Goal: Task Accomplishment & Management: Manage account settings

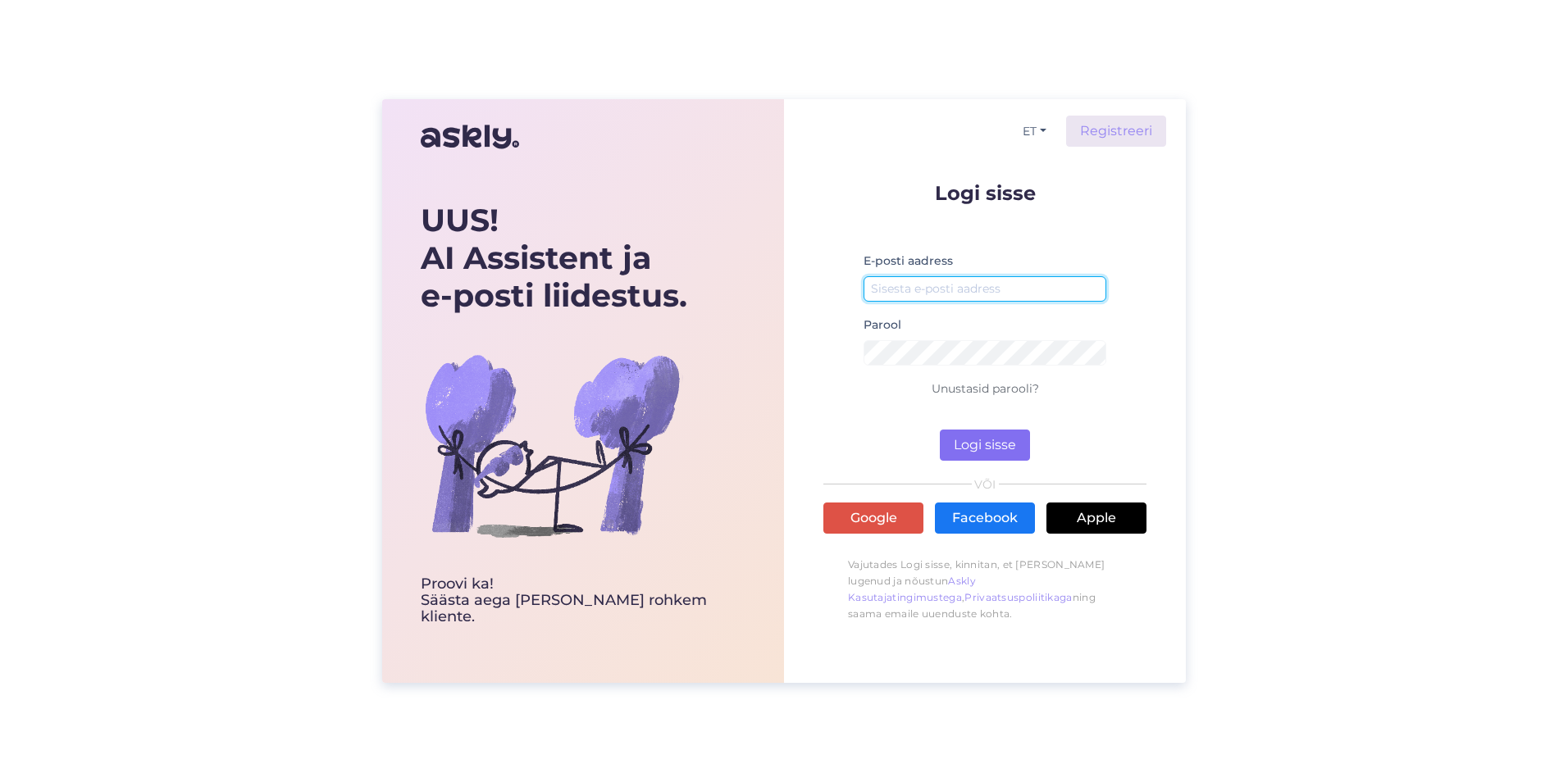
type input "[EMAIL_ADDRESS][DOMAIN_NAME]"
click at [984, 452] on button "Logi sisse" at bounding box center [985, 444] width 90 height 31
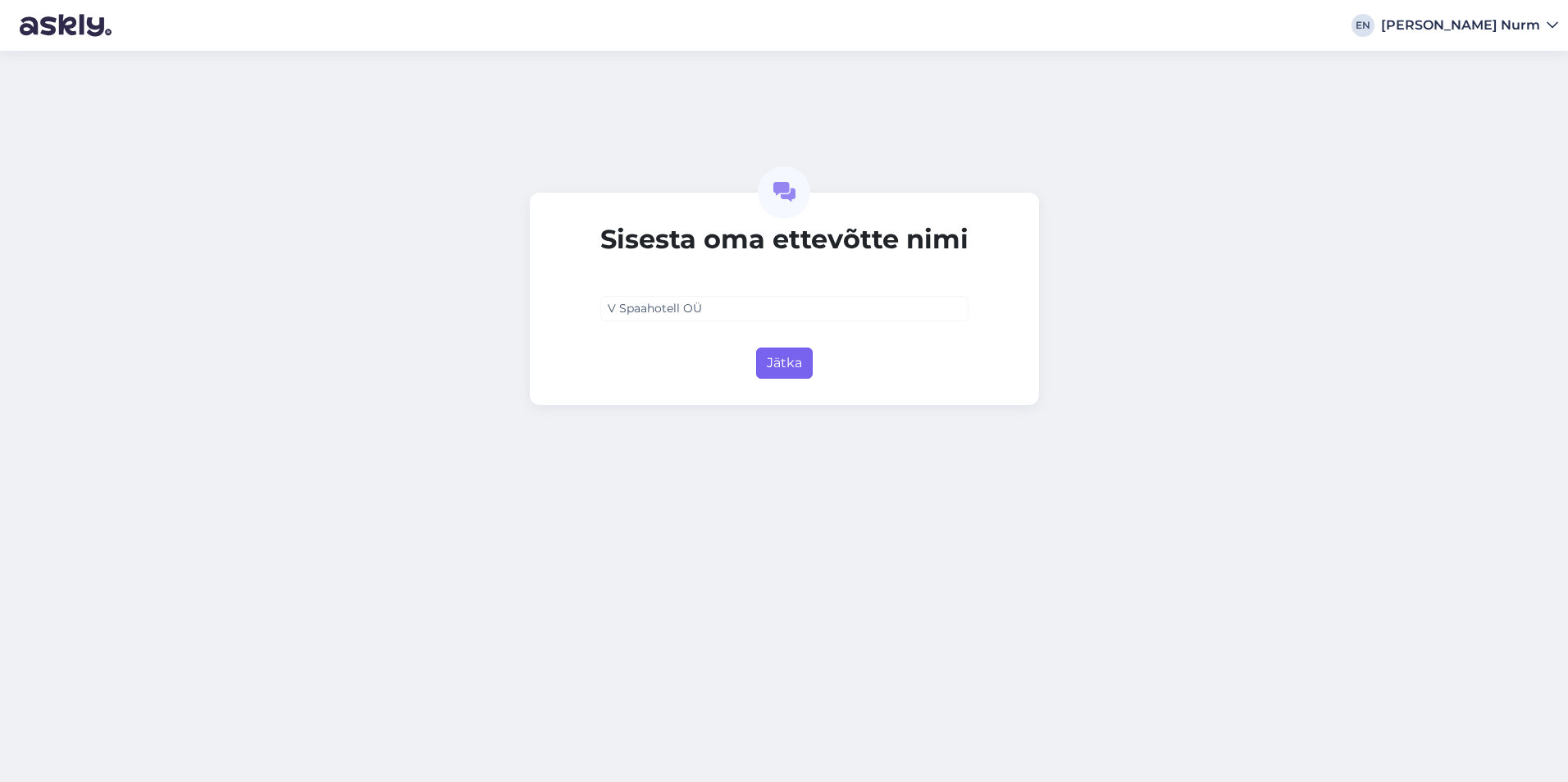
type input "V Spaahotell OÜ"
click at [800, 358] on button "Jätka" at bounding box center [784, 363] width 57 height 31
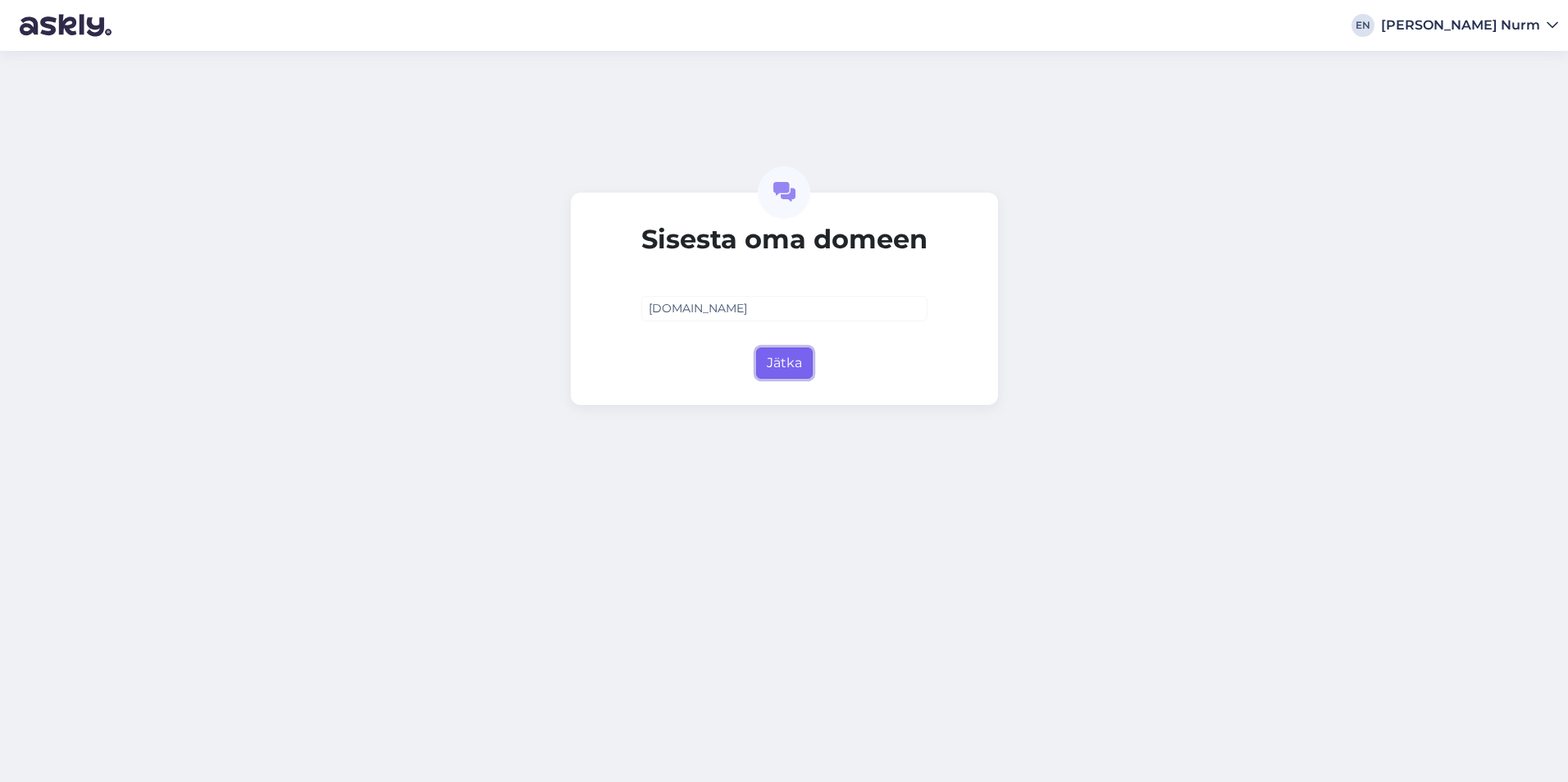
click at [797, 358] on button "Jätka" at bounding box center [784, 363] width 57 height 31
type input "vspahotel.ee"
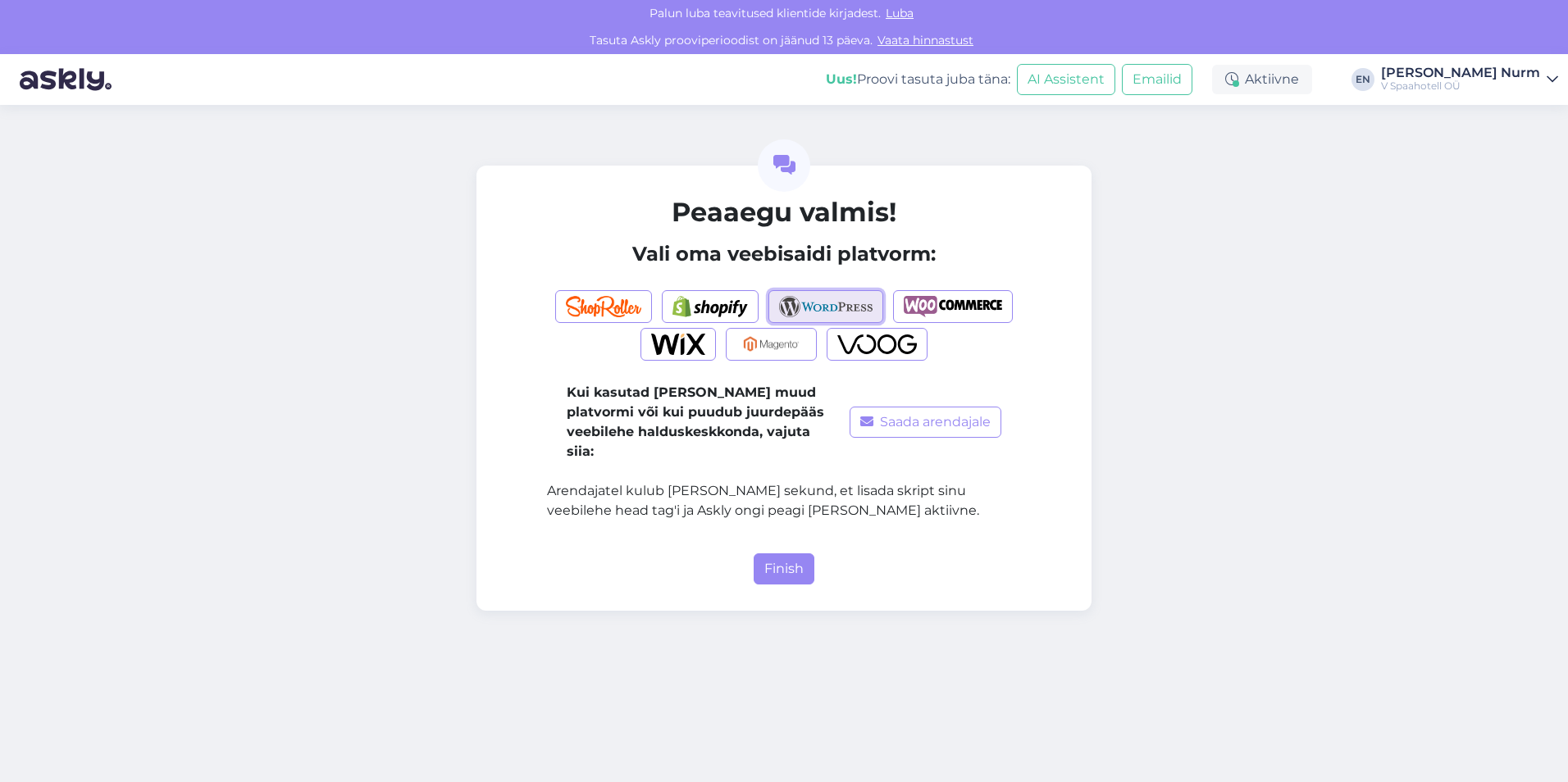
click at [841, 302] on img "button" at bounding box center [825, 307] width 94 height 22
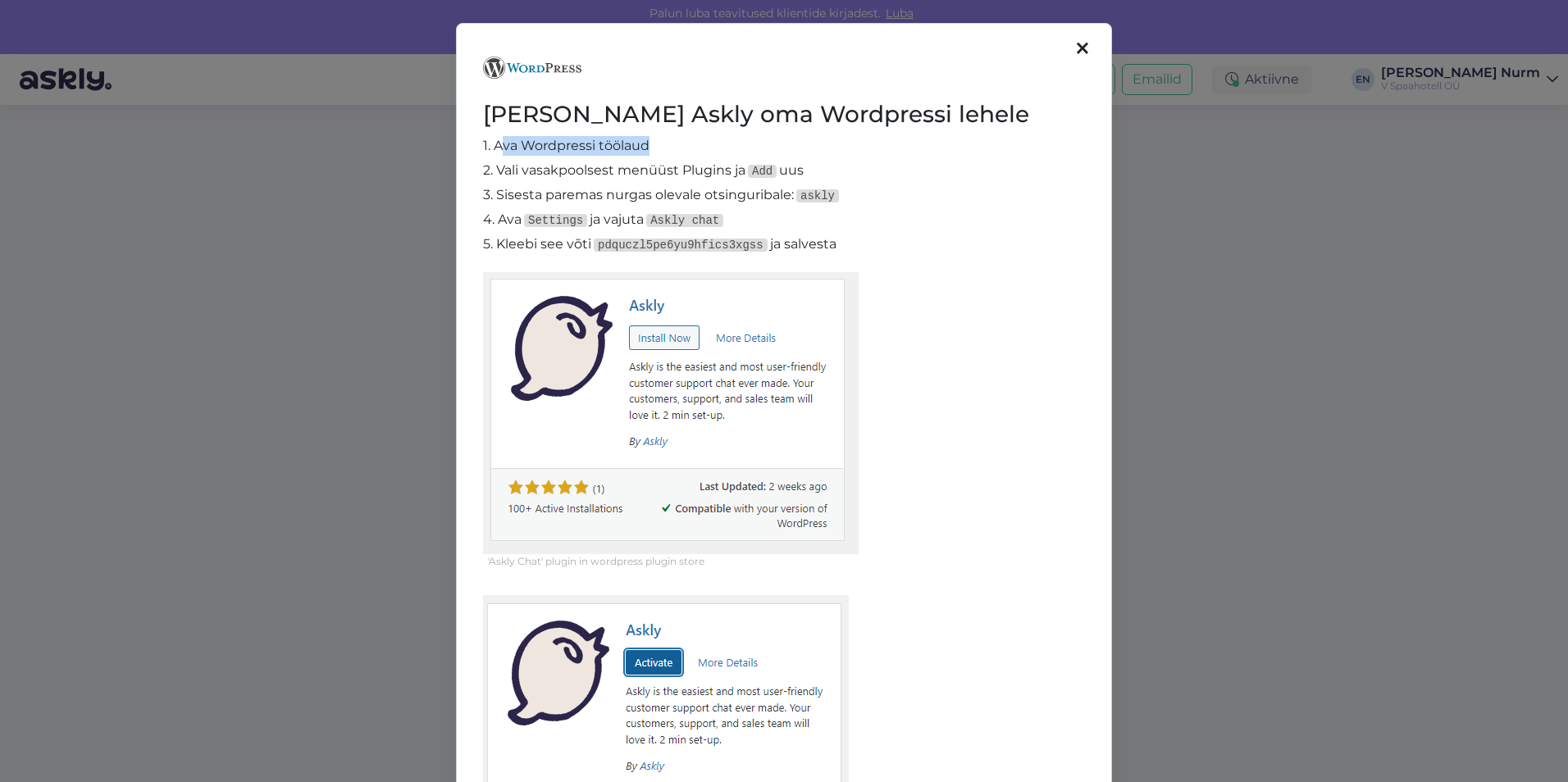
drag, startPoint x: 493, startPoint y: 147, endPoint x: 664, endPoint y: 140, distance: 171.1
click at [664, 140] on p "1. Ava Wordpressi töölaud" at bounding box center [784, 146] width 601 height 20
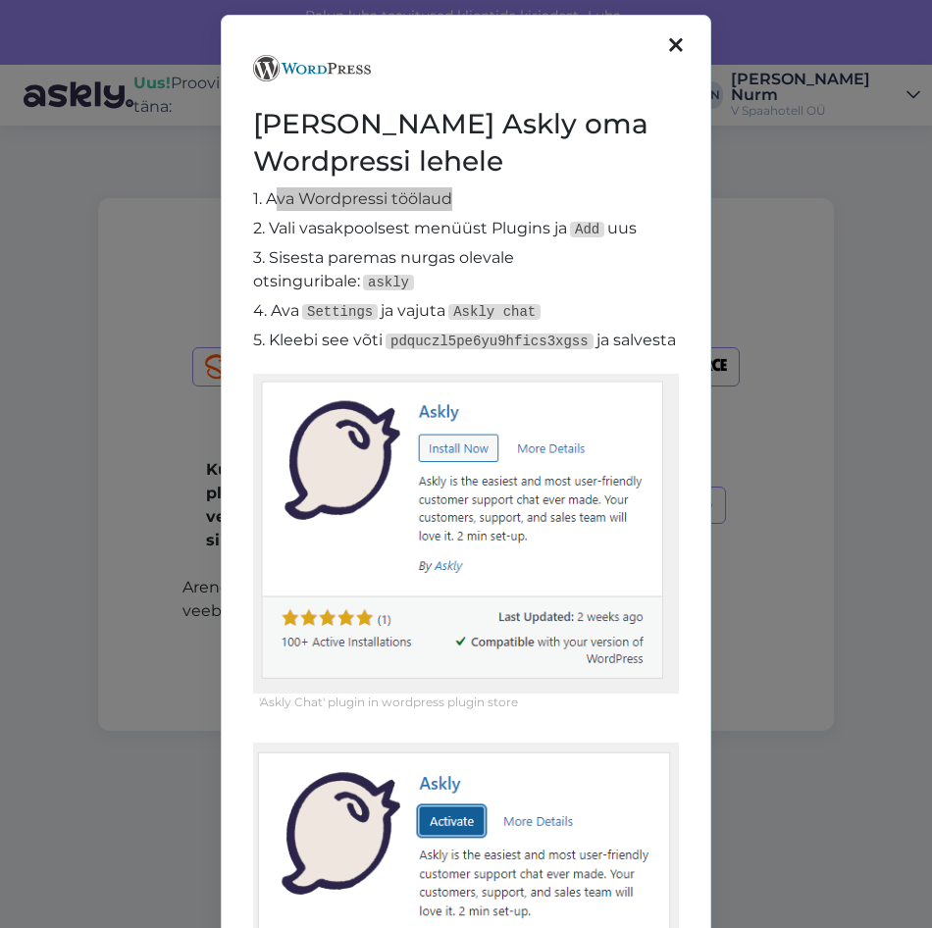
scroll to position [5, 0]
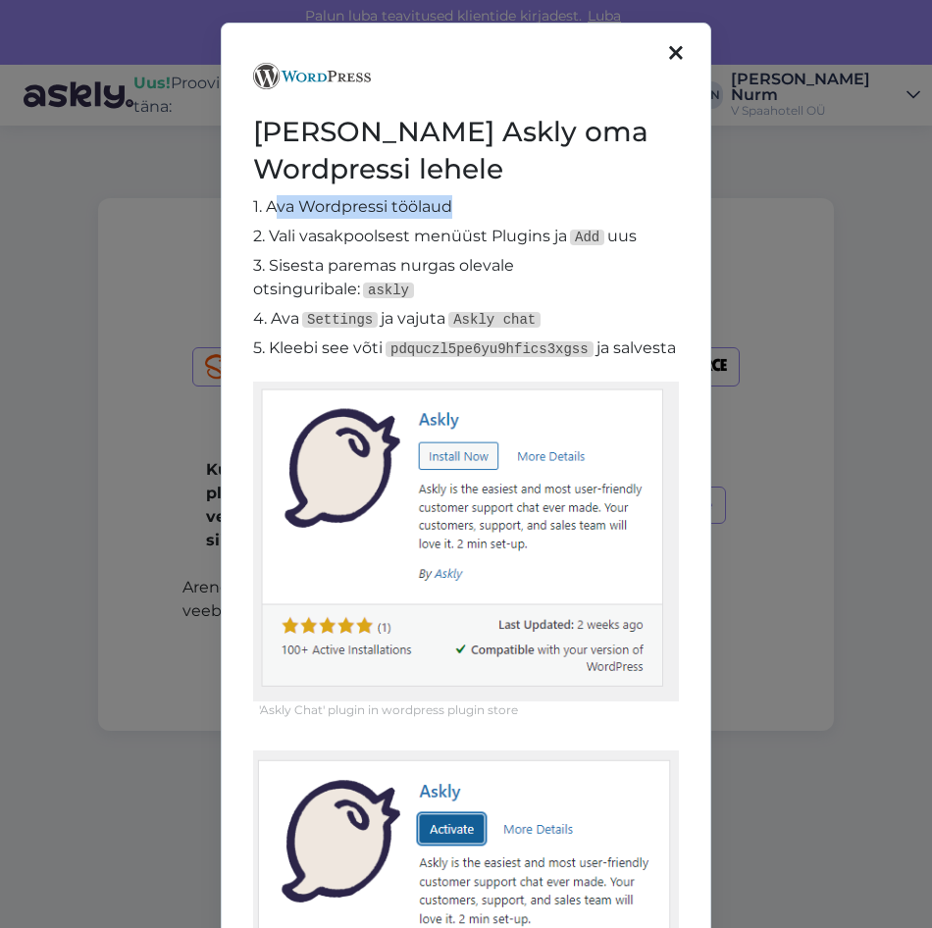
click at [617, 578] on img at bounding box center [466, 542] width 426 height 320
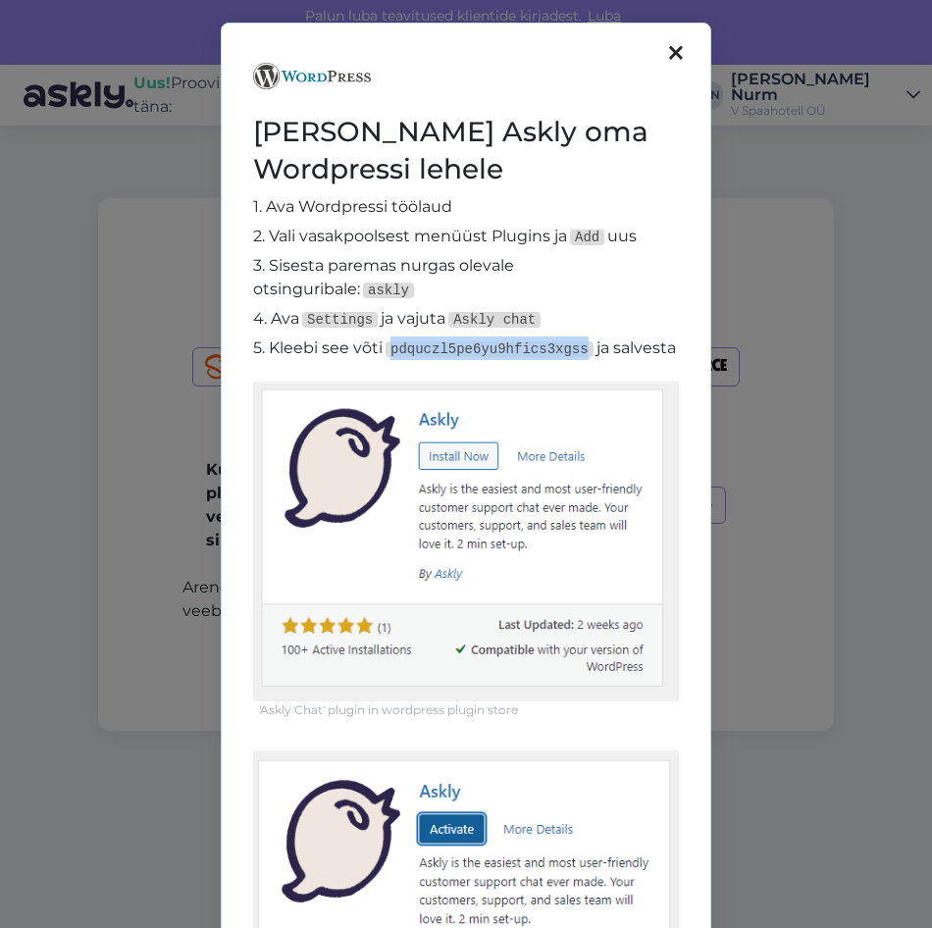
drag, startPoint x: 585, startPoint y: 346, endPoint x: 388, endPoint y: 358, distance: 197.6
click at [388, 358] on p "5. Kleebi see võti pdquczl5pe6yu9hfics3xgss ja salvesta" at bounding box center [466, 349] width 426 height 24
copy code "pdquczl5pe6yu9hfics3xgss"
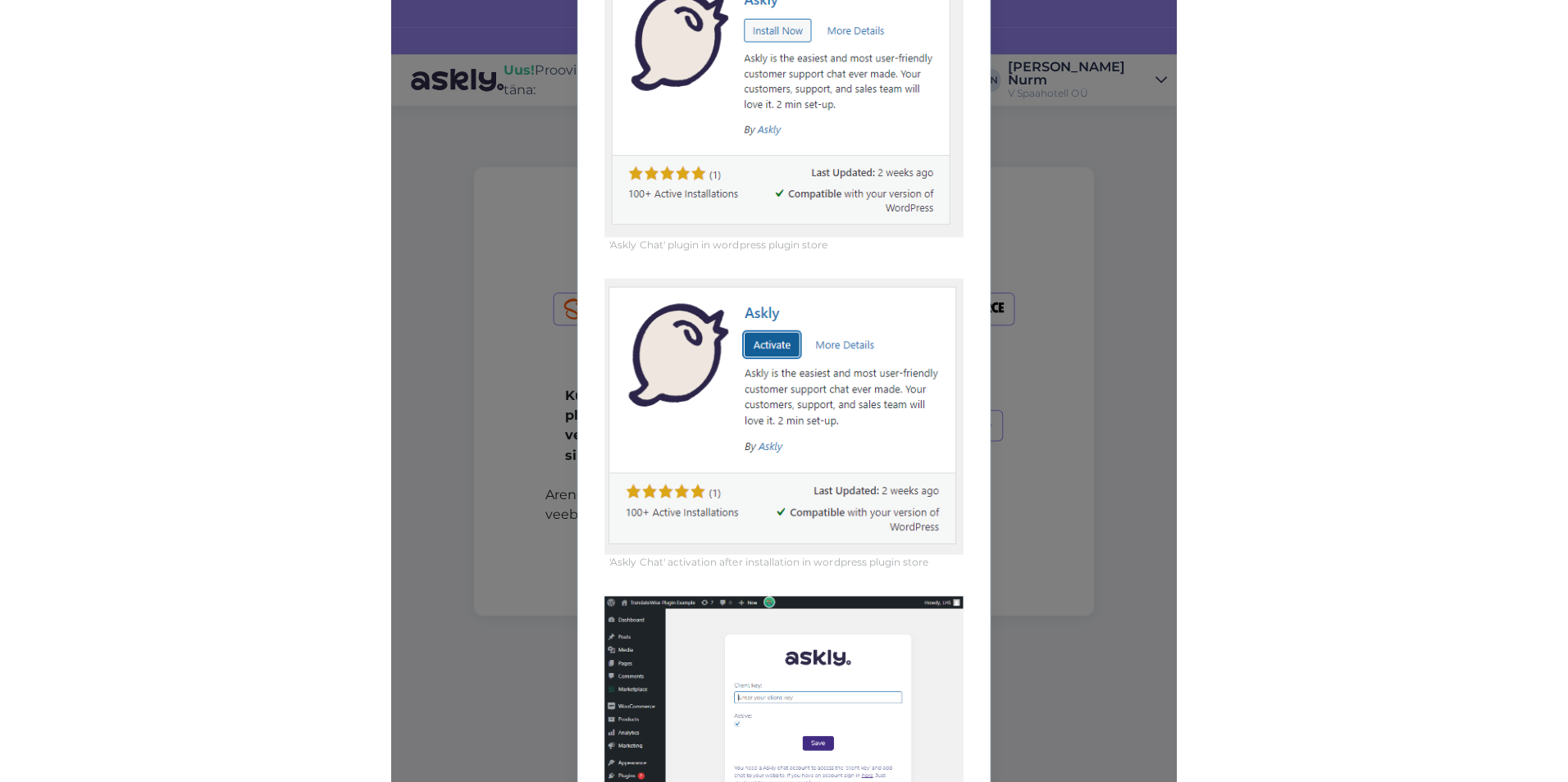
scroll to position [0, 0]
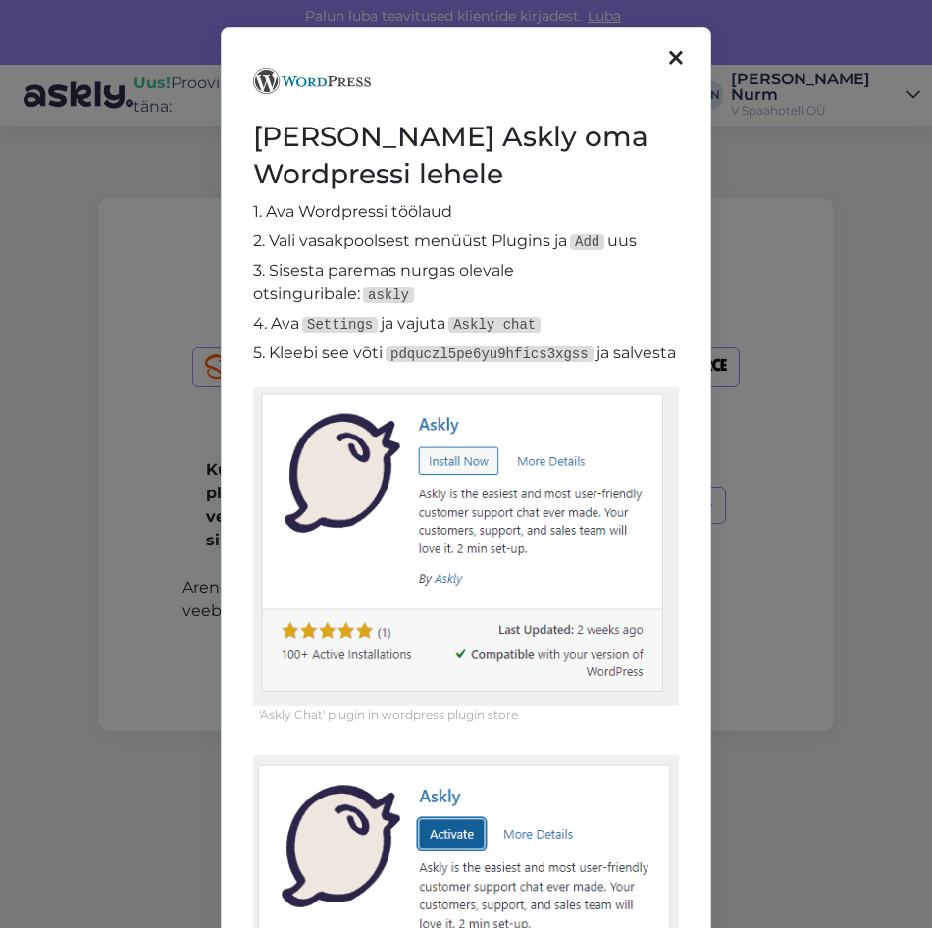
click at [672, 55] on icon at bounding box center [676, 59] width 14 height 22
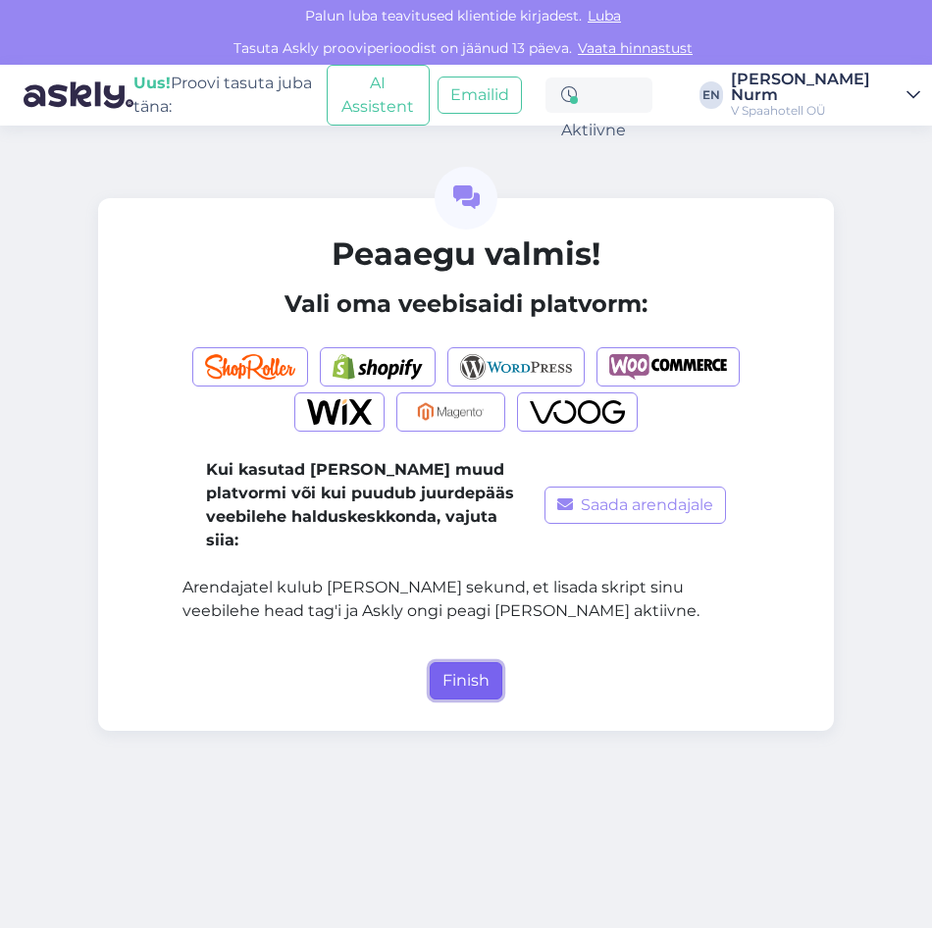
click at [468, 662] on button "Finish" at bounding box center [466, 680] width 73 height 37
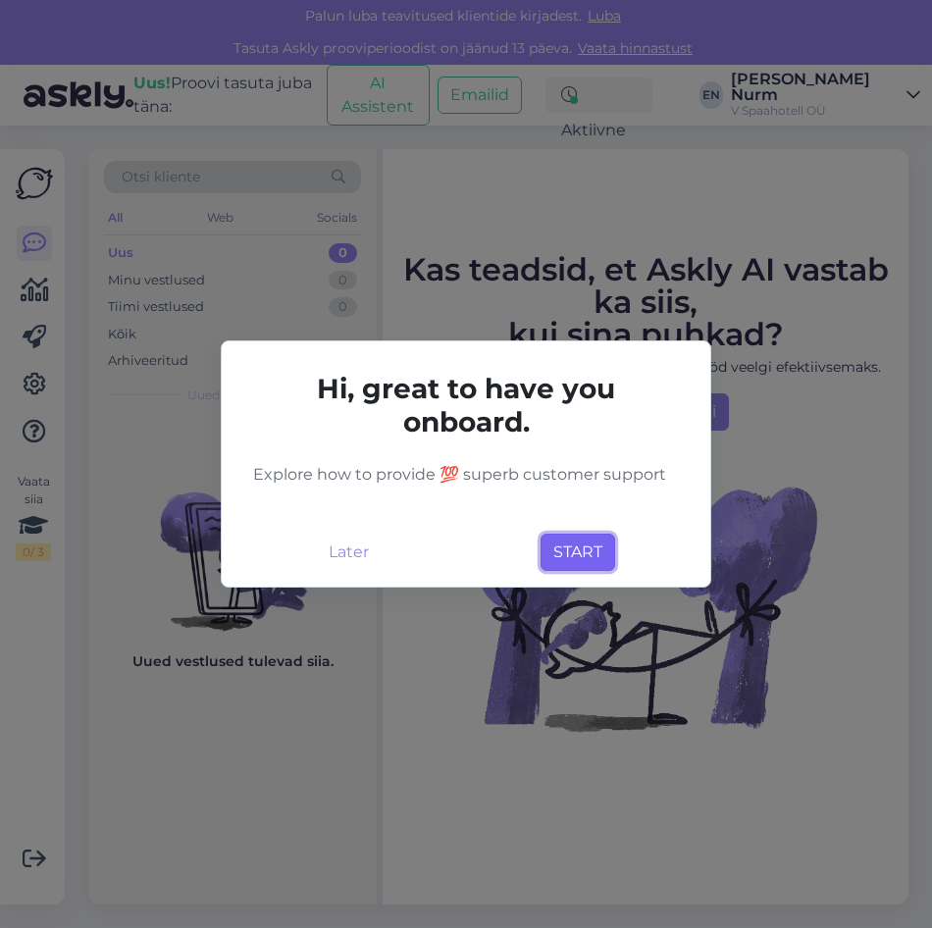
click at [585, 559] on button "START" at bounding box center [578, 552] width 75 height 37
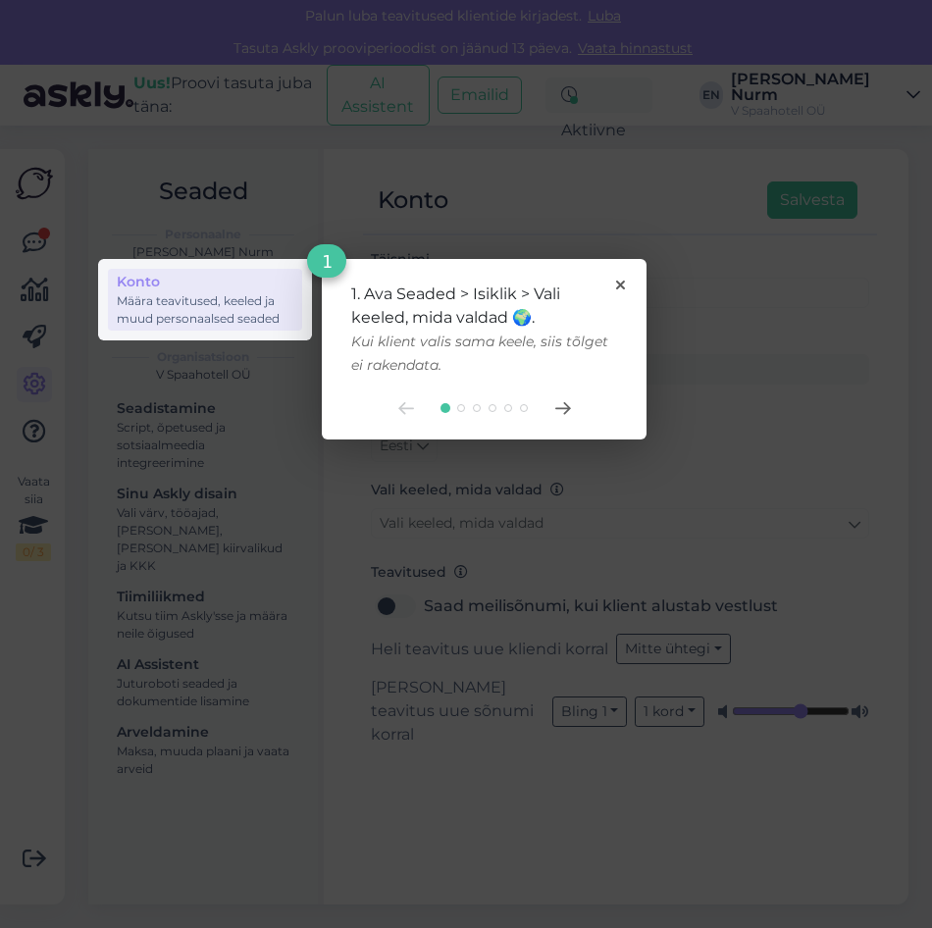
click at [630, 281] on div "1. Ava Seaded > Isiklik > Vali keeled, mida valdad 🌍. Kui klient valis sama kee…" at bounding box center [484, 349] width 325 height 181
click at [616, 287] on icon at bounding box center [620, 285] width 9 height 9
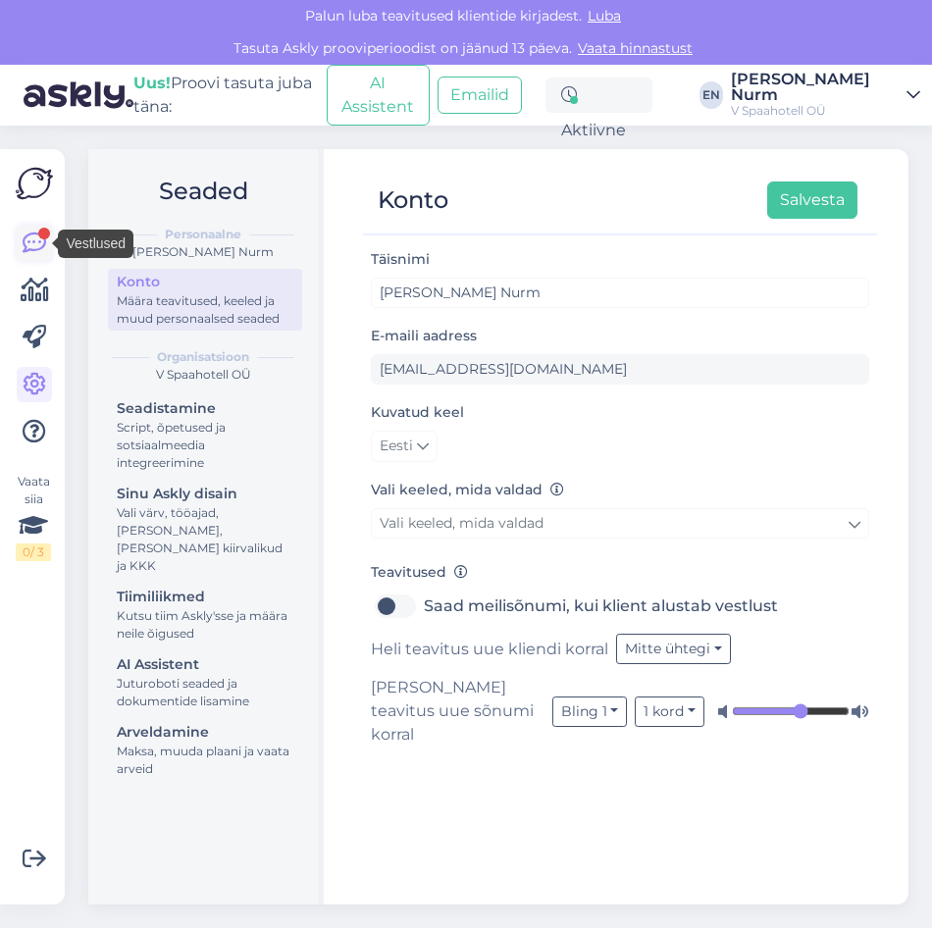
click at [36, 243] on icon at bounding box center [35, 244] width 24 height 24
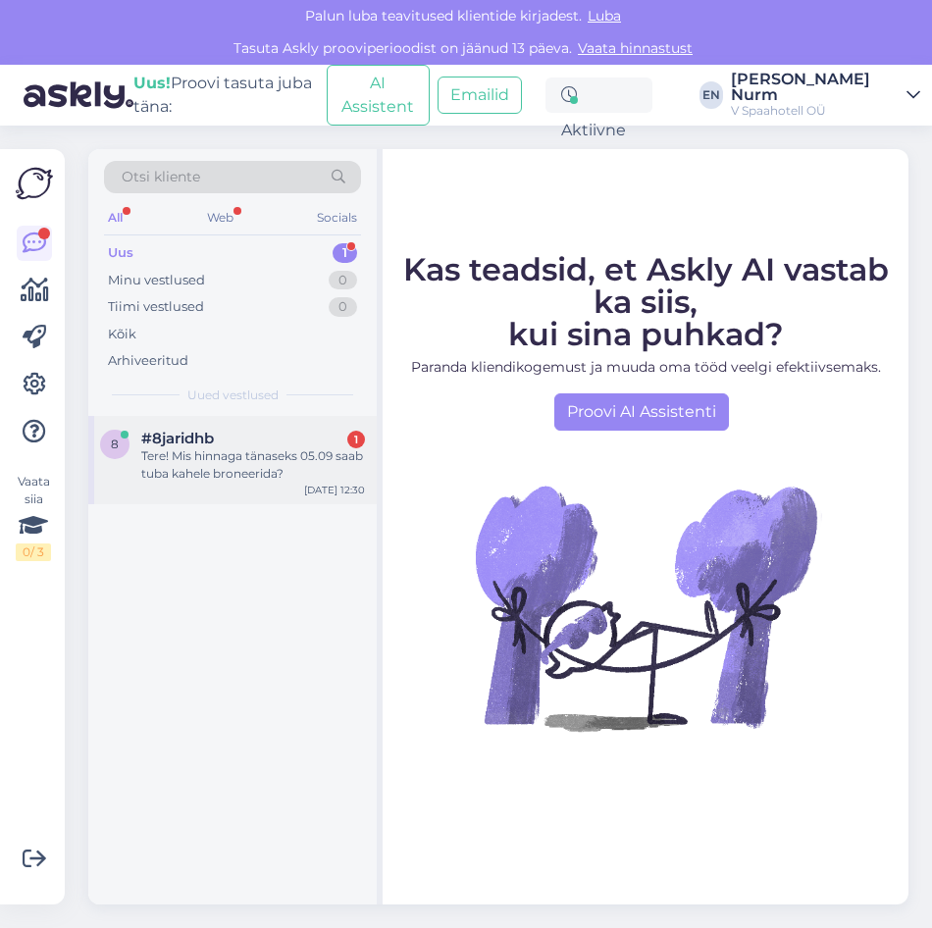
click at [201, 471] on div "Tere! Mis hinnaga tänaseks 05.09 saab tuba kahele broneerida?" at bounding box center [253, 465] width 224 height 35
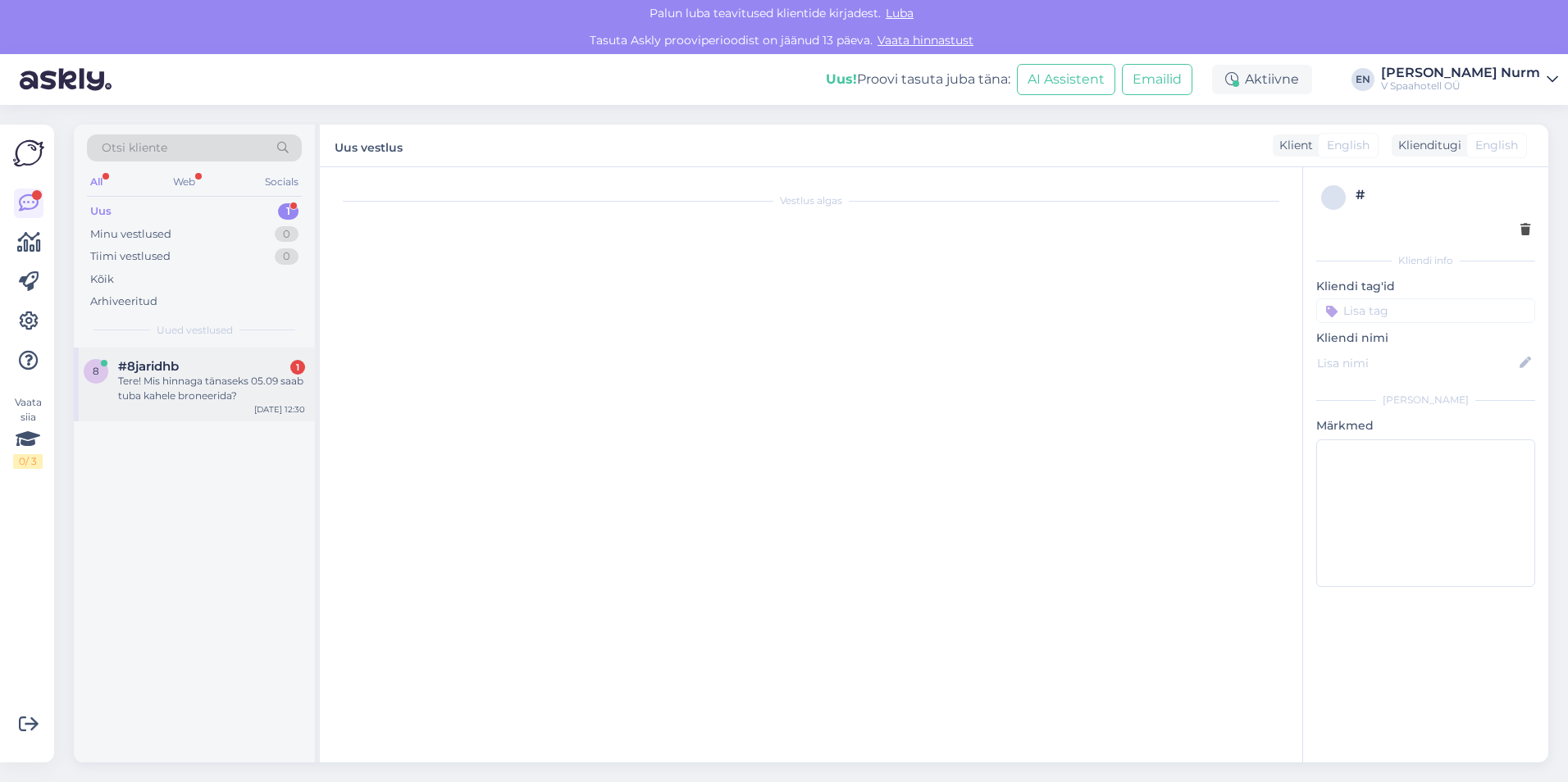
click at [160, 372] on span "#8jaridhb" at bounding box center [148, 367] width 61 height 15
click at [194, 376] on div "Tere! Mis hinnaga tänaseks 05.09 saab tuba kahele broneerida?" at bounding box center [211, 388] width 187 height 29
drag, startPoint x: 194, startPoint y: 376, endPoint x: 188, endPoint y: 388, distance: 13.4
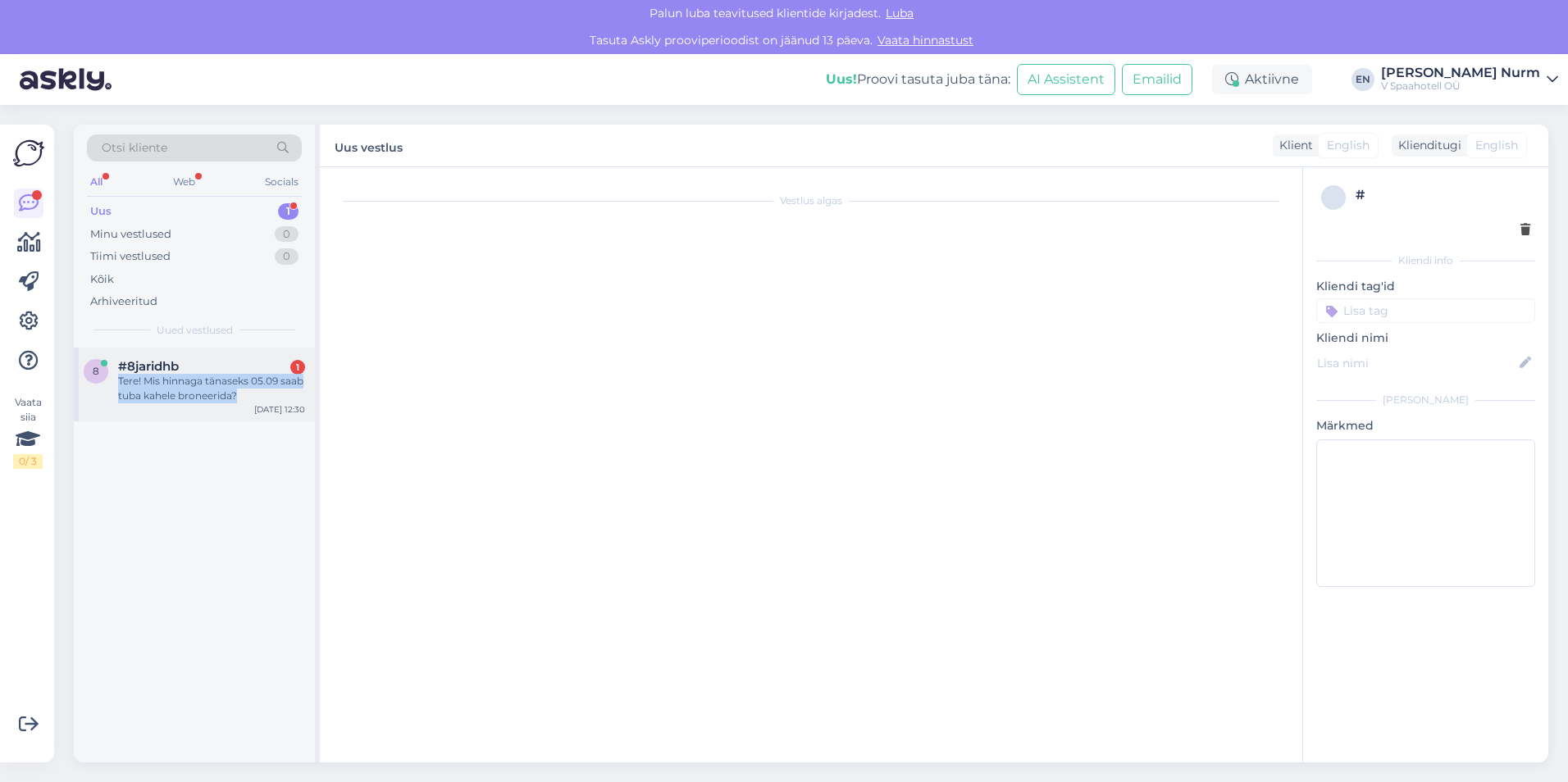
click at [188, 388] on div "Tere! Mis hinnaga tänaseks 05.09 saab tuba kahele broneerida?" at bounding box center [211, 388] width 187 height 29
click at [158, 384] on div "Tere! Mis hinnaga tänaseks 05.09 saab tuba kahele broneerida?" at bounding box center [211, 388] width 187 height 29
click at [174, 394] on div "Tere! Mis hinnaga tänaseks 05.09 saab tuba kahele broneerida?" at bounding box center [211, 388] width 187 height 29
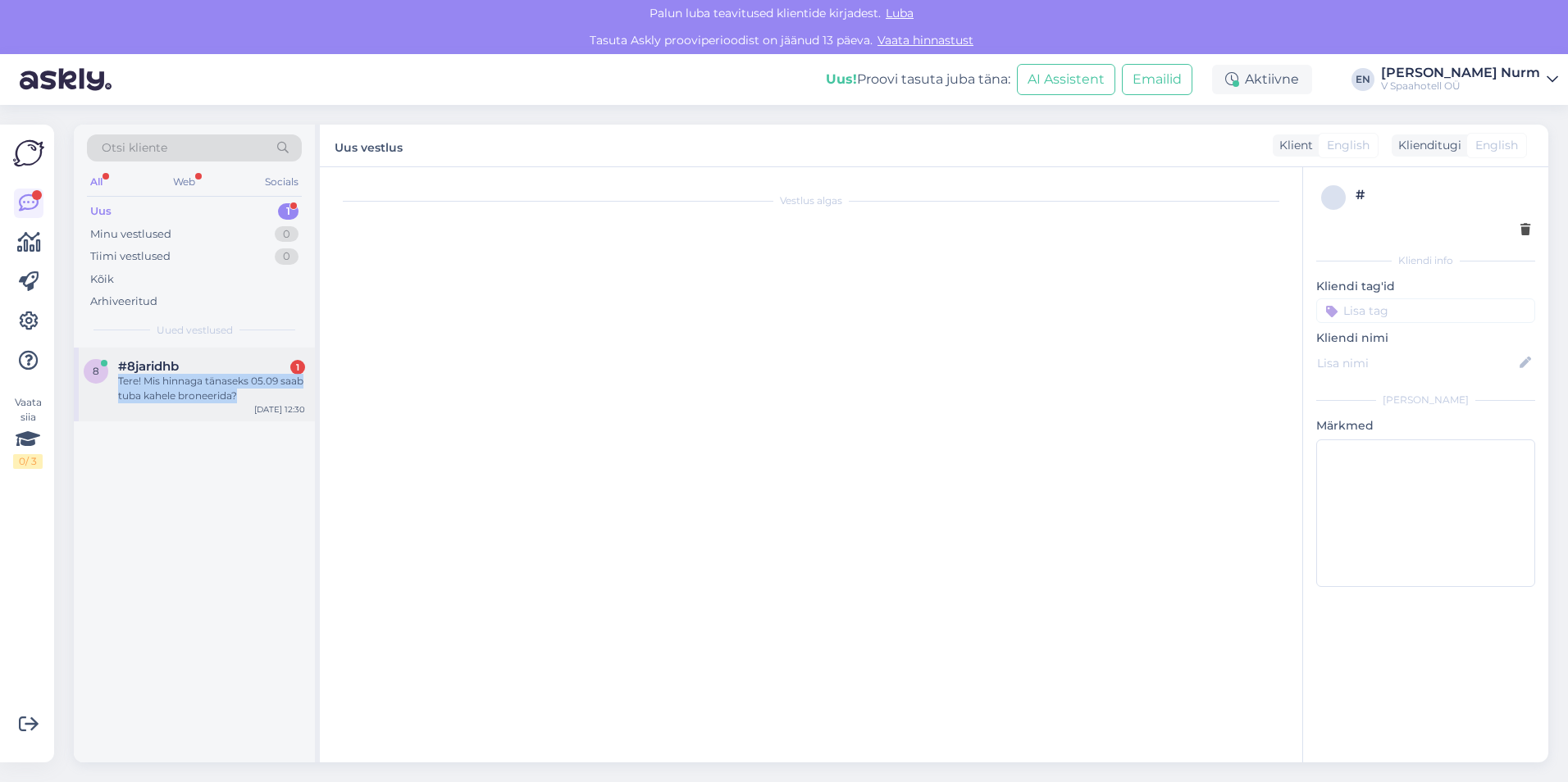
drag, startPoint x: 174, startPoint y: 394, endPoint x: 134, endPoint y: 395, distance: 40.0
click at [134, 395] on div "Tere! Mis hinnaga tänaseks 05.09 saab tuba kahele broneerida?" at bounding box center [211, 388] width 187 height 29
click at [138, 231] on div "Minu vestlused" at bounding box center [130, 235] width 81 height 17
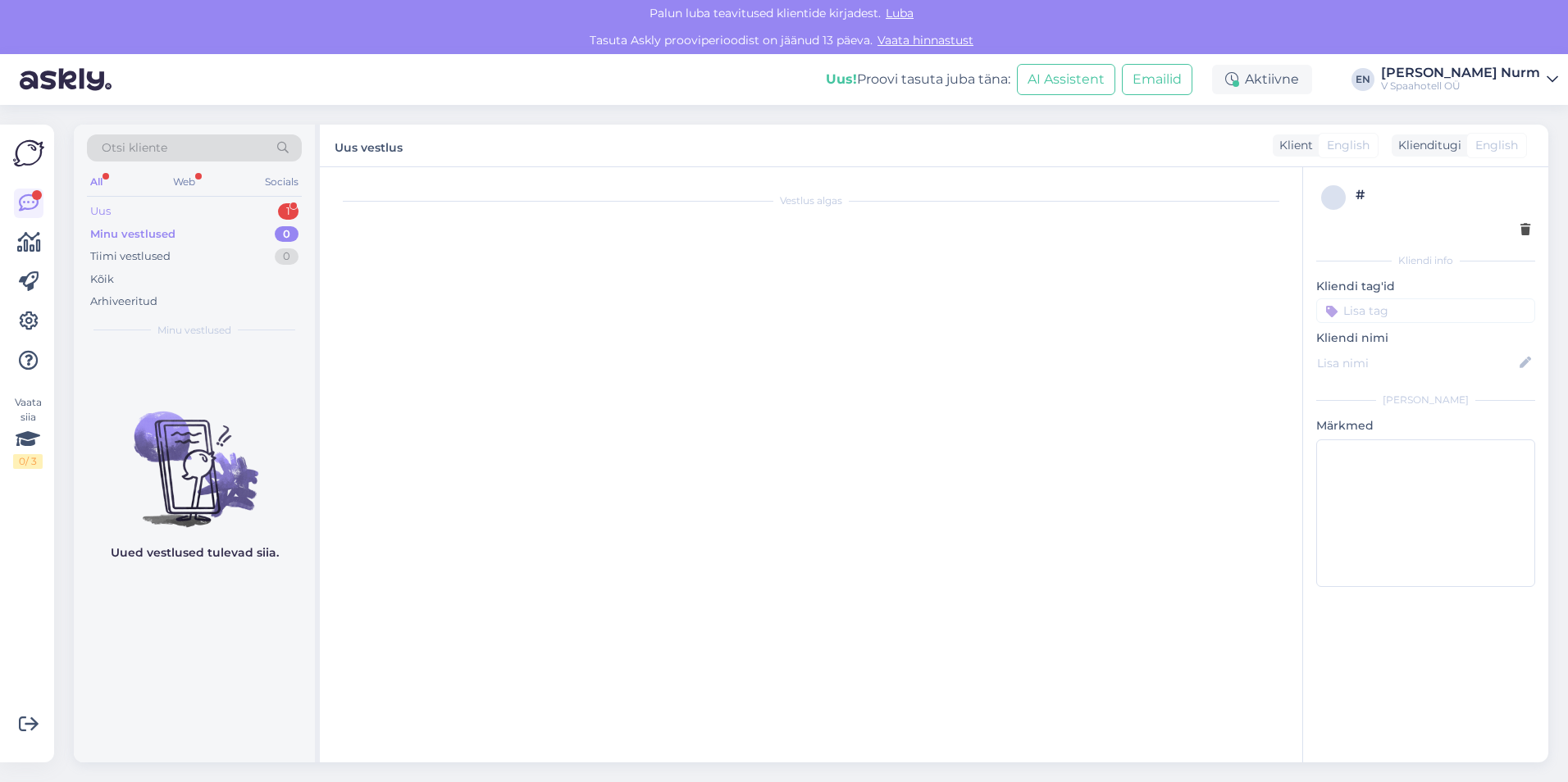
click at [118, 209] on div "Uus 1" at bounding box center [194, 211] width 215 height 23
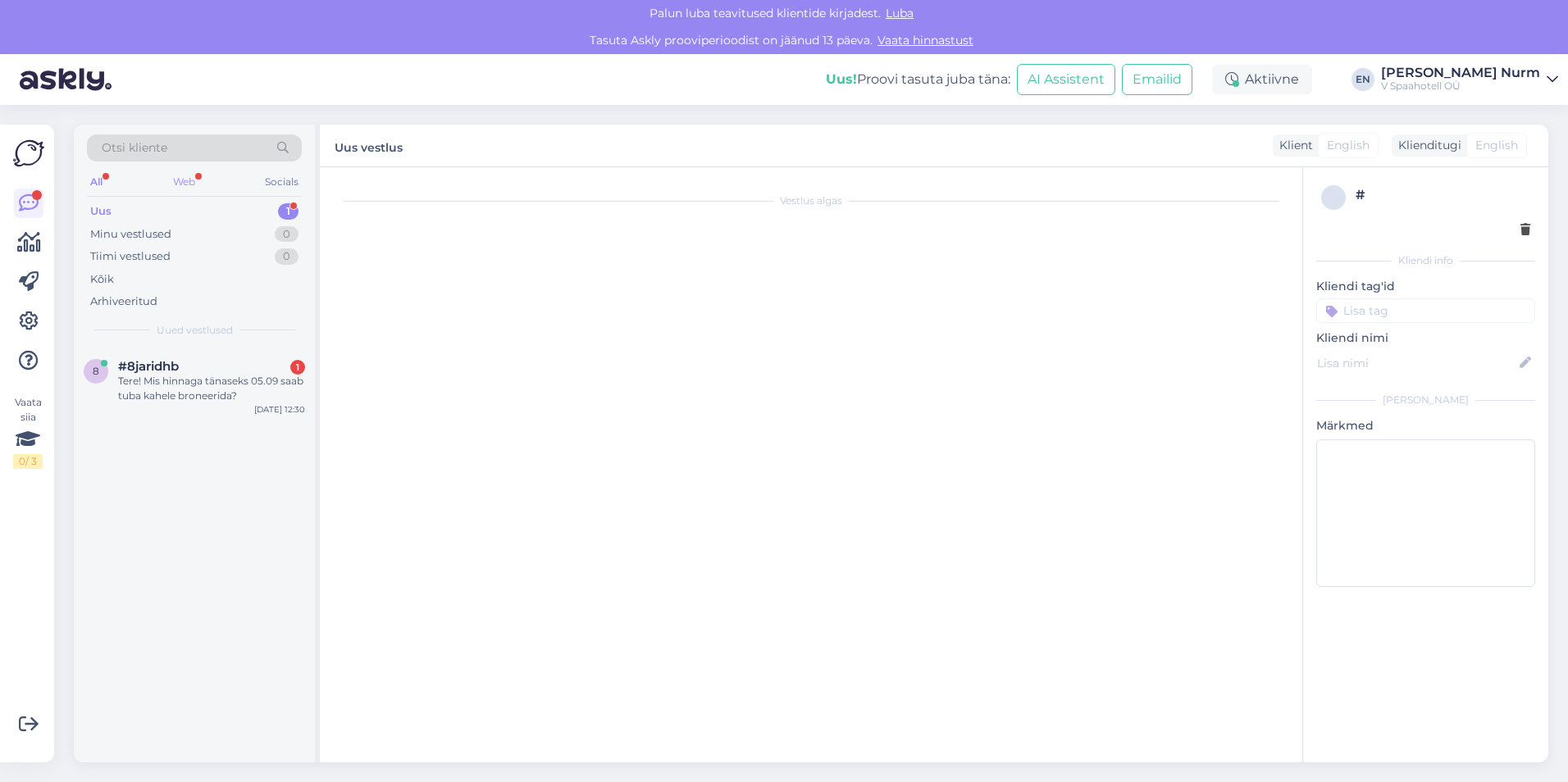
click at [181, 180] on div "Web" at bounding box center [184, 182] width 28 height 22
click at [189, 397] on div "Tere! Mis hinnaga tänaseks 05.09 saab tuba kahele broneerida?" at bounding box center [211, 388] width 187 height 29
click at [199, 387] on div "Tere! Mis hinnaga tänaseks 05.09 saab tuba kahele broneerida?" at bounding box center [211, 388] width 187 height 29
click at [199, 389] on div "Tere! Mis hinnaga tänaseks 05.09 saab tuba kahele broneerida?" at bounding box center [211, 388] width 187 height 29
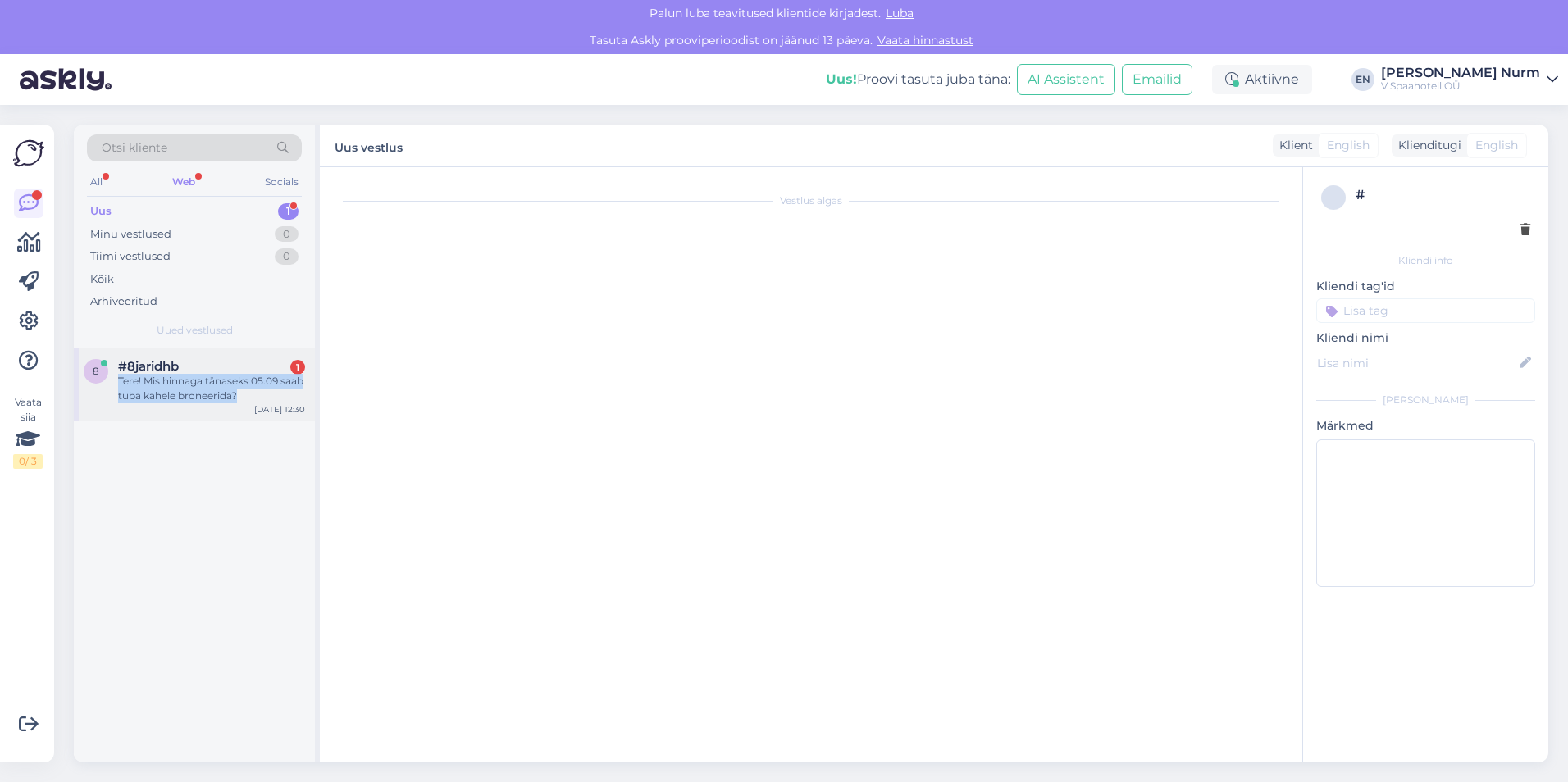
click at [198, 392] on div "Tere! Mis hinnaga tänaseks 05.09 saab tuba kahele broneerida?" at bounding box center [211, 388] width 187 height 29
click at [958, 516] on div "Vestlus algas" at bounding box center [818, 469] width 964 height 571
click at [1383, 501] on textarea at bounding box center [1425, 513] width 219 height 148
click at [1292, 143] on div "Klient" at bounding box center [1292, 145] width 40 height 18
click at [1423, 145] on div "Klienditugi" at bounding box center [1426, 145] width 69 height 18
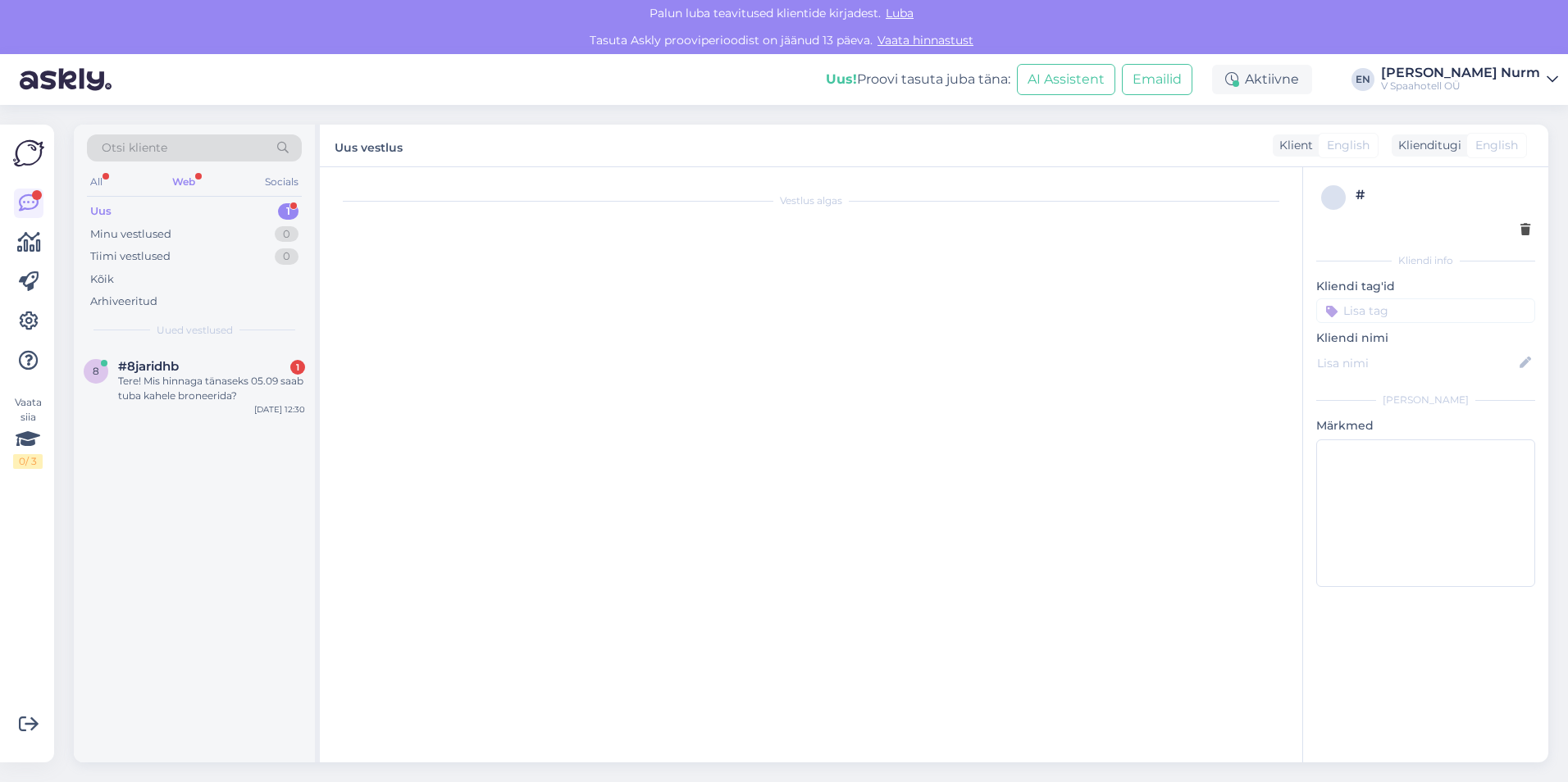
click at [1503, 145] on span "English" at bounding box center [1496, 145] width 43 height 18
click at [1423, 145] on div "Klienditugi" at bounding box center [1426, 145] width 69 height 18
click at [302, 175] on div "Otsi kliente All Web Socials Uus 1 Minu vestlused 0 Tiimi vestlused 0 Kõik Arhi…" at bounding box center [194, 236] width 241 height 223
click at [290, 175] on div "Socials" at bounding box center [282, 182] width 40 height 22
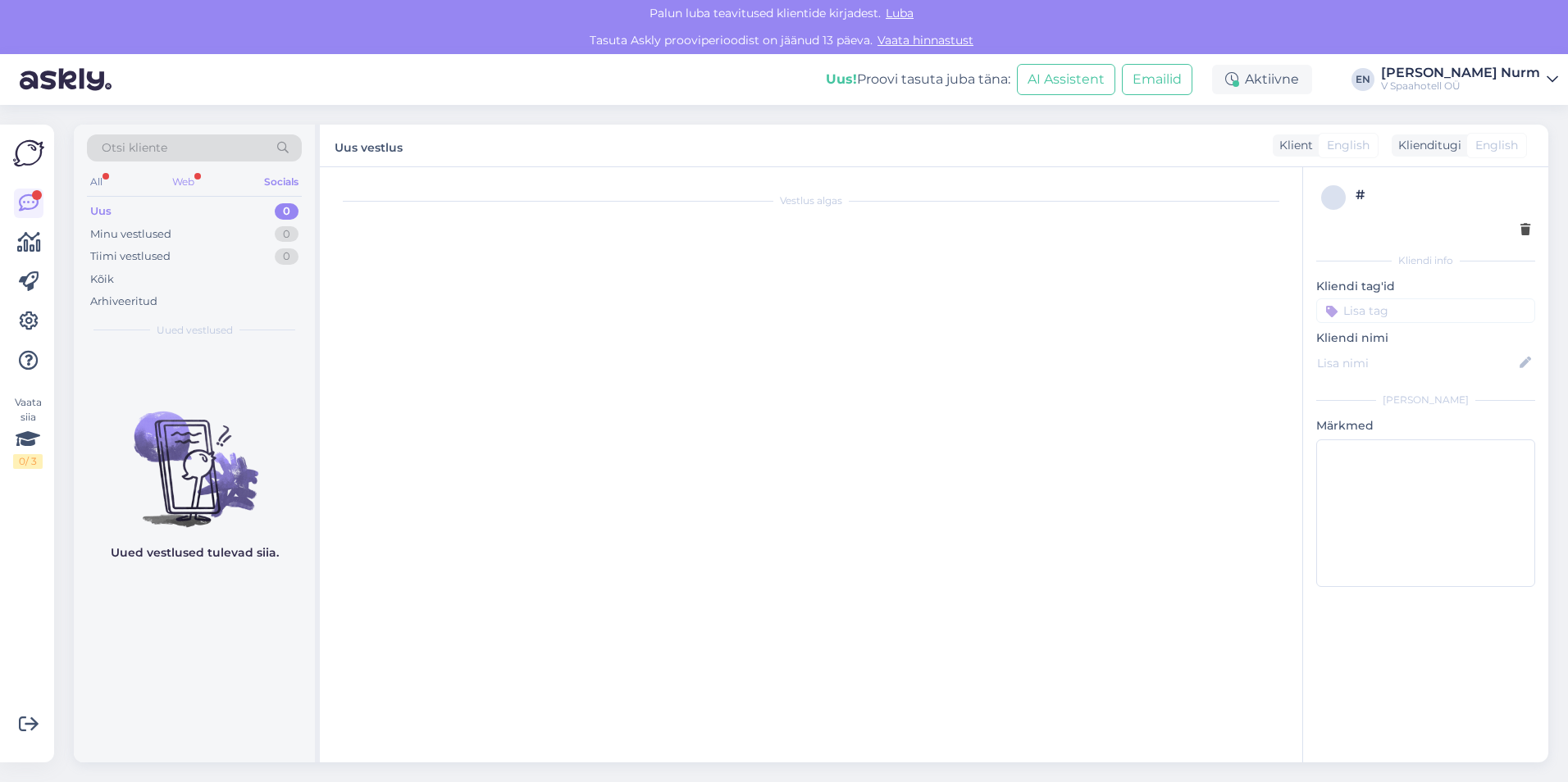
click at [184, 178] on div "Web" at bounding box center [183, 182] width 28 height 22
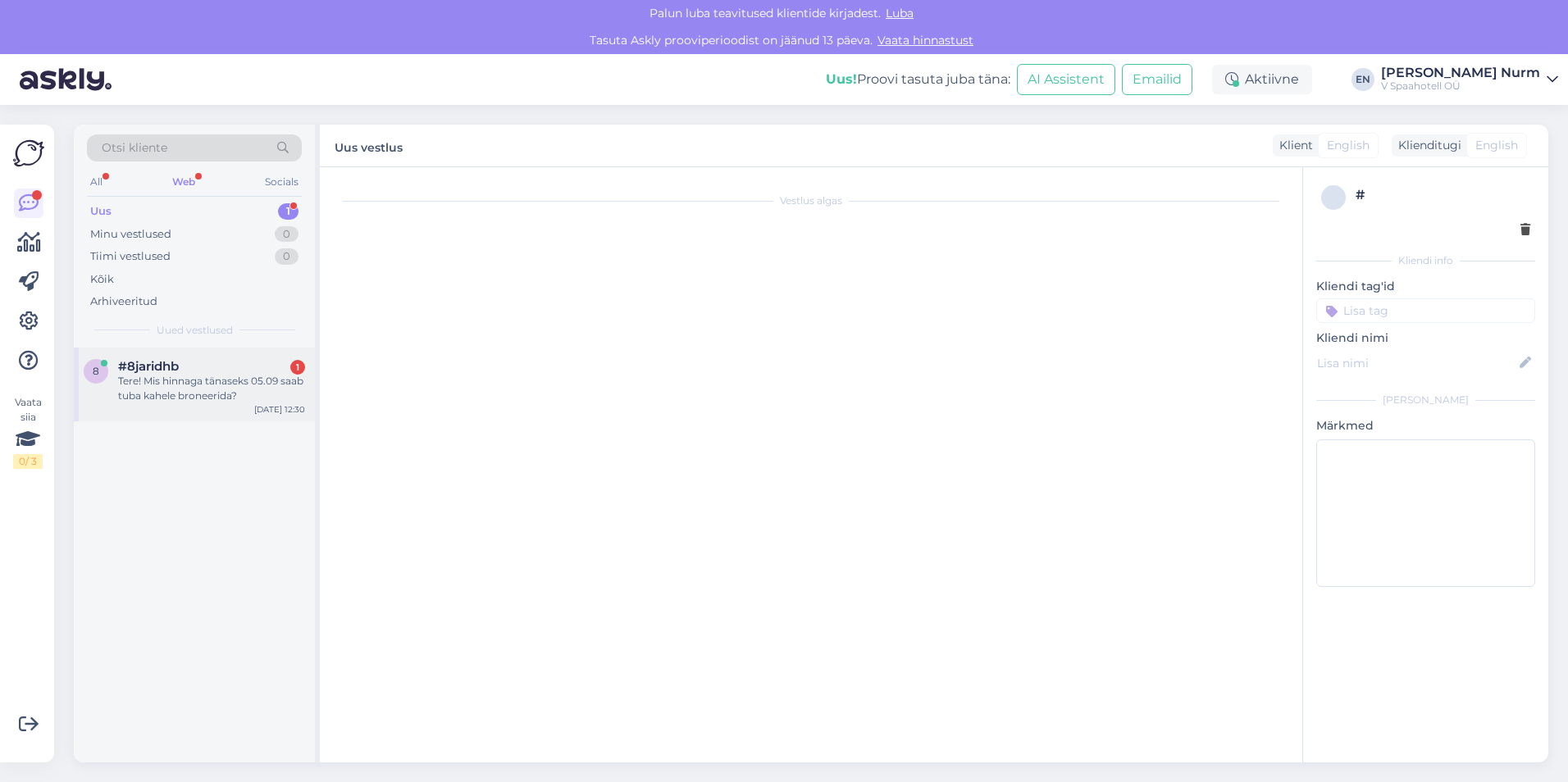
click at [179, 378] on div "Tere! Mis hinnaga tänaseks 05.09 saab tuba kahele broneerida?" at bounding box center [211, 388] width 187 height 29
click at [208, 383] on div "Tere! Mis hinnaga tänaseks 05.09 saab tuba kahele broneerida?" at bounding box center [211, 388] width 187 height 29
drag, startPoint x: 208, startPoint y: 383, endPoint x: 198, endPoint y: 379, distance: 10.8
drag, startPoint x: 198, startPoint y: 379, endPoint x: 183, endPoint y: 392, distance: 19.8
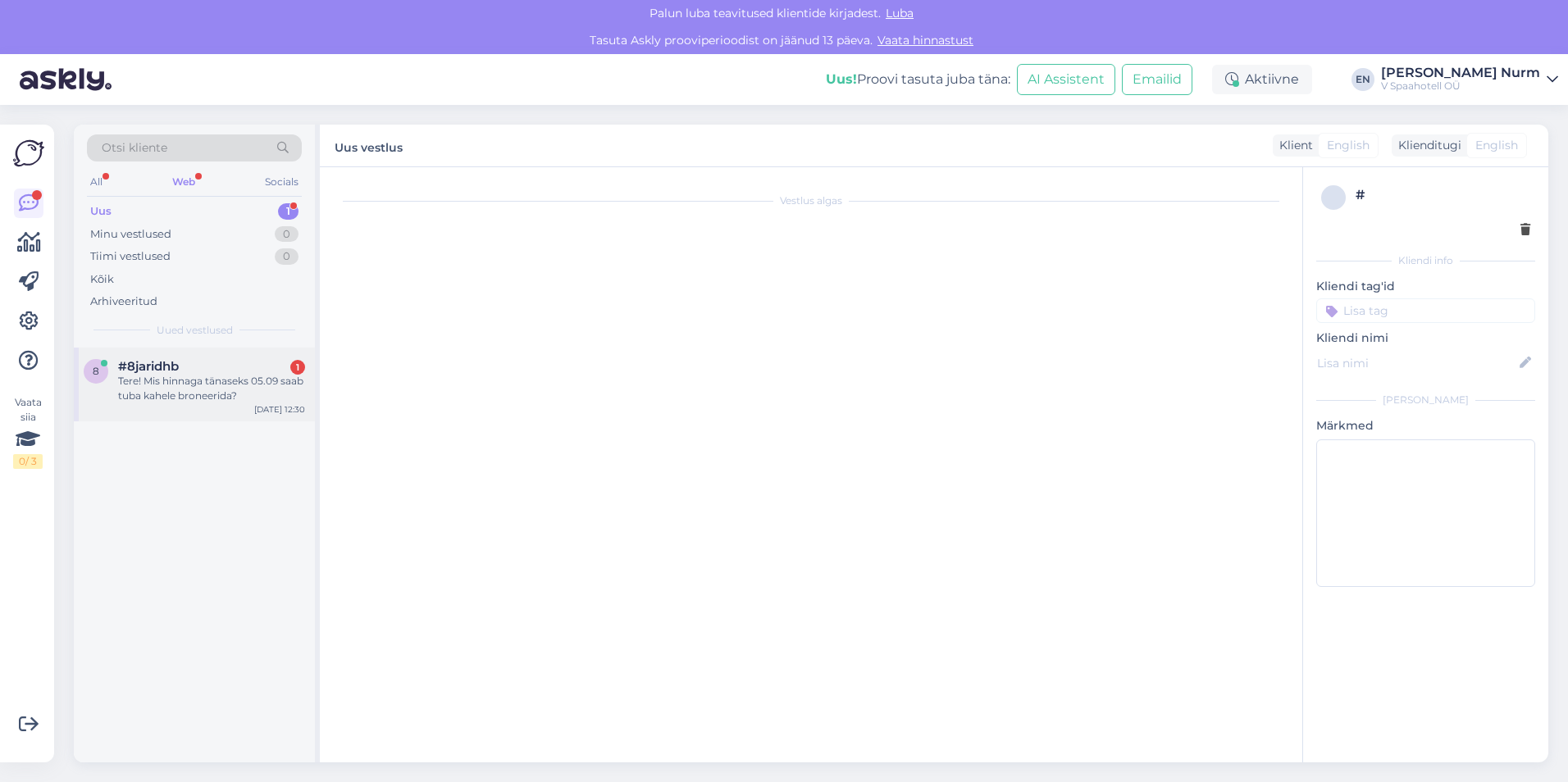
click at [183, 392] on div "Tere! Mis hinnaga tänaseks 05.09 saab tuba kahele broneerida?" at bounding box center [211, 388] width 187 height 29
click at [185, 373] on div "#8jaridhb 1" at bounding box center [211, 367] width 187 height 15
click at [808, 318] on div "Vestlus algas" at bounding box center [818, 469] width 964 height 571
drag, startPoint x: 806, startPoint y: 195, endPoint x: 955, endPoint y: 194, distance: 149.0
click at [955, 194] on div "Vestlus algas" at bounding box center [810, 201] width 950 height 15
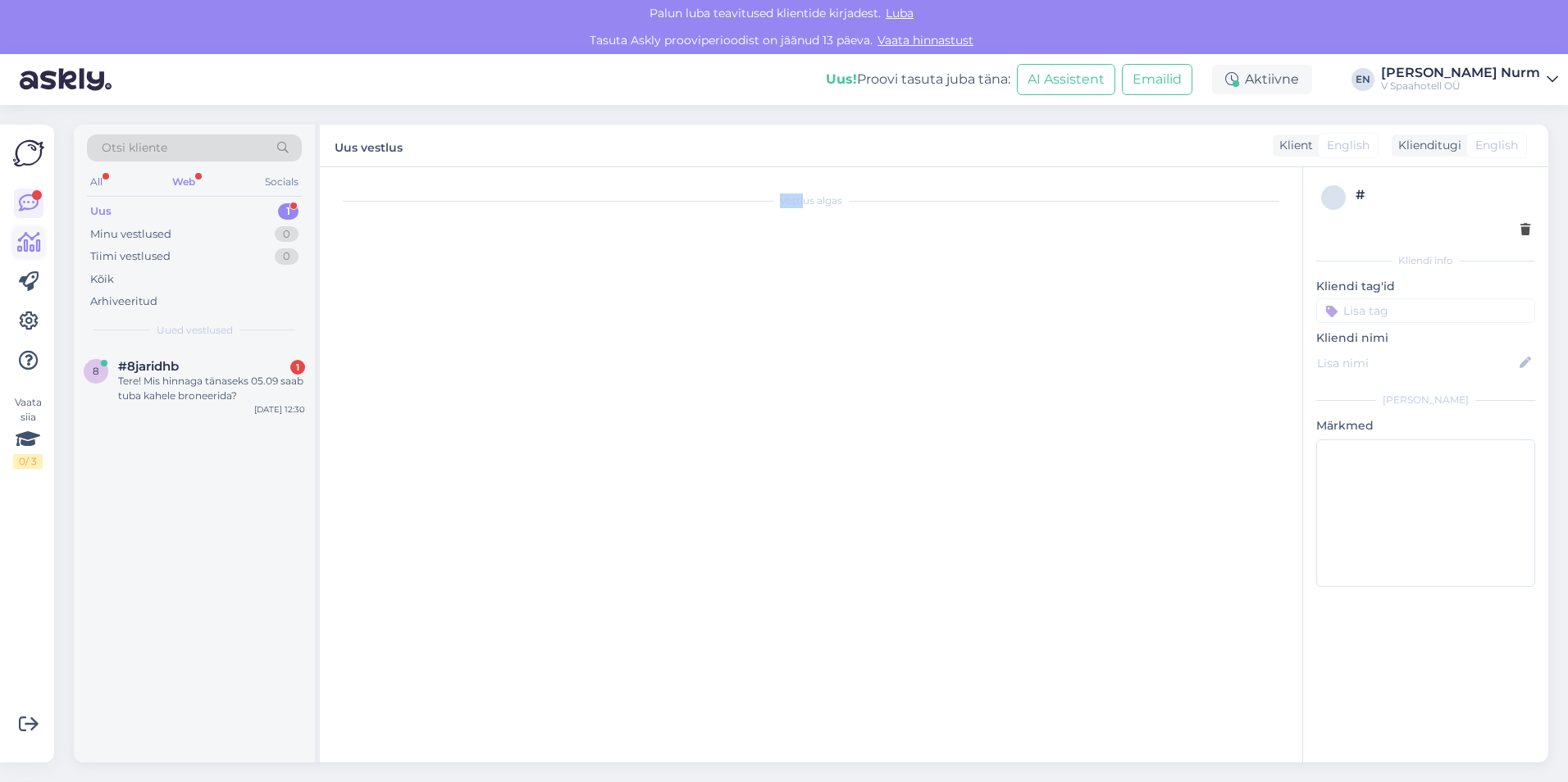
click at [27, 247] on icon at bounding box center [29, 243] width 23 height 20
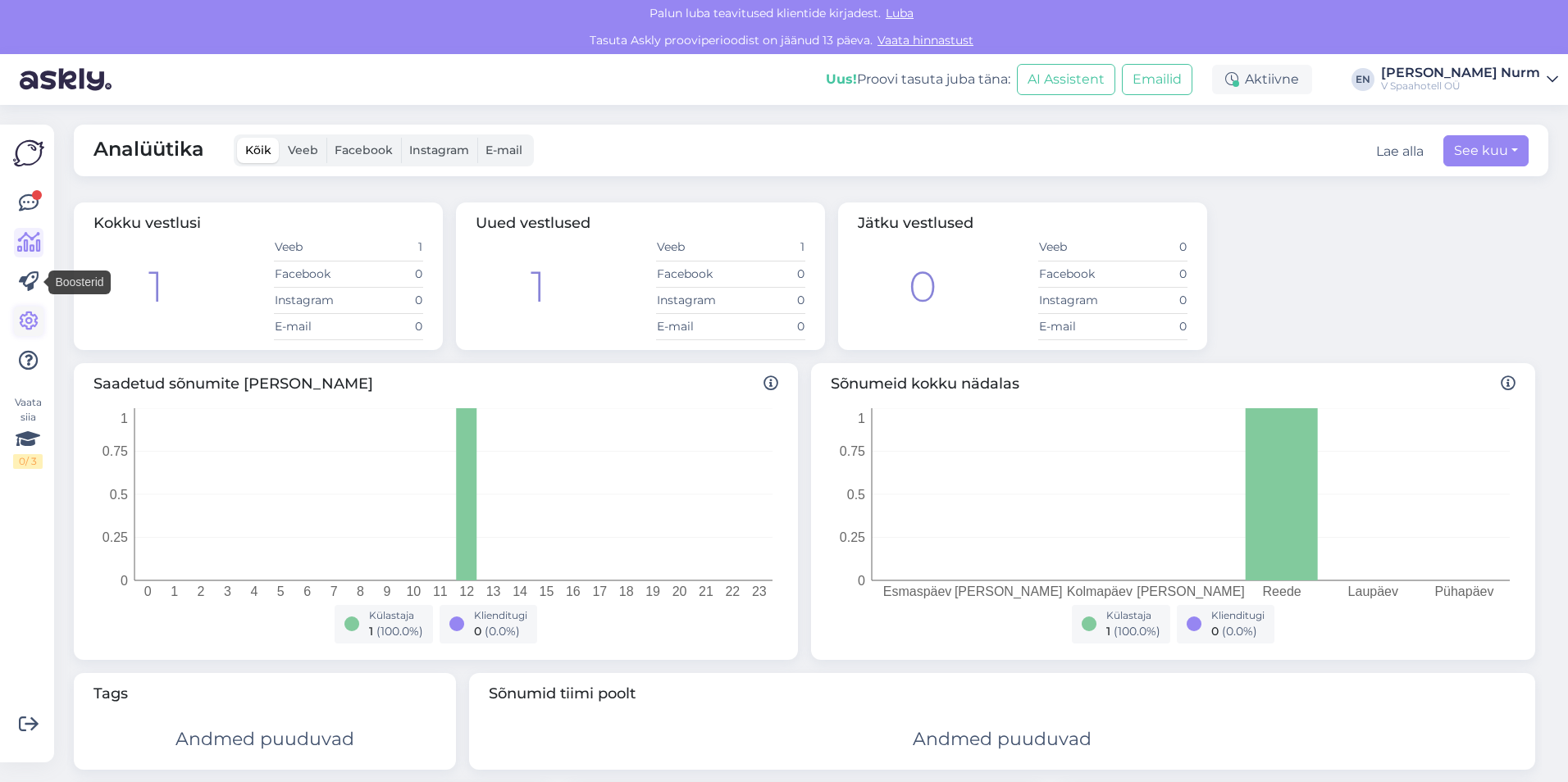
click at [26, 307] on link at bounding box center [28, 321] width 29 height 29
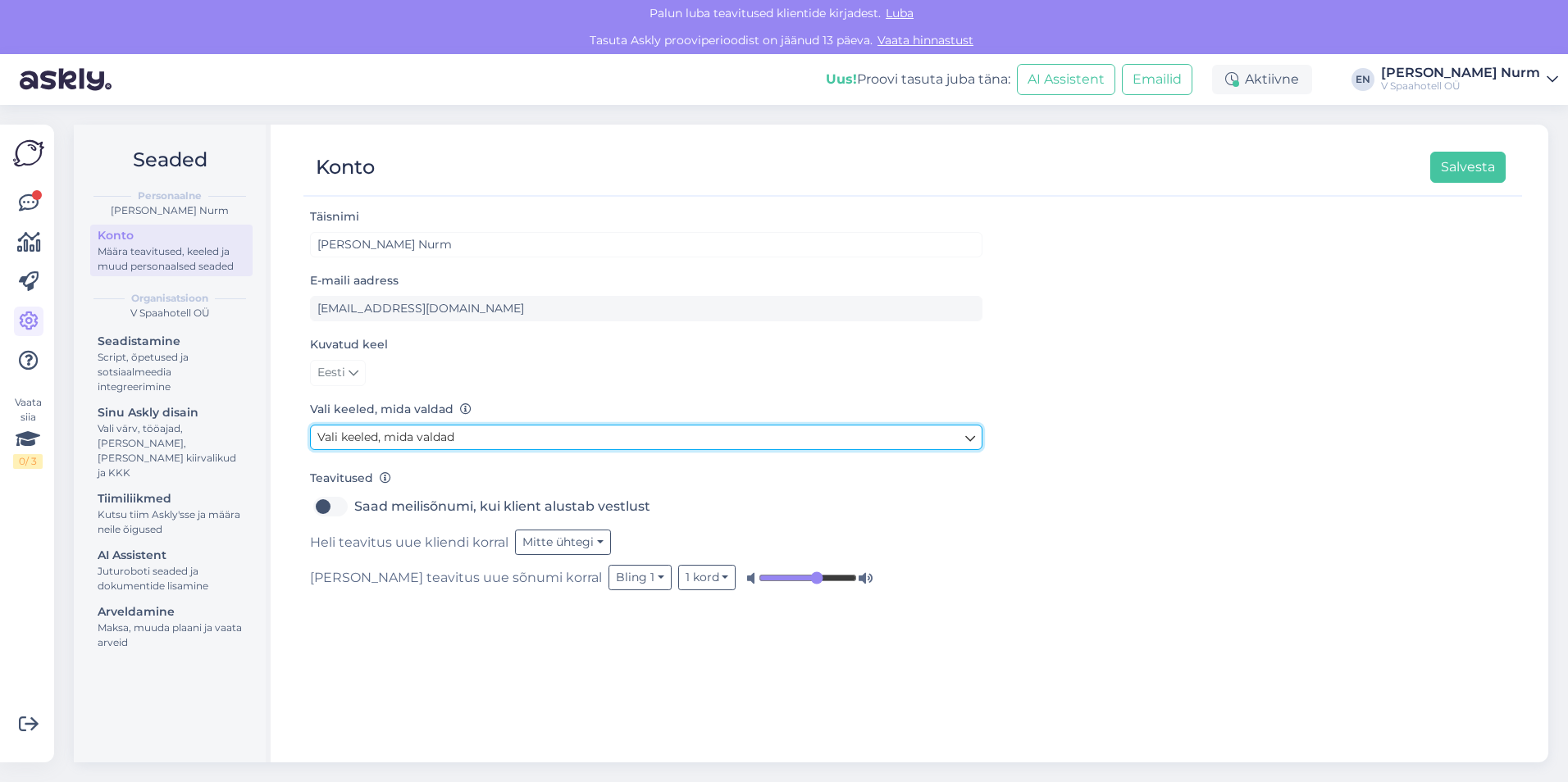
click at [427, 434] on span "Vali keeled, mida valdad" at bounding box center [386, 437] width 137 height 15
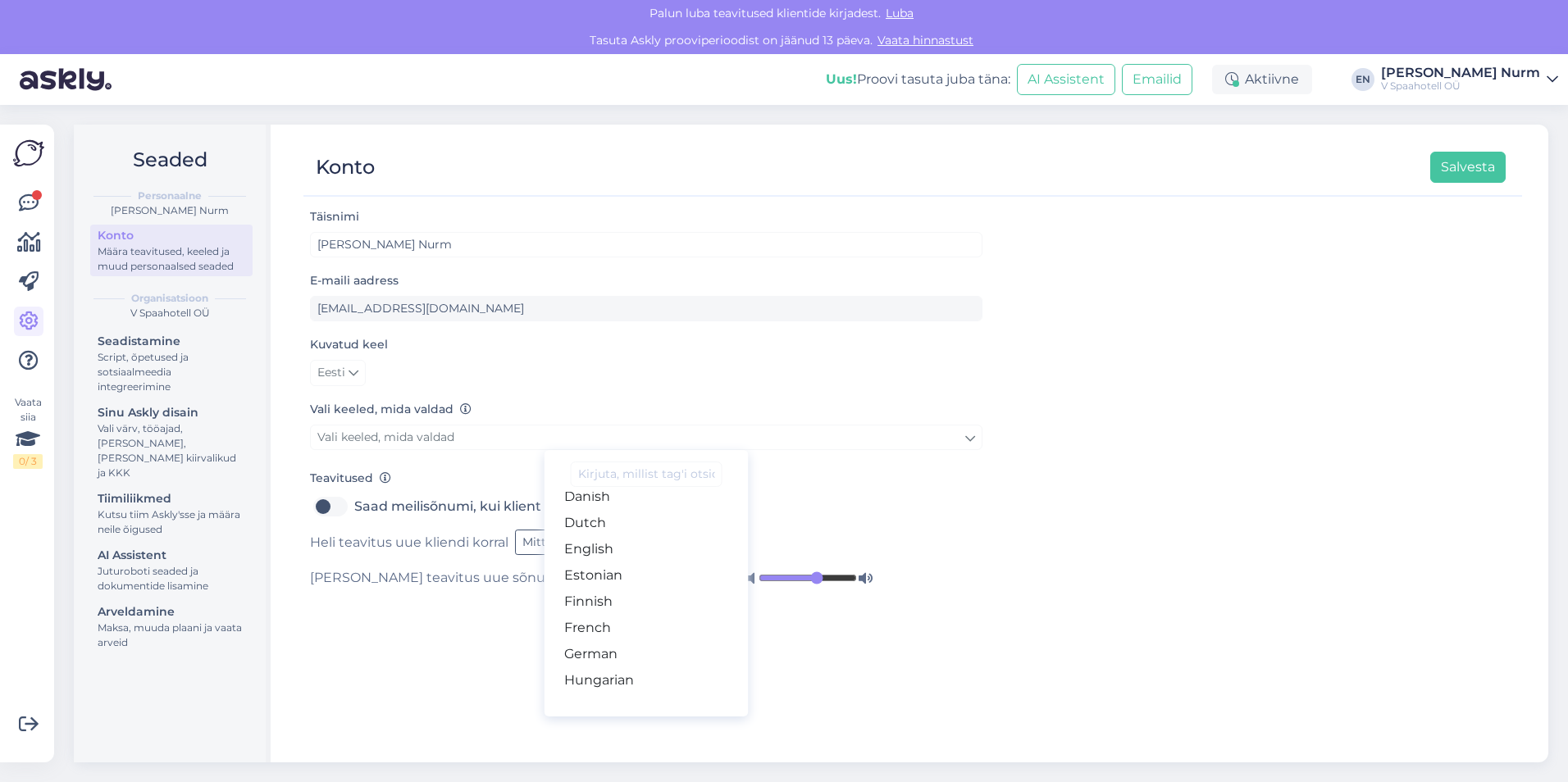
scroll to position [164, 0]
click at [1095, 492] on div "Täisnimi Evely Nurm E-maili aadress sales@vspahotel.ee Kuvatud keel Eesti Vali …" at bounding box center [912, 477] width 1218 height 541
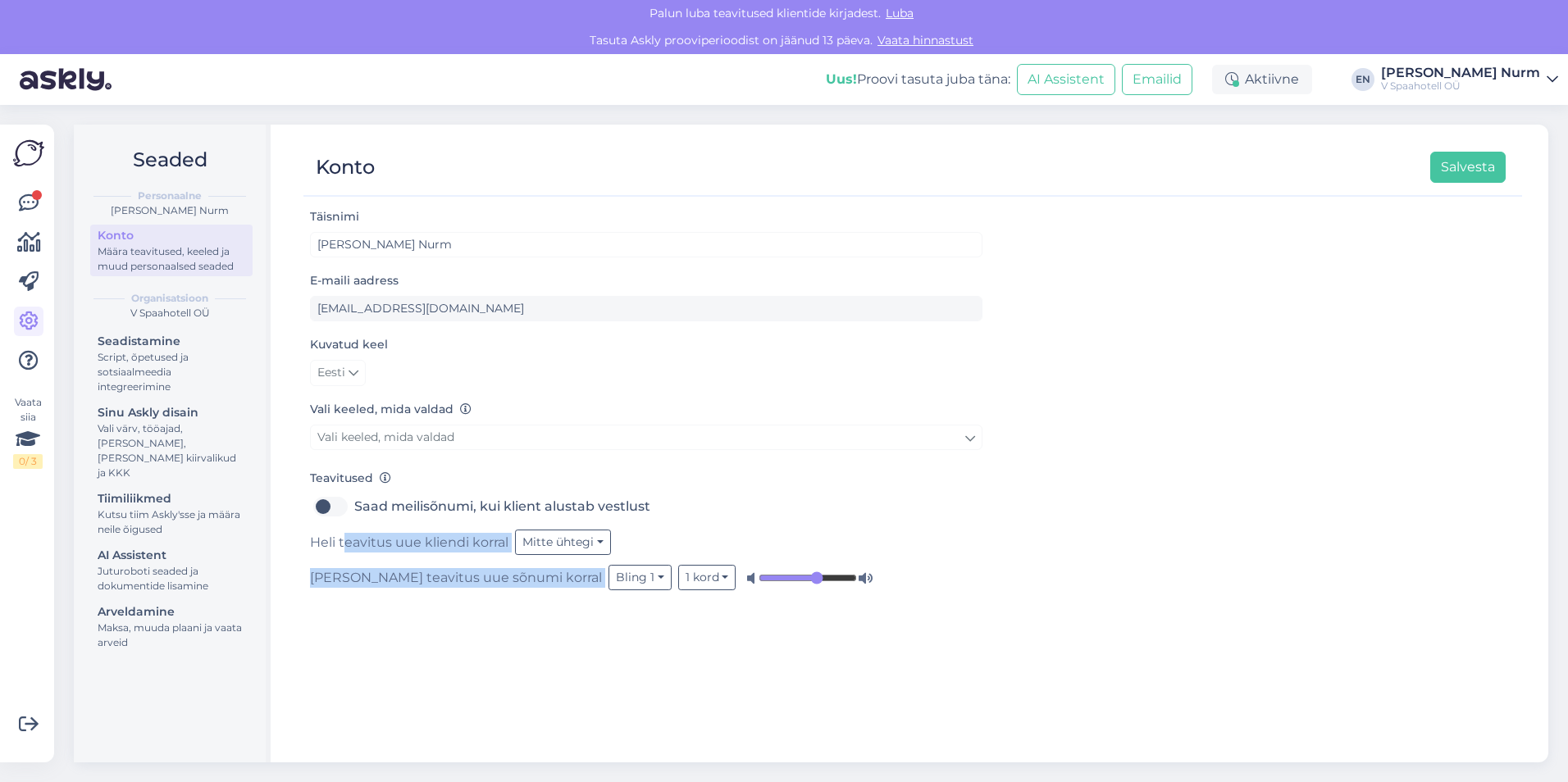
drag, startPoint x: 343, startPoint y: 546, endPoint x: 745, endPoint y: 595, distance: 405.0
click at [745, 595] on div "Täisnimi Evely Nurm E-maili aadress sales@vspahotel.ee Kuvatud keel Eesti Vali …" at bounding box center [912, 477] width 1218 height 541
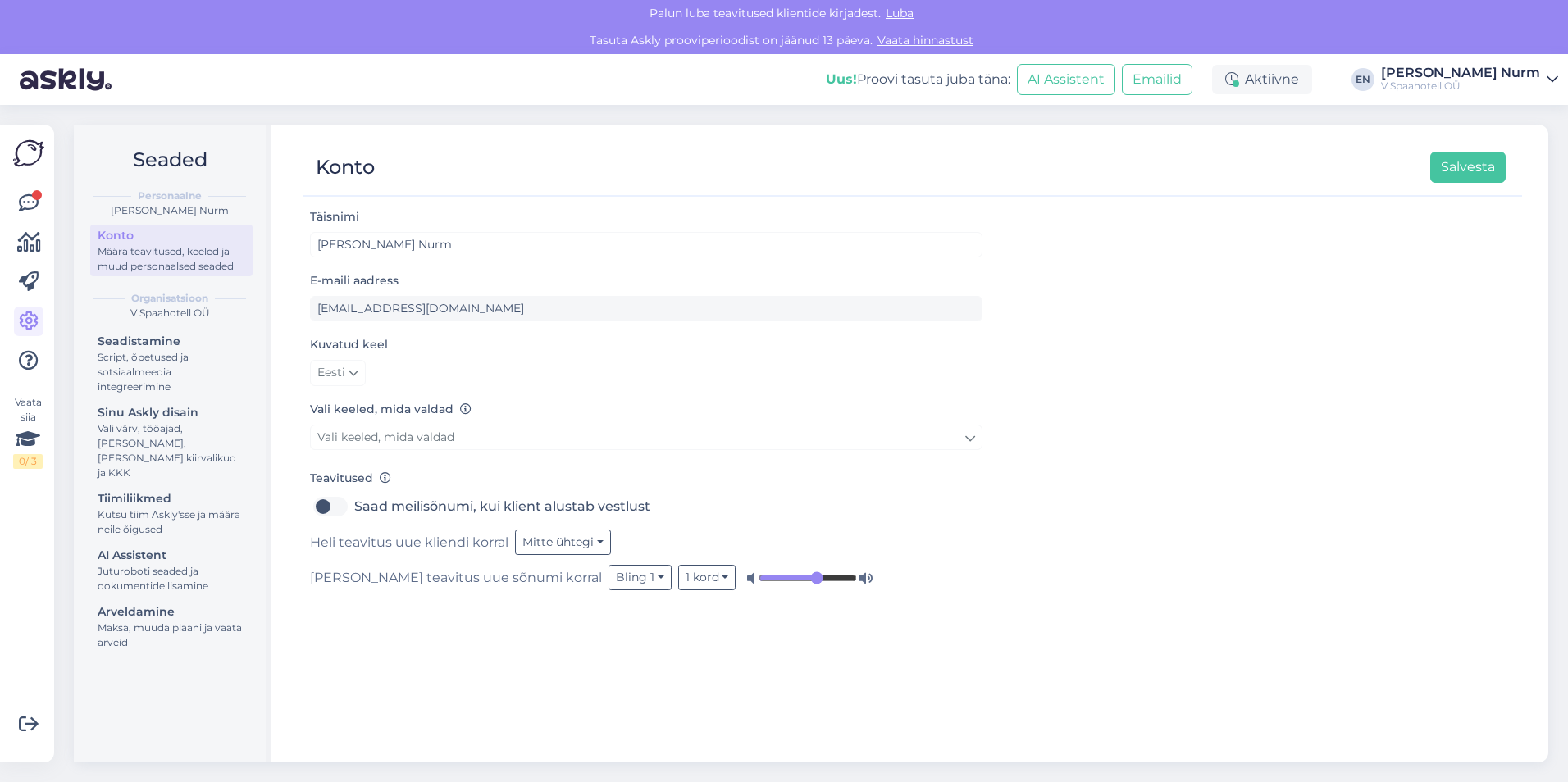
drag, startPoint x: 745, startPoint y: 595, endPoint x: 626, endPoint y: 637, distance: 126.2
click at [679, 653] on div "Täisnimi Evely Nurm E-maili aadress sales@vspahotel.ee Kuvatud keel Eesti Vali …" at bounding box center [912, 477] width 1218 height 541
click at [432, 316] on div "E-maili aadress sales@vspahotel.ee" at bounding box center [646, 296] width 672 height 51
click at [140, 353] on div "Script, õpetused ja sotsiaalmeedia integreerimine" at bounding box center [171, 372] width 148 height 44
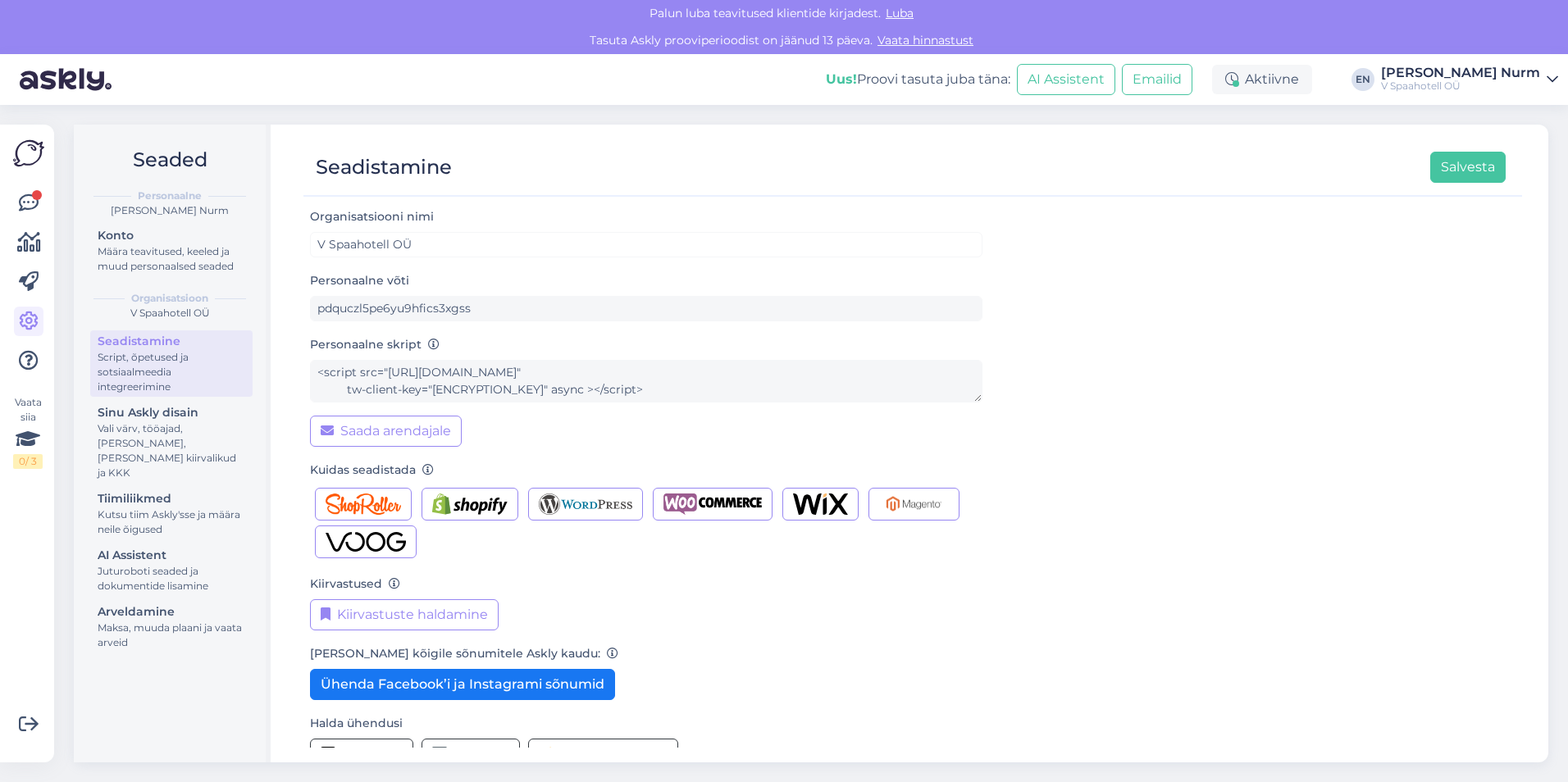
scroll to position [35, 0]
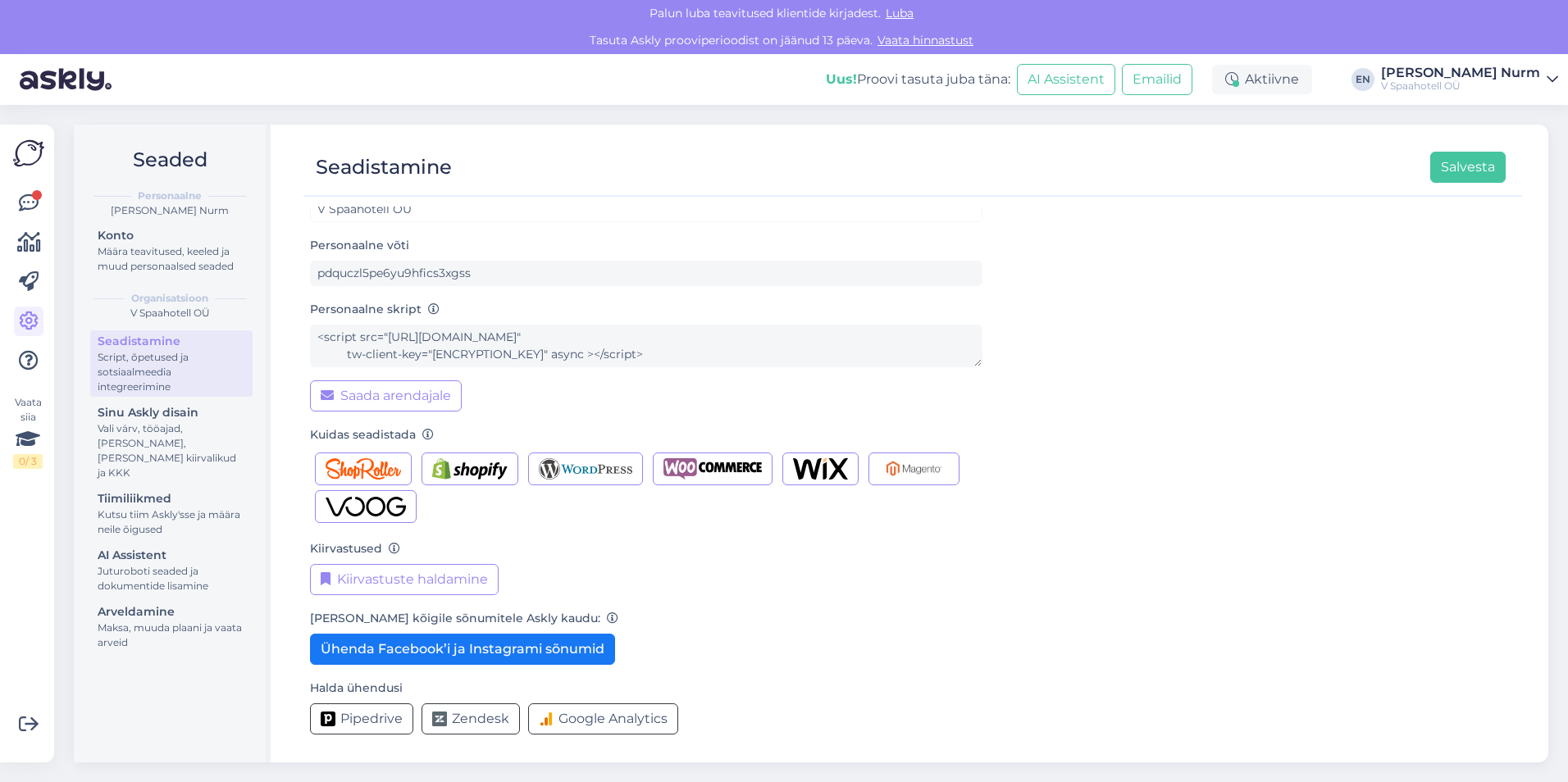
click at [137, 401] on div "Seadistamine Script, õpetused ja sotsiaalmeedia integreerimine Sinu Askly disai…" at bounding box center [171, 495] width 162 height 328
click at [133, 416] on div "Sinu Askly disain" at bounding box center [171, 413] width 148 height 18
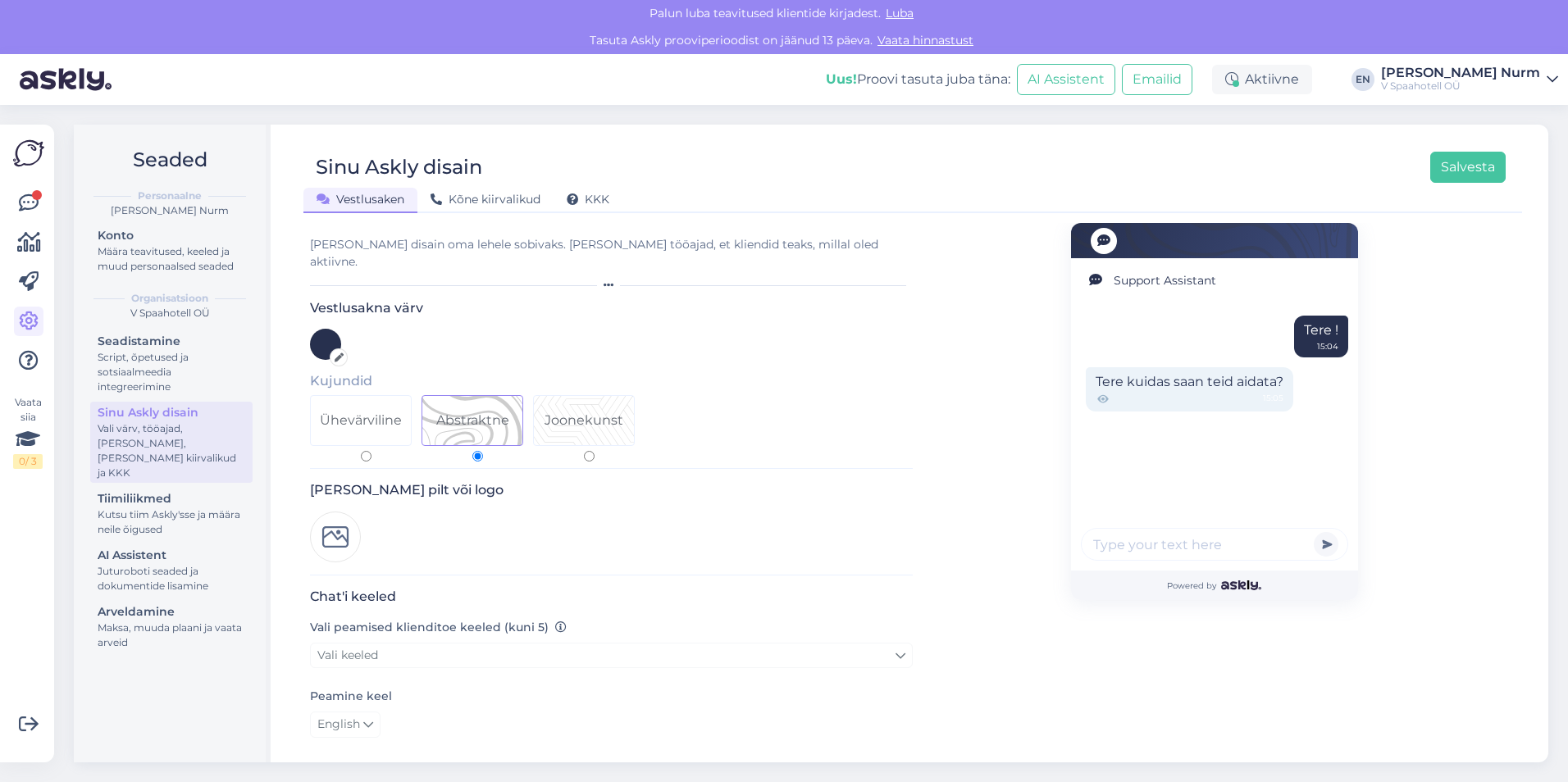
click at [598, 411] on div "Joonekunst" at bounding box center [584, 421] width 79 height 20
click at [595, 451] on input "Joonekunst" at bounding box center [589, 456] width 11 height 11
radio input "true"
click at [332, 329] on div at bounding box center [325, 344] width 31 height 31
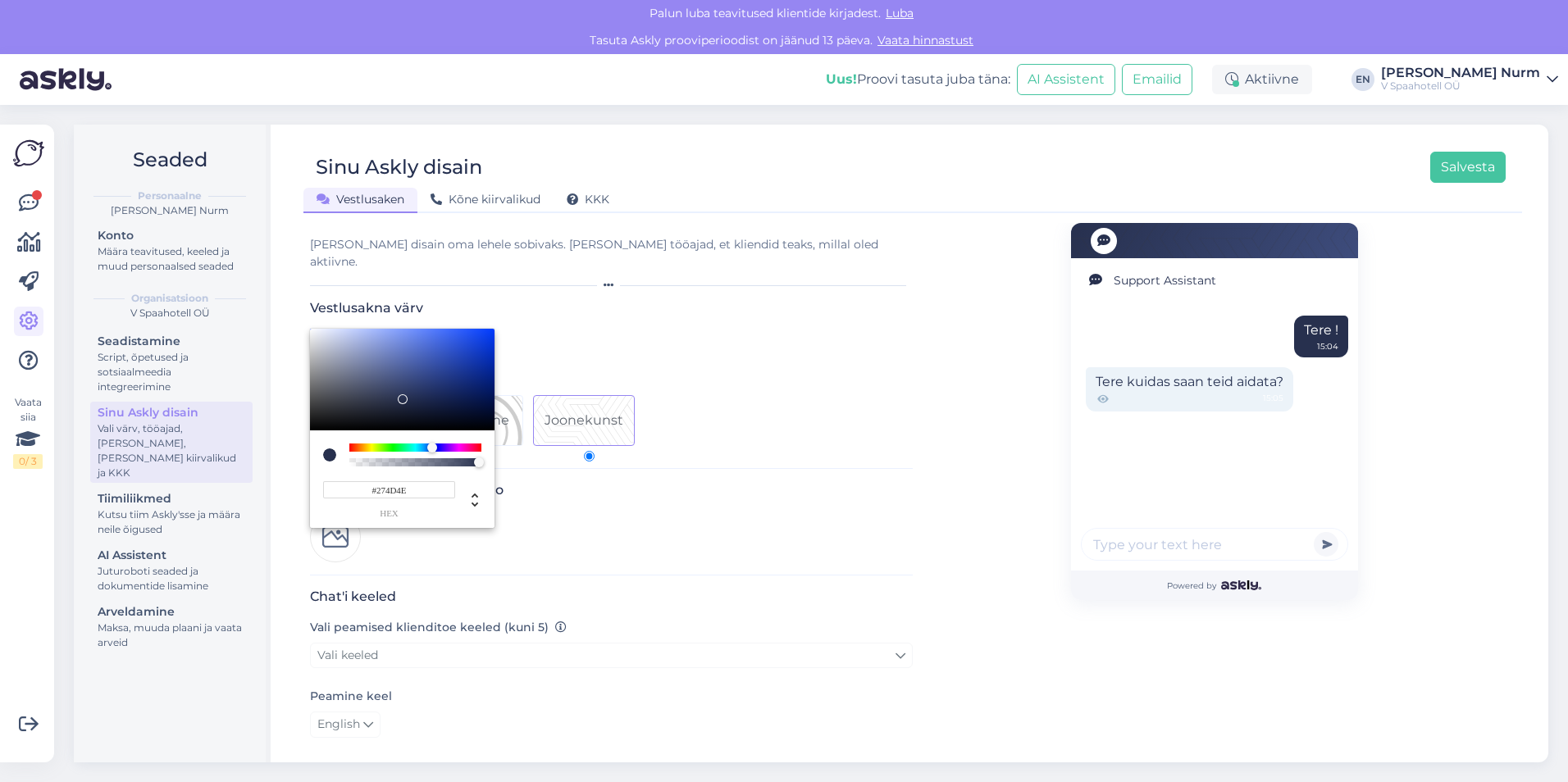
click at [416, 444] on div at bounding box center [415, 448] width 132 height 8
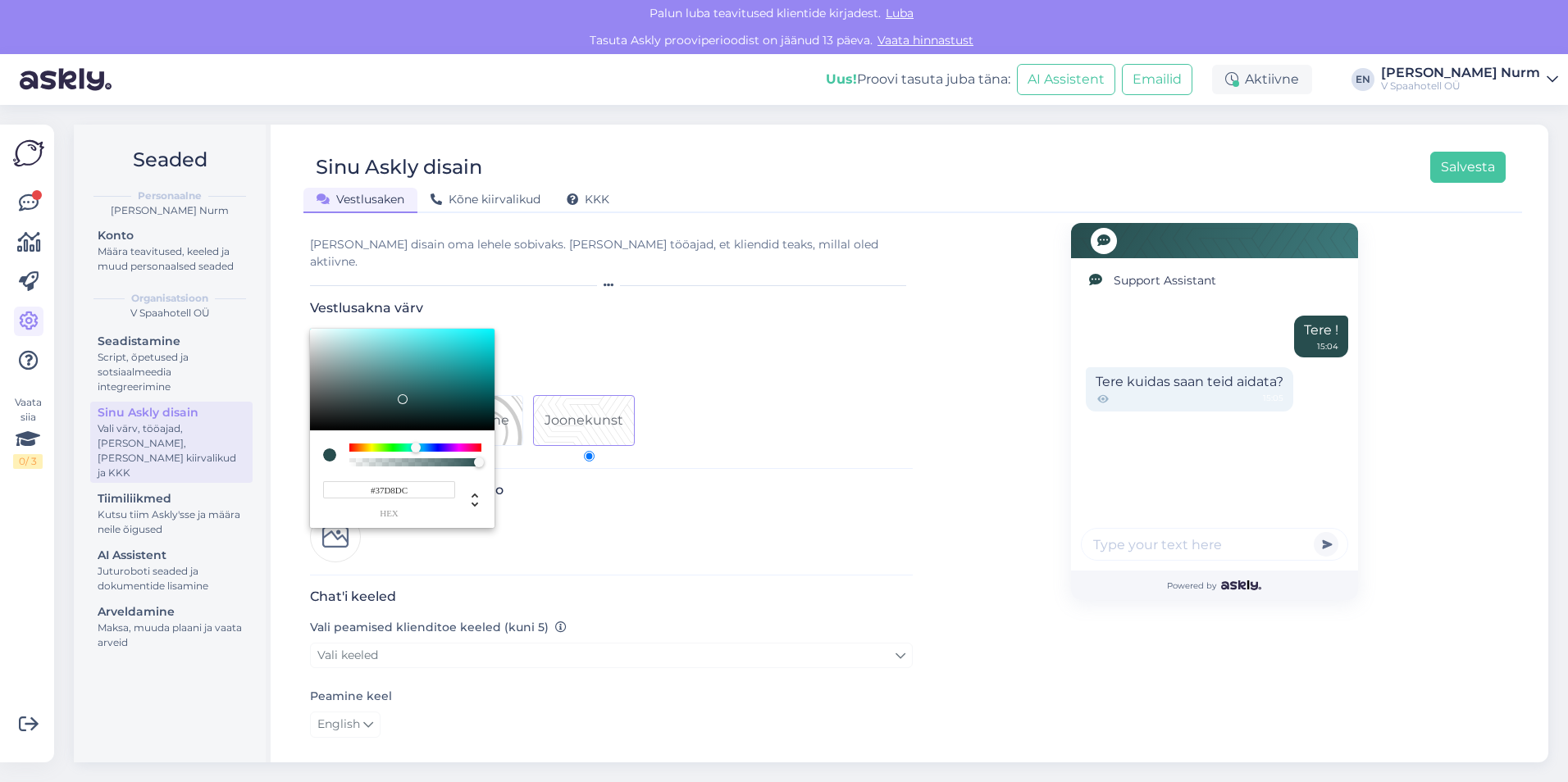
click at [449, 329] on div at bounding box center [402, 380] width 185 height 102
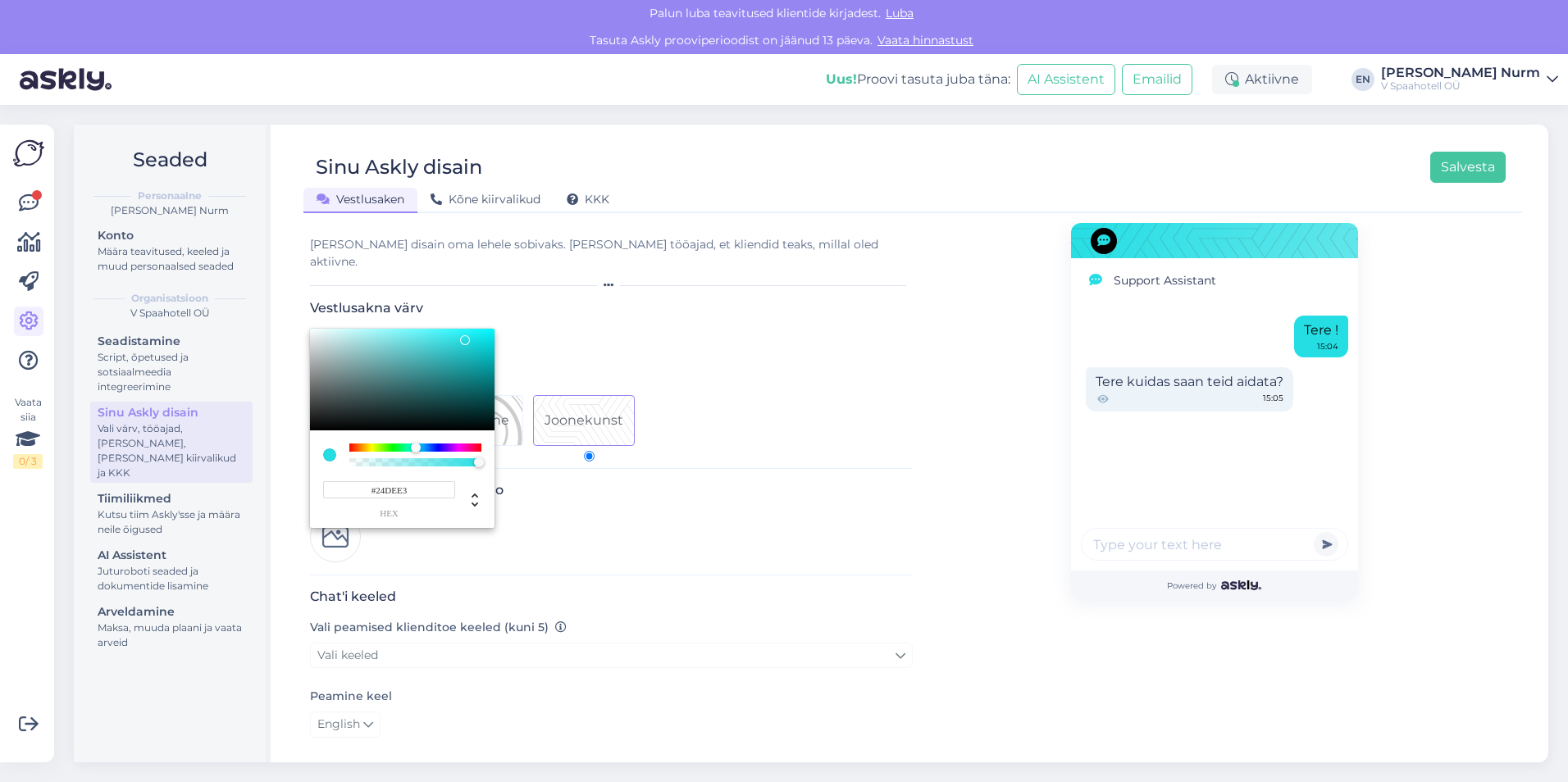
click at [464, 329] on div at bounding box center [402, 380] width 185 height 102
drag, startPoint x: 480, startPoint y: 446, endPoint x: 455, endPoint y: 446, distance: 25.0
click at [455, 459] on div at bounding box center [415, 463] width 127 height 8
type input "#1CD1D6"
drag, startPoint x: 462, startPoint y: 322, endPoint x: 470, endPoint y: 328, distance: 10.0
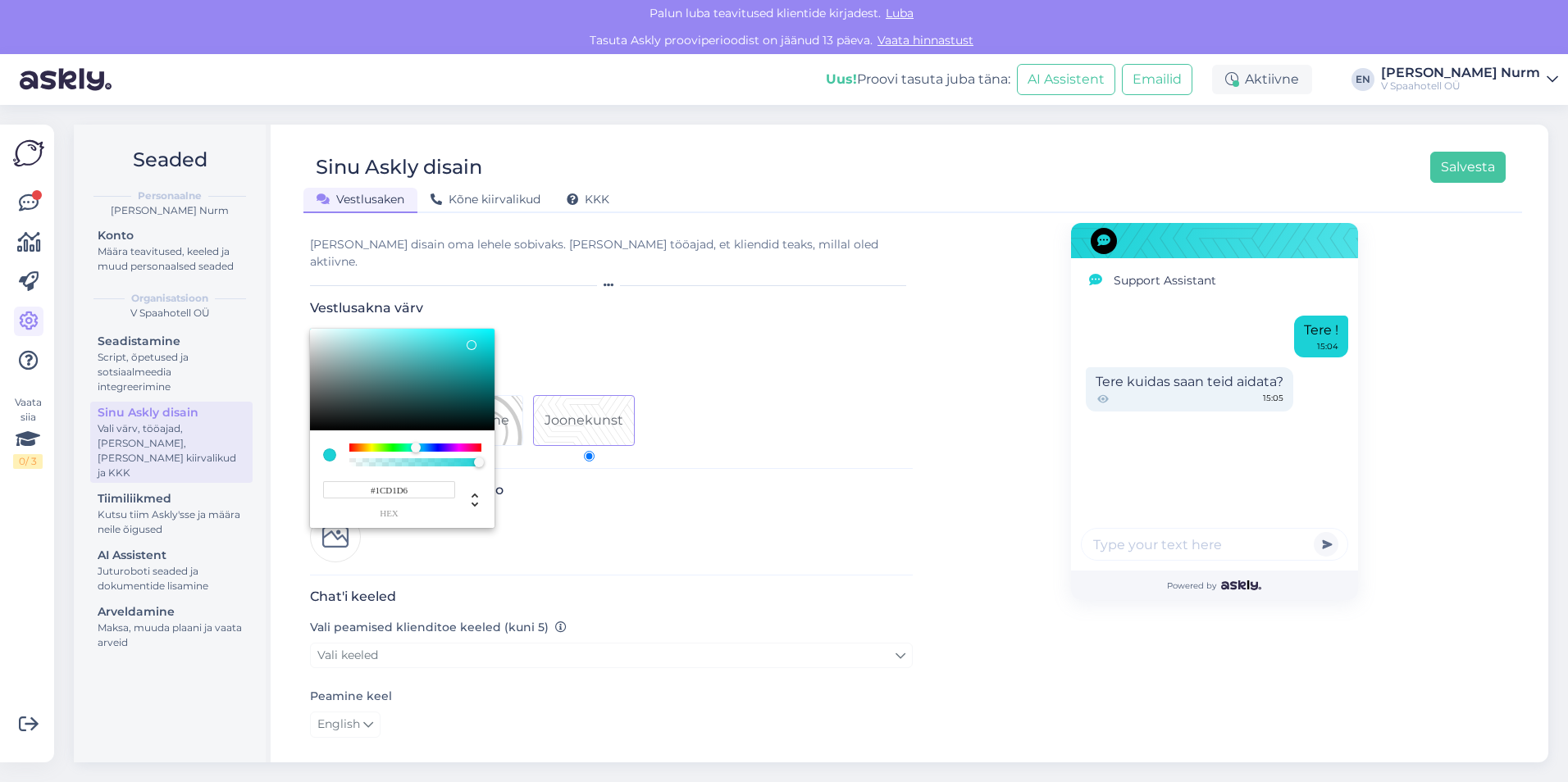
click at [470, 340] on div at bounding box center [471, 345] width 10 height 10
click at [748, 364] on div at bounding box center [784, 391] width 1568 height 782
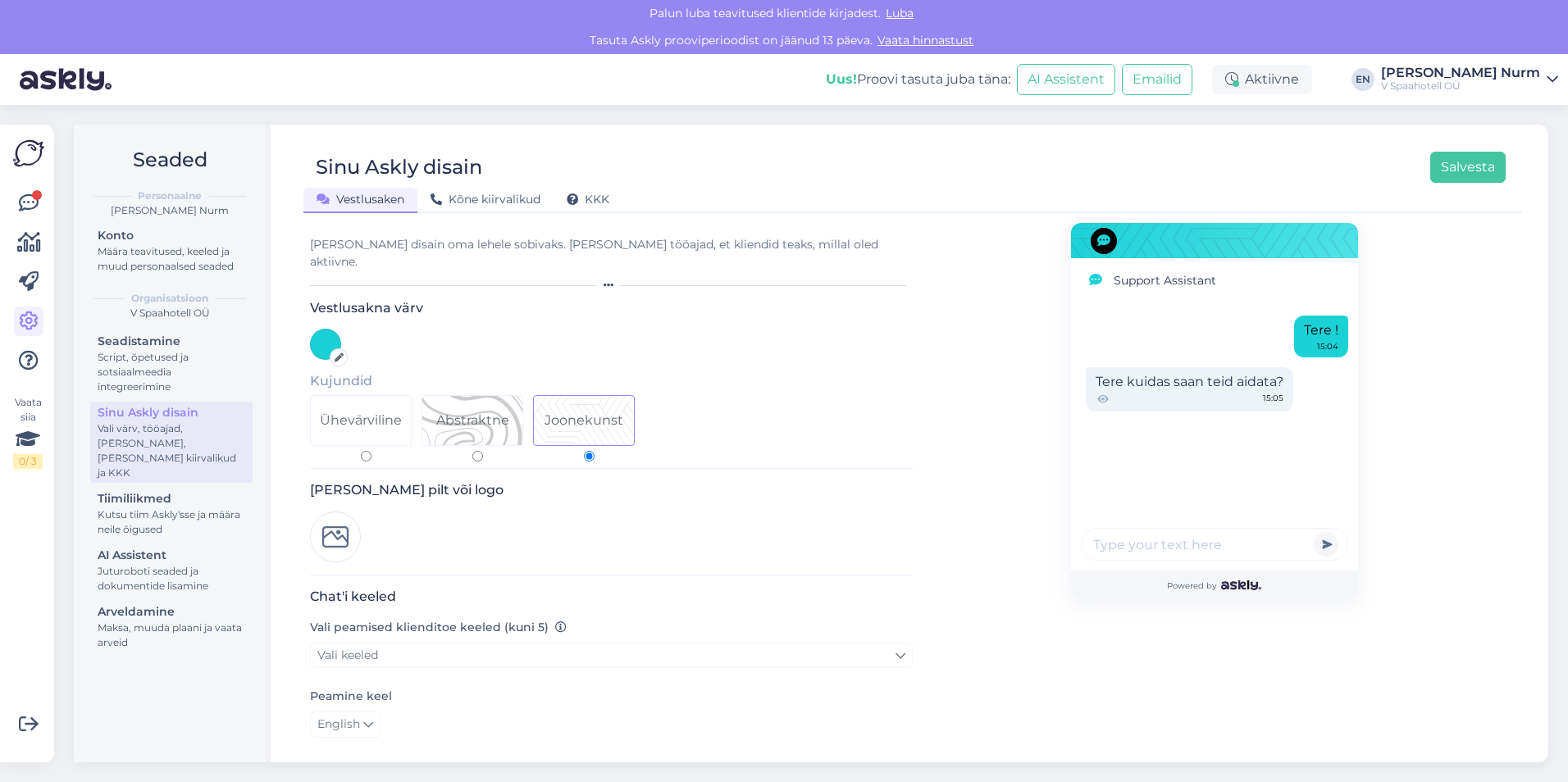
click at [476, 451] on input "Abstraktne" at bounding box center [477, 456] width 11 height 11
radio input "true"
click at [368, 451] on input "Ühevärviline" at bounding box center [366, 456] width 11 height 11
radio input "true"
click at [480, 451] on input "Abstraktne" at bounding box center [477, 456] width 11 height 11
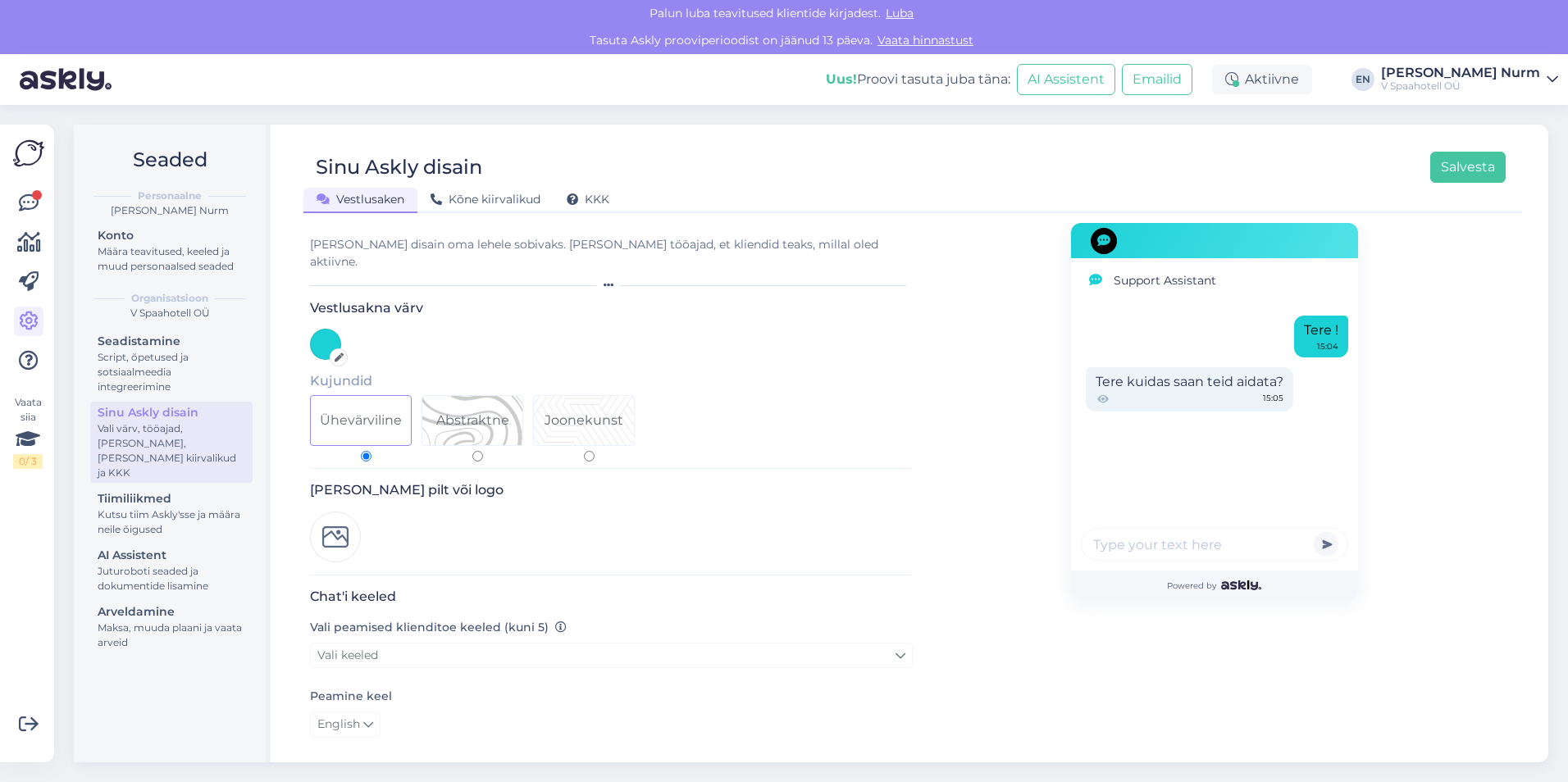
radio input "true"
click at [361, 451] on input "Ühevärviline" at bounding box center [366, 456] width 11 height 11
radio input "true"
click at [347, 517] on img at bounding box center [335, 536] width 51 height 51
click at [331, 513] on img at bounding box center [335, 536] width 51 height 51
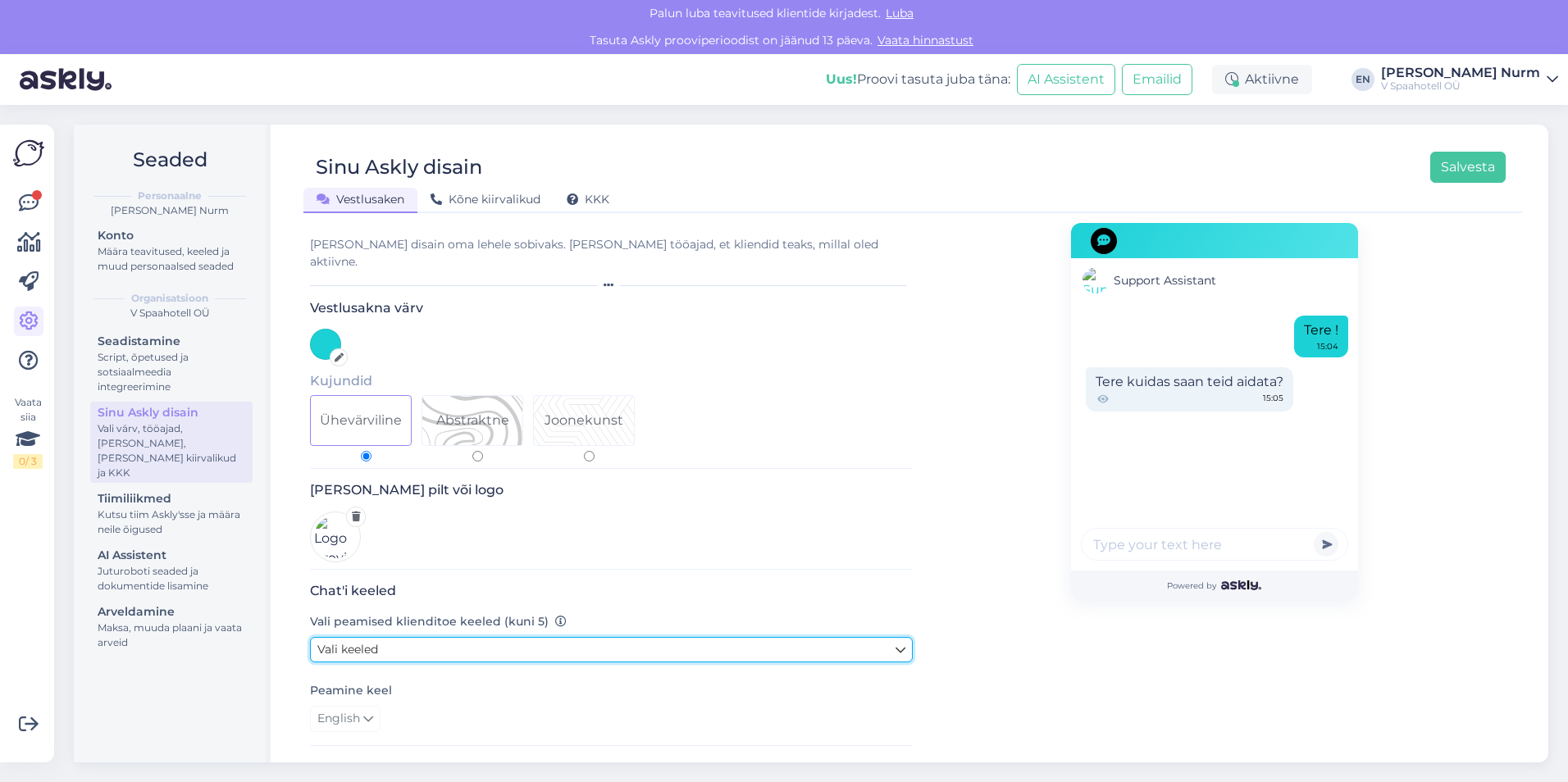
click at [370, 642] on span "Vali keeled" at bounding box center [348, 649] width 61 height 15
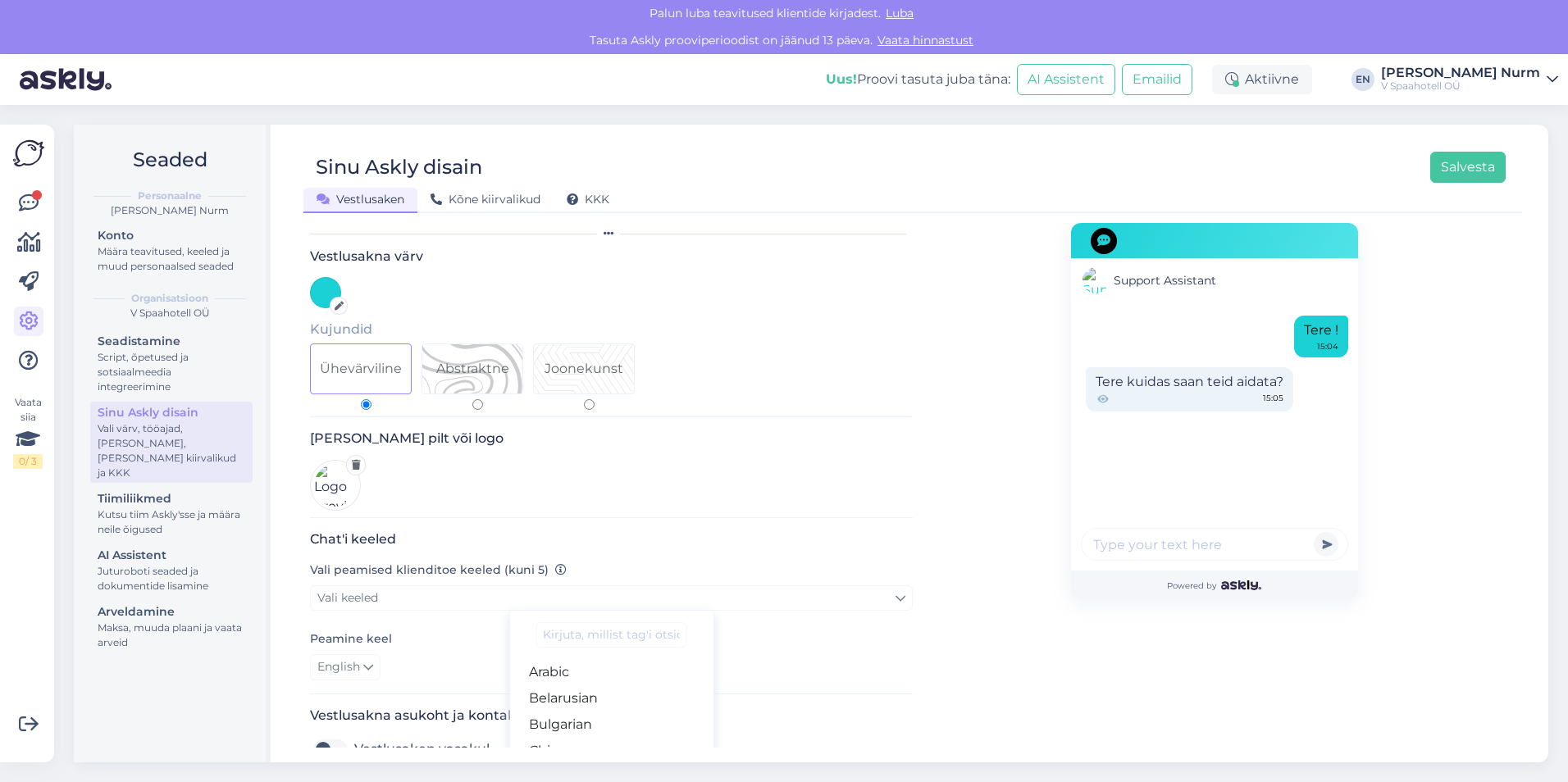
scroll to position [246, 0]
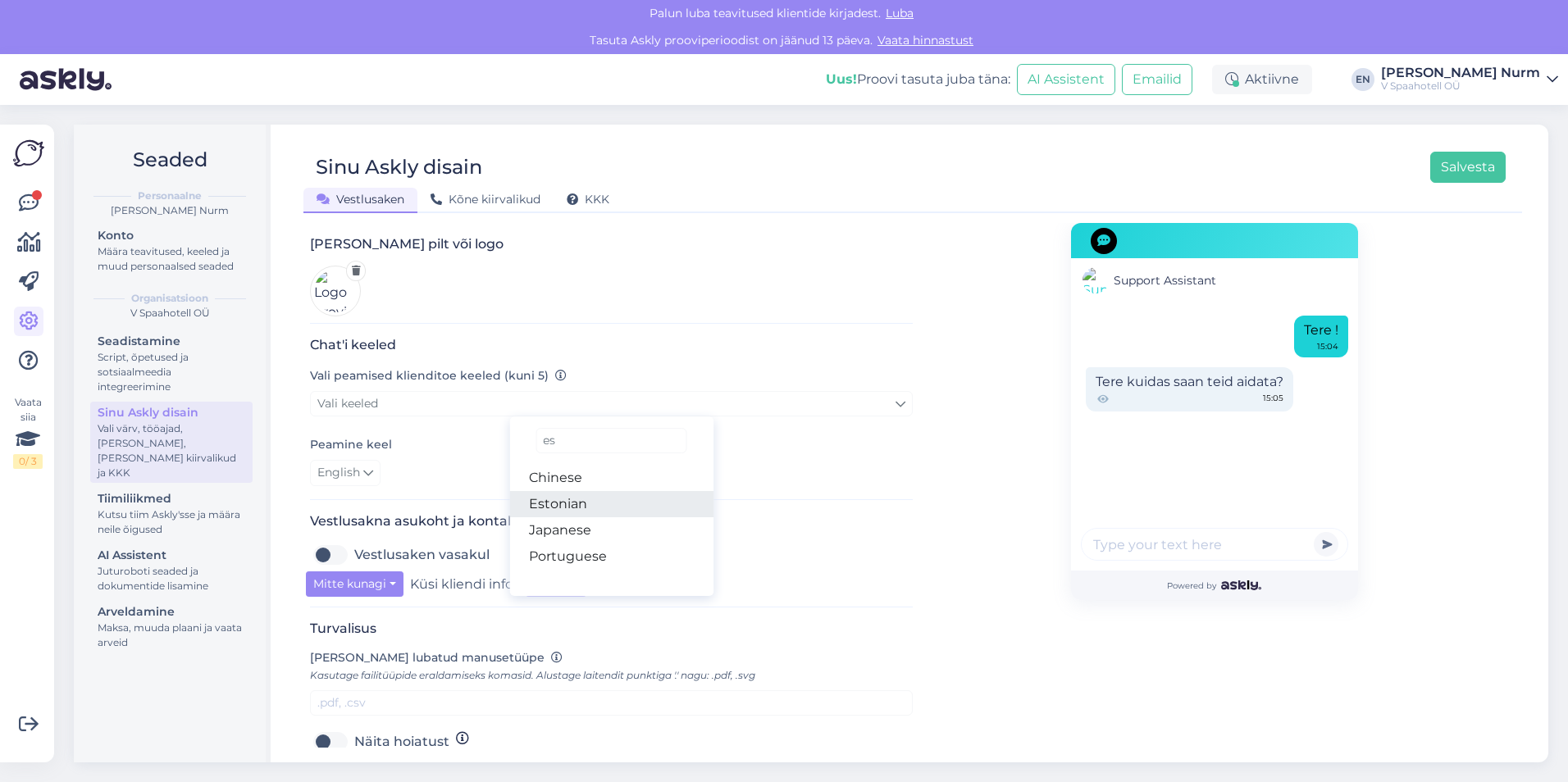
click at [607, 495] on link "Estonian" at bounding box center [611, 504] width 204 height 26
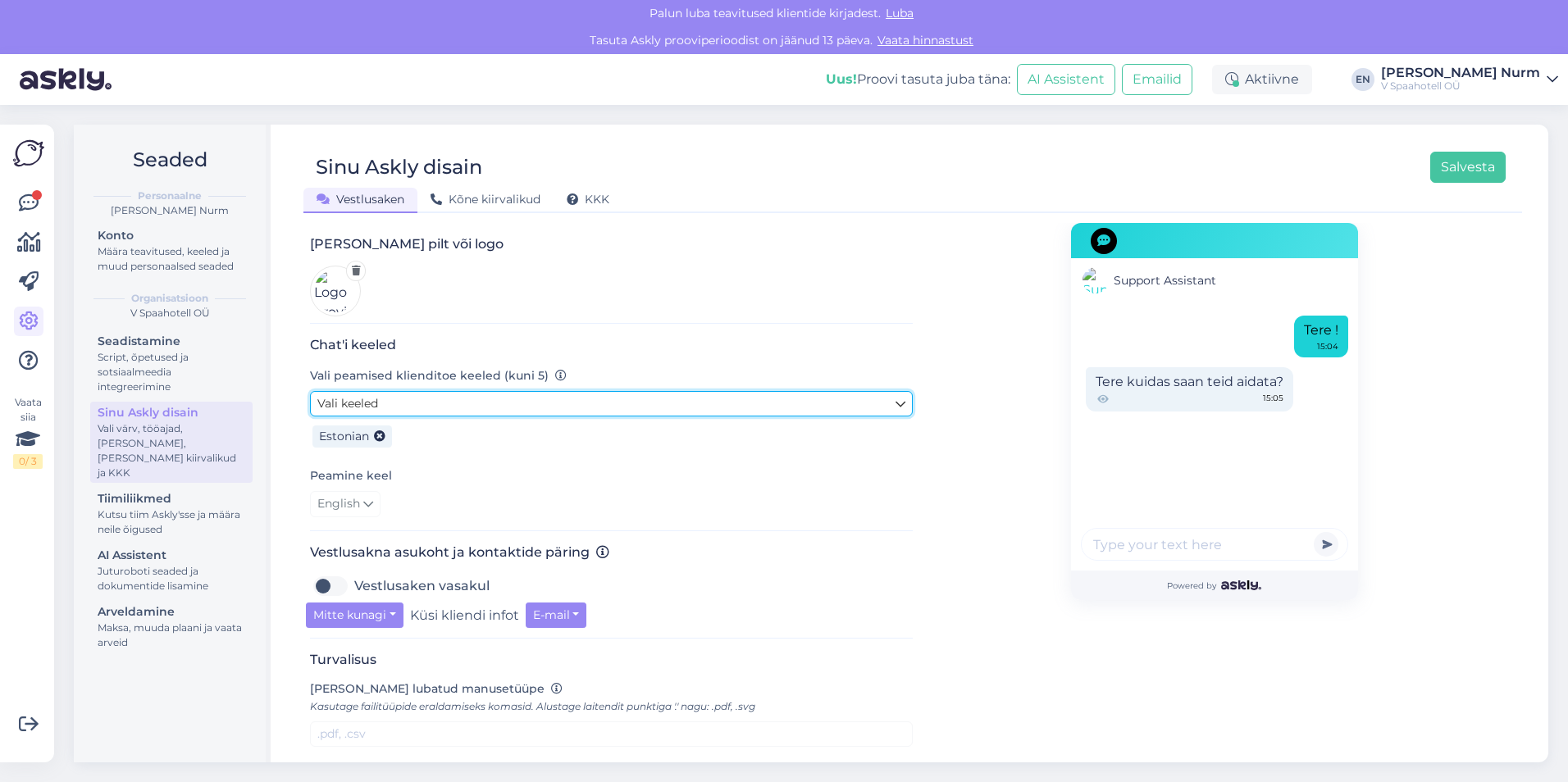
click at [450, 396] on link "Vali keeled" at bounding box center [611, 404] width 602 height 25
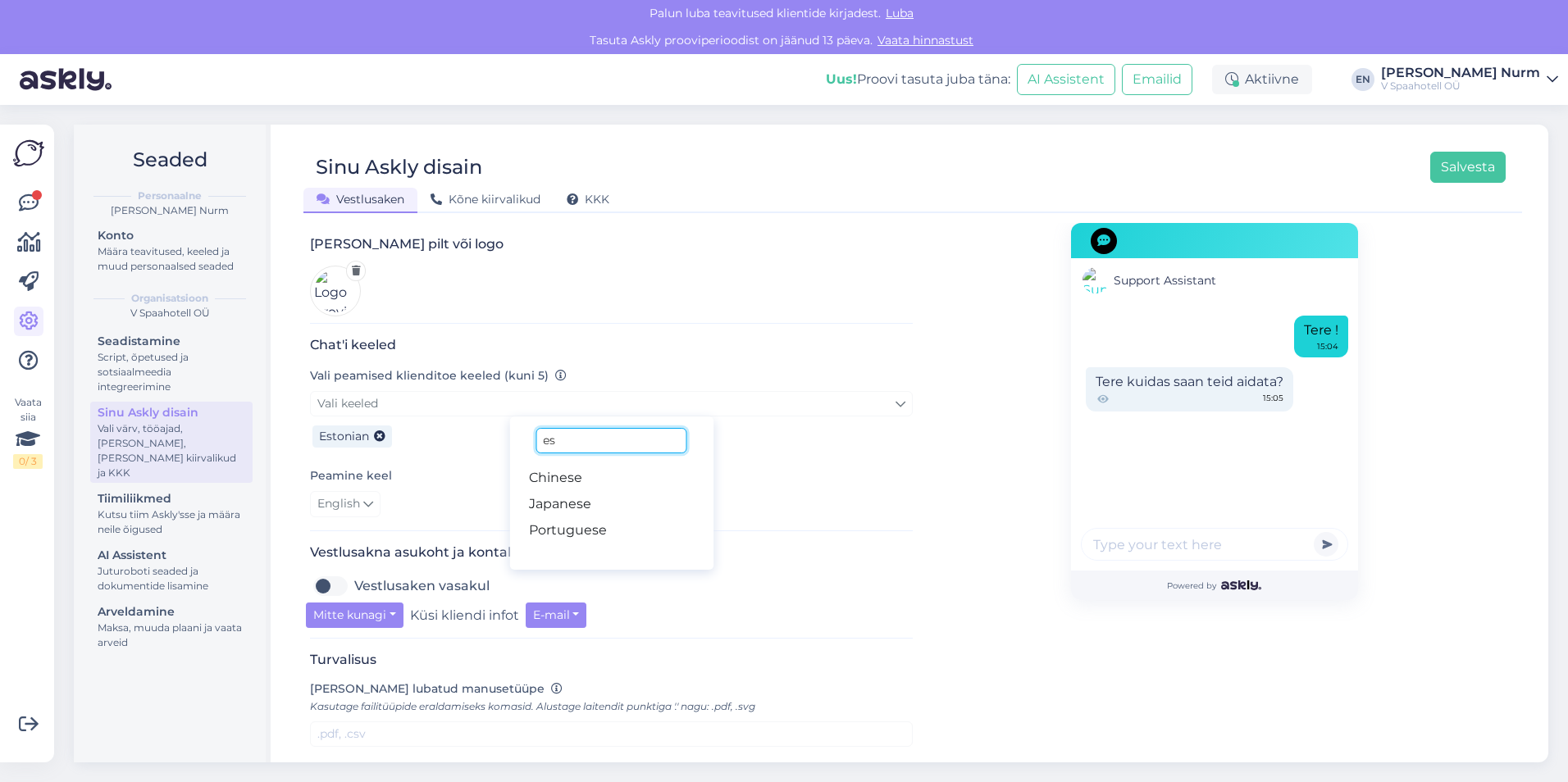
click at [586, 431] on input "es" at bounding box center [611, 440] width 151 height 25
type input "en"
click at [595, 465] on link "English" at bounding box center [611, 477] width 204 height 26
click at [725, 491] on div "English" at bounding box center [611, 504] width 602 height 26
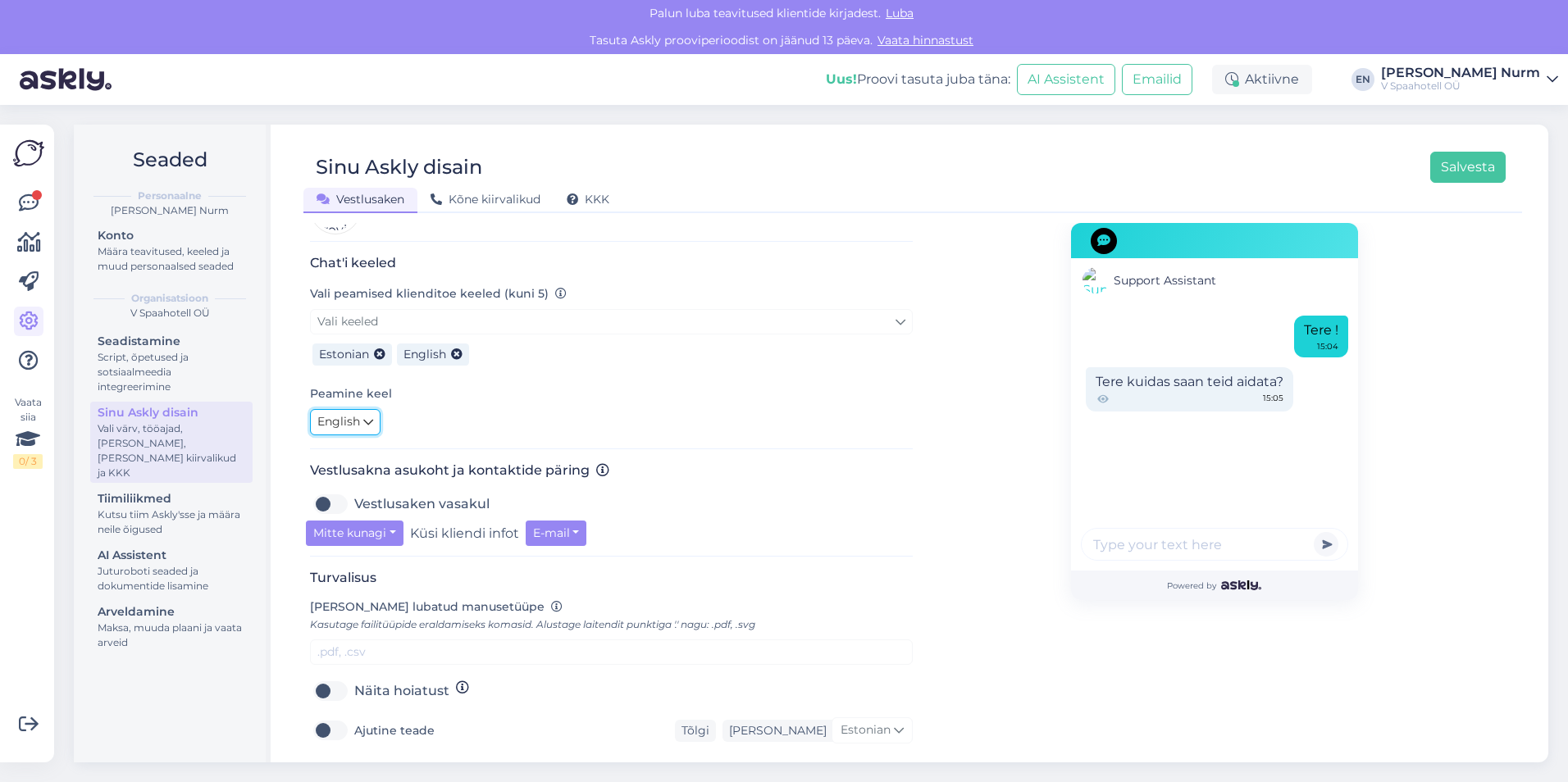
click at [339, 414] on span "English" at bounding box center [338, 423] width 43 height 18
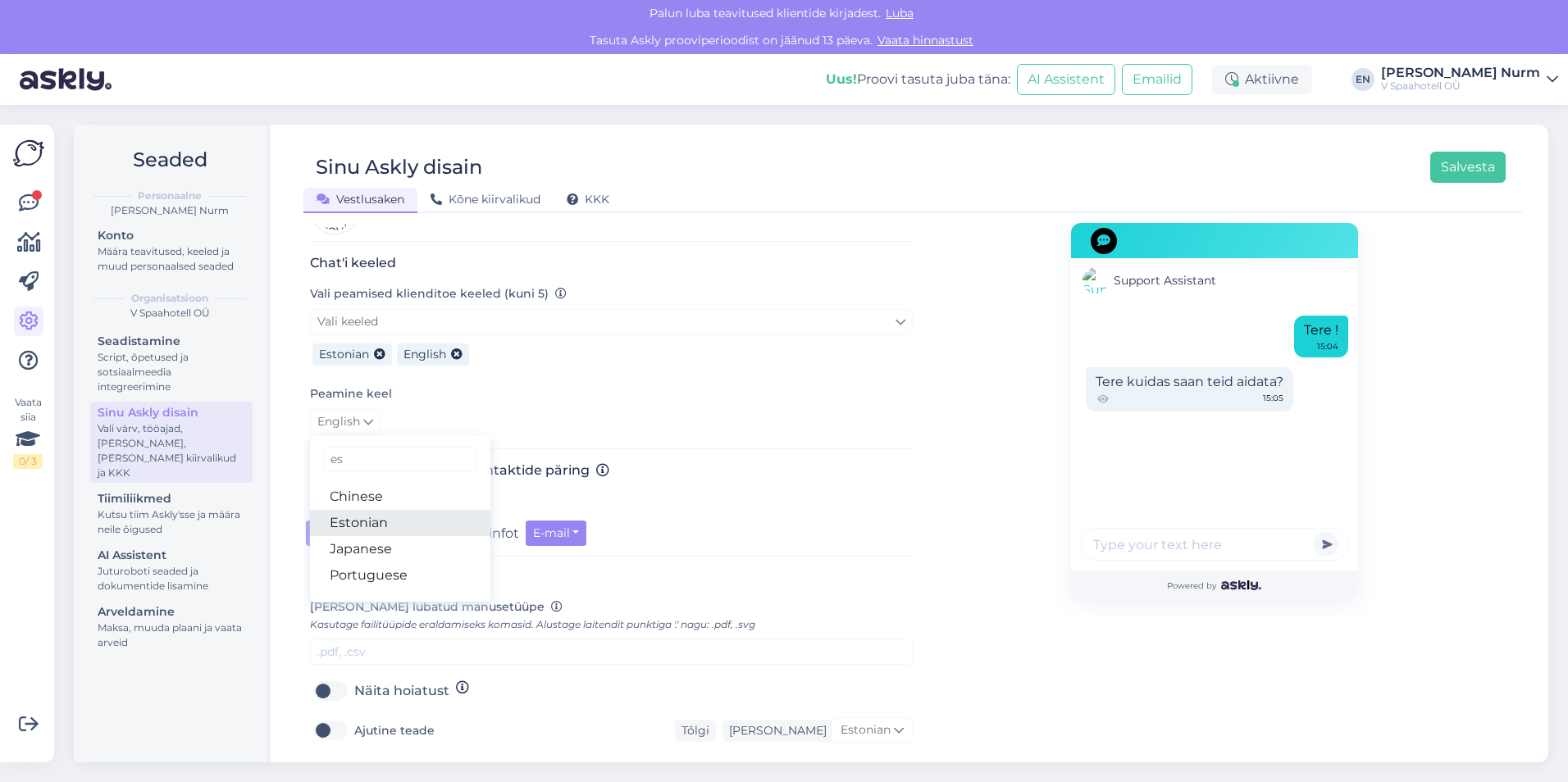
type input "es"
click at [376, 510] on link "Estonian" at bounding box center [400, 522] width 180 height 26
click at [769, 531] on div "Mitte kunagi Küsi kliendi infot E-mail" at bounding box center [611, 533] width 611 height 25
click at [354, 491] on label "Vestlusaken vasakul" at bounding box center [422, 504] width 135 height 26
click at [327, 491] on input "Vestlusaken vasakul" at bounding box center [330, 504] width 41 height 26
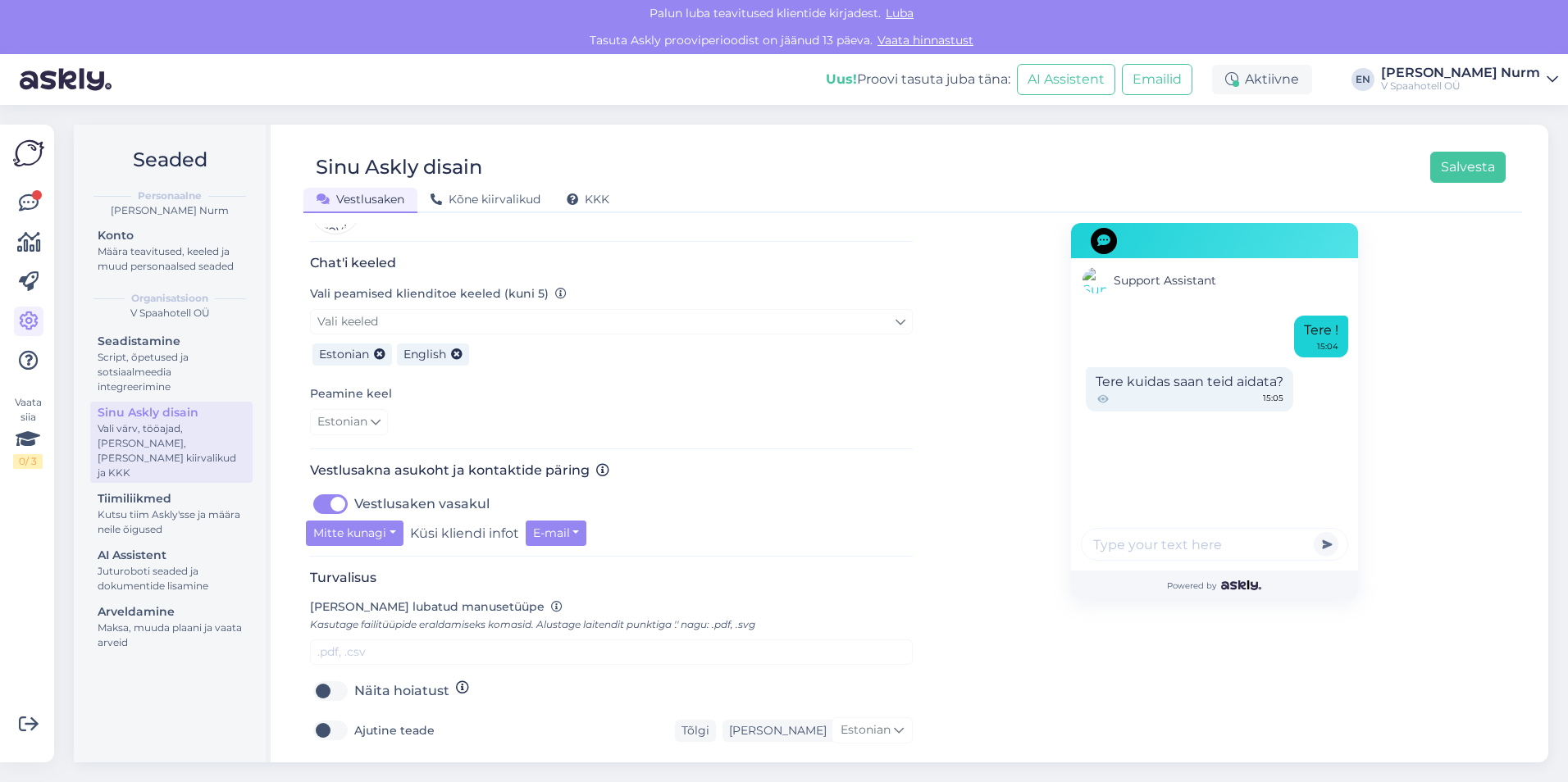
click at [354, 491] on label "Vestlusaken vasakul" at bounding box center [422, 504] width 135 height 26
click at [327, 491] on input "Vestlusaken vasakul" at bounding box center [330, 504] width 41 height 26
checkbox input "false"
click at [375, 525] on button "Mitte kunagi" at bounding box center [354, 533] width 98 height 25
click at [376, 520] on button "Mitte kunagi" at bounding box center [354, 533] width 98 height 25
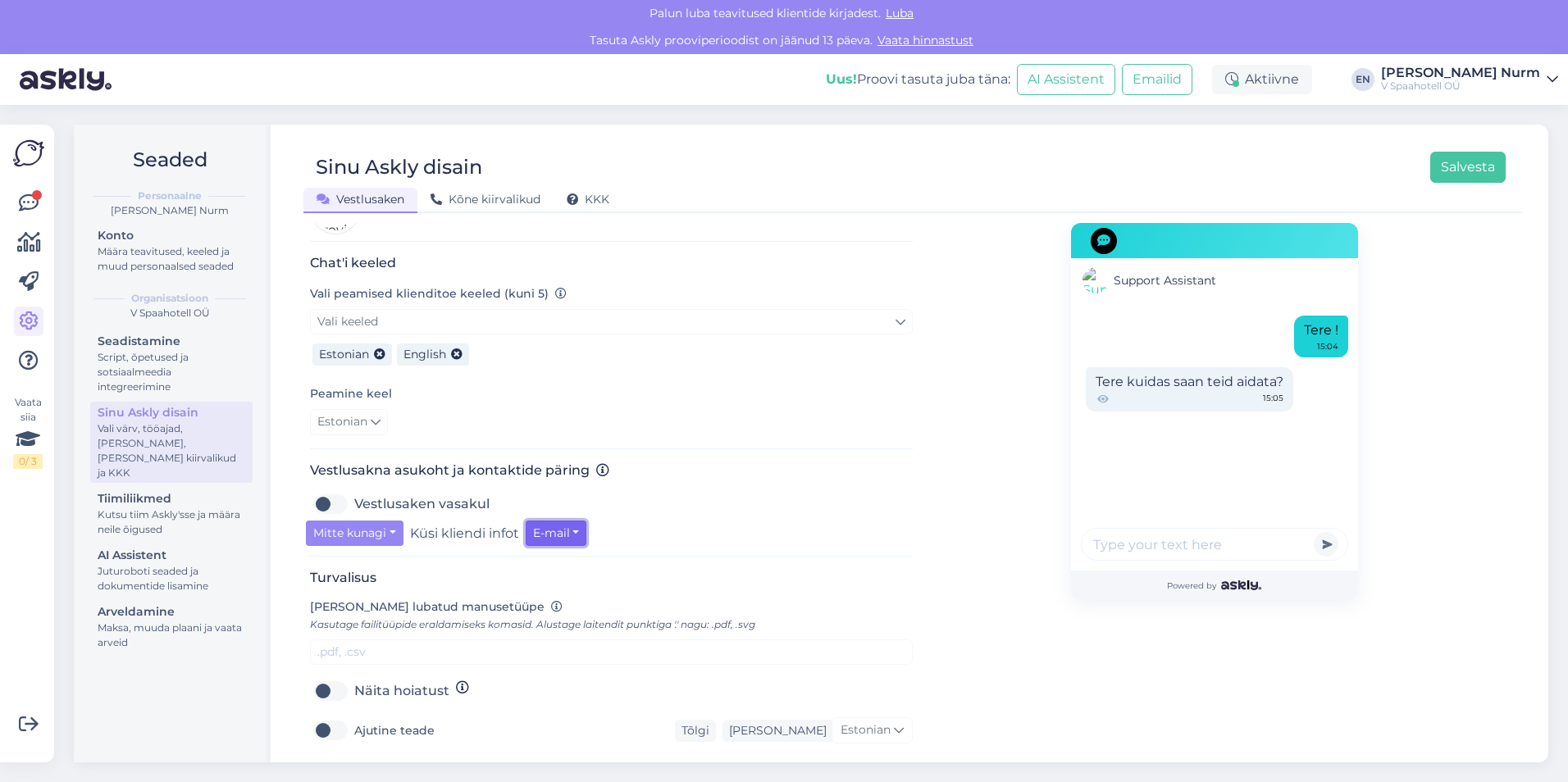
click at [572, 520] on button "E-mail" at bounding box center [556, 533] width 62 height 25
click at [579, 554] on link "E-mail" at bounding box center [597, 566] width 145 height 26
click at [698, 498] on div "Vestlusaken vasakul" at bounding box center [611, 504] width 602 height 26
click at [361, 524] on button "Mitte kunagi" at bounding box center [354, 533] width 98 height 25
click at [397, 584] on link "Kui oled eemal" at bounding box center [374, 593] width 137 height 26
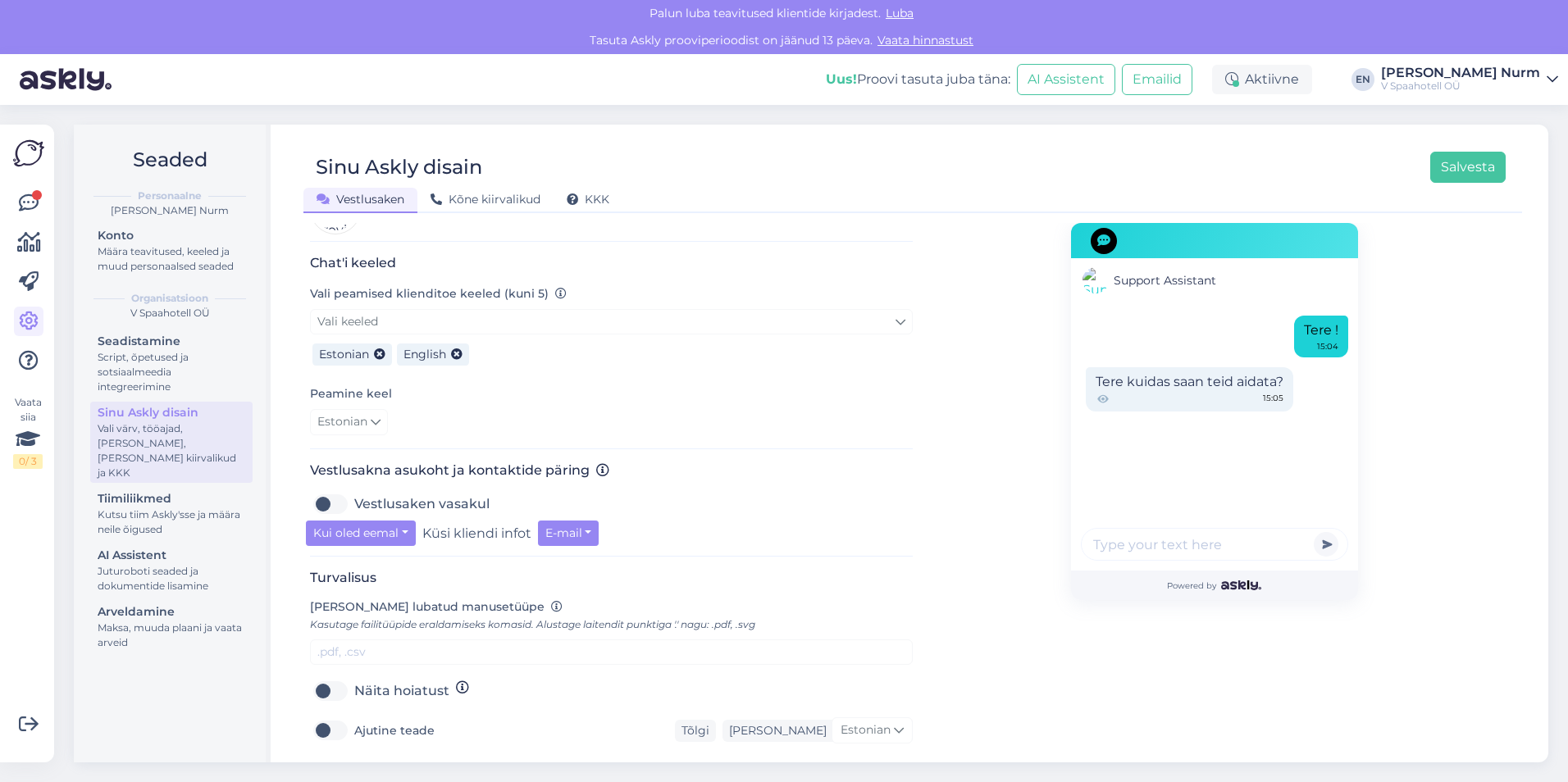
click at [704, 503] on div "Vestlusaken vasakul" at bounding box center [611, 504] width 602 height 26
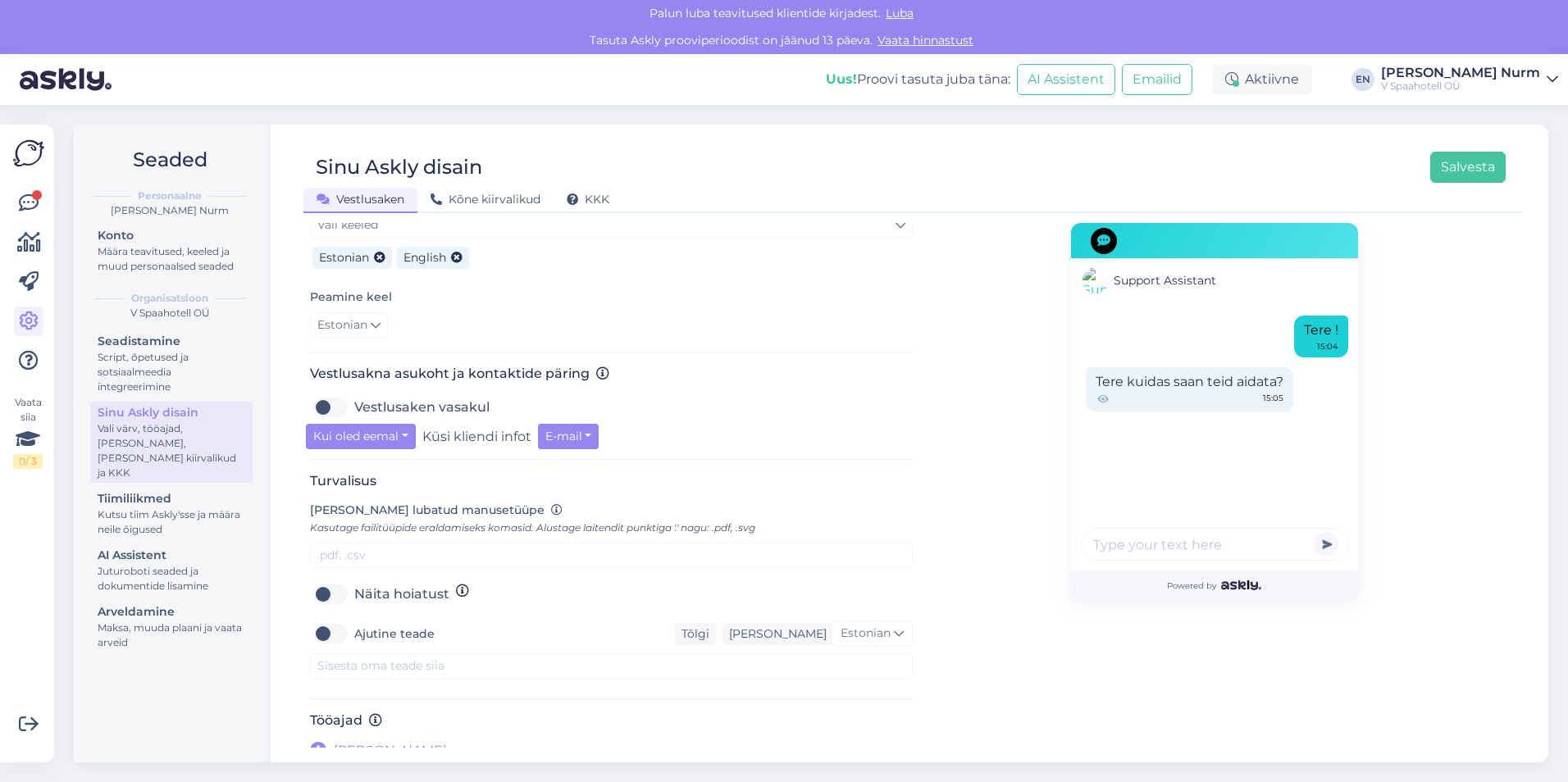
scroll to position [426, 0]
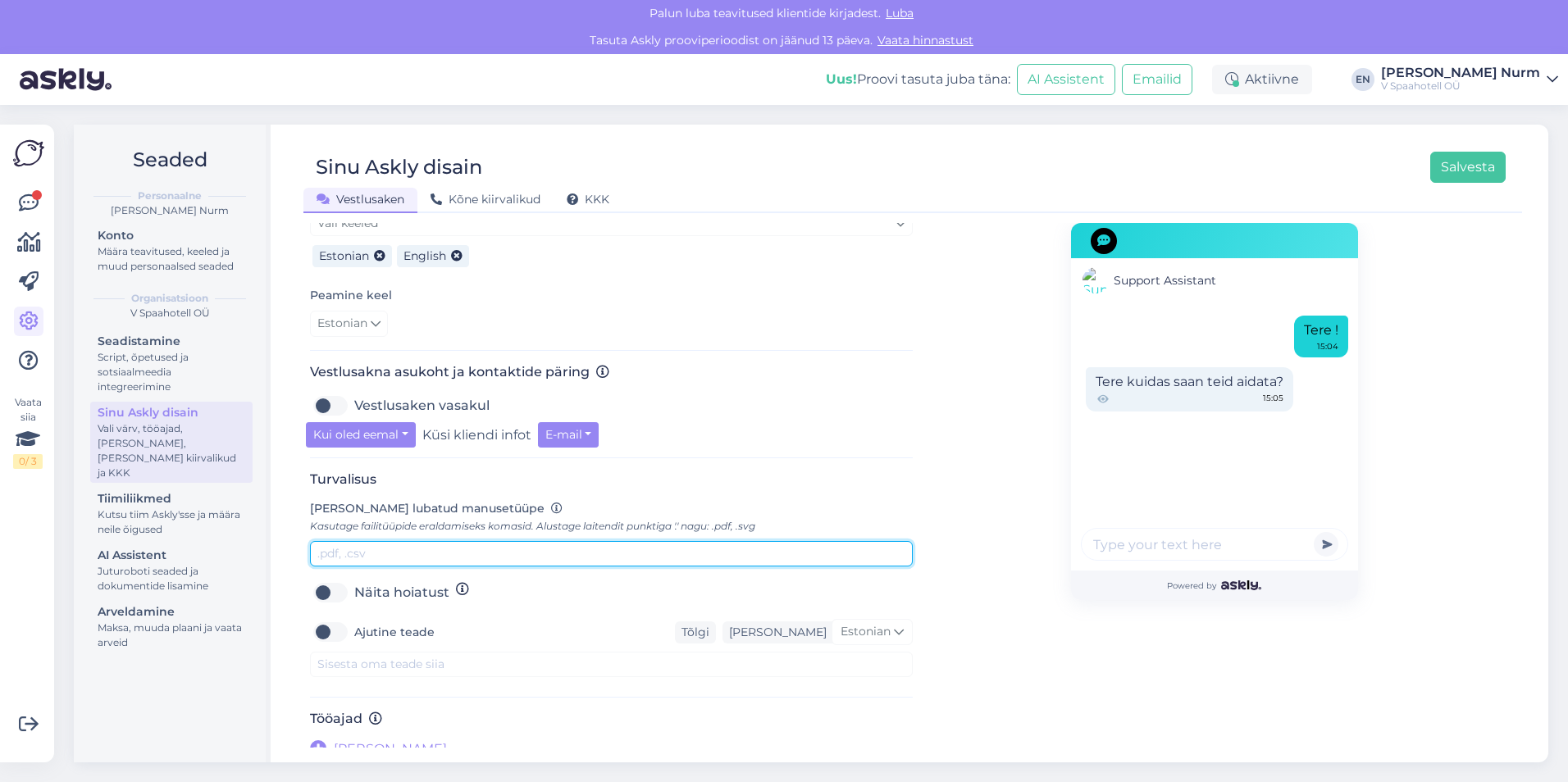
click at [348, 542] on input "text" at bounding box center [611, 554] width 602 height 25
click at [360, 543] on input "text" at bounding box center [611, 554] width 602 height 25
type input "pdf"
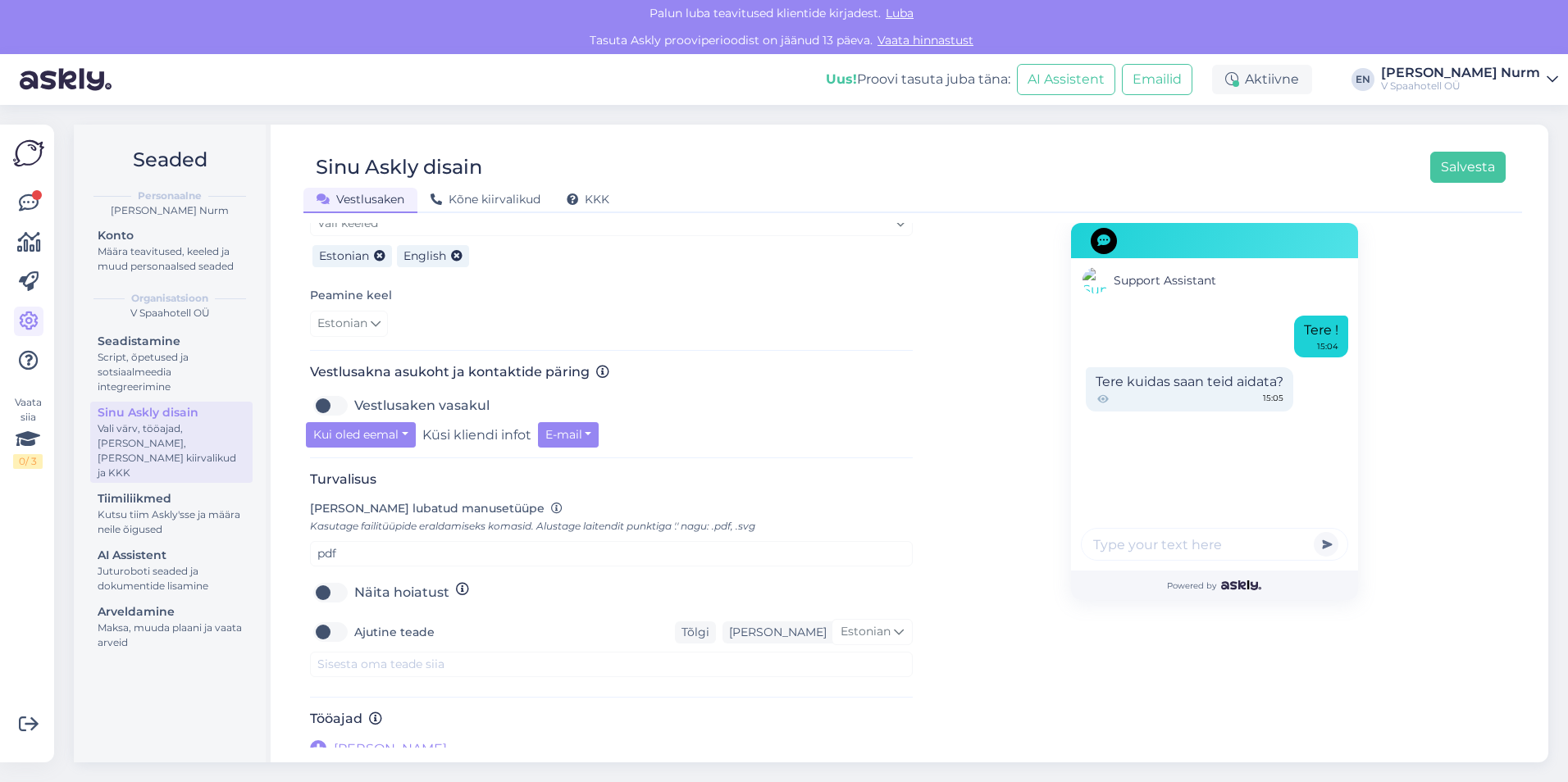
click at [790, 440] on div "Vestlusakna asukoht ja kontaktide päring Vestlusaken vasakul Kui oled eemal Mit…" at bounding box center [611, 411] width 602 height 94
click at [354, 622] on label "Ajutine teade" at bounding box center [394, 632] width 80 height 26
click at [328, 622] on input "Ajutine teade" at bounding box center [330, 632] width 41 height 26
click at [354, 622] on label "Ajutine teade" at bounding box center [394, 632] width 80 height 26
click at [328, 622] on input "Ajutine teade" at bounding box center [330, 632] width 41 height 26
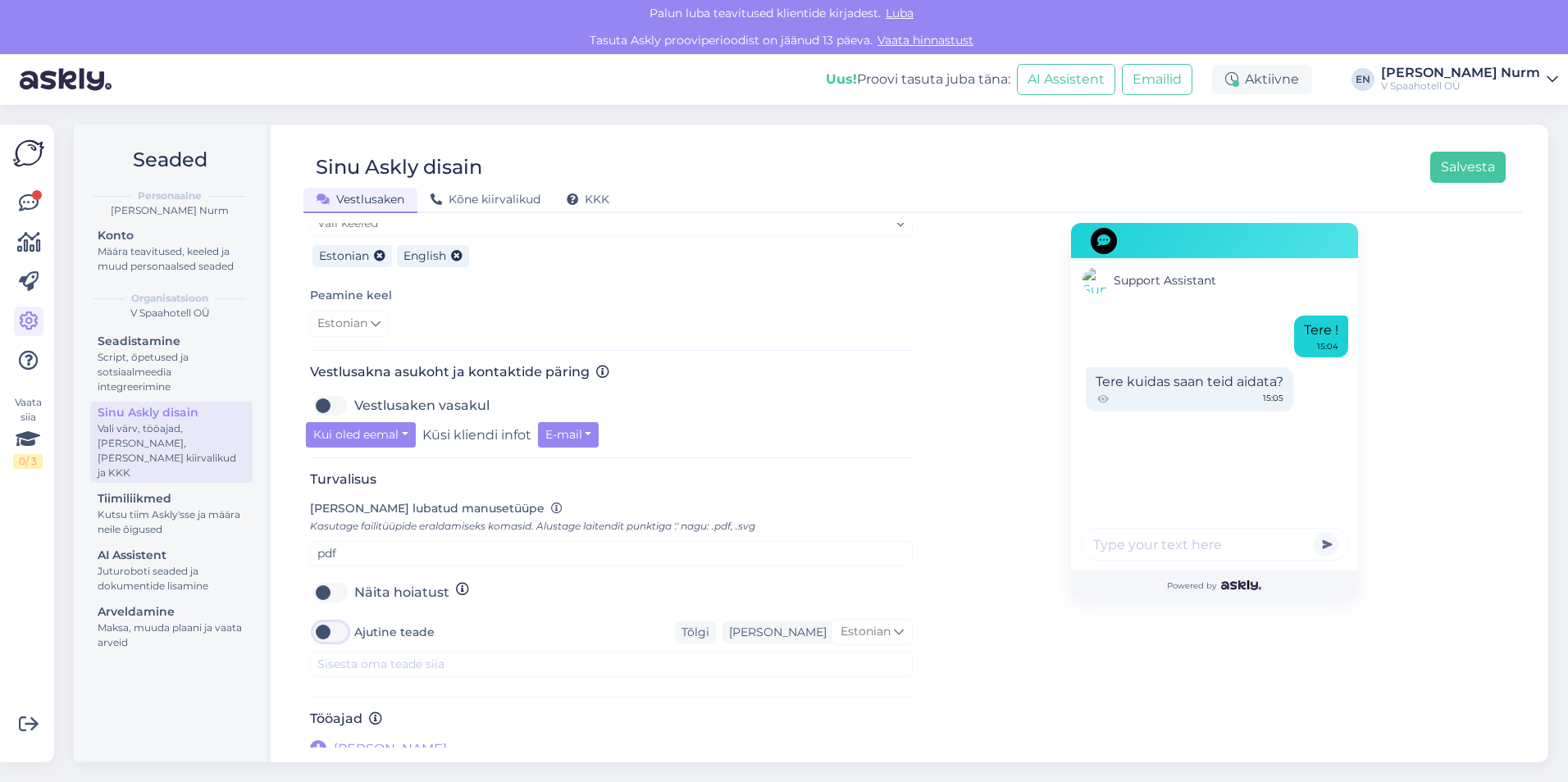
checkbox input "false"
click at [954, 412] on div "Support Assistant Tere ! 15:04 Tere kuidas saan teid aidata? 15:05 Powered by" at bounding box center [1213, 278] width 602 height 962
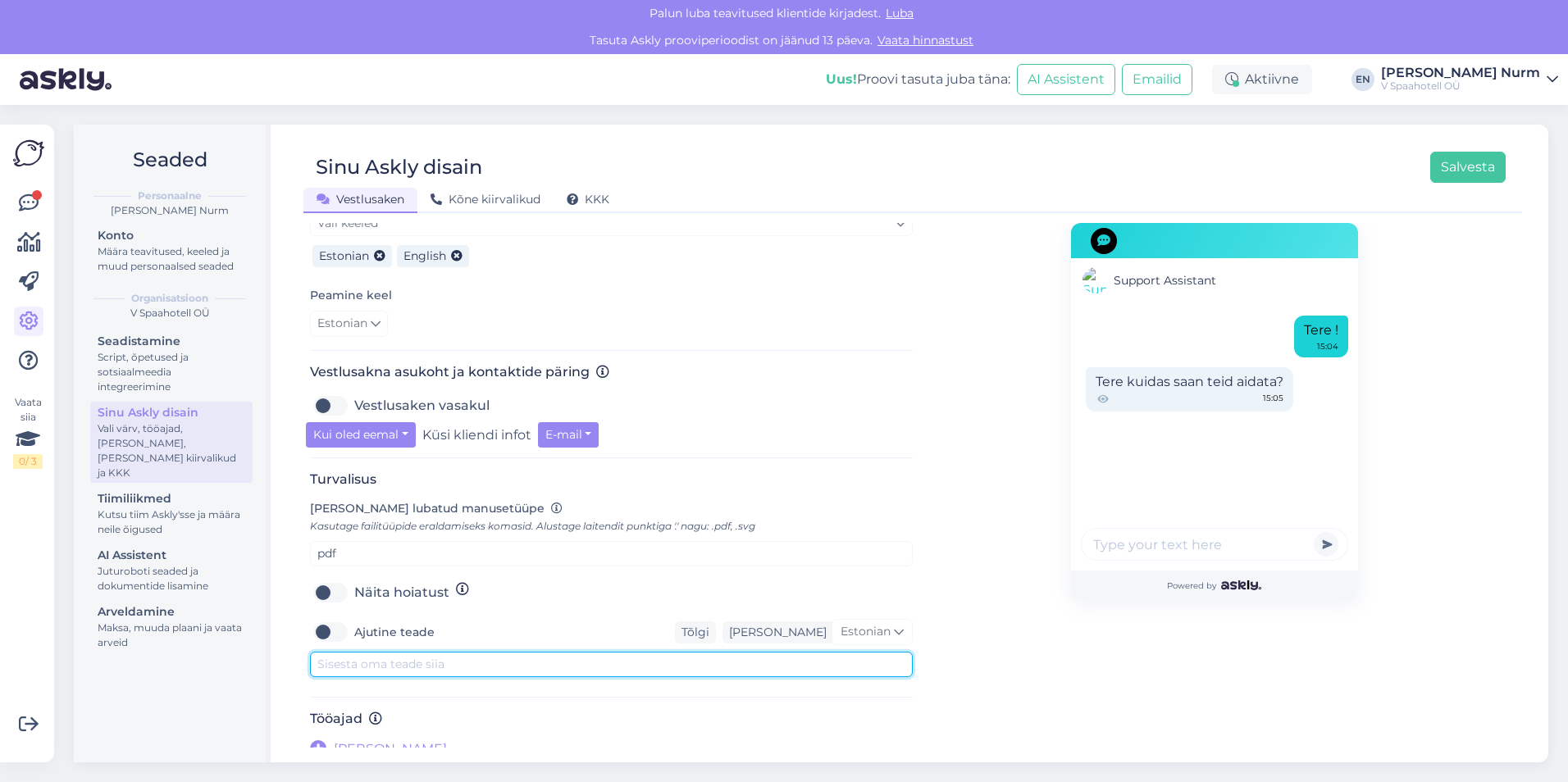
click at [345, 657] on textarea at bounding box center [611, 664] width 602 height 25
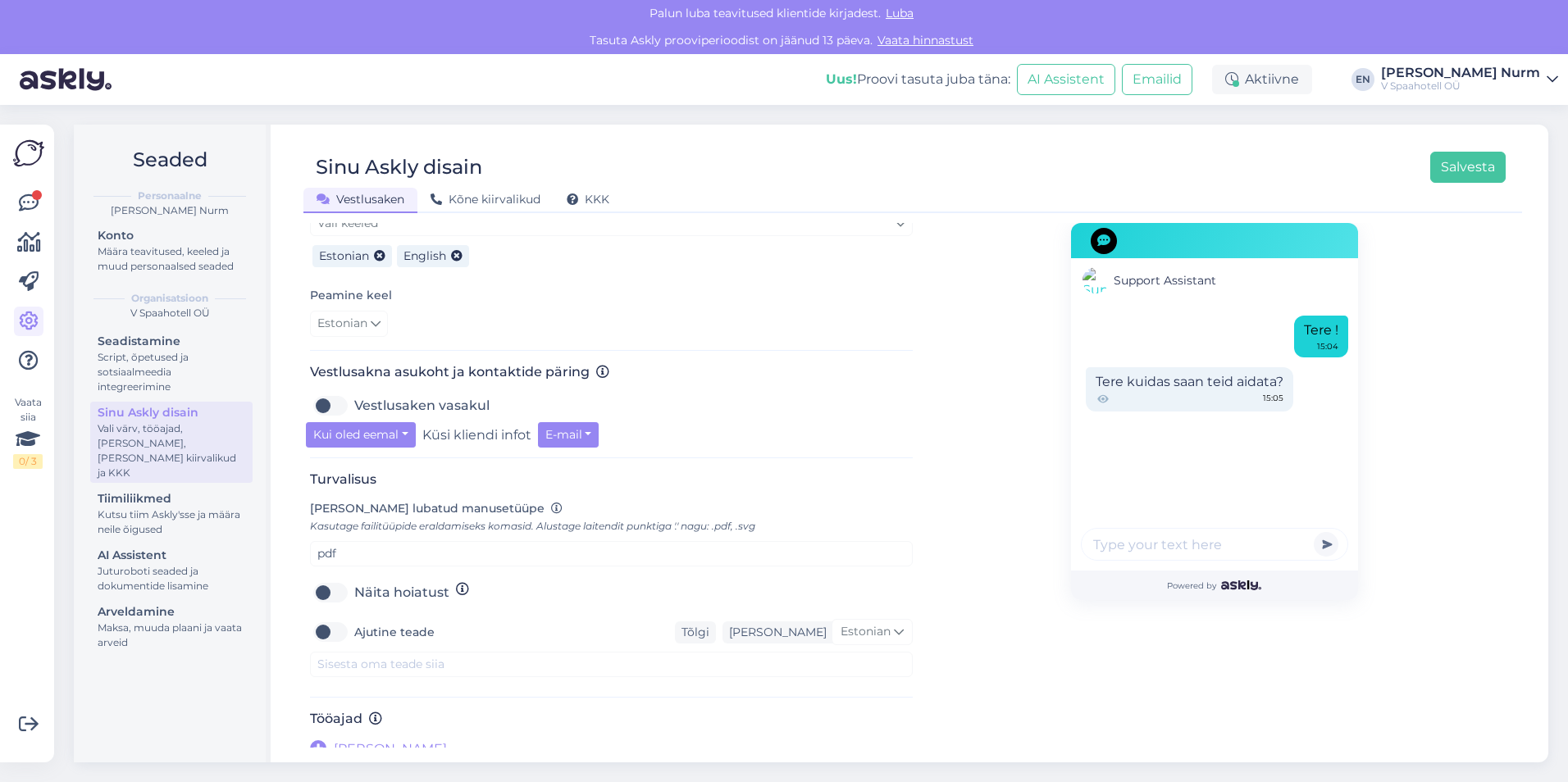
click at [348, 739] on span "[PERSON_NAME]" at bounding box center [389, 749] width 113 height 20
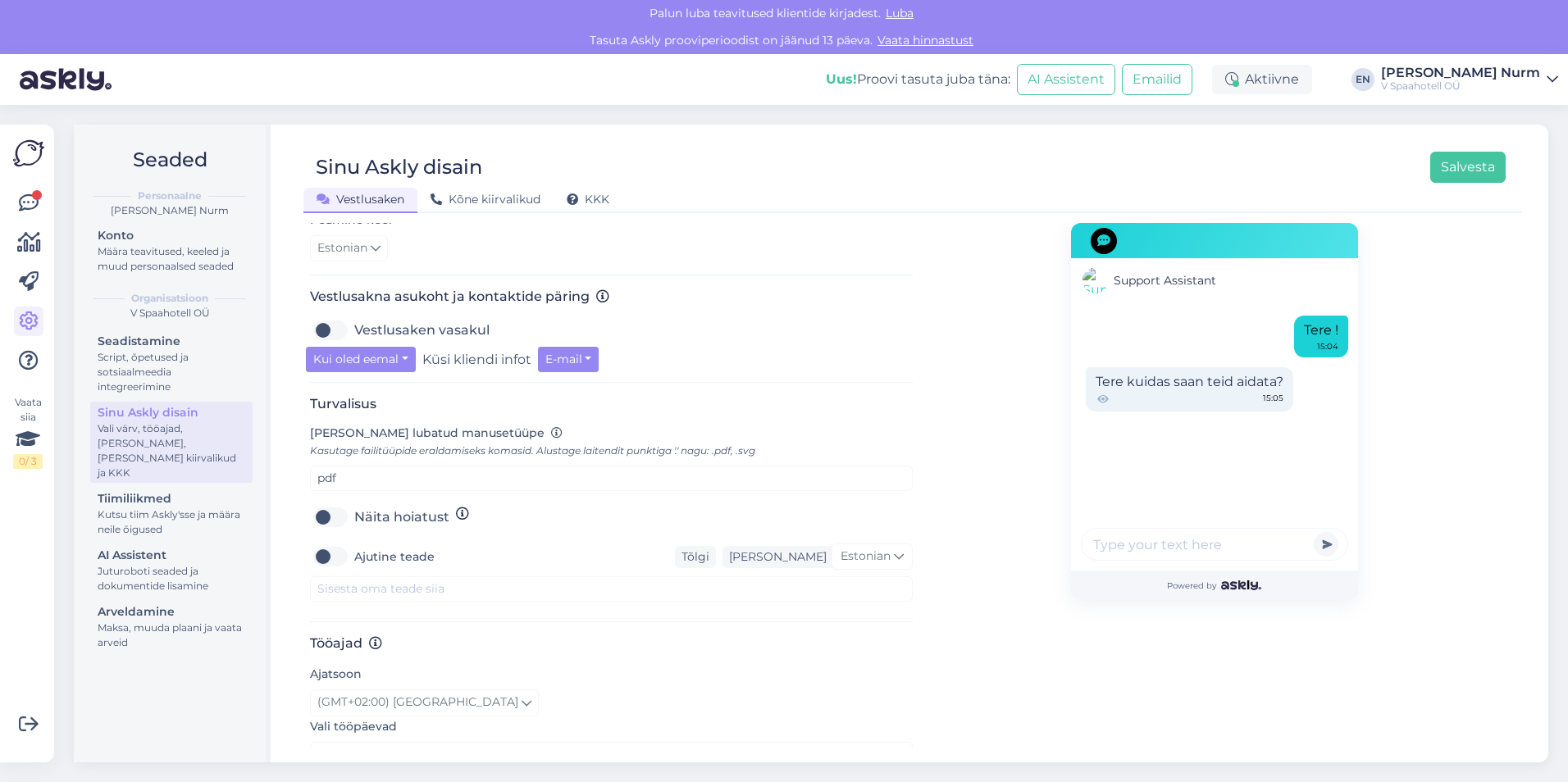
scroll to position [643, 0]
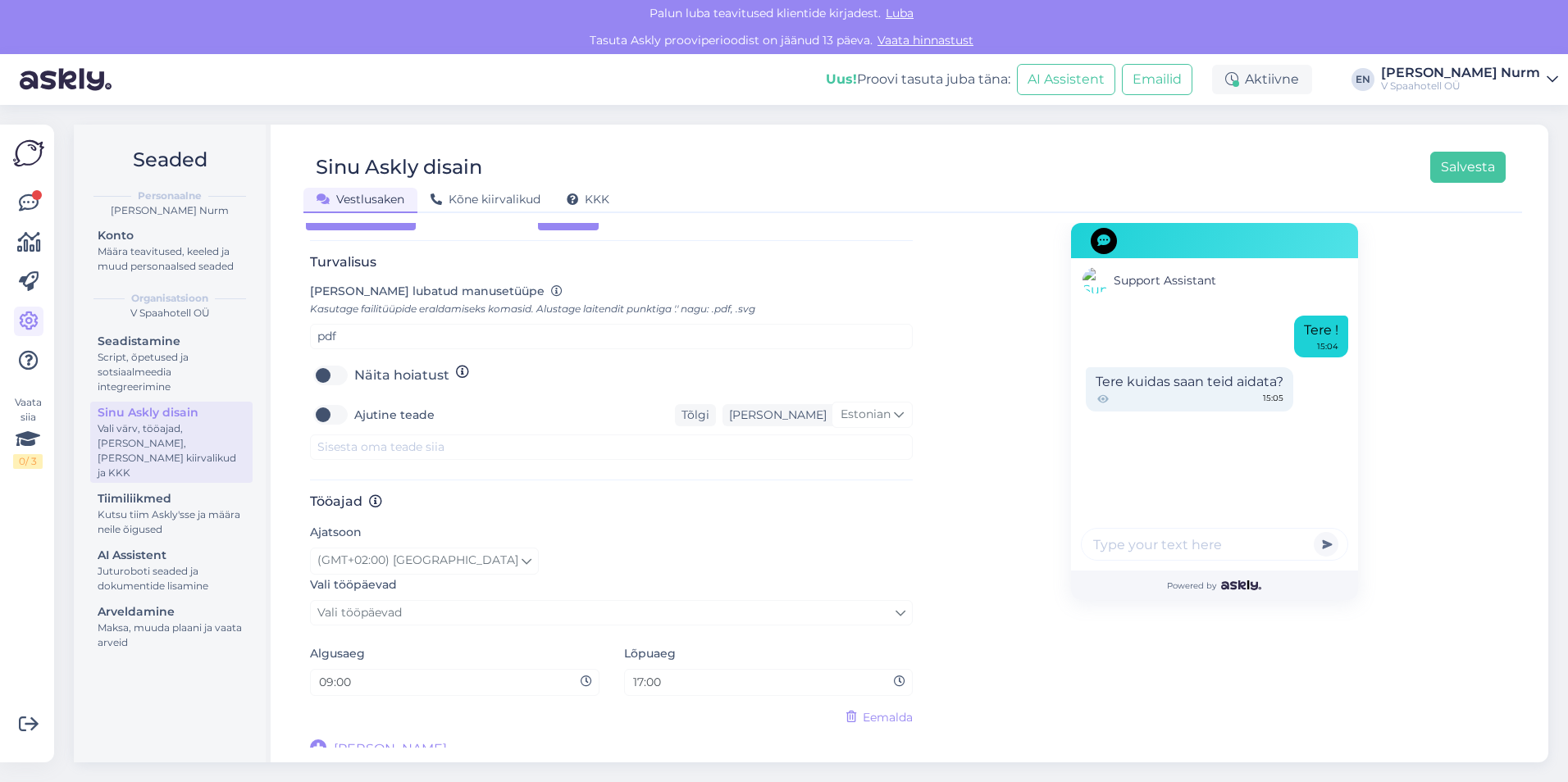
click at [878, 709] on span "Eemalda" at bounding box center [887, 718] width 50 height 18
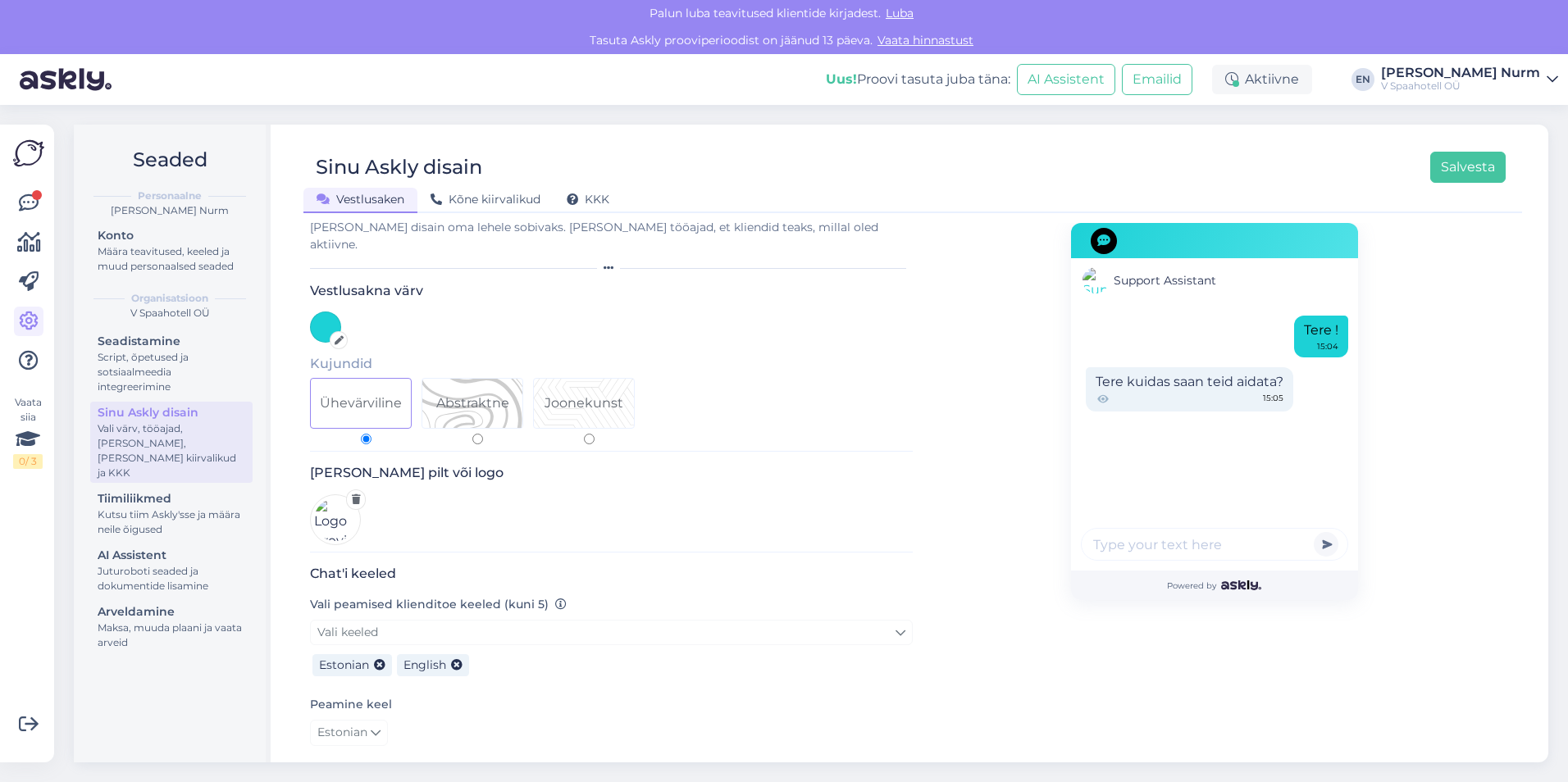
scroll to position [17, 0]
click at [329, 312] on div at bounding box center [325, 328] width 31 height 31
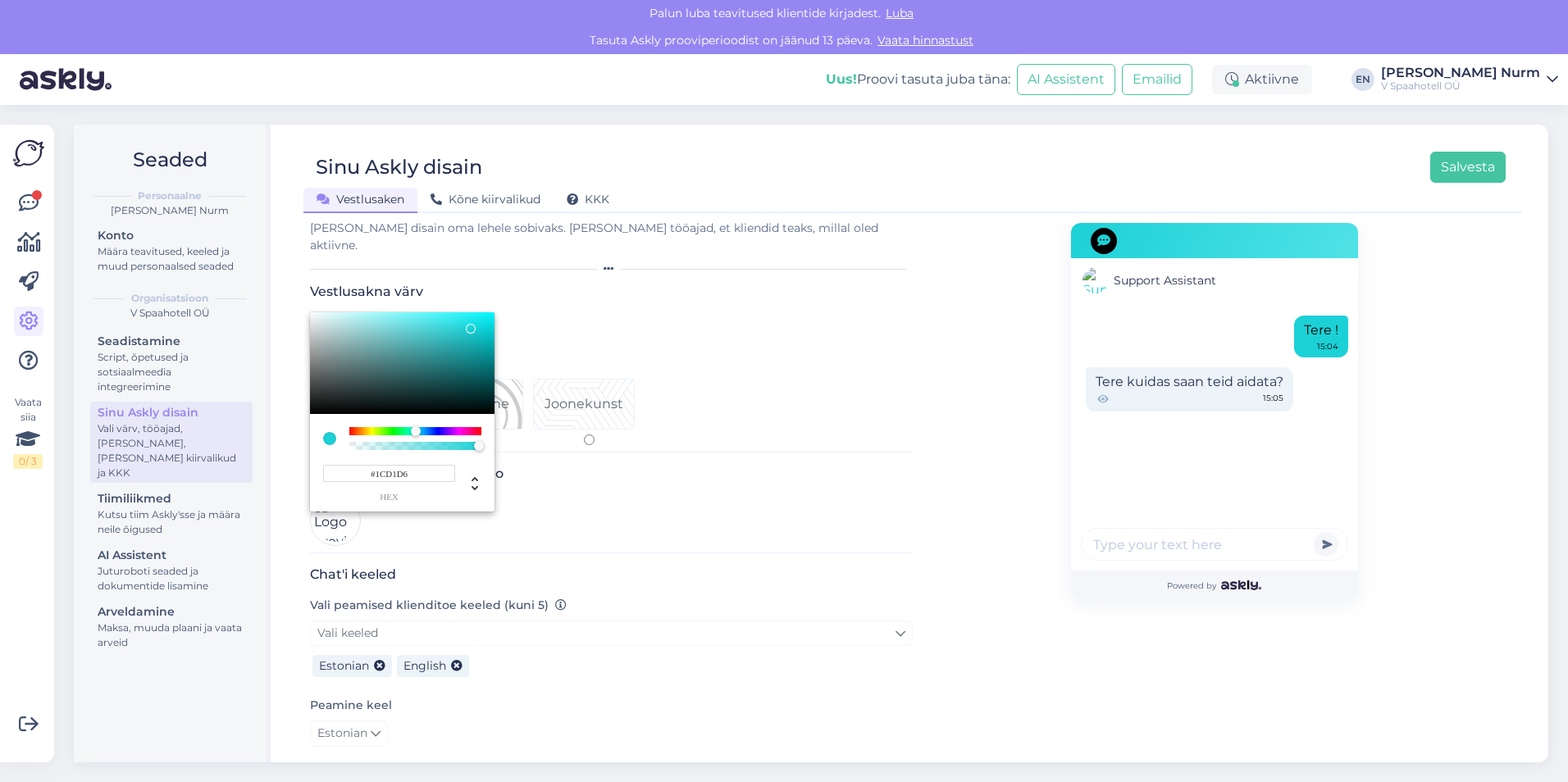
click at [410, 465] on input "#1CD1D6" at bounding box center [389, 473] width 132 height 18
drag, startPoint x: 411, startPoint y: 457, endPoint x: 378, endPoint y: 454, distance: 33.1
click at [378, 465] on input "#1CD1D6" at bounding box center [389, 473] width 132 height 18
type input "#1CD1D6"
click at [433, 465] on input "#1CD1D6" at bounding box center [389, 473] width 132 height 18
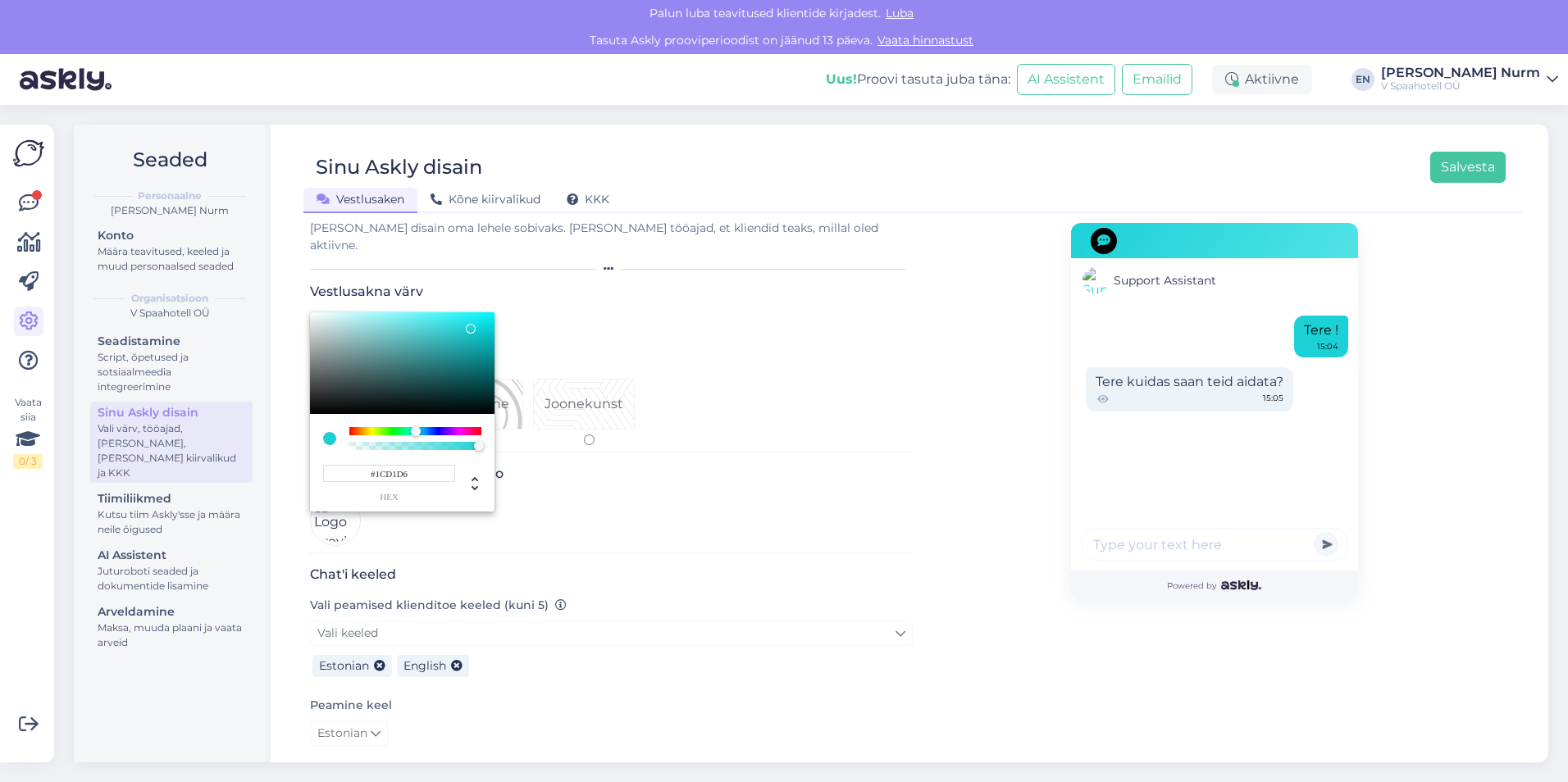
click at [902, 338] on div at bounding box center [784, 391] width 1568 height 782
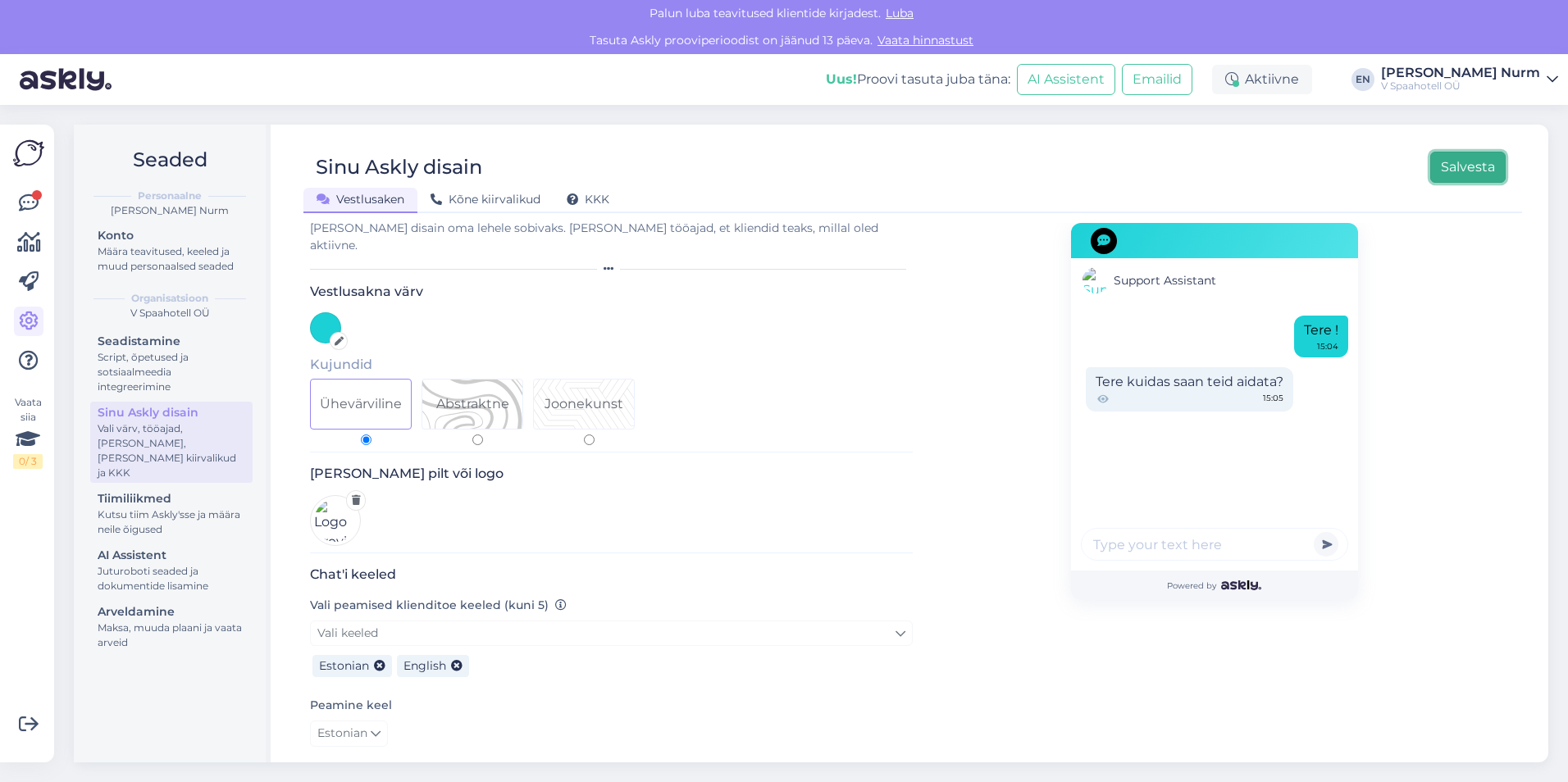
click at [1469, 174] on button "Salvesta" at bounding box center [1468, 167] width 75 height 31
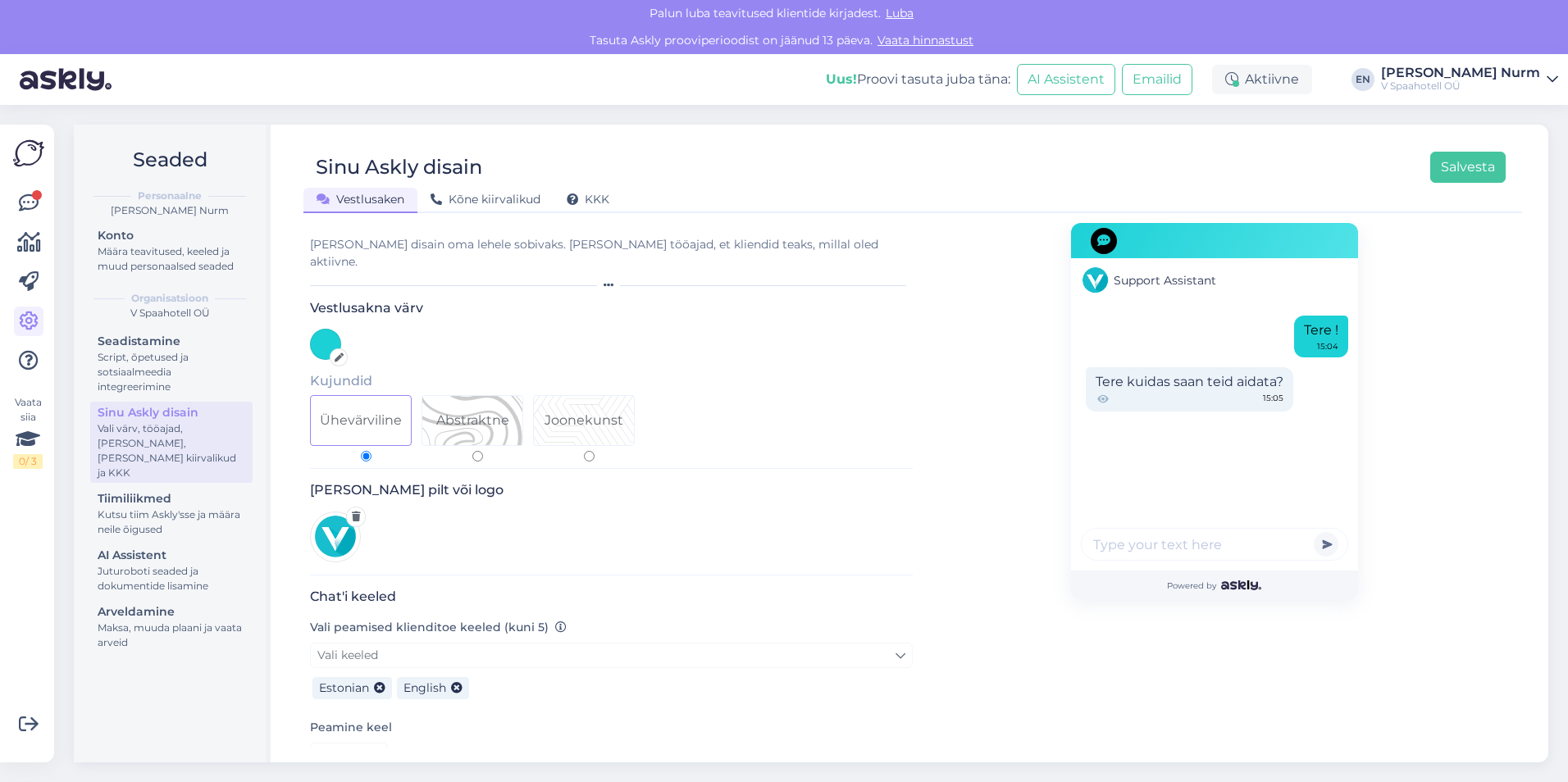
click at [324, 329] on div at bounding box center [325, 344] width 31 height 31
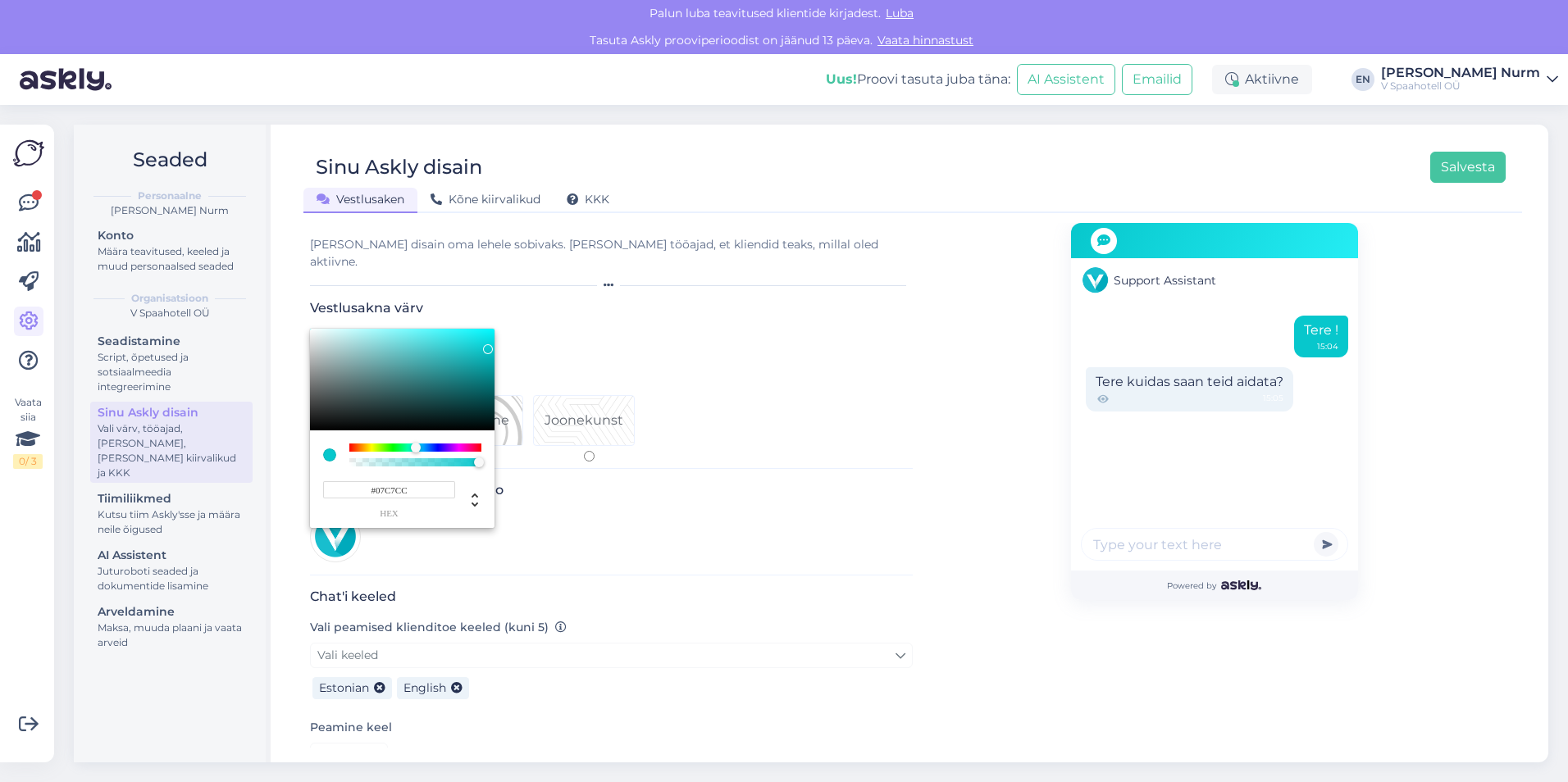
type input "#07C5CA"
drag, startPoint x: 469, startPoint y: 329, endPoint x: 488, endPoint y: 333, distance: 19.4
click at [488, 345] on div at bounding box center [488, 350] width 10 height 10
click at [935, 353] on div at bounding box center [784, 391] width 1568 height 782
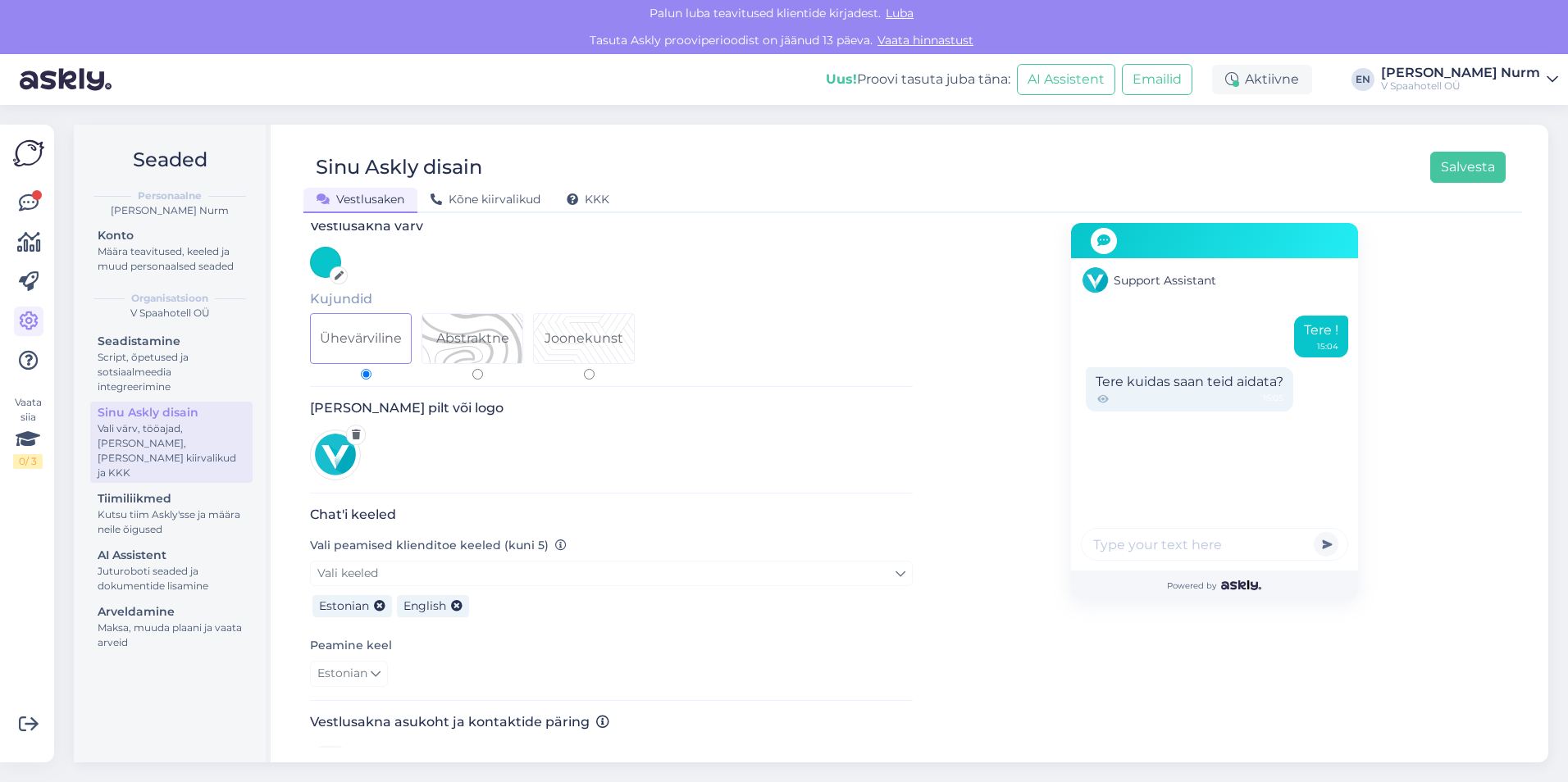
scroll to position [0, 0]
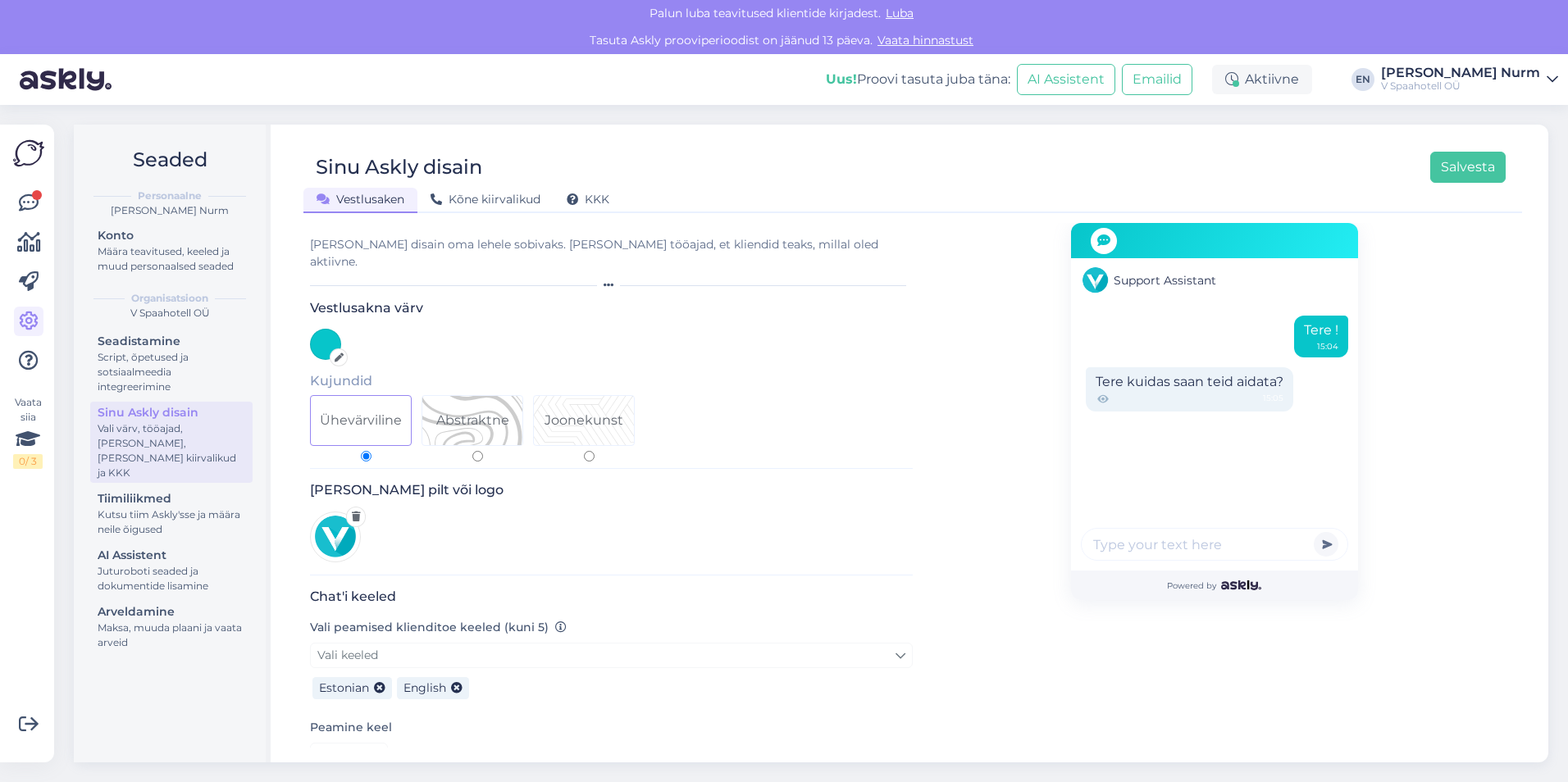
click at [377, 236] on form "Vali disain oma lehele sobivaks. Lisa tööajad, et kliendid teaks, millal oled a…" at bounding box center [611, 707] width 602 height 968
drag, startPoint x: 371, startPoint y: 246, endPoint x: 495, endPoint y: 246, distance: 124.0
click at [372, 246] on div "[PERSON_NAME] disain oma lehele sobivaks. [PERSON_NAME] tööajad, et kliendid te…" at bounding box center [611, 253] width 602 height 34
click at [578, 246] on div "[PERSON_NAME] disain oma lehele sobivaks. [PERSON_NAME] tööajad, et kliendid te…" at bounding box center [611, 253] width 602 height 34
click at [605, 246] on div "[PERSON_NAME] disain oma lehele sobivaks. [PERSON_NAME] tööajad, et kliendid te…" at bounding box center [611, 253] width 602 height 34
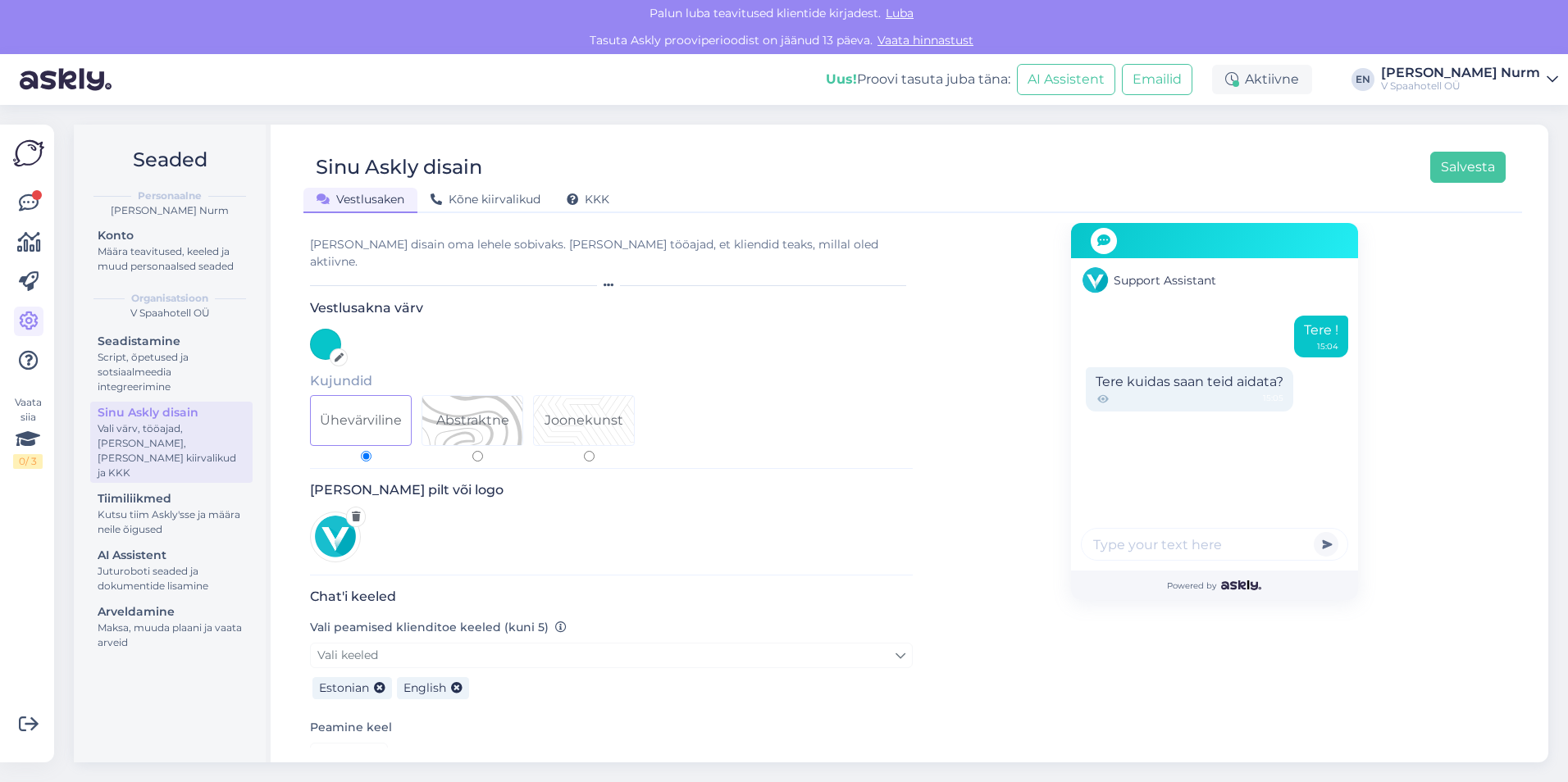
drag, startPoint x: 605, startPoint y: 246, endPoint x: 686, endPoint y: 246, distance: 81.0
click at [686, 246] on div "[PERSON_NAME] disain oma lehele sobivaks. [PERSON_NAME] tööajad, et kliendid te…" at bounding box center [611, 253] width 602 height 34
drag, startPoint x: 686, startPoint y: 246, endPoint x: 745, endPoint y: 247, distance: 59.0
click at [738, 246] on div "[PERSON_NAME] disain oma lehele sobivaks. [PERSON_NAME] tööajad, et kliendid te…" at bounding box center [611, 253] width 602 height 34
drag, startPoint x: 525, startPoint y: 247, endPoint x: 784, endPoint y: 240, distance: 259.1
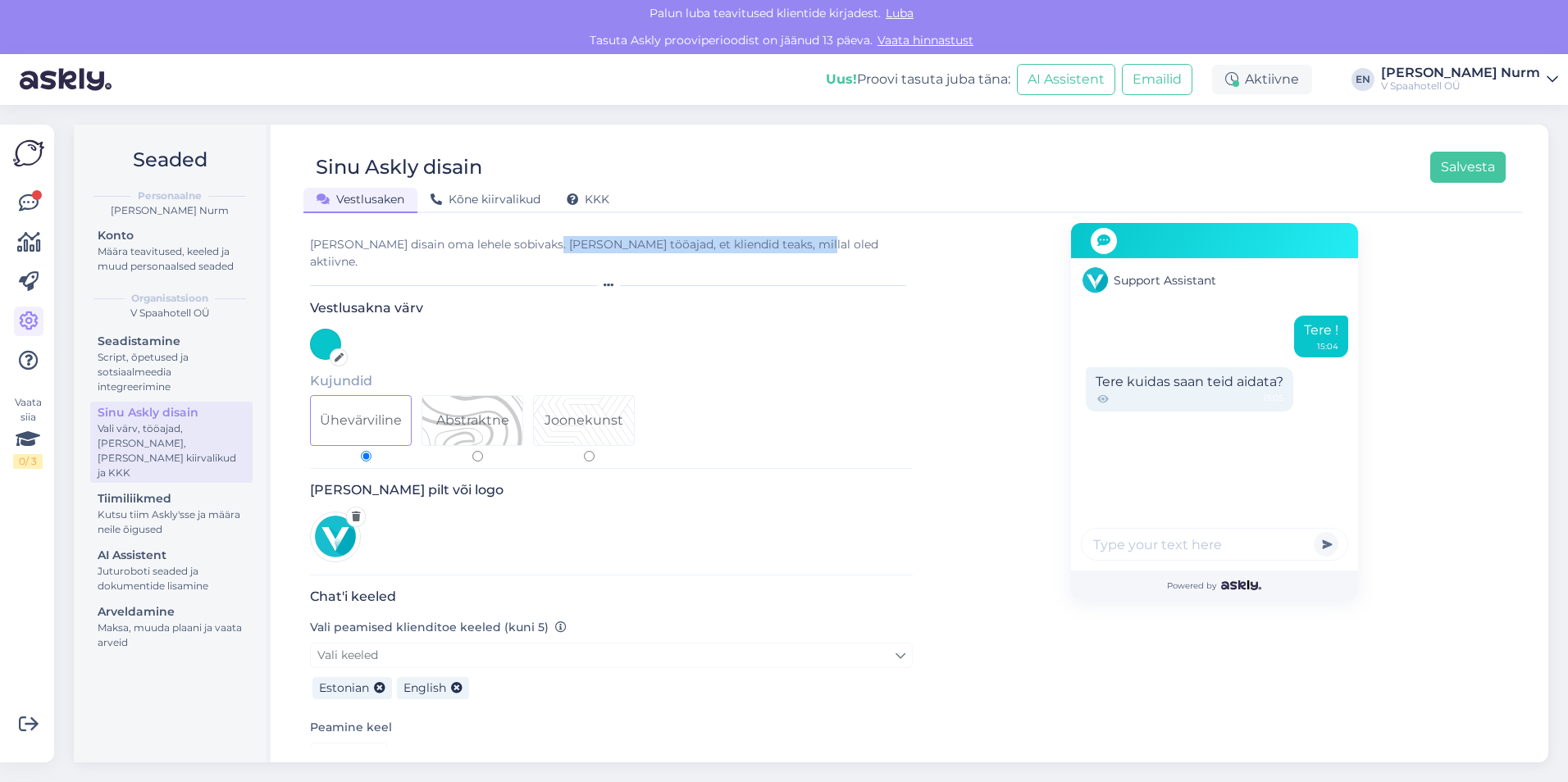
click at [784, 240] on div "[PERSON_NAME] disain oma lehele sobivaks. [PERSON_NAME] tööajad, et kliendid te…" at bounding box center [611, 253] width 602 height 34
drag, startPoint x: 784, startPoint y: 240, endPoint x: 781, endPoint y: 262, distance: 22.2
click at [781, 262] on div "[PERSON_NAME] disain oma lehele sobivaks. [PERSON_NAME] tööajad, et kliendid te…" at bounding box center [611, 263] width 602 height 54
drag, startPoint x: 784, startPoint y: 243, endPoint x: 499, endPoint y: 240, distance: 285.0
click at [499, 240] on div "[PERSON_NAME] disain oma lehele sobivaks. [PERSON_NAME] tööajad, et kliendid te…" at bounding box center [611, 253] width 602 height 34
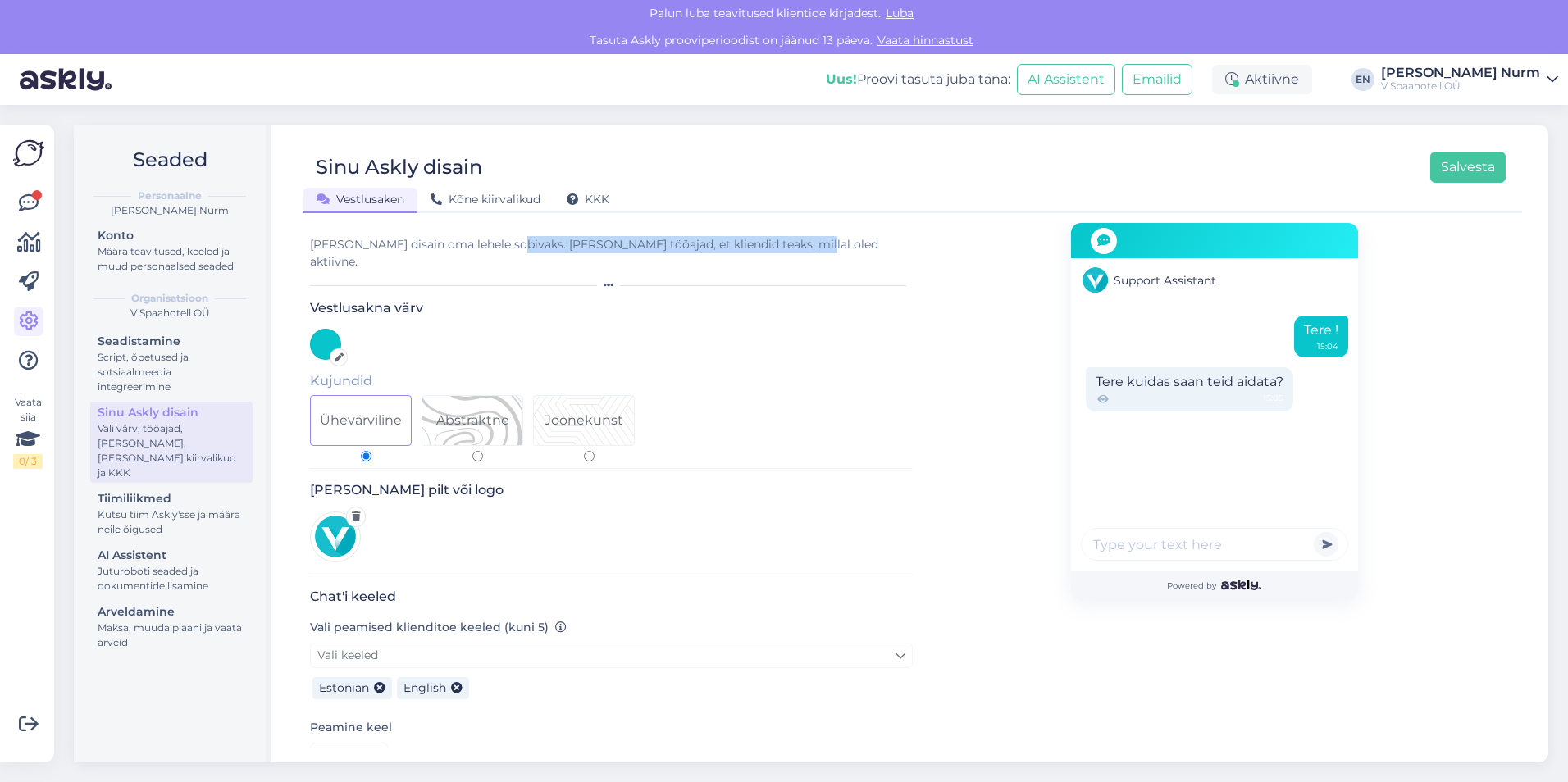
drag, startPoint x: 499, startPoint y: 240, endPoint x: 586, endPoint y: 215, distance: 90.5
click at [576, 234] on form "Vali disain oma lehele sobivaks. Lisa tööajad, et kliendid teaks, millal oled a…" at bounding box center [611, 707] width 602 height 968
click at [599, 195] on span "KKK" at bounding box center [587, 200] width 43 height 15
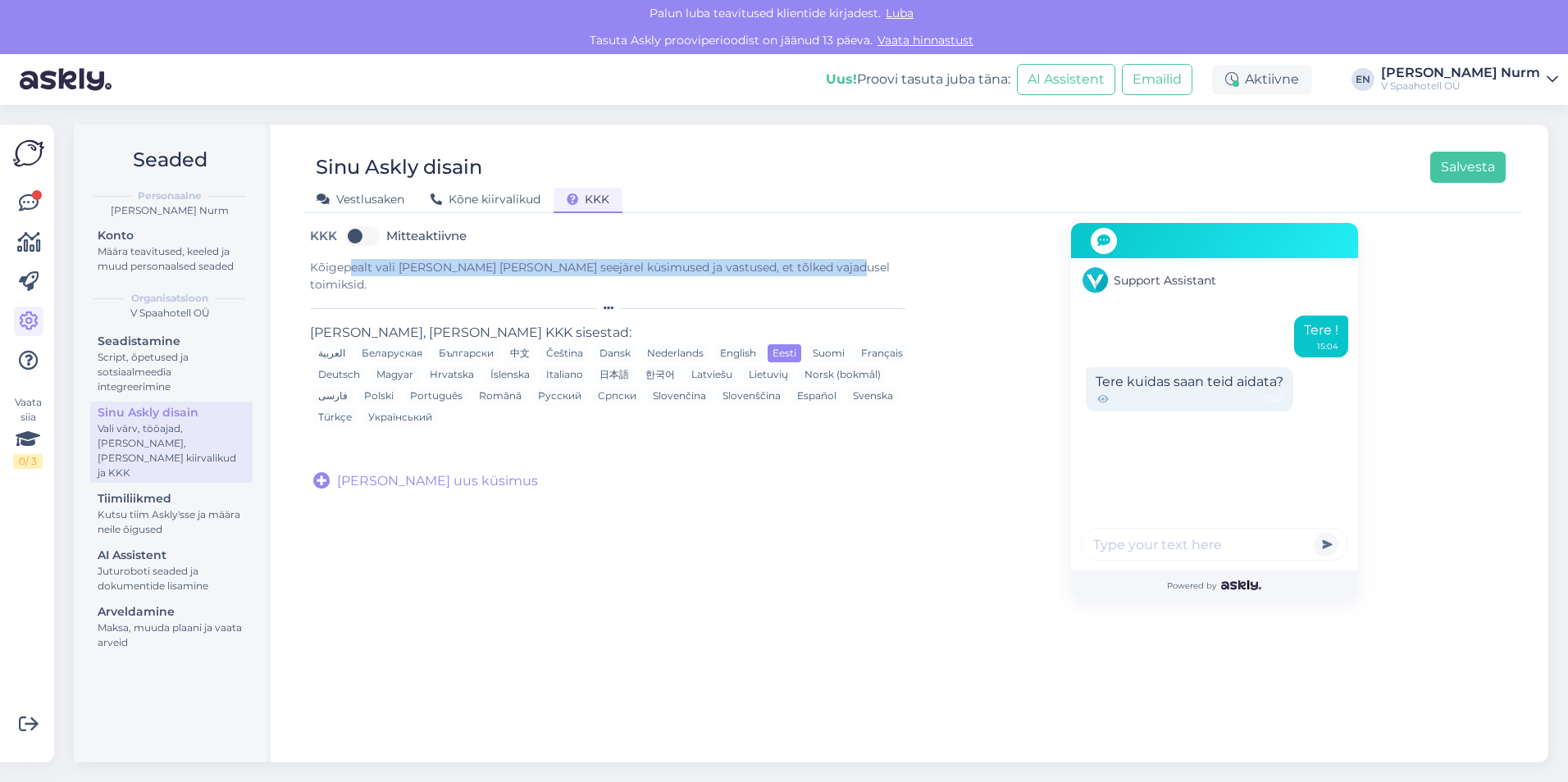
drag, startPoint x: 347, startPoint y: 265, endPoint x: 835, endPoint y: 271, distance: 488.0
click at [835, 271] on div "Kõigepealt vali [PERSON_NAME] [PERSON_NAME] seejärel küsimused ja vastused, et …" at bounding box center [611, 276] width 602 height 34
drag, startPoint x: 835, startPoint y: 271, endPoint x: 844, endPoint y: 260, distance: 14.2
click at [844, 260] on div "Kõigepealt vali [PERSON_NAME] [PERSON_NAME] seejärel küsimused ja vastused, et …" at bounding box center [611, 276] width 602 height 34
click at [454, 196] on span "Kõne kiirvalikud" at bounding box center [485, 200] width 110 height 15
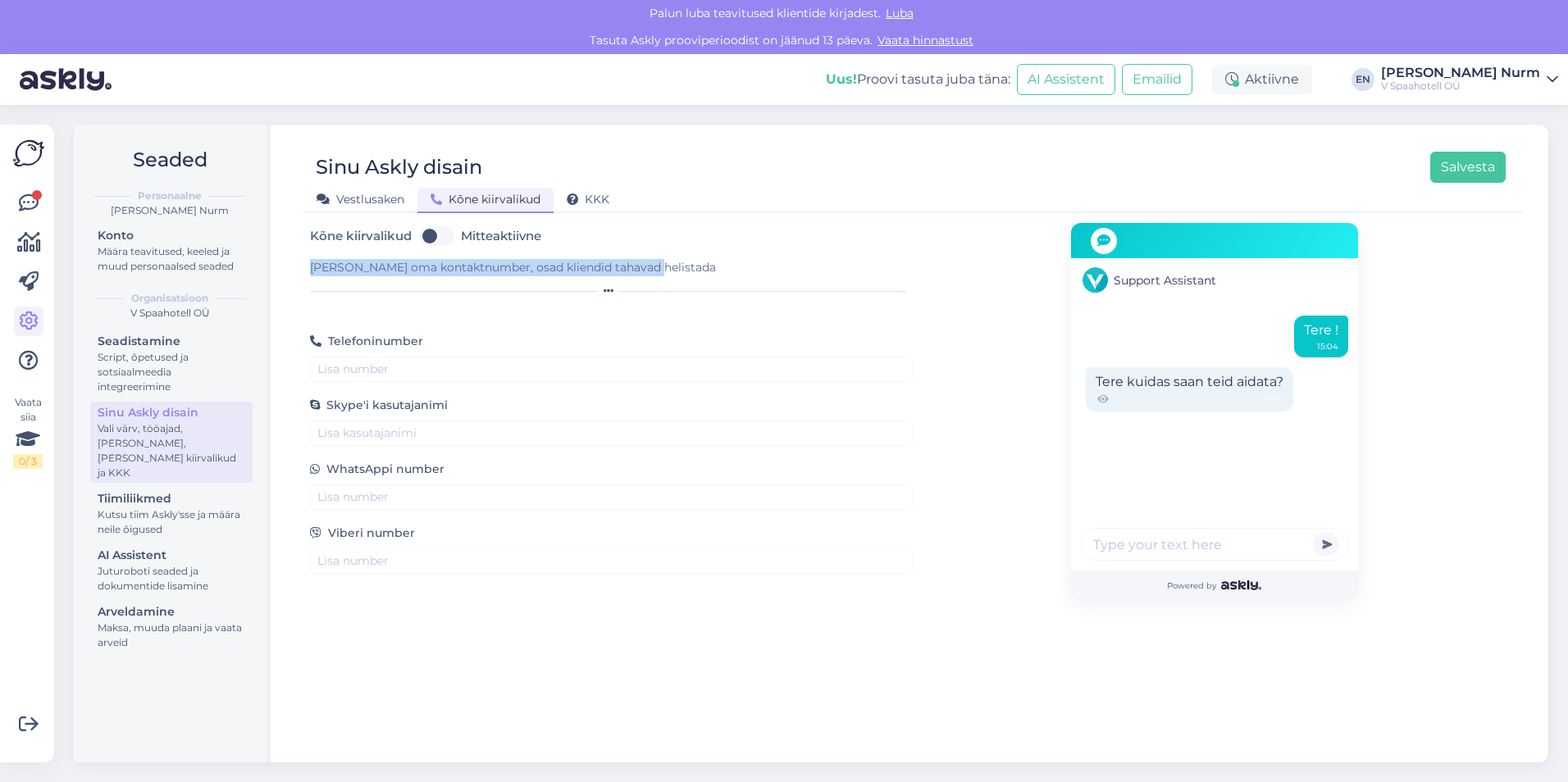
drag, startPoint x: 312, startPoint y: 262, endPoint x: 657, endPoint y: 272, distance: 345.1
click at [657, 272] on div "[PERSON_NAME] oma kontaktnumber, osad kliendid tahavad helistada" at bounding box center [611, 267] width 602 height 18
click at [360, 199] on span "Vestlusaken" at bounding box center [360, 200] width 88 height 15
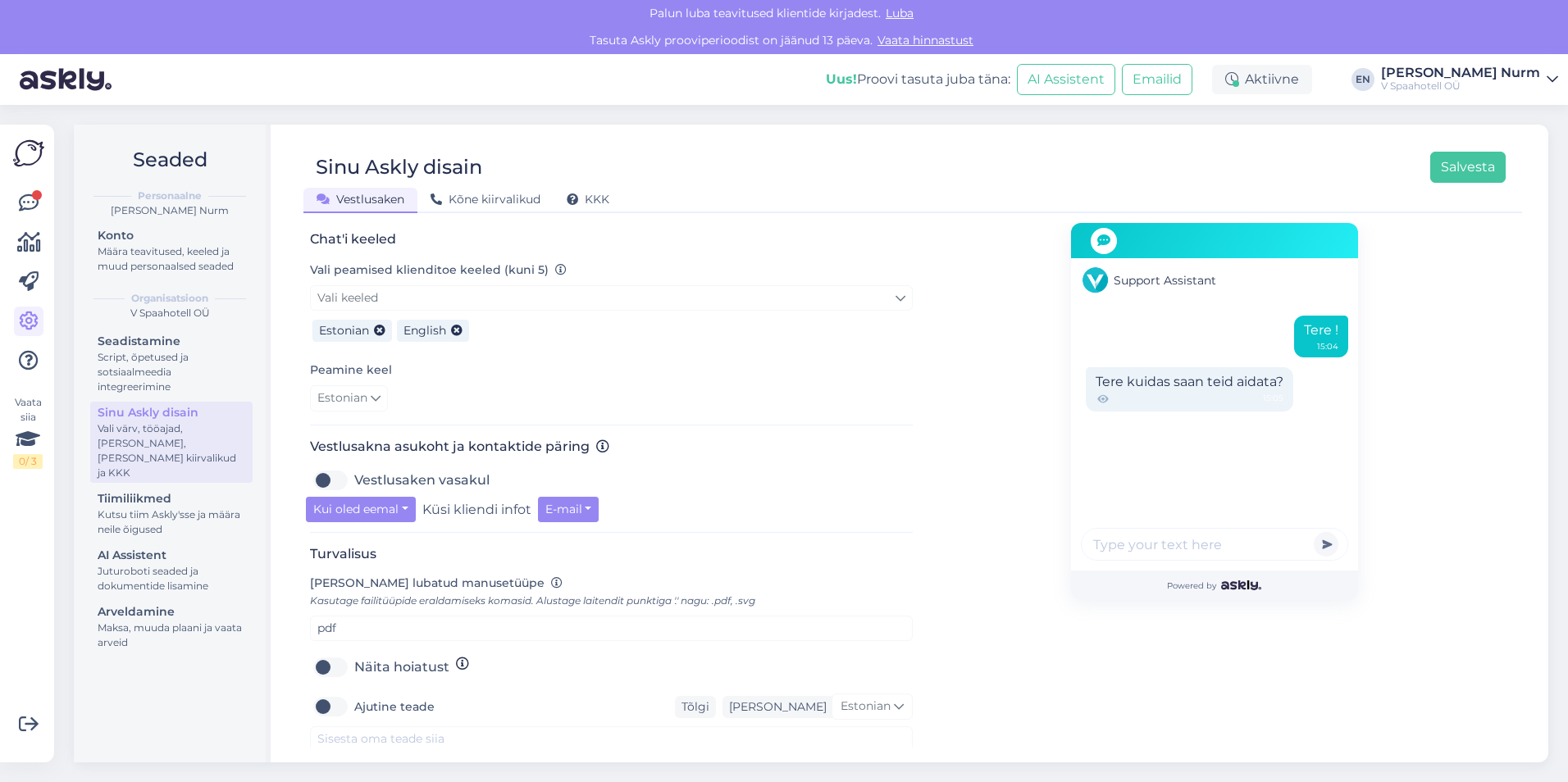
scroll to position [426, 0]
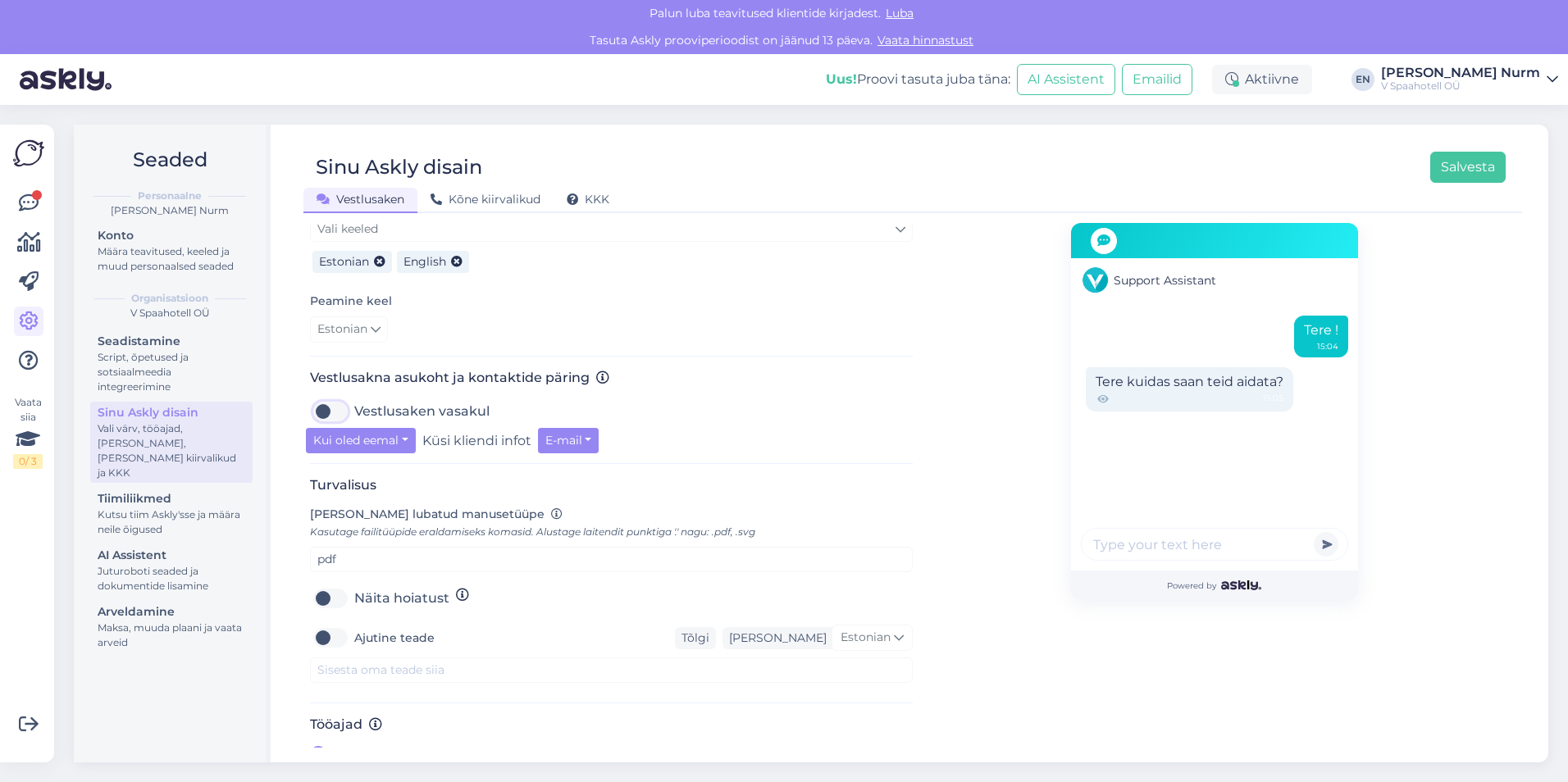
click at [317, 399] on input "Vestlusaken vasakul" at bounding box center [330, 411] width 41 height 26
checkbox input "true"
click at [1459, 161] on button "Salvesta" at bounding box center [1468, 167] width 75 height 31
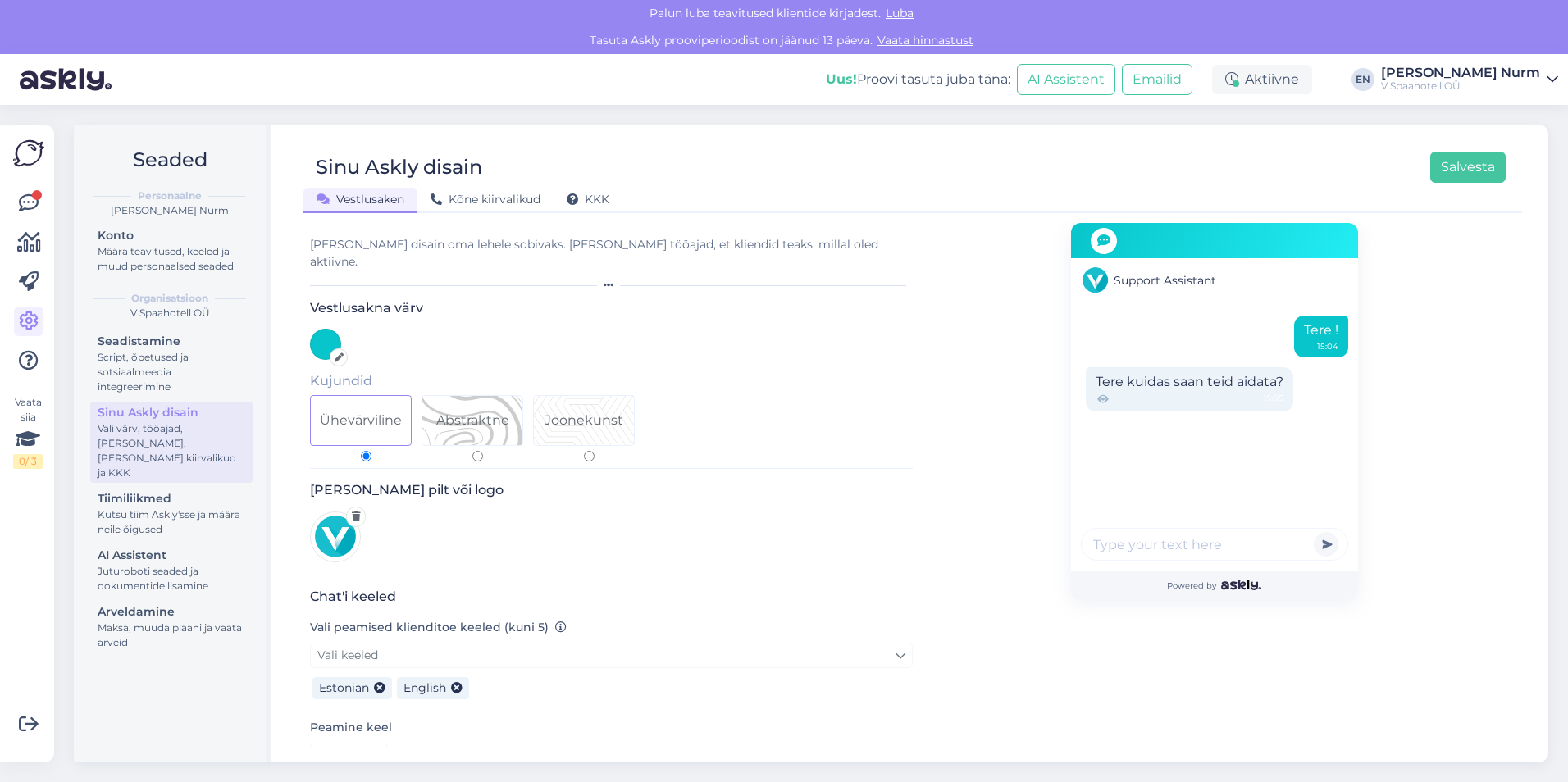
click at [549, 244] on div "[PERSON_NAME] disain oma lehele sobivaks. [PERSON_NAME] tööajad, et kliendid te…" at bounding box center [611, 253] width 602 height 34
click at [1231, 383] on div "Tere kuidas saan teid aidata? 15:05" at bounding box center [1189, 389] width 207 height 44
drag, startPoint x: 1207, startPoint y: 383, endPoint x: 1042, endPoint y: 383, distance: 165.0
click at [1042, 383] on div "Support Assistant Tere ! 15:04 Tere kuidas saan teid aidata? 15:05 Powered by" at bounding box center [1213, 707] width 602 height 968
drag, startPoint x: 1042, startPoint y: 383, endPoint x: 1156, endPoint y: 239, distance: 183.7
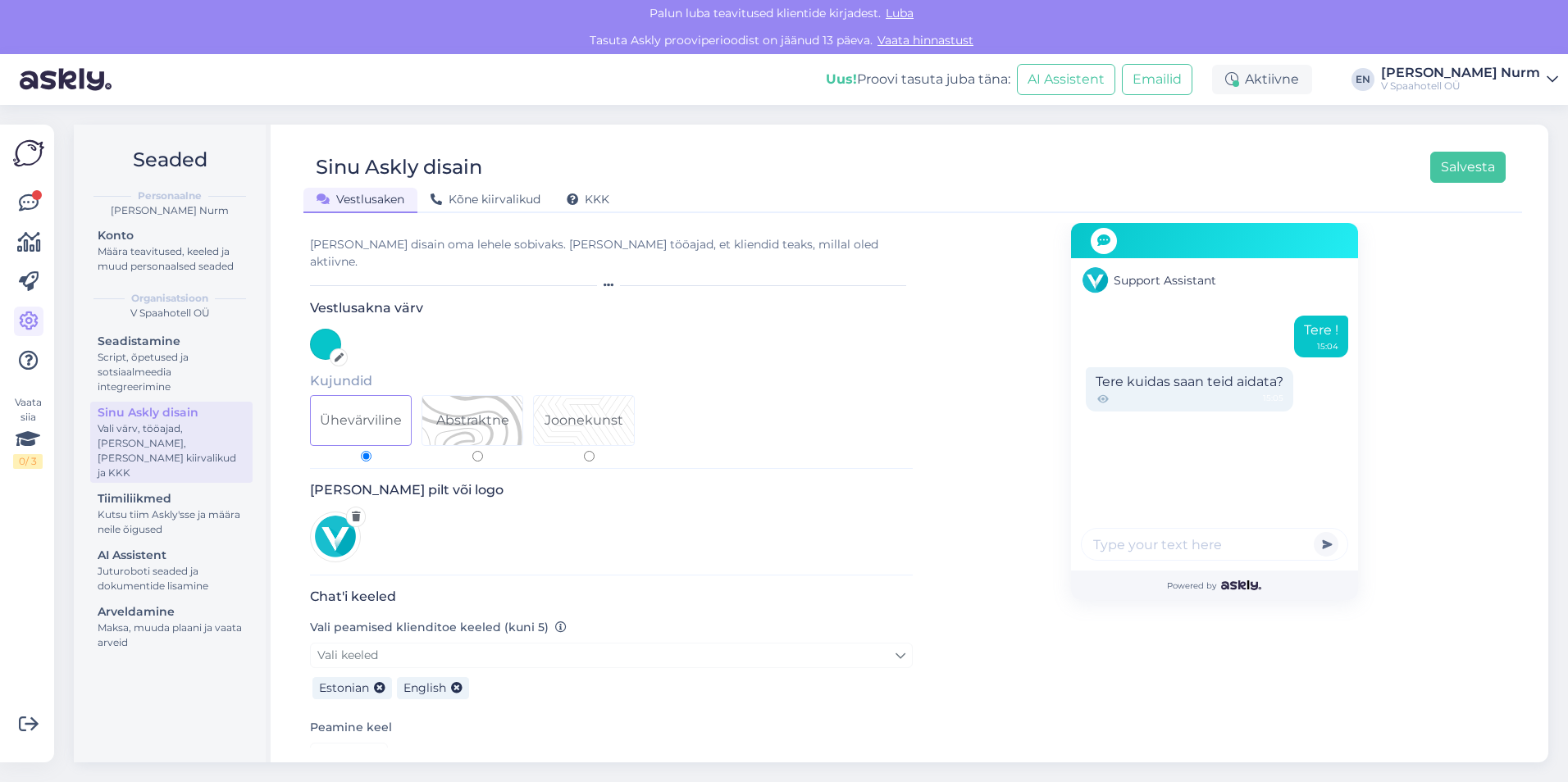
click at [1156, 239] on div at bounding box center [1215, 241] width 287 height 35
click at [1125, 283] on span "Support Assistant" at bounding box center [1165, 281] width 103 height 18
drag, startPoint x: 1234, startPoint y: 282, endPoint x: 1106, endPoint y: 289, distance: 128.2
click at [1106, 289] on div "Support Assistant" at bounding box center [1215, 280] width 287 height 44
click at [682, 348] on div "Vestlusakna värv Kujundid Ühevärviline Abstraktne Joonekunst" at bounding box center [611, 384] width 602 height 169
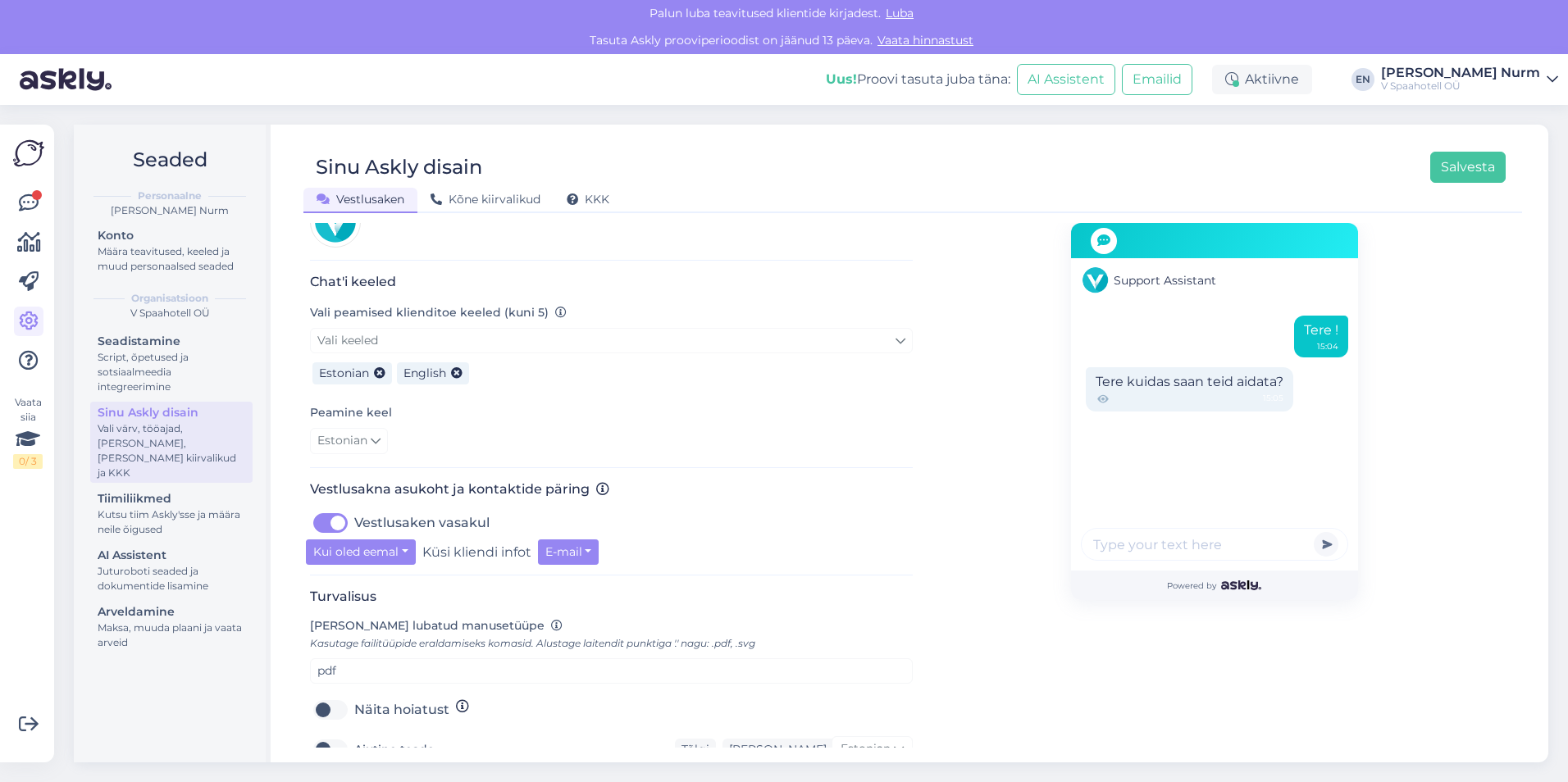
scroll to position [328, 0]
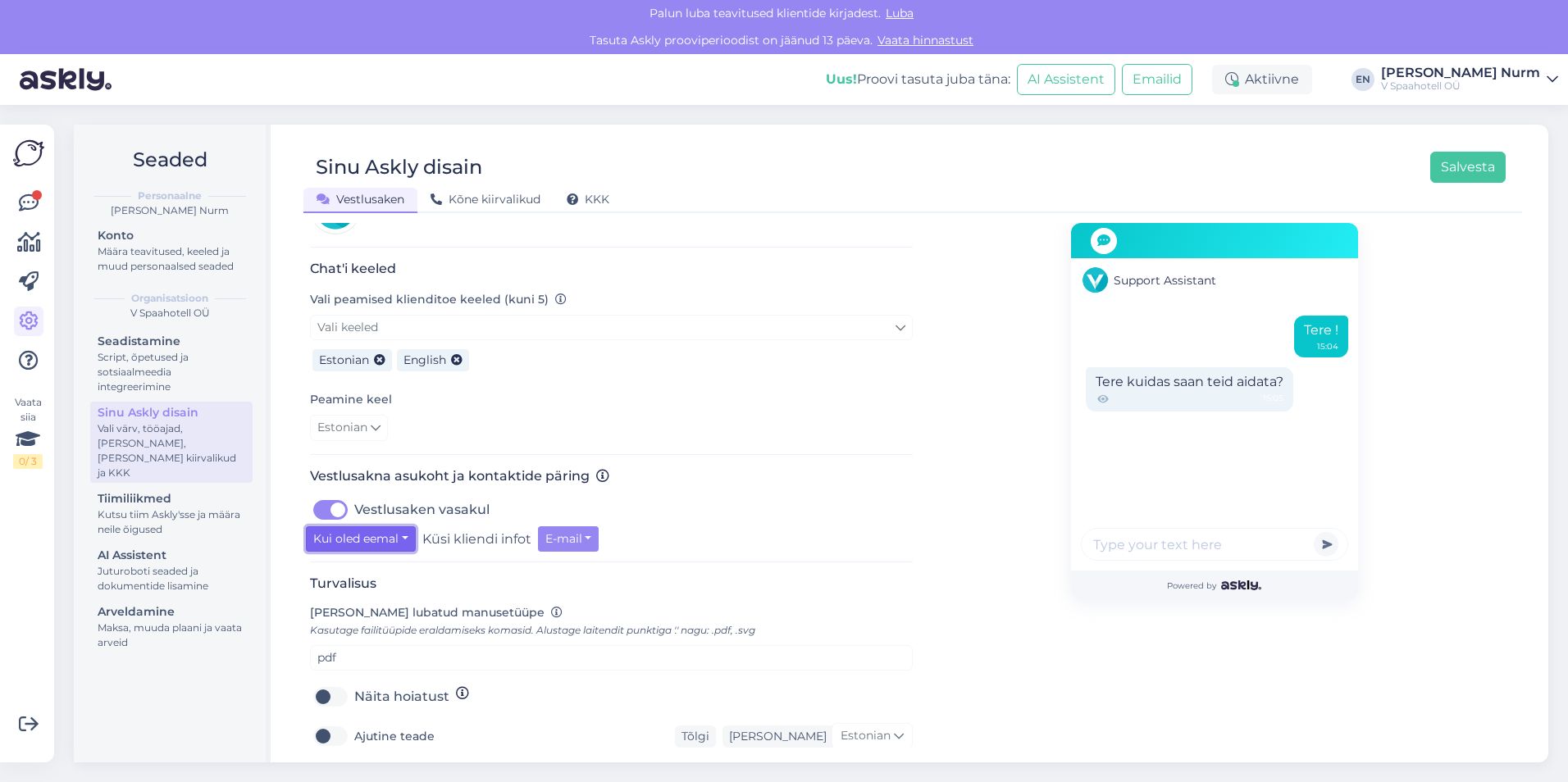
click at [372, 526] on button "Kui oled eemal" at bounding box center [361, 539] width 110 height 25
click at [370, 612] on link "Alati" at bounding box center [374, 625] width 137 height 26
click at [622, 526] on div "Alati Mitte kunagi Kui oled eemal Alati Küsi kliendi infot E-mail" at bounding box center [611, 539] width 611 height 25
click at [506, 526] on button "E-mail" at bounding box center [510, 539] width 62 height 25
click at [507, 526] on button "E-mail" at bounding box center [510, 539] width 62 height 25
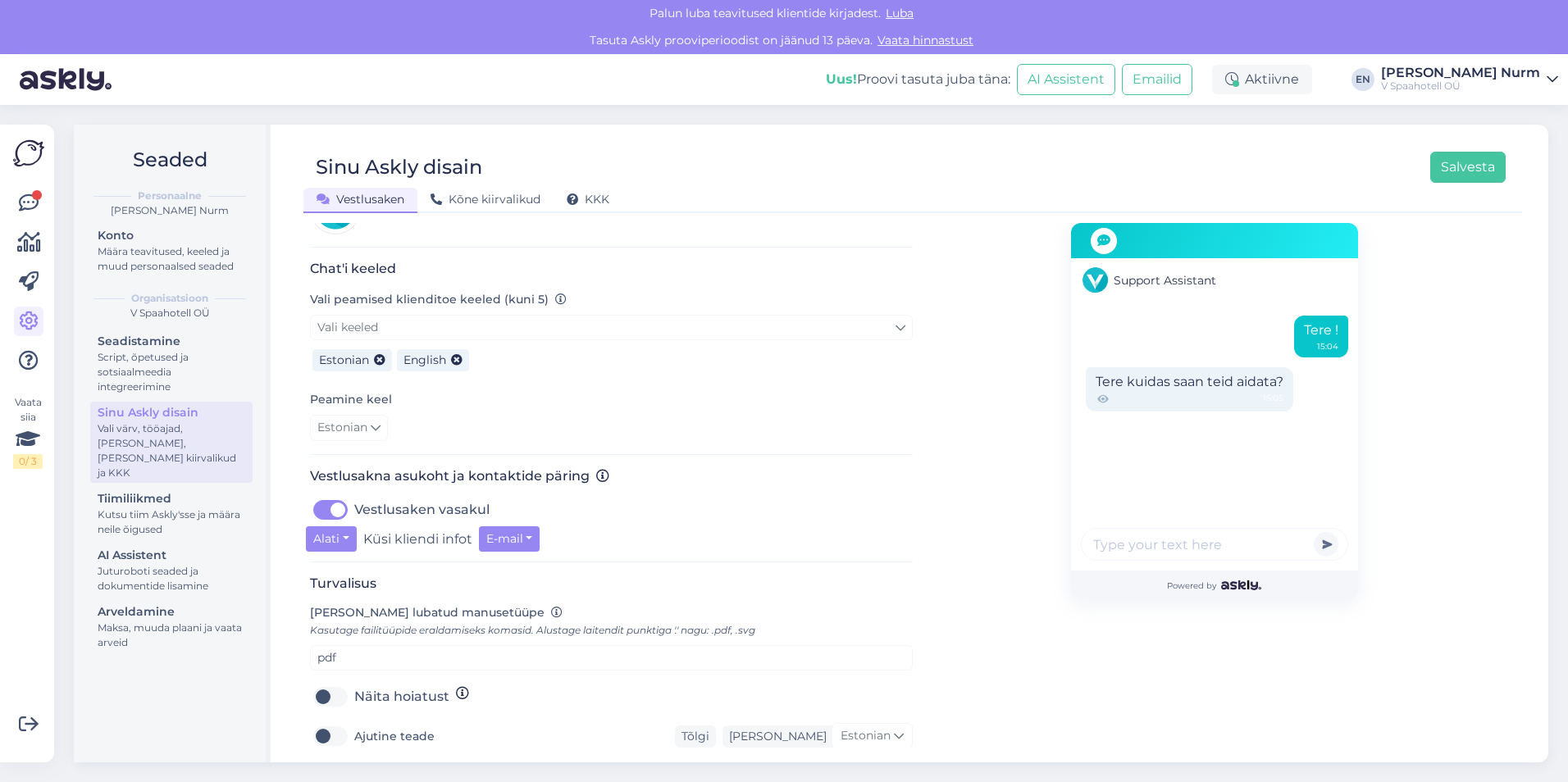
click at [658, 526] on div "Alati Mitte kunagi Kui oled eemal Alati Küsi kliendi infot E-mail E-mail Telefo…" at bounding box center [611, 539] width 611 height 25
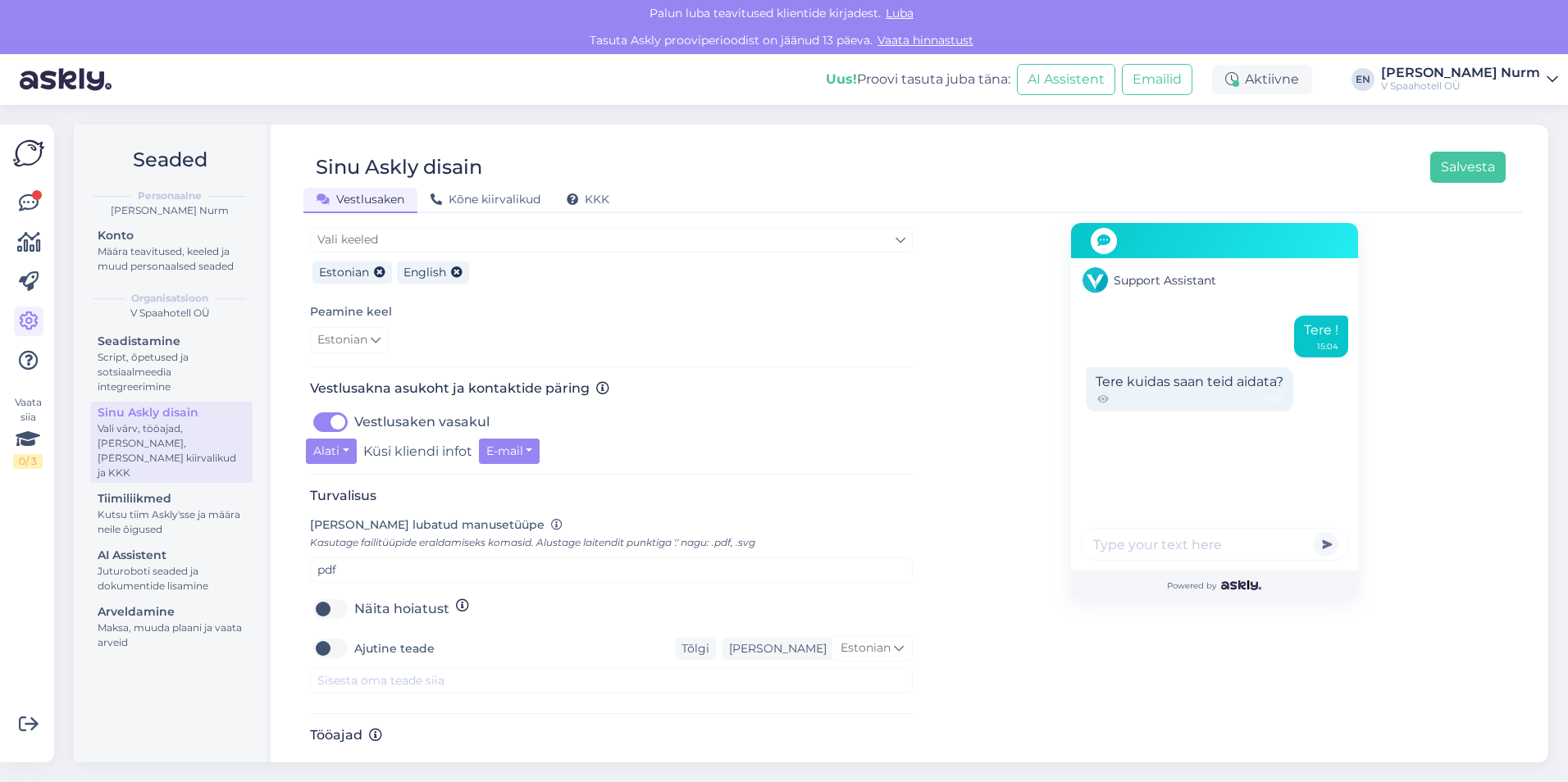
scroll to position [426, 0]
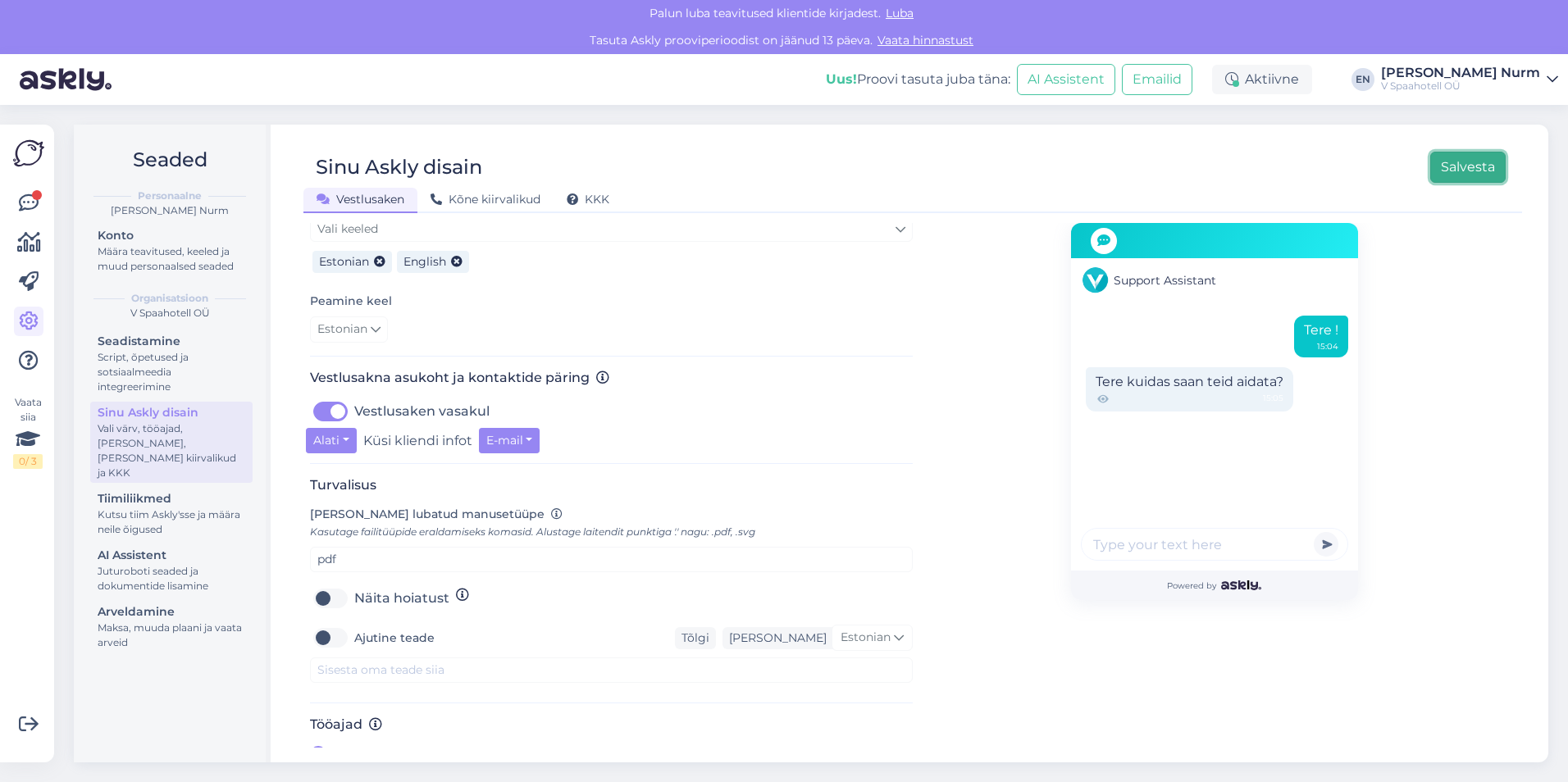
click at [1484, 165] on button "Salvesta" at bounding box center [1468, 167] width 75 height 31
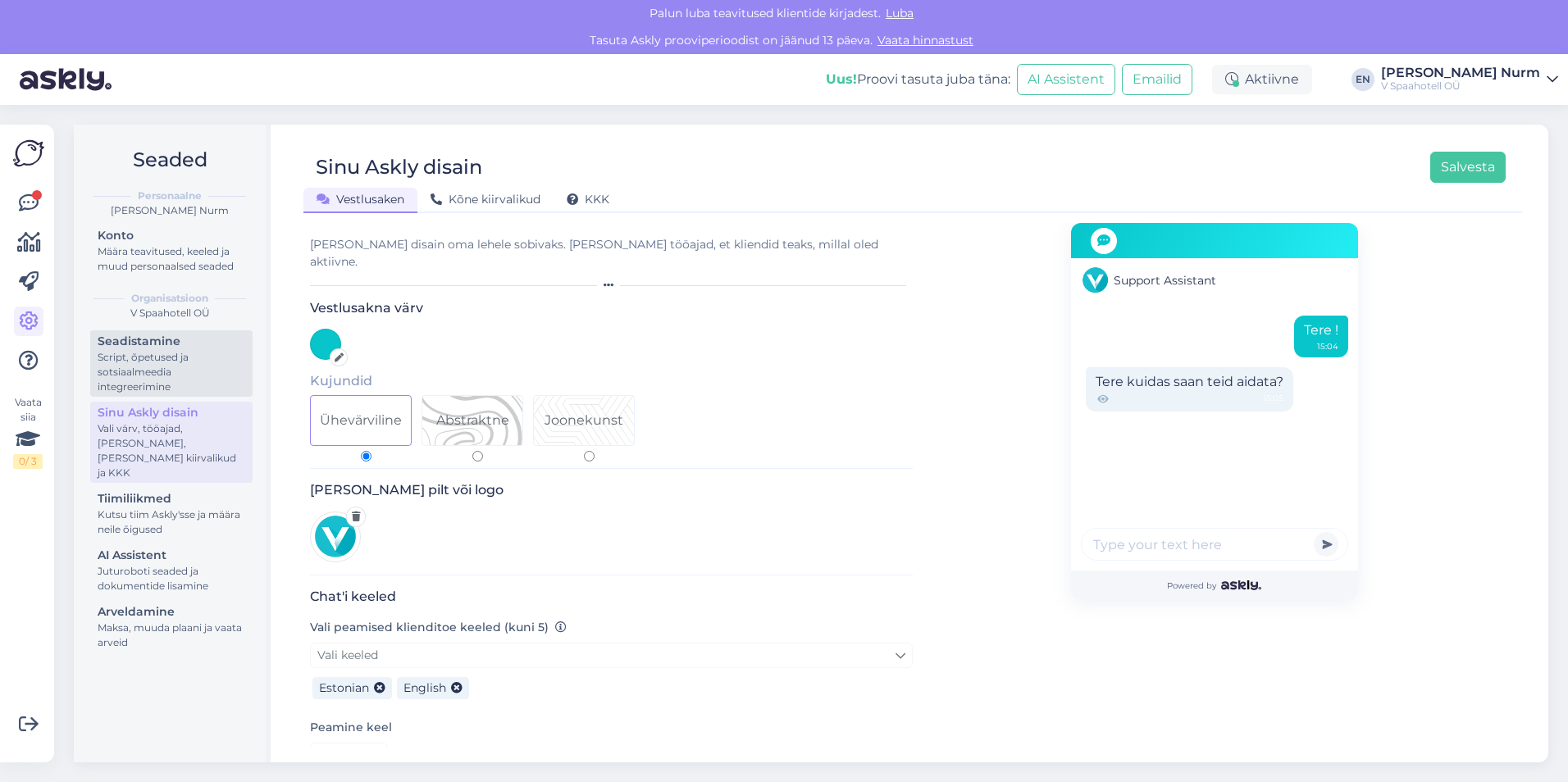
click at [173, 354] on div "Script, õpetused ja sotsiaalmeedia integreerimine" at bounding box center [171, 372] width 148 height 44
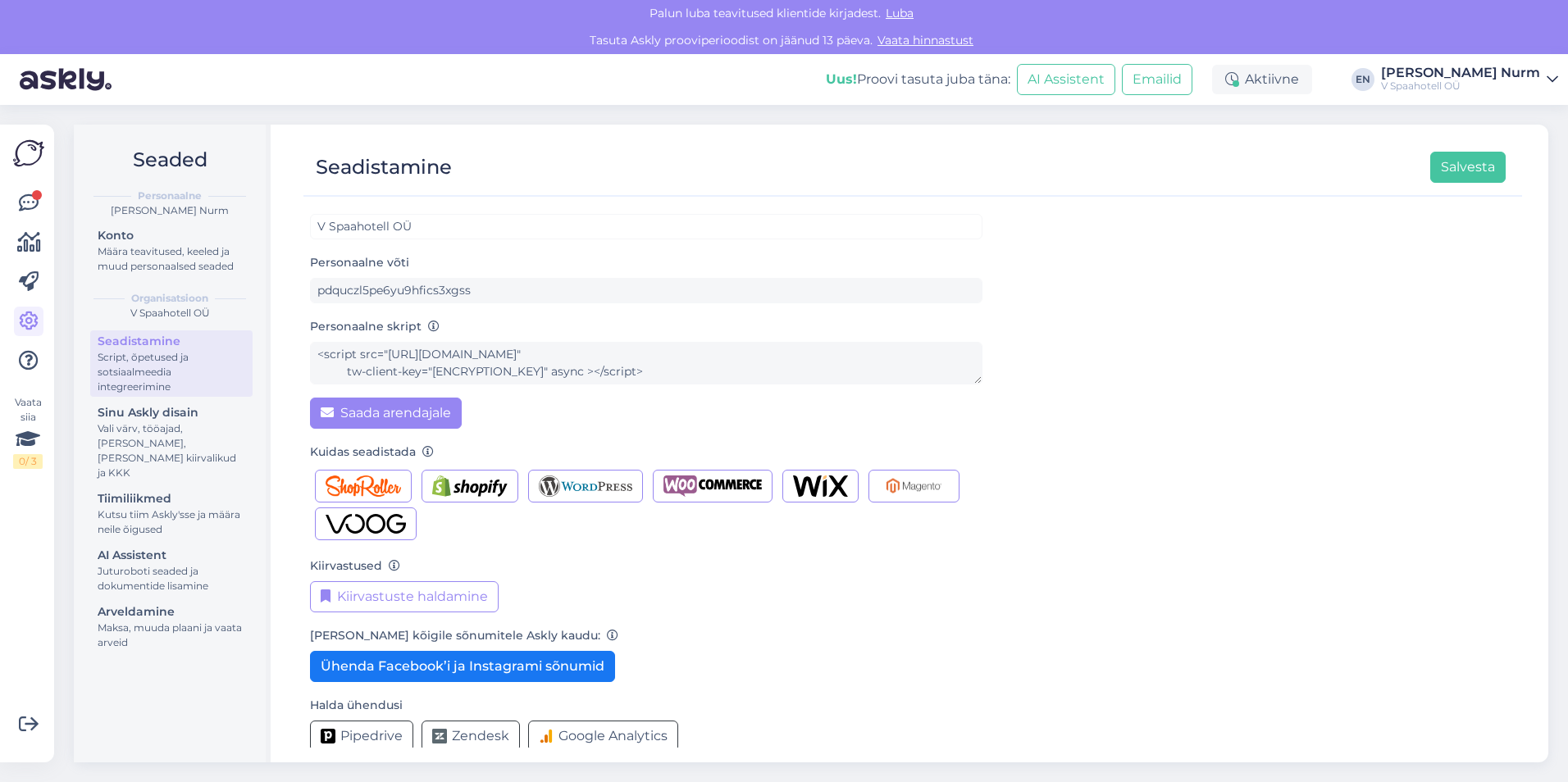
scroll to position [35, 0]
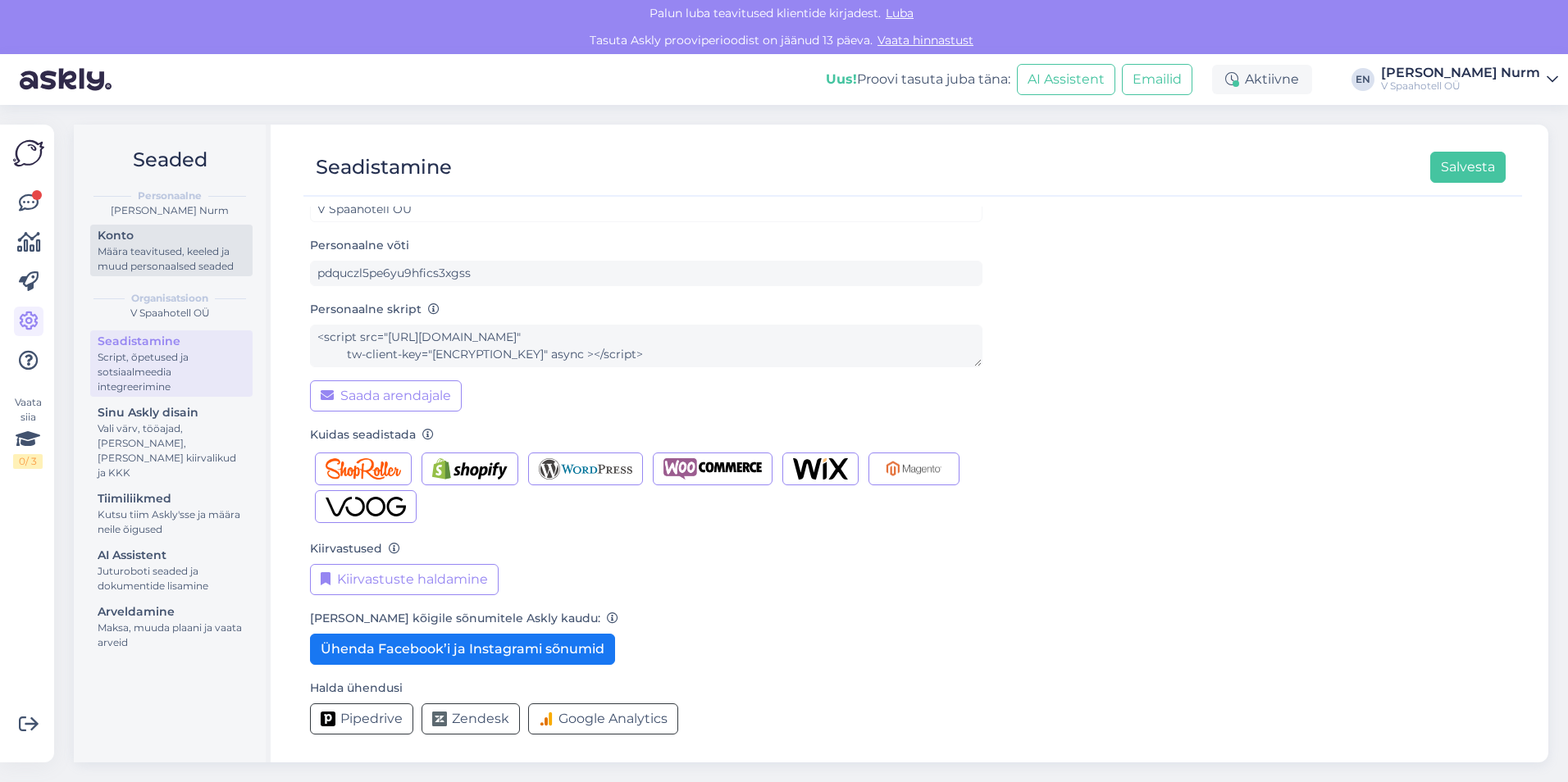
click at [170, 235] on div "Konto" at bounding box center [171, 236] width 148 height 18
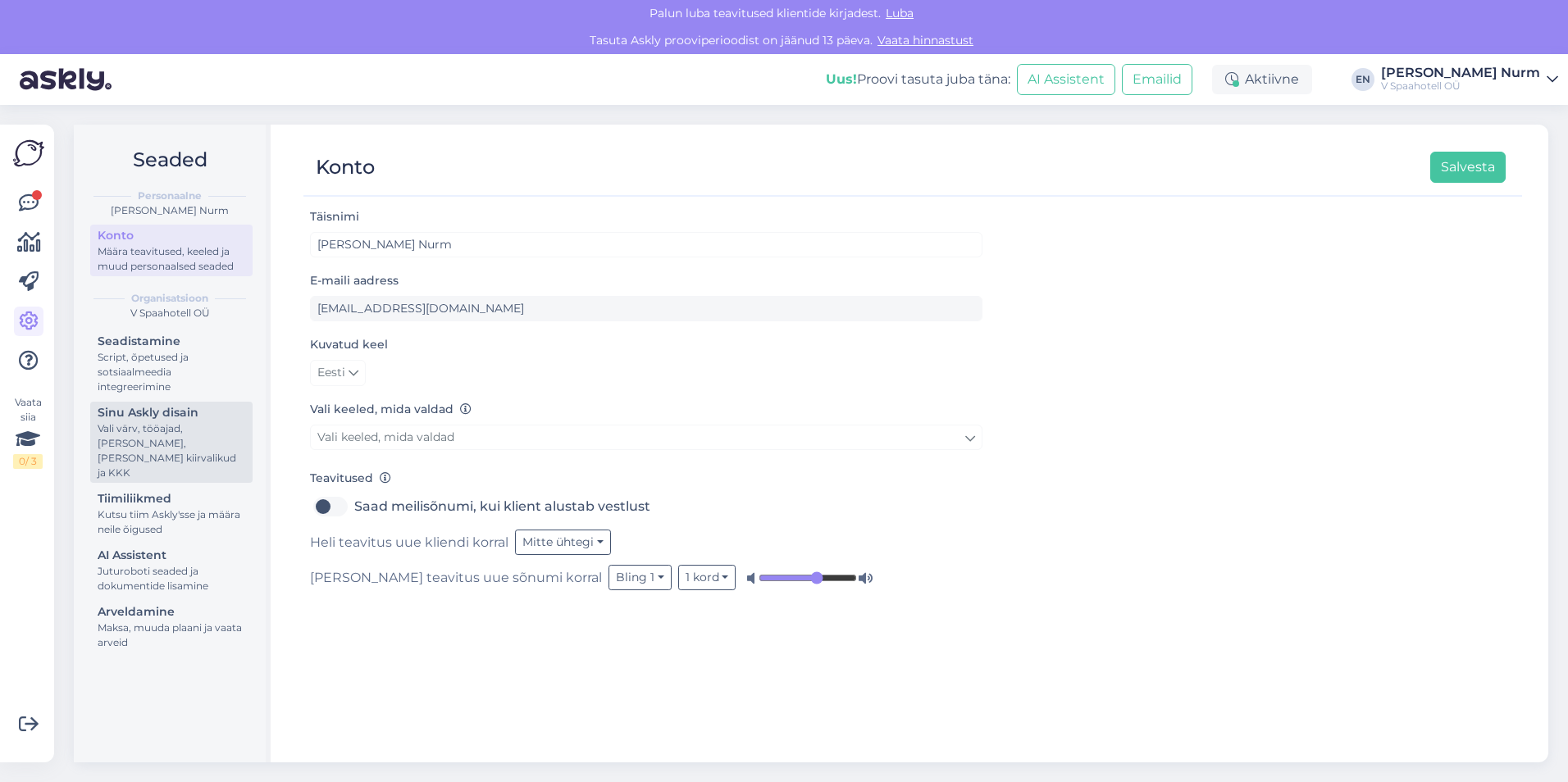
click at [126, 423] on div "Vali värv, tööajad, [PERSON_NAME], [PERSON_NAME] kiirvalikud ja KKK" at bounding box center [171, 450] width 148 height 59
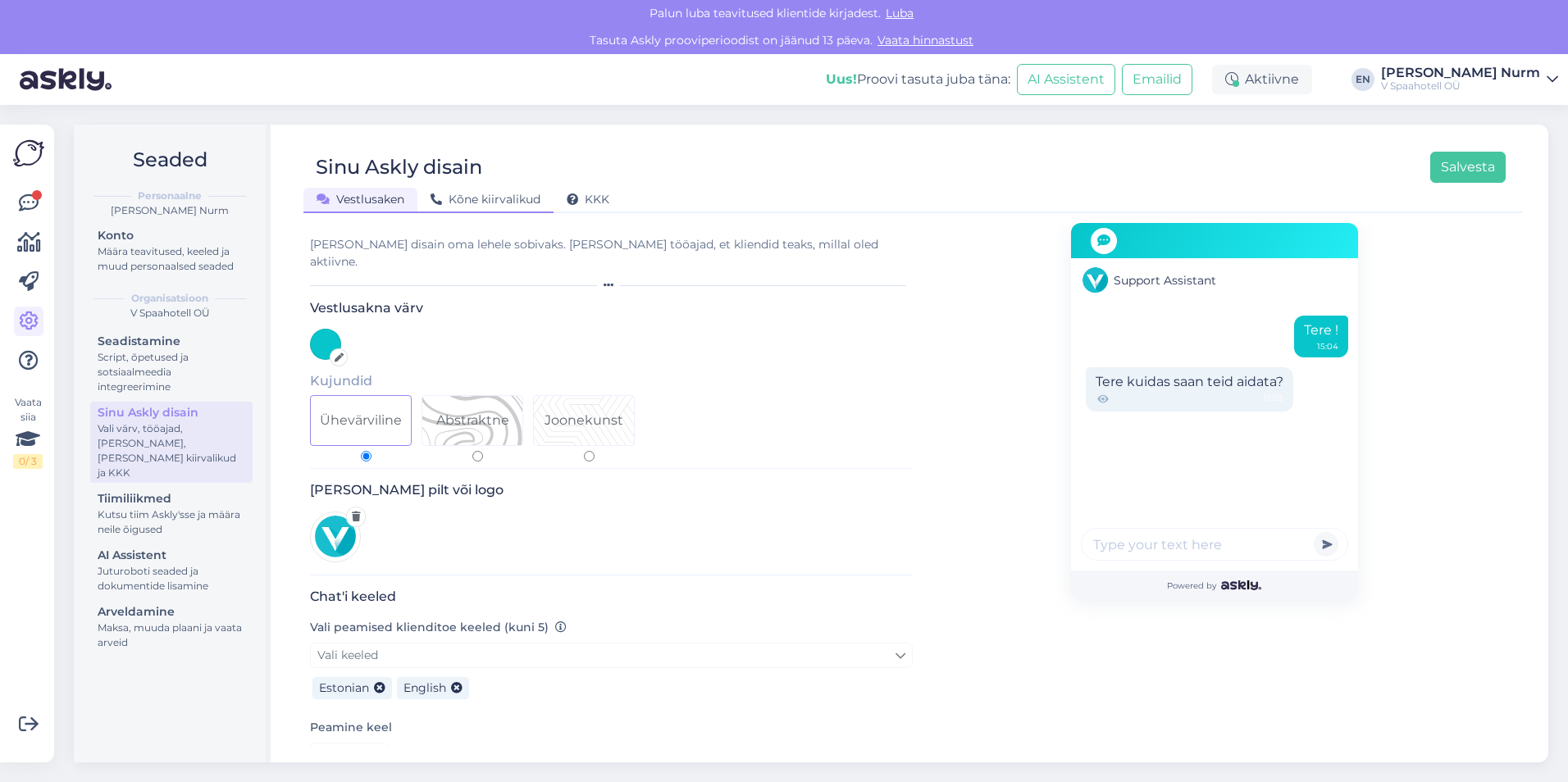
click at [506, 192] on span "Kõne kiirvalikud" at bounding box center [485, 200] width 110 height 15
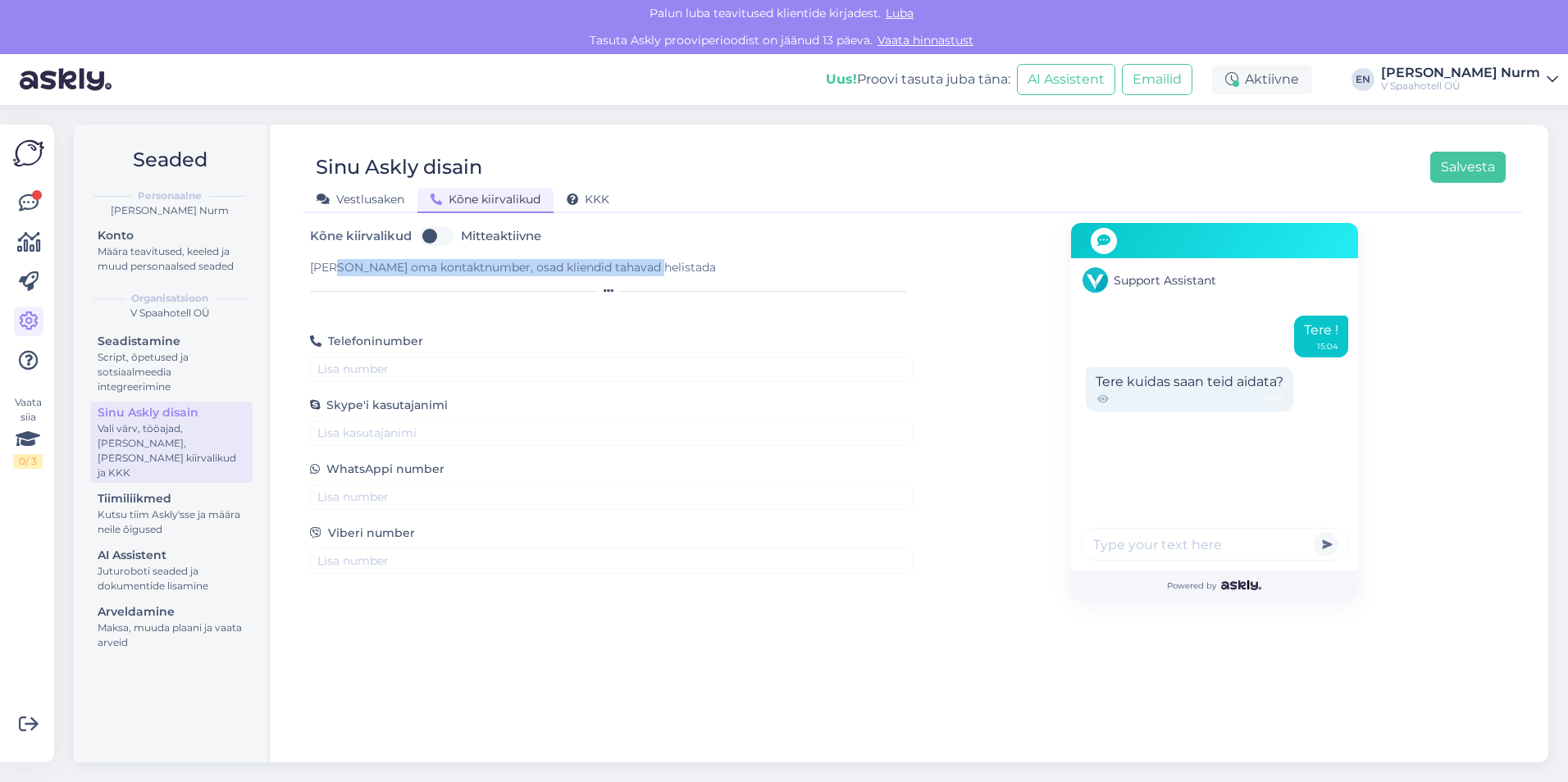
drag, startPoint x: 329, startPoint y: 265, endPoint x: 675, endPoint y: 265, distance: 346.0
click at [675, 265] on div "[PERSON_NAME] oma kontaktnumber, osad kliendid tahavad helistada" at bounding box center [611, 267] width 602 height 18
drag, startPoint x: 675, startPoint y: 265, endPoint x: 533, endPoint y: 279, distance: 142.7
click at [533, 279] on div "[PERSON_NAME] oma kontaktnumber, osad kliendid tahavad helistada" at bounding box center [611, 277] width 602 height 37
drag, startPoint x: 366, startPoint y: 275, endPoint x: 674, endPoint y: 263, distance: 308.2
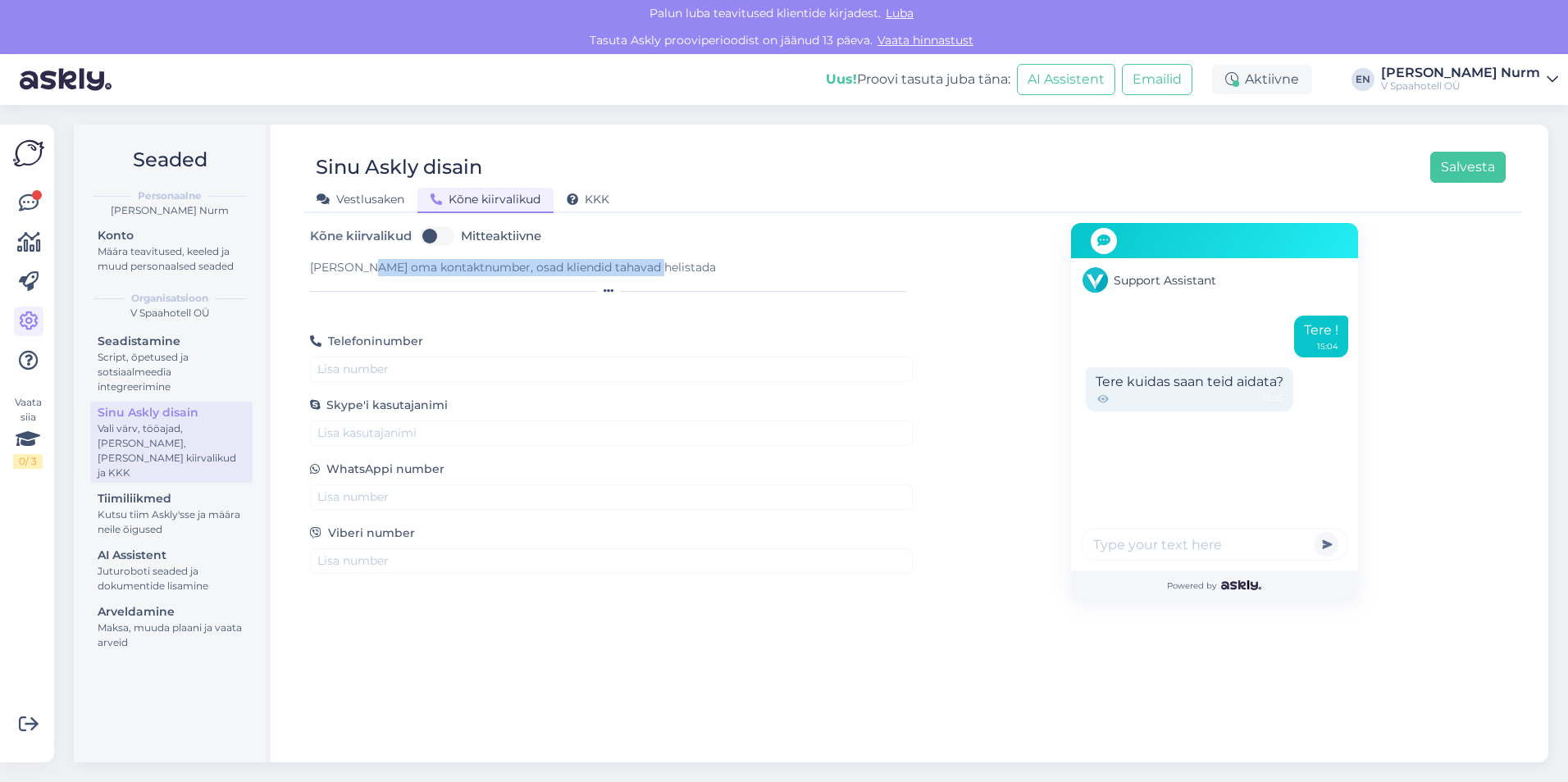
click at [674, 263] on div "[PERSON_NAME] oma kontaktnumber, osad kliendid tahavad helistada" at bounding box center [611, 267] width 602 height 18
click at [160, 508] on div "Kutsu tiim Askly'sse ja määra neile õigused" at bounding box center [171, 522] width 148 height 29
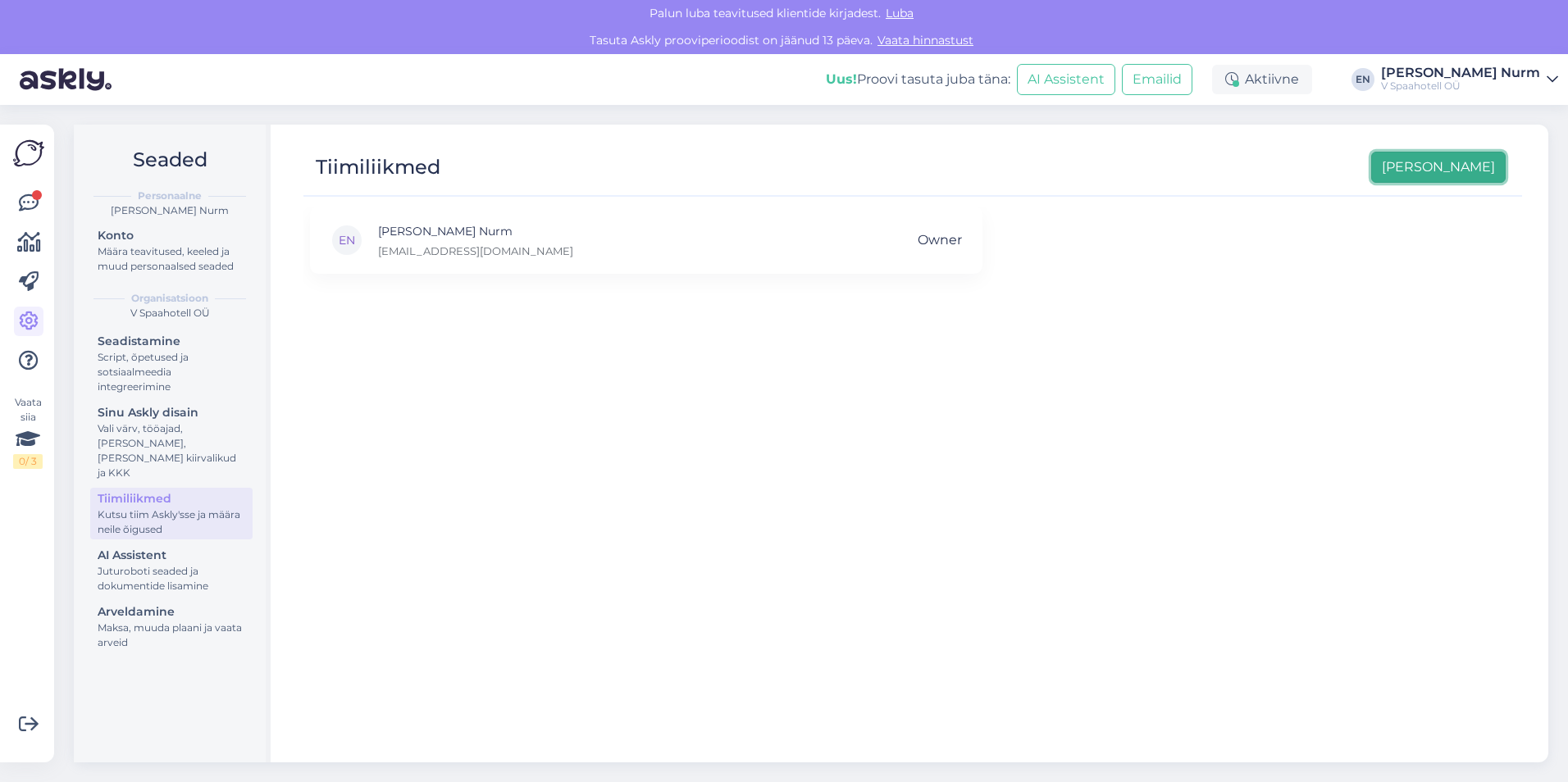
click at [1466, 164] on button "[PERSON_NAME]" at bounding box center [1438, 167] width 134 height 31
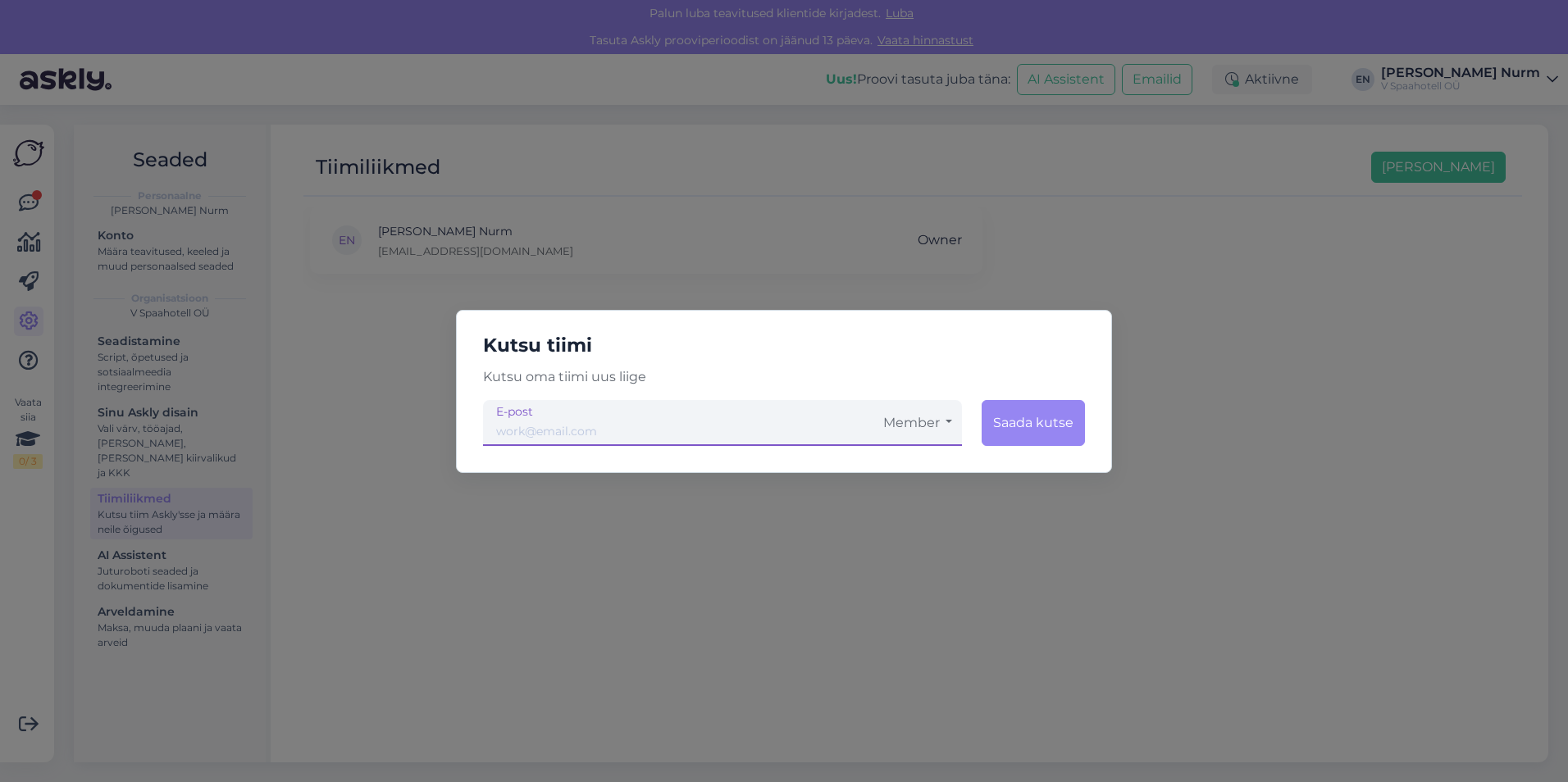
click at [558, 430] on input "email" at bounding box center [677, 423] width 390 height 46
click at [926, 410] on button "Member" at bounding box center [917, 423] width 89 height 46
click at [911, 512] on link "Admin" at bounding box center [917, 509] width 89 height 41
click at [547, 430] on input "birgit@xn--vspahotel-fk3e.ee" at bounding box center [683, 423] width 400 height 46
type input "[EMAIL_ADDRESS][DOMAIN_NAME]"
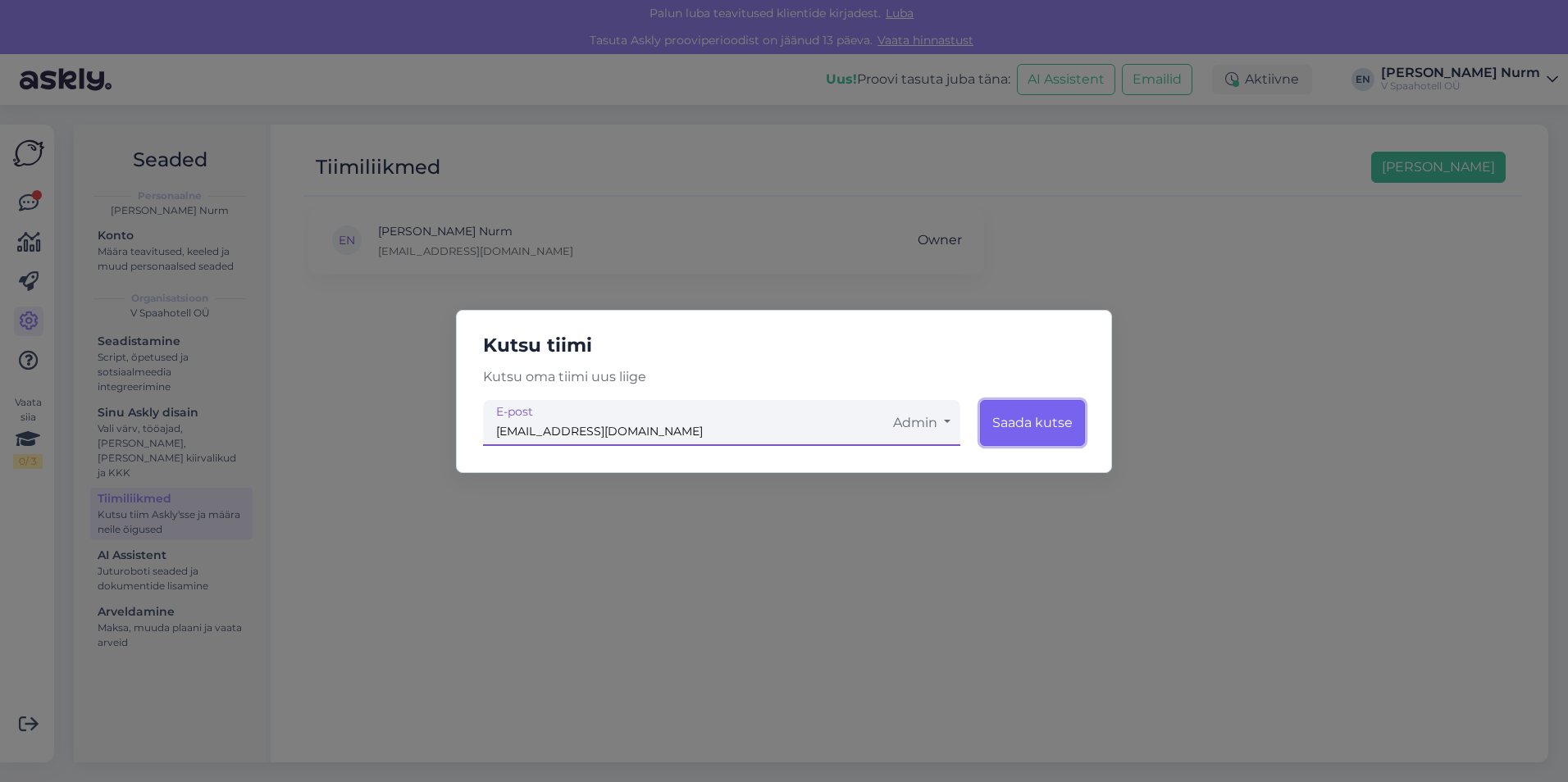
click at [1028, 422] on button "Saada kutse" at bounding box center [1033, 423] width 105 height 46
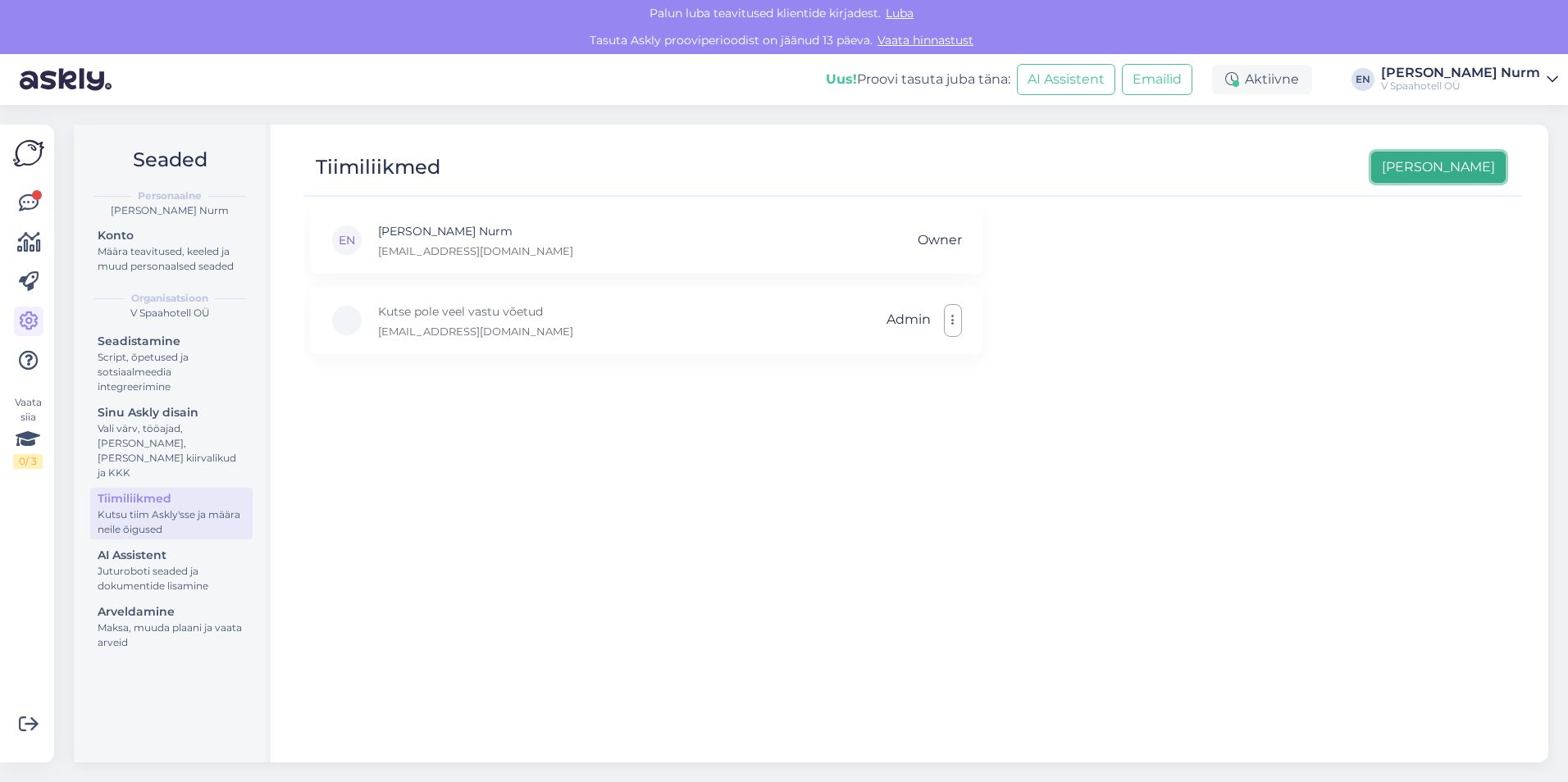
click at [1470, 171] on button "[PERSON_NAME]" at bounding box center [1438, 167] width 134 height 31
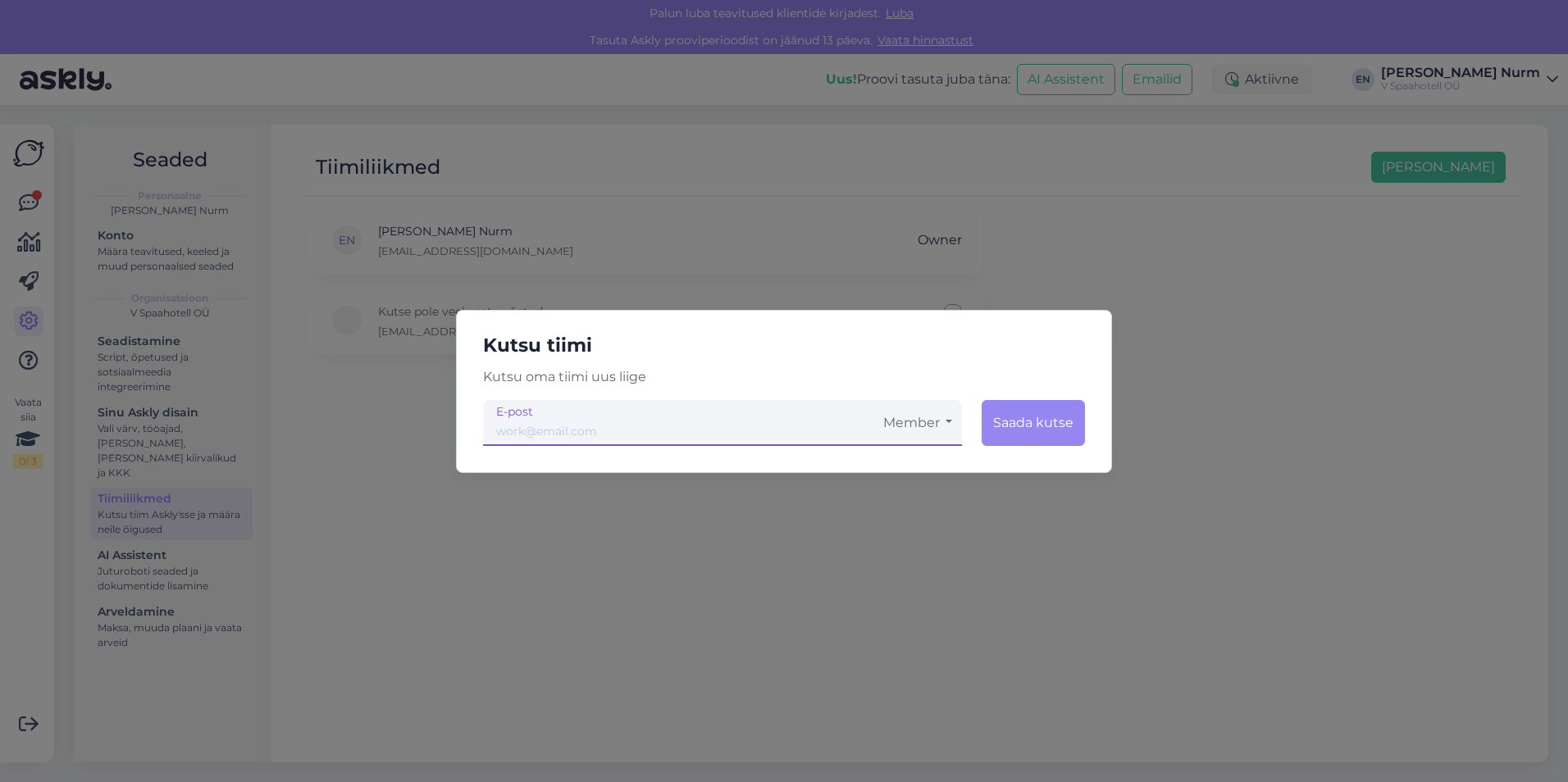
click at [526, 424] on input "email" at bounding box center [677, 423] width 390 height 46
type input "info@vspahotel.ee"
click at [653, 251] on div "Kutsu tiimi Kutsu oma tiimi uus liige info@vspahotel.ee Member Saada kutse E-po…" at bounding box center [784, 391] width 1568 height 782
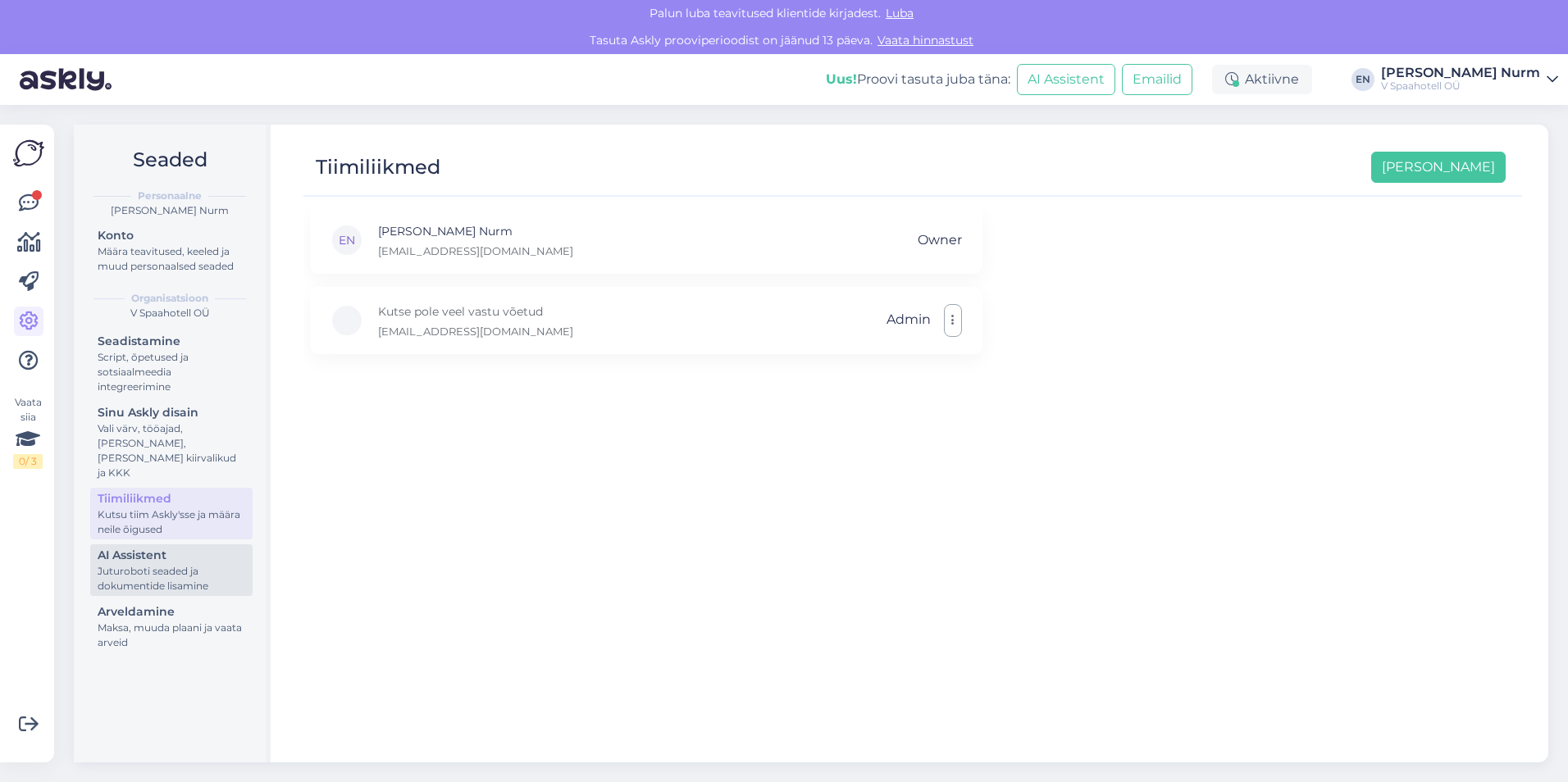
click at [145, 564] on div "Juturoboti seaded ja dokumentide lisamine" at bounding box center [171, 578] width 148 height 29
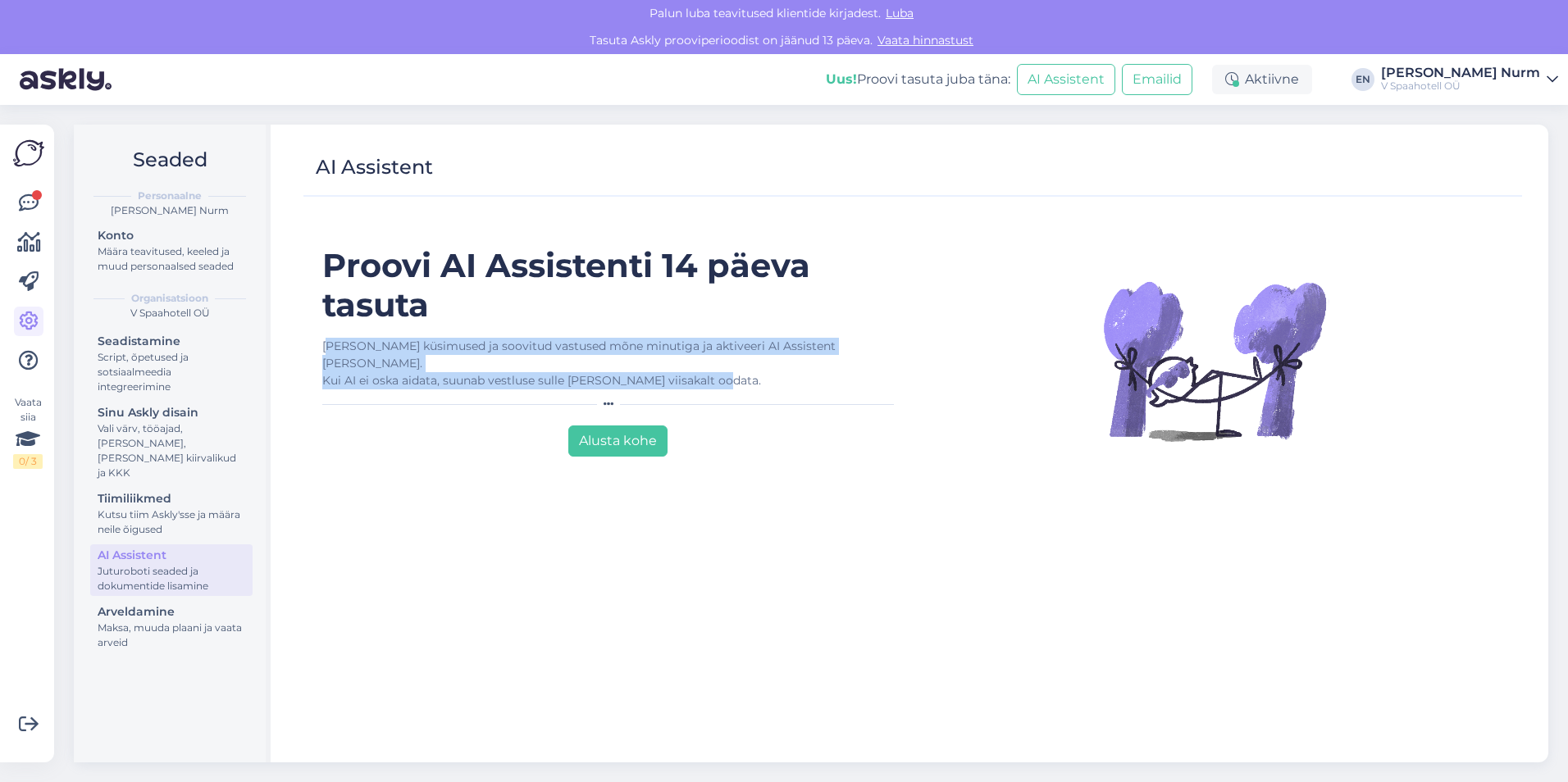
drag, startPoint x: 329, startPoint y: 353, endPoint x: 827, endPoint y: 372, distance: 498.4
click at [827, 372] on div "Lisa küsimused ja soovitud vastused mõne minutiga ja aktiveeri AI Assistent jub…" at bounding box center [611, 363] width 578 height 52
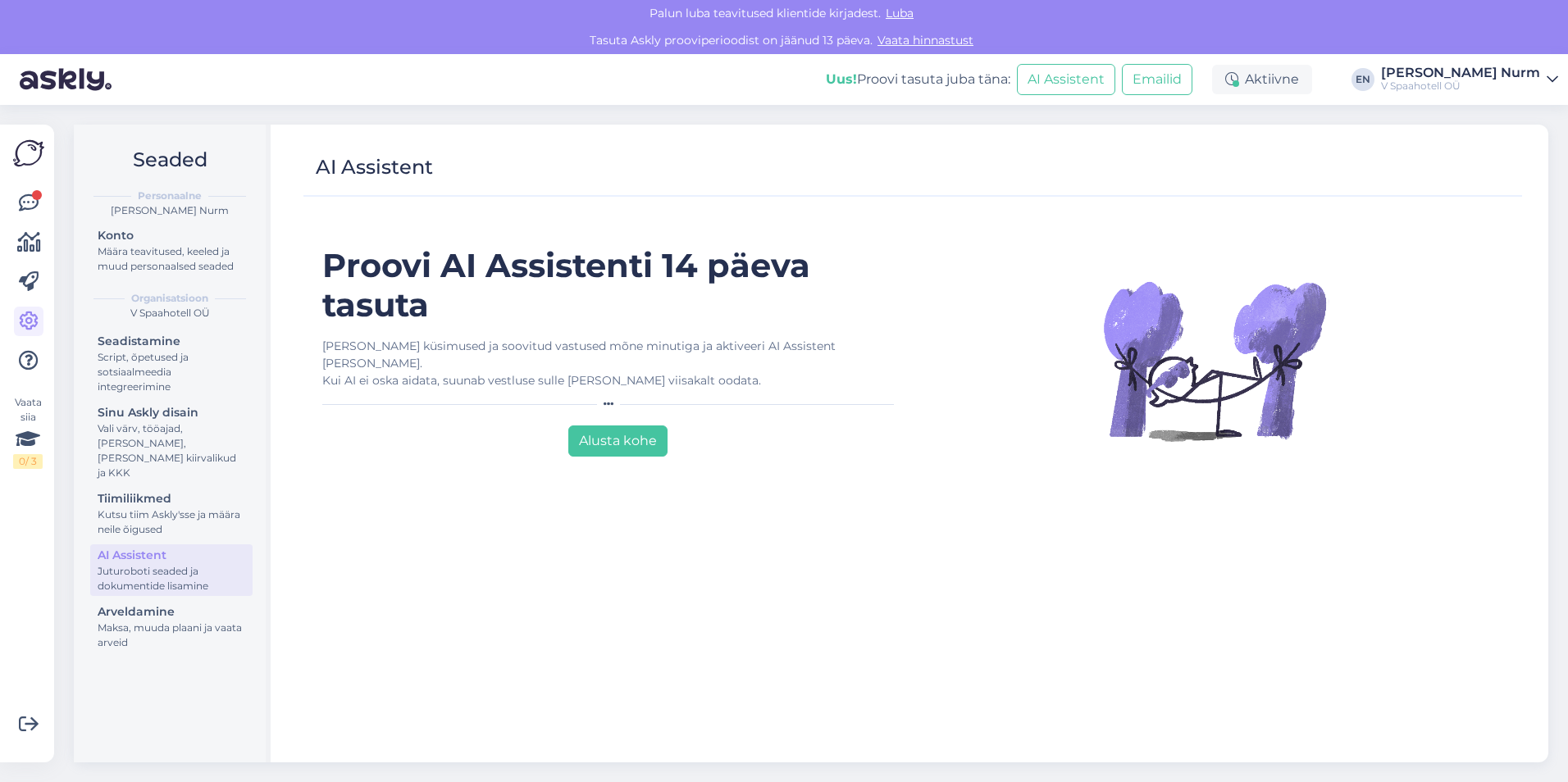
drag, startPoint x: 827, startPoint y: 372, endPoint x: 769, endPoint y: 373, distance: 58.0
click at [769, 373] on div "Lisa küsimused ja soovitud vastused mõne minutiga ja aktiveeri AI Assistent jub…" at bounding box center [611, 373] width 578 height 71
drag, startPoint x: 735, startPoint y: 363, endPoint x: 372, endPoint y: 361, distance: 363.0
click at [372, 361] on div "Lisa küsimused ja soovitud vastused mõne minutiga ja aktiveeri AI Assistent jub…" at bounding box center [611, 363] width 578 height 52
drag, startPoint x: 372, startPoint y: 361, endPoint x: 442, endPoint y: 368, distance: 70.3
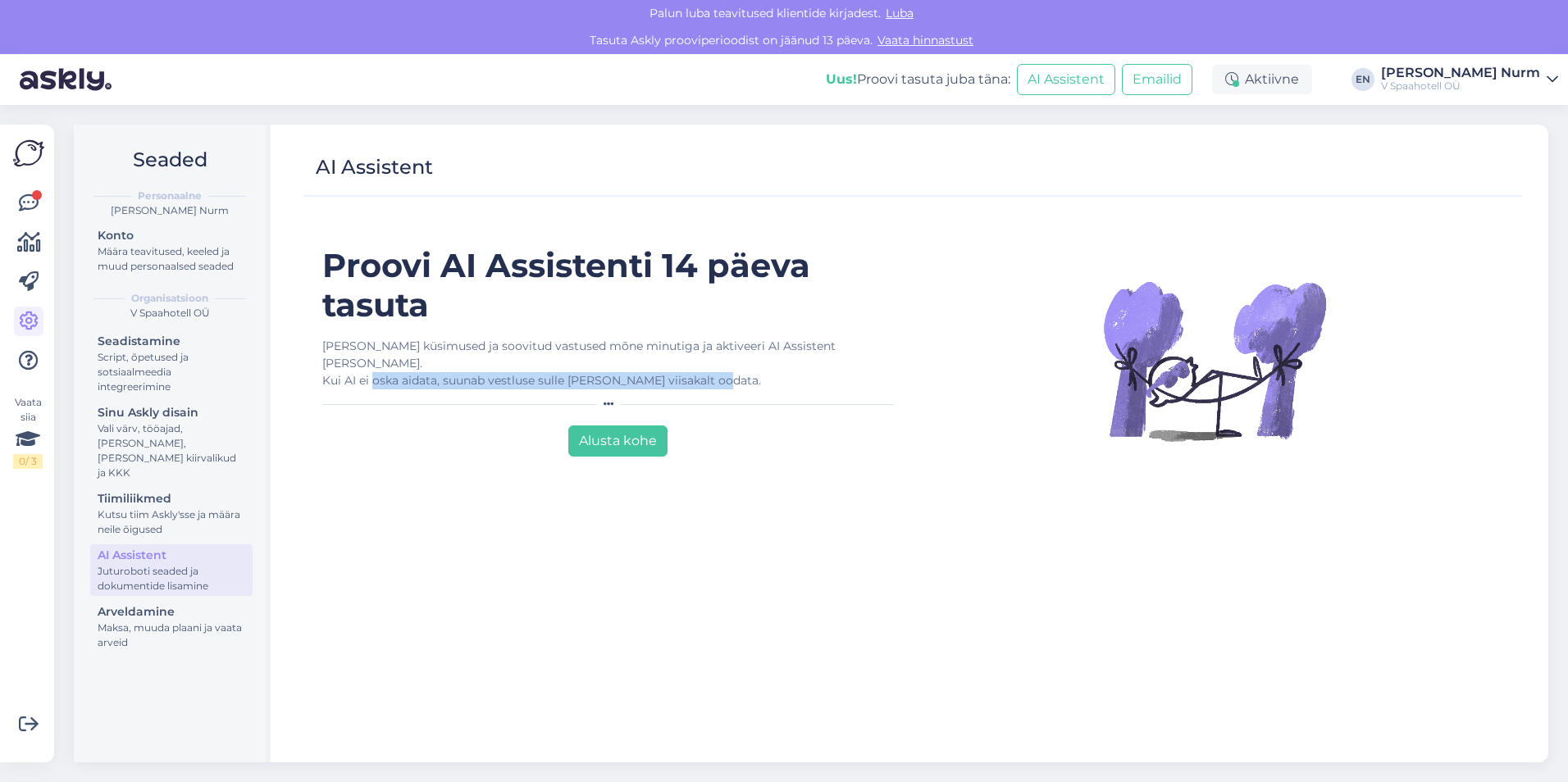
click at [442, 368] on div "Lisa küsimused ja soovitud vastused mõne minutiga ja aktiveeri AI Assistent jub…" at bounding box center [611, 363] width 578 height 52
click at [604, 399] on icon at bounding box center [608, 404] width 10 height 10
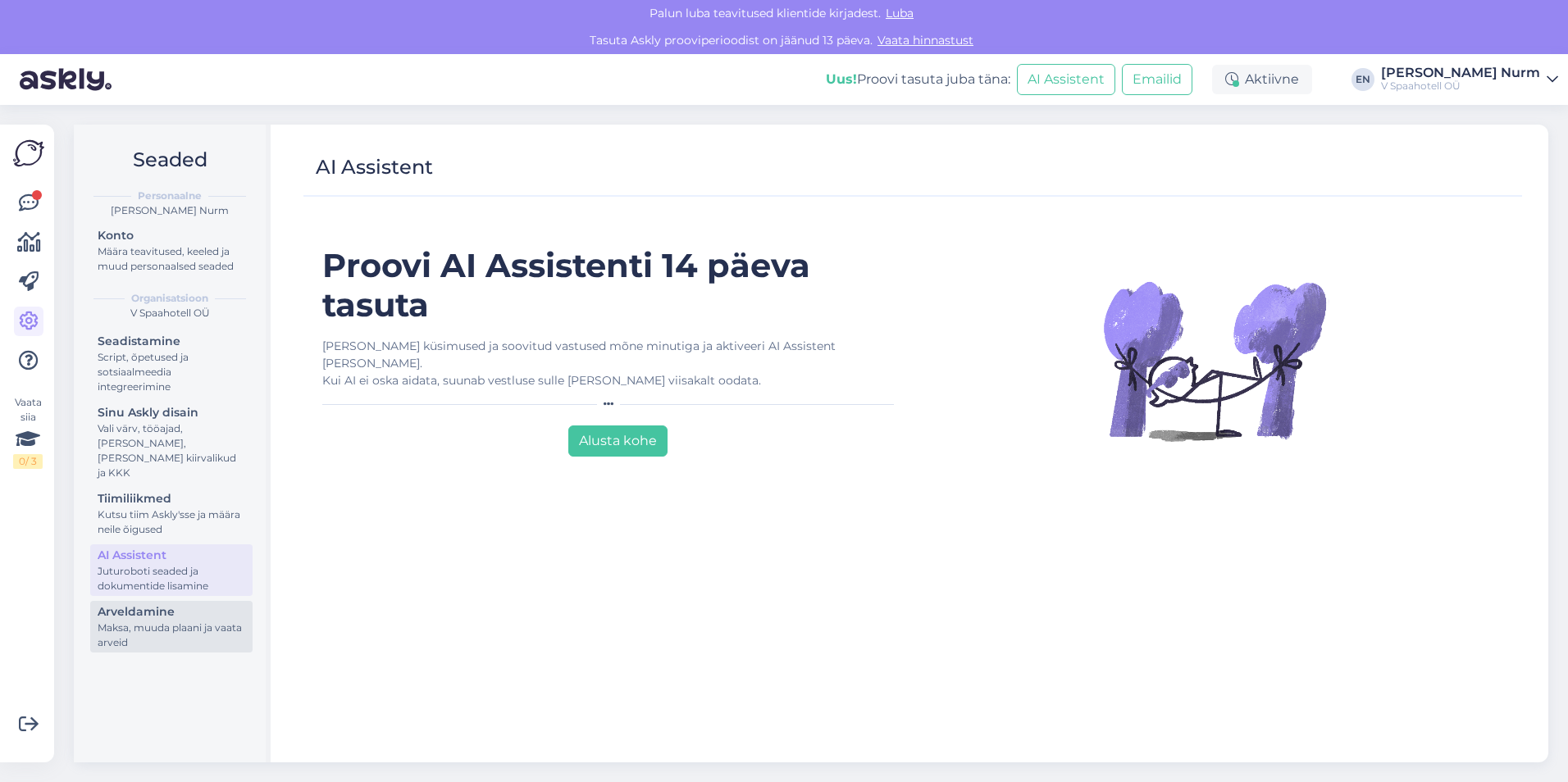
click at [154, 621] on div "Maksa, muuda plaani ja vaata arveid" at bounding box center [171, 635] width 148 height 29
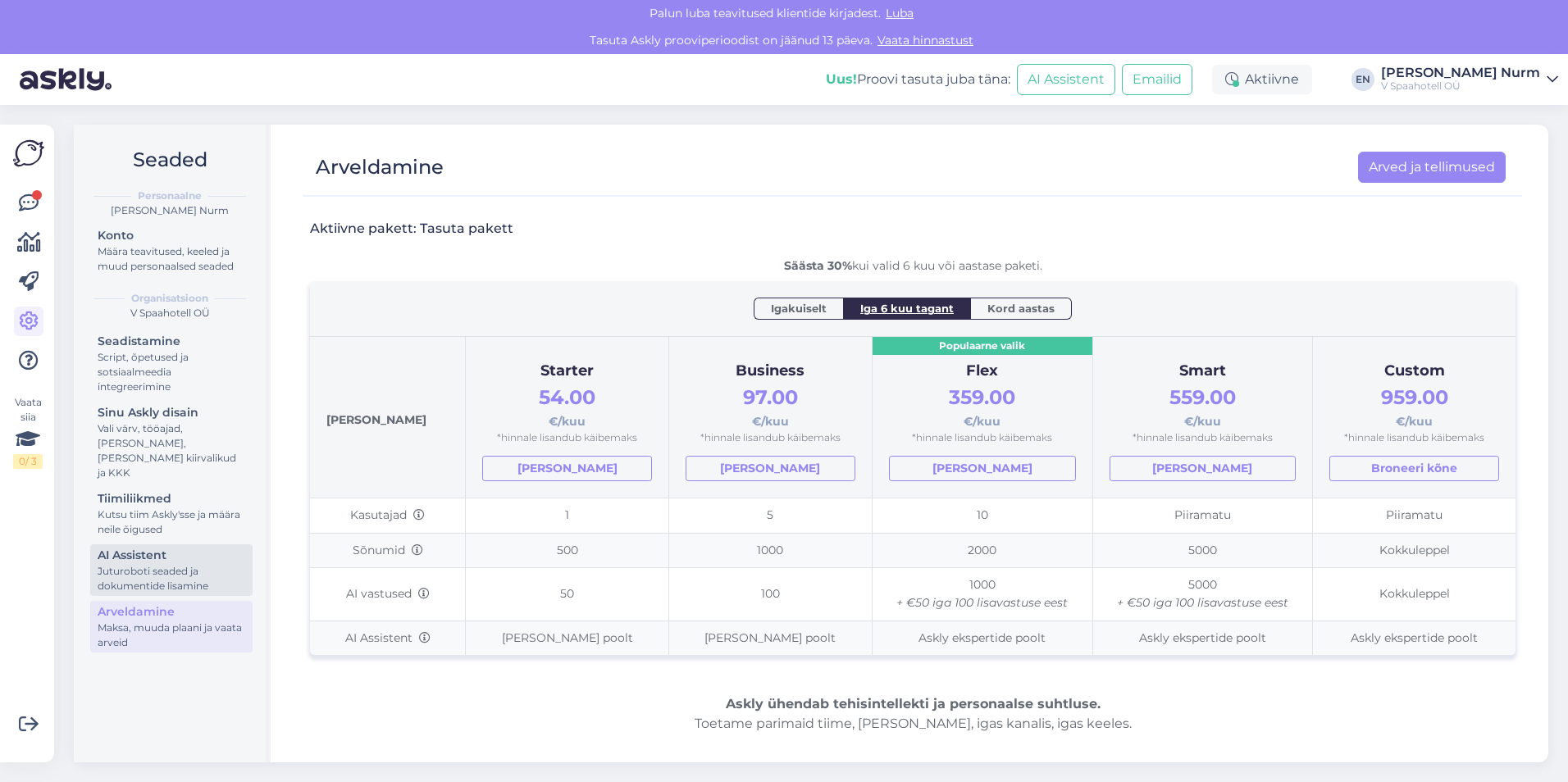
click at [129, 564] on div "Juturoboti seaded ja dokumentide lisamine" at bounding box center [171, 578] width 148 height 29
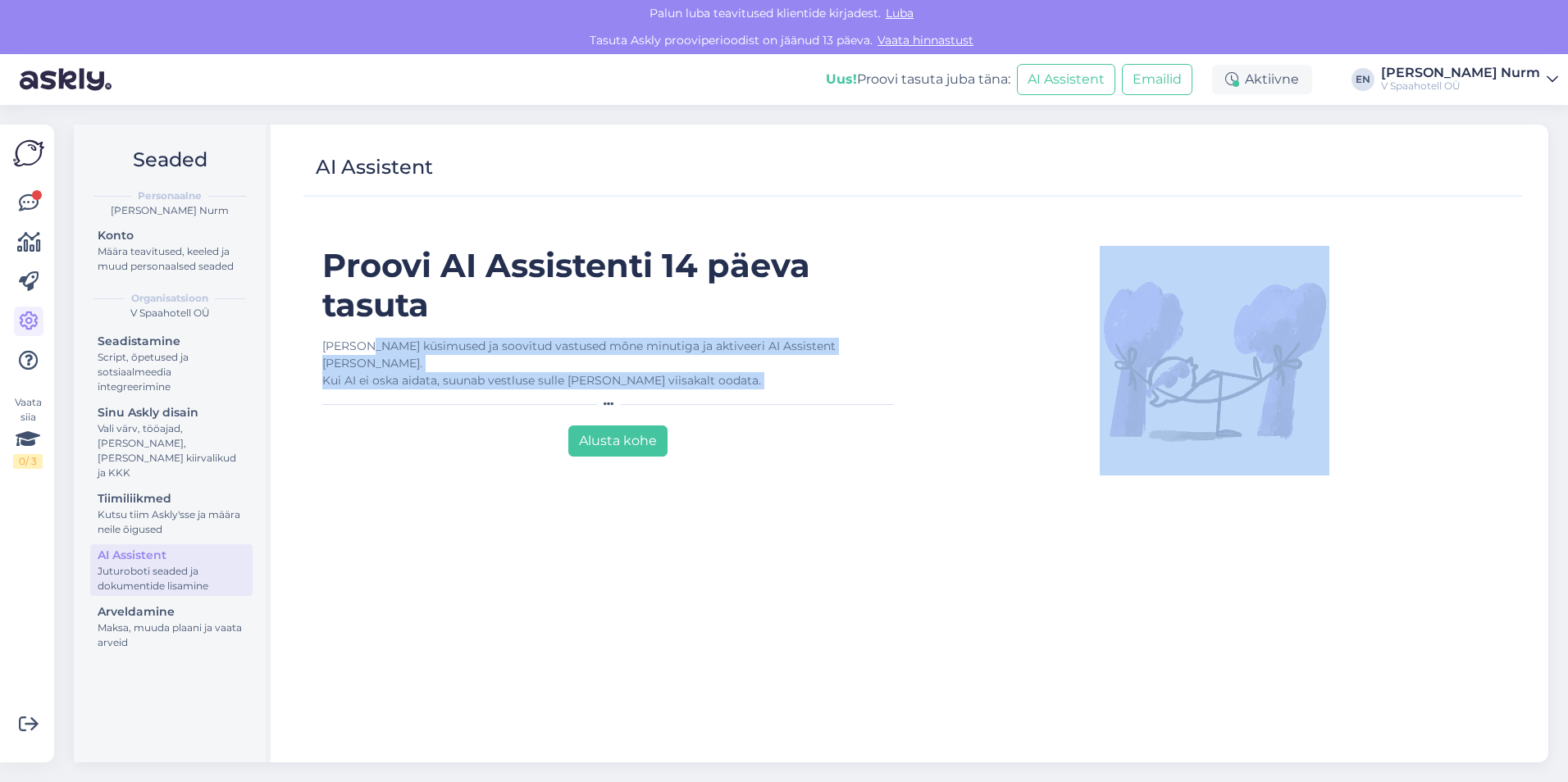
drag, startPoint x: 367, startPoint y: 341, endPoint x: 804, endPoint y: 373, distance: 438.2
click at [804, 373] on div "Lisa küsimused ja soovitud vastused mõne minutiga ja aktiveeri AI Assistent jub…" at bounding box center [611, 373] width 578 height 71
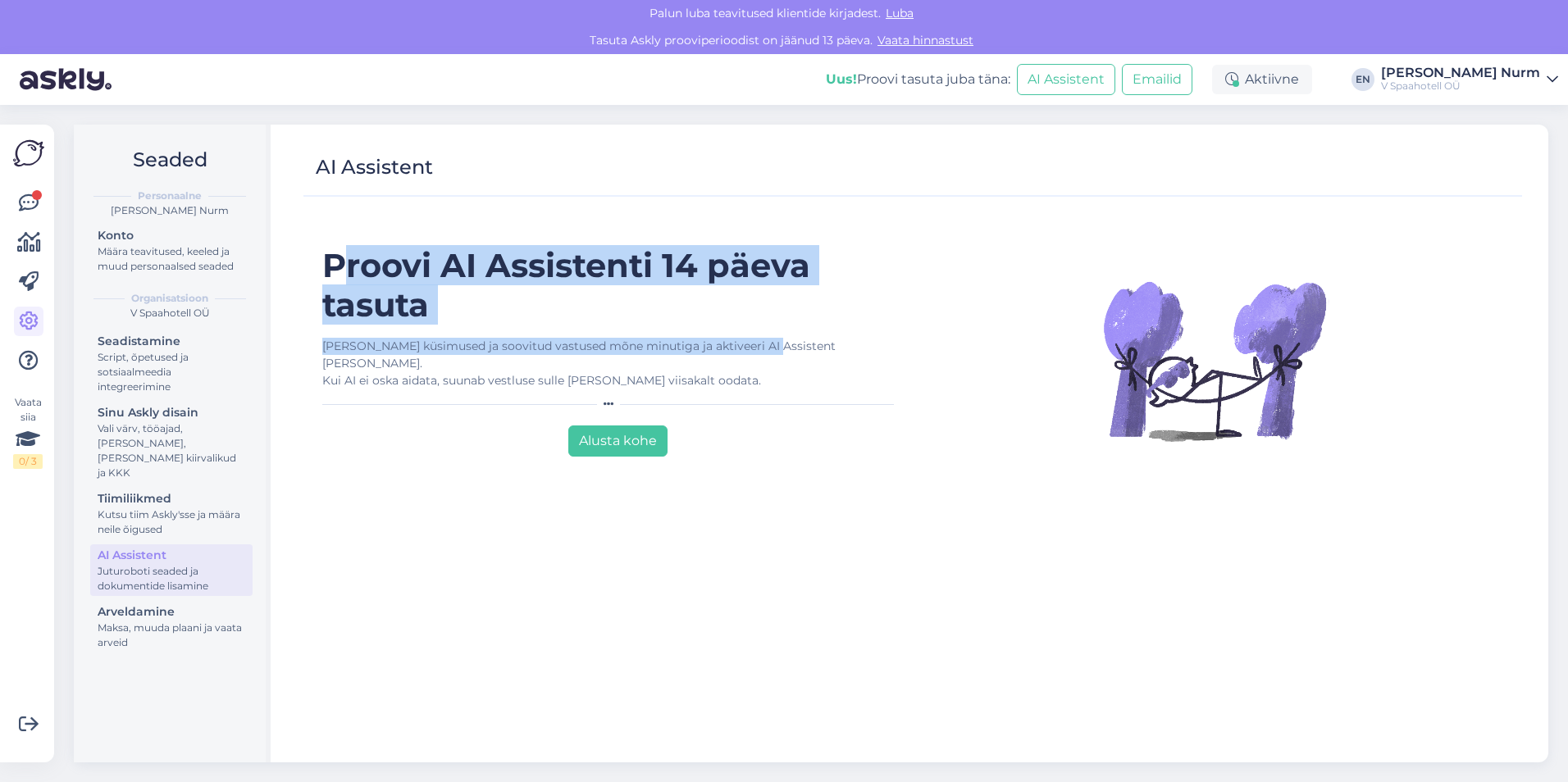
drag, startPoint x: 529, startPoint y: 329, endPoint x: 338, endPoint y: 256, distance: 204.5
click at [338, 256] on div "Proovi AI Assistenti 14 päeva tasuta Lisa küsimused ja soovitud vastused mõne m…" at bounding box center [611, 496] width 602 height 502
click at [124, 366] on div "Script, õpetused ja sotsiaalmeedia integreerimine" at bounding box center [171, 372] width 148 height 44
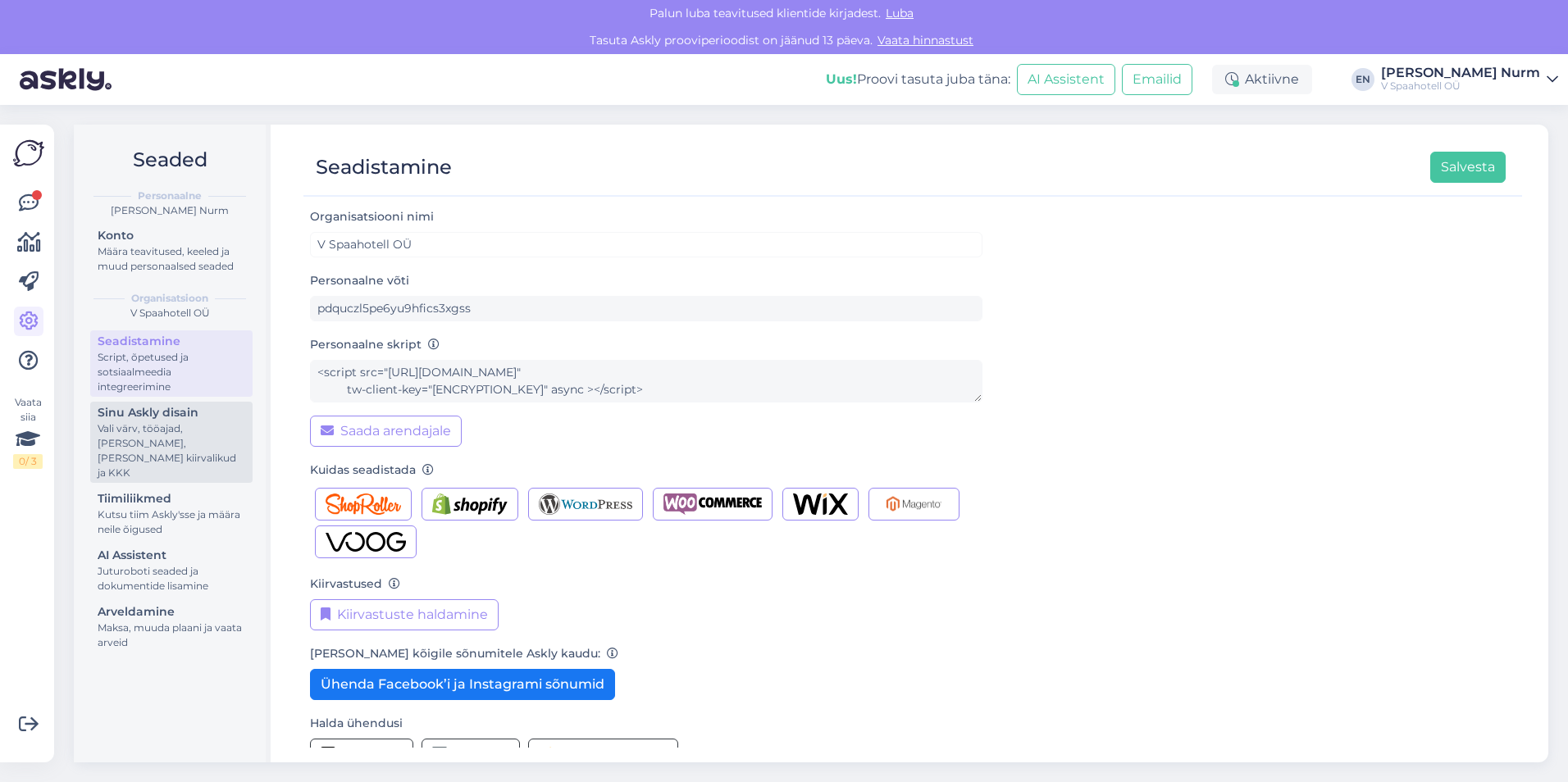
click at [130, 423] on div "Vali värv, tööajad, [PERSON_NAME], [PERSON_NAME] kiirvalikud ja KKK" at bounding box center [171, 450] width 148 height 59
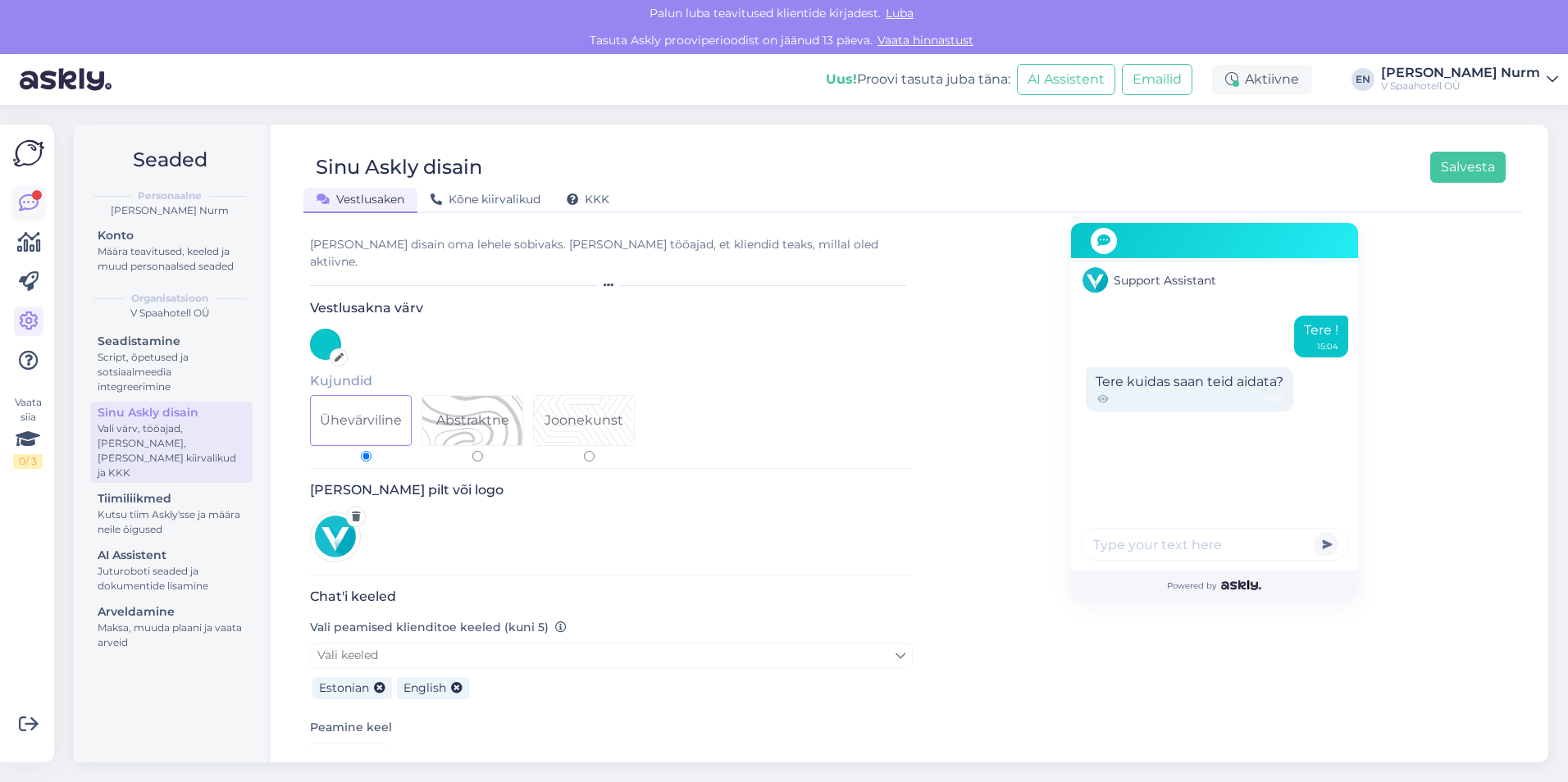
click at [33, 193] on div at bounding box center [37, 196] width 10 height 10
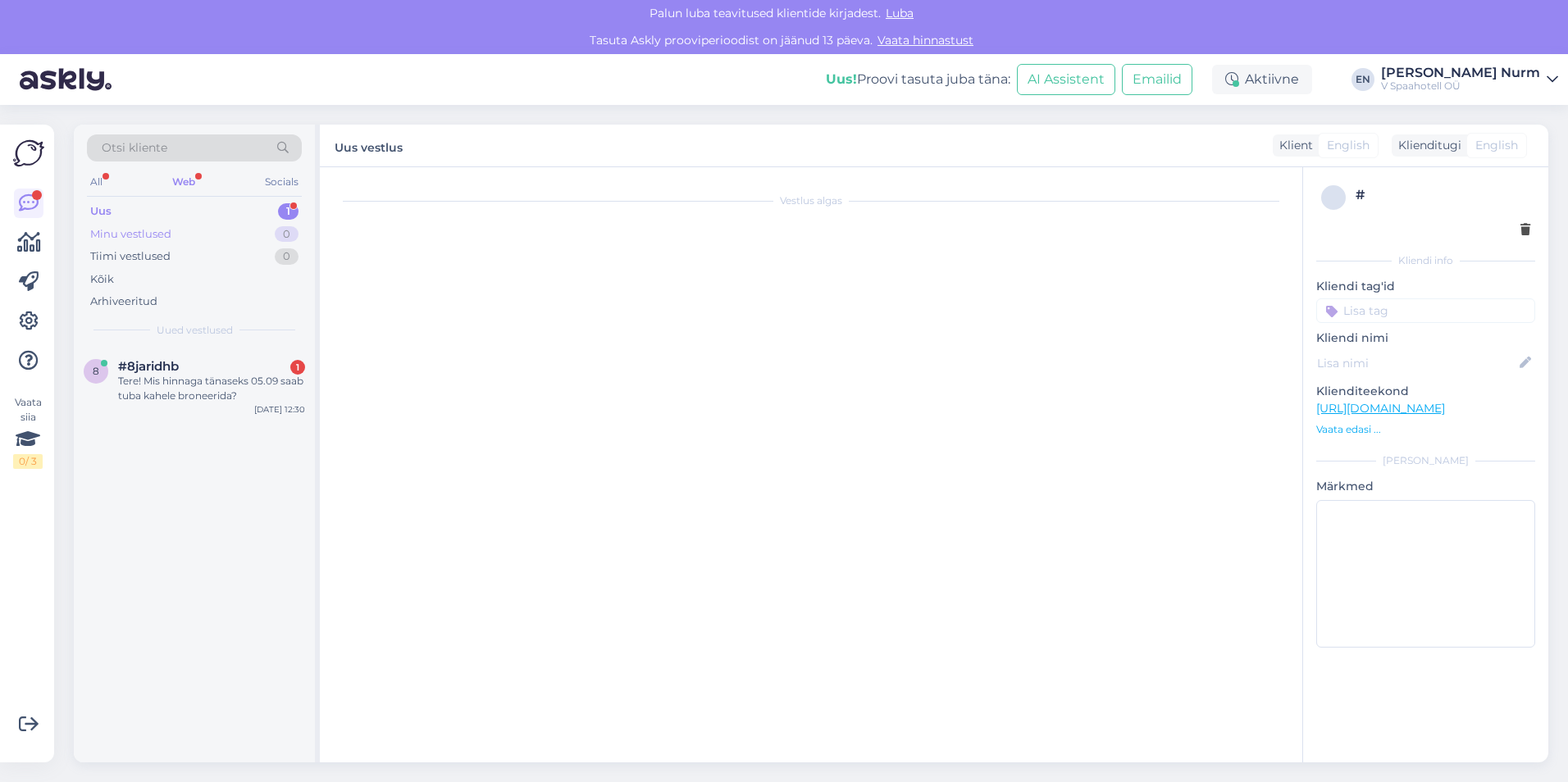
click at [155, 231] on div "Minu vestlused" at bounding box center [130, 235] width 81 height 17
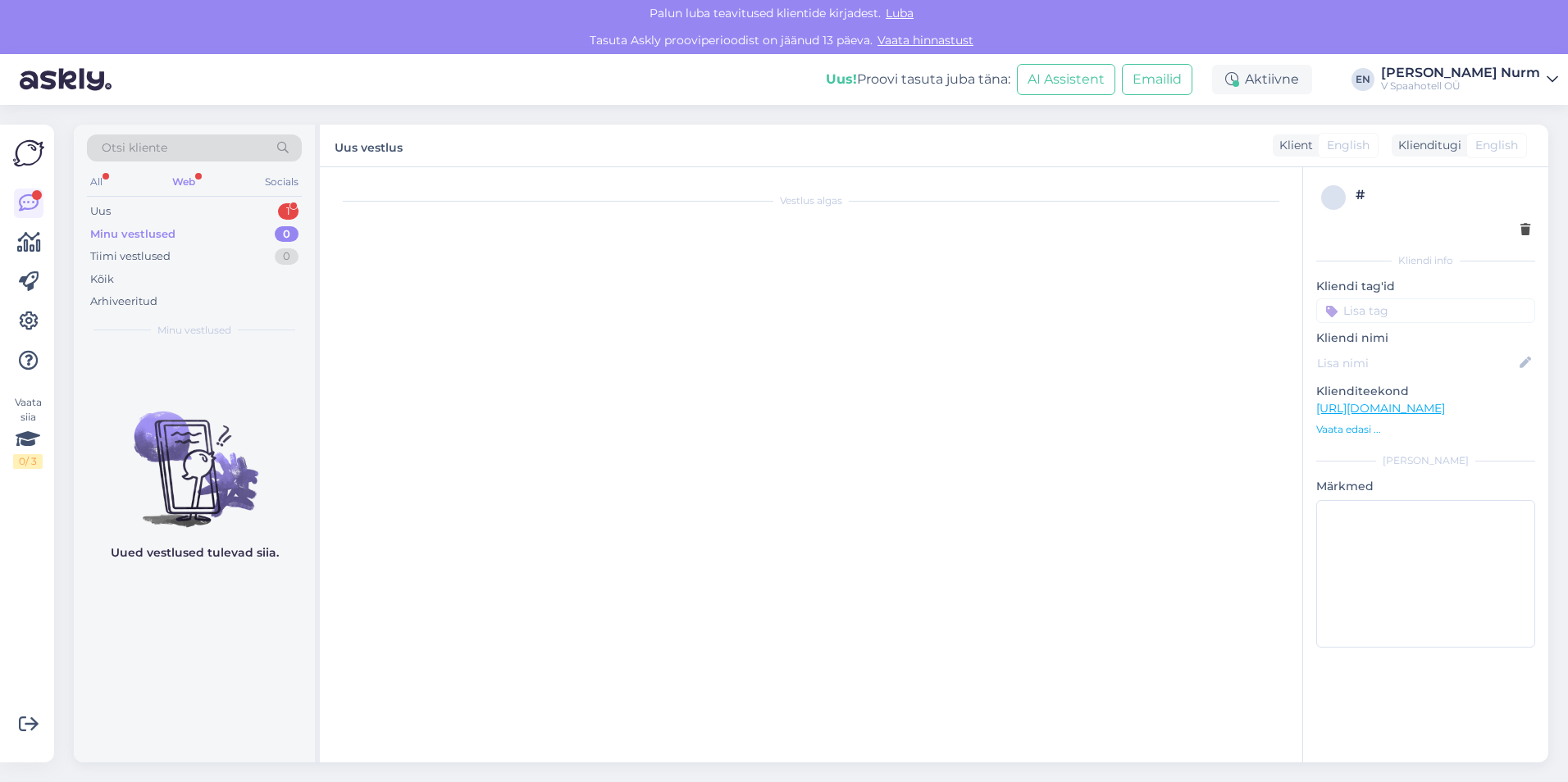
click at [180, 172] on div "Web" at bounding box center [183, 182] width 29 height 22
click at [113, 211] on div "Uus 1" at bounding box center [194, 211] width 215 height 23
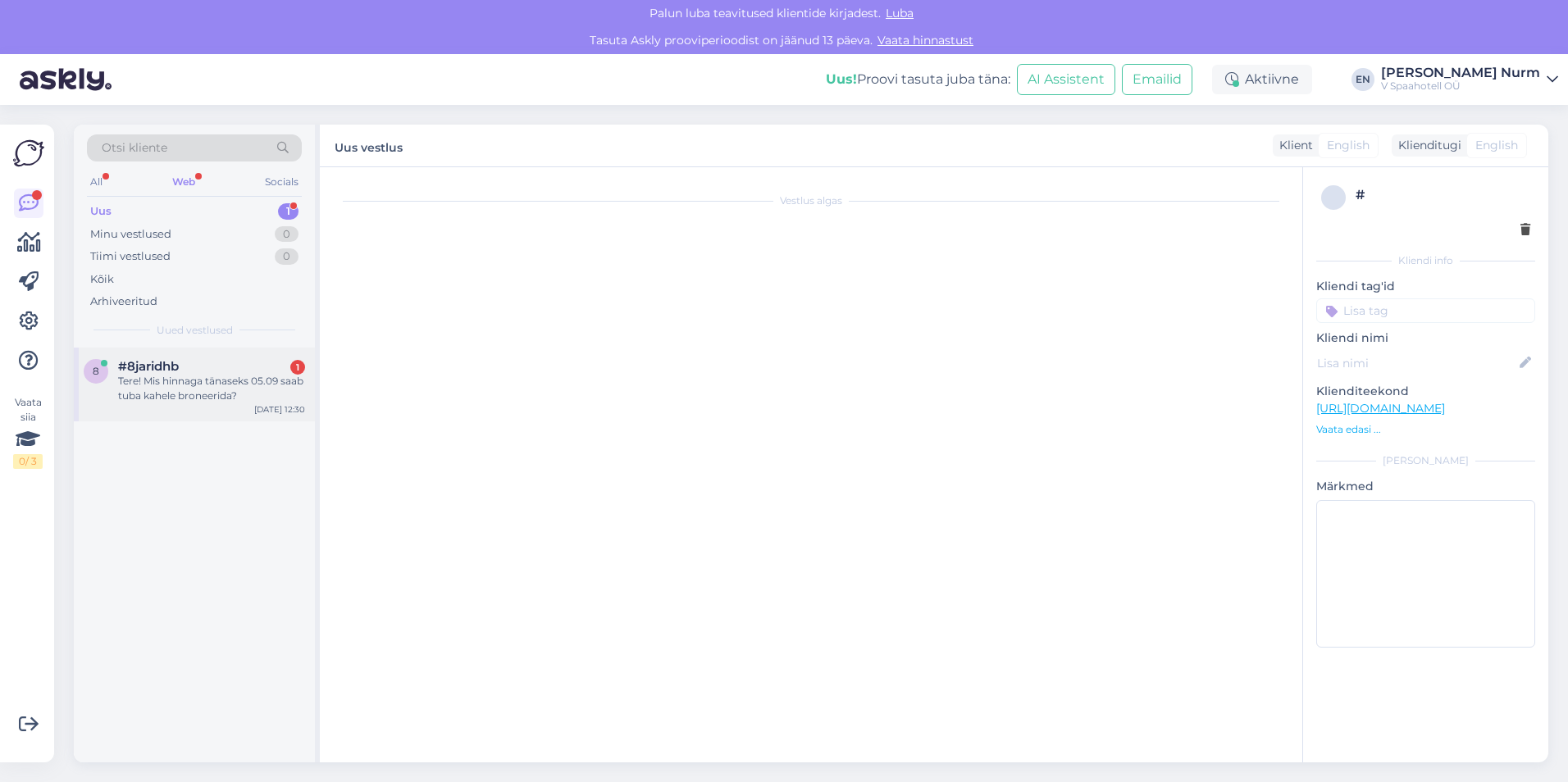
click at [171, 374] on div "Tere! Mis hinnaga tänaseks 05.09 saab tuba kahele broneerida?" at bounding box center [211, 388] width 187 height 29
click at [206, 388] on div "Tere! Mis hinnaga tänaseks 05.09 saab tuba kahele broneerida?" at bounding box center [211, 388] width 187 height 29
click at [207, 388] on div "Tere! Mis hinnaga tänaseks 05.09 saab tuba kahele broneerida?" at bounding box center [211, 388] width 187 height 29
click at [208, 388] on div "Tere! Mis hinnaga tänaseks 05.09 saab tuba kahele broneerida?" at bounding box center [211, 388] width 187 height 29
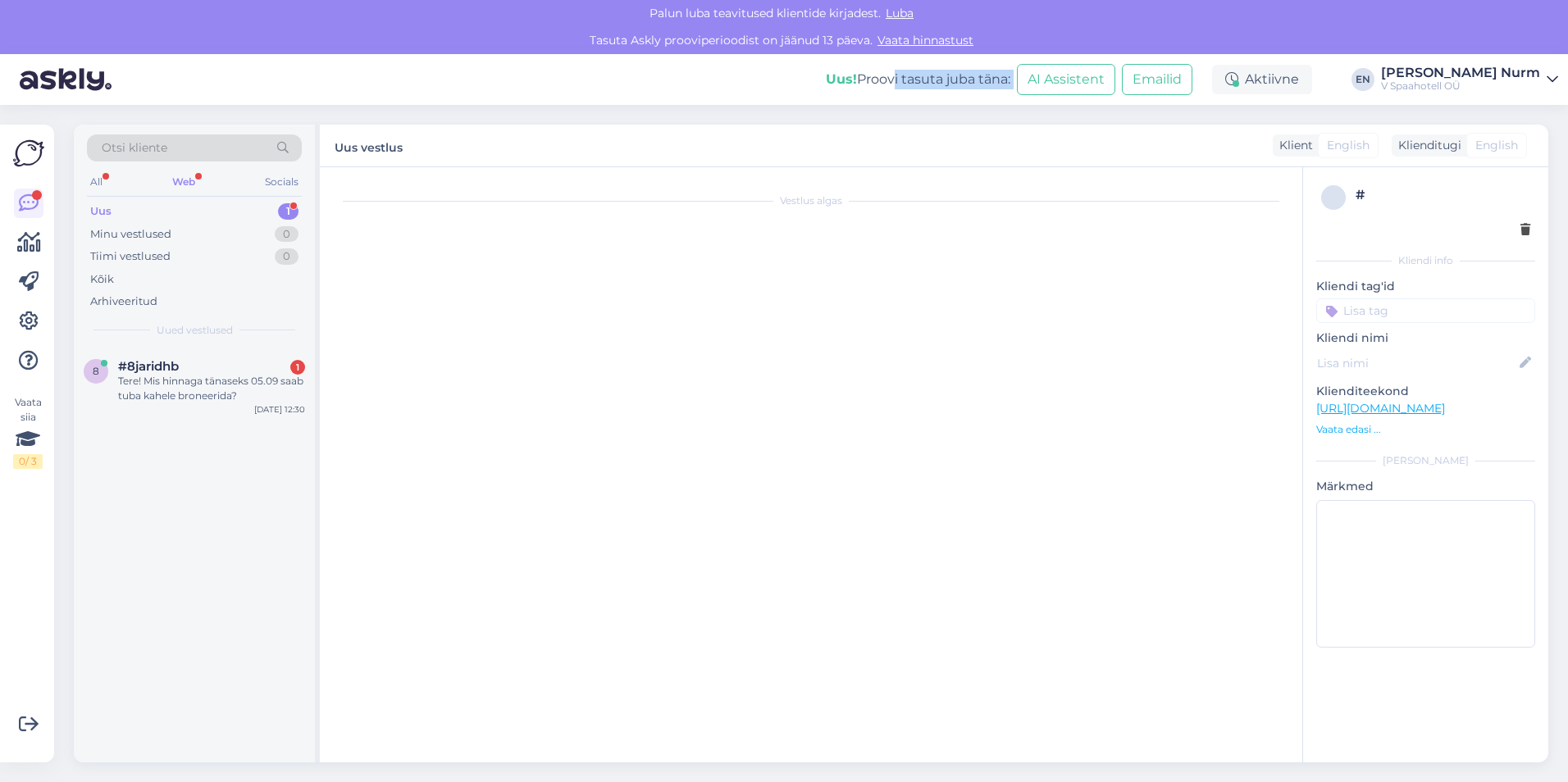
drag, startPoint x: 970, startPoint y: 80, endPoint x: 1273, endPoint y: 89, distance: 303.1
click at [1212, 89] on div "Uus! Proovi tasuta juba täna: AI Assistent Emailid" at bounding box center [1018, 79] width 386 height 51
drag, startPoint x: 1273, startPoint y: 89, endPoint x: 1196, endPoint y: 157, distance: 102.7
click at [1196, 157] on div "Uus vestlus Klient English Klienditugi English" at bounding box center [934, 145] width 1228 height 43
click at [1192, 79] on button "Emailid" at bounding box center [1157, 79] width 70 height 31
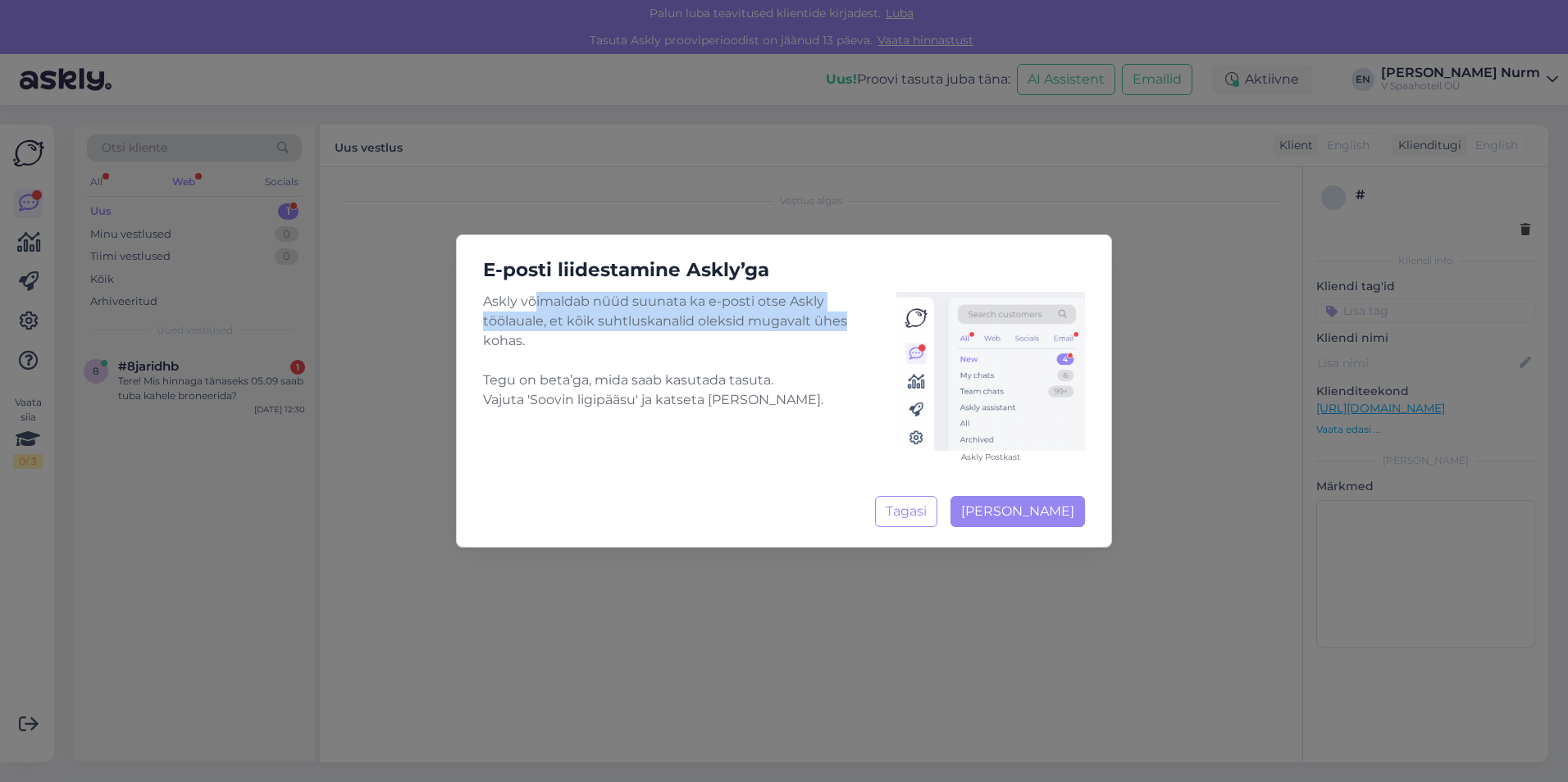
drag, startPoint x: 536, startPoint y: 300, endPoint x: 854, endPoint y: 314, distance: 318.3
click at [854, 314] on div "Askly võimaldab nüüd suunata ka e-posti otse Askly töölauale, et kõik suhtluska…" at bounding box center [784, 377] width 601 height 171
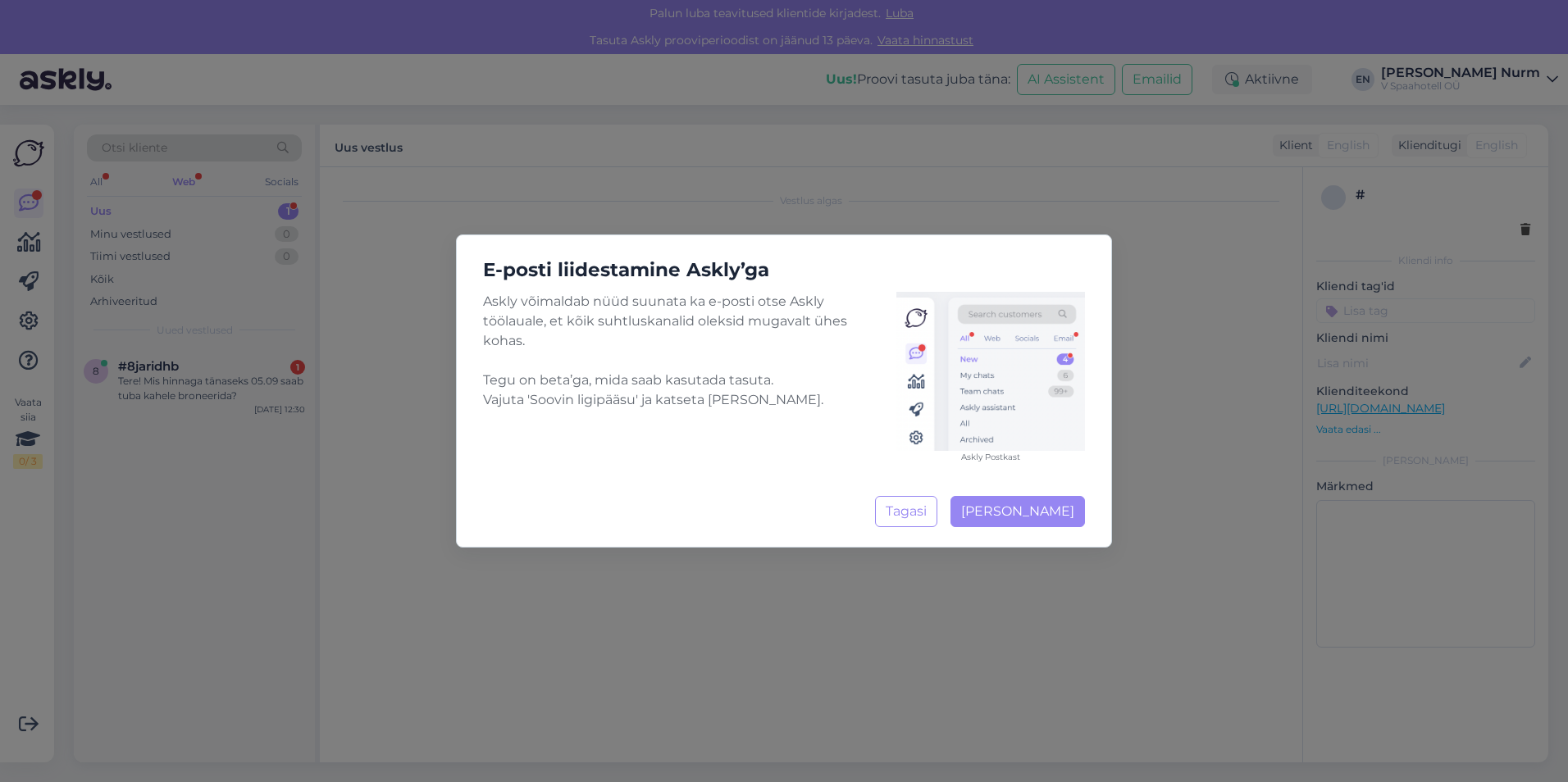
click at [756, 204] on div "E-posti liidestamine Askly’ga Askly võimaldab nüüd suunata ka e-posti otse Askl…" at bounding box center [784, 391] width 1568 height 782
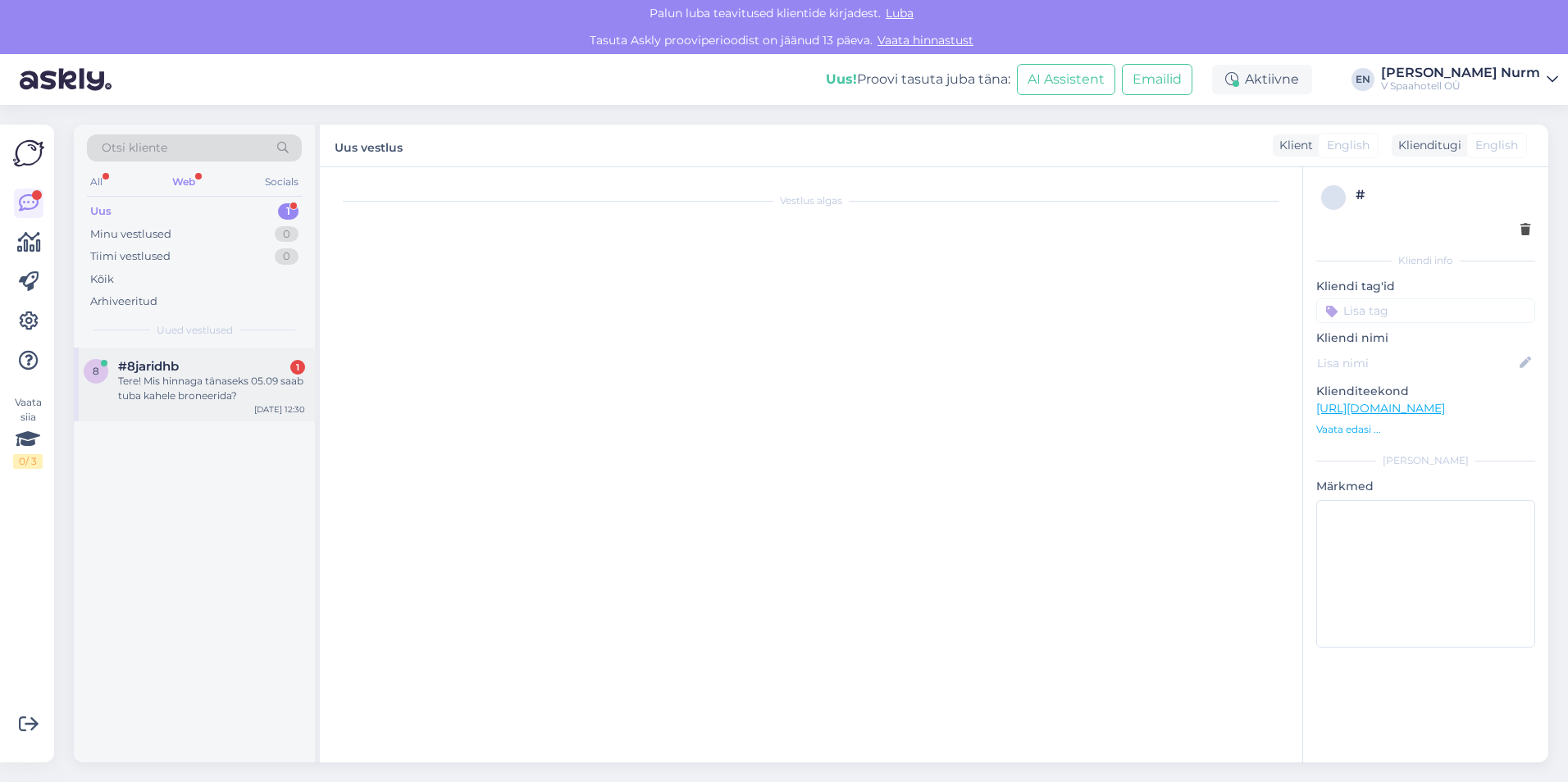
click at [192, 378] on div "Tere! Mis hinnaga tänaseks 05.09 saab tuba kahele broneerida?" at bounding box center [211, 388] width 187 height 29
click at [221, 388] on div "Tere! Mis hinnaga tänaseks 05.09 saab tuba kahele broneerida?" at bounding box center [211, 388] width 187 height 29
drag, startPoint x: 221, startPoint y: 388, endPoint x: 491, endPoint y: 340, distance: 274.2
click at [501, 340] on div "Vestlus algas" at bounding box center [818, 469] width 964 height 571
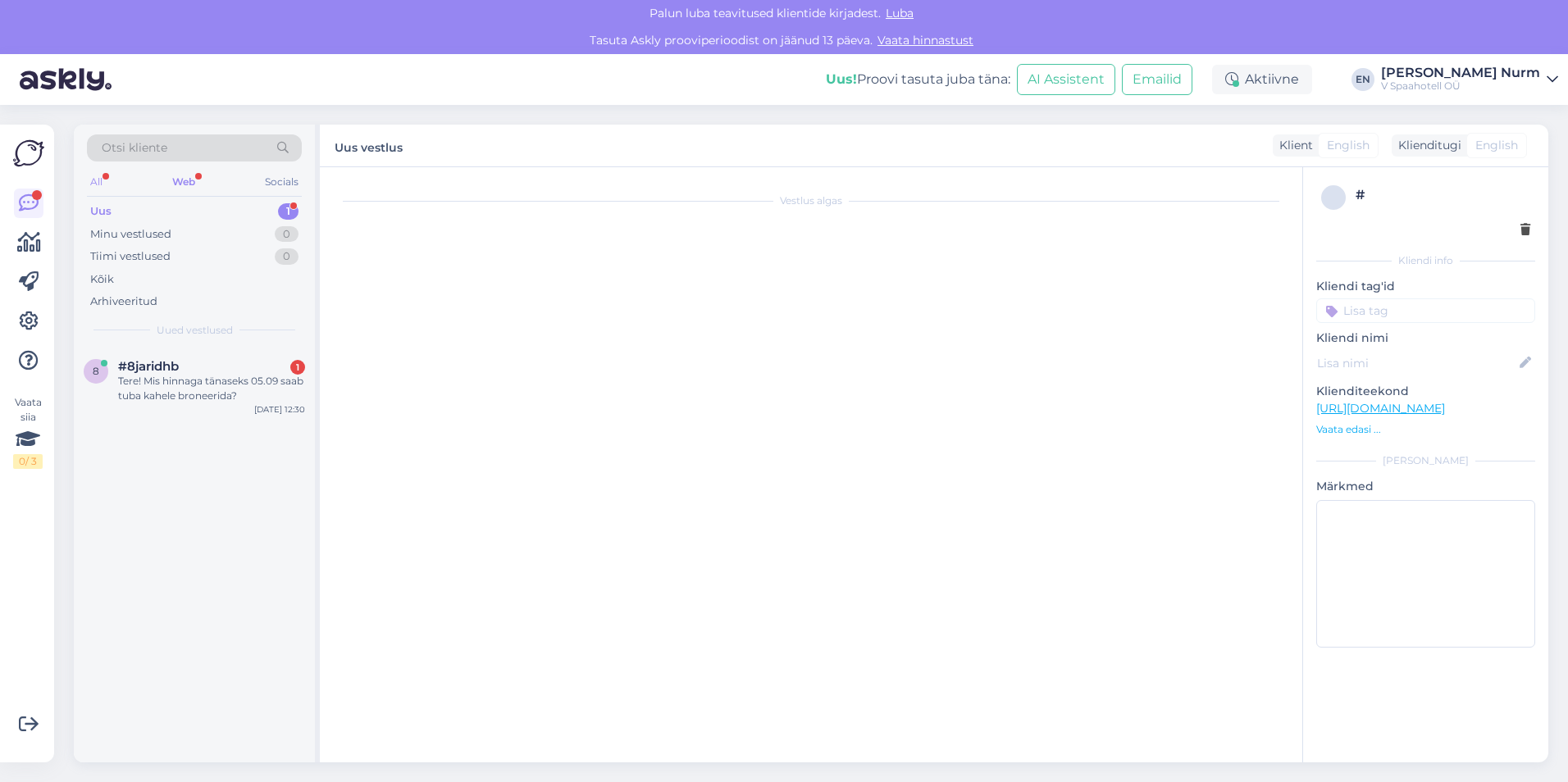
click at [101, 174] on div "All" at bounding box center [96, 182] width 19 height 22
click at [170, 386] on div "Tere! Mis hinnaga tänaseks 05.09 saab tuba kahele broneerida?" at bounding box center [211, 388] width 187 height 29
click at [417, 370] on div "Vestlus algas" at bounding box center [818, 469] width 964 height 571
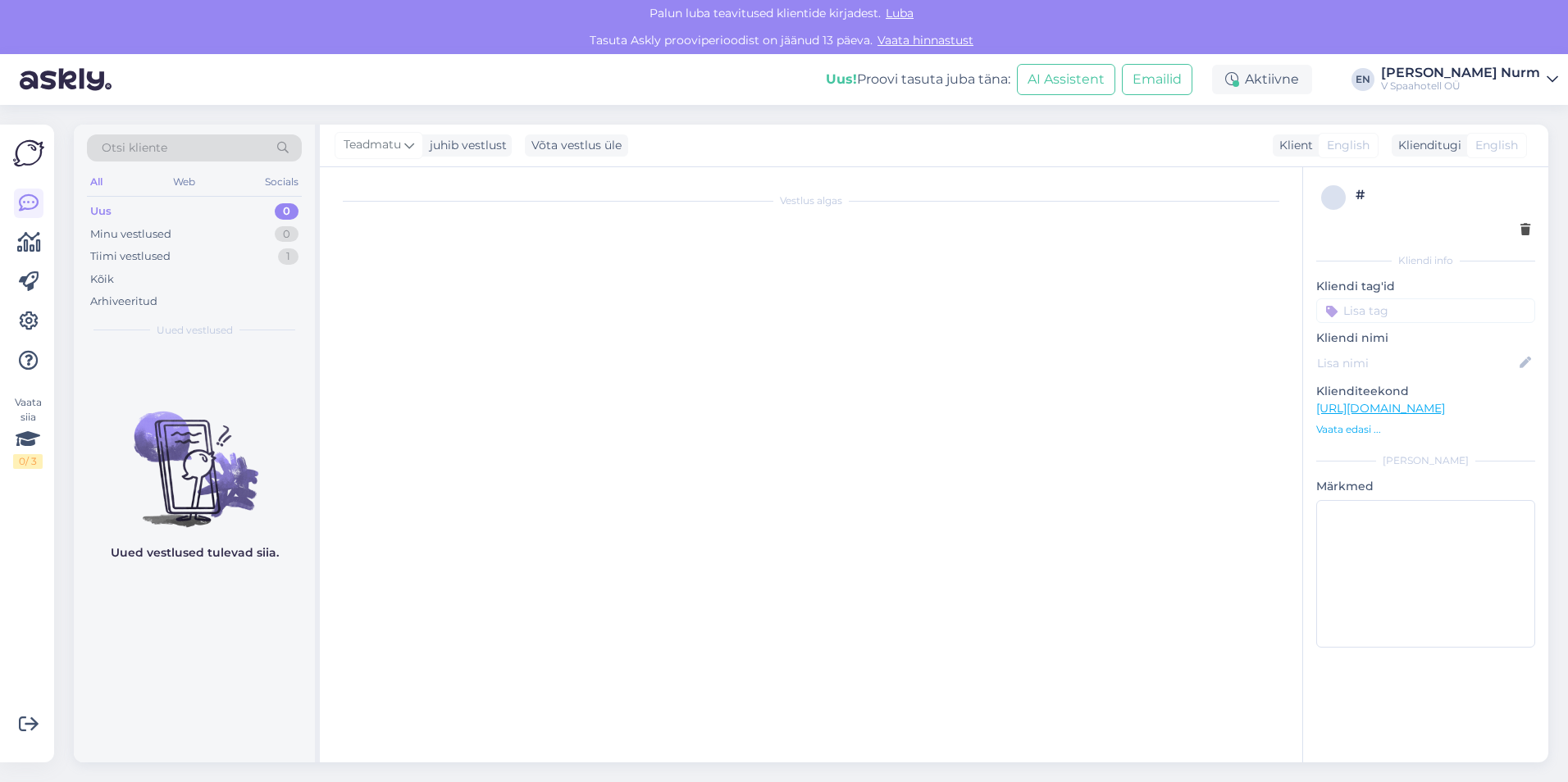
click at [1088, 414] on div "Vestlus algas" at bounding box center [818, 469] width 964 height 571
click at [256, 258] on div "Tiimi vestlused 1" at bounding box center [194, 256] width 215 height 23
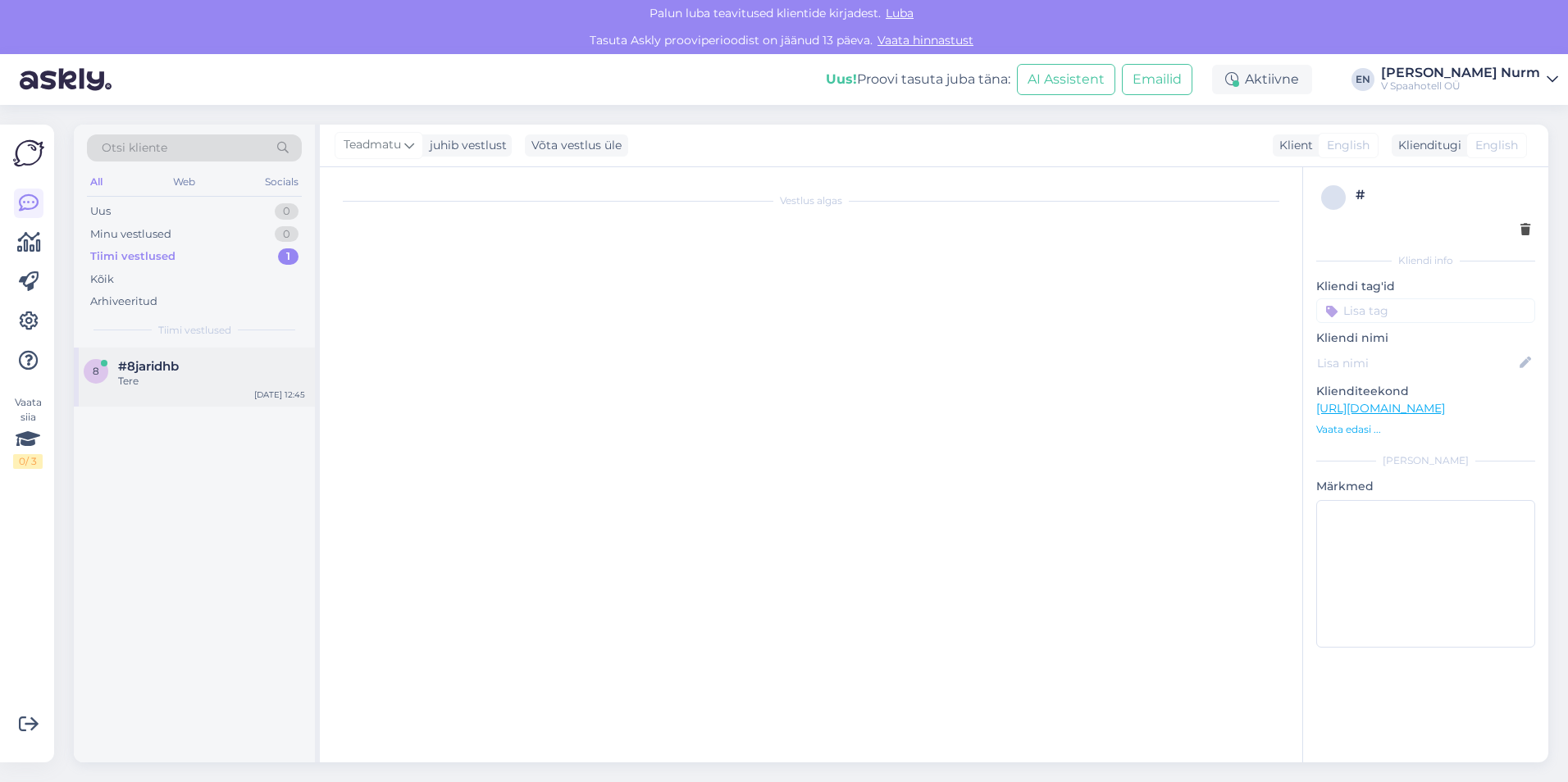
click at [175, 381] on div "Tere" at bounding box center [211, 382] width 187 height 15
click at [186, 378] on div "Tere" at bounding box center [211, 382] width 187 height 15
click at [1192, 81] on button "Emailid" at bounding box center [1157, 79] width 70 height 31
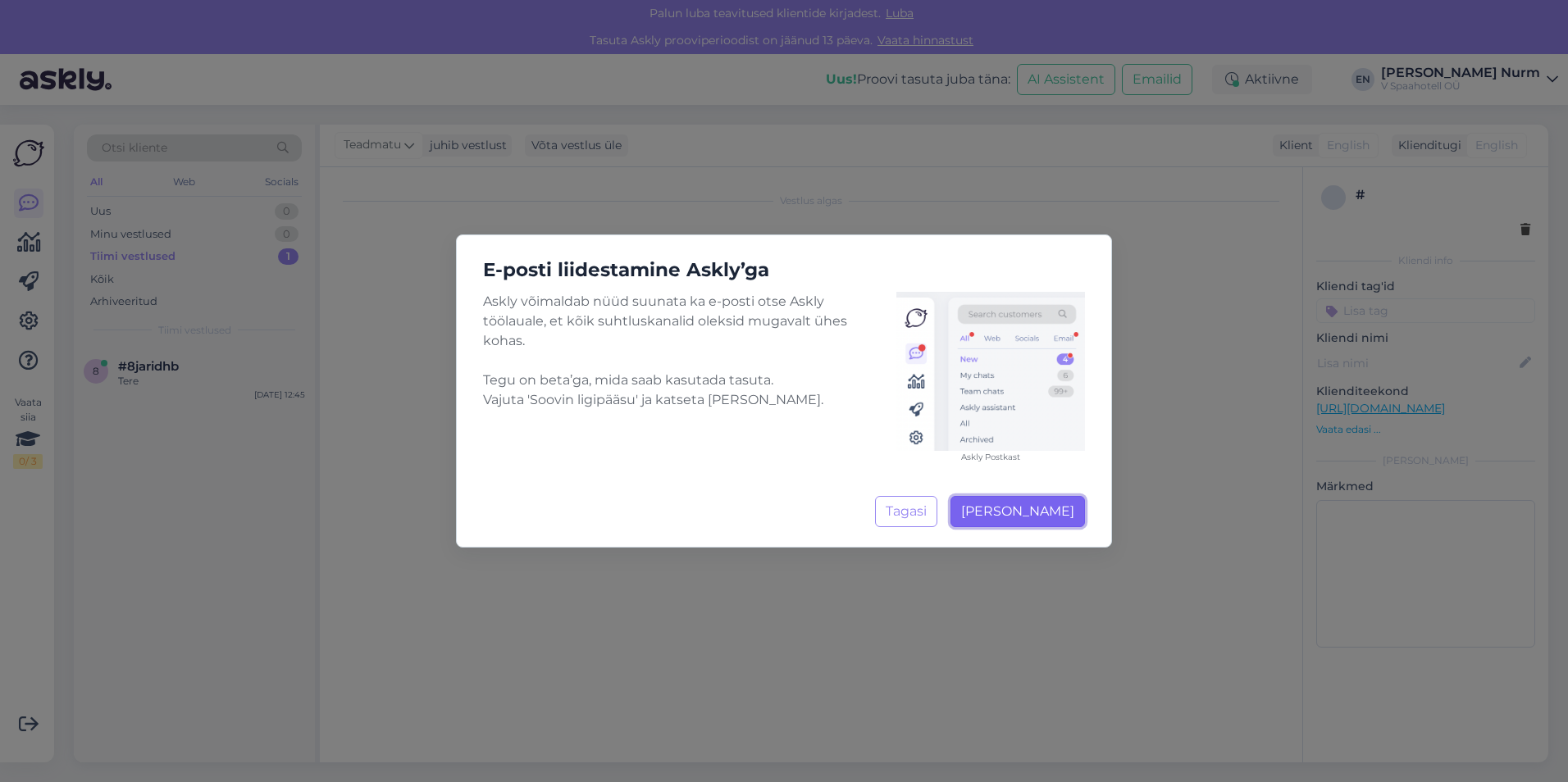
click at [1033, 514] on span "Soovin ligipääsu" at bounding box center [1017, 511] width 113 height 16
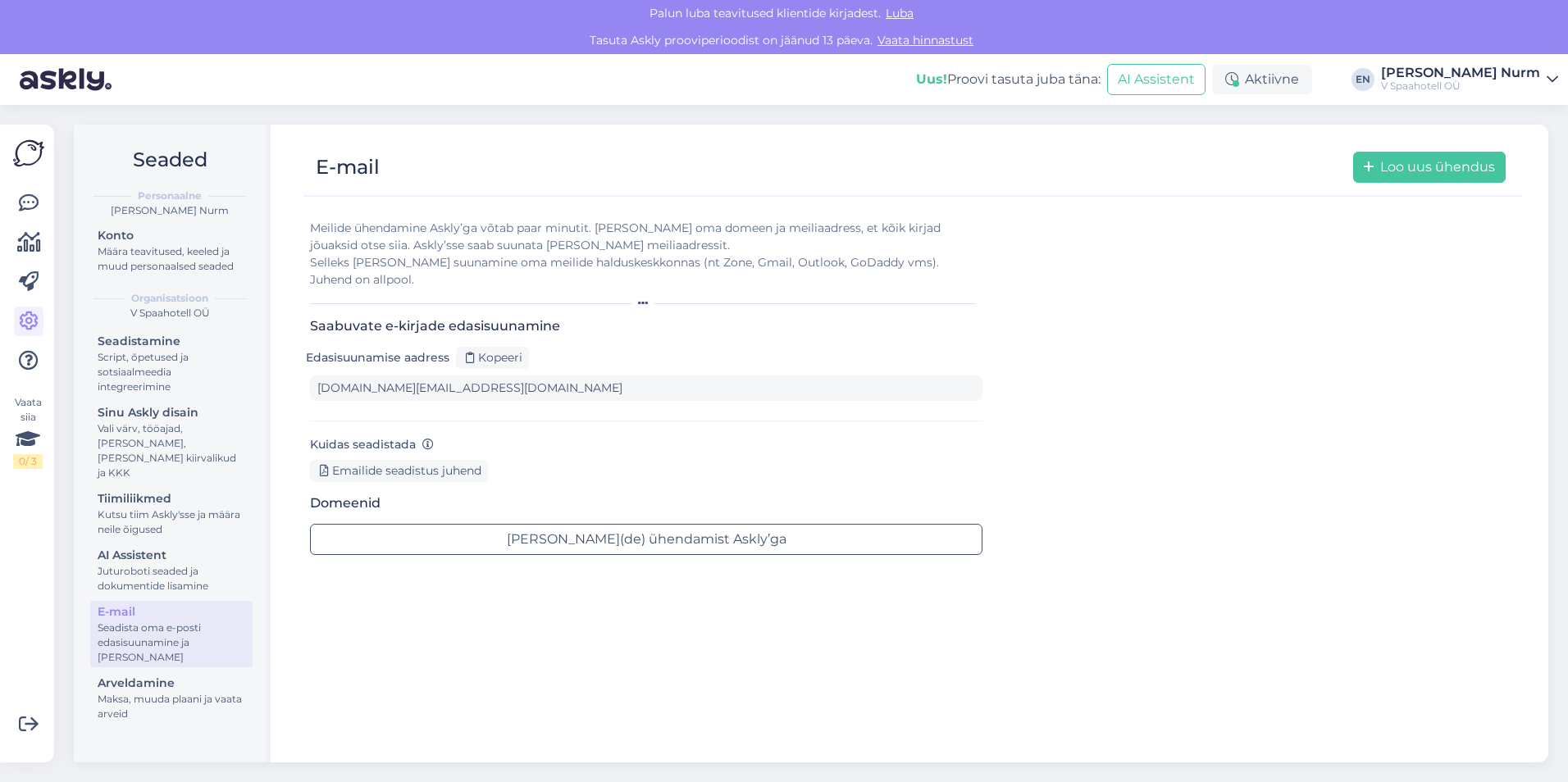
click at [1491, 78] on div "[PERSON_NAME] Nurm" at bounding box center [1460, 73] width 159 height 13
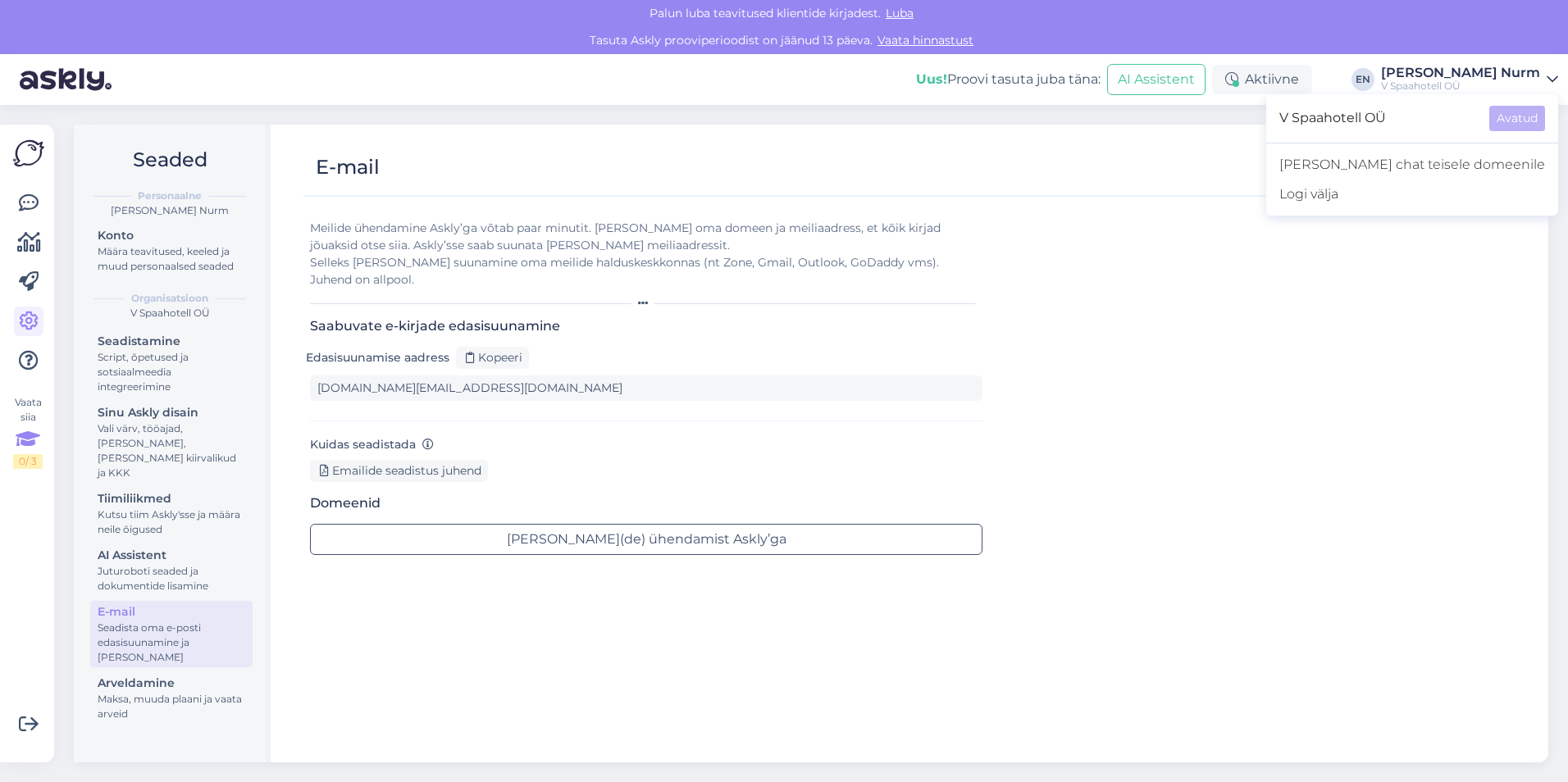
click at [33, 431] on icon at bounding box center [28, 439] width 24 height 29
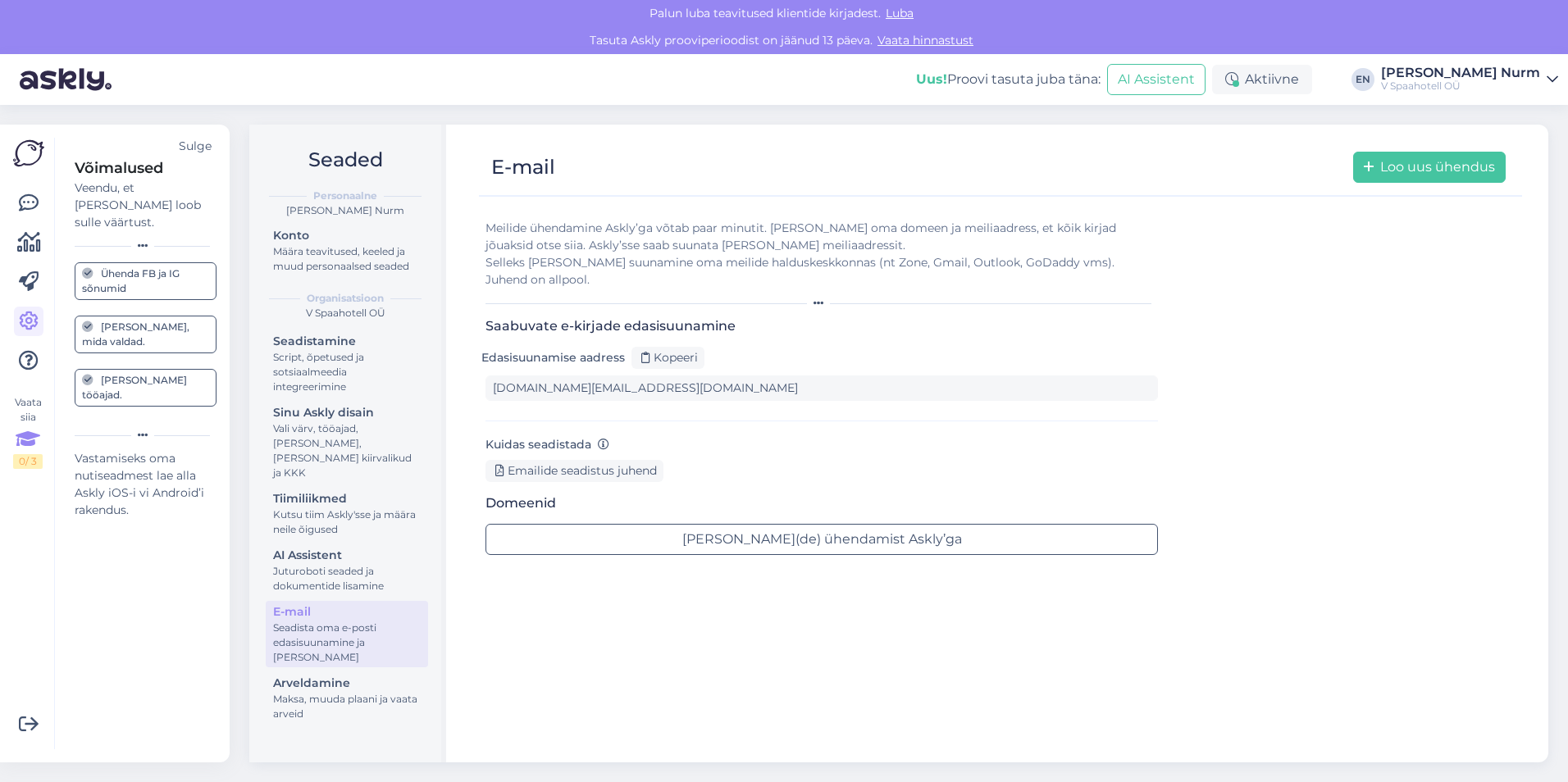
click at [144, 320] on div "[PERSON_NAME], mida valdad." at bounding box center [145, 334] width 127 height 29
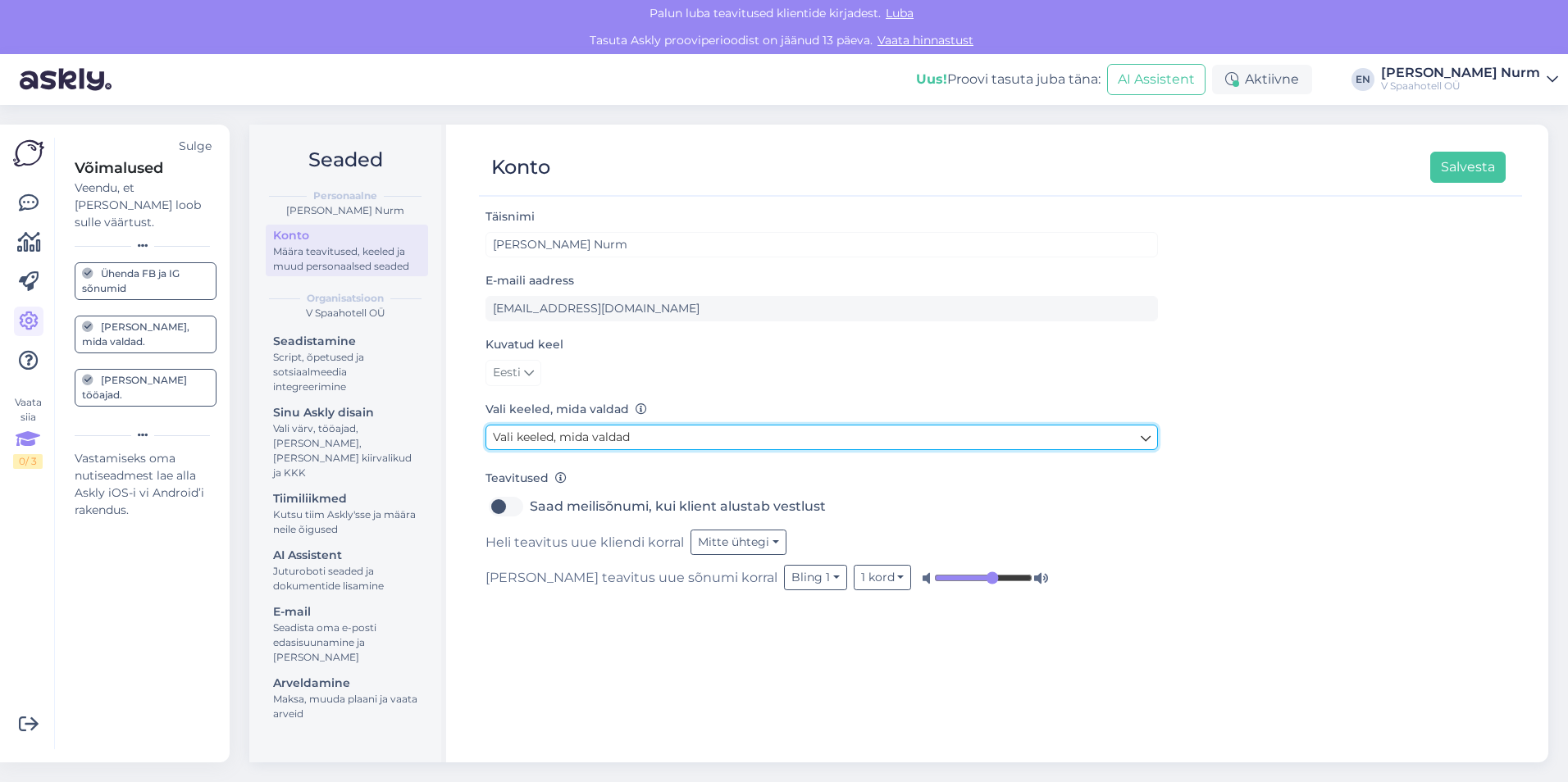
click at [635, 439] on link "Vali keeled, mida valdad" at bounding box center [821, 437] width 672 height 25
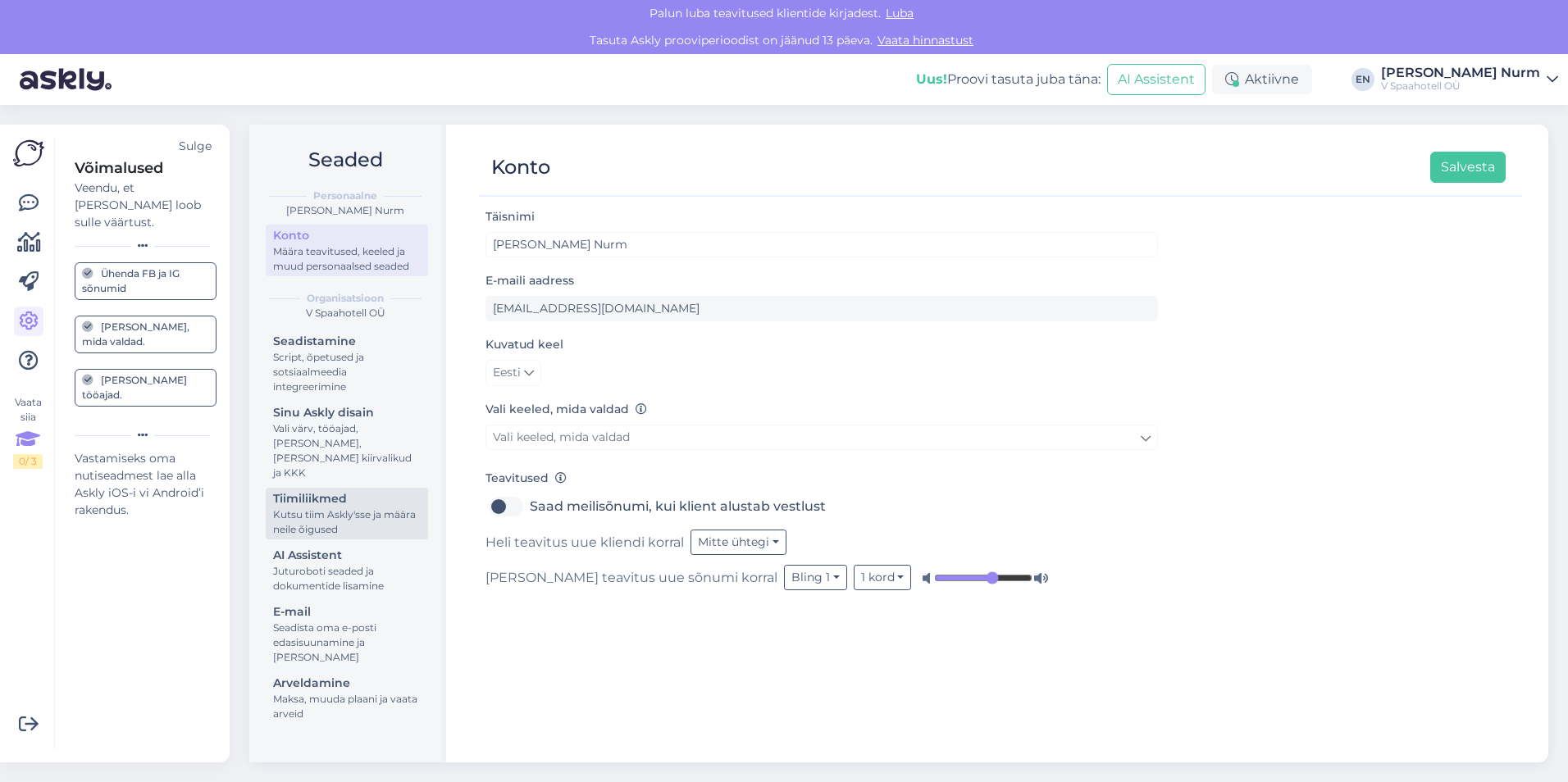
click at [351, 508] on div "Kutsu tiim Askly'sse ja määra neile õigused" at bounding box center [347, 522] width 148 height 29
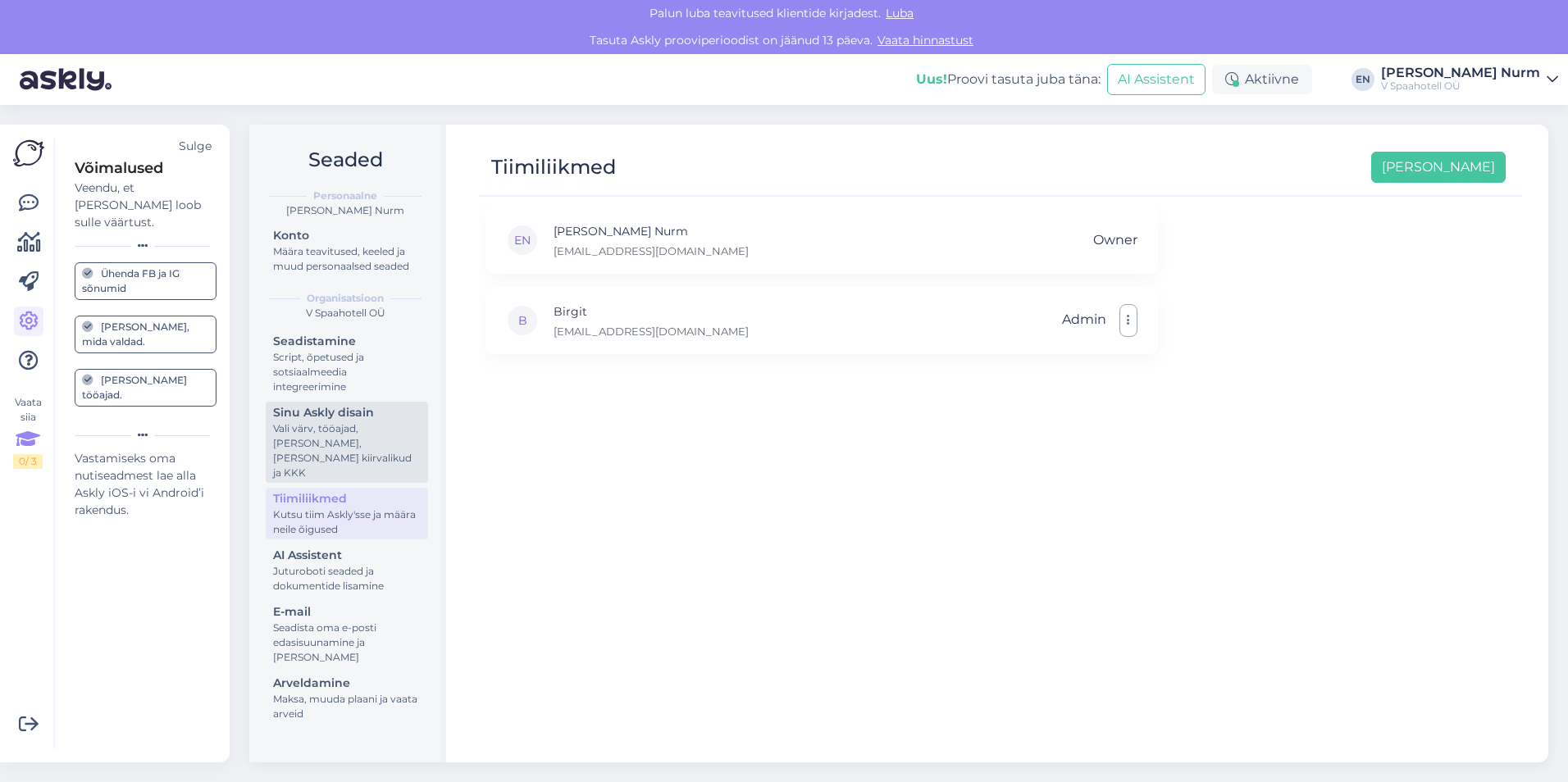
click at [312, 427] on div "Vali värv, tööajad, [PERSON_NAME], [PERSON_NAME] kiirvalikud ja KKK" at bounding box center [347, 450] width 148 height 59
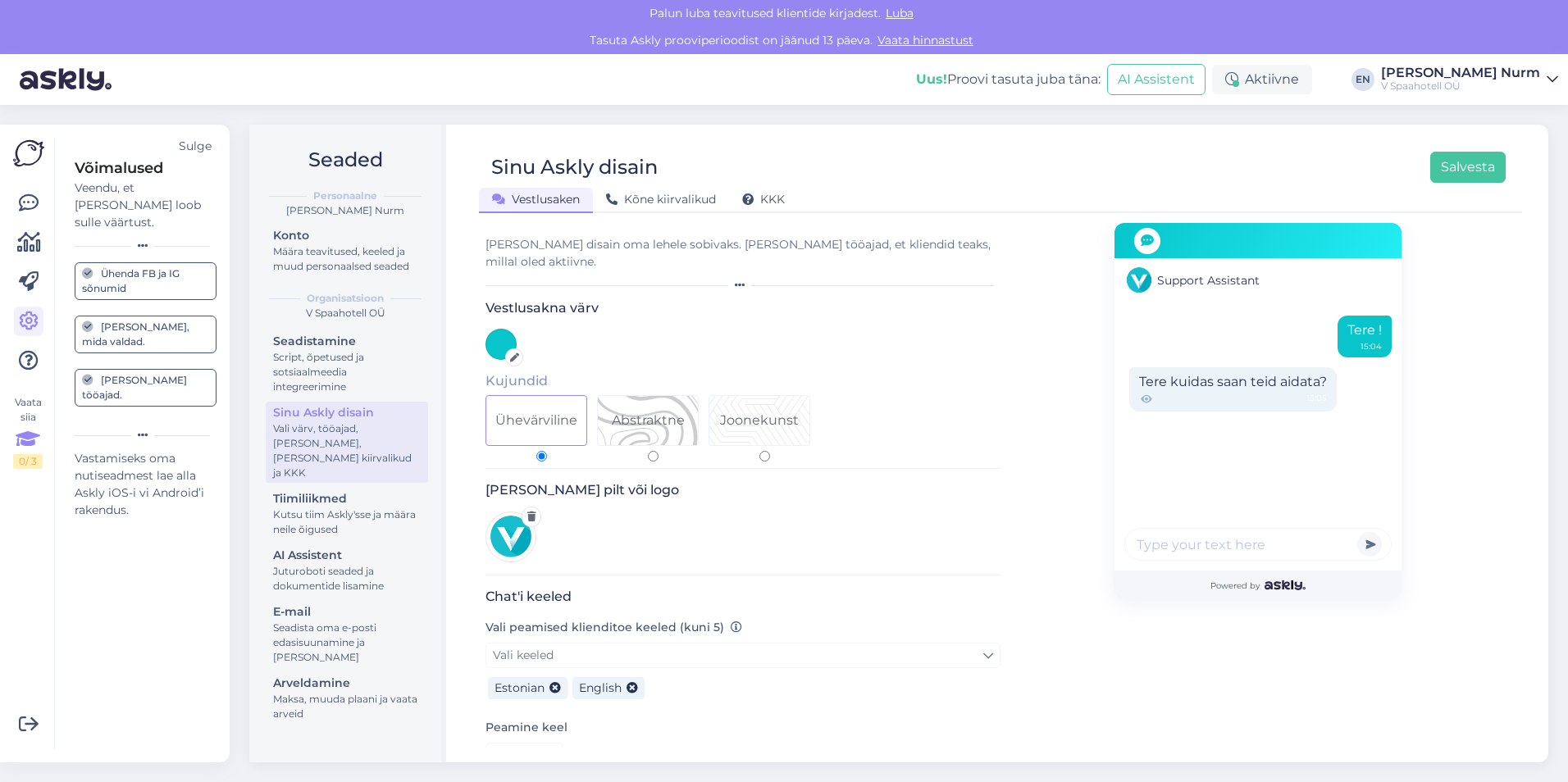
click at [616, 245] on div "[PERSON_NAME] disain oma lehele sobivaks. [PERSON_NAME] tööajad, et kliendid te…" at bounding box center [743, 253] width 515 height 34
drag, startPoint x: 584, startPoint y: 241, endPoint x: 738, endPoint y: 244, distance: 154.0
click at [596, 241] on div "[PERSON_NAME] disain oma lehele sobivaks. [PERSON_NAME] tööajad, et kliendid te…" at bounding box center [743, 253] width 515 height 34
drag, startPoint x: 738, startPoint y: 244, endPoint x: 757, endPoint y: 245, distance: 19.0
click at [757, 245] on div "[PERSON_NAME] disain oma lehele sobivaks. [PERSON_NAME] tööajad, et kliendid te…" at bounding box center [743, 253] width 515 height 34
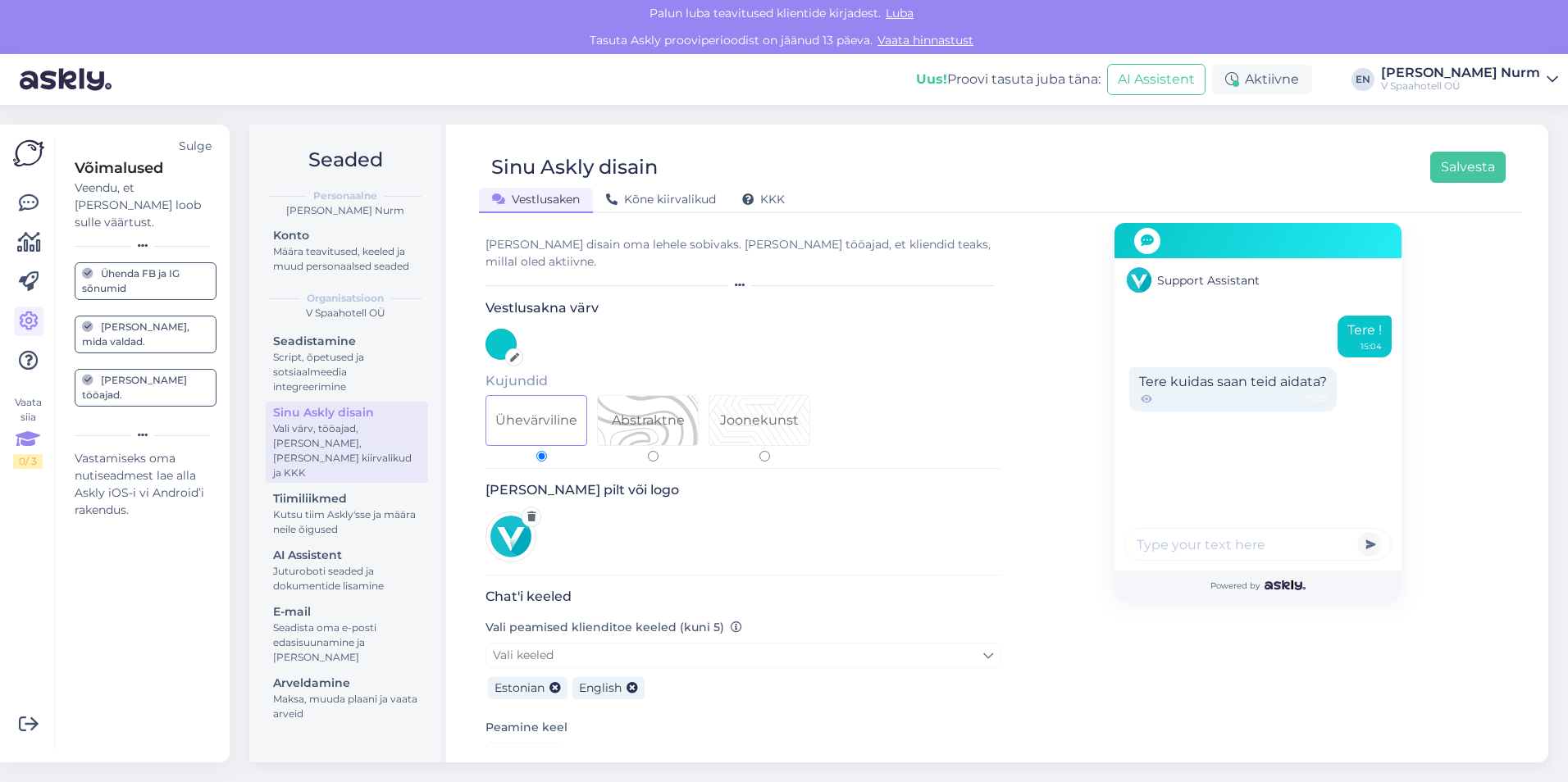
drag, startPoint x: 757, startPoint y: 245, endPoint x: 825, endPoint y: 244, distance: 68.0
click at [825, 244] on div "[PERSON_NAME] disain oma lehele sobivaks. [PERSON_NAME] tööajad, et kliendid te…" at bounding box center [743, 253] width 515 height 34
click at [849, 244] on div "[PERSON_NAME] disain oma lehele sobivaks. [PERSON_NAME] tööajad, et kliendid te…" at bounding box center [743, 253] width 515 height 34
drag, startPoint x: 849, startPoint y: 244, endPoint x: 889, endPoint y: 241, distance: 40.1
click at [889, 241] on div "[PERSON_NAME] disain oma lehele sobivaks. [PERSON_NAME] tööajad, et kliendid te…" at bounding box center [743, 253] width 515 height 34
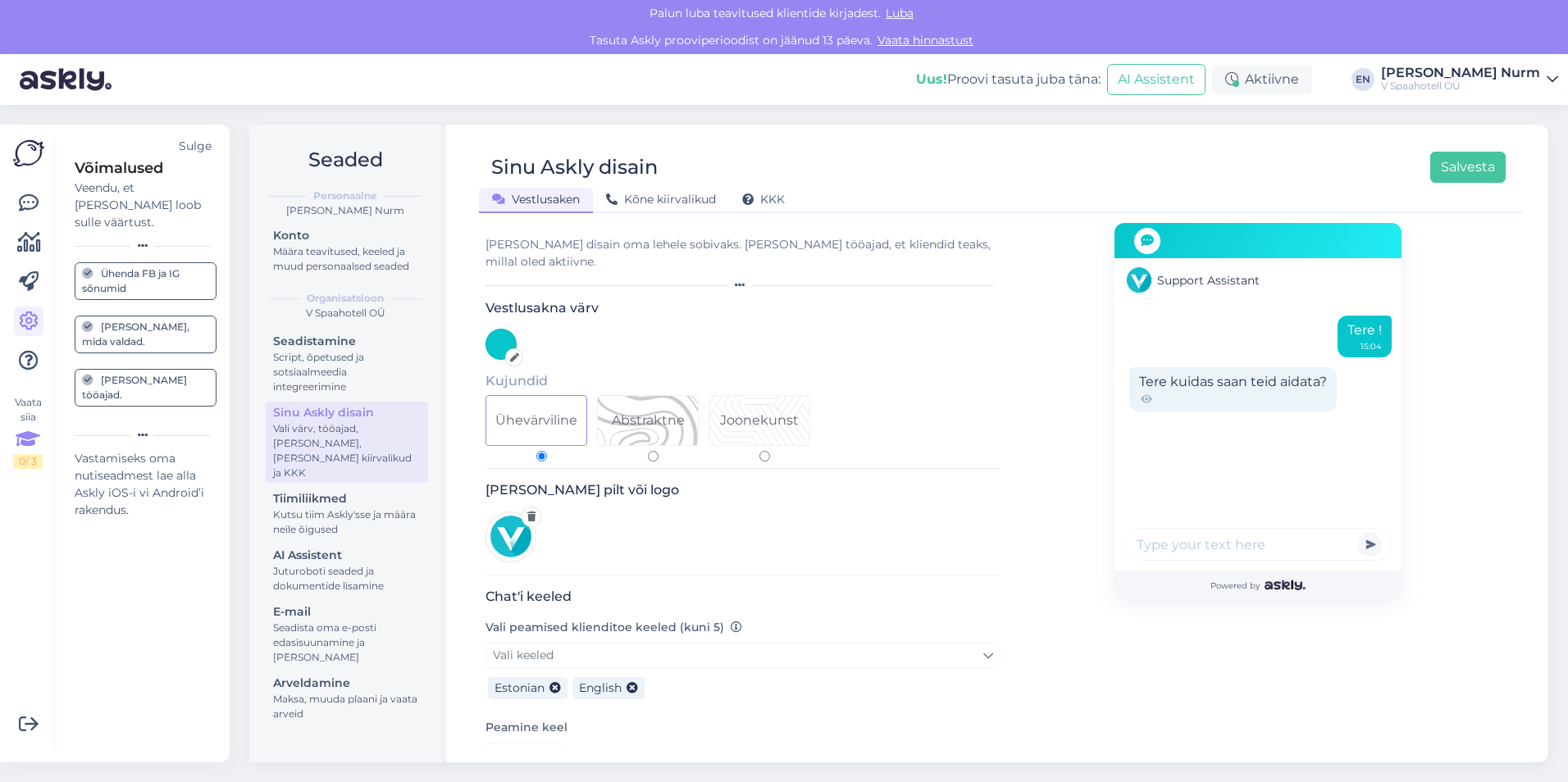
click at [1197, 277] on span "Support Assistant" at bounding box center [1208, 281] width 103 height 18
click at [1260, 281] on div "Support Assistant" at bounding box center [1258, 280] width 287 height 44
click at [1246, 280] on span "Support Assistant" at bounding box center [1208, 281] width 103 height 18
click at [774, 414] on div "Joonekunst" at bounding box center [759, 420] width 100 height 49
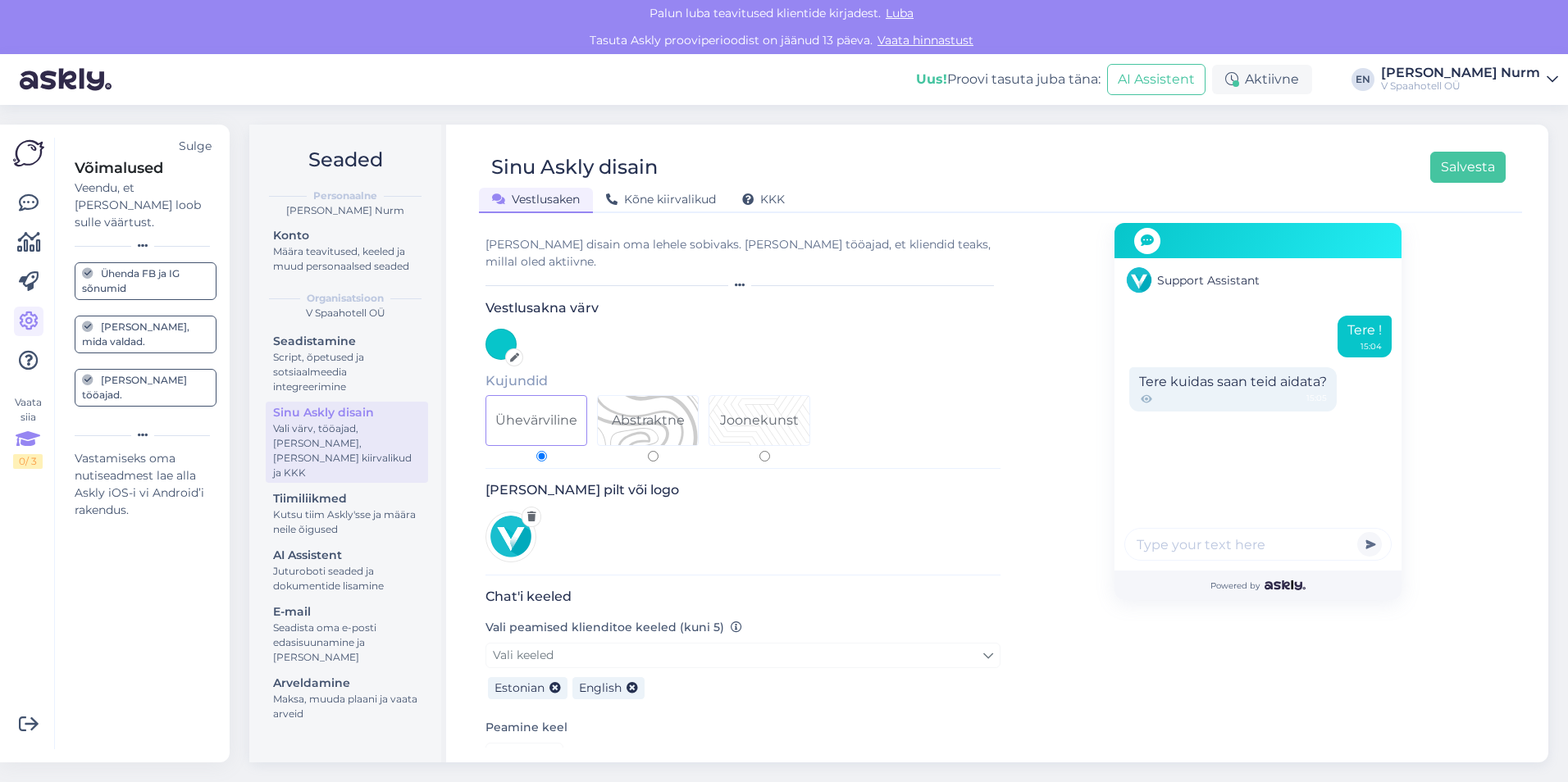
click at [770, 451] on input "Joonekunst" at bounding box center [764, 456] width 11 height 11
radio input "true"
click at [630, 411] on div "Abstraktne" at bounding box center [647, 421] width 73 height 20
click at [647, 451] on input "Abstraktne" at bounding box center [652, 456] width 11 height 11
radio input "true"
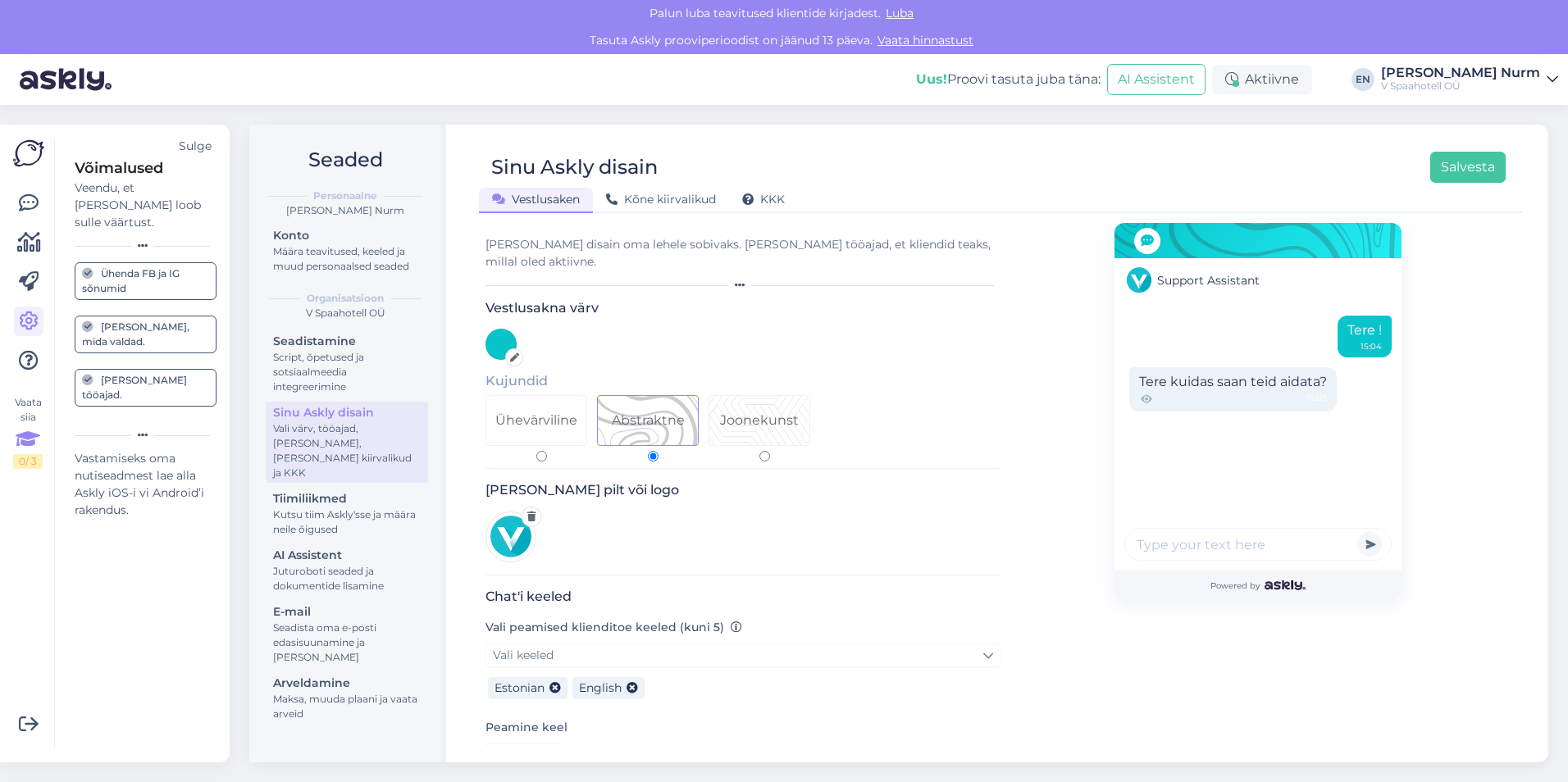
click at [527, 411] on div "Ühevärviline" at bounding box center [536, 421] width 82 height 20
click at [536, 451] on input "Ühevärviline" at bounding box center [541, 456] width 11 height 11
radio input "true"
drag, startPoint x: 544, startPoint y: 607, endPoint x: 733, endPoint y: 607, distance: 189.0
click at [734, 617] on div "Vali peamised klienditoe keeled (kuni 5) Vali keeled Estonian English" at bounding box center [743, 661] width 515 height 87
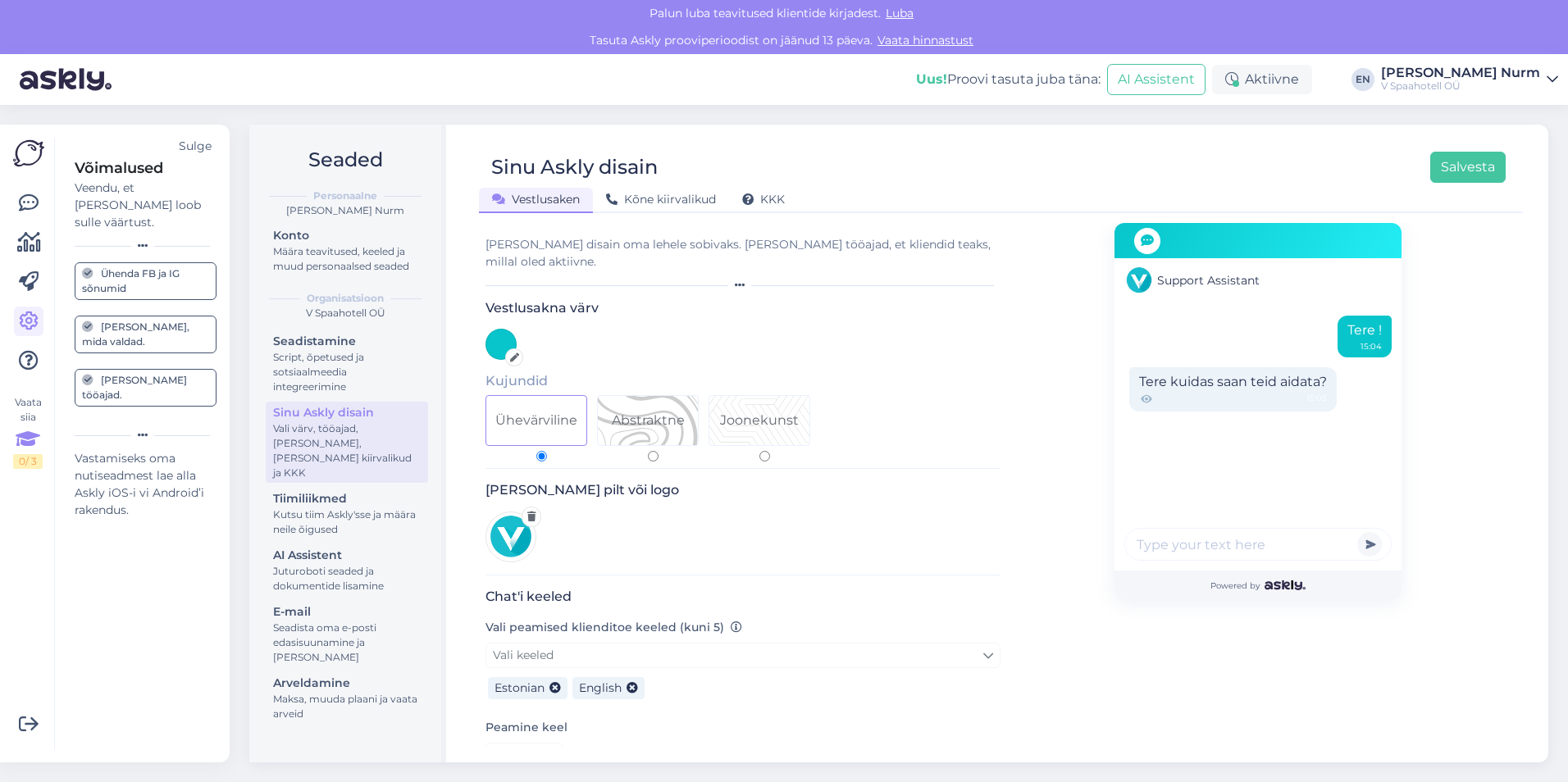
drag, startPoint x: 733, startPoint y: 607, endPoint x: 760, endPoint y: 597, distance: 28.8
click at [760, 597] on div "Chat'i keeled Vali peamised klienditoe keeled (kuni 5) Vali keeled Estonian Eng…" at bounding box center [743, 686] width 515 height 195
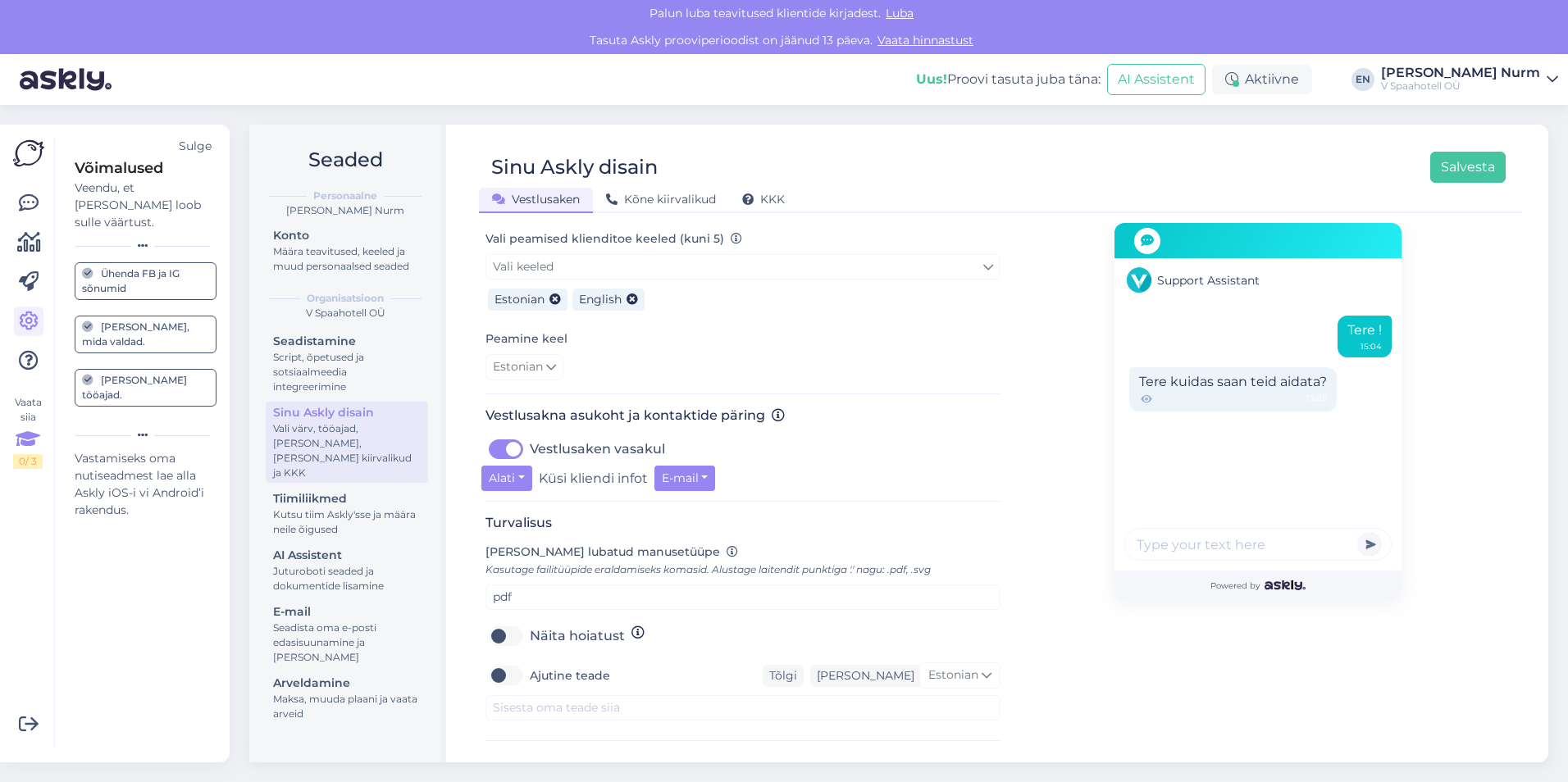
scroll to position [410, 0]
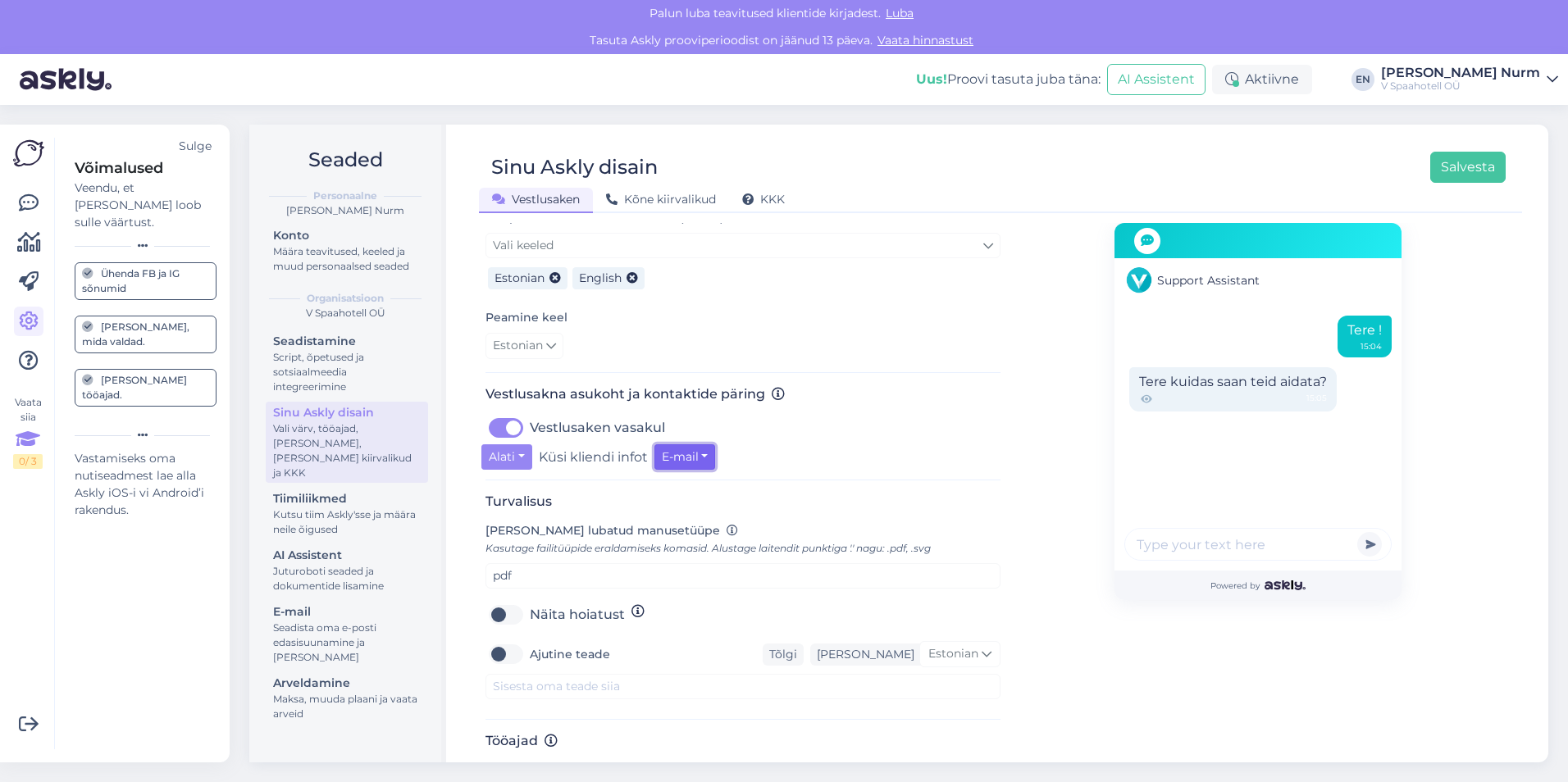
click at [685, 444] on button "E-mail" at bounding box center [685, 457] width 62 height 25
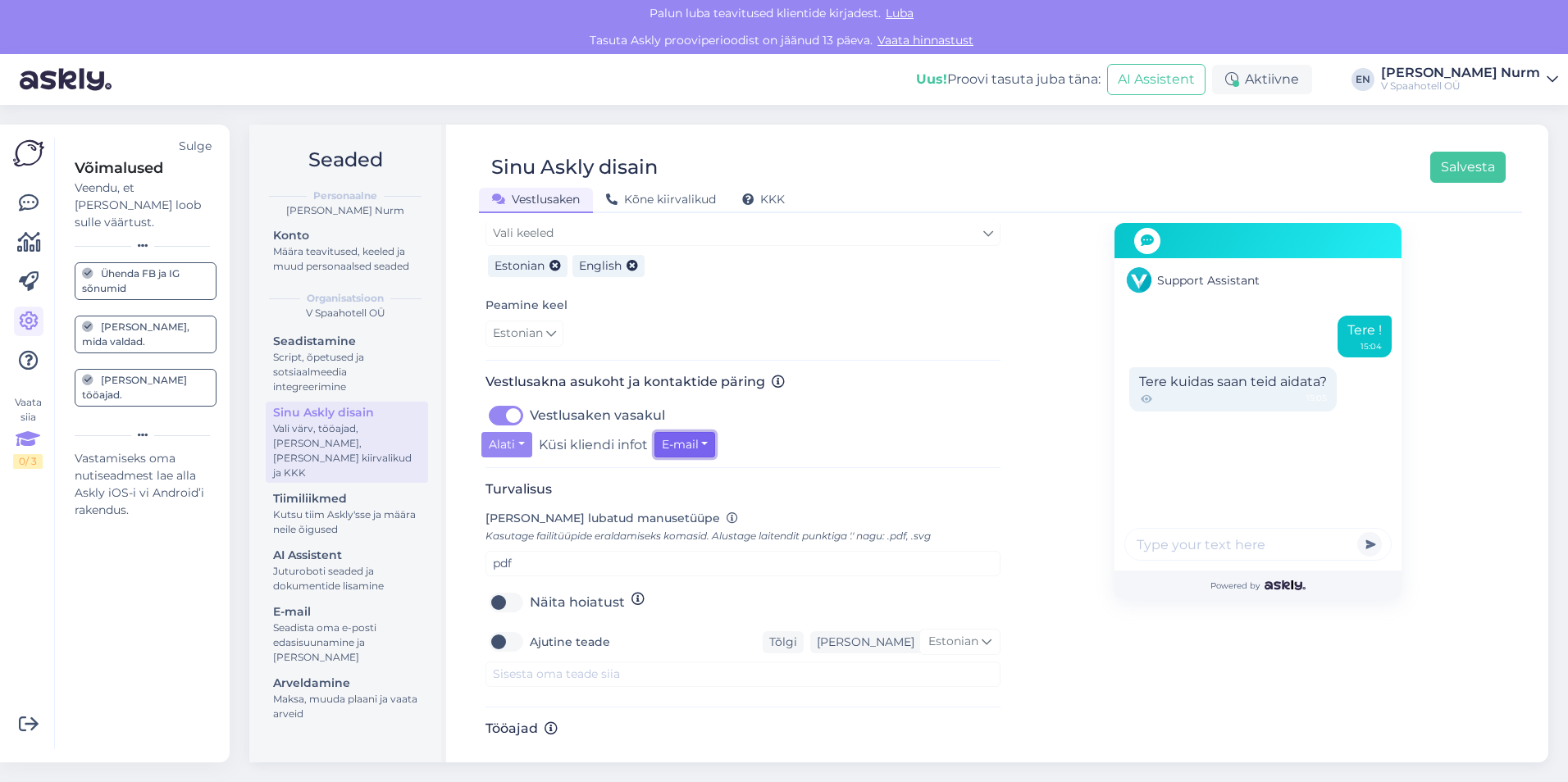
scroll to position [426, 0]
click at [530, 625] on label "Ajutine teade" at bounding box center [570, 637] width 80 height 26
click at [507, 625] on input "Ajutine teade" at bounding box center [505, 637] width 41 height 26
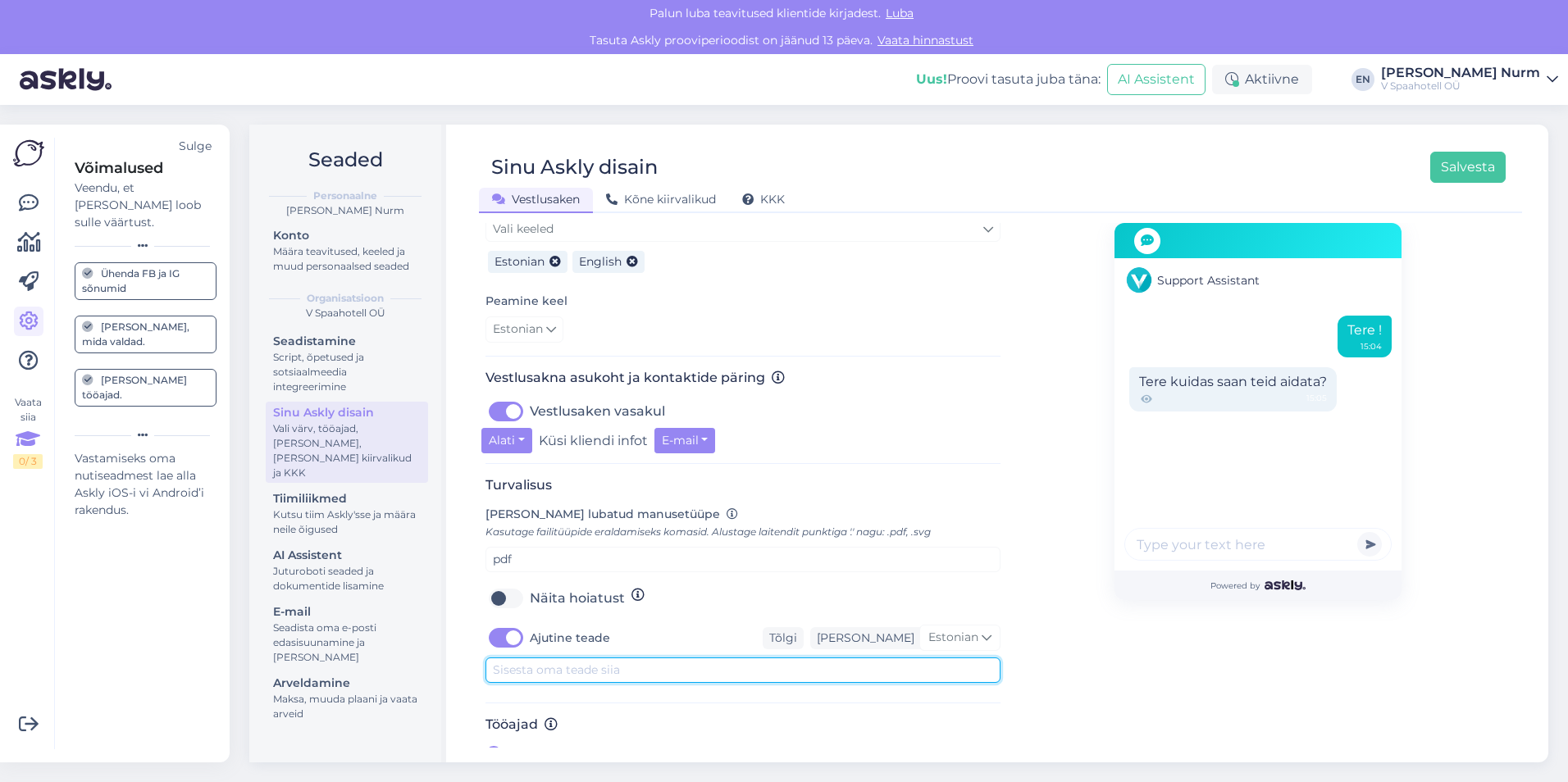
click at [799, 658] on textarea at bounding box center [743, 670] width 515 height 25
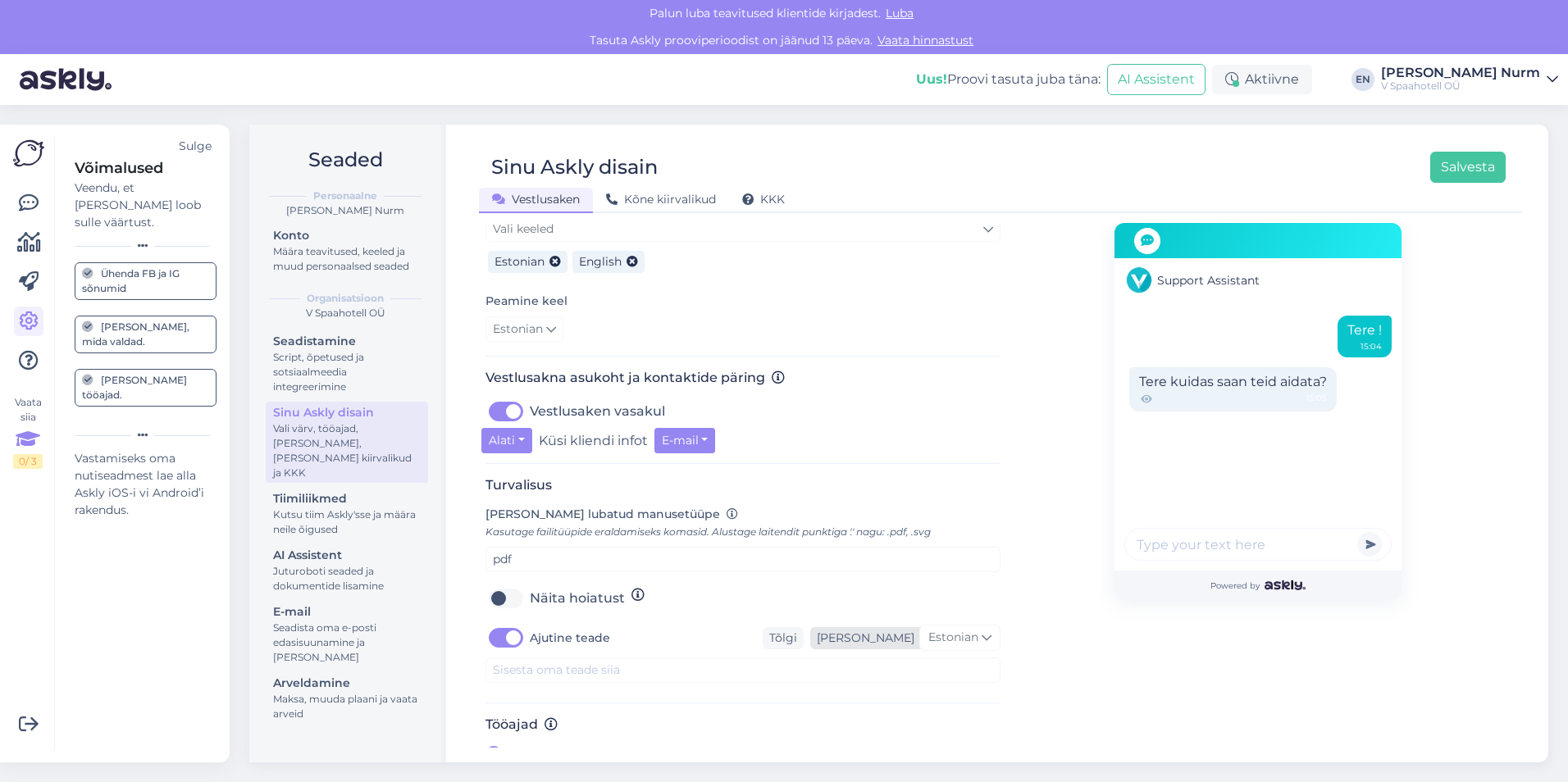
click at [875, 630] on div "Teate keel" at bounding box center [862, 638] width 104 height 18
click at [804, 627] on div "Tõlgi" at bounding box center [783, 638] width 41 height 22
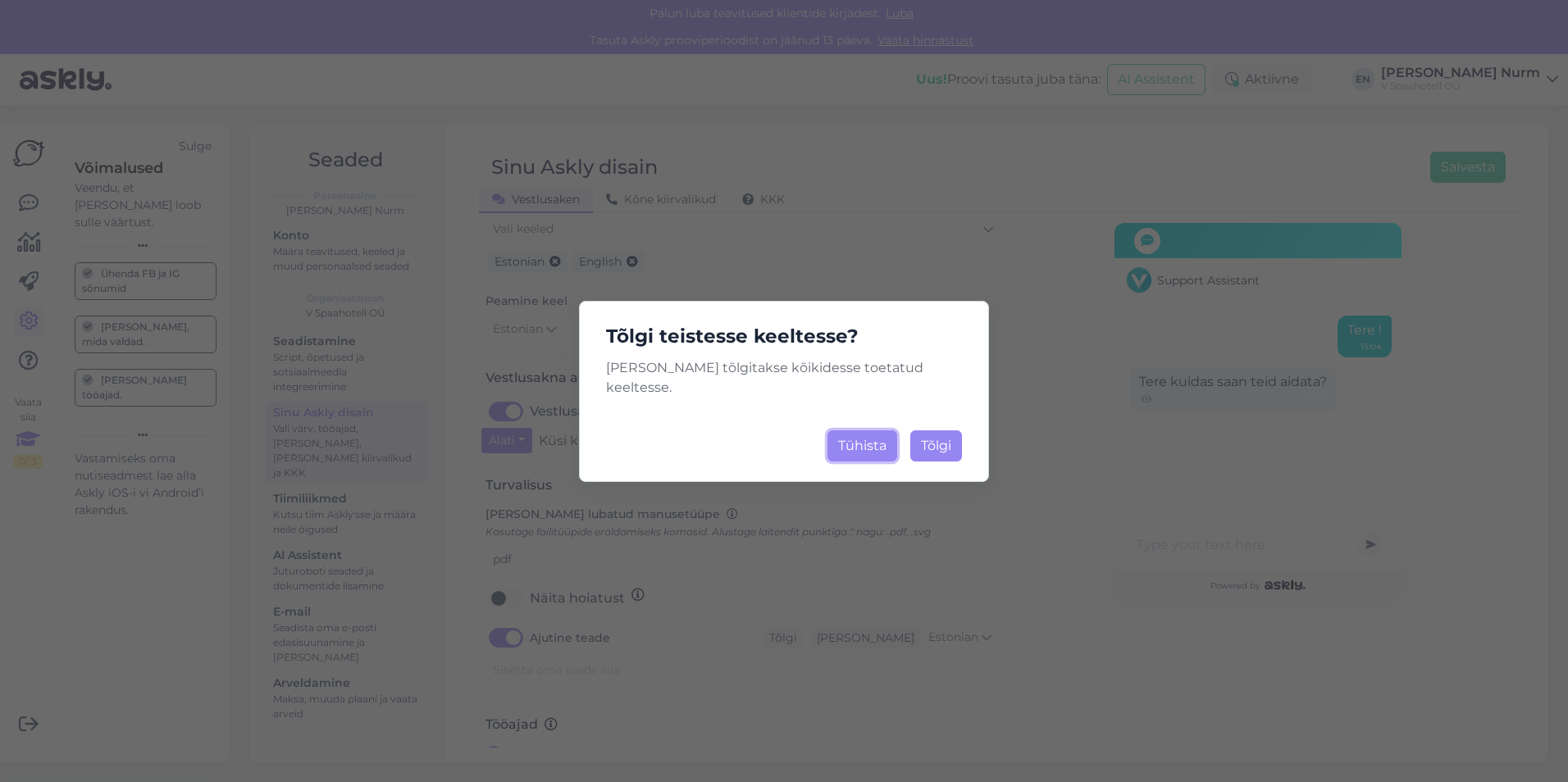
click at [875, 432] on button "Tühista" at bounding box center [861, 445] width 69 height 31
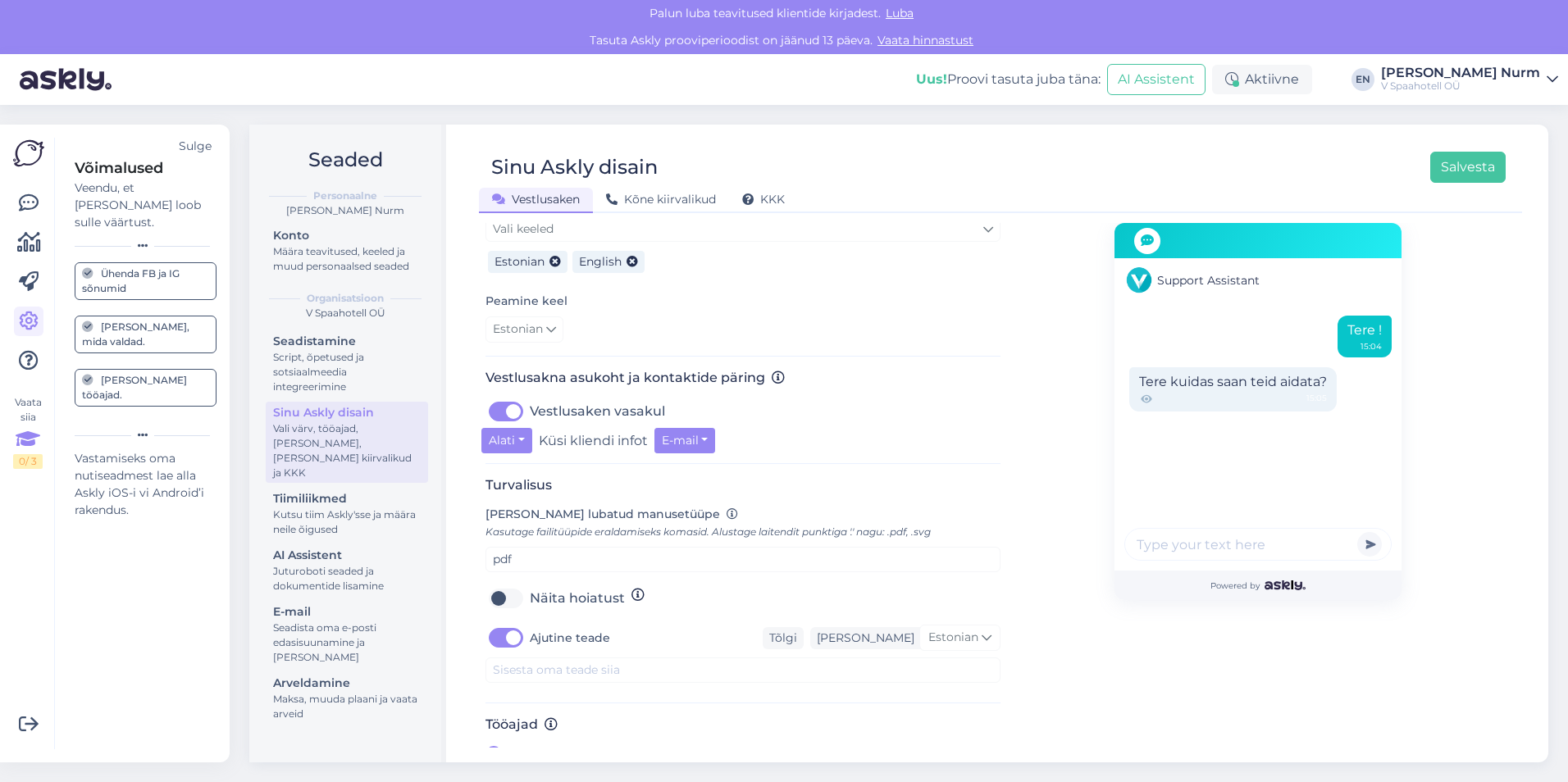
click at [530, 625] on label "Ajutine teade" at bounding box center [570, 637] width 80 height 26
click at [503, 625] on input "Ajutine teade" at bounding box center [505, 637] width 41 height 26
checkbox input "false"
click at [298, 346] on div "Seadistamine" at bounding box center [347, 341] width 148 height 18
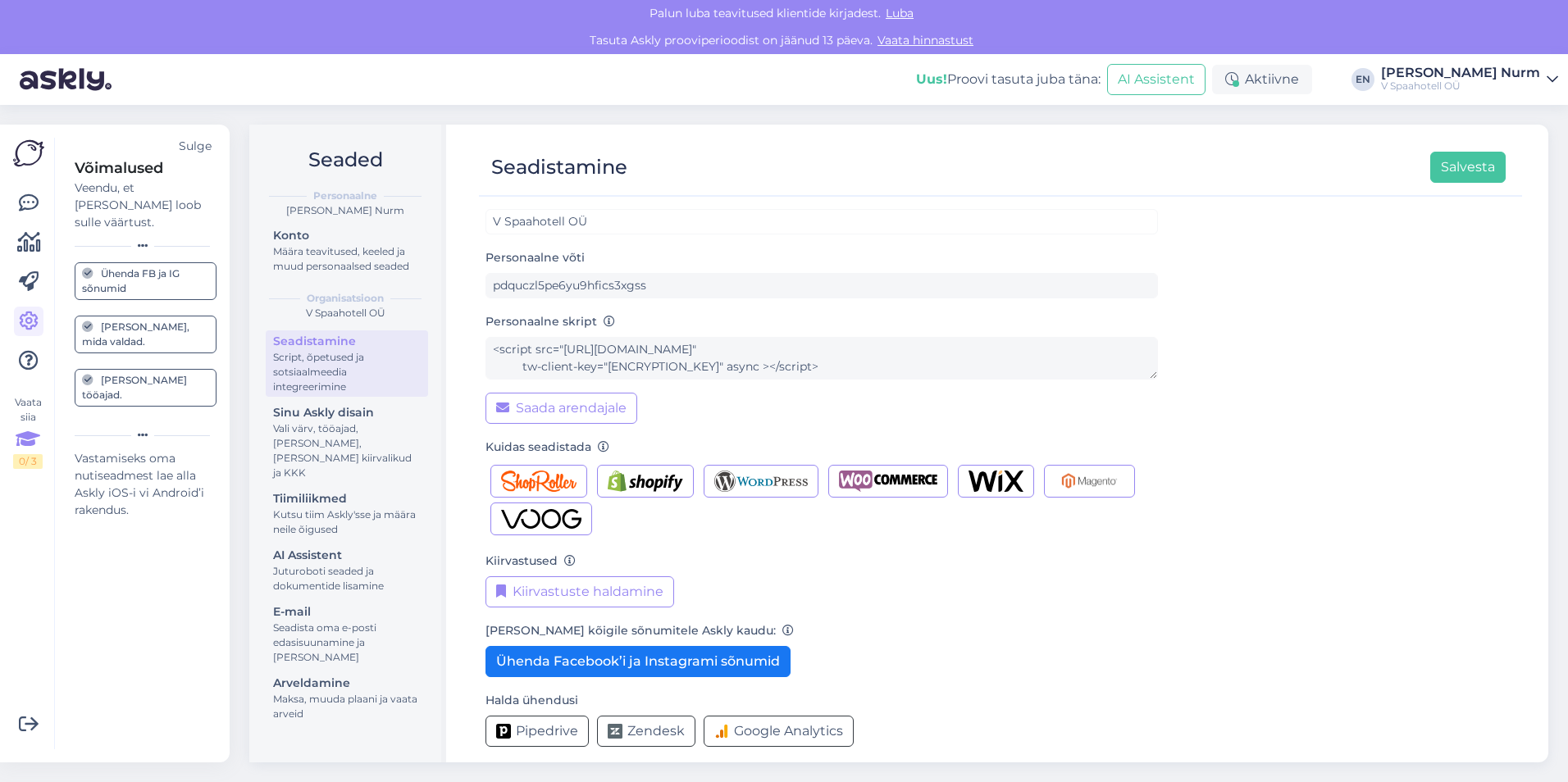
scroll to position [35, 0]
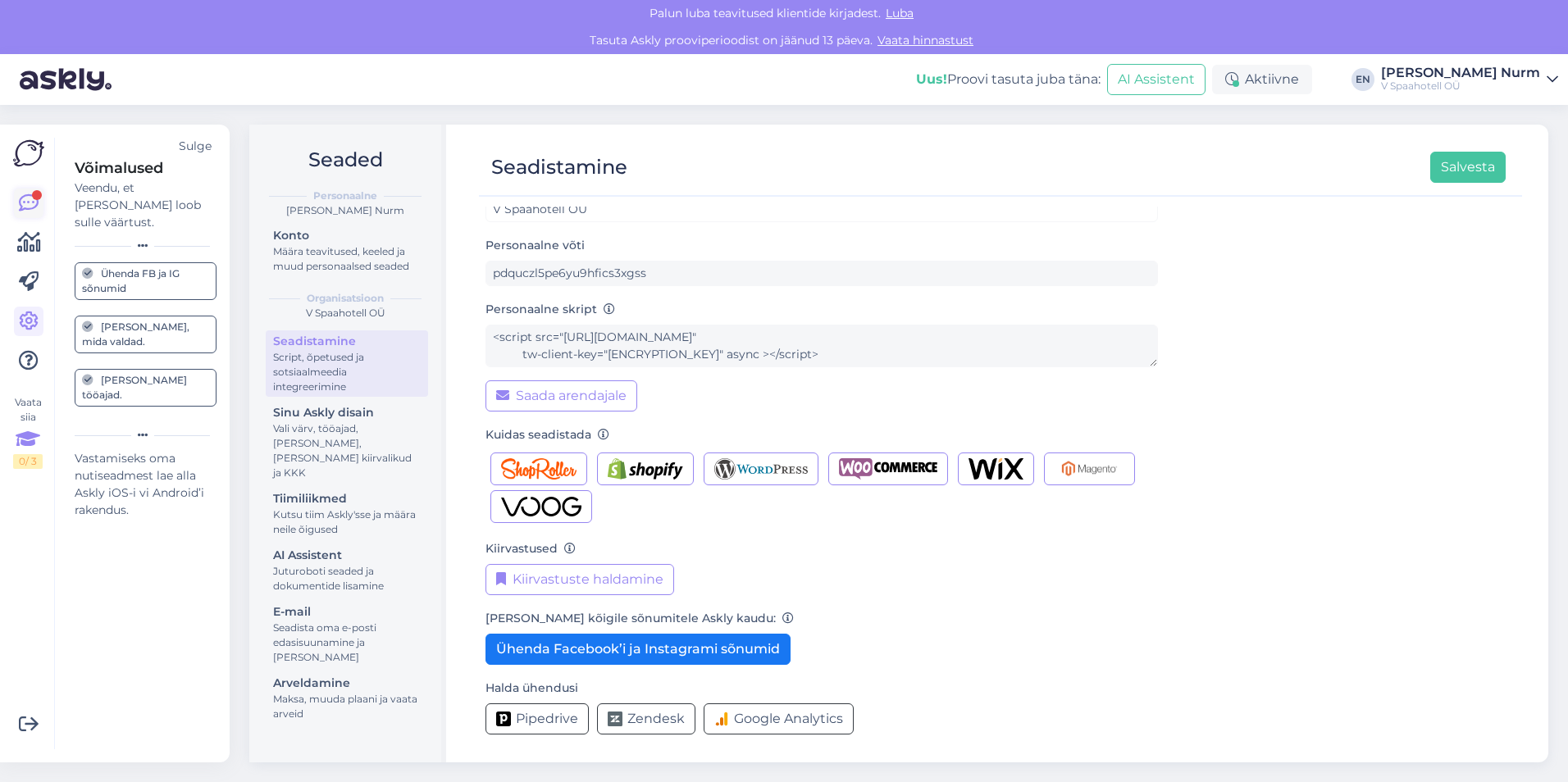
click at [27, 204] on icon at bounding box center [29, 204] width 20 height 20
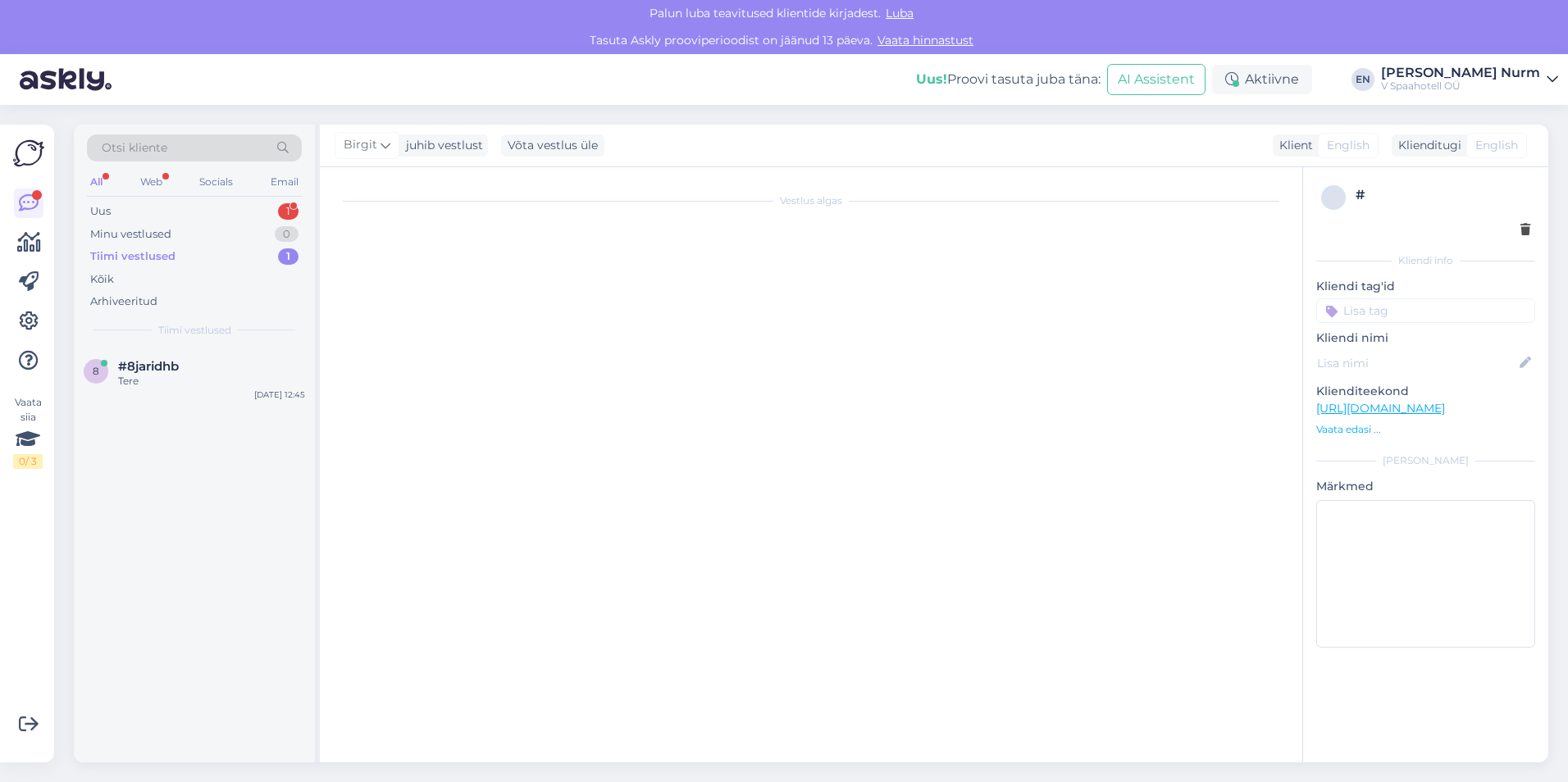
click at [130, 256] on div "Tiimi vestlused" at bounding box center [133, 256] width 85 height 17
click at [150, 364] on span "#8jaridhb" at bounding box center [148, 367] width 61 height 15
click at [108, 213] on div "Uus" at bounding box center [100, 211] width 21 height 17
click at [187, 375] on div "Tere! Kas teil on tasuta parkimine?" at bounding box center [211, 382] width 187 height 15
click at [194, 373] on div "#4ihivv3q 1" at bounding box center [211, 367] width 187 height 15
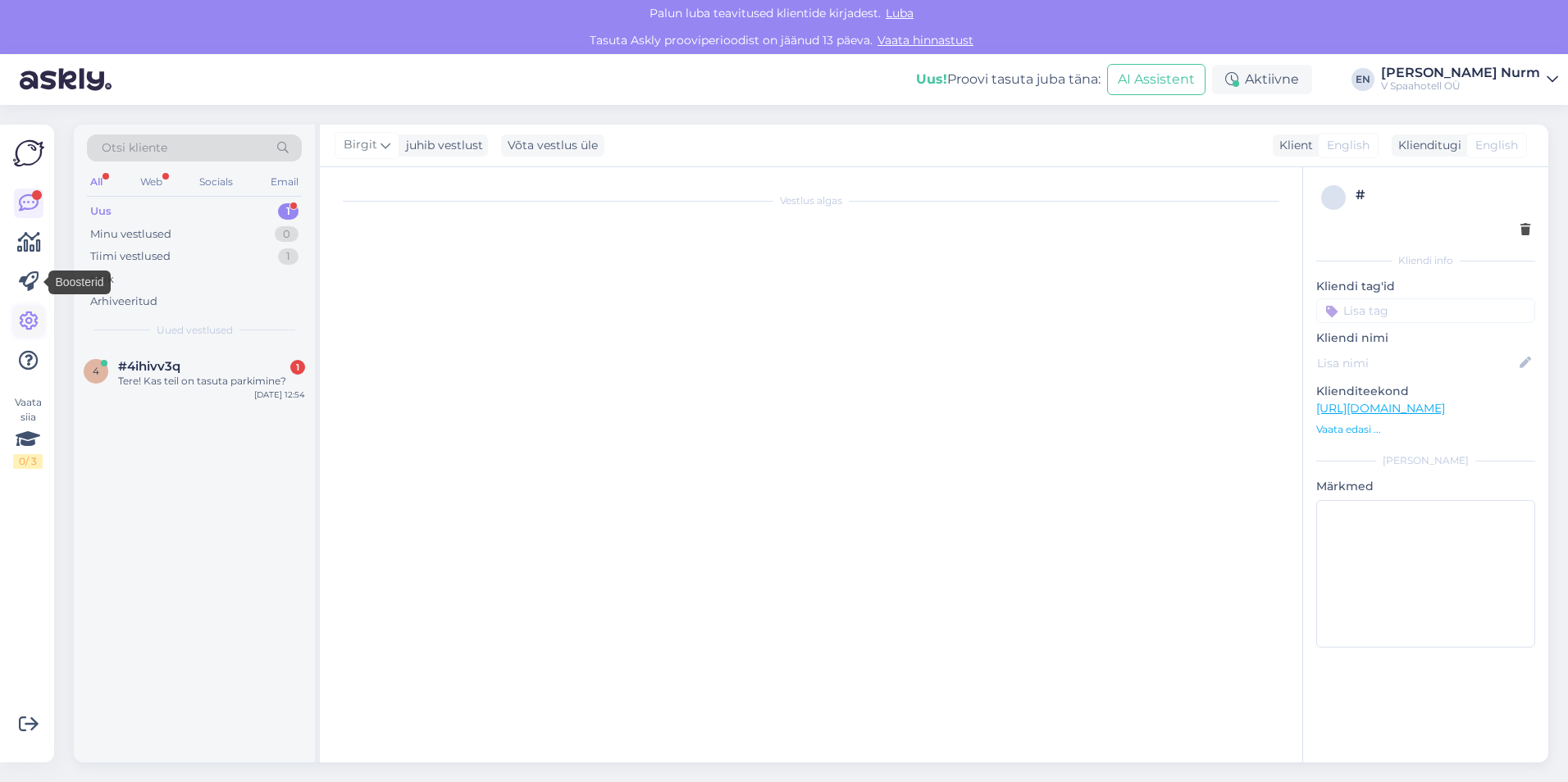
click at [29, 314] on icon at bounding box center [29, 322] width 20 height 20
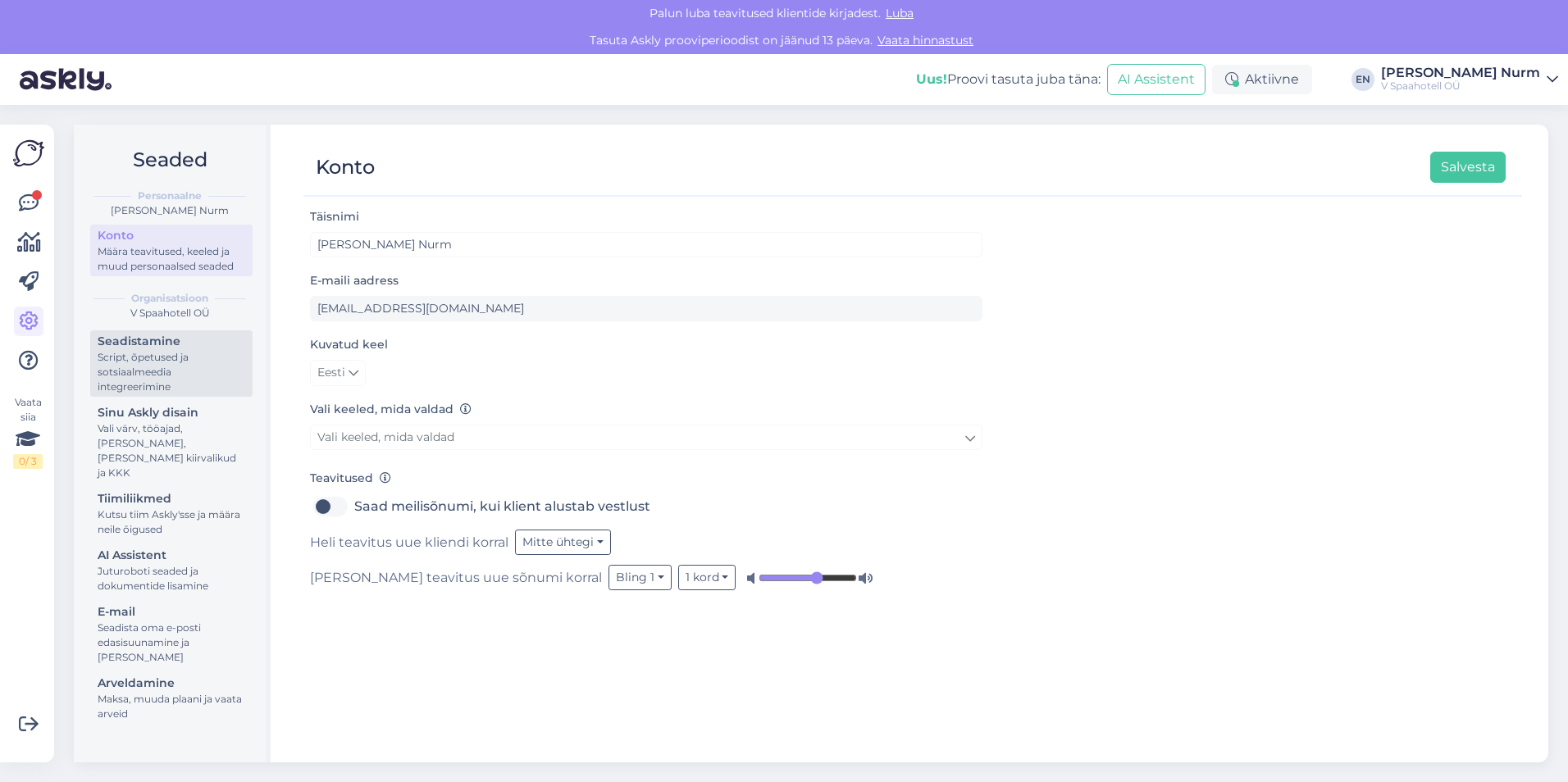
click at [138, 363] on div "Script, õpetused ja sotsiaalmeedia integreerimine" at bounding box center [171, 372] width 148 height 44
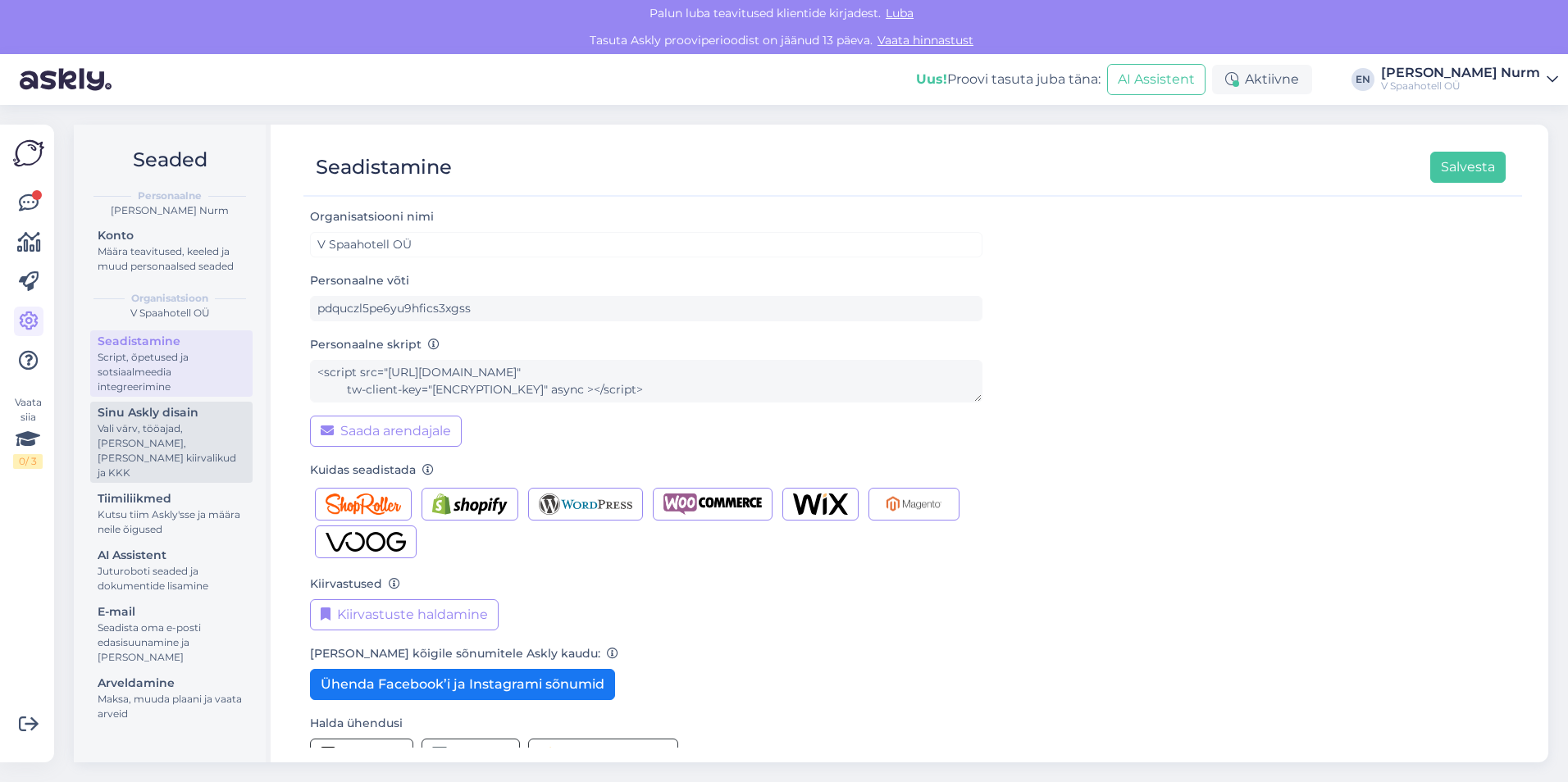
click at [180, 413] on div "Sinu Askly disain" at bounding box center [171, 413] width 148 height 18
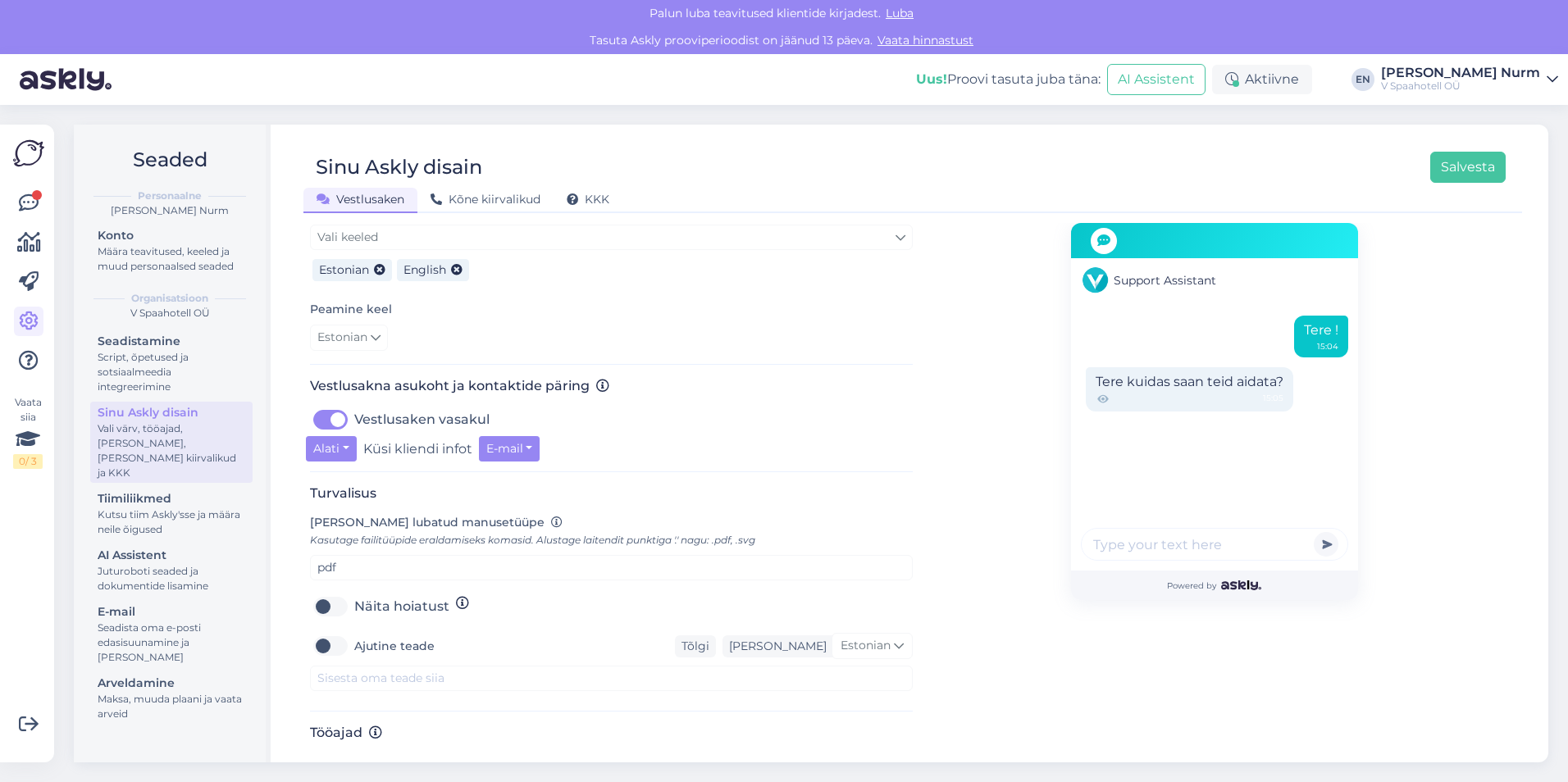
scroll to position [426, 0]
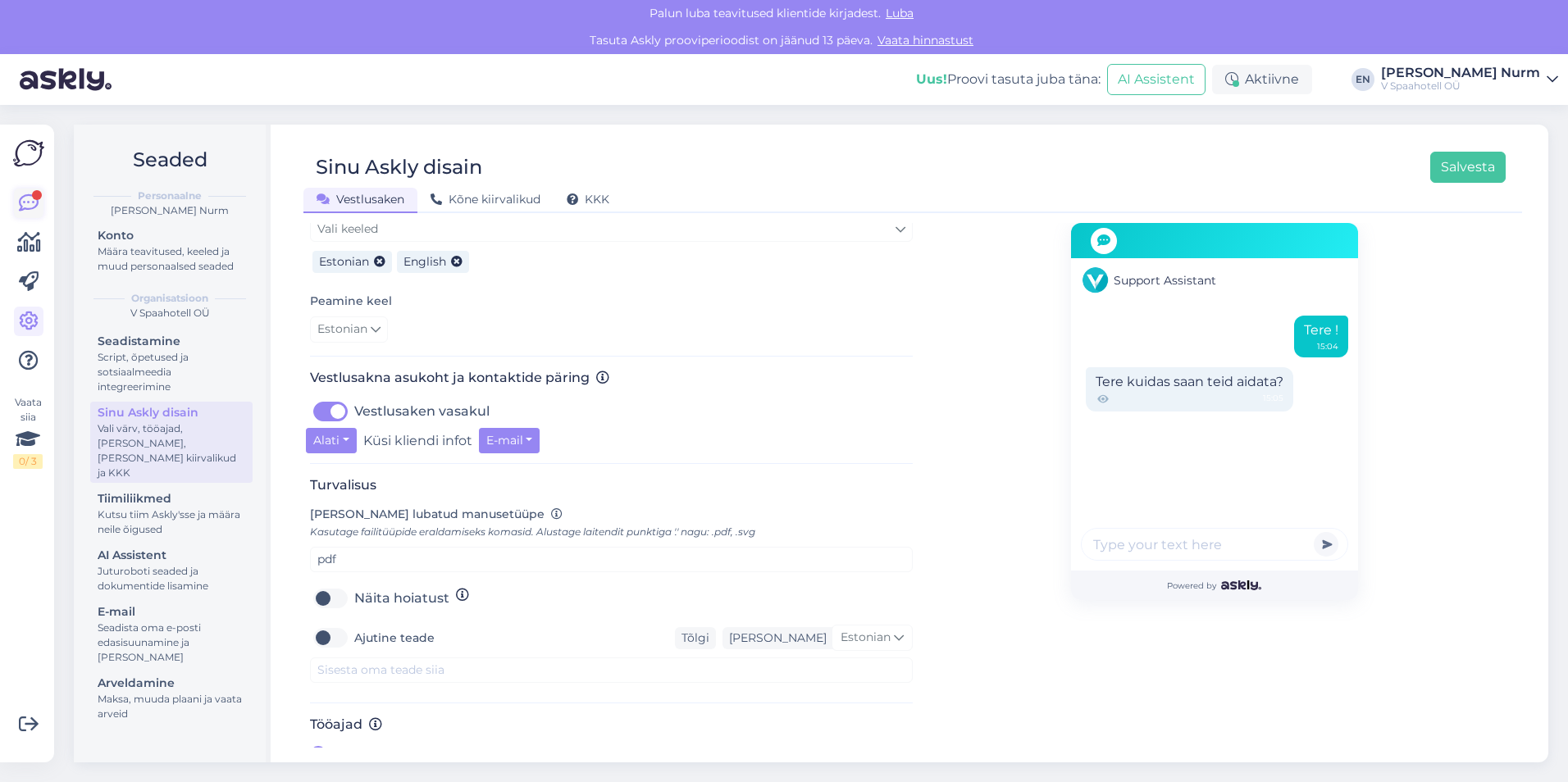
click at [37, 198] on div at bounding box center [37, 196] width 10 height 10
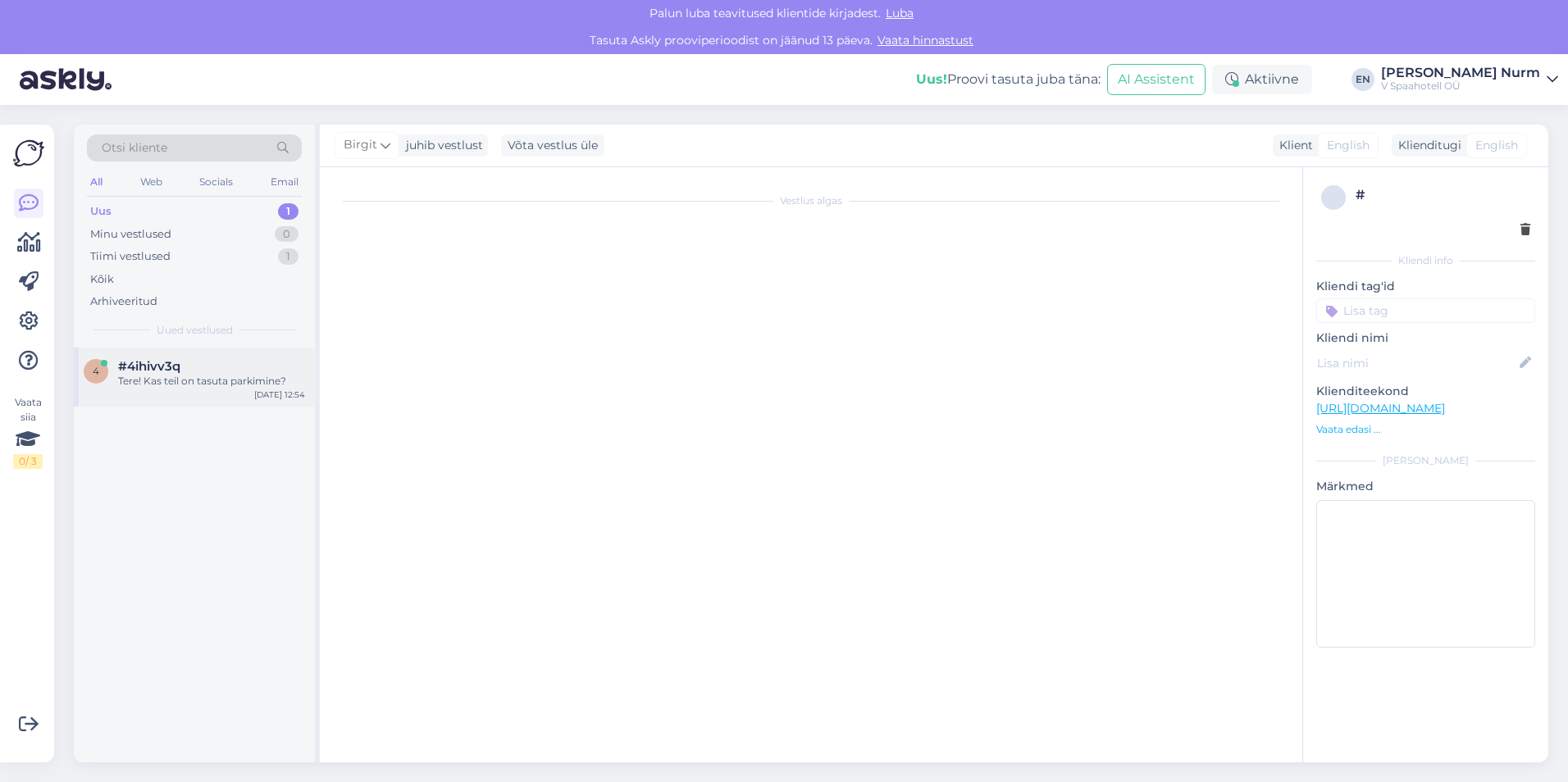
click at [206, 379] on div "Tere! Kas teil on tasuta parkimine?" at bounding box center [211, 382] width 187 height 15
click at [380, 145] on icon at bounding box center [385, 145] width 10 height 18
click at [454, 141] on div "juhib vestlust" at bounding box center [441, 145] width 84 height 18
click at [195, 383] on div "Tere! Kas teil on tasuta parkimine?" at bounding box center [211, 382] width 187 height 15
click at [380, 142] on icon at bounding box center [385, 145] width 10 height 18
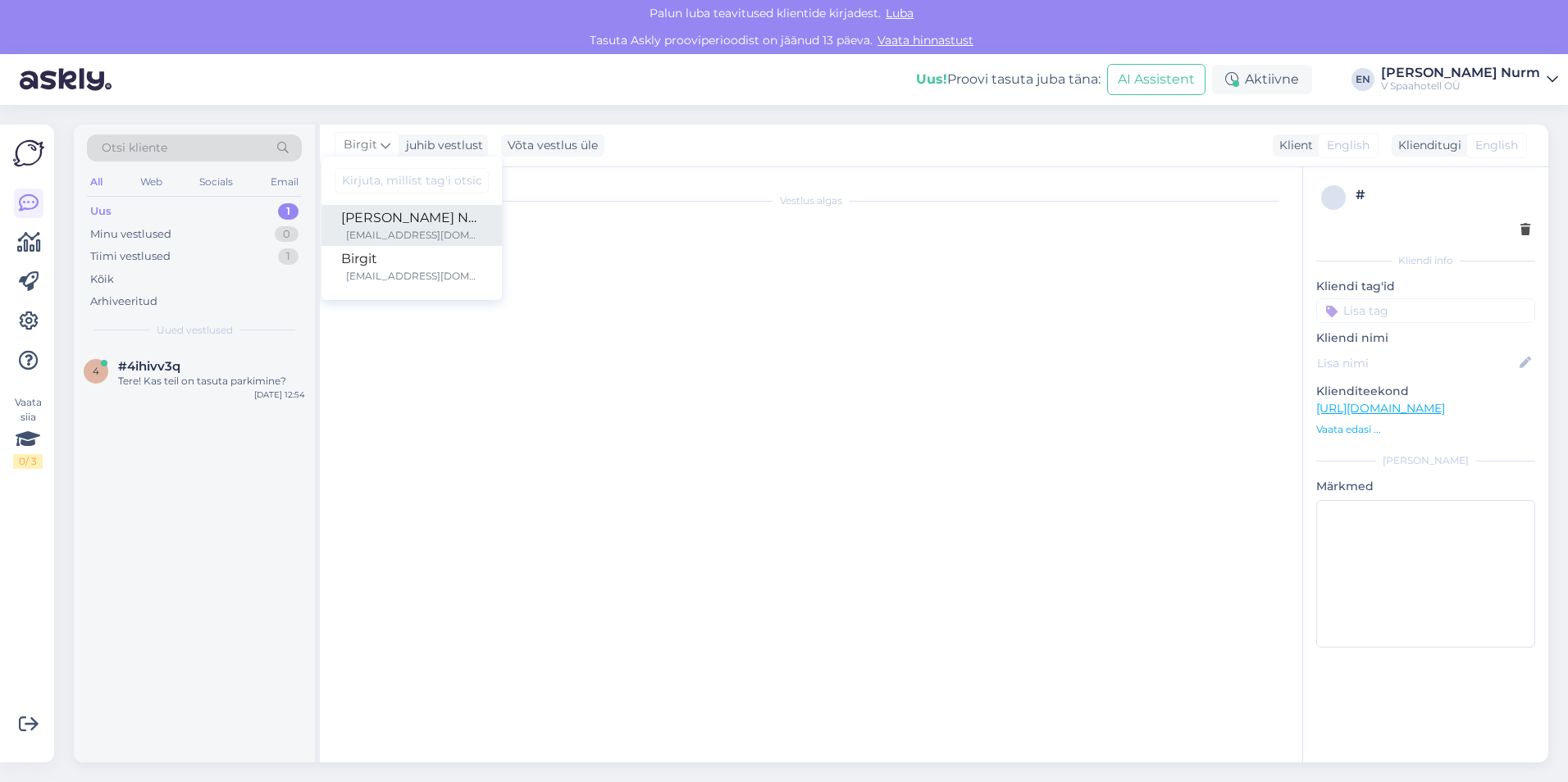
click at [379, 228] on div "Evely Nurm sales@vspahotel.ee" at bounding box center [411, 225] width 141 height 34
click at [375, 141] on span "Birgit" at bounding box center [360, 145] width 33 height 18
click at [552, 146] on div "Võta vestlus üle" at bounding box center [553, 145] width 104 height 22
click at [570, 144] on div "Võta vestlus üle" at bounding box center [553, 145] width 104 height 22
click at [551, 146] on div "Võta vestlus üle" at bounding box center [553, 145] width 104 height 22
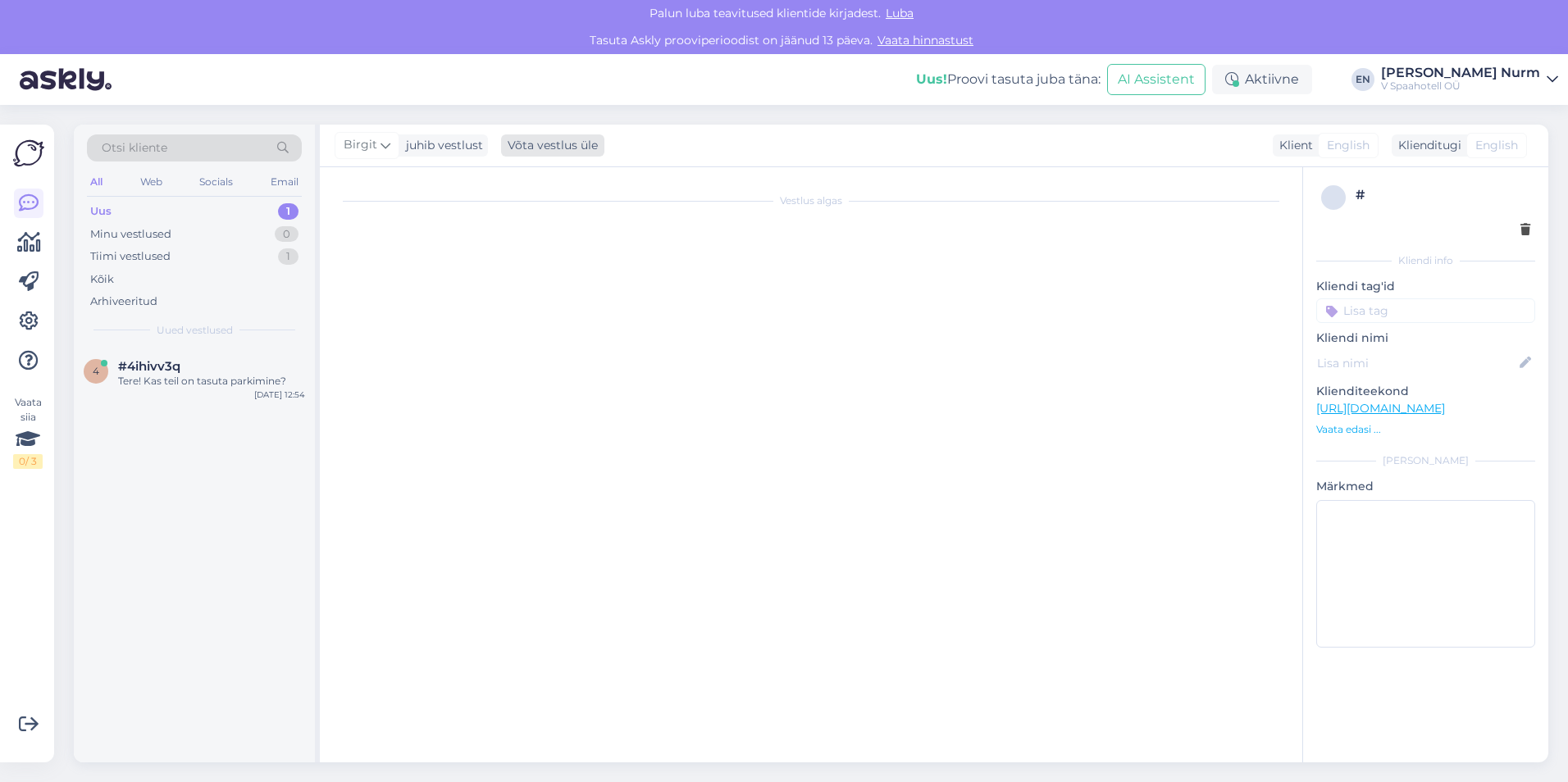
click at [551, 146] on div "Võta vestlus üle" at bounding box center [553, 145] width 104 height 22
click at [387, 149] on icon at bounding box center [385, 145] width 10 height 18
click at [383, 223] on div "[PERSON_NAME] Nurm" at bounding box center [411, 218] width 141 height 20
click at [423, 127] on div "Birgit juhib vestlust Evely Nurm sales@vspahotel.ee Birgit birgit@vspahotel.ee …" at bounding box center [934, 145] width 1228 height 43
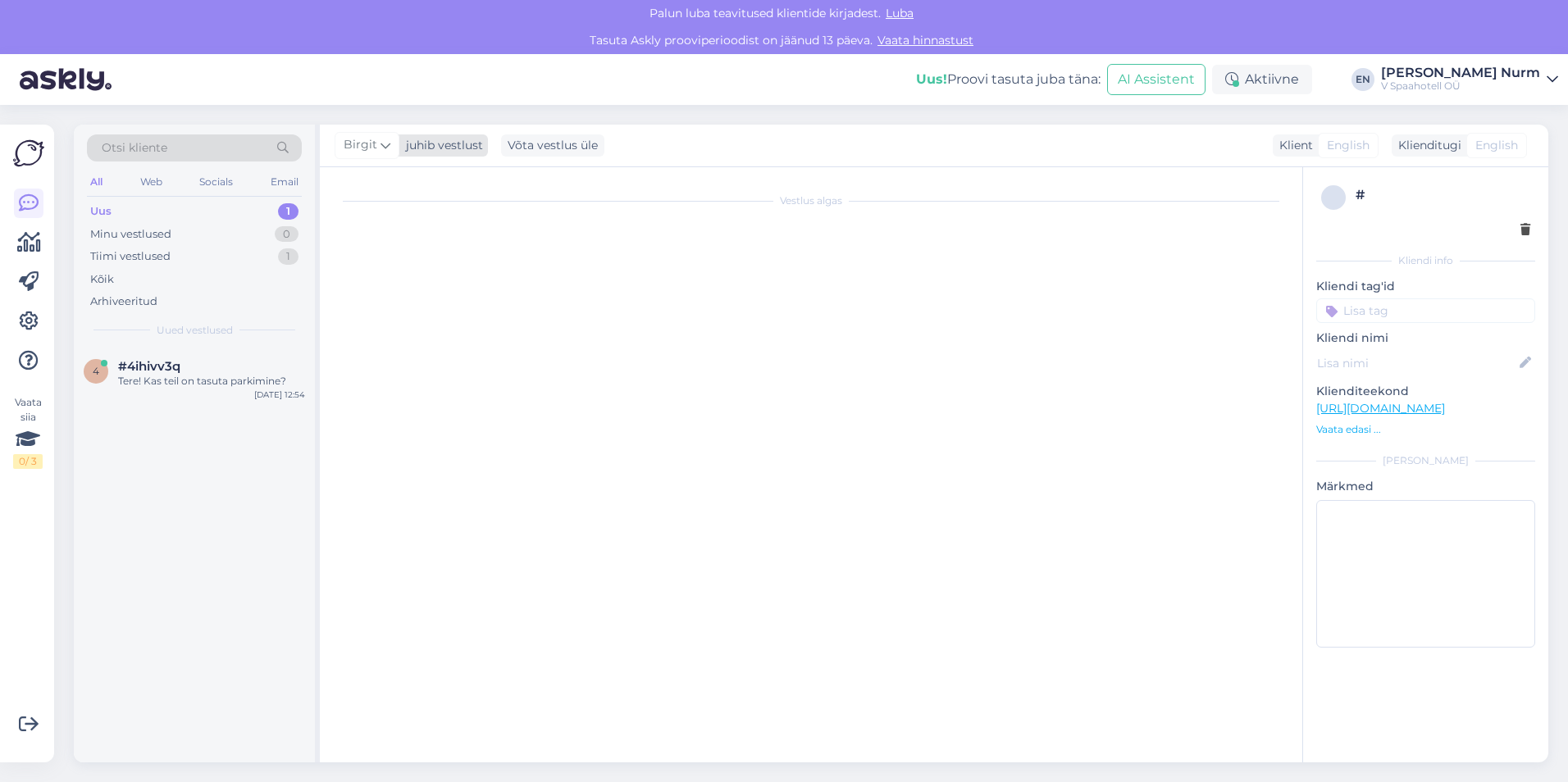
click at [429, 143] on div "juhib vestlust" at bounding box center [441, 145] width 84 height 18
click at [399, 223] on div "[PERSON_NAME] Nurm" at bounding box center [411, 218] width 141 height 20
click at [167, 235] on div "Minu vestlused" at bounding box center [130, 235] width 81 height 17
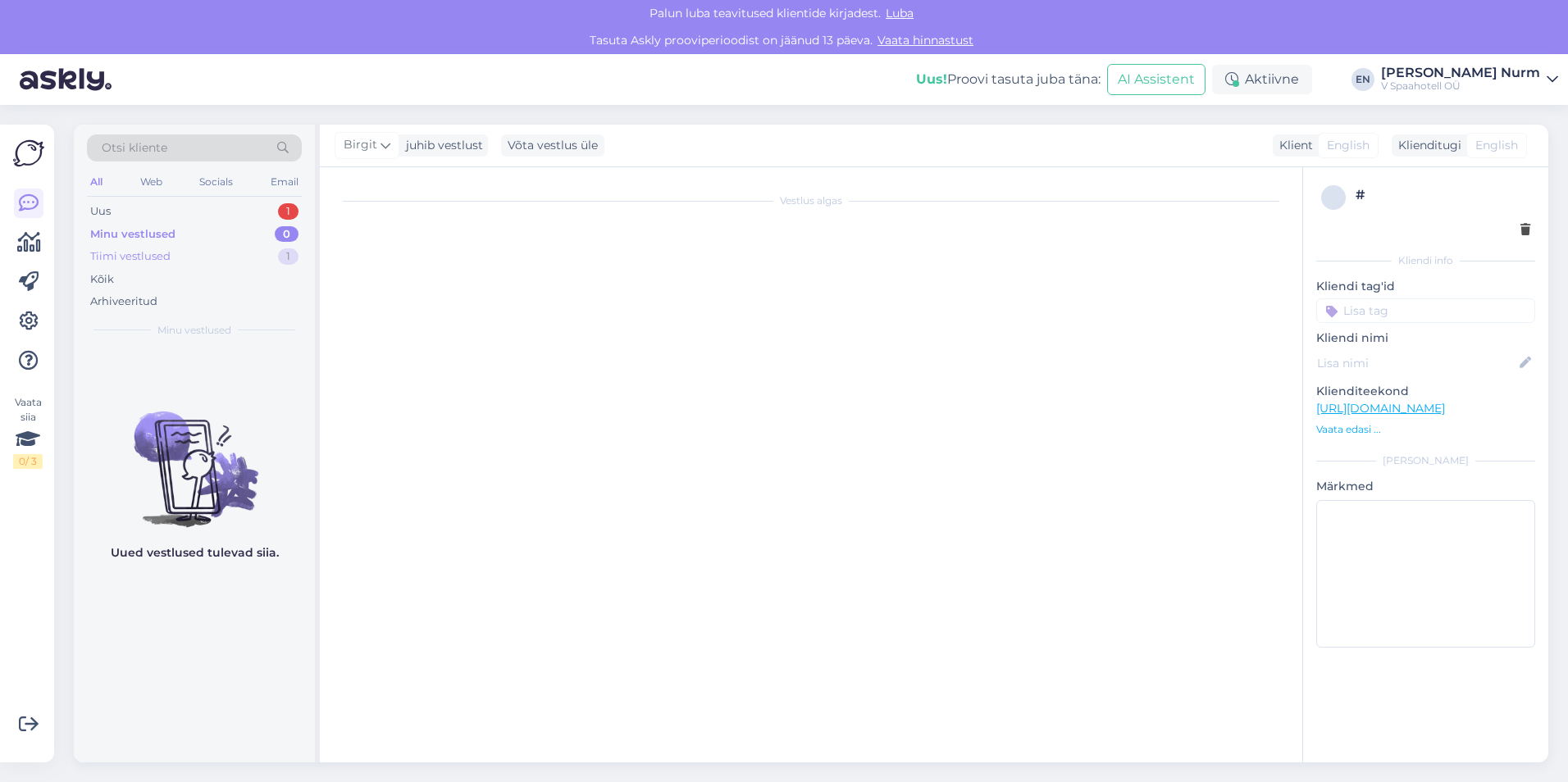
click at [169, 256] on div "Tiimi vestlused" at bounding box center [130, 256] width 80 height 17
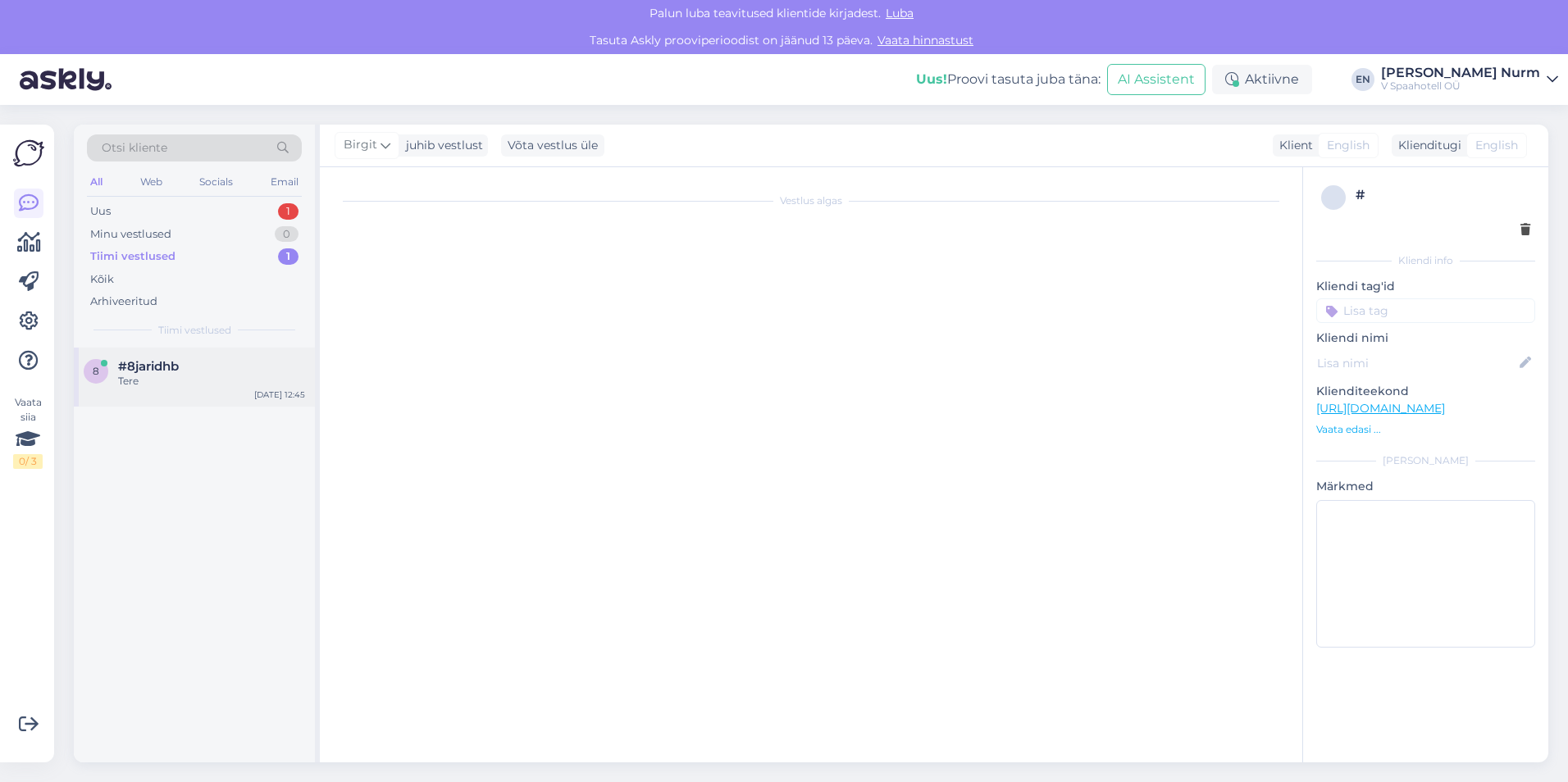
click at [147, 370] on span "#8jaridhb" at bounding box center [148, 367] width 61 height 15
click at [165, 375] on div "Tere" at bounding box center [211, 382] width 187 height 15
click at [122, 212] on div "Uus 1" at bounding box center [194, 211] width 215 height 23
click at [226, 378] on div "Tere! Kas teil on tasuta parkimine?" at bounding box center [211, 382] width 187 height 15
click at [152, 226] on div "Minu vestlused" at bounding box center [130, 235] width 81 height 17
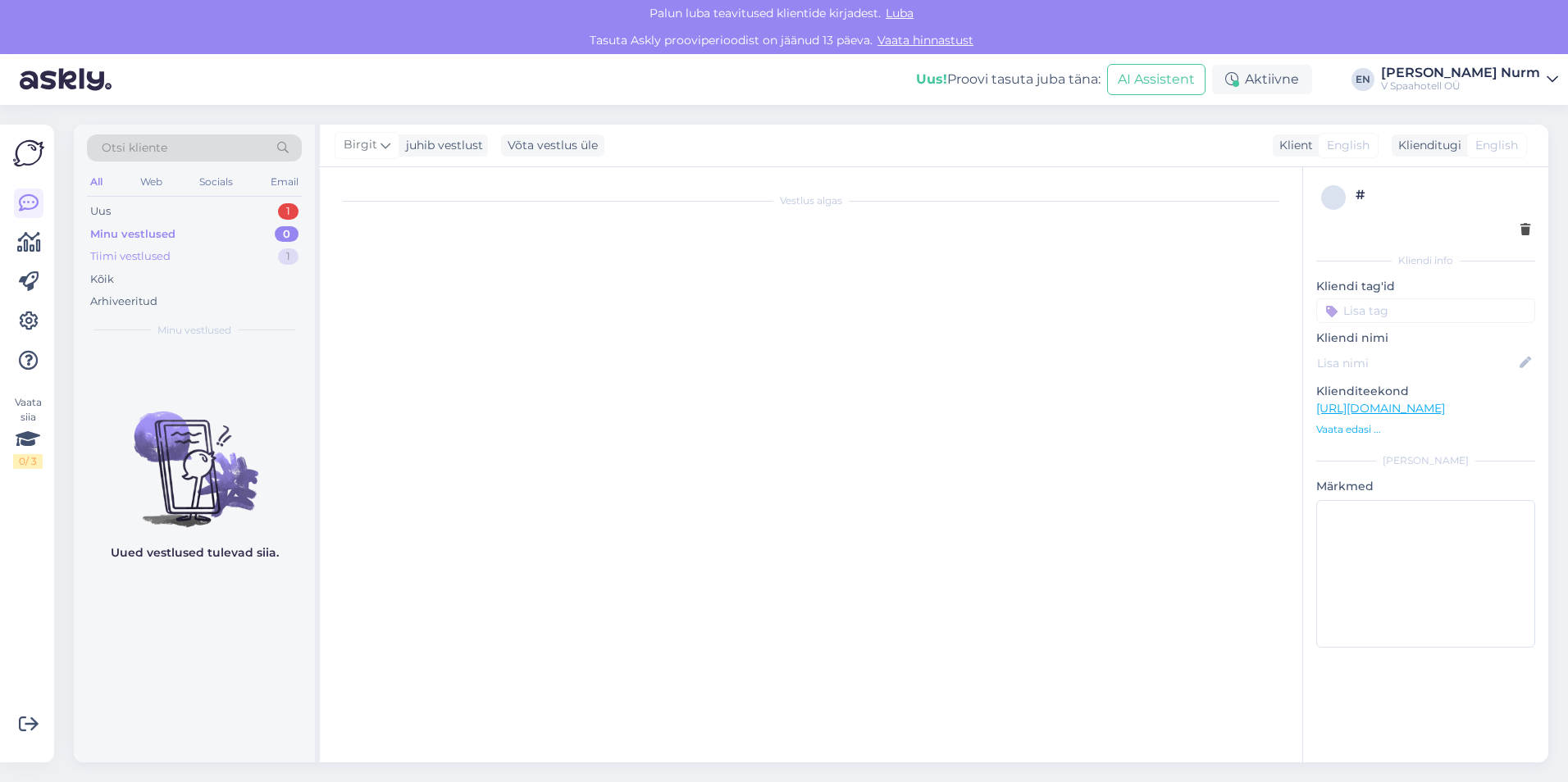
click at [151, 263] on div "Tiimi vestlused" at bounding box center [130, 256] width 80 height 17
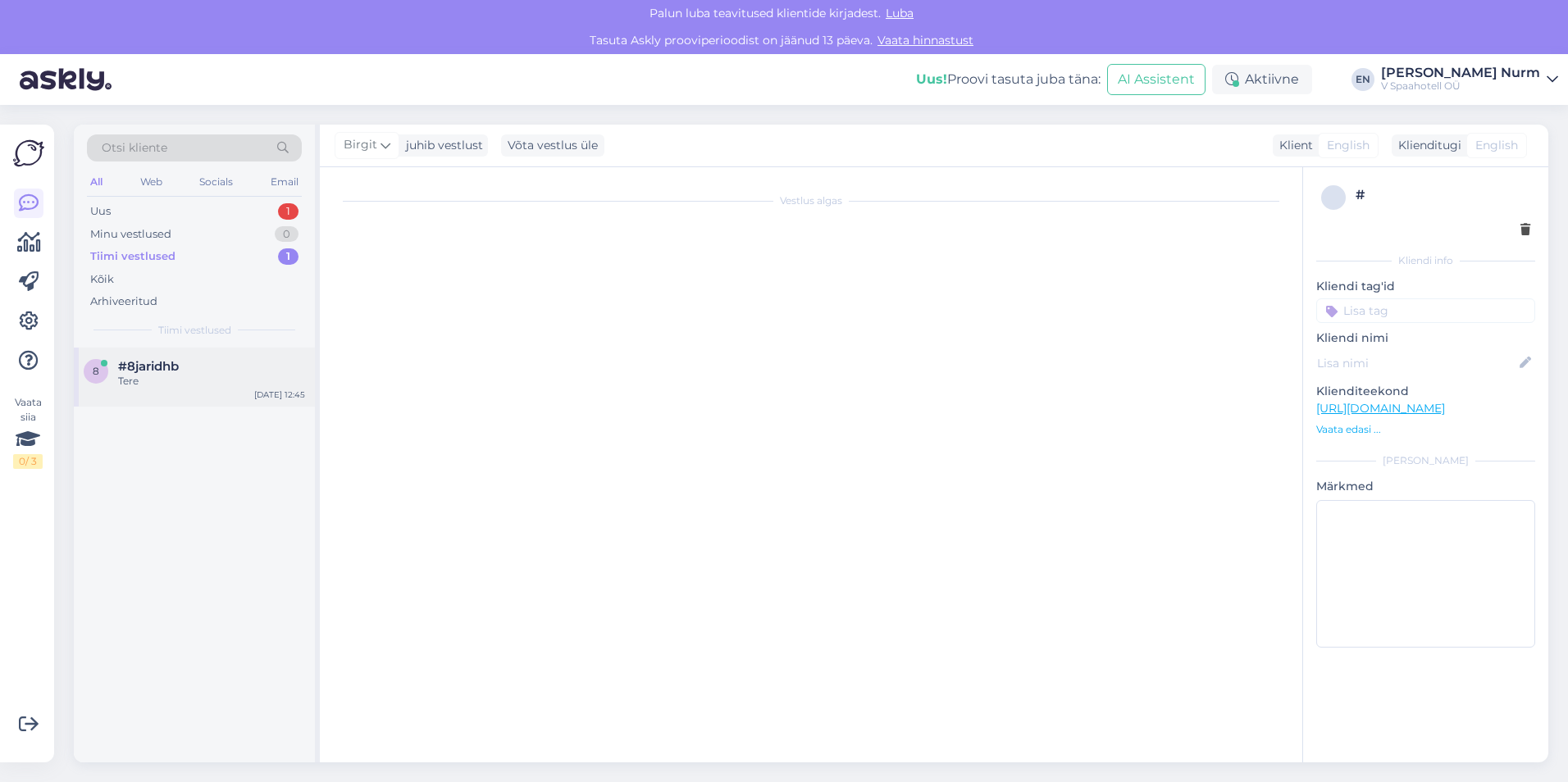
click at [177, 379] on div "Tere" at bounding box center [211, 382] width 187 height 15
click at [161, 358] on div "8 #8jaridhb Tere Sep 5 12:45" at bounding box center [194, 377] width 241 height 59
drag, startPoint x: 161, startPoint y: 358, endPoint x: 152, endPoint y: 372, distance: 16.6
click at [152, 372] on span "#8jaridhb" at bounding box center [148, 367] width 61 height 15
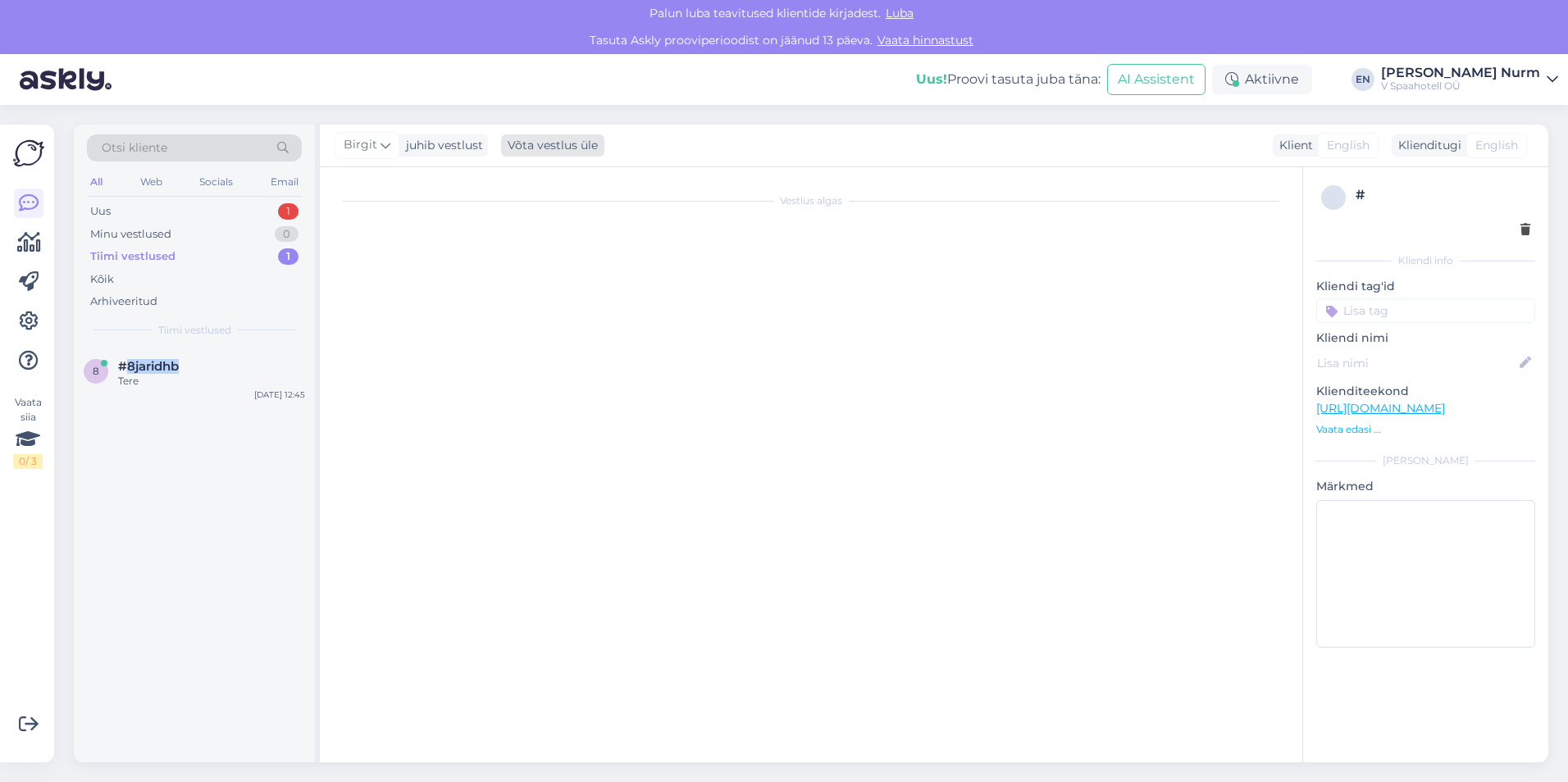
click at [557, 146] on div "Võta vestlus üle" at bounding box center [553, 145] width 104 height 22
click at [557, 145] on div "Võta vestlus üle" at bounding box center [553, 145] width 104 height 22
click at [557, 148] on div "Võta vestlus üle" at bounding box center [553, 145] width 104 height 22
click at [122, 210] on div "Uus 1" at bounding box center [194, 211] width 215 height 23
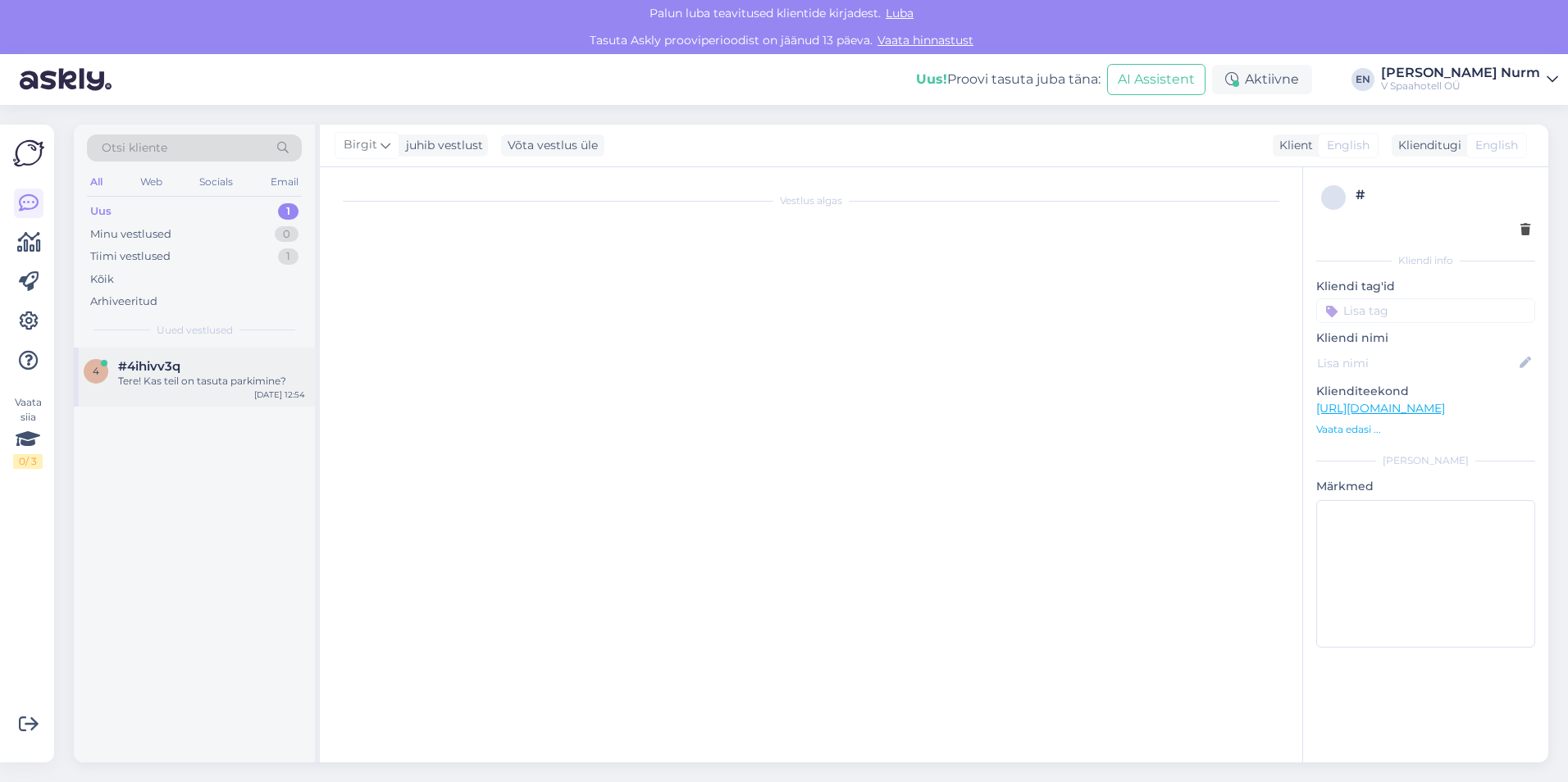
click at [191, 383] on div "Tere! Kas teil on tasuta parkimine?" at bounding box center [211, 382] width 187 height 15
click at [28, 438] on icon at bounding box center [28, 439] width 24 height 29
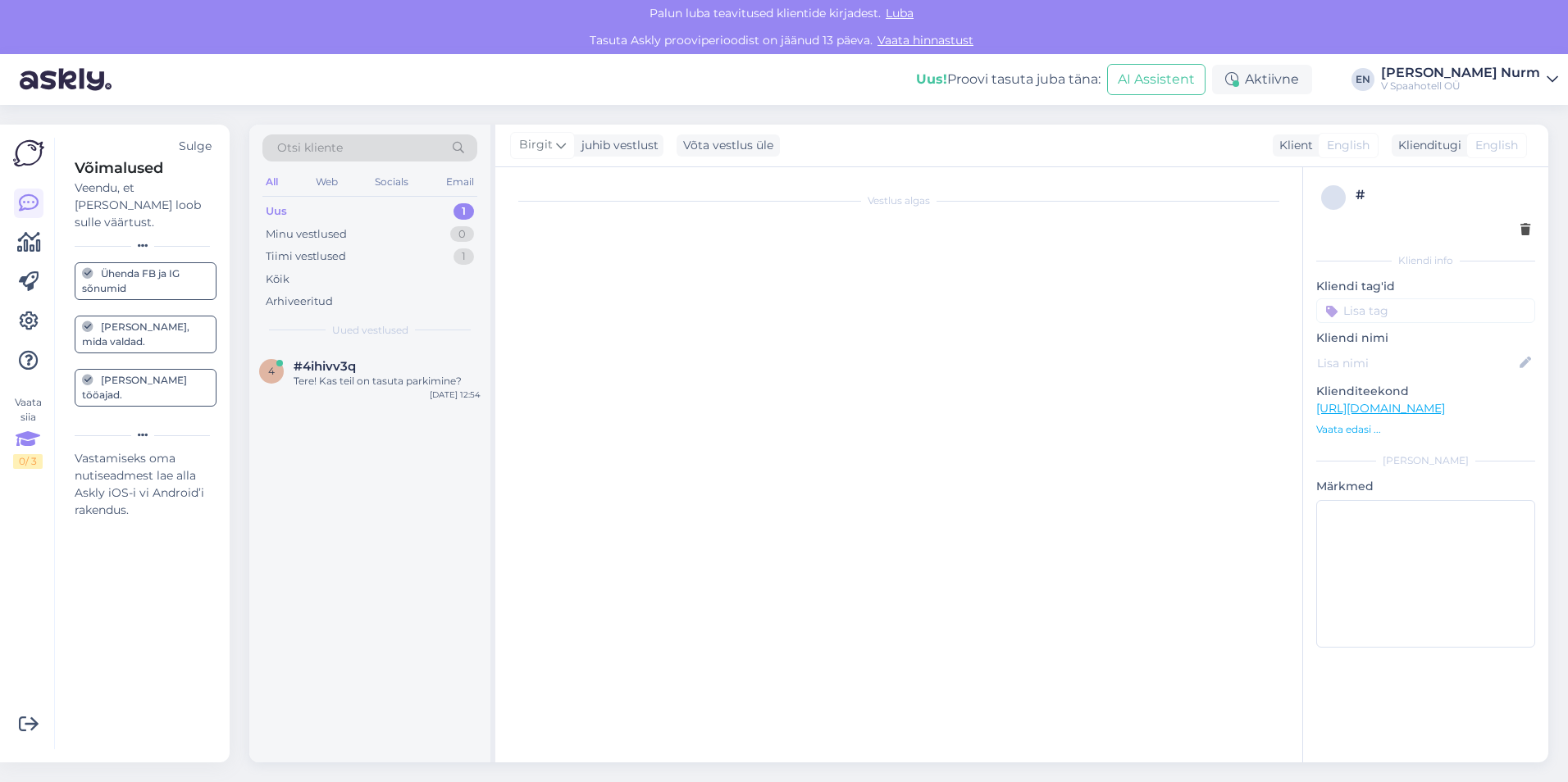
click at [167, 369] on link "[PERSON_NAME] tööajad." at bounding box center [145, 388] width 142 height 38
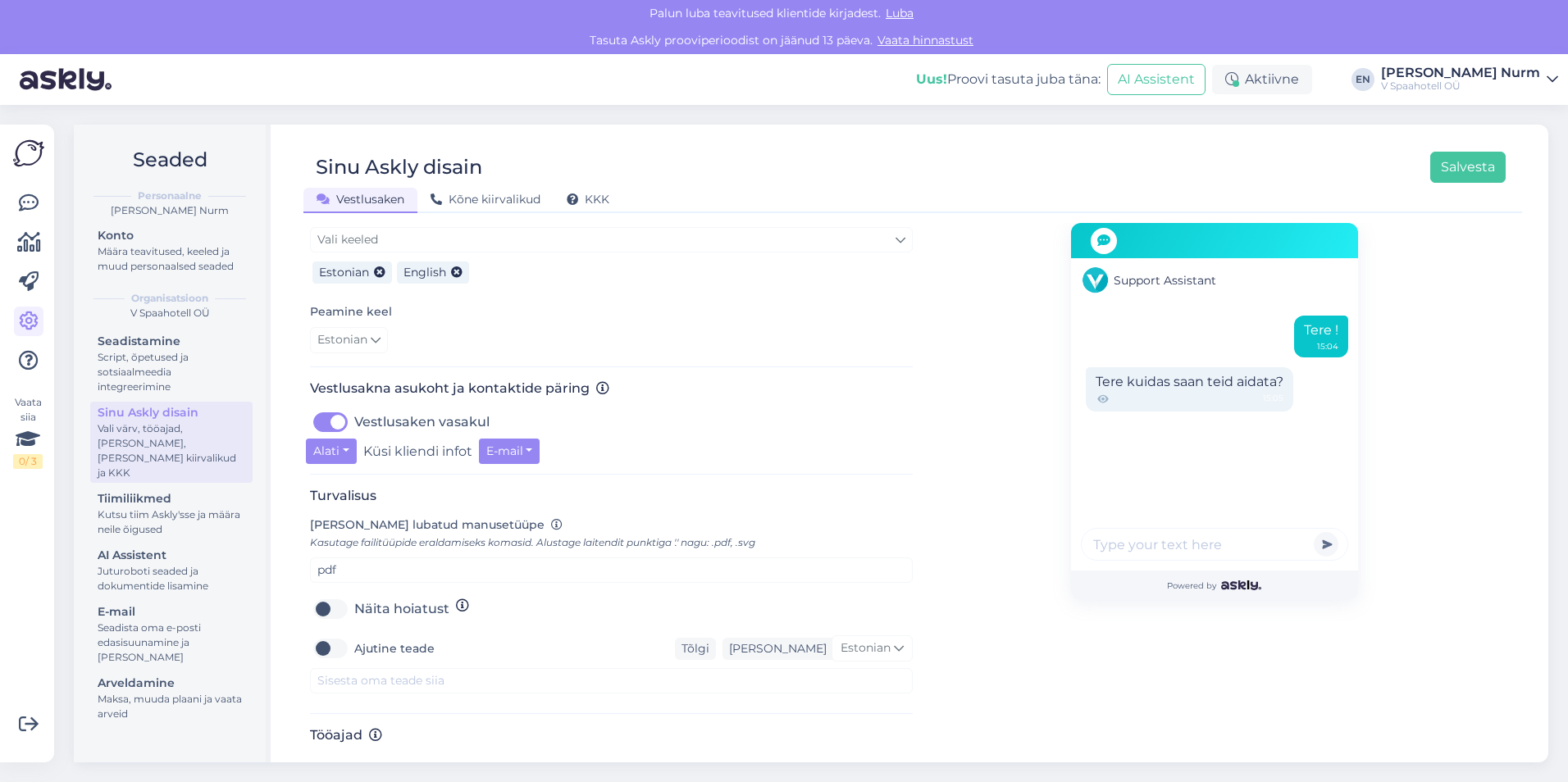
scroll to position [426, 0]
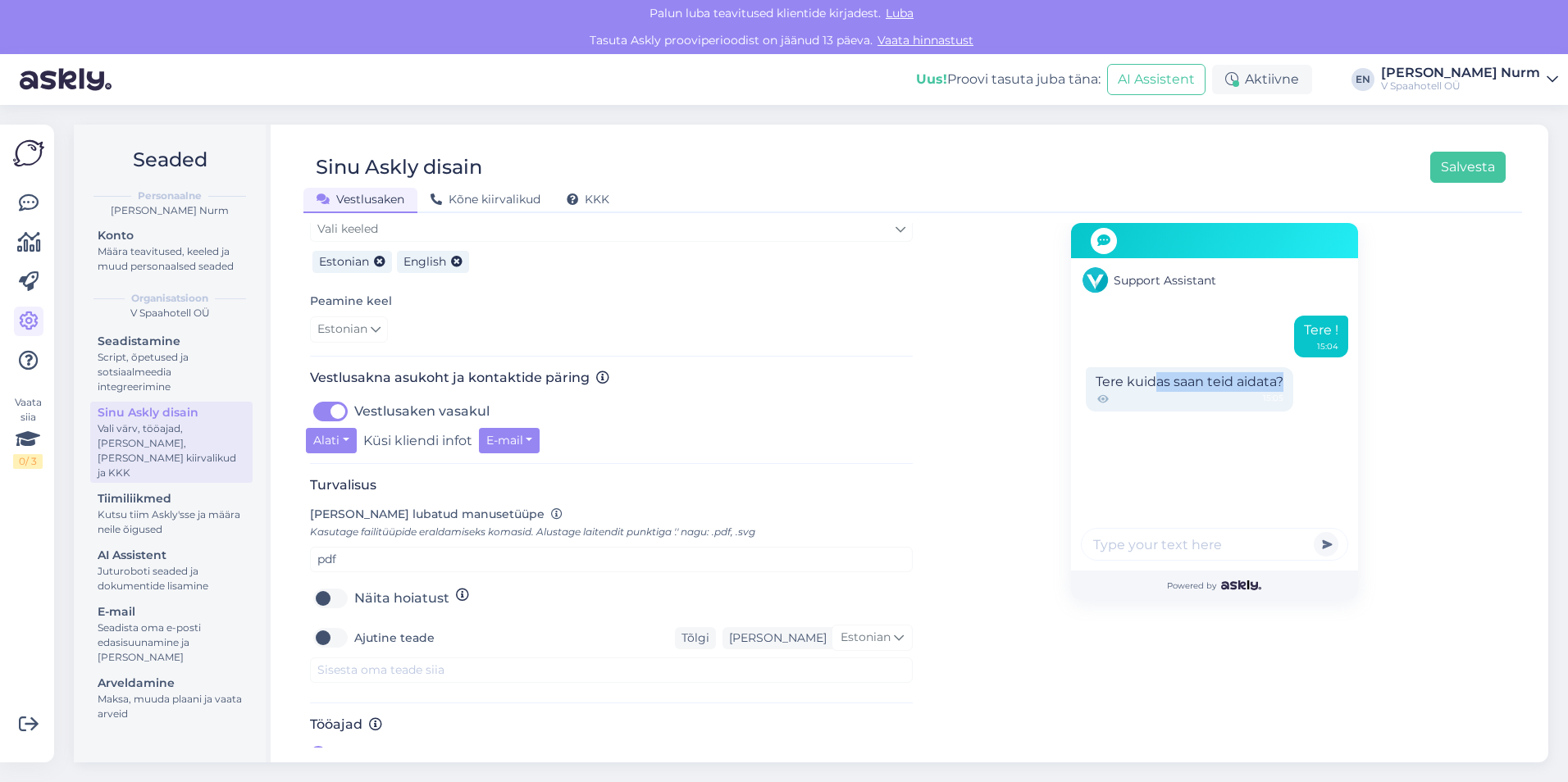
drag, startPoint x: 1154, startPoint y: 383, endPoint x: 1279, endPoint y: 386, distance: 125.0
click at [1279, 386] on div "Tere kuidas saan teid aidata? 15:05" at bounding box center [1189, 389] width 207 height 44
drag, startPoint x: 1279, startPoint y: 386, endPoint x: 1241, endPoint y: 432, distance: 59.7
click at [1241, 432] on div "Tere ! 15:04 Tere kuidas saan teid aidata? 15:05" at bounding box center [1215, 440] width 287 height 260
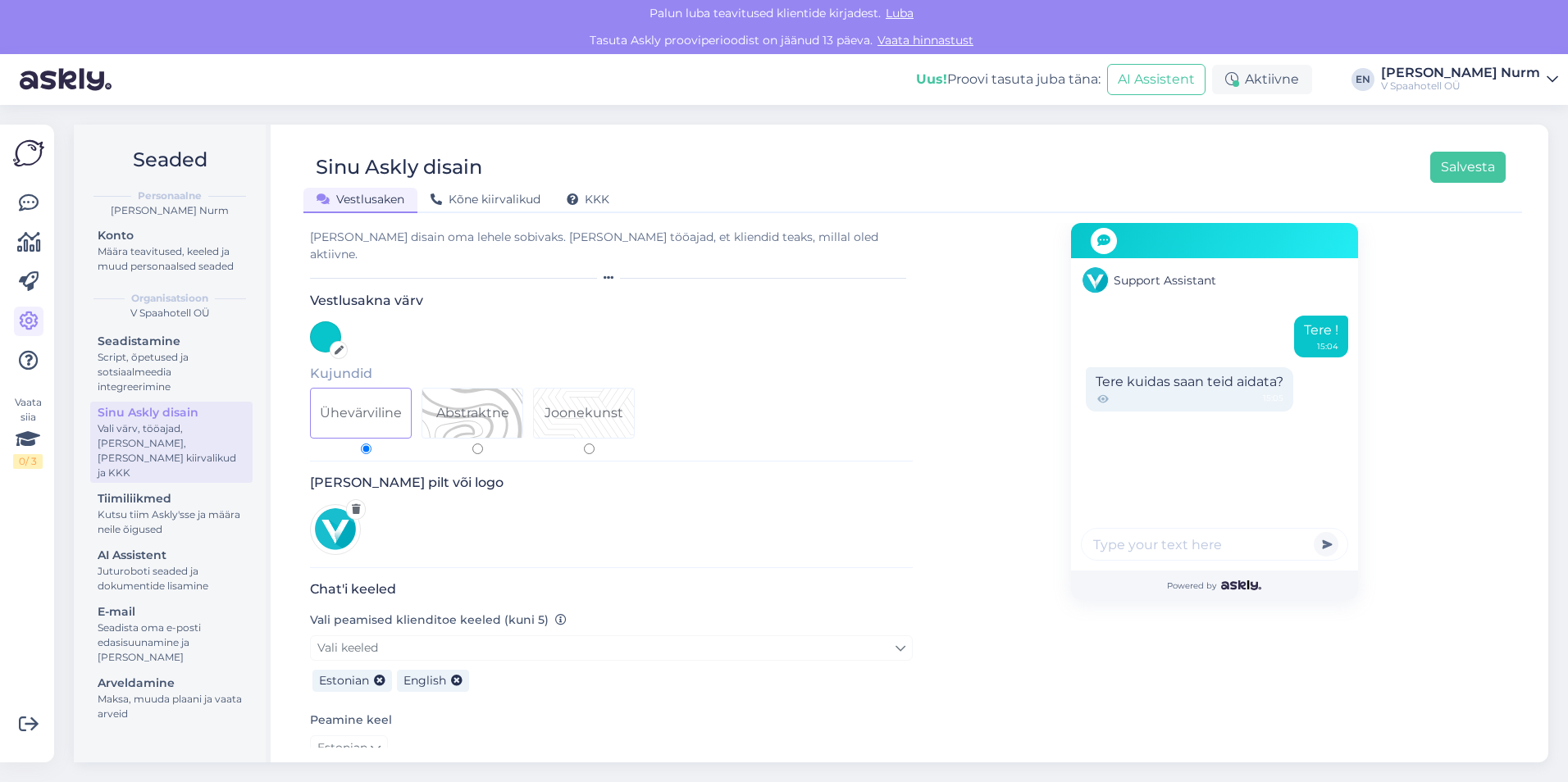
scroll to position [0, 0]
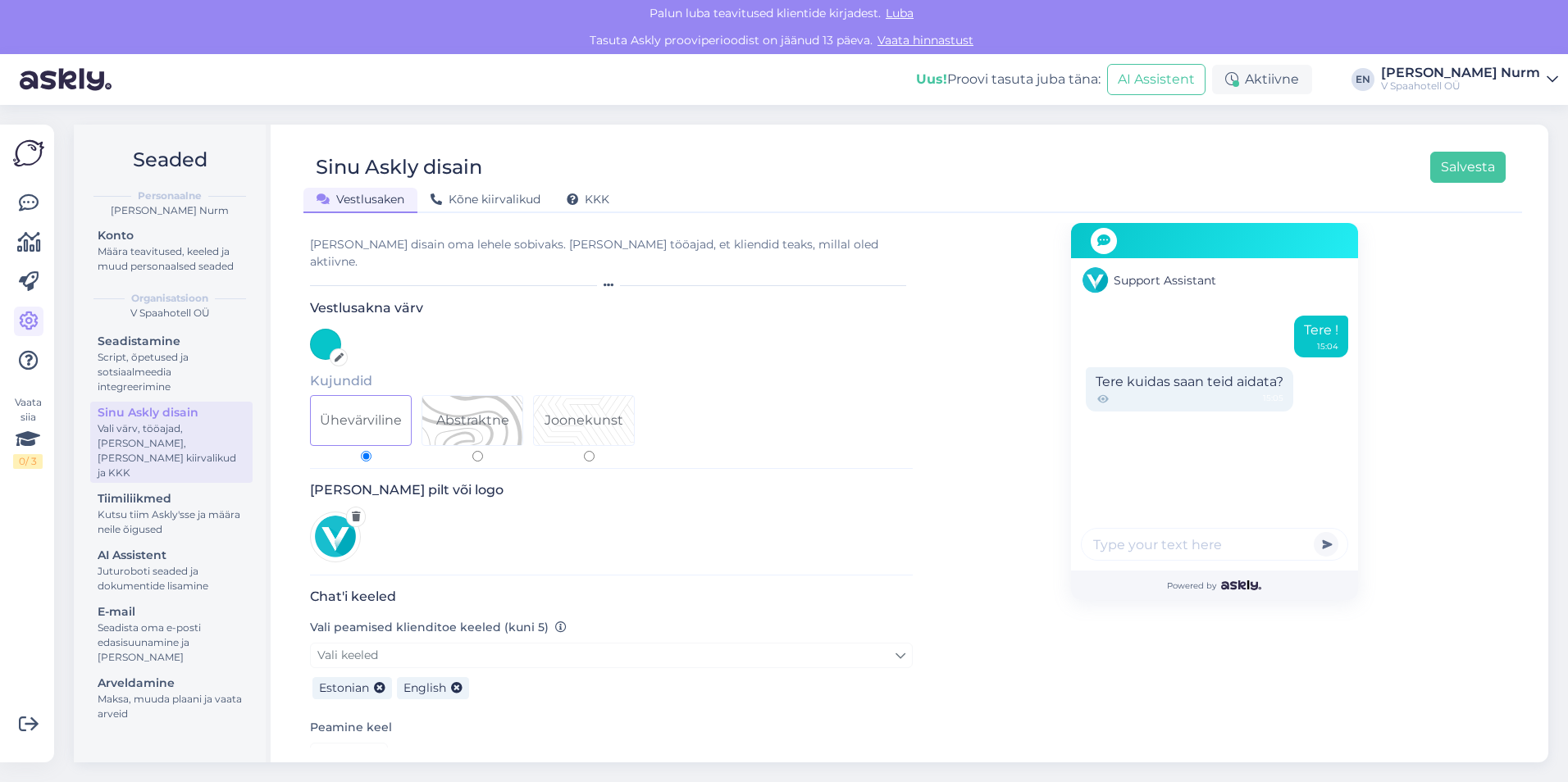
click at [1205, 269] on div "Support Assistant" at bounding box center [1215, 280] width 287 height 44
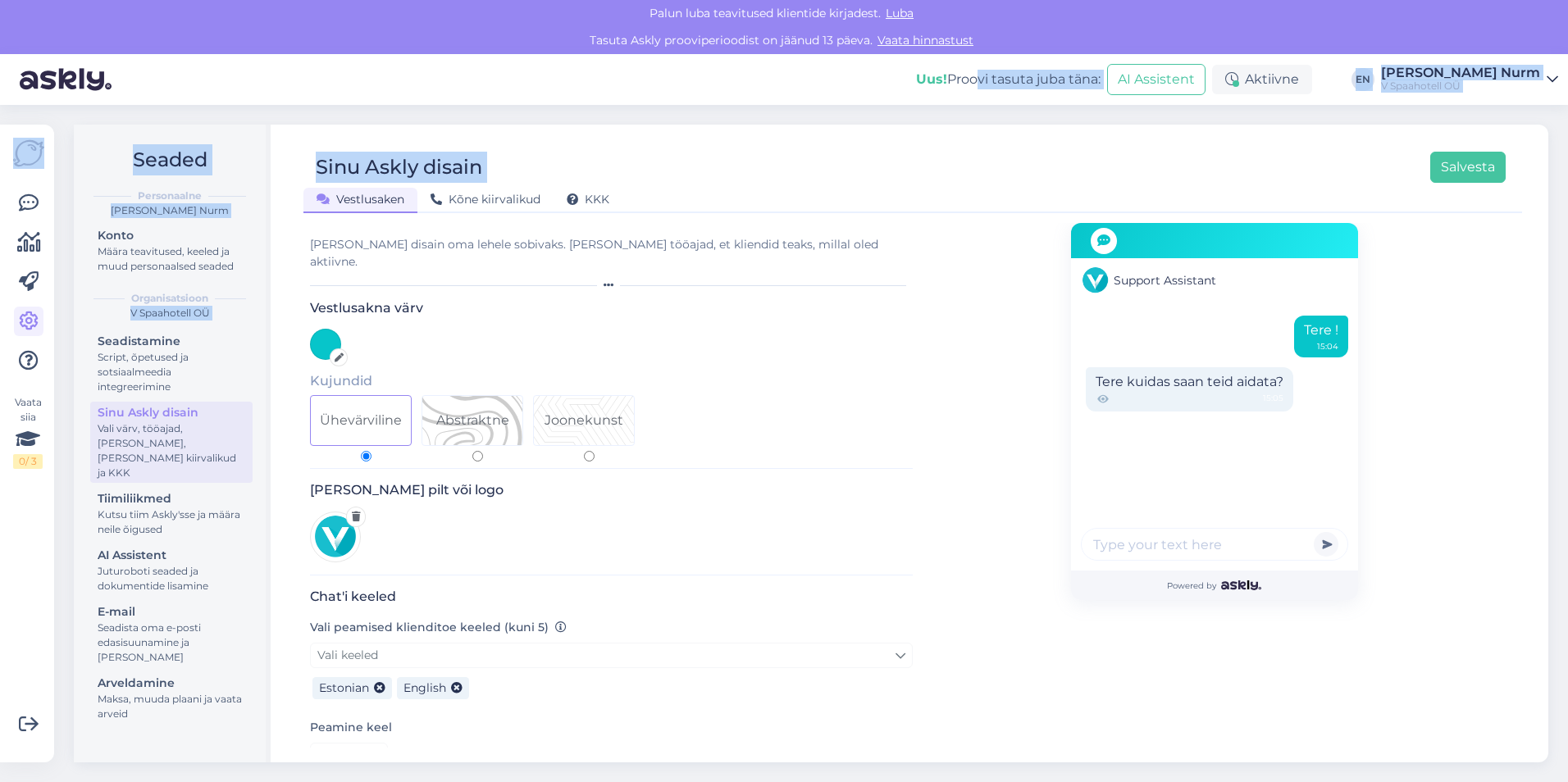
drag, startPoint x: 1051, startPoint y: 84, endPoint x: 1312, endPoint y: 129, distance: 264.9
click at [1312, 129] on div "Palun luba teavitused klientide kirjadest. Luba Tasuta Askly prooviperioodist o…" at bounding box center [784, 391] width 1568 height 782
drag, startPoint x: 1312, startPoint y: 129, endPoint x: 1297, endPoint y: 153, distance: 28.3
click at [1297, 153] on div "Sinu Askly disain Salvesta" at bounding box center [904, 167] width 1202 height 31
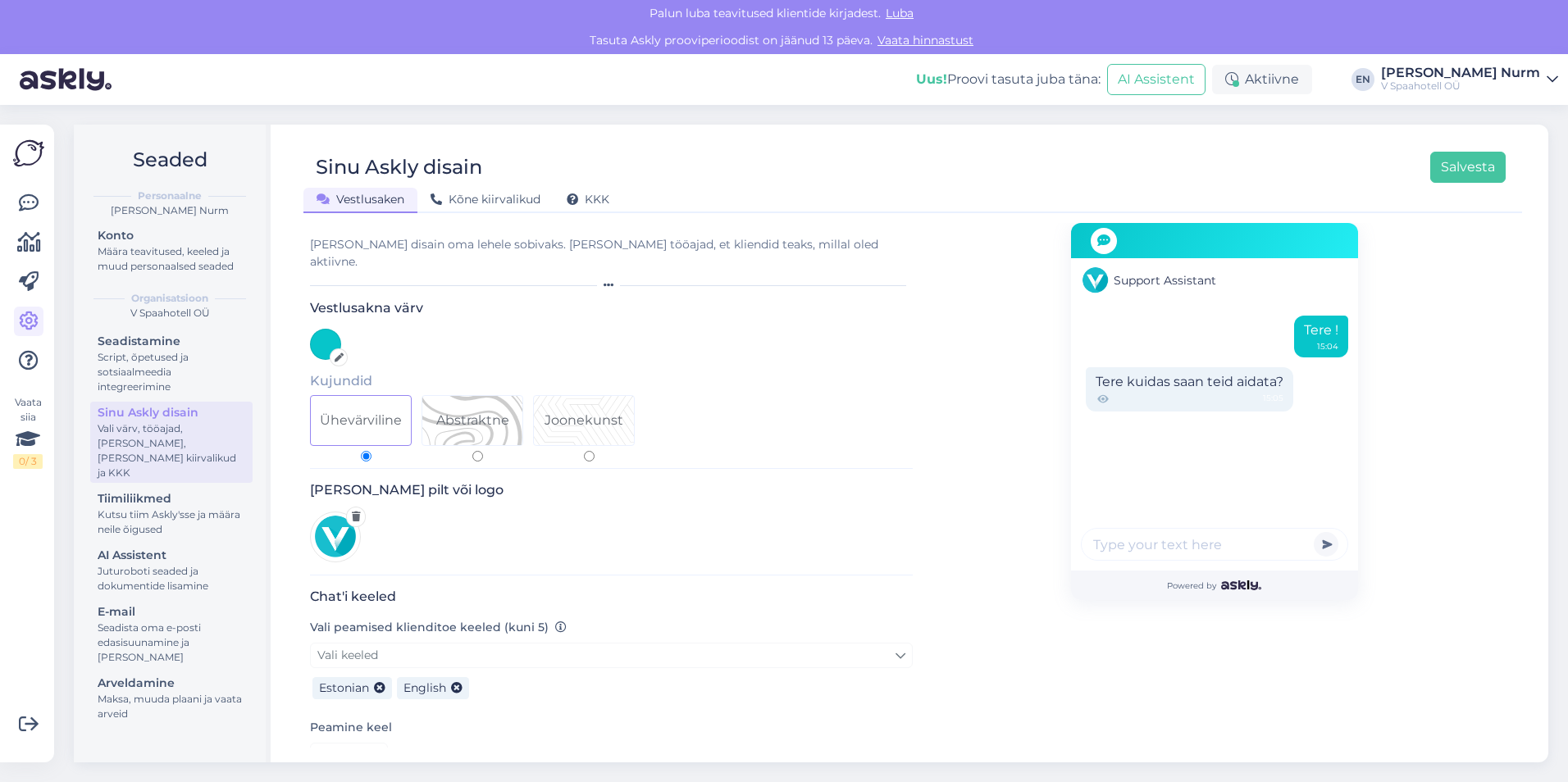
click at [23, 160] on img at bounding box center [28, 153] width 31 height 31
click at [20, 215] on link at bounding box center [28, 203] width 29 height 29
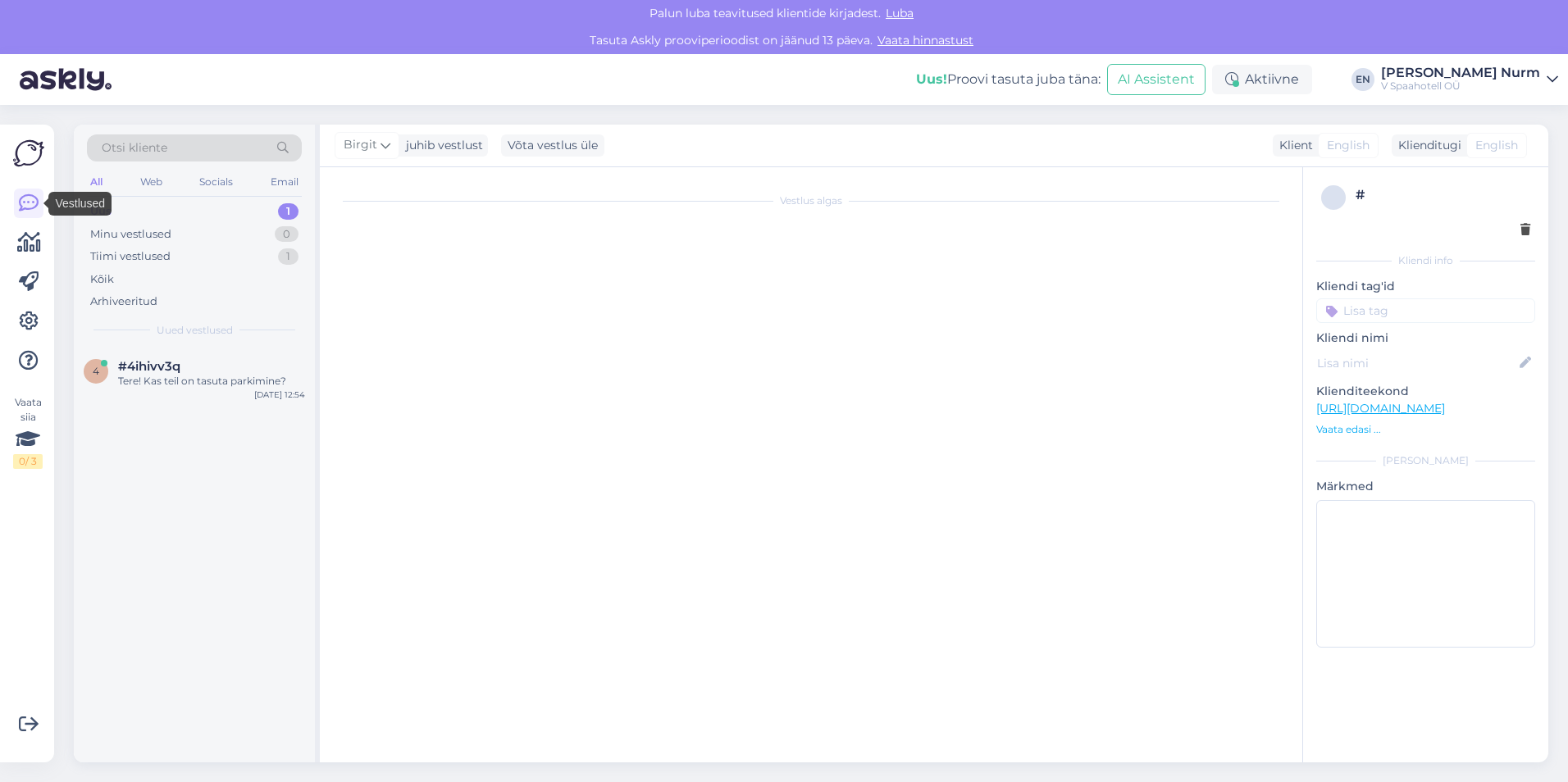
click at [146, 215] on div "Uus 1" at bounding box center [194, 211] width 215 height 23
click at [146, 233] on div "Minu vestlused" at bounding box center [130, 235] width 81 height 17
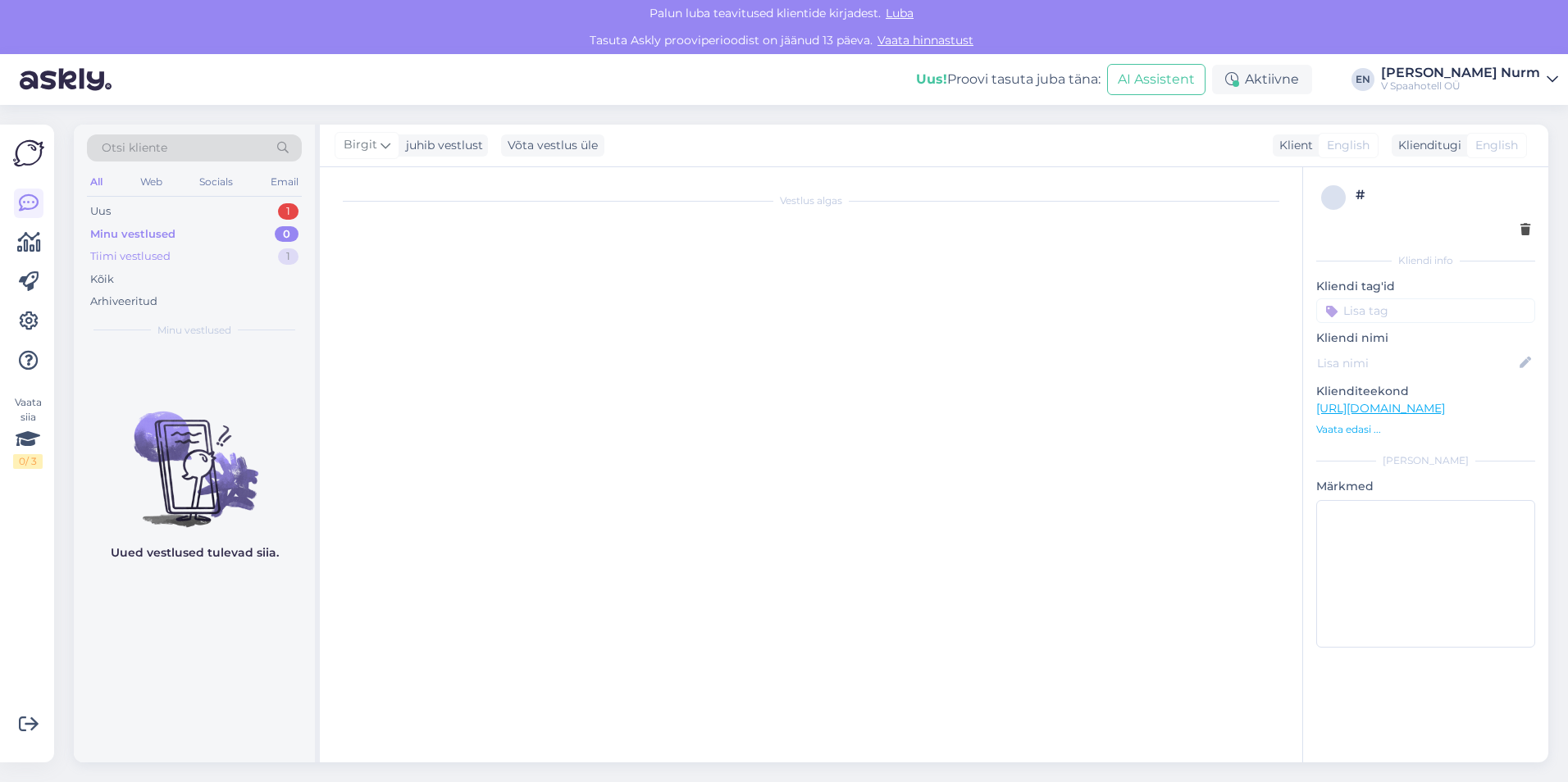
click at [157, 260] on div "Tiimi vestlused" at bounding box center [130, 256] width 80 height 17
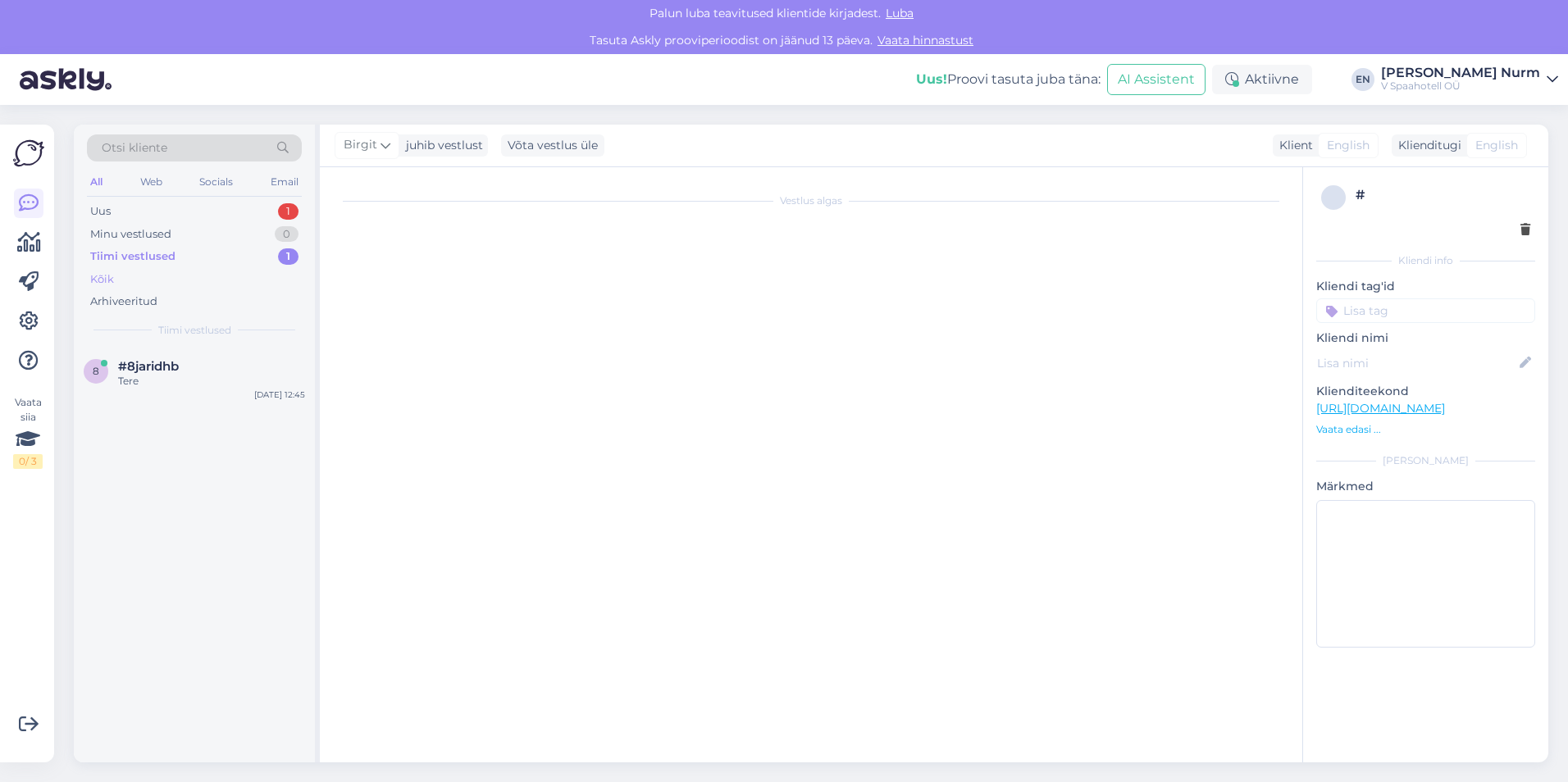
click at [164, 282] on div "Kõik" at bounding box center [194, 279] width 215 height 23
click at [452, 145] on div "juhib vestlust" at bounding box center [441, 145] width 84 height 18
click at [591, 147] on div "Võta vestlus üle" at bounding box center [553, 145] width 104 height 22
click at [552, 147] on div "Võta vestlus üle" at bounding box center [553, 145] width 104 height 22
click at [31, 247] on icon at bounding box center [29, 243] width 23 height 20
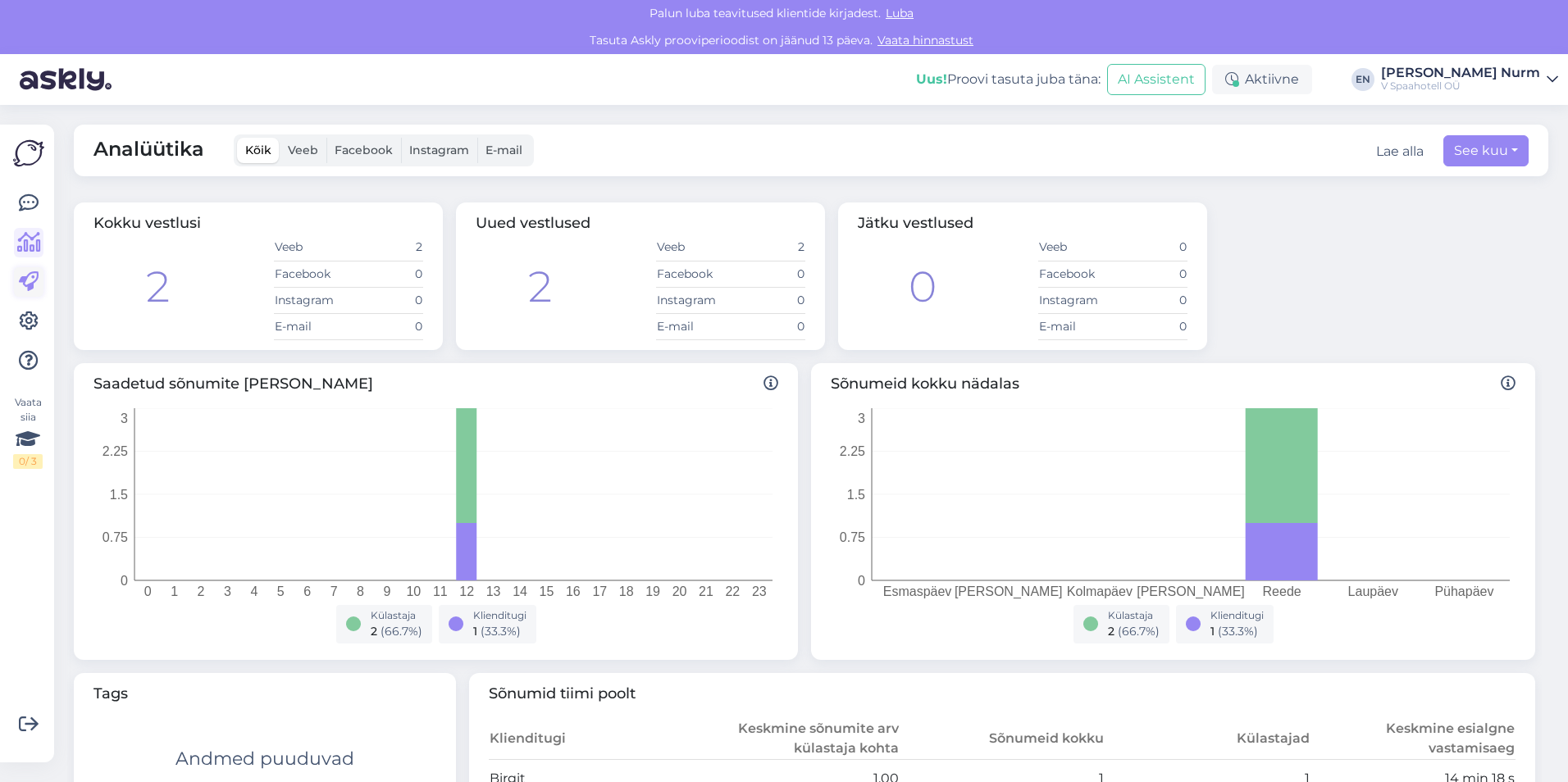
click at [33, 285] on icon at bounding box center [29, 282] width 20 height 20
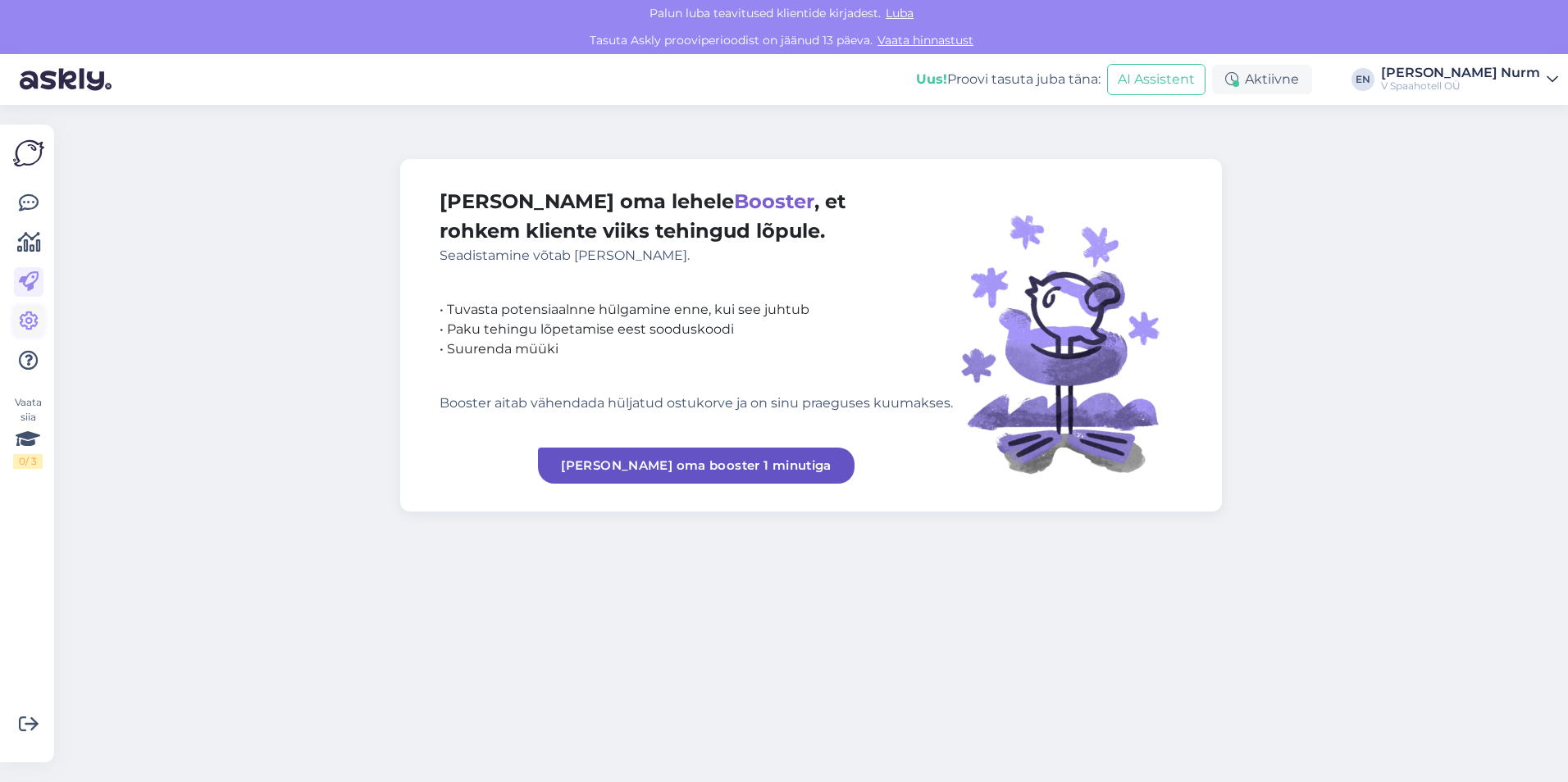
click at [33, 333] on link at bounding box center [28, 321] width 29 height 29
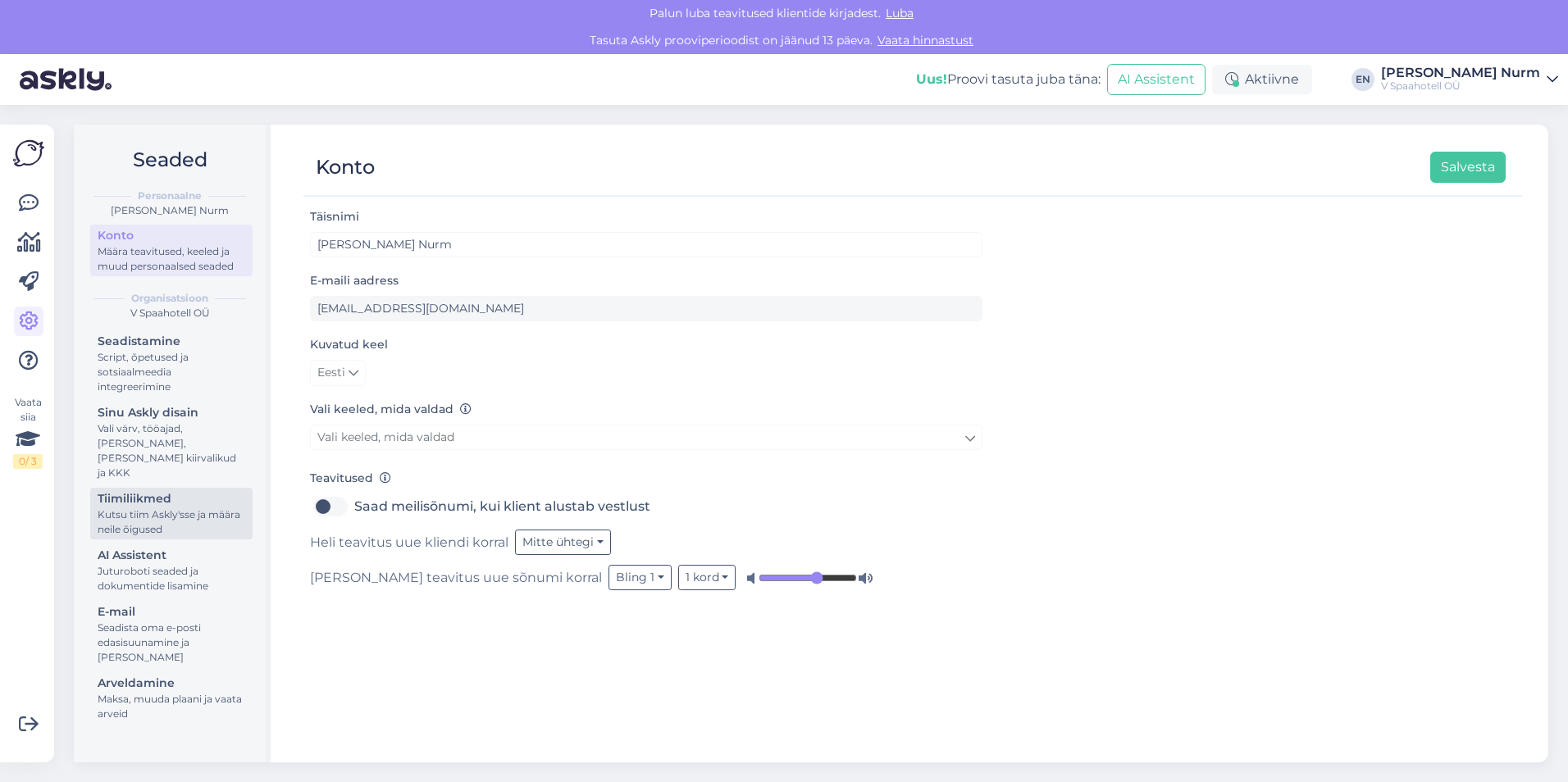
click at [151, 490] on div "Tiimiliikmed" at bounding box center [171, 499] width 148 height 18
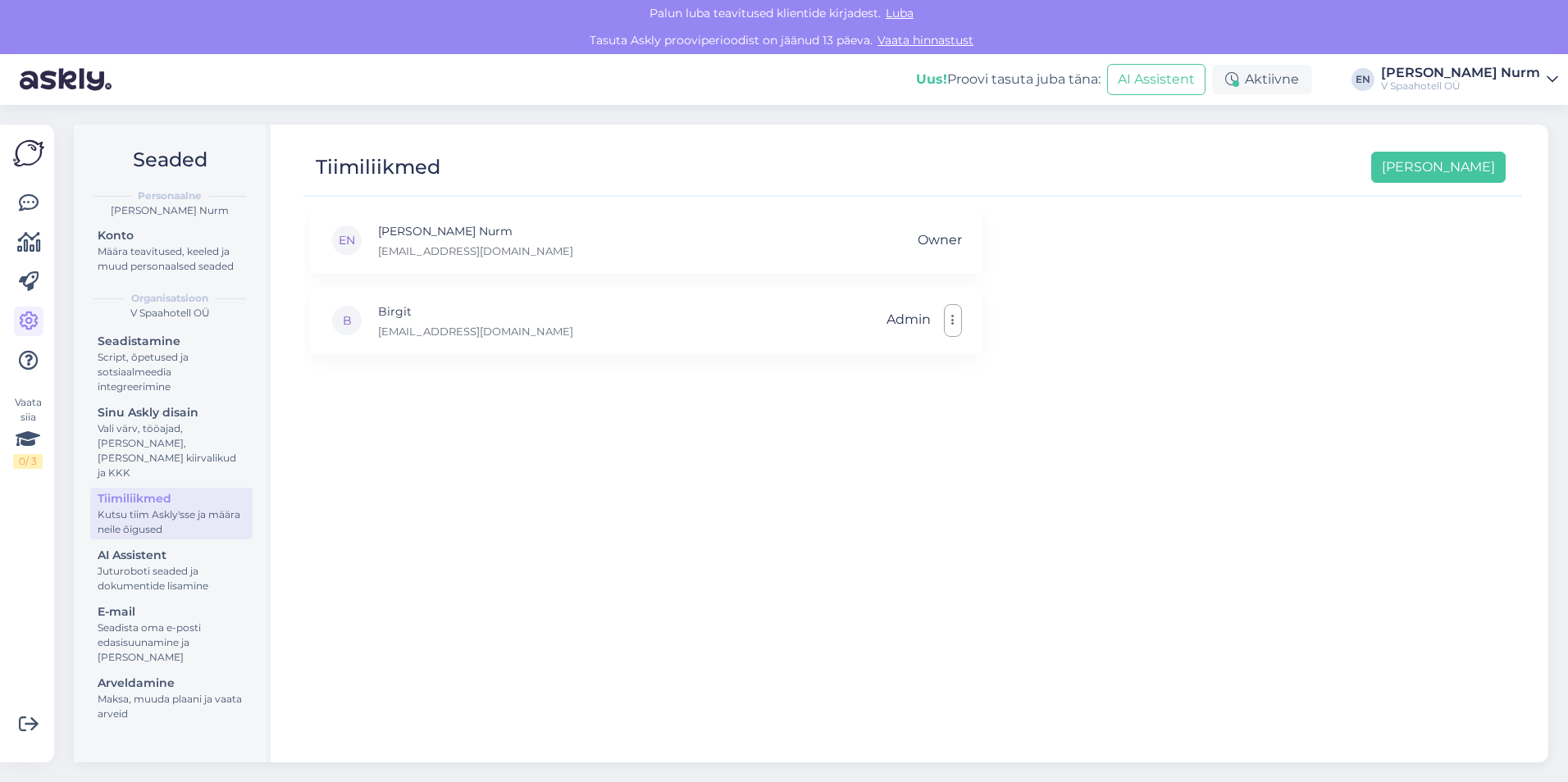
click at [1420, 167] on div "Tiimiliikmed Lisa uus" at bounding box center [904, 167] width 1202 height 31
click at [1444, 165] on button "[PERSON_NAME]" at bounding box center [1438, 167] width 134 height 31
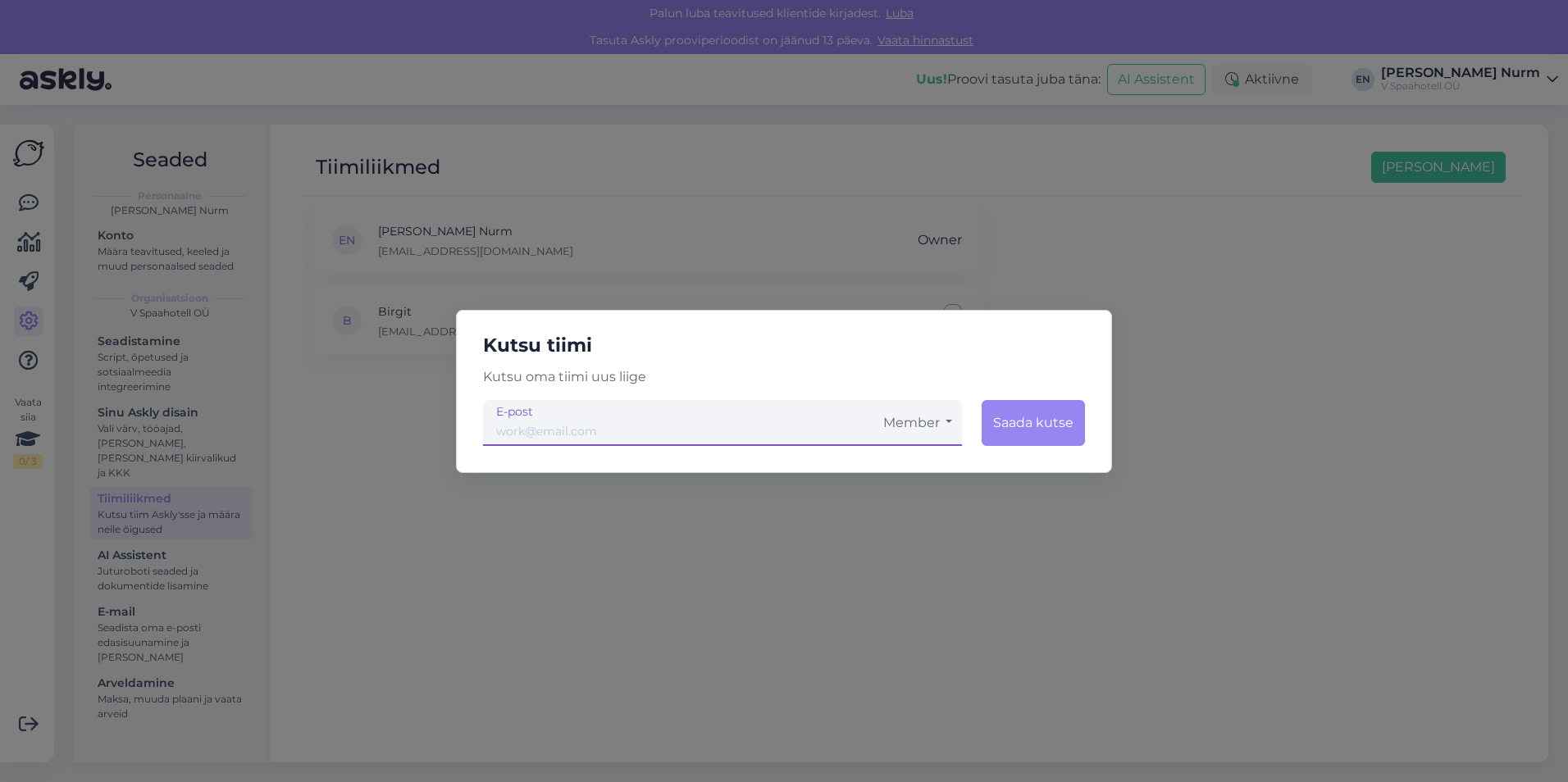
click at [523, 428] on input "email" at bounding box center [677, 423] width 390 height 46
type input "[PERSON_NAME][EMAIL_ADDRESS][DOMAIN_NAME]"
click at [1034, 411] on button "Saada kutse" at bounding box center [1033, 423] width 104 height 46
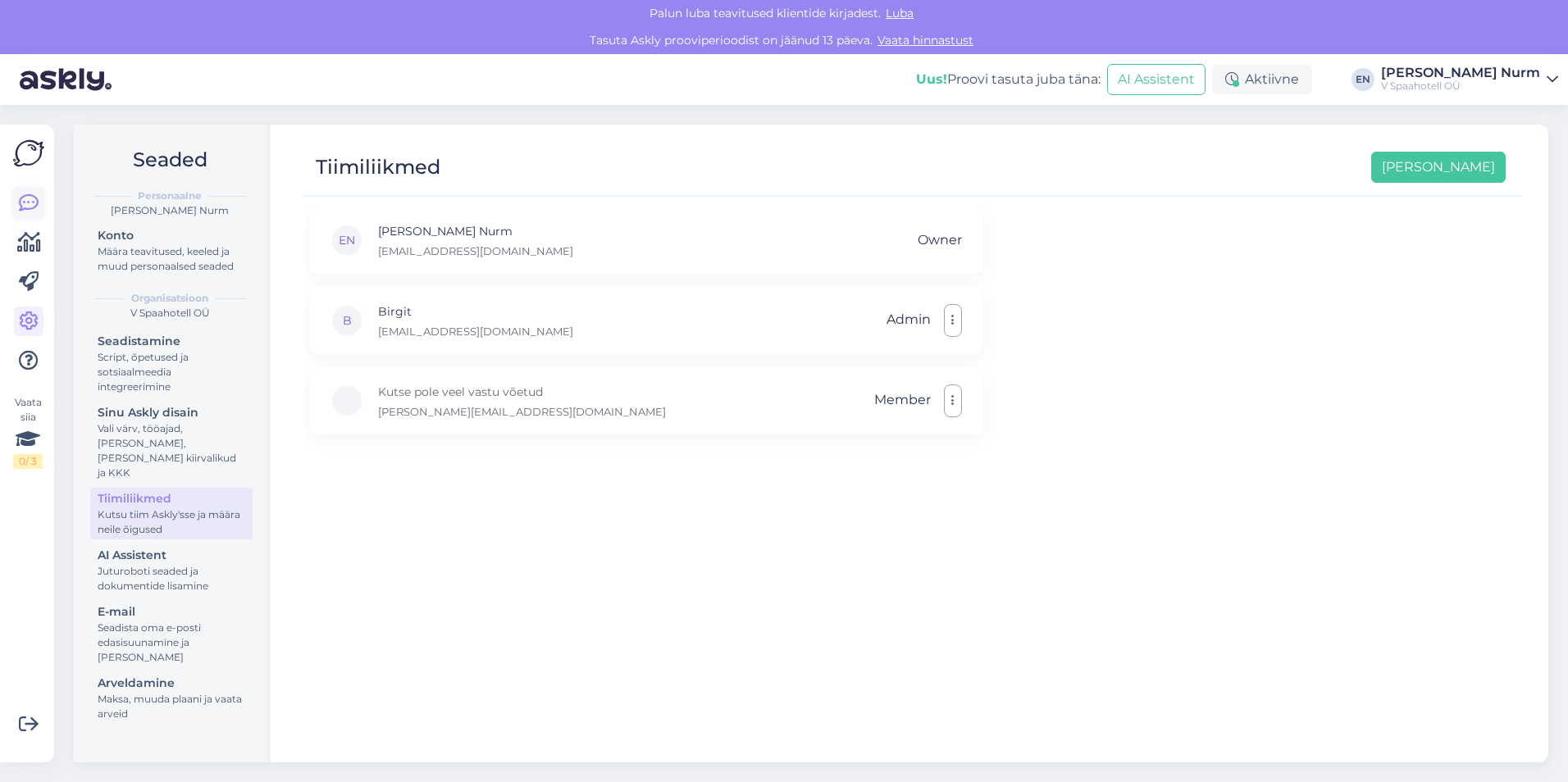
click at [23, 201] on icon at bounding box center [29, 204] width 20 height 20
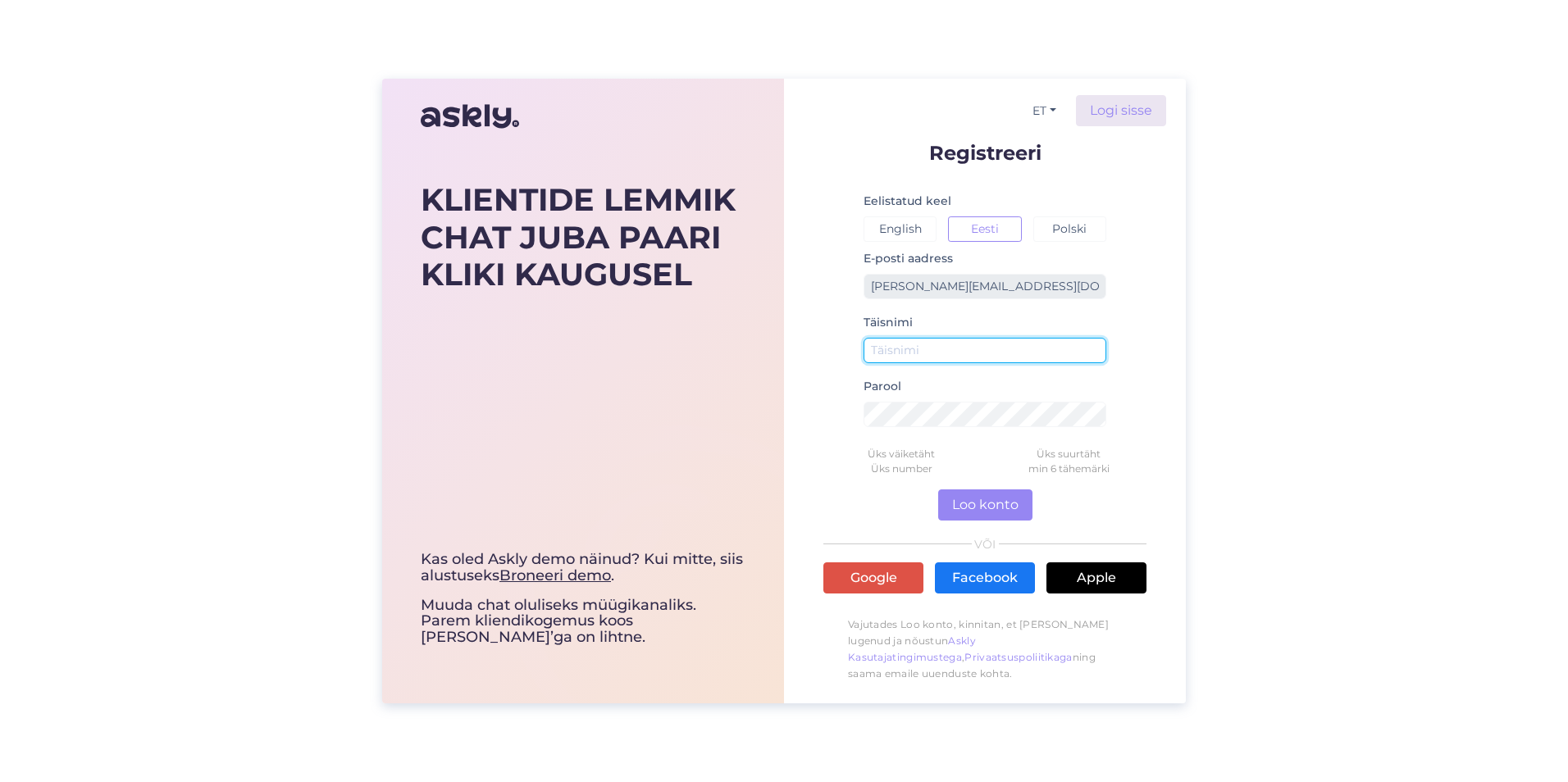
click at [924, 346] on input "text" at bounding box center [984, 350] width 243 height 25
type input "JK"
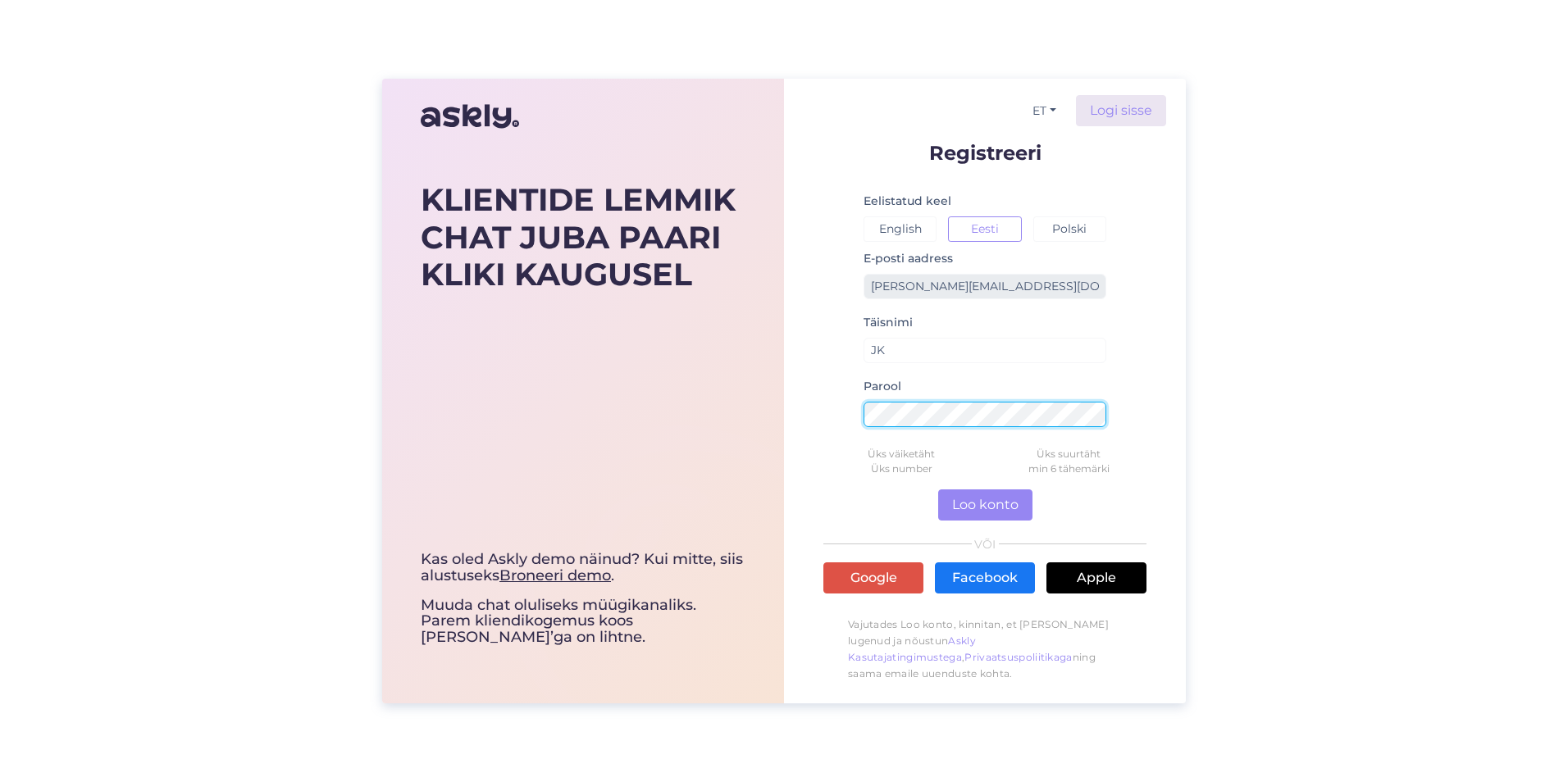
click at [938, 490] on button "Loo konto" at bounding box center [985, 505] width 94 height 31
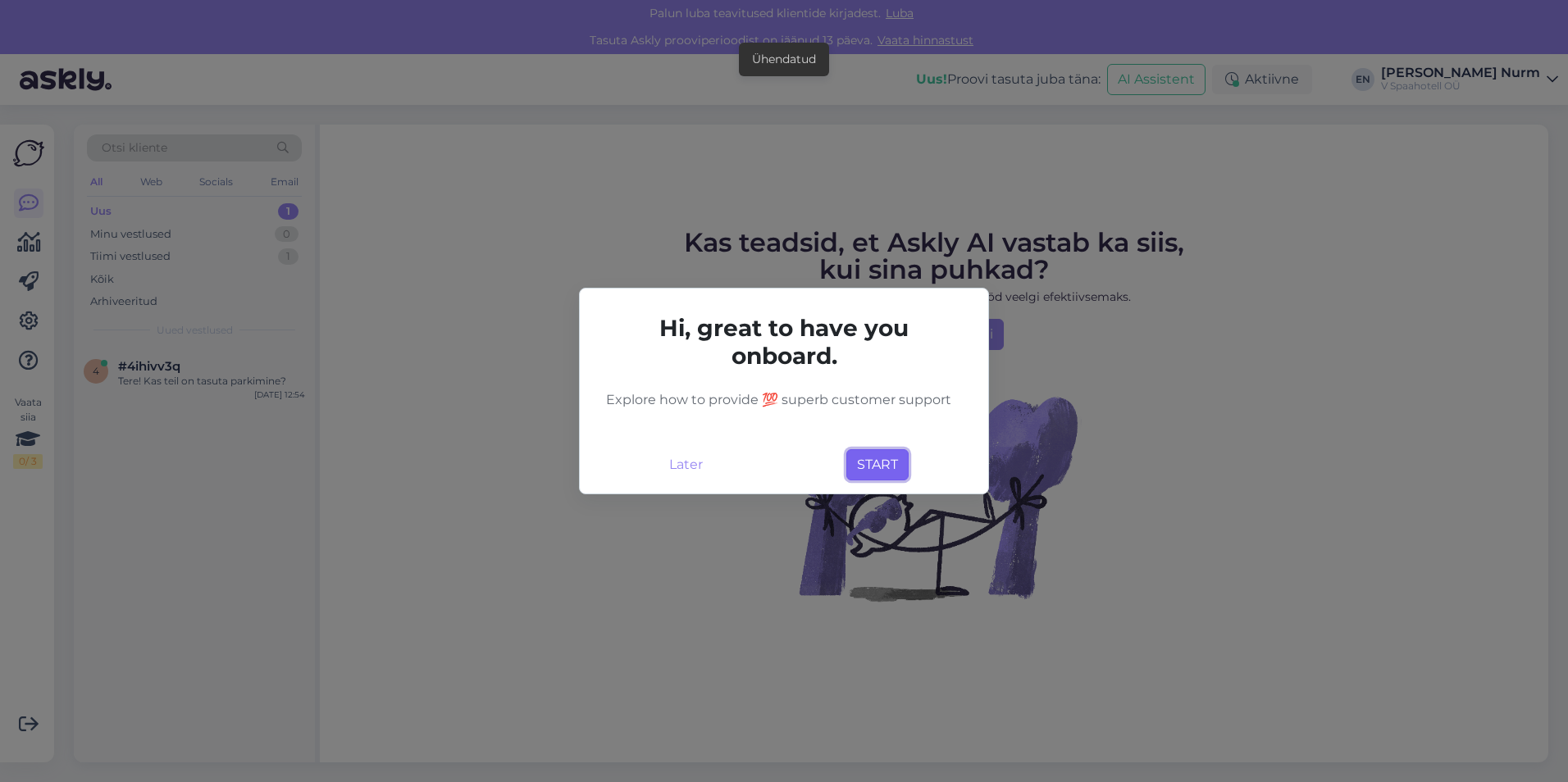
click at [880, 463] on button "START" at bounding box center [877, 465] width 63 height 31
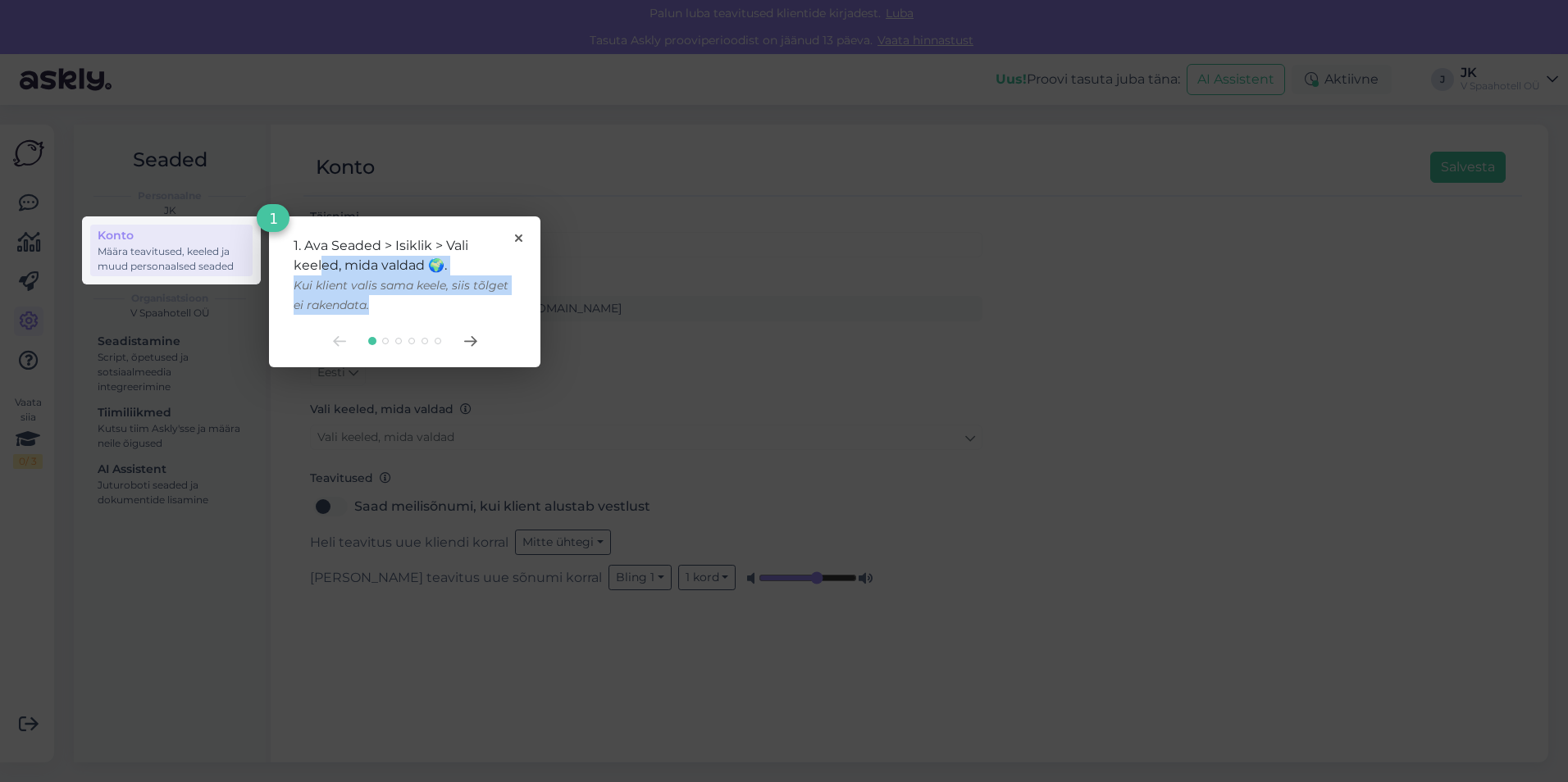
drag, startPoint x: 322, startPoint y: 262, endPoint x: 485, endPoint y: 301, distance: 167.6
click at [485, 301] on div "1. Ava Seaded > Isiklik > Vali keeled, mida valdad 🌍. Kui klient valis sama kee…" at bounding box center [404, 276] width 222 height 79
drag, startPoint x: 485, startPoint y: 301, endPoint x: 465, endPoint y: 297, distance: 20.4
click at [485, 301] on div "1. Ava Seaded > Isiklik > Vali keeled, mida valdad 🌍. Kui klient valis sama kee…" at bounding box center [404, 276] width 222 height 79
click at [162, 245] on rect at bounding box center [171, 250] width 179 height 68
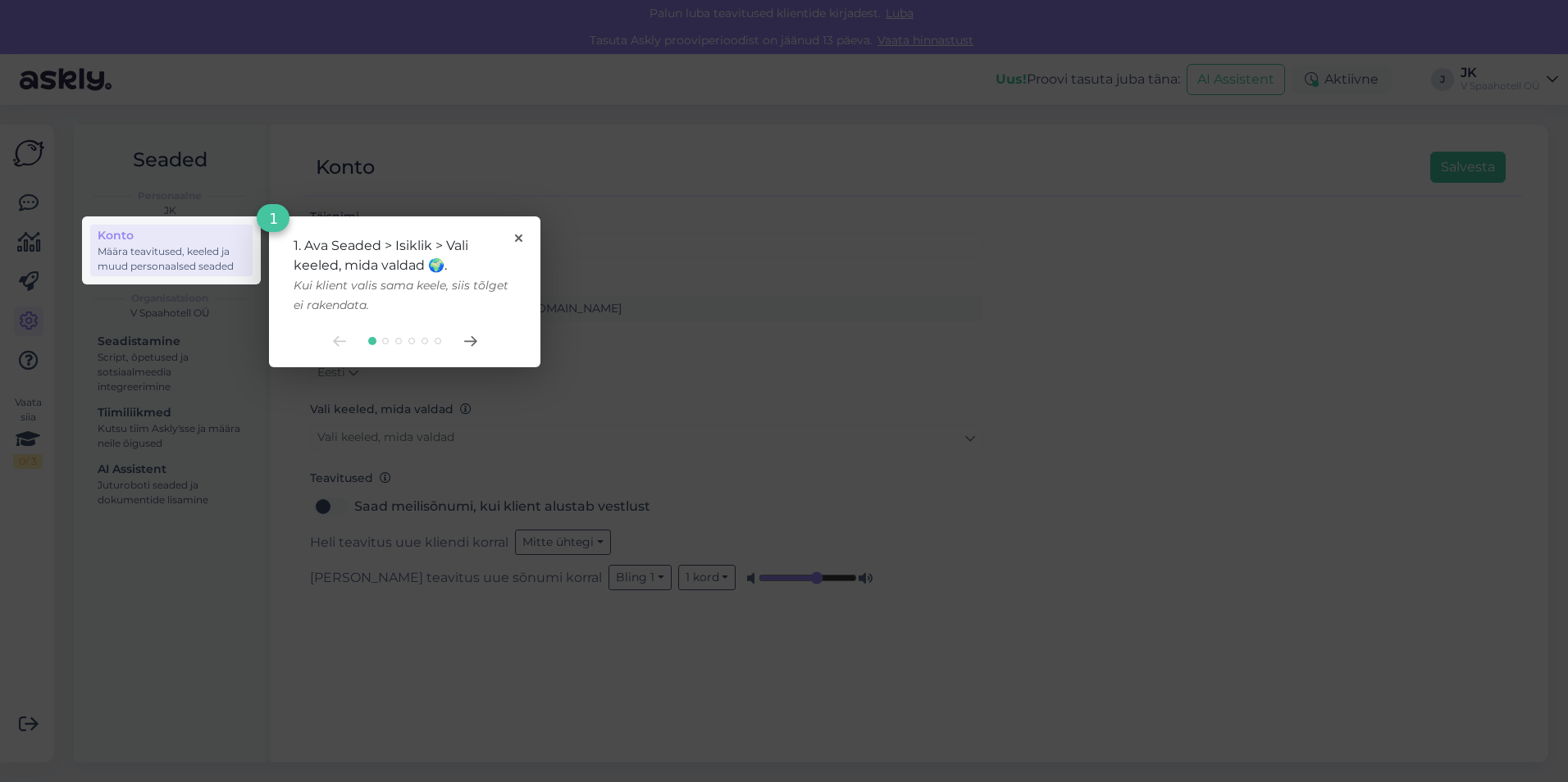
click at [478, 337] on div at bounding box center [404, 341] width 222 height 13
click at [473, 340] on icon at bounding box center [470, 341] width 13 height 11
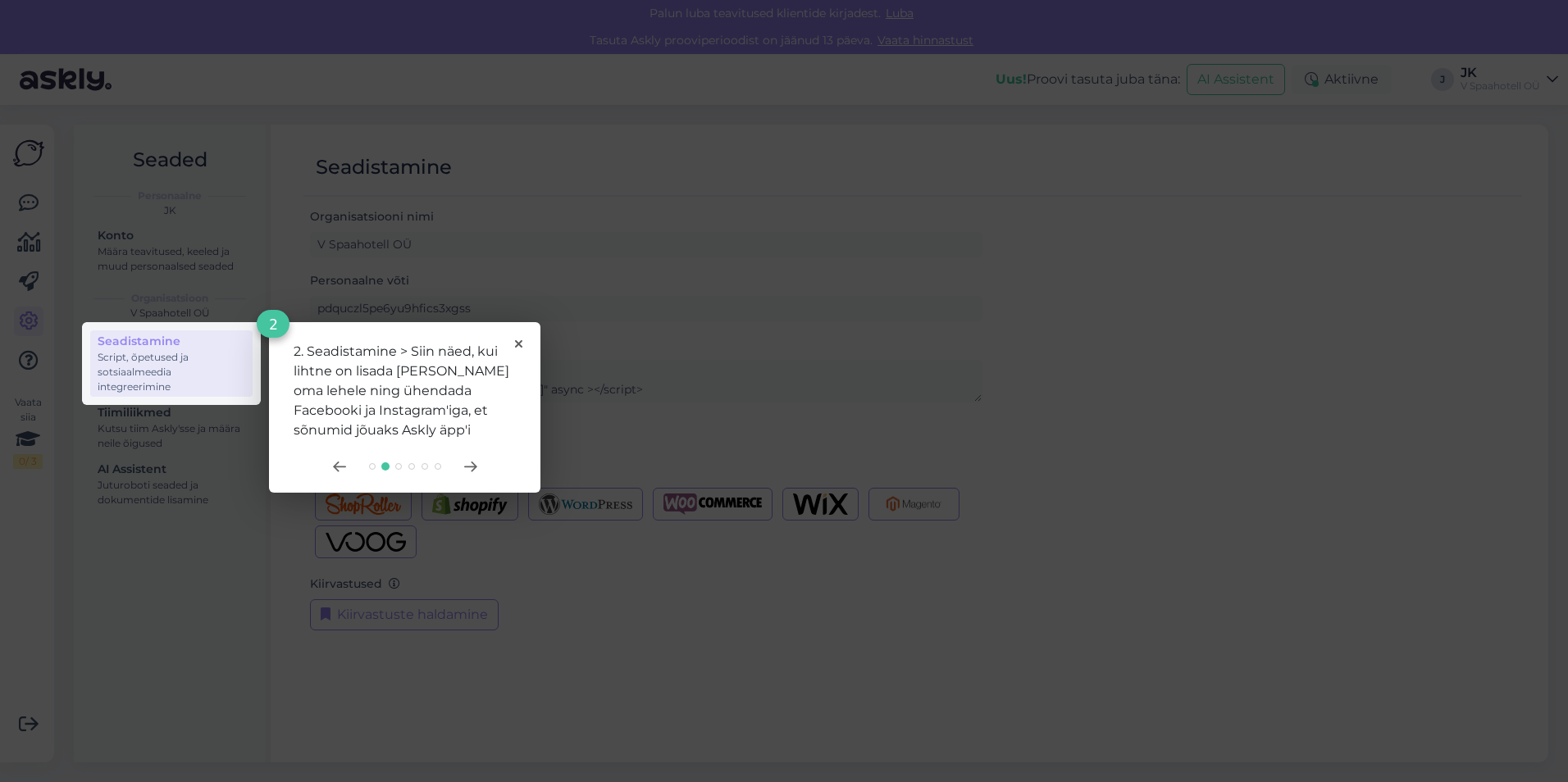
click at [465, 472] on div at bounding box center [404, 467] width 222 height 13
click at [471, 467] on icon at bounding box center [469, 467] width 12 height 9
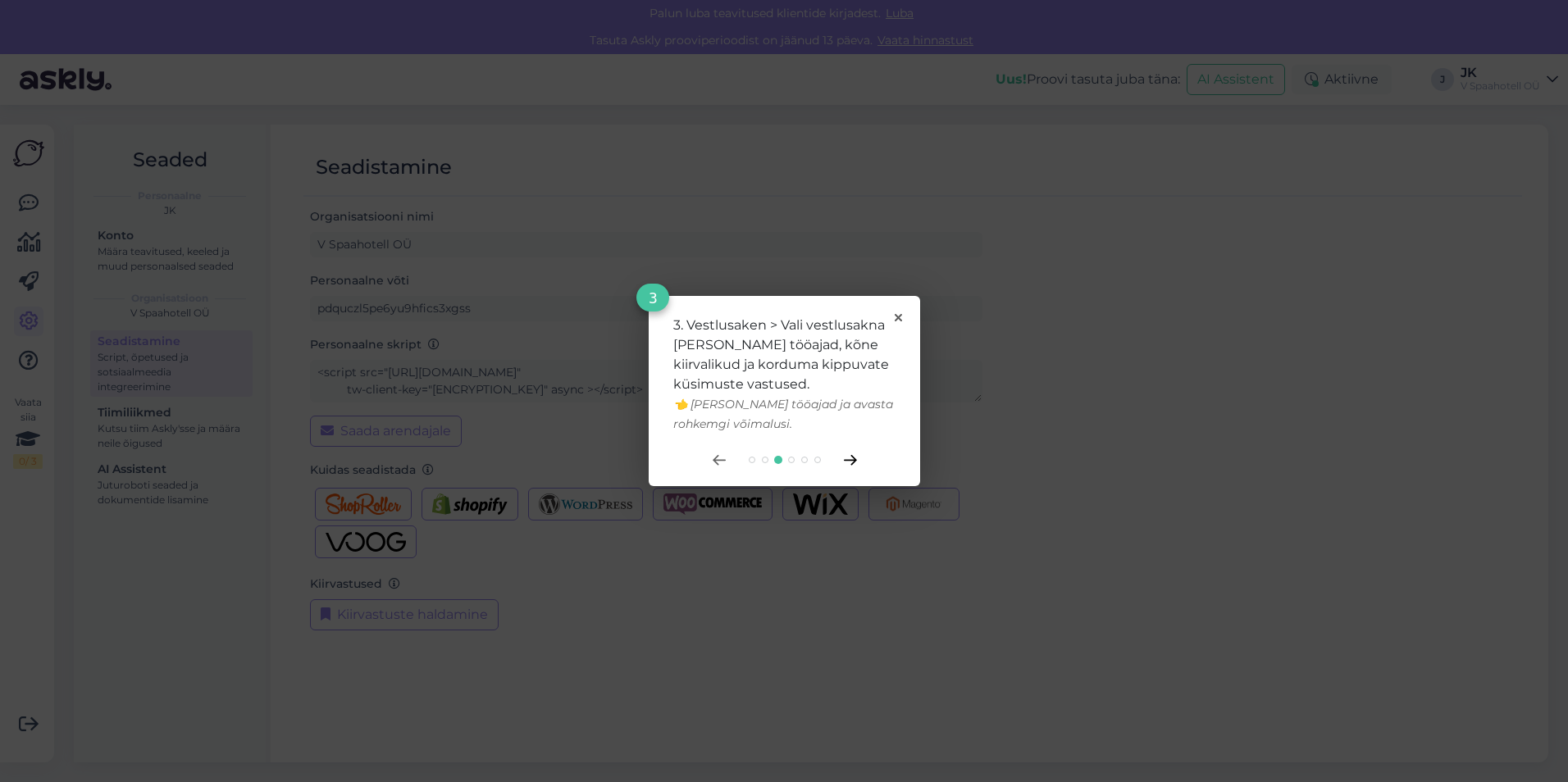
click at [849, 463] on icon at bounding box center [850, 460] width 13 height 11
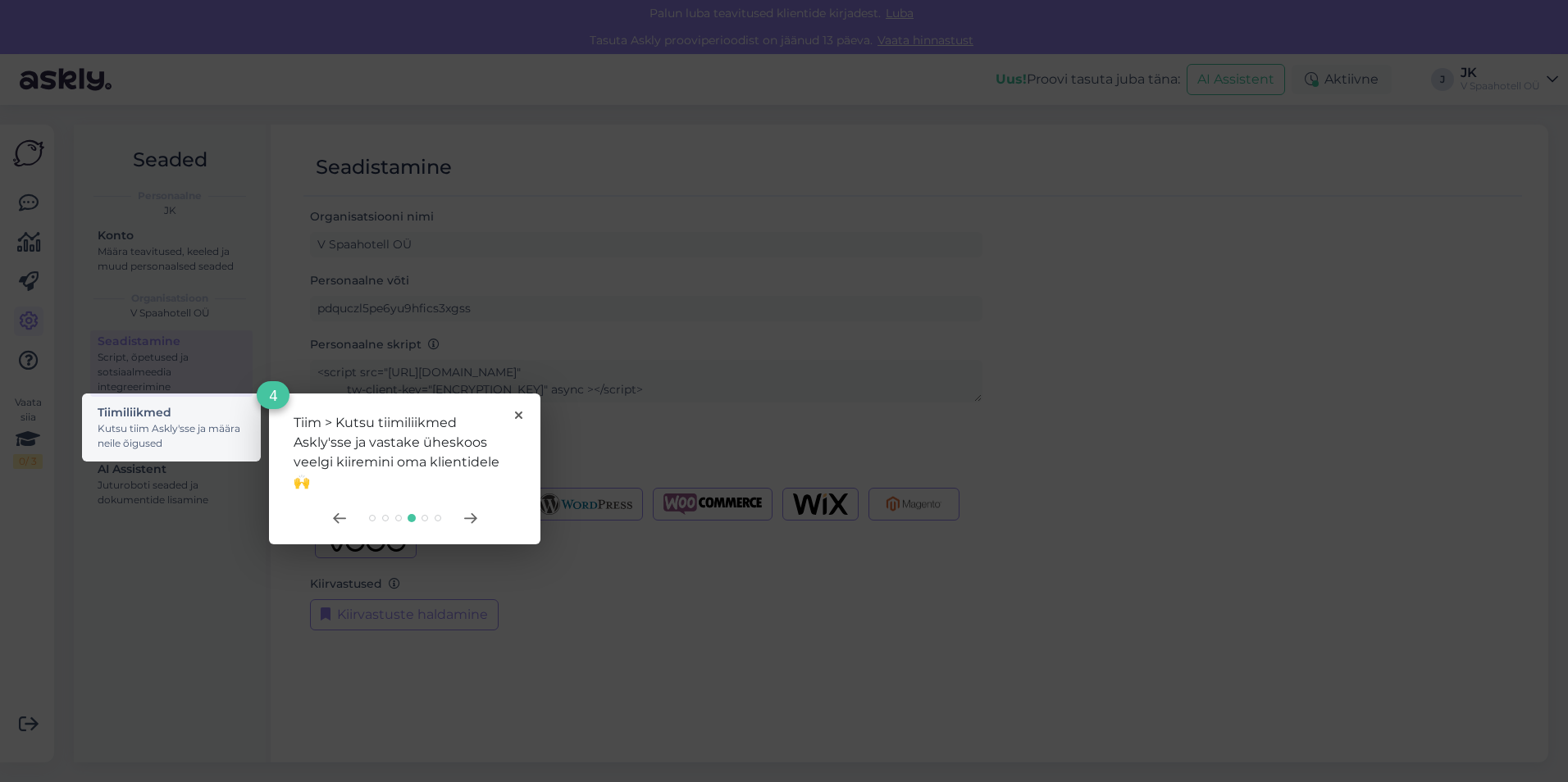
click at [517, 405] on div "Tiim > Kutsu tiimiliikmed Askly'sse ja vastake üheskoos veelgi kiiremini oma kl…" at bounding box center [404, 469] width 271 height 151
click at [517, 410] on div "Tiim > Kutsu tiimiliikmed Askly'sse ja vastake üheskoos veelgi kiiremini oma kl…" at bounding box center [404, 469] width 271 height 151
click at [523, 422] on div "Tiim > Kutsu tiimiliikmed Askly'sse ja vastake üheskoos veelgi kiiremini oma kl…" at bounding box center [404, 469] width 271 height 151
click at [521, 419] on icon at bounding box center [518, 415] width 8 height 8
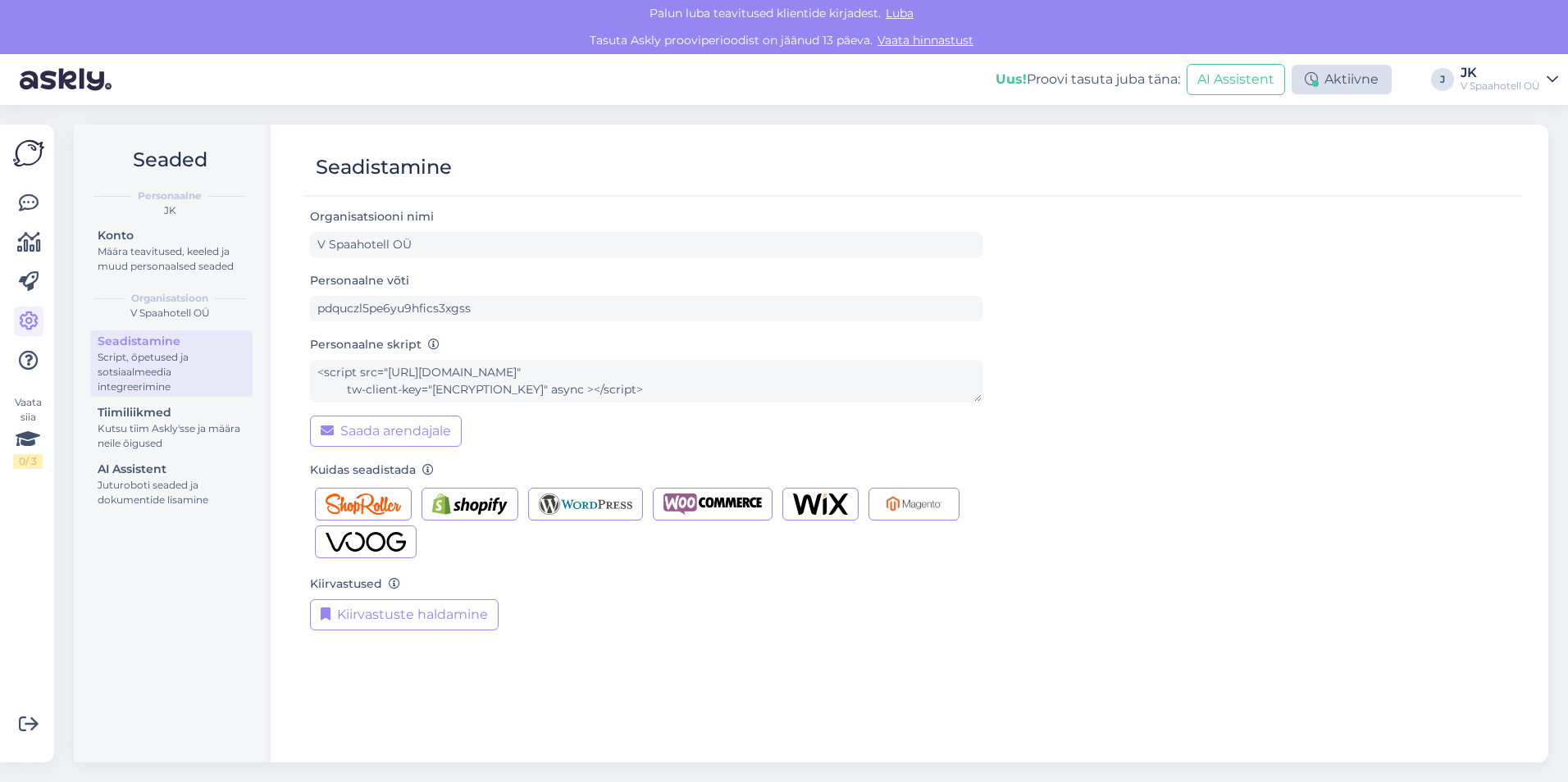
click at [1352, 75] on div "Aktiivne" at bounding box center [1342, 79] width 100 height 29
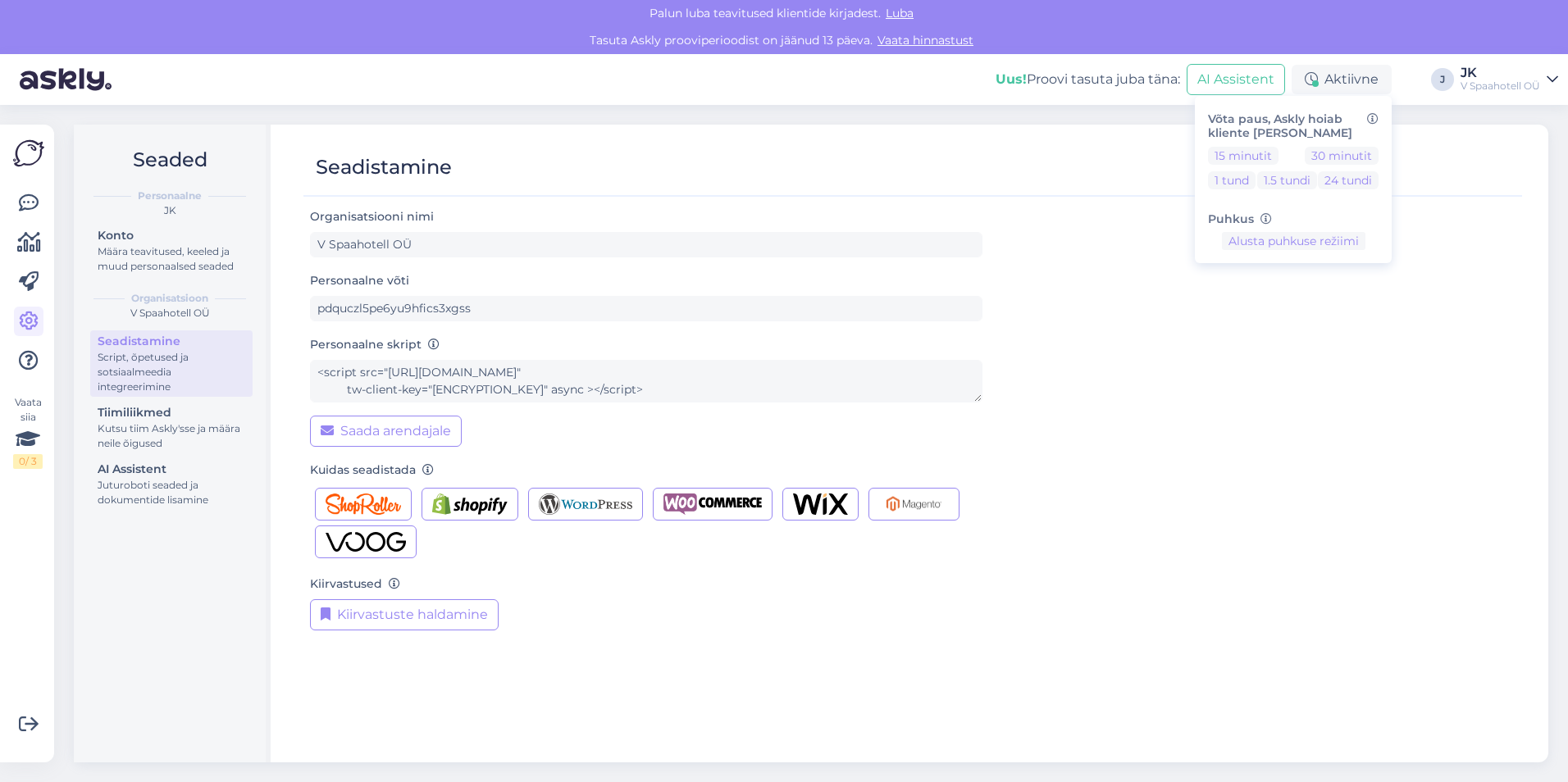
click at [395, 292] on div "Personaalne võti pdquczl5pe6yu9hfics3xgss" at bounding box center [646, 296] width 672 height 51
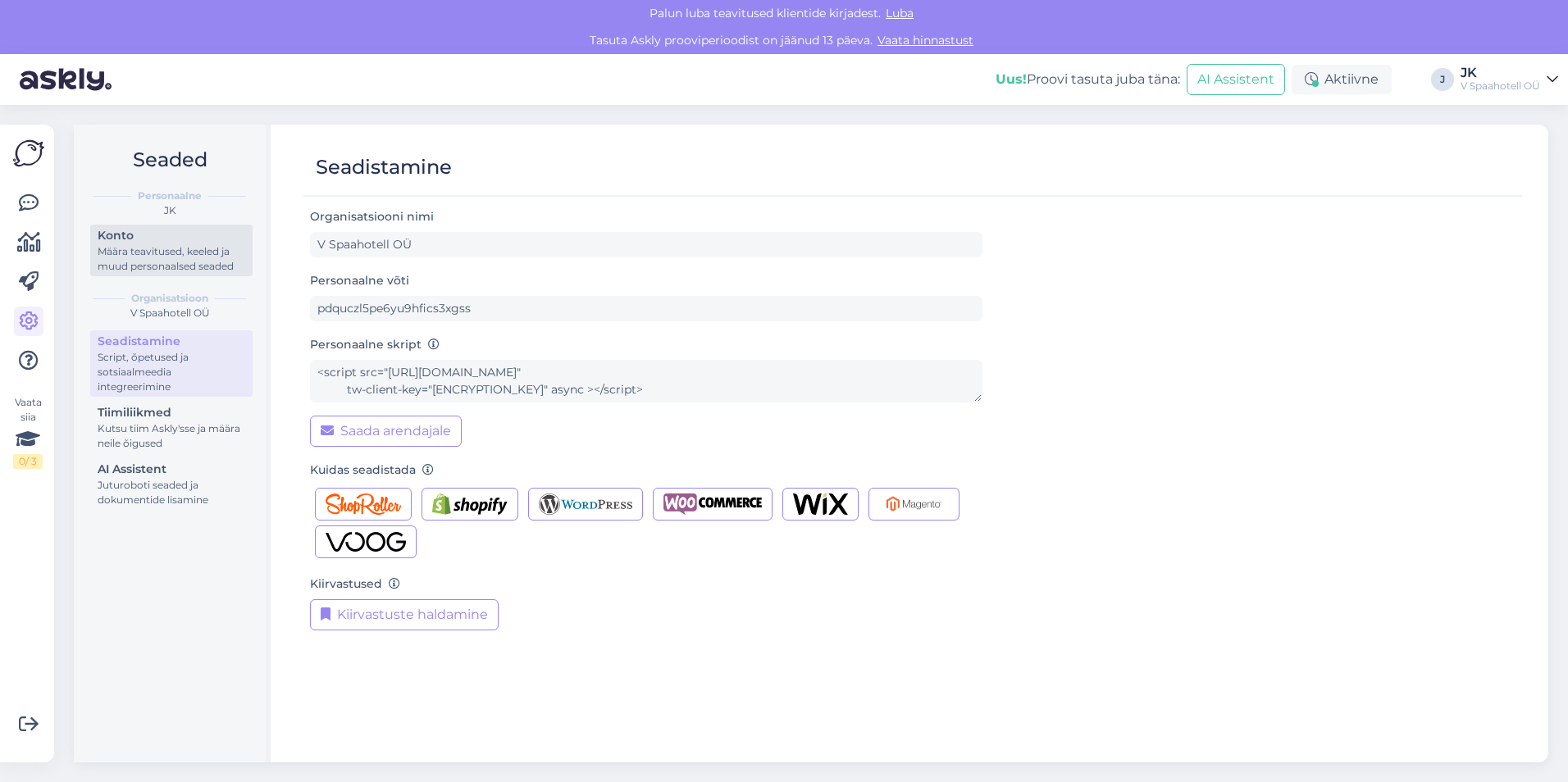
click at [171, 262] on div "Määra teavitused, keeled ja muud personaalsed seaded" at bounding box center [171, 258] width 148 height 29
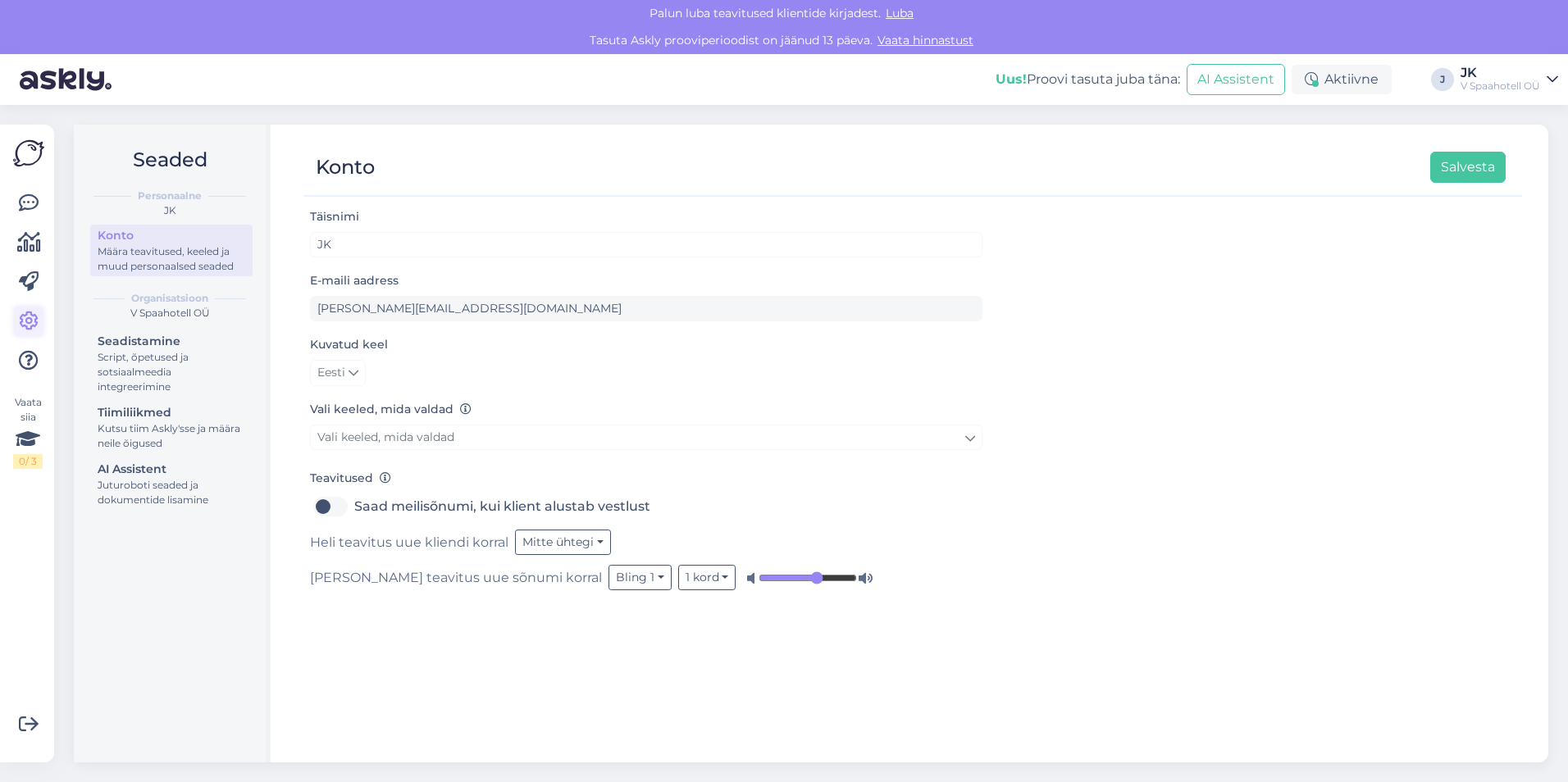
click at [33, 327] on icon at bounding box center [29, 322] width 20 height 20
click at [23, 331] on icon at bounding box center [29, 322] width 20 height 20
click at [176, 357] on div "Script, õpetused ja sotsiaalmeedia integreerimine" at bounding box center [171, 372] width 148 height 44
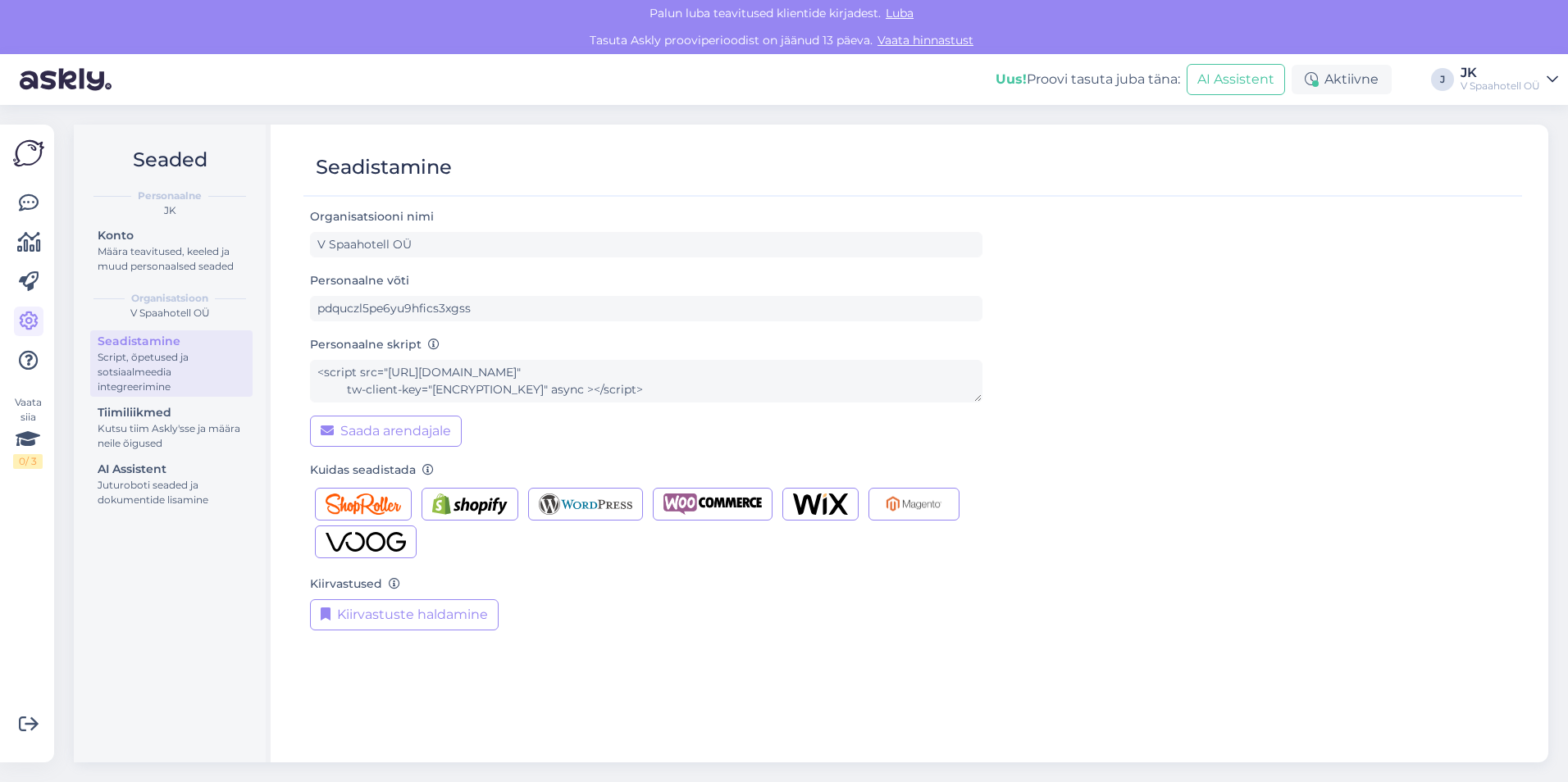
click at [457, 228] on div "Organisatsiooni nimi V Spaahotell OÜ" at bounding box center [646, 231] width 672 height 51
click at [161, 435] on div "Kutsu tiim Askly'sse ja määra neile õigused" at bounding box center [171, 435] width 148 height 29
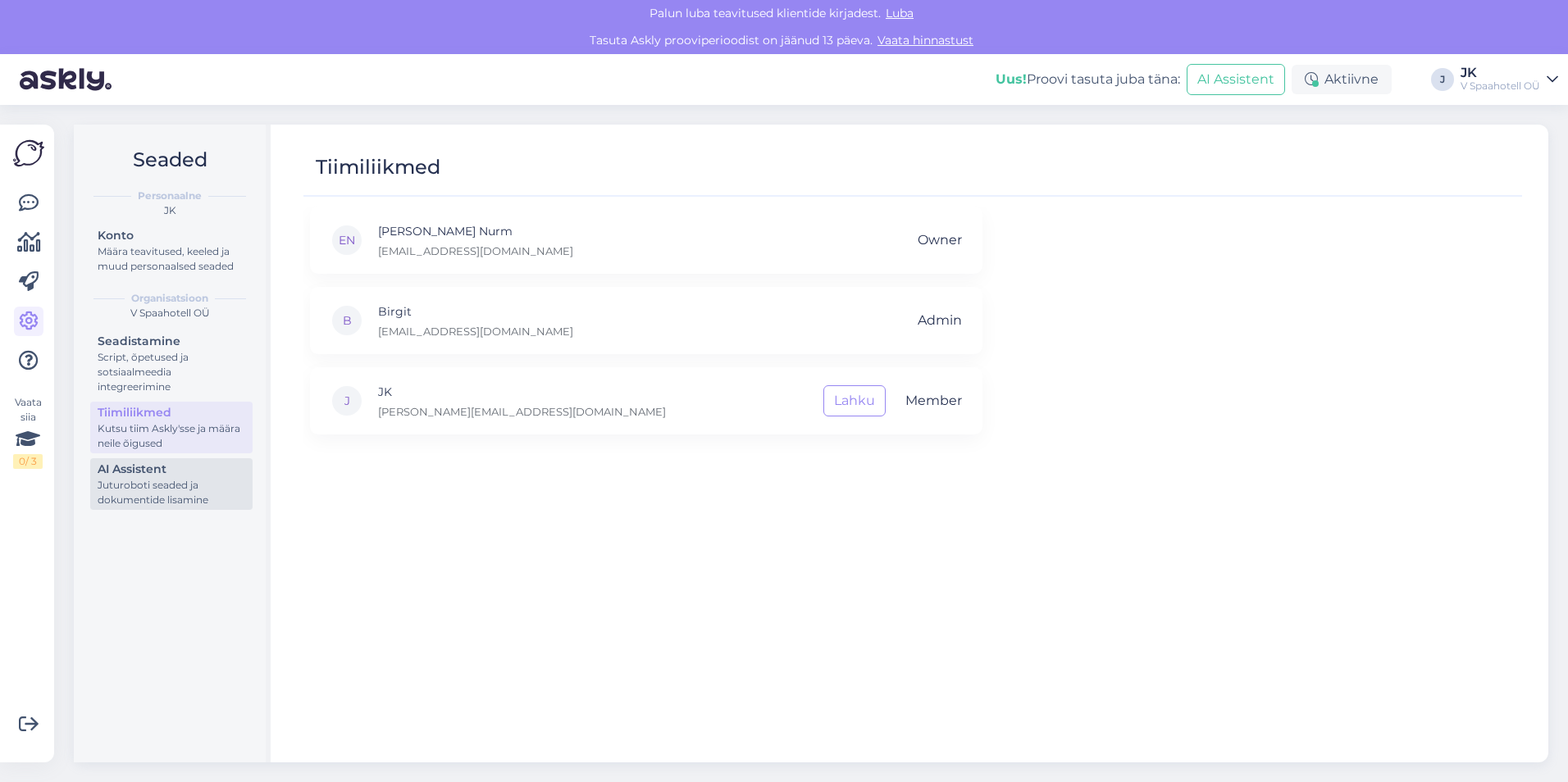
click at [119, 478] on div "Juturoboti seaded ja dokumentide lisamine" at bounding box center [171, 492] width 148 height 29
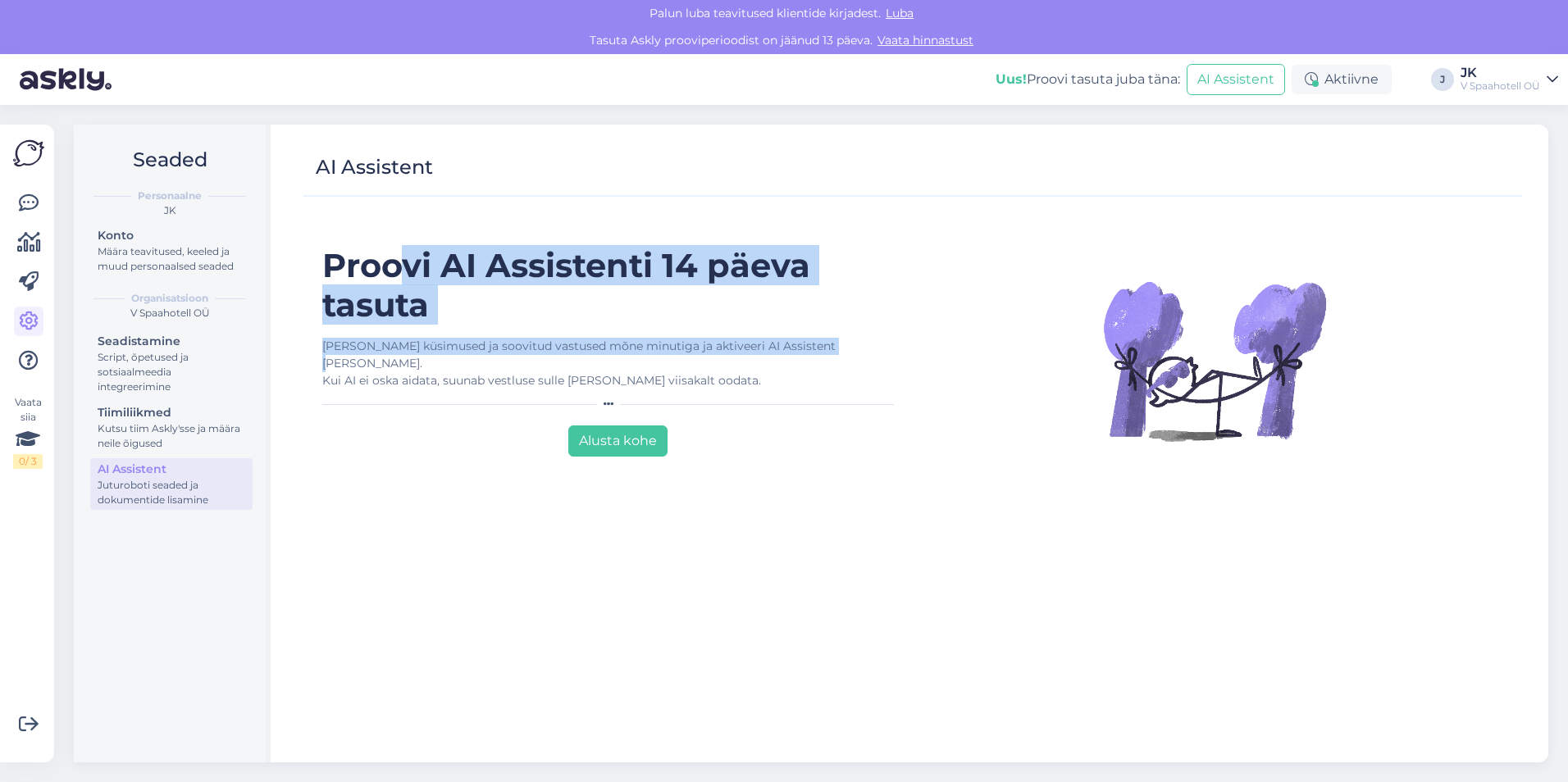
drag, startPoint x: 452, startPoint y: 265, endPoint x: 862, endPoint y: 349, distance: 418.5
click at [862, 349] on div "Proovi AI Assistenti 14 päeva tasuta Lisa küsimused ja soovitud vastused mõne m…" at bounding box center [611, 496] width 602 height 502
click at [862, 349] on div "Lisa küsimused ja soovitud vastused mõne minutiga ja aktiveeri AI Assistent jub…" at bounding box center [611, 363] width 578 height 52
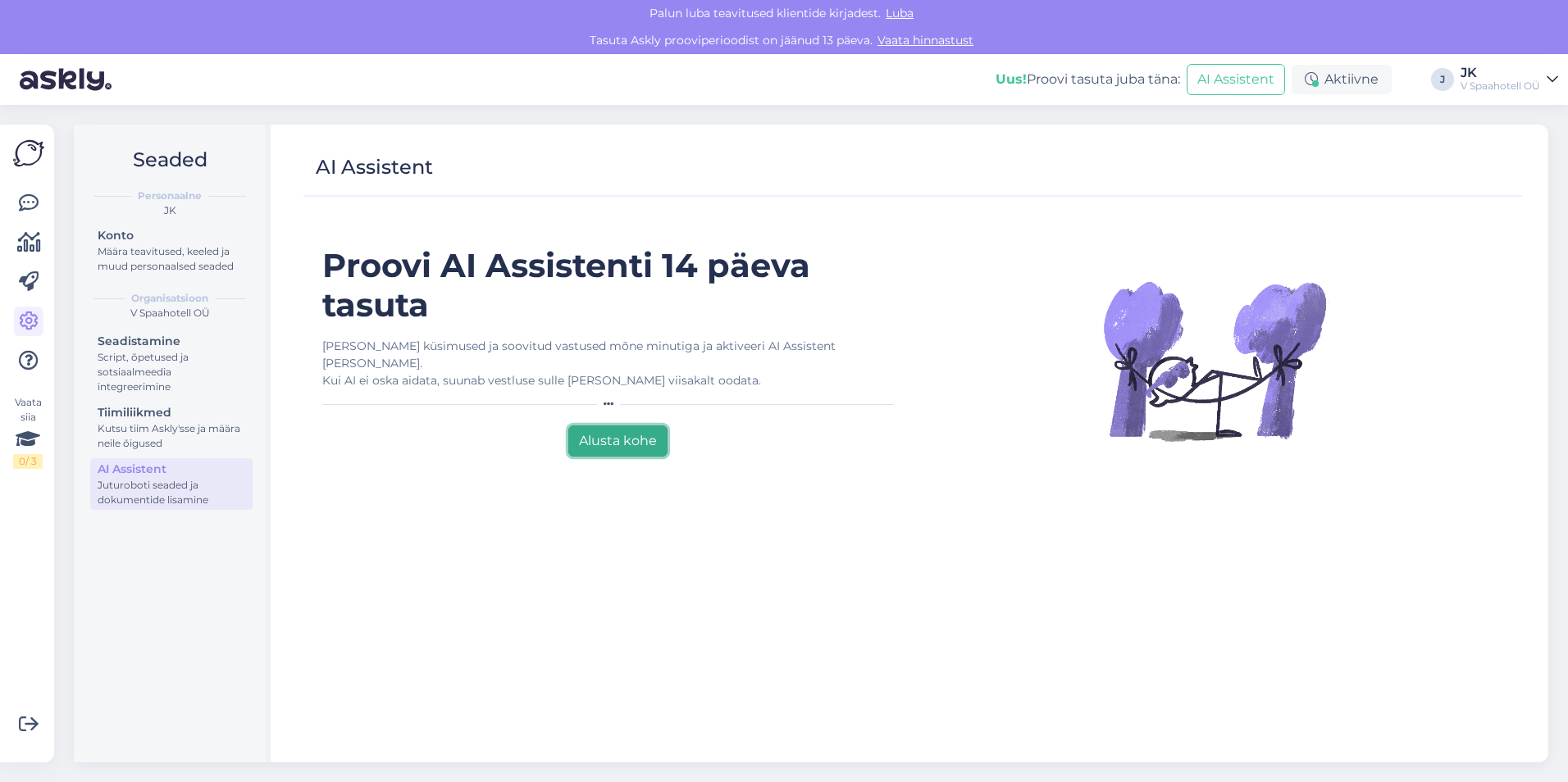
click at [612, 425] on button "Alusta kohe" at bounding box center [617, 440] width 99 height 31
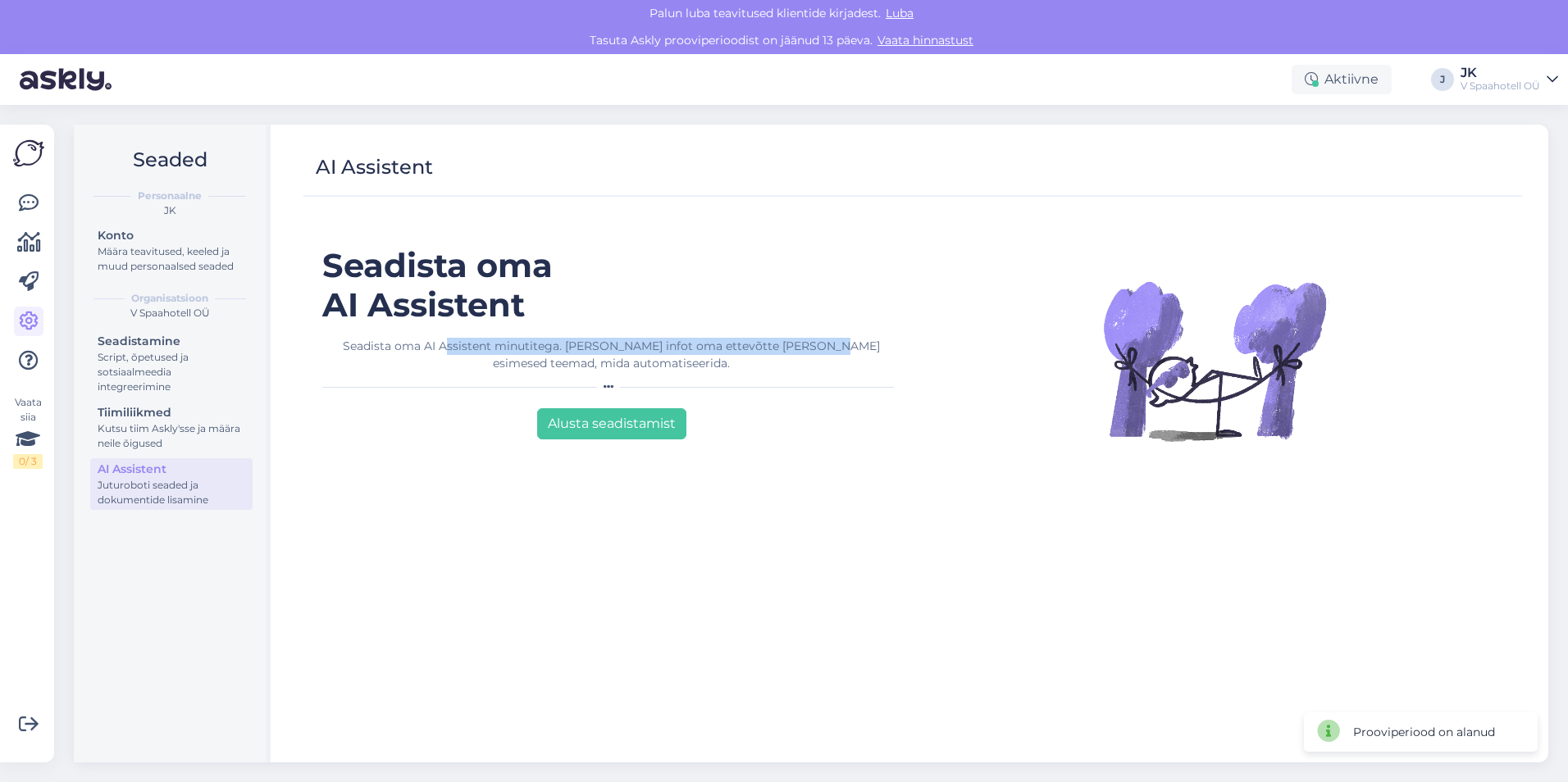
drag, startPoint x: 442, startPoint y: 345, endPoint x: 807, endPoint y: 361, distance: 365.4
click at [807, 361] on div "Seadista oma AI Assistent minutitega. Lisa infot oma ettevõtte kohta ja esimese…" at bounding box center [611, 354] width 578 height 34
drag, startPoint x: 807, startPoint y: 361, endPoint x: 807, endPoint y: 372, distance: 11.0
click at [807, 371] on div "Seadista oma AI Assistent minutitega. Lisa infot oma ettevõtte kohta ja esimese…" at bounding box center [611, 354] width 578 height 34
click at [623, 430] on button "Alusta seadistamist" at bounding box center [611, 424] width 150 height 31
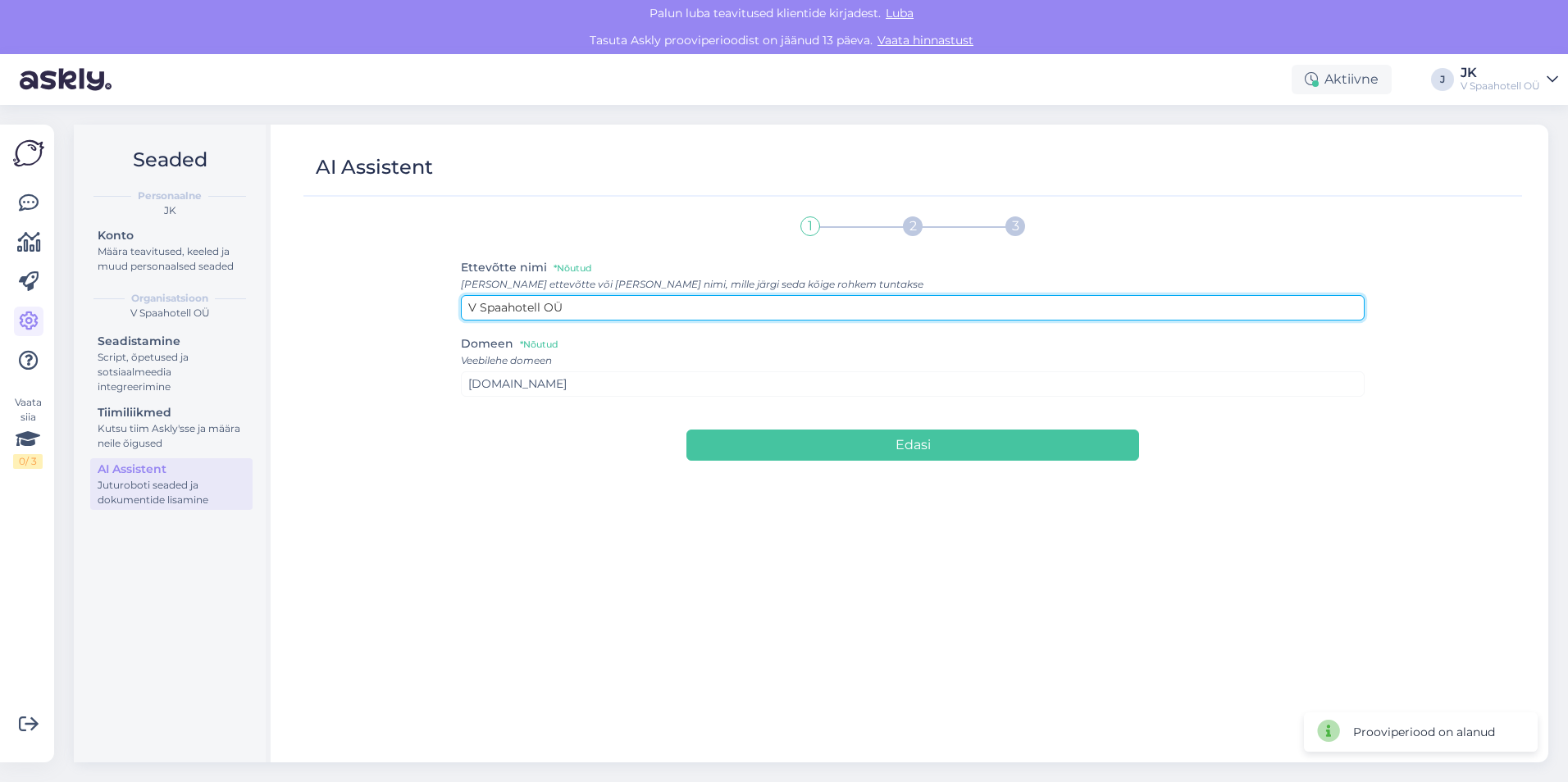
click at [558, 307] on input "V Spaahotell OÜ" at bounding box center [913, 307] width 905 height 25
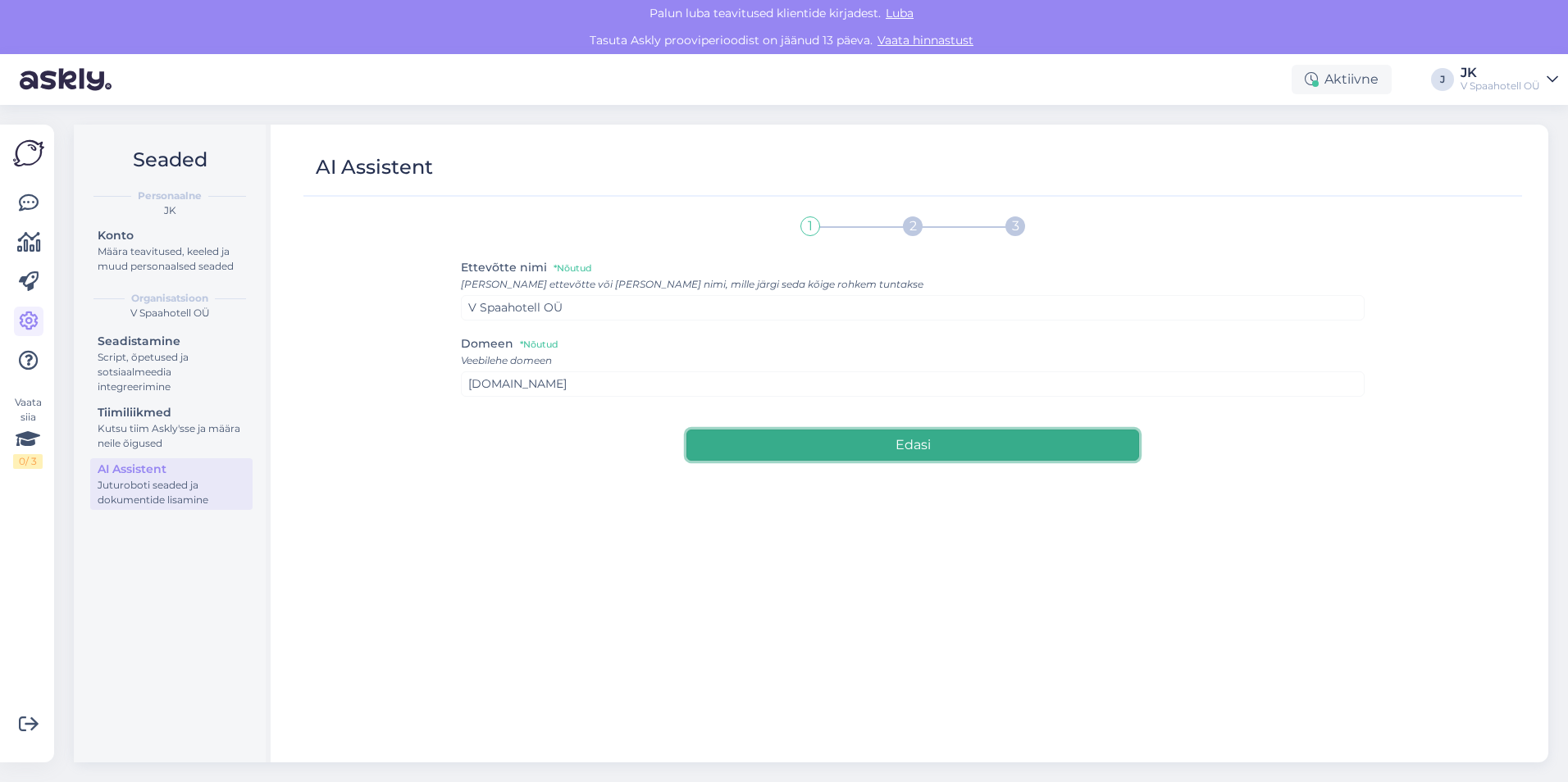
click at [935, 436] on button "Edasi" at bounding box center [911, 444] width 452 height 31
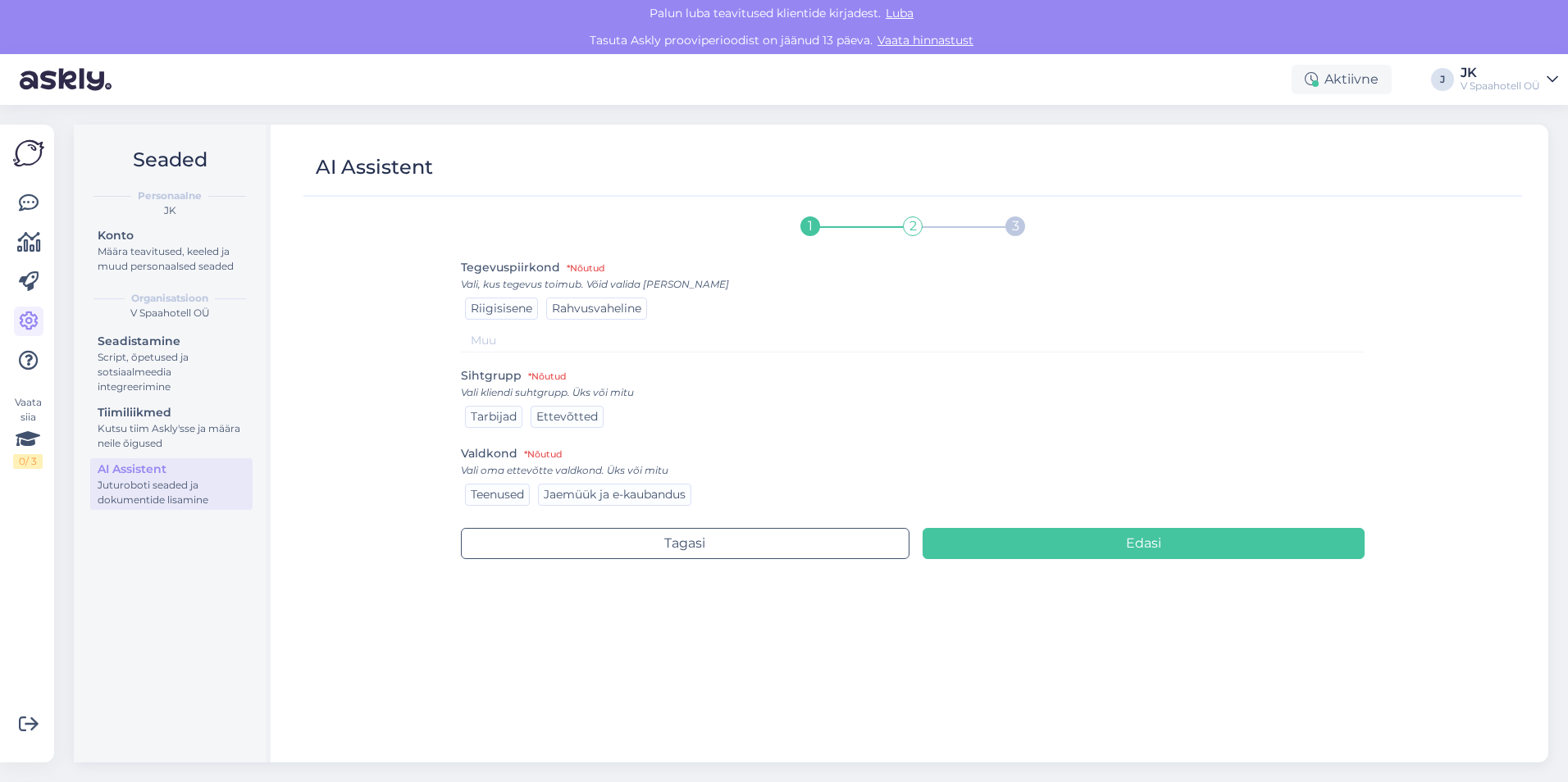
click at [594, 312] on span "Rahvusvaheline" at bounding box center [596, 308] width 89 height 15
click at [496, 311] on span "Riigisisene" at bounding box center [501, 308] width 62 height 15
click at [499, 418] on span "Tarbijad" at bounding box center [493, 417] width 46 height 15
click at [579, 419] on span "Ettevõtted" at bounding box center [567, 417] width 62 height 15
click at [503, 495] on span "Teenused" at bounding box center [497, 495] width 53 height 15
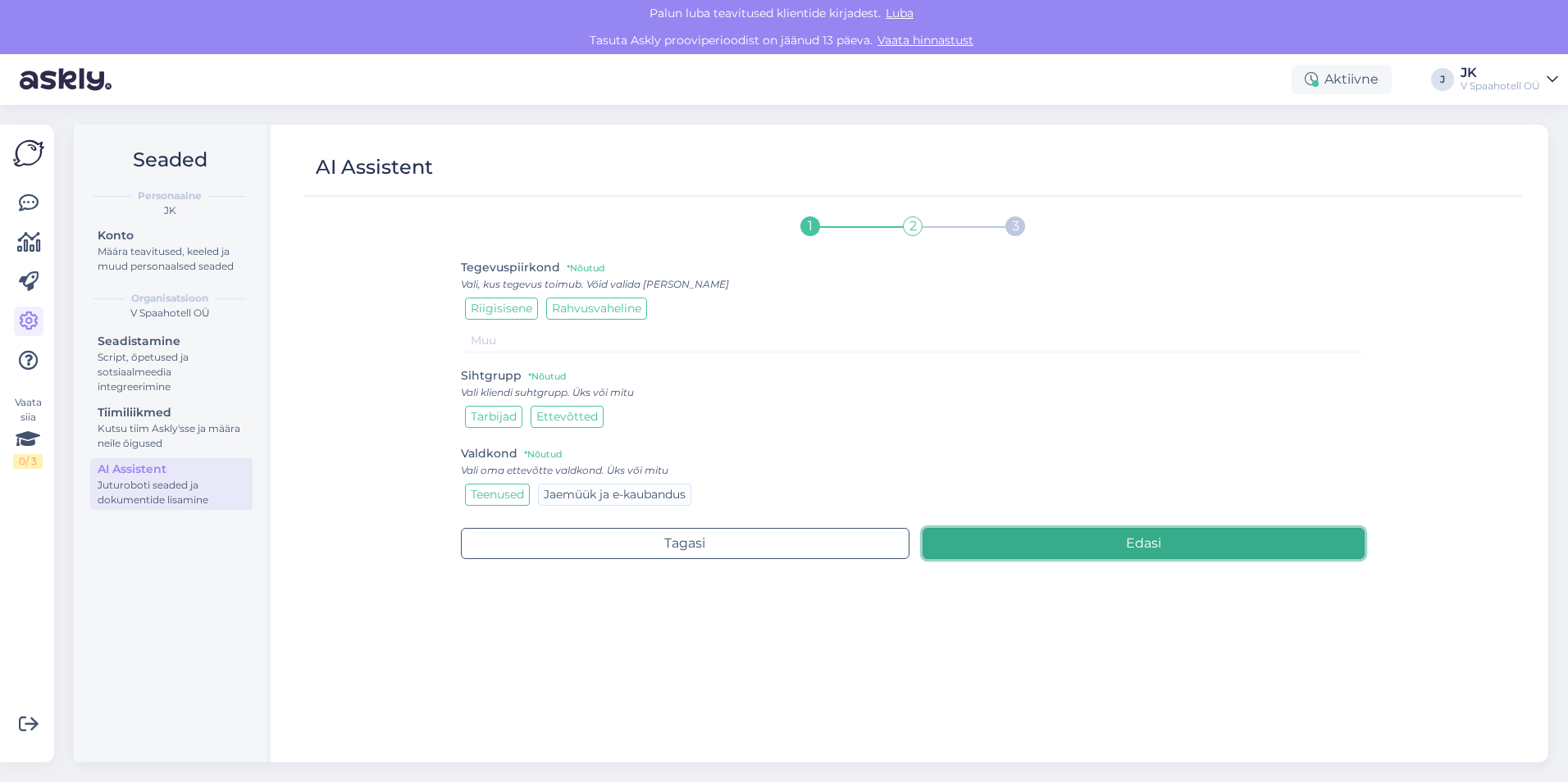
click at [1027, 541] on button "Edasi" at bounding box center [1144, 543] width 443 height 31
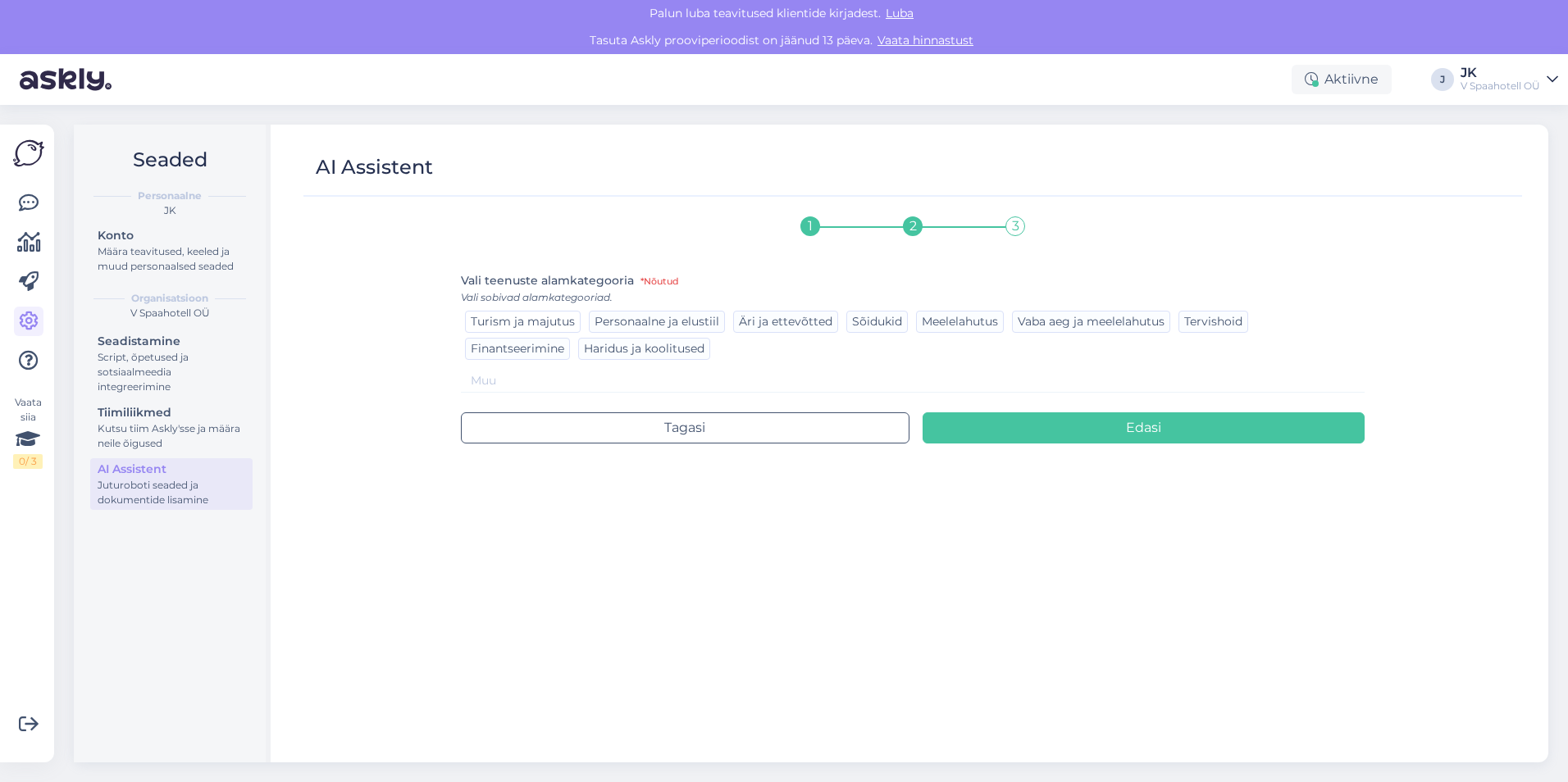
click at [561, 324] on span "Turism ja majutus" at bounding box center [522, 322] width 104 height 15
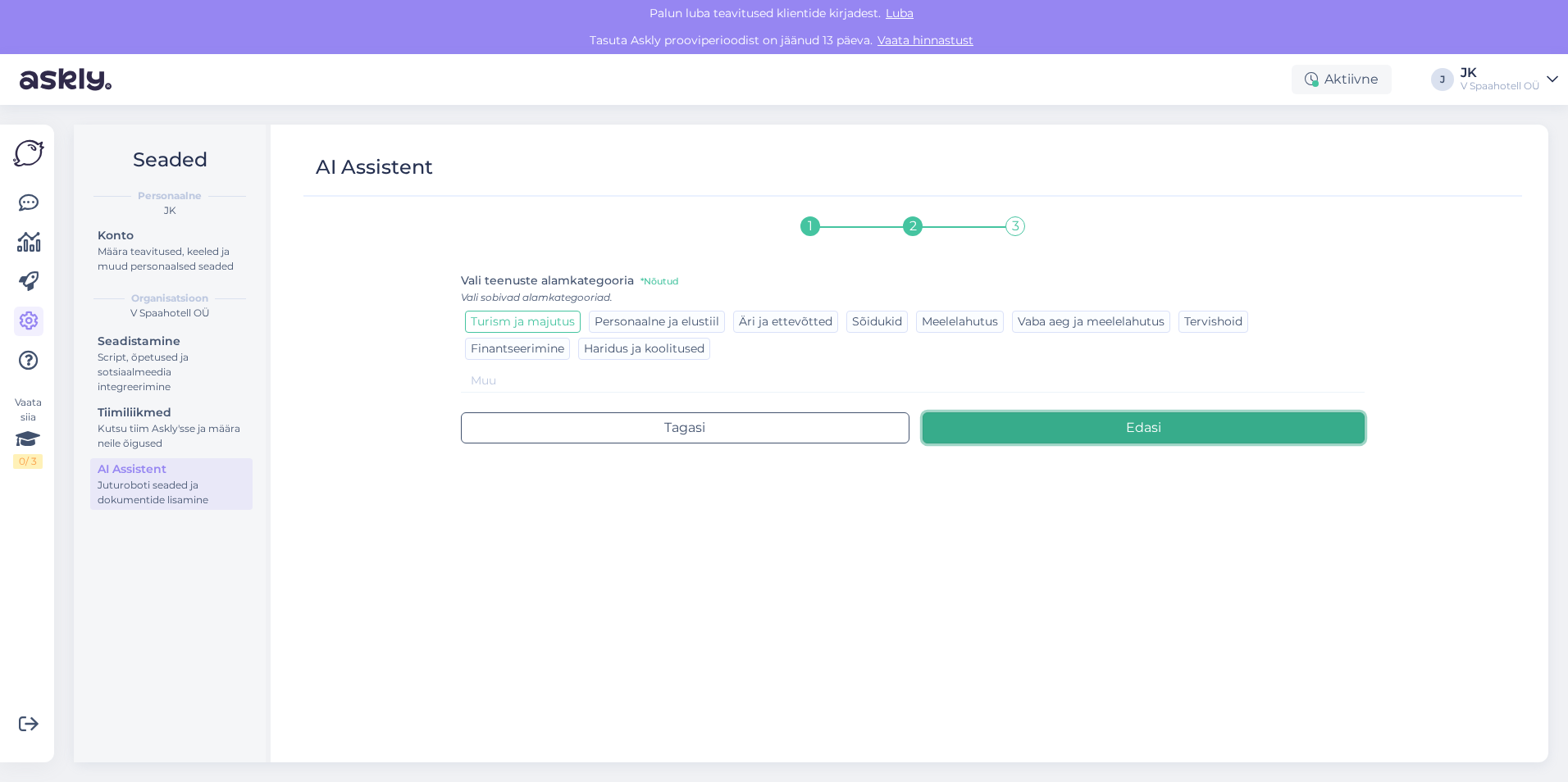
click at [1134, 429] on button "Edasi" at bounding box center [1144, 428] width 443 height 31
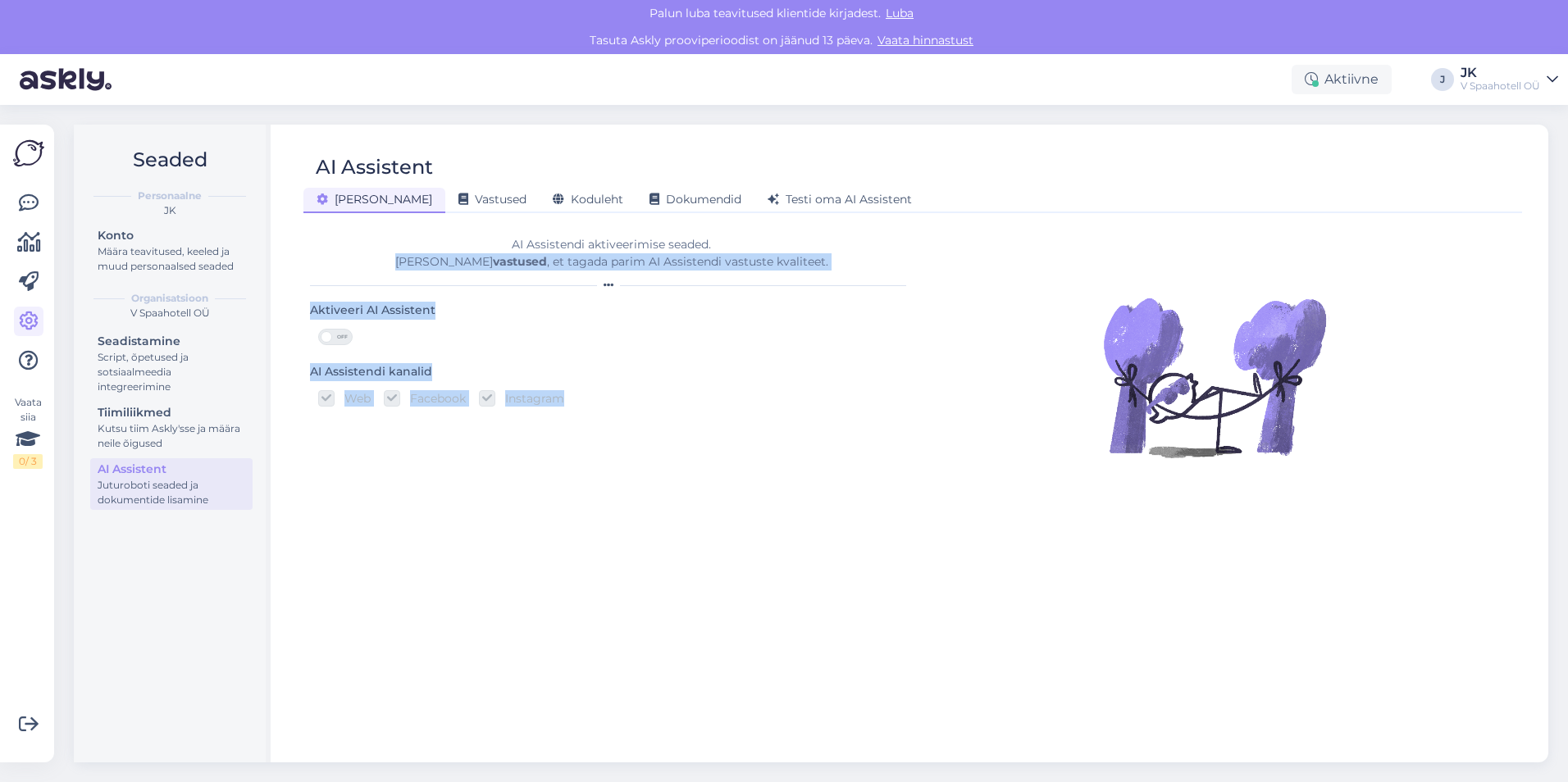
drag, startPoint x: 426, startPoint y: 265, endPoint x: 822, endPoint y: 391, distance: 415.6
click at [822, 391] on div "AI Assistendi aktiveerimise seaded. Lisa vastused , et tagada parim AI Assisten…" at bounding box center [611, 485] width 602 height 525
drag, startPoint x: 822, startPoint y: 391, endPoint x: 822, endPoint y: 401, distance: 10.0
click at [822, 401] on div "Web Facebook Instagram" at bounding box center [611, 399] width 586 height 17
click at [579, 464] on div "AI Assistendi aktiveerimise seaded. Lisa vastused , et tagada parim AI Assisten…" at bounding box center [611, 485] width 602 height 525
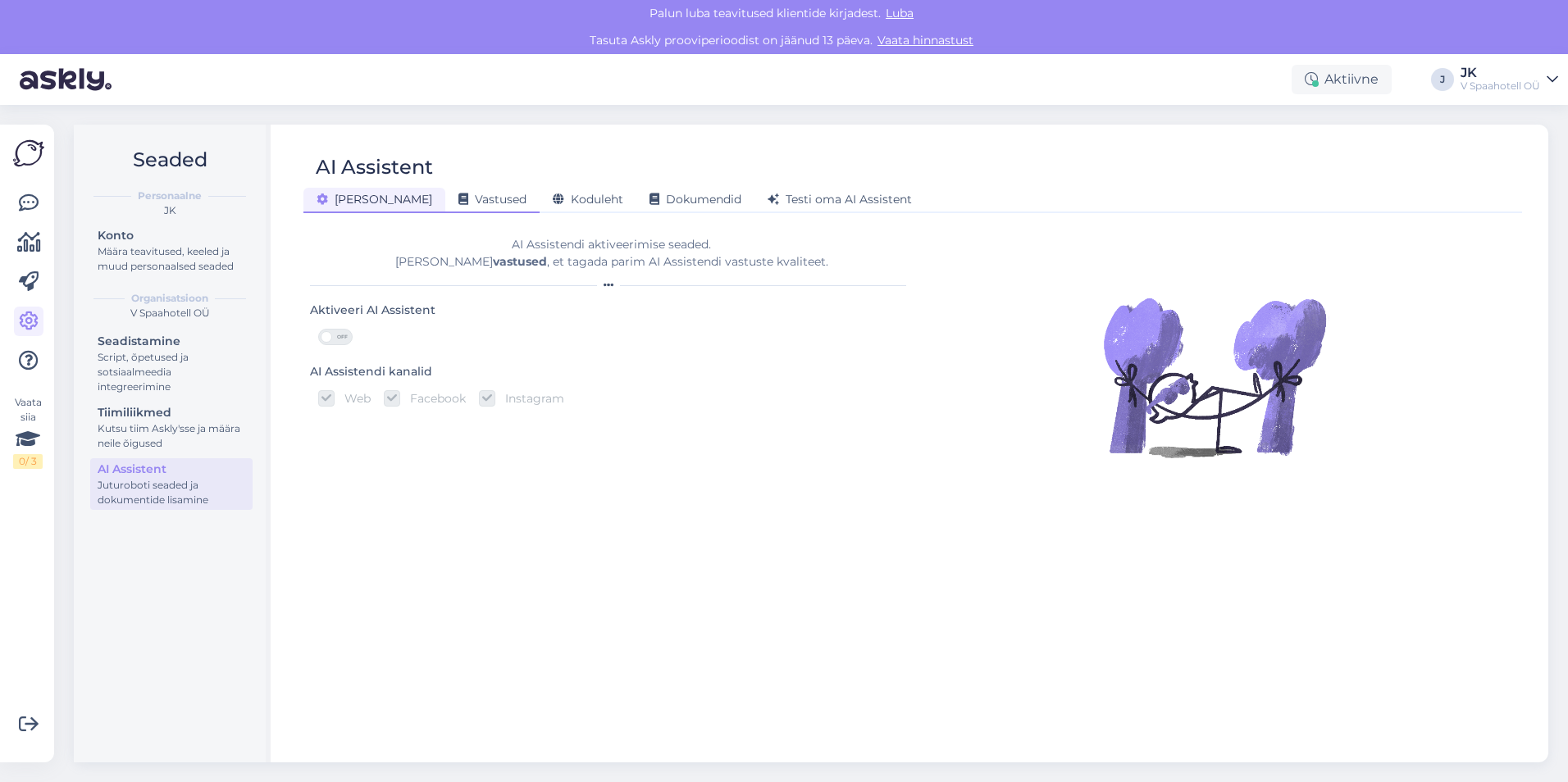
click at [459, 205] on span "Vastused" at bounding box center [492, 200] width 68 height 15
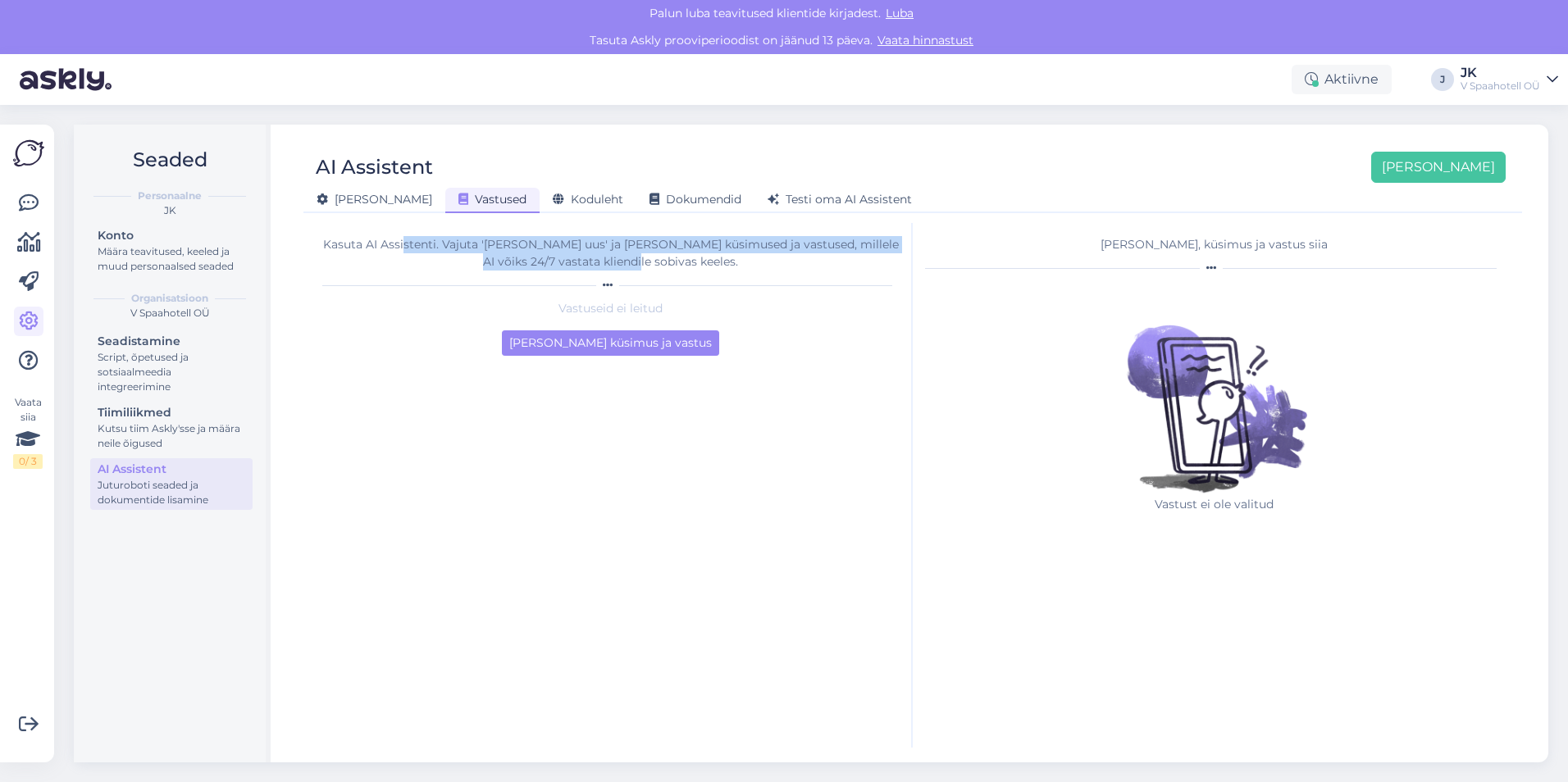
drag, startPoint x: 420, startPoint y: 246, endPoint x: 846, endPoint y: 266, distance: 426.5
click at [846, 266] on div "Kasuta AI Assistenti. Vajuta 'Lisa uus' ja lisa küsimused ja vastused, millele …" at bounding box center [611, 253] width 576 height 34
drag, startPoint x: 846, startPoint y: 266, endPoint x: 734, endPoint y: 270, distance: 112.1
click at [734, 270] on div "Kasuta AI Assistenti. Vajuta 'Lisa uus' ja lisa küsimused ja vastused, millele …" at bounding box center [611, 253] width 576 height 34
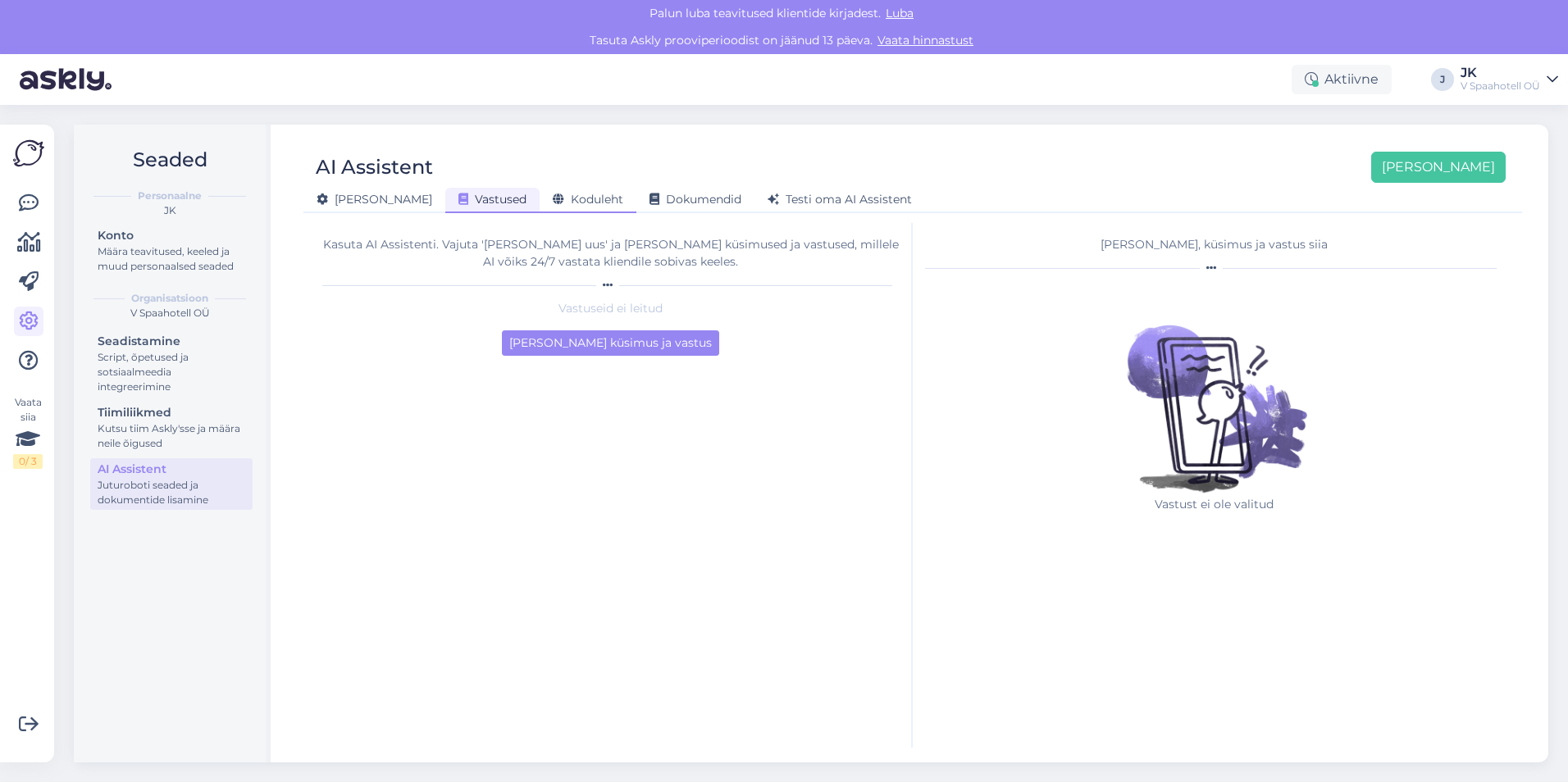
click at [552, 201] on span "Koduleht" at bounding box center [587, 200] width 70 height 15
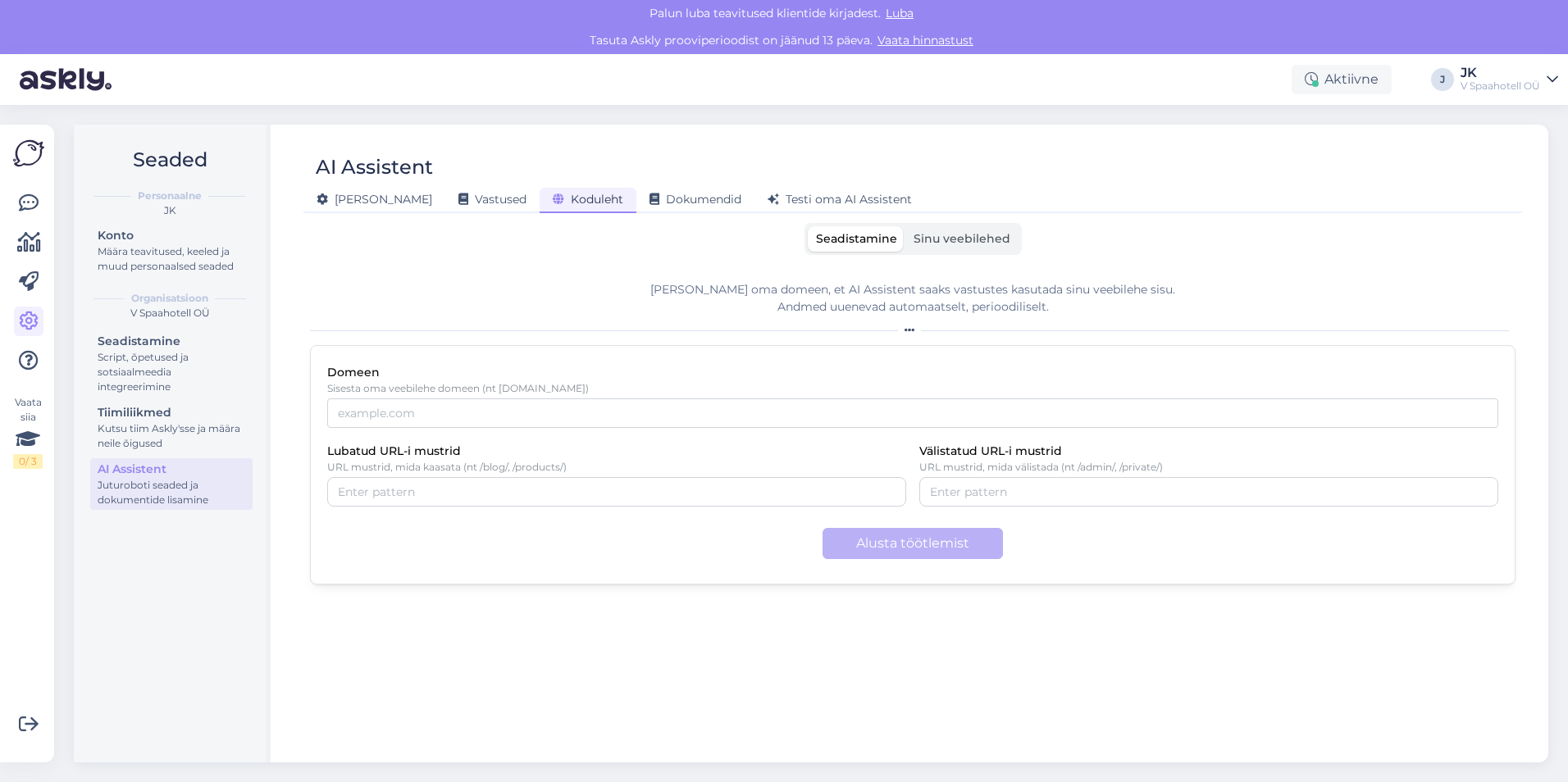
click at [964, 243] on span "Sinu veebilehed" at bounding box center [962, 239] width 97 height 15
click at [906, 226] on input "Sinu veebilehed" at bounding box center [906, 226] width 0 height 0
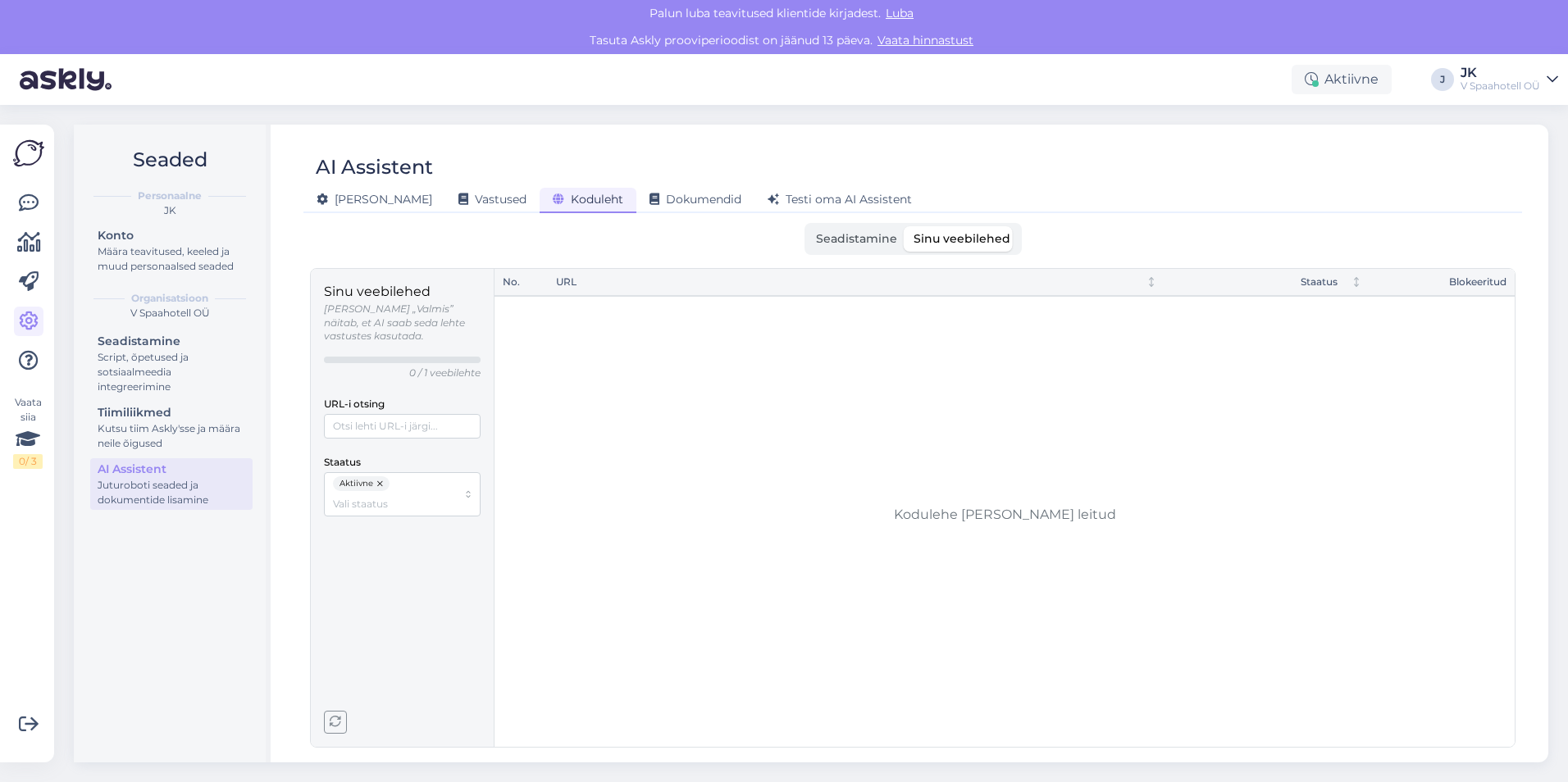
click at [846, 242] on span "Seadistamine" at bounding box center [856, 239] width 81 height 15
click at [808, 226] on input "Seadistamine" at bounding box center [808, 226] width 0 height 0
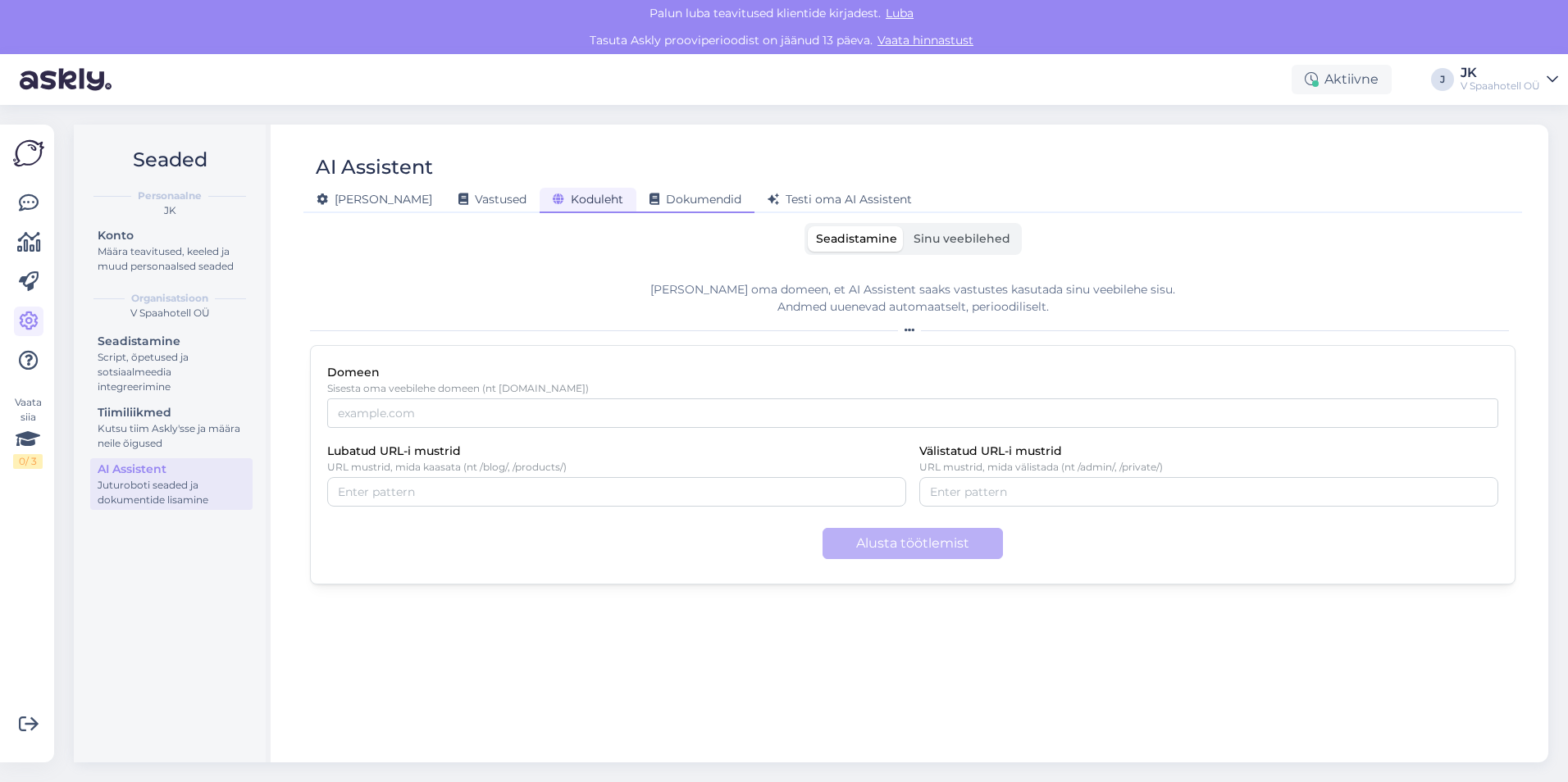
click at [649, 193] on span "Dokumendid" at bounding box center [695, 200] width 92 height 15
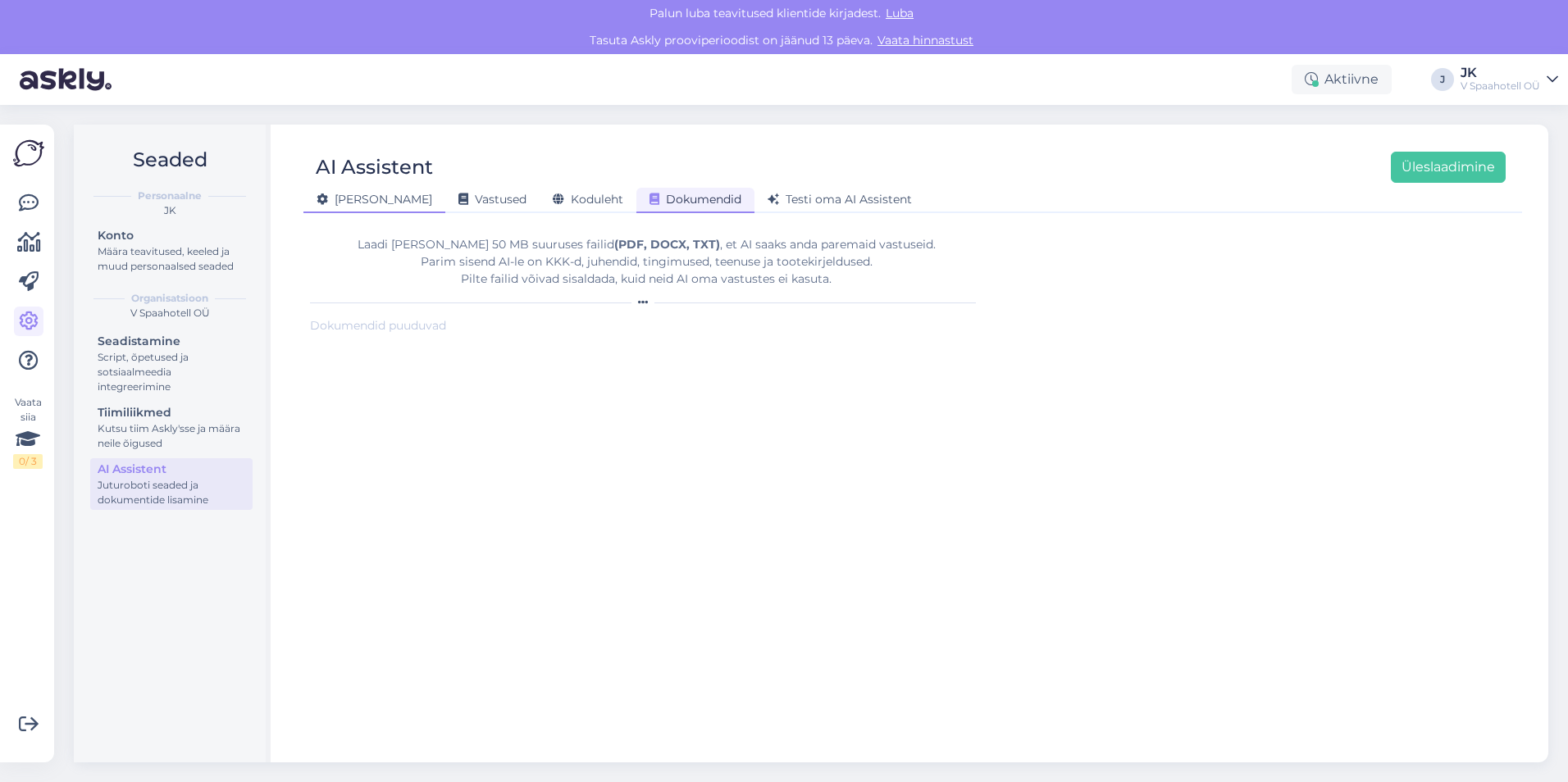
click at [341, 196] on span "Üldine" at bounding box center [374, 200] width 115 height 15
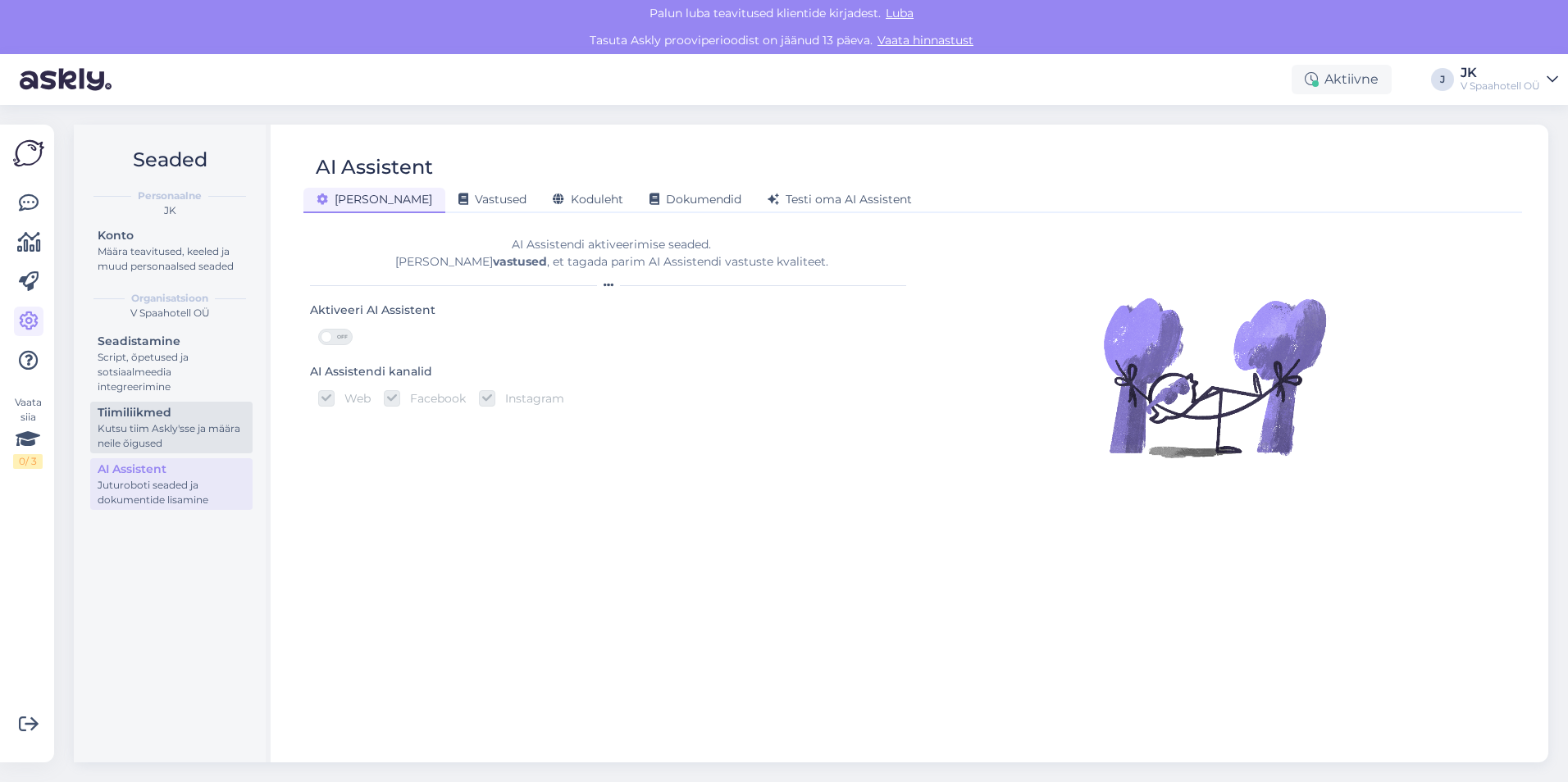
click at [187, 416] on div "Tiimiliikmed" at bounding box center [171, 413] width 148 height 18
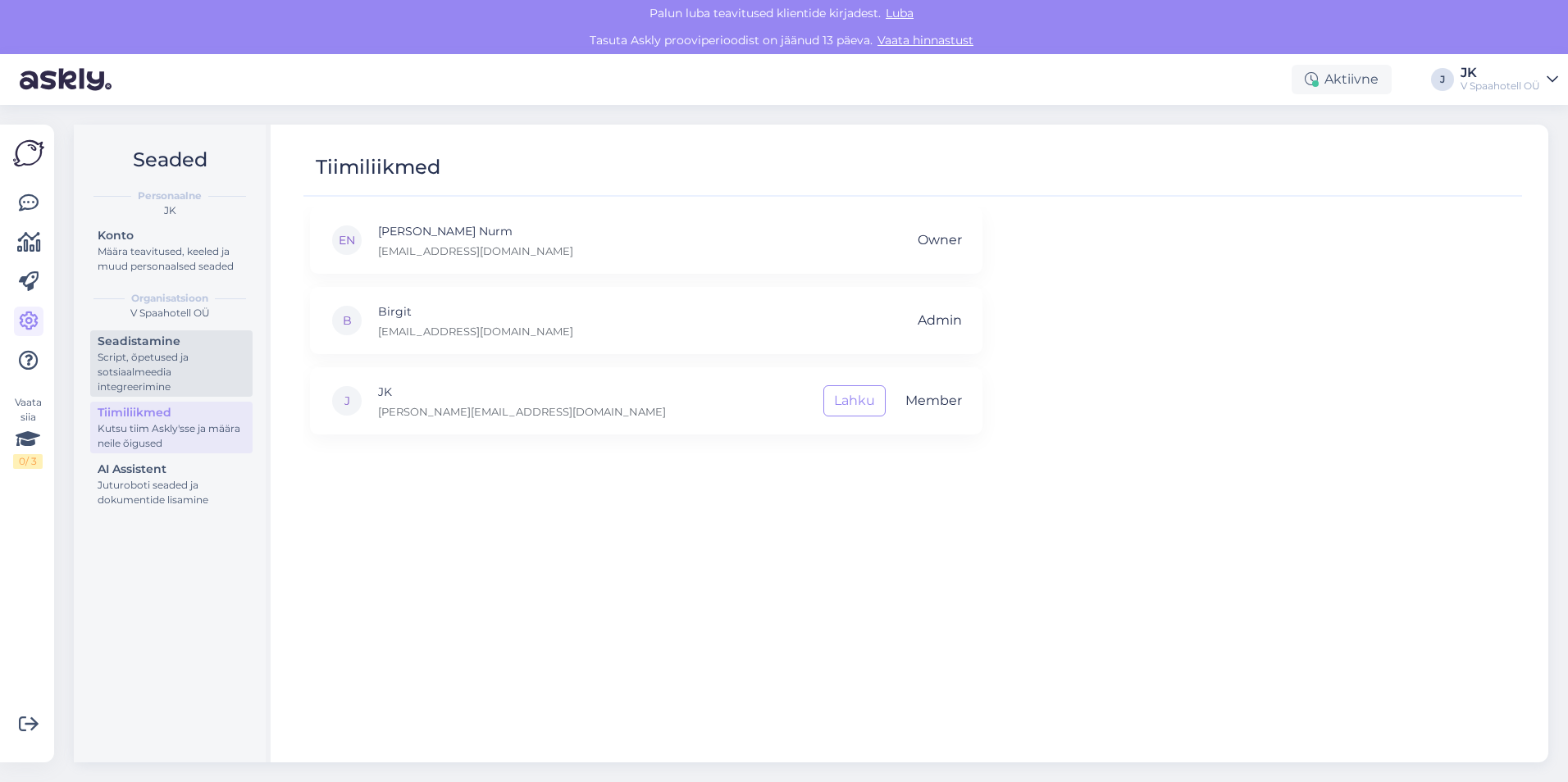
click at [145, 342] on div "Seadistamine" at bounding box center [171, 341] width 148 height 18
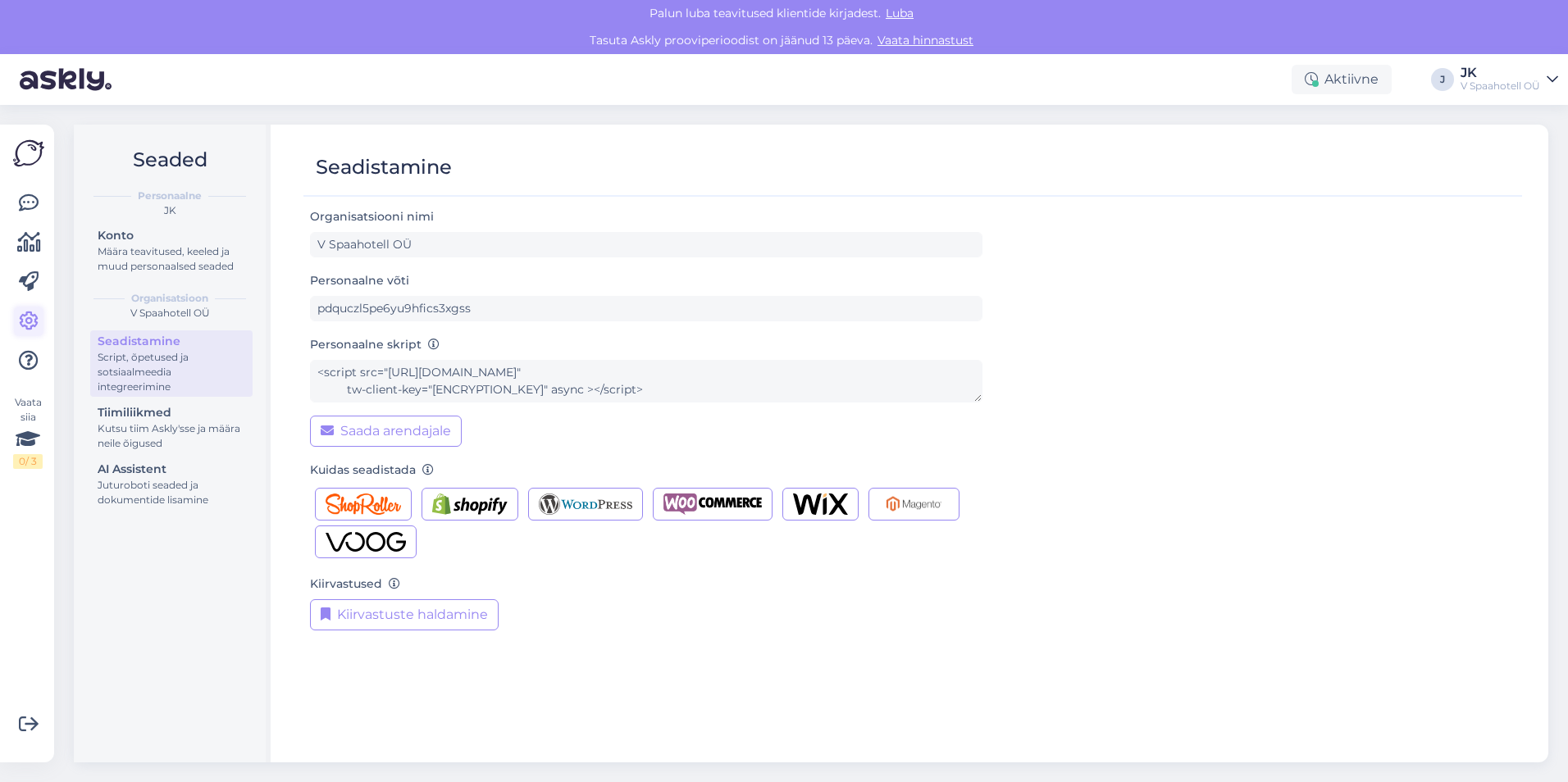
click at [38, 318] on icon at bounding box center [29, 322] width 20 height 20
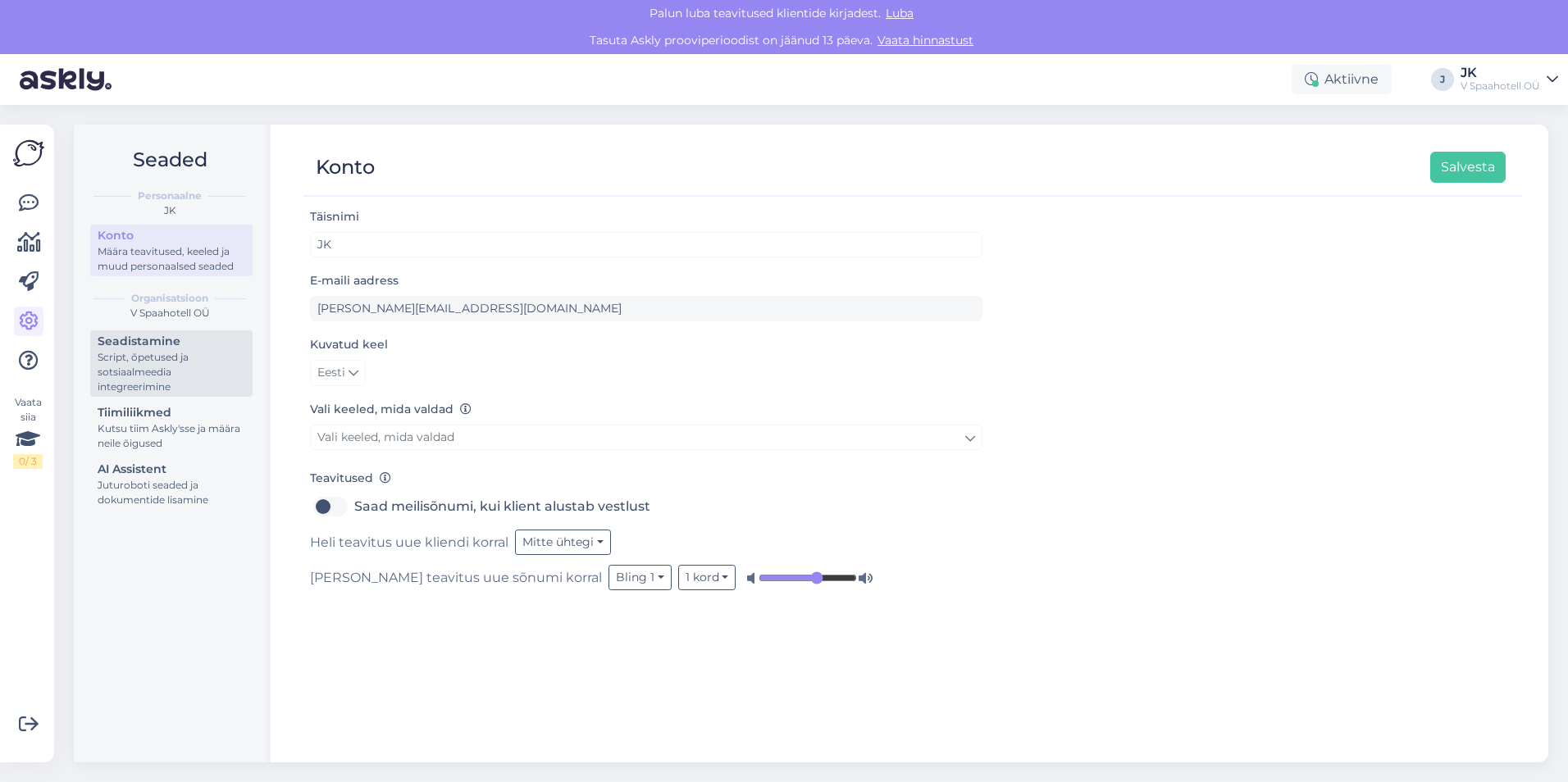
click at [154, 366] on div "Script, õpetused ja sotsiaalmeedia integreerimine" at bounding box center [171, 372] width 148 height 44
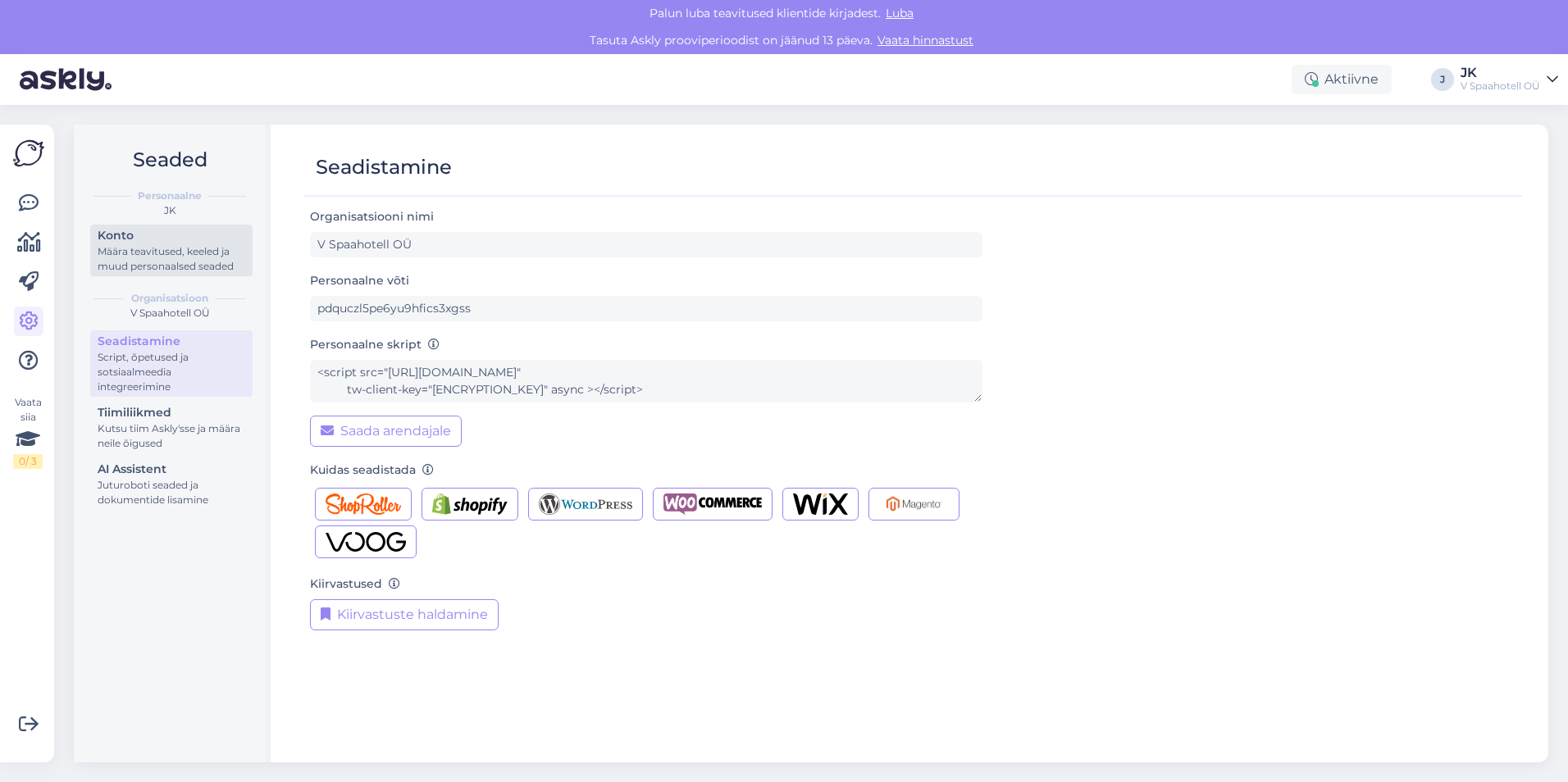
click at [137, 242] on div "Konto" at bounding box center [171, 236] width 148 height 18
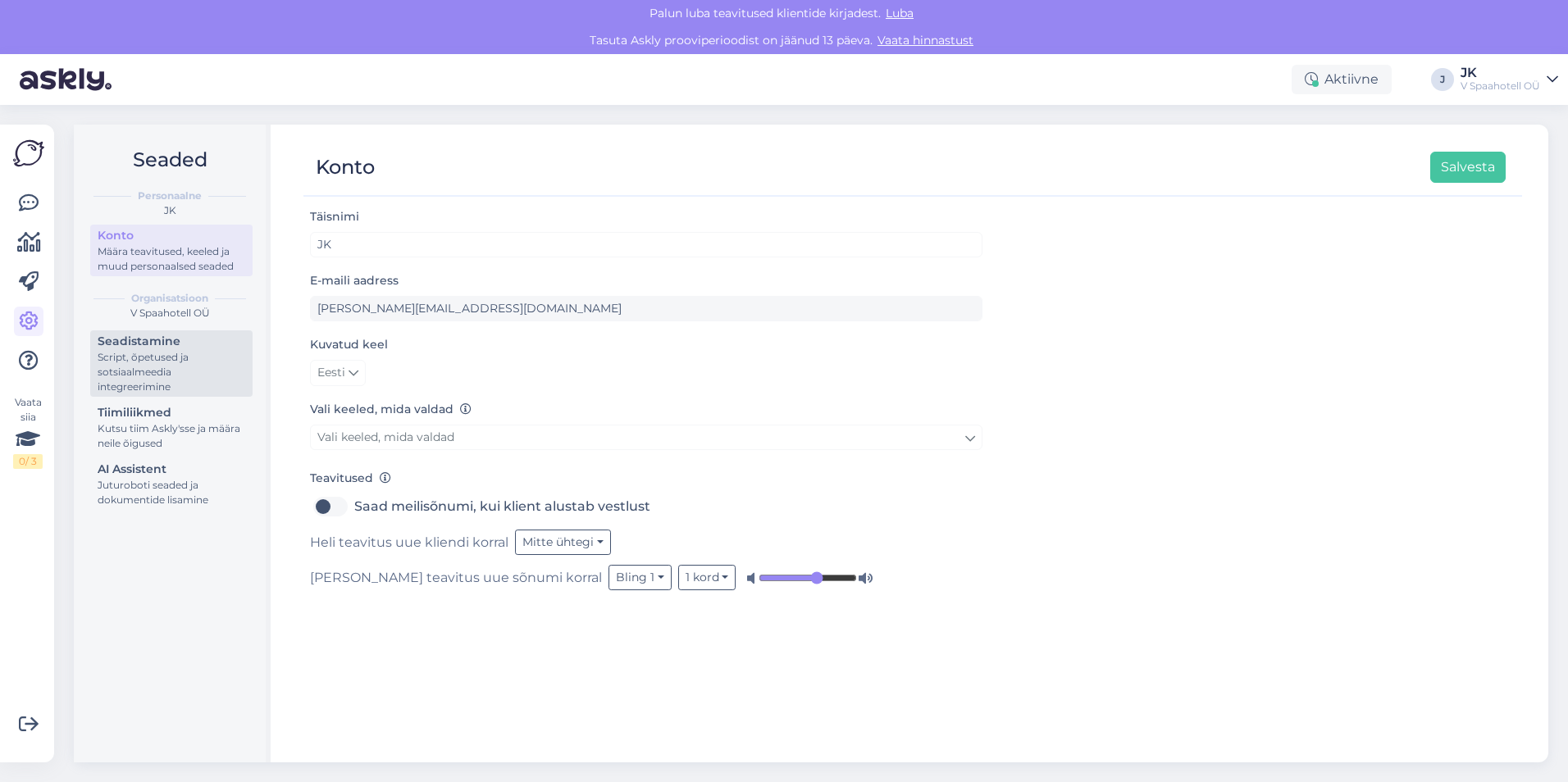
click at [148, 376] on div "Script, õpetused ja sotsiaalmeedia integreerimine" at bounding box center [171, 372] width 148 height 44
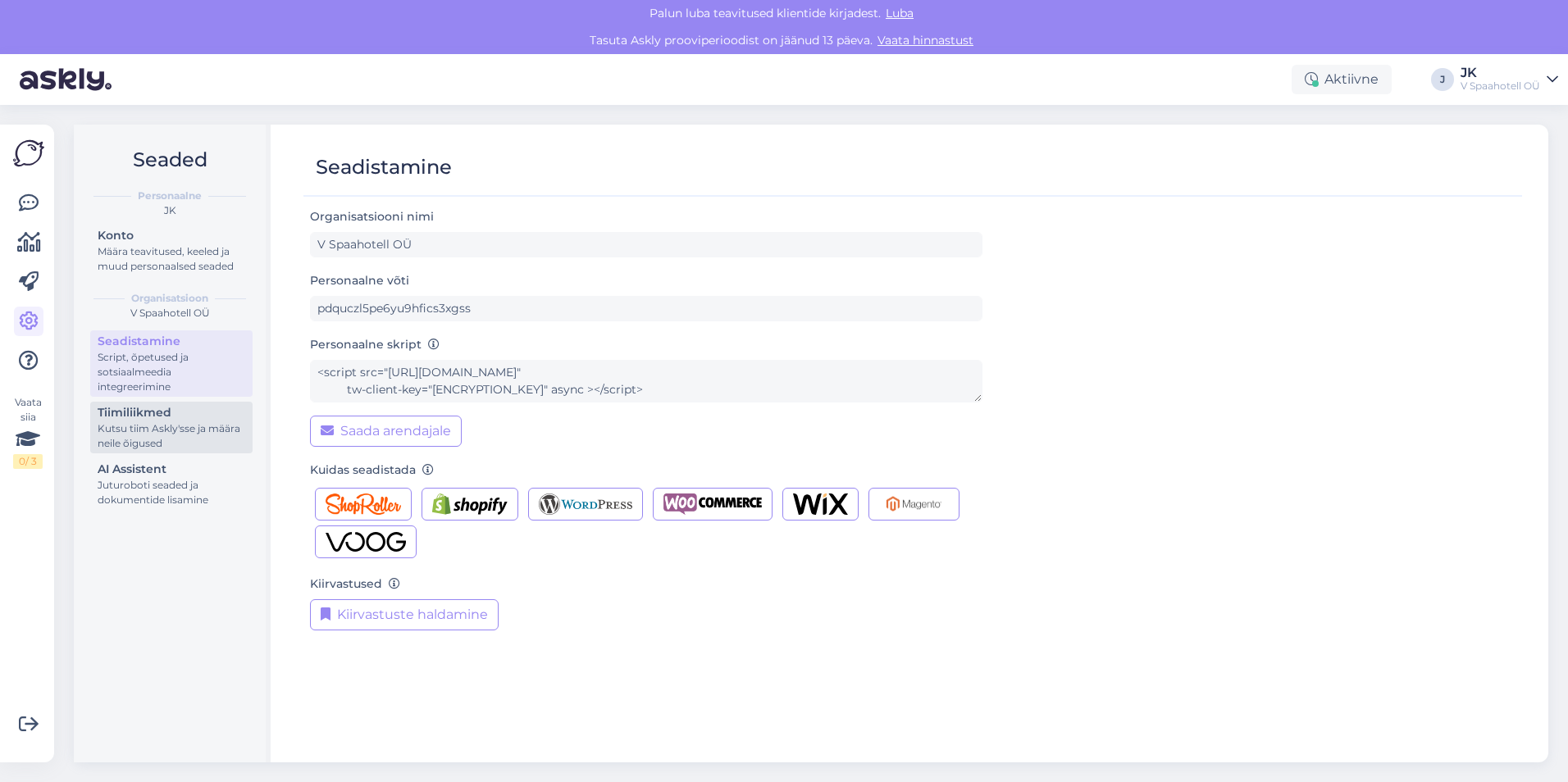
click at [195, 441] on div "Kutsu tiim Askly'sse ja määra neile õigused" at bounding box center [171, 435] width 148 height 29
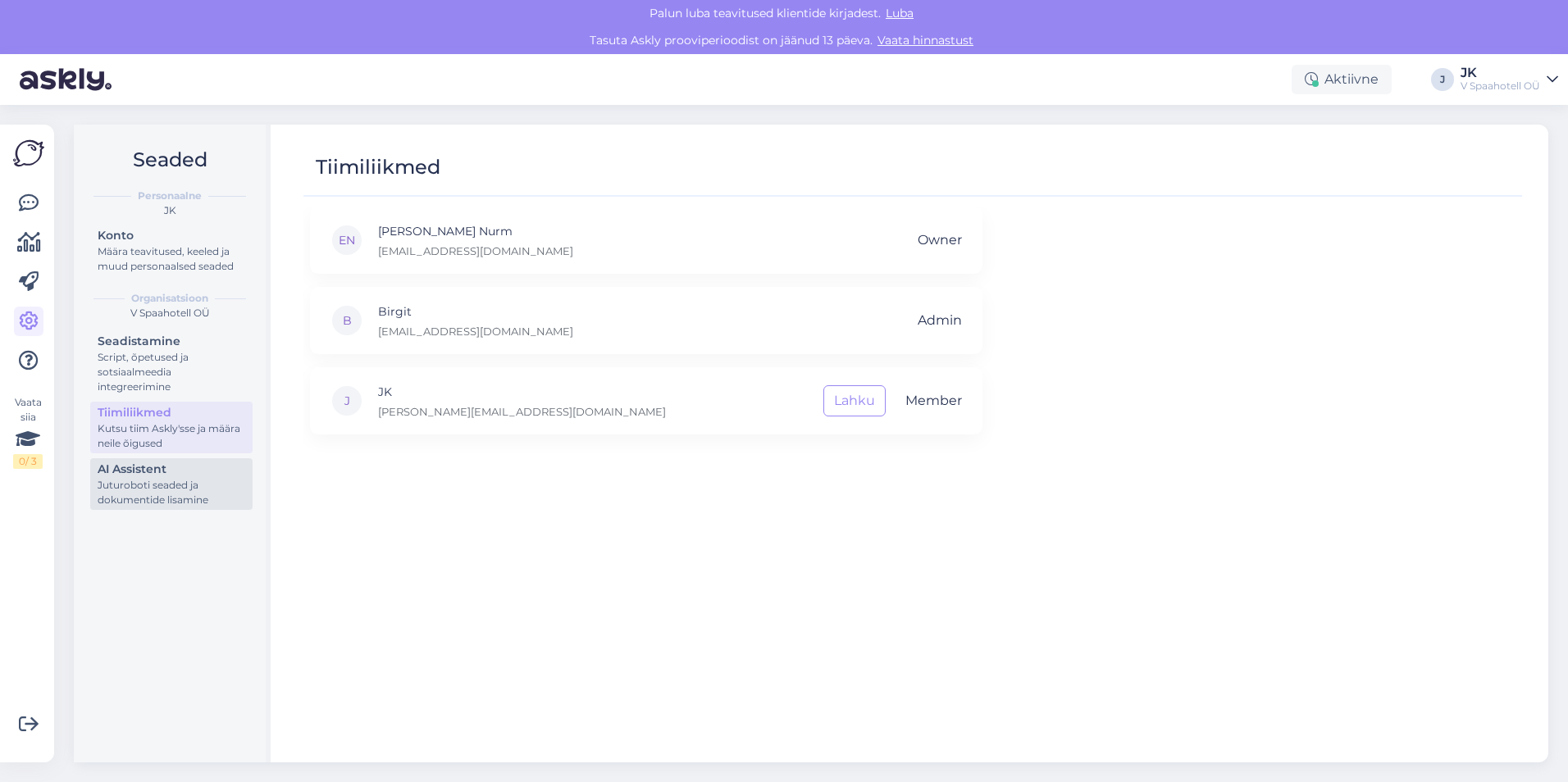
click at [186, 485] on div "Juturoboti seaded ja dokumentide lisamine" at bounding box center [171, 492] width 148 height 29
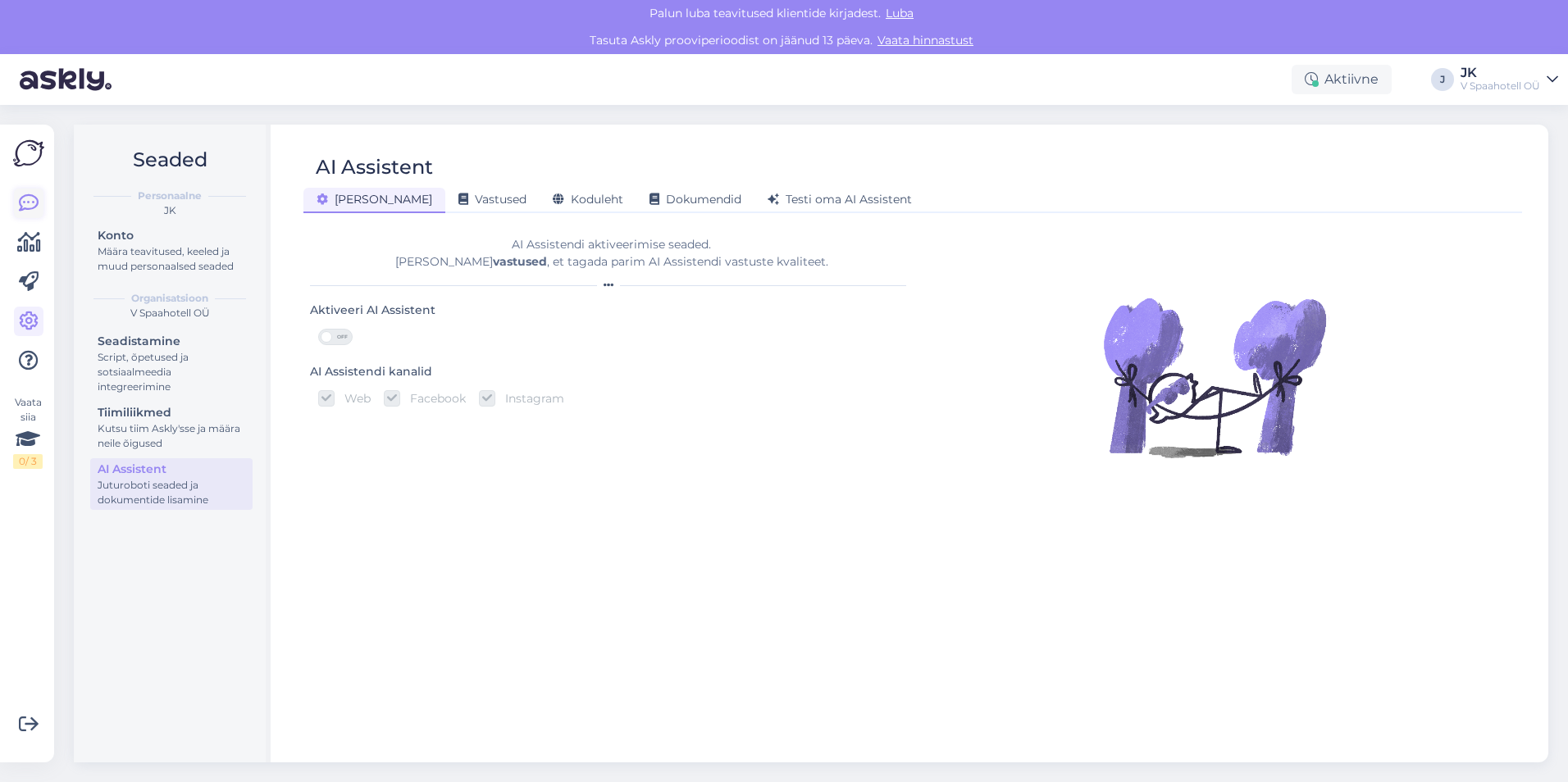
click at [33, 204] on icon at bounding box center [29, 204] width 20 height 20
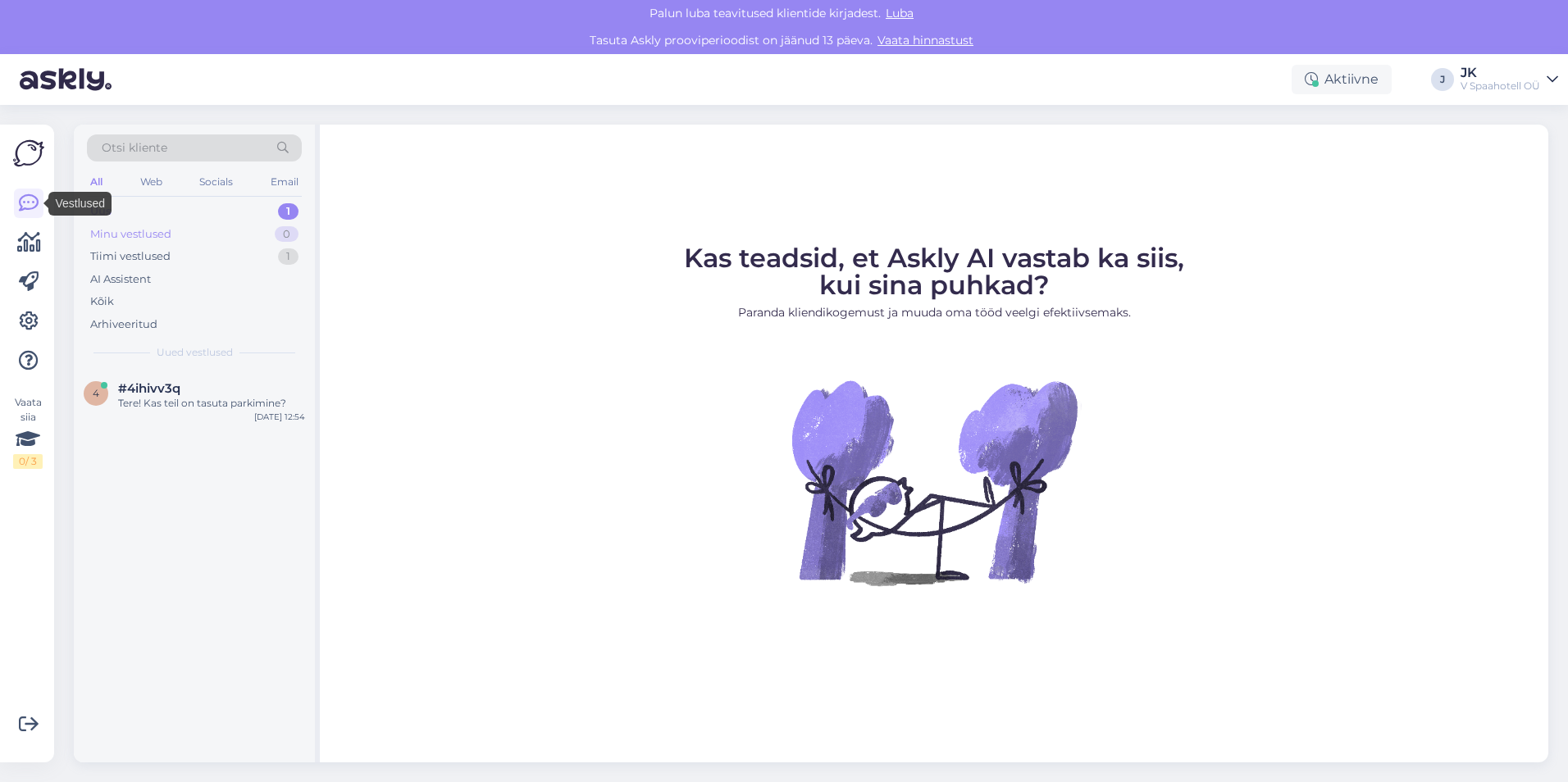
click at [155, 237] on div "Minu vestlused" at bounding box center [130, 235] width 81 height 17
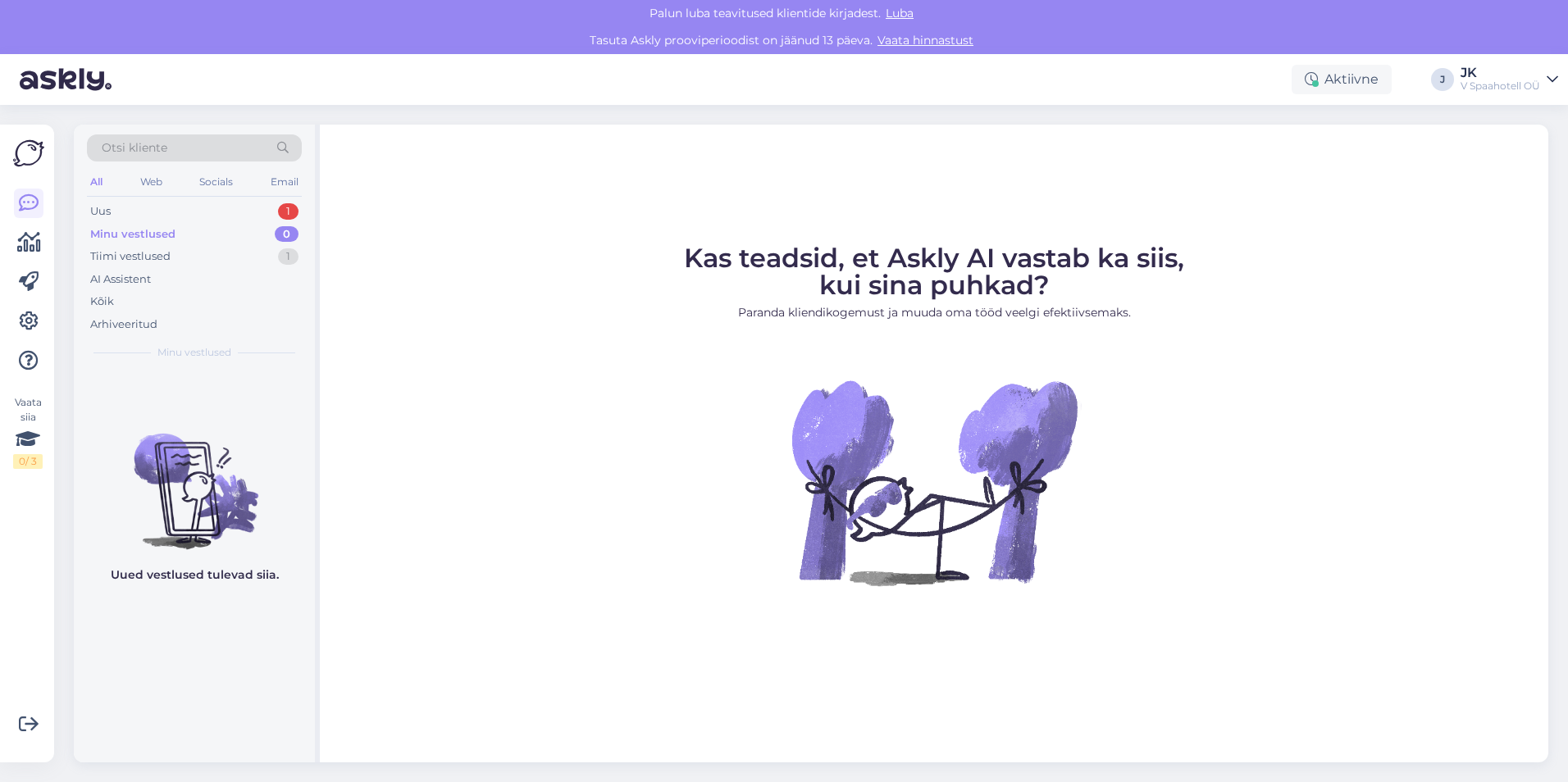
click at [304, 173] on div "Otsi kliente All Web Socials Email Uus 1 Minu vestlused 0 Tiimi vestlused 1 AI …" at bounding box center [194, 246] width 241 height 245
click at [262, 201] on div "Uus 1" at bounding box center [194, 211] width 215 height 23
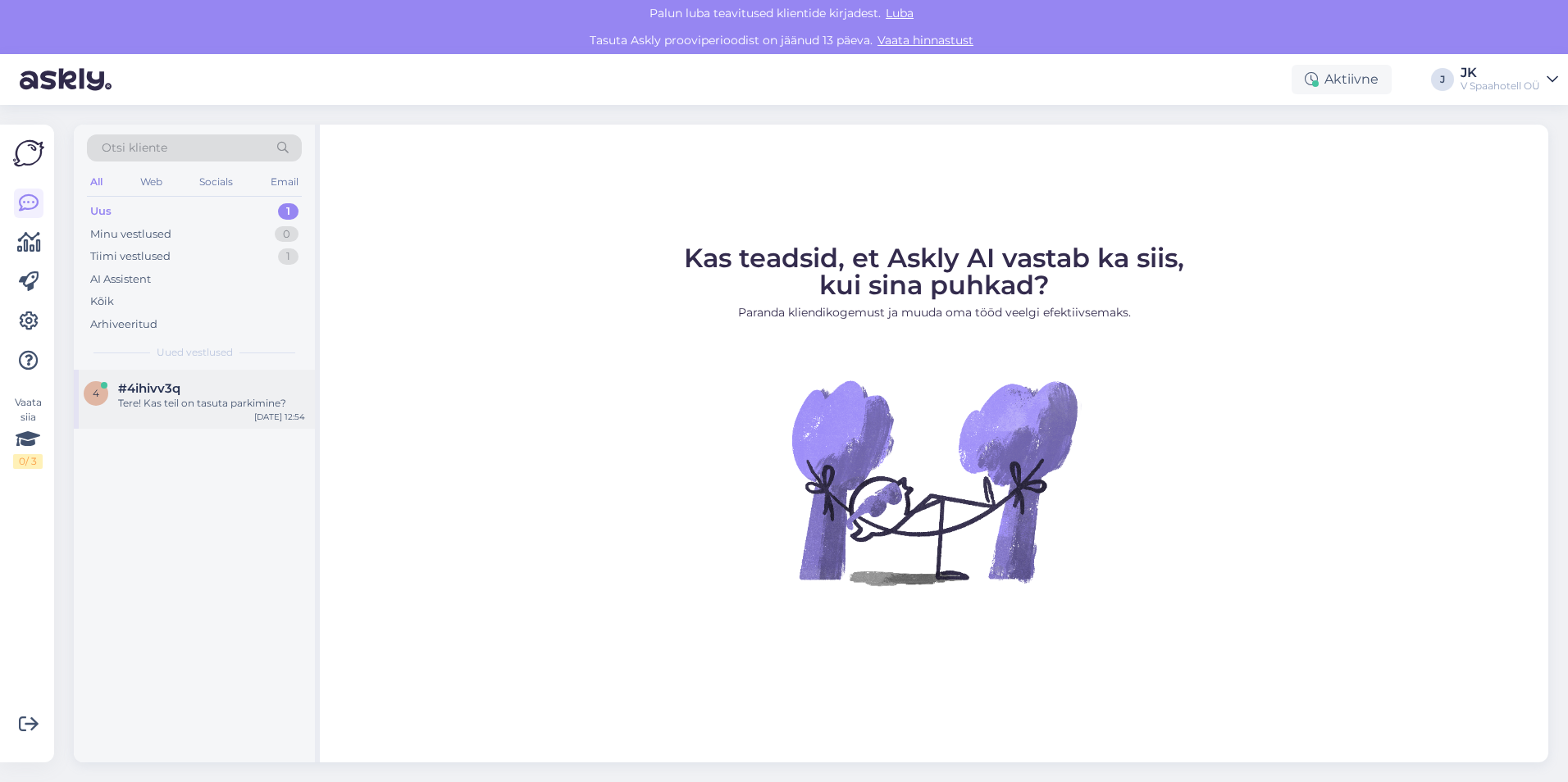
click at [222, 395] on div "#4ihivv3q" at bounding box center [211, 388] width 187 height 15
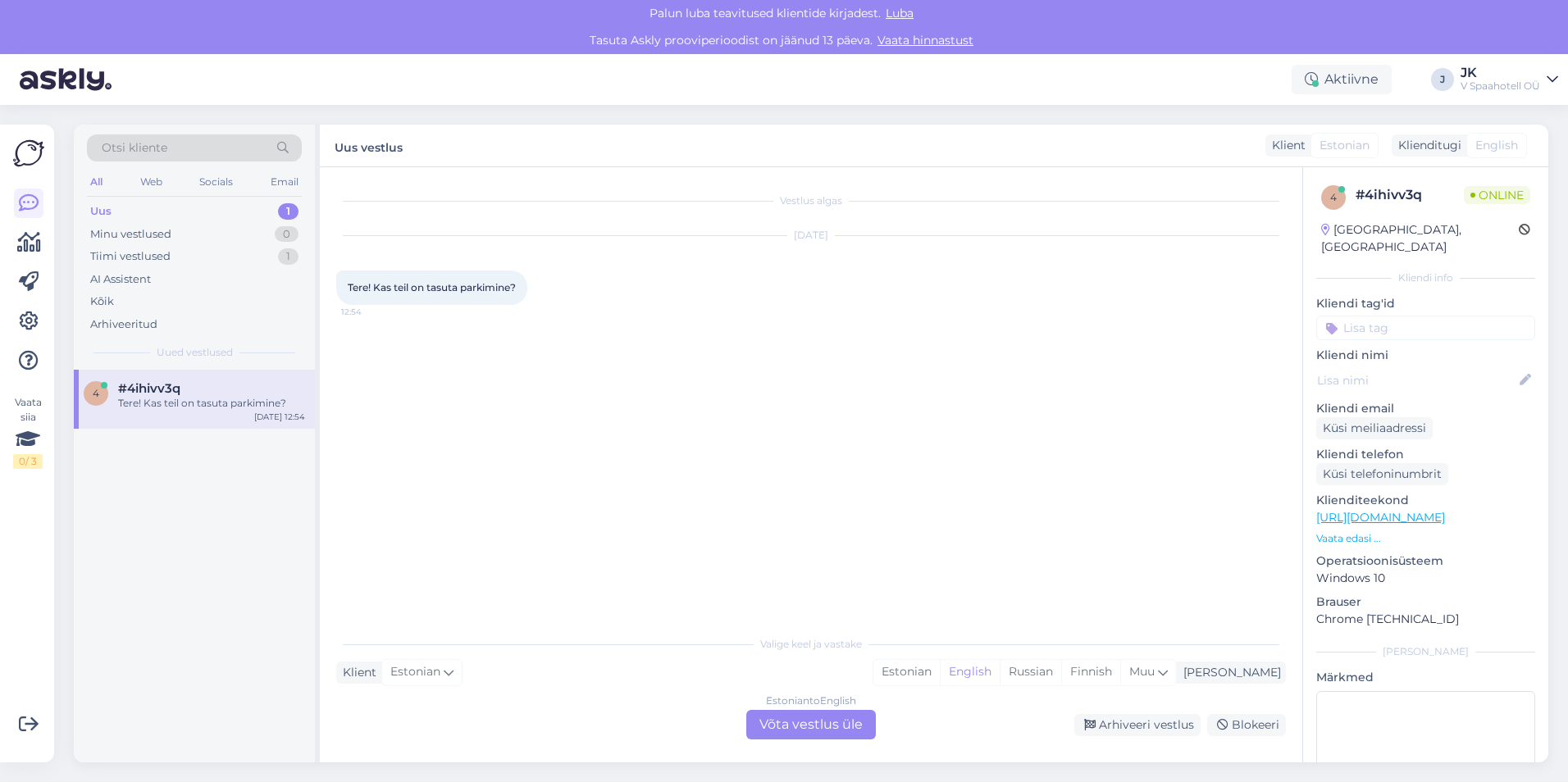
click at [796, 723] on div "Estonian to English Võta vestlus üle" at bounding box center [810, 724] width 129 height 29
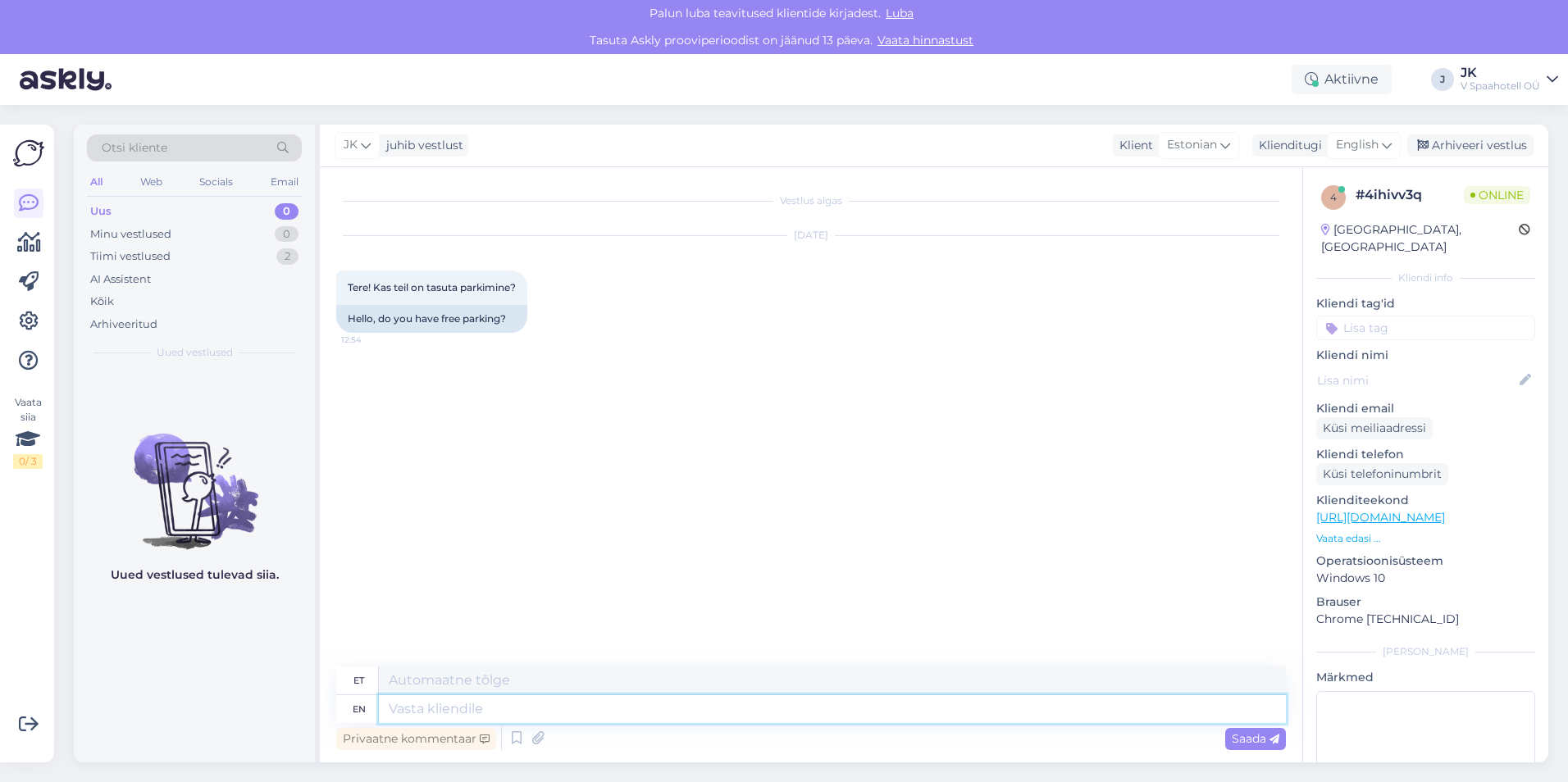
click at [434, 708] on textarea at bounding box center [831, 708] width 906 height 28
type textarea "Tere!"
type textarea "Tere! P"
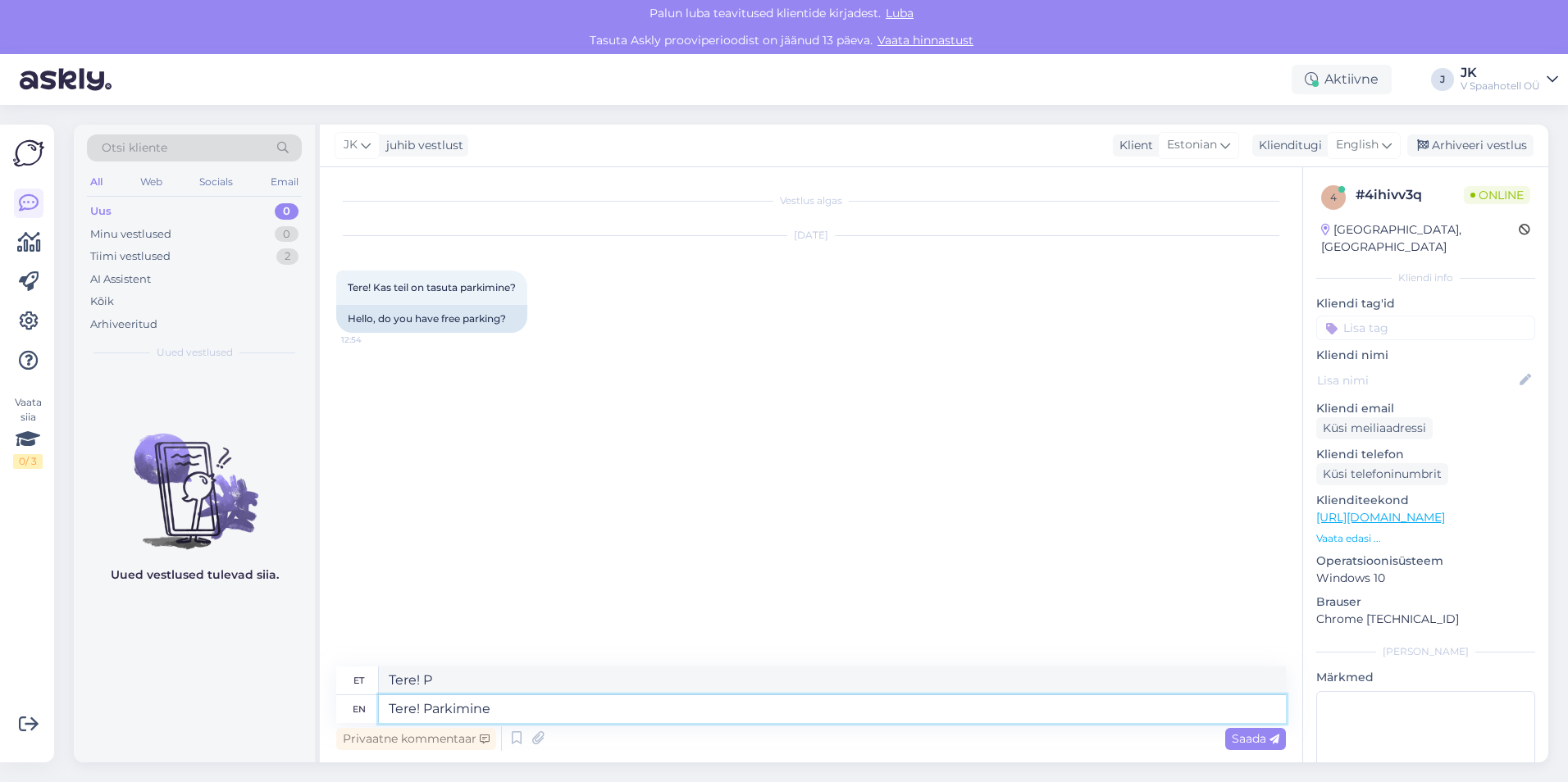
type textarea "Tere! Parkimine o"
type textarea "Tere! Parkimine"
type textarea "Tere! Parkimine on"
type textarea "Tere! Parkimine peal"
type textarea "Tere! Parkimine on Kvartali os"
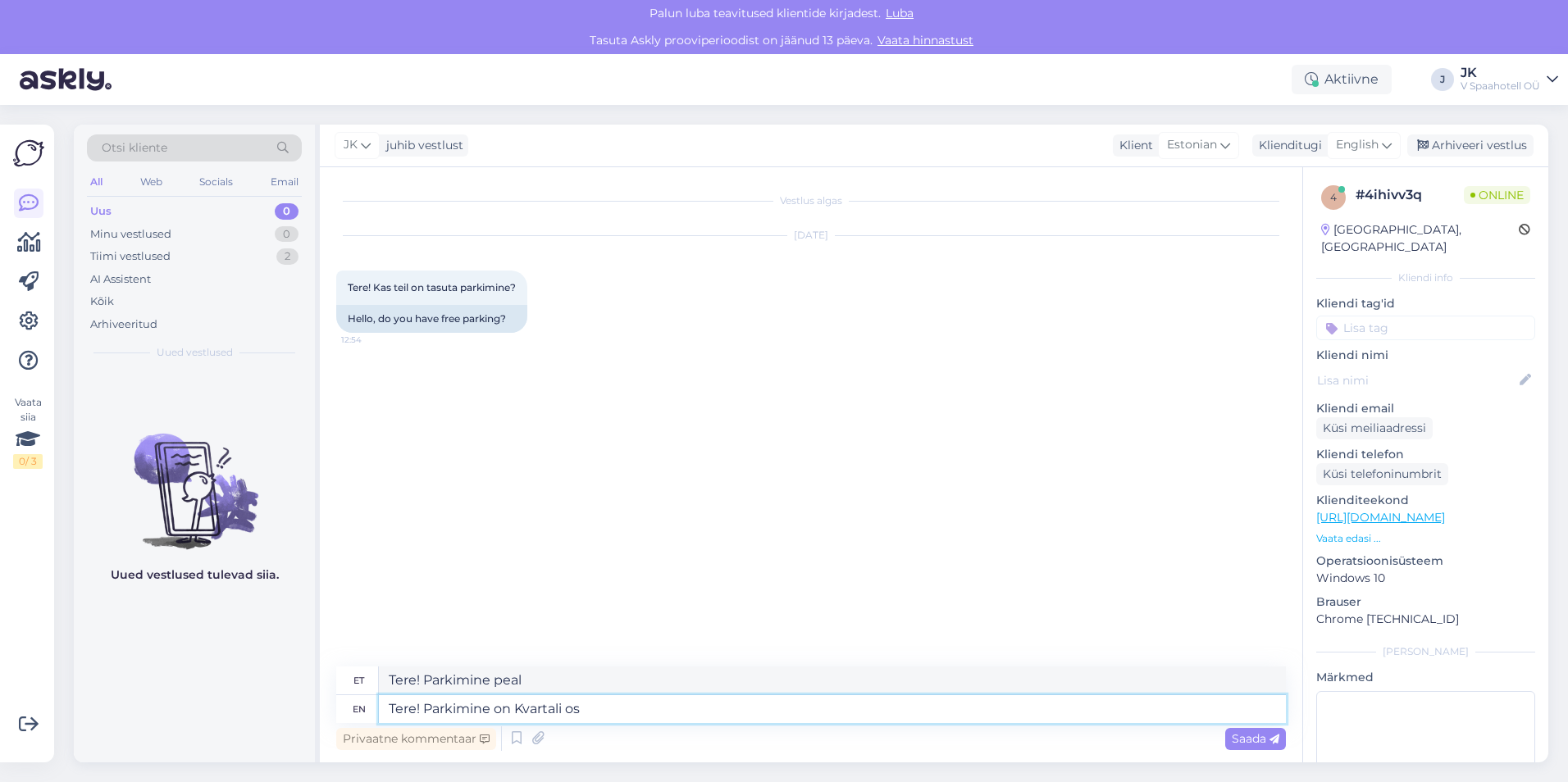
type textarea "Tere! Parkimine Kvartalil"
type textarea "Tere! Parkimine"
type textarea "Tere! Park"
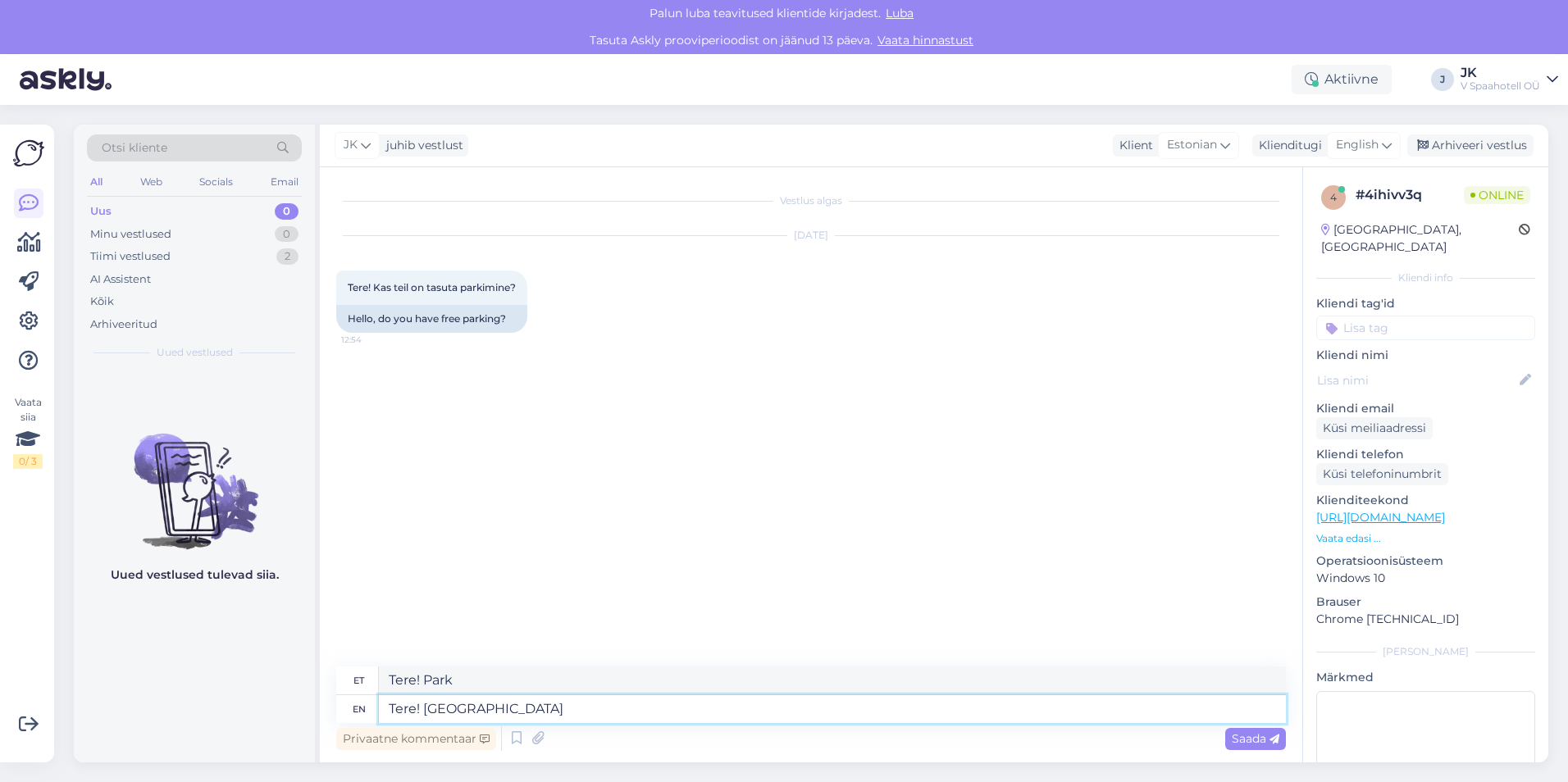
type textarea "Tere! Parkida o"
type textarea "Tere! Parkida"
type textarea "Tere! Parkida on v"
type textarea "Tere! Parkida on peal"
type textarea "Tere! Parkida on võimalik"
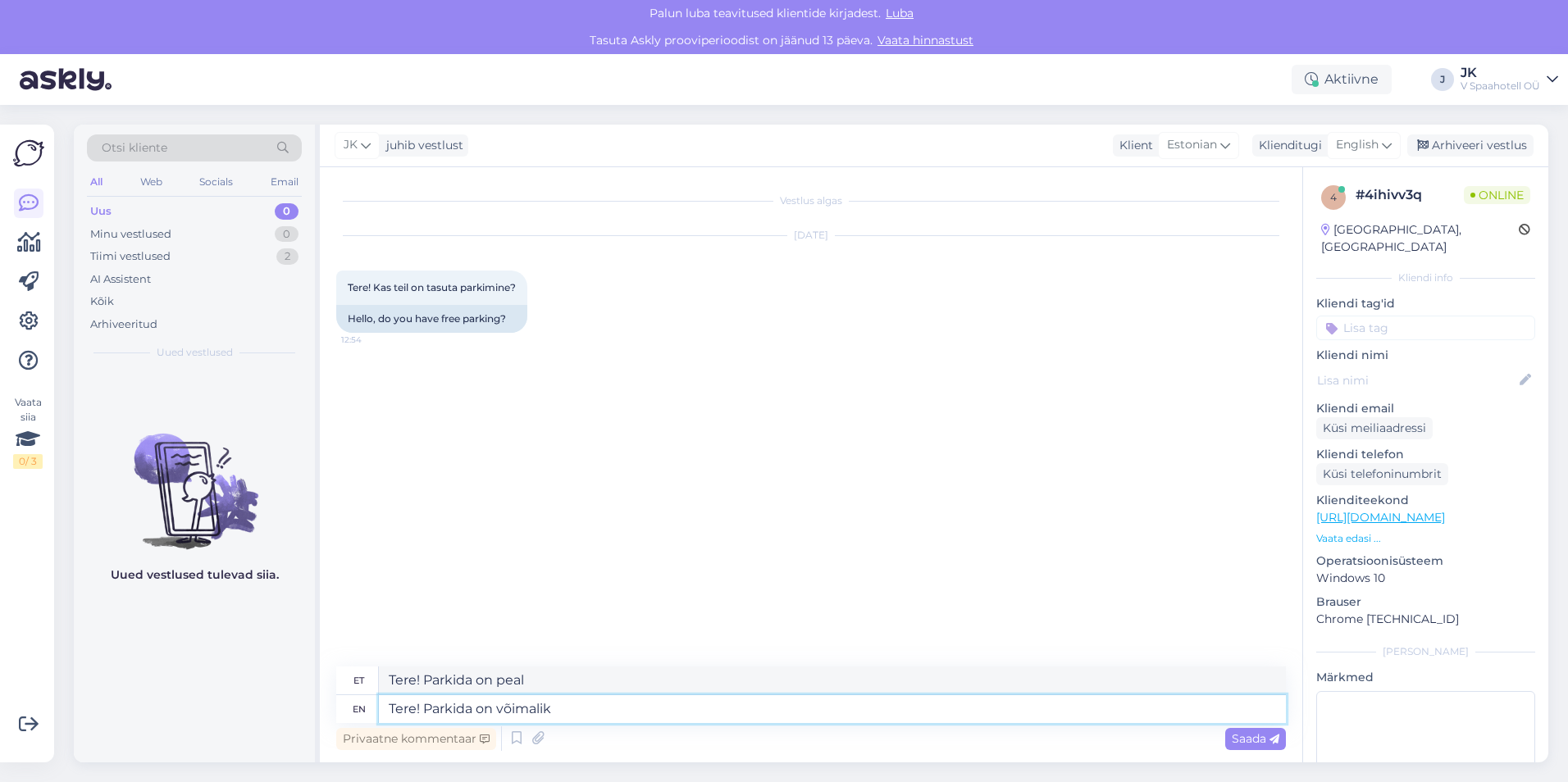
type textarea "Tere! Parkida on võimalik"
type textarea "Tere! Parkida on võimalik KVartali"
type textarea "Tere! Parkida on võimalik KV"
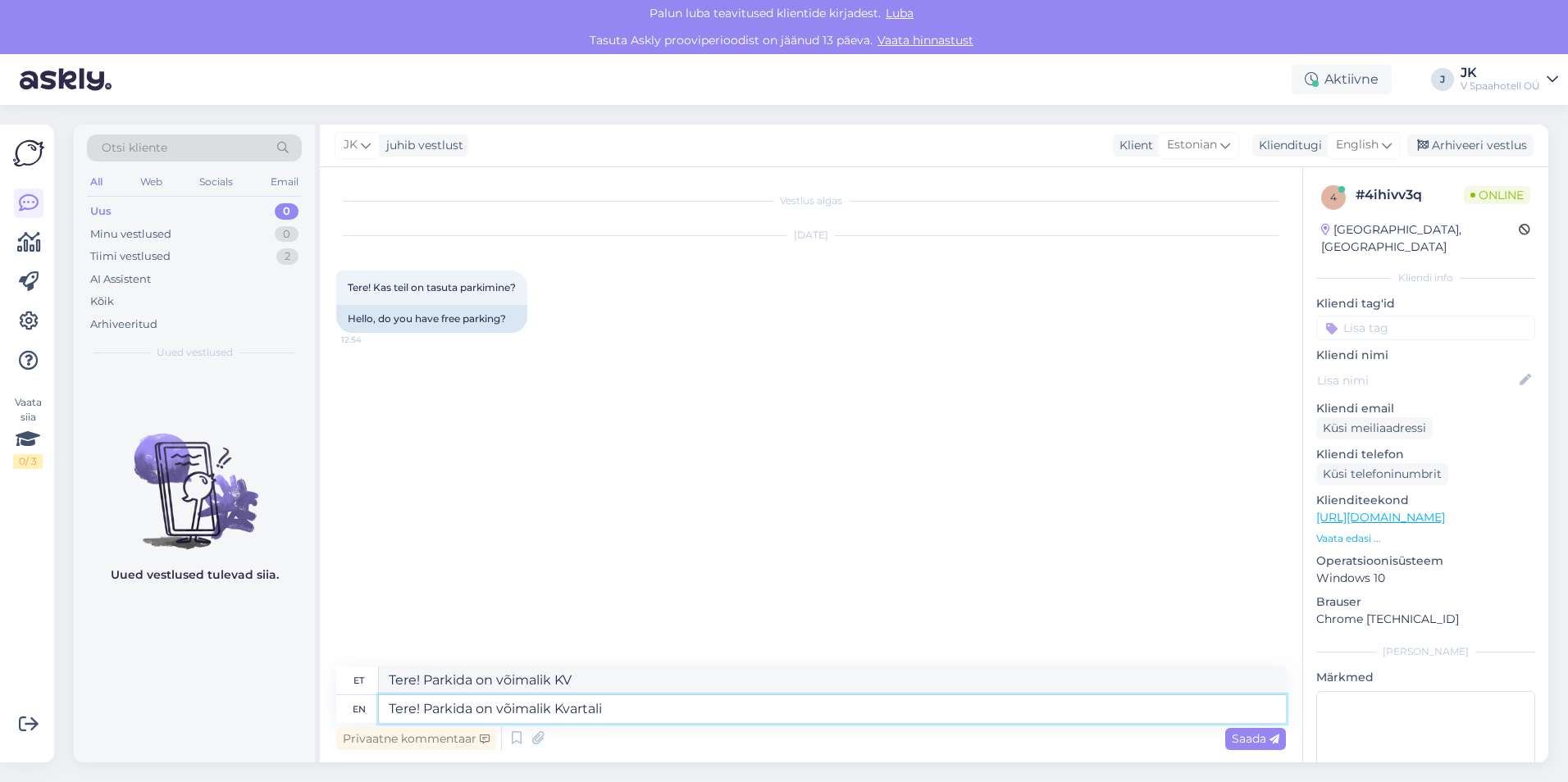
type textarea "Tere! Parkida on võimalik Kvartali o"
type textarea "Tere! Parkida on võimalik Kvartali"
type textarea "Tere! Parkida on võimalik Kvartali Ostukesku"
type textarea "Tere! Parkida on võimalik Kvartali Ostukesk"
type textarea "Tere! Parkida on võimalik Kvartali Ostukeskuse"
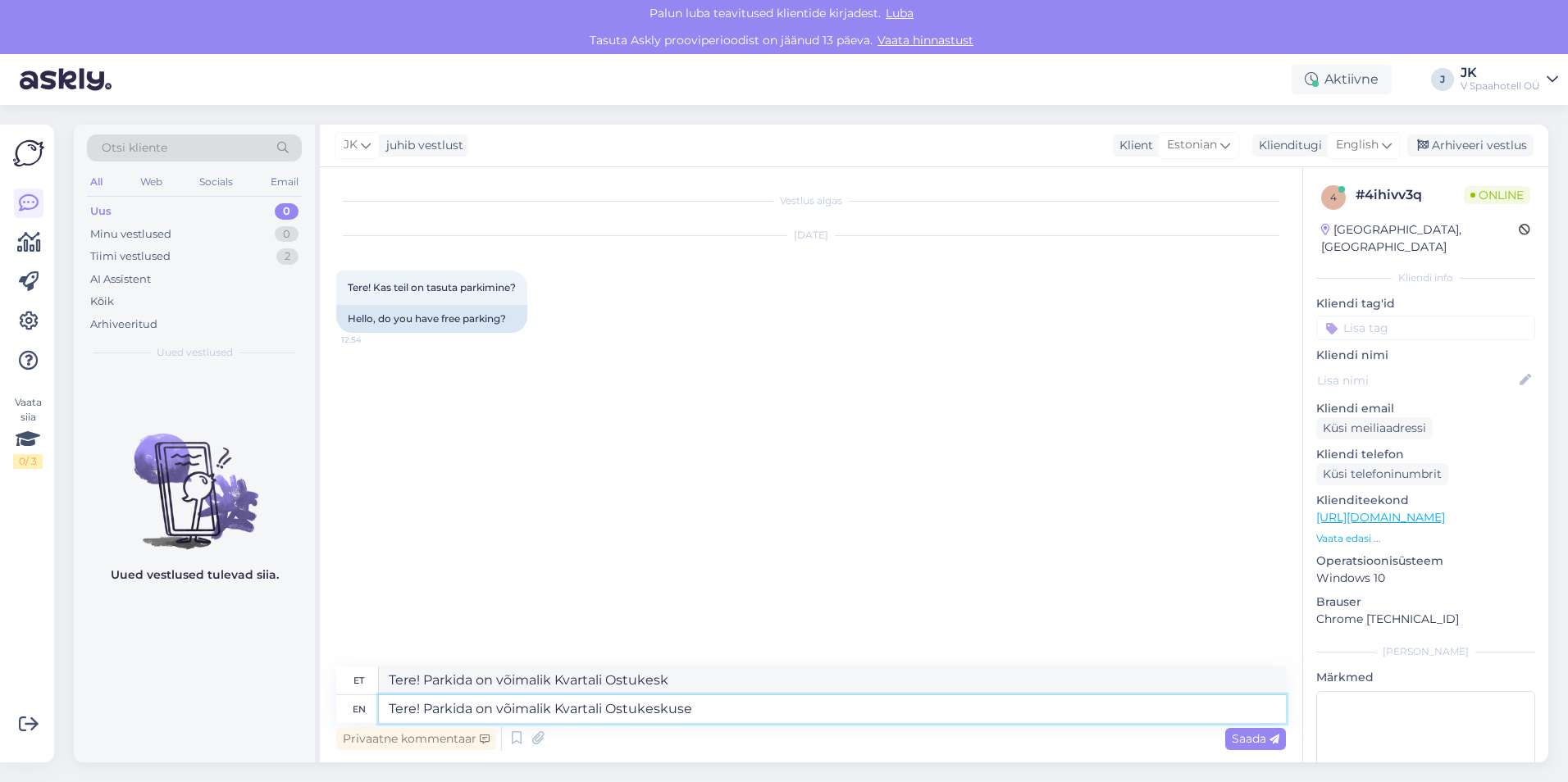
type textarea "Tere! Parkida on võimalik Kvartali Ostukeskuses"
type textarea "Tere! Parkida on võimalik Kvartali Ostukeskuse parklasse m"
type textarea "Tere! Parkida on võimalik Kvartali Ostukeskuse parklasse"
type textarea "Tere! Parkida on võimalik Kvartali Ostukeskuse parklasse mille öö"
type textarea "Tere! Parkida on võimalik Kvartali Ostukeskuse parklasse mille"
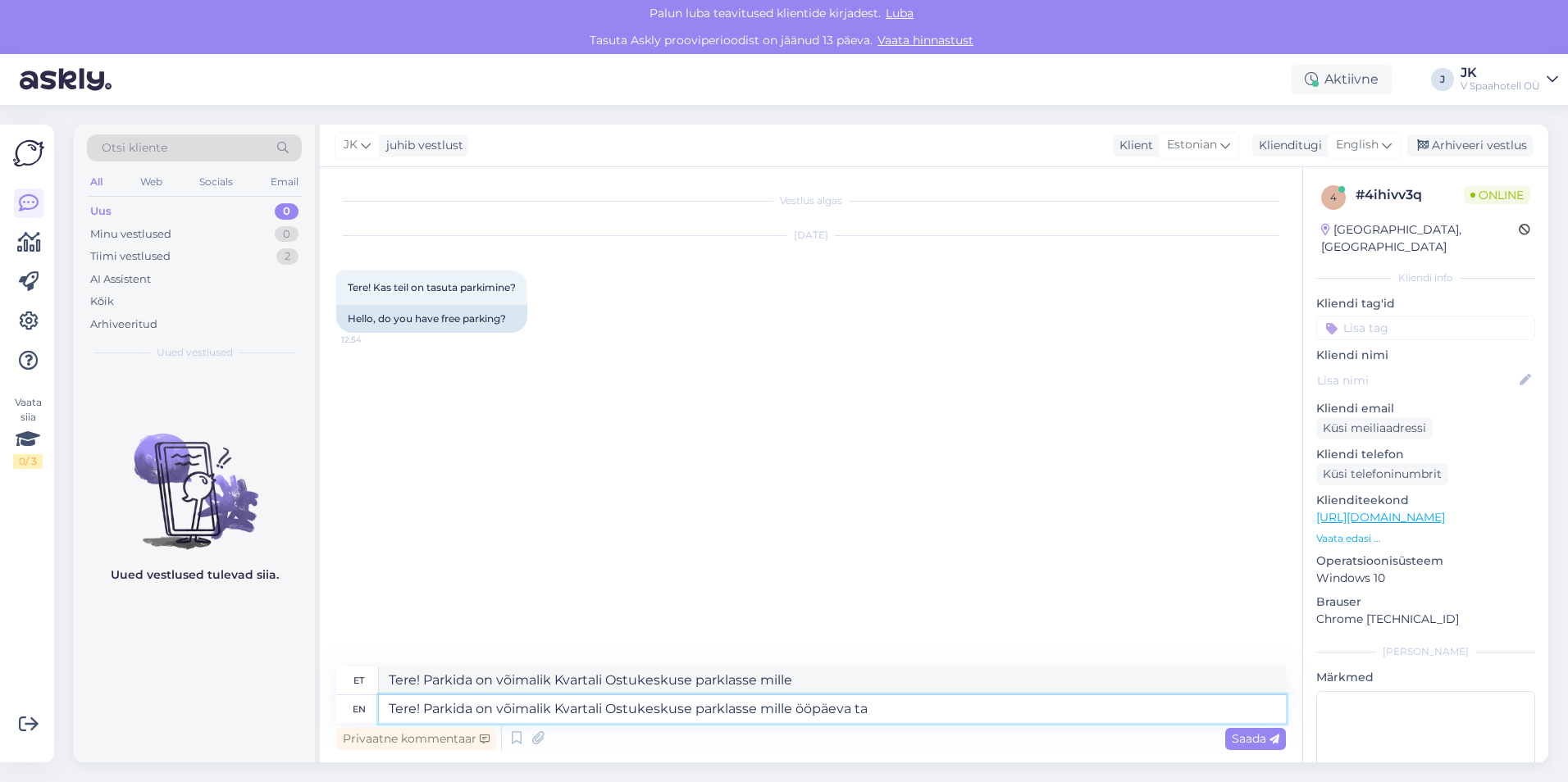
type textarea "Tere! Parkida on võimalik Kvartali Ostukeskuse parklasse mille ööpäeva tas"
type textarea "Tere! Parkida on võimalik Kvartali Ostukeskuse parklasse mille ööpäevas"
type textarea "Tere! Parkida on võimalik Kvartali Ostukeskuse parklasse mille ööpäeva tasu o"
type textarea "Tere! Parkida on võimalik Kvartali Ostukeskuse parklasse mille ööpäevane tasu"
type textarea "Tere! Parkida on võimalik Kvartali Ostukeskuse parklasse mille ööpäeva tasu on"
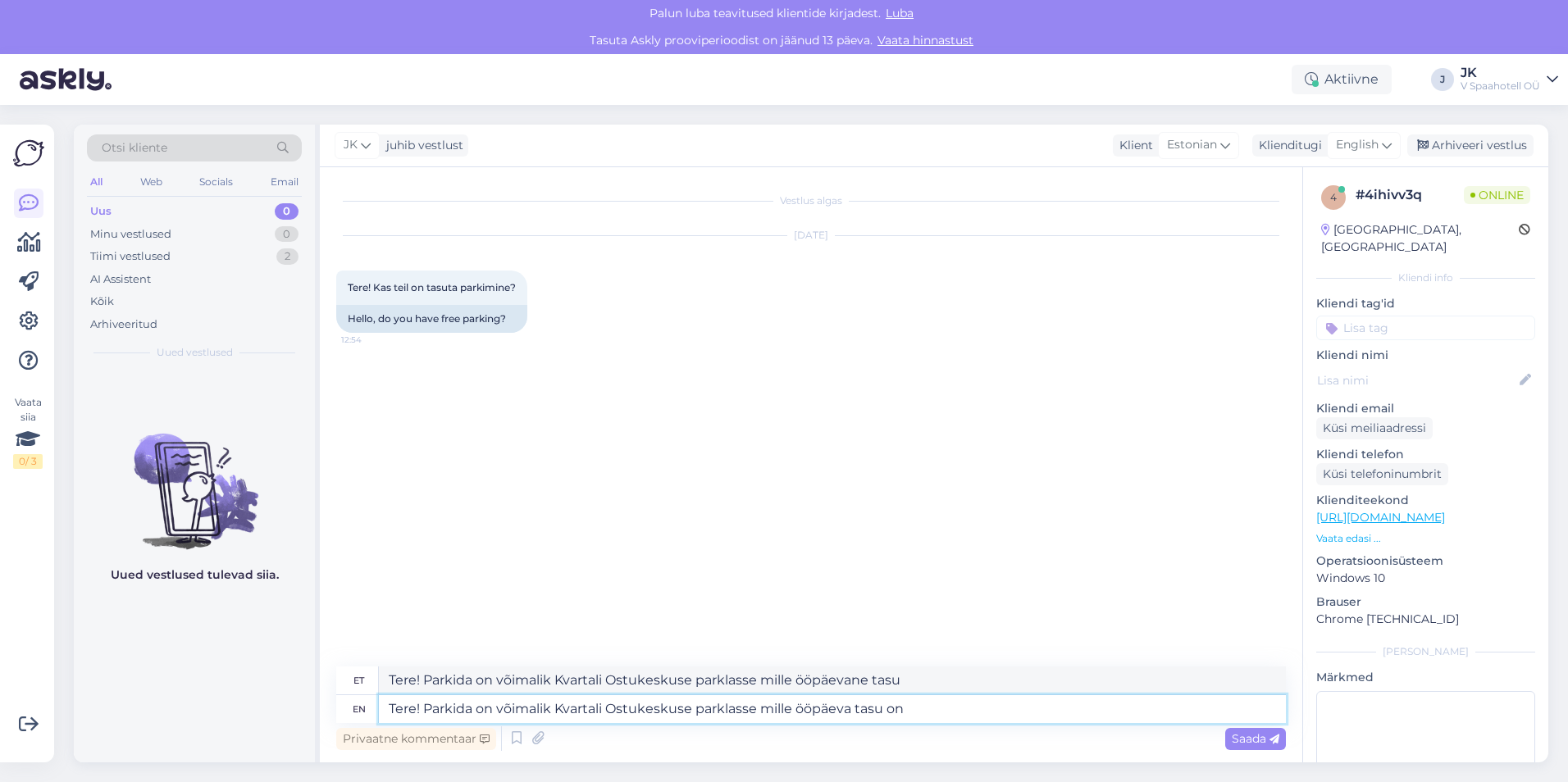
type textarea "Tere! Parkida on võimalik Kvartali Ostukeskuse parklasse mille ööpäevase tasu on"
type textarea "Tere! Parkida on võimalik Kvartali Ostukeskuse parklasse mille ööpäeva tasu on …"
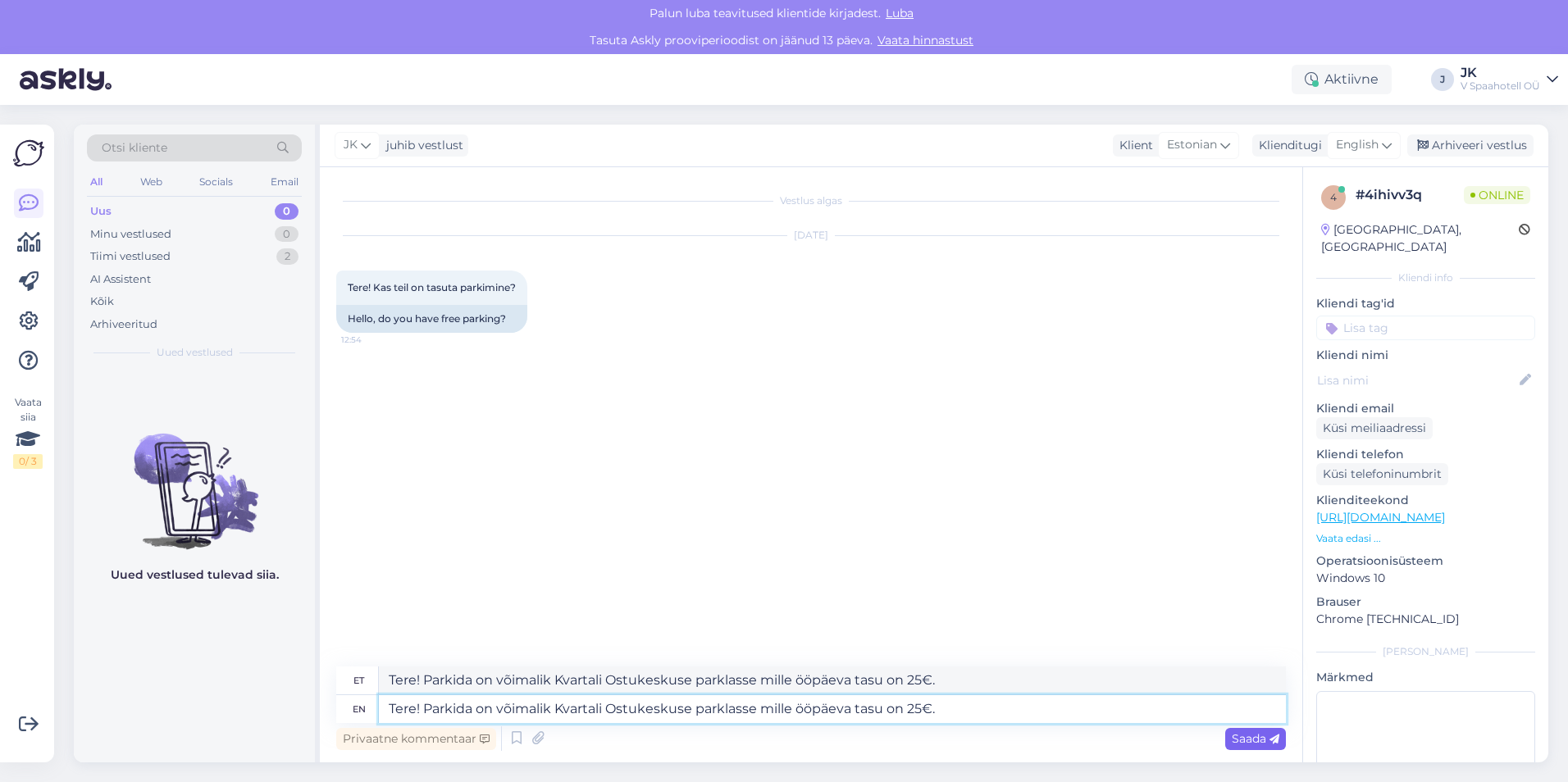
type textarea "Tere! Parkida on võimalik Kvartali Ostukeskuse parklasse mille ööpäeva tasu on …"
click at [1255, 740] on span "Saada" at bounding box center [1255, 739] width 48 height 15
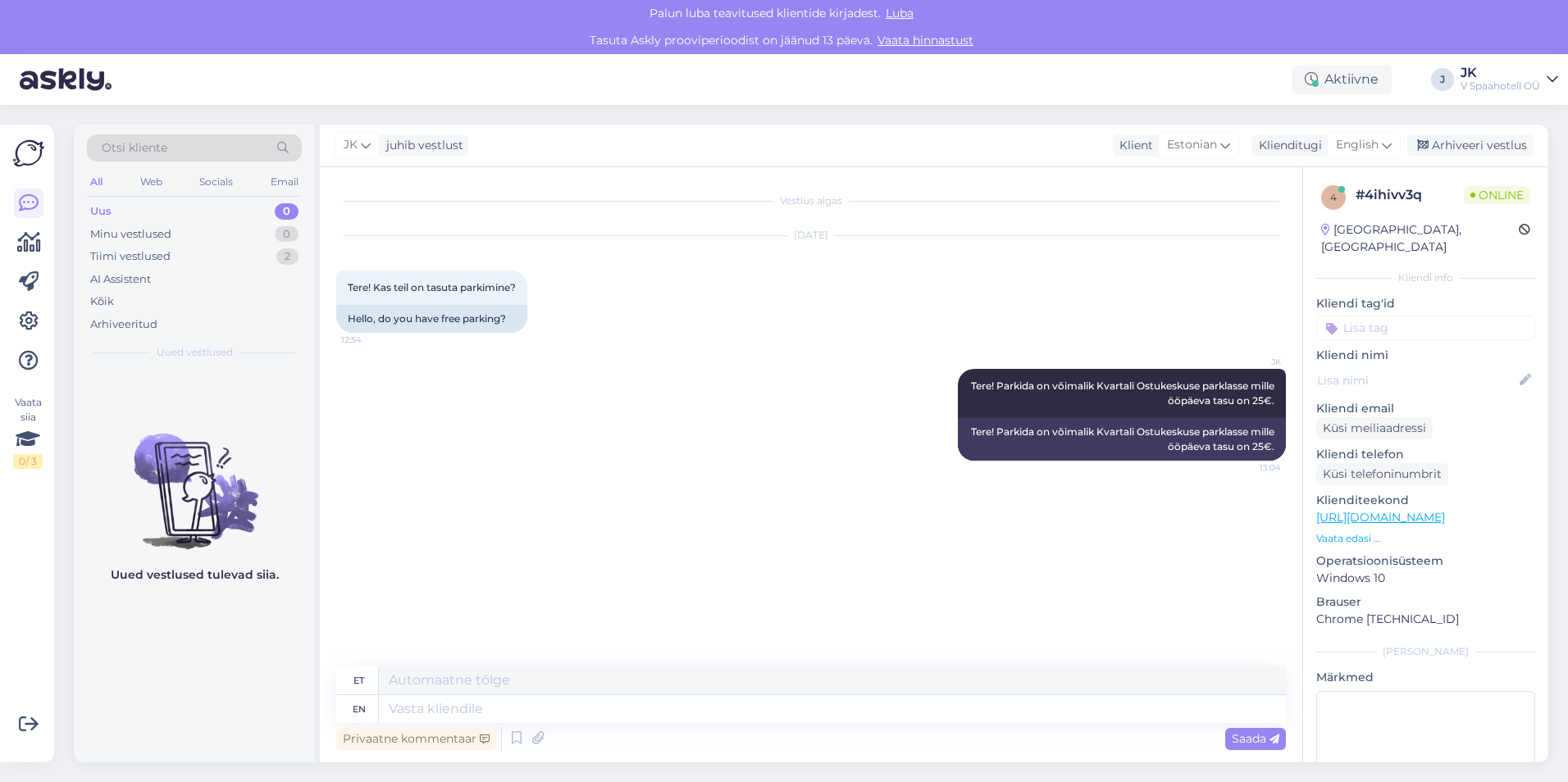
click at [1402, 198] on div "# 4ihivv3q" at bounding box center [1409, 196] width 109 height 20
click at [1409, 188] on div "# 4ihivv3q" at bounding box center [1409, 196] width 109 height 20
click at [142, 175] on div "Web" at bounding box center [151, 182] width 28 height 22
click at [207, 170] on div "Otsi kliente" at bounding box center [194, 153] width 215 height 37
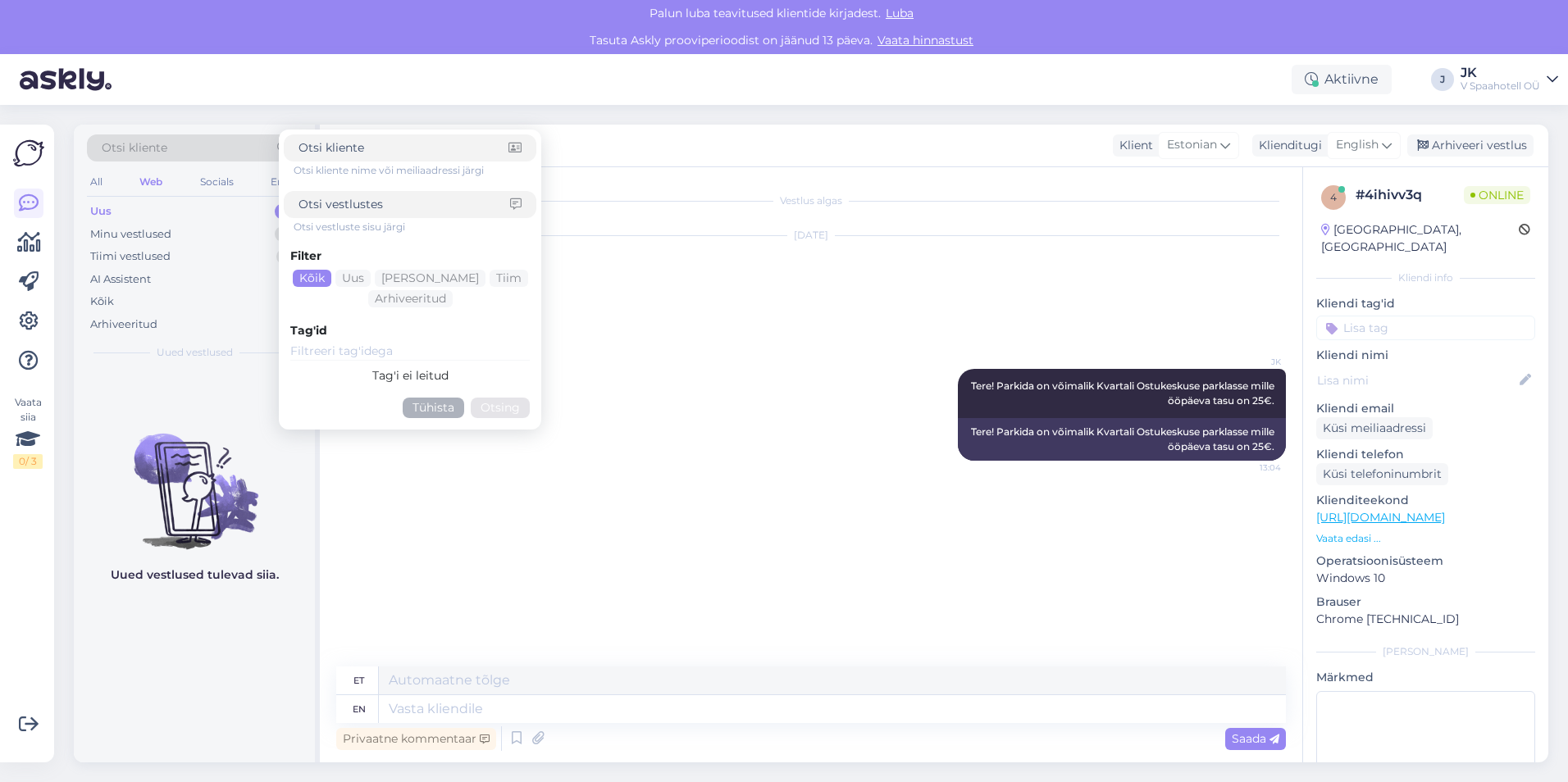
click at [249, 178] on div "All Web Socials Email" at bounding box center [194, 184] width 215 height 25
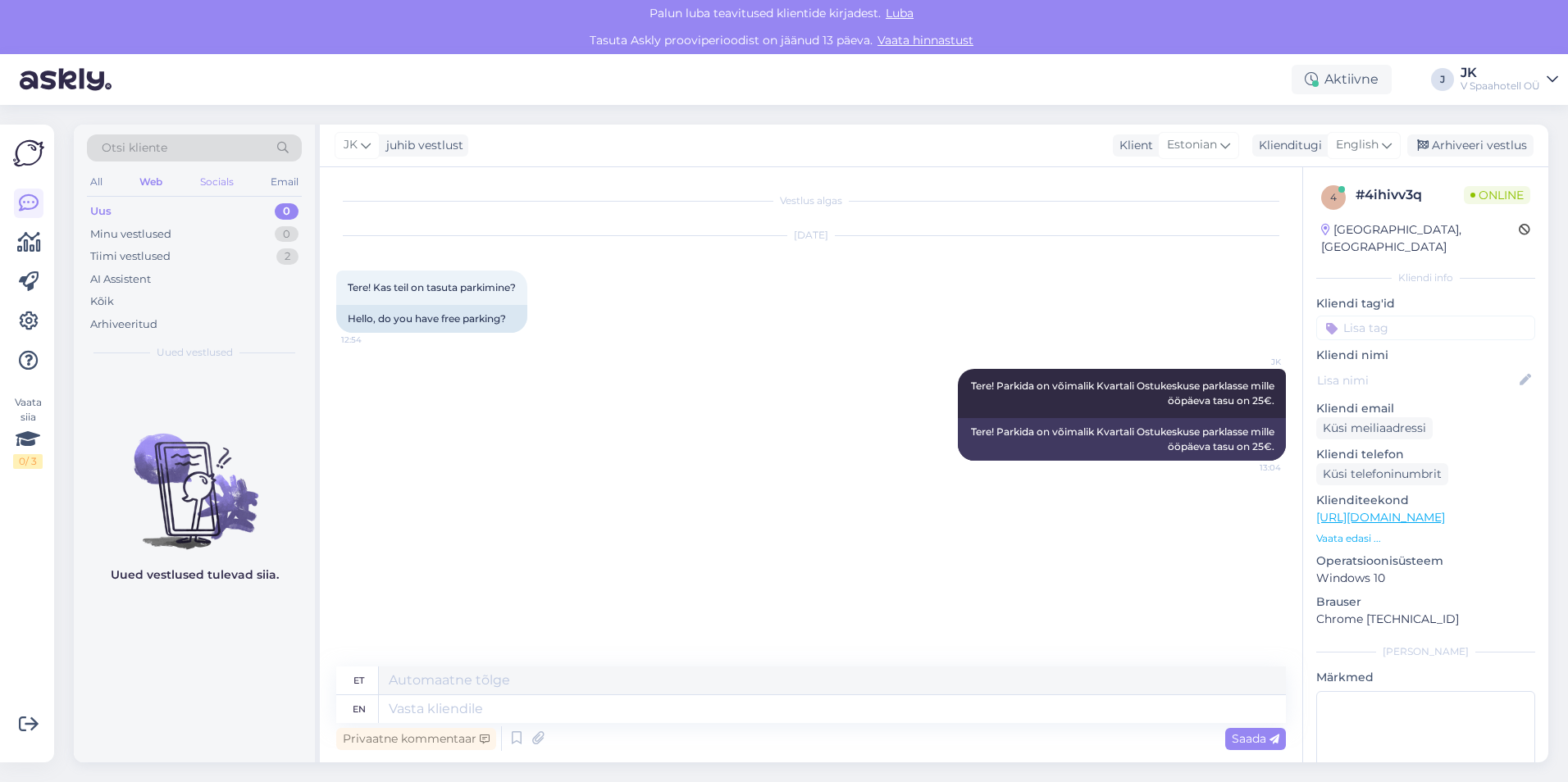
click at [208, 180] on div "Socials" at bounding box center [217, 182] width 40 height 22
click at [295, 183] on div "Email" at bounding box center [284, 182] width 34 height 22
click at [36, 320] on icon at bounding box center [29, 322] width 20 height 20
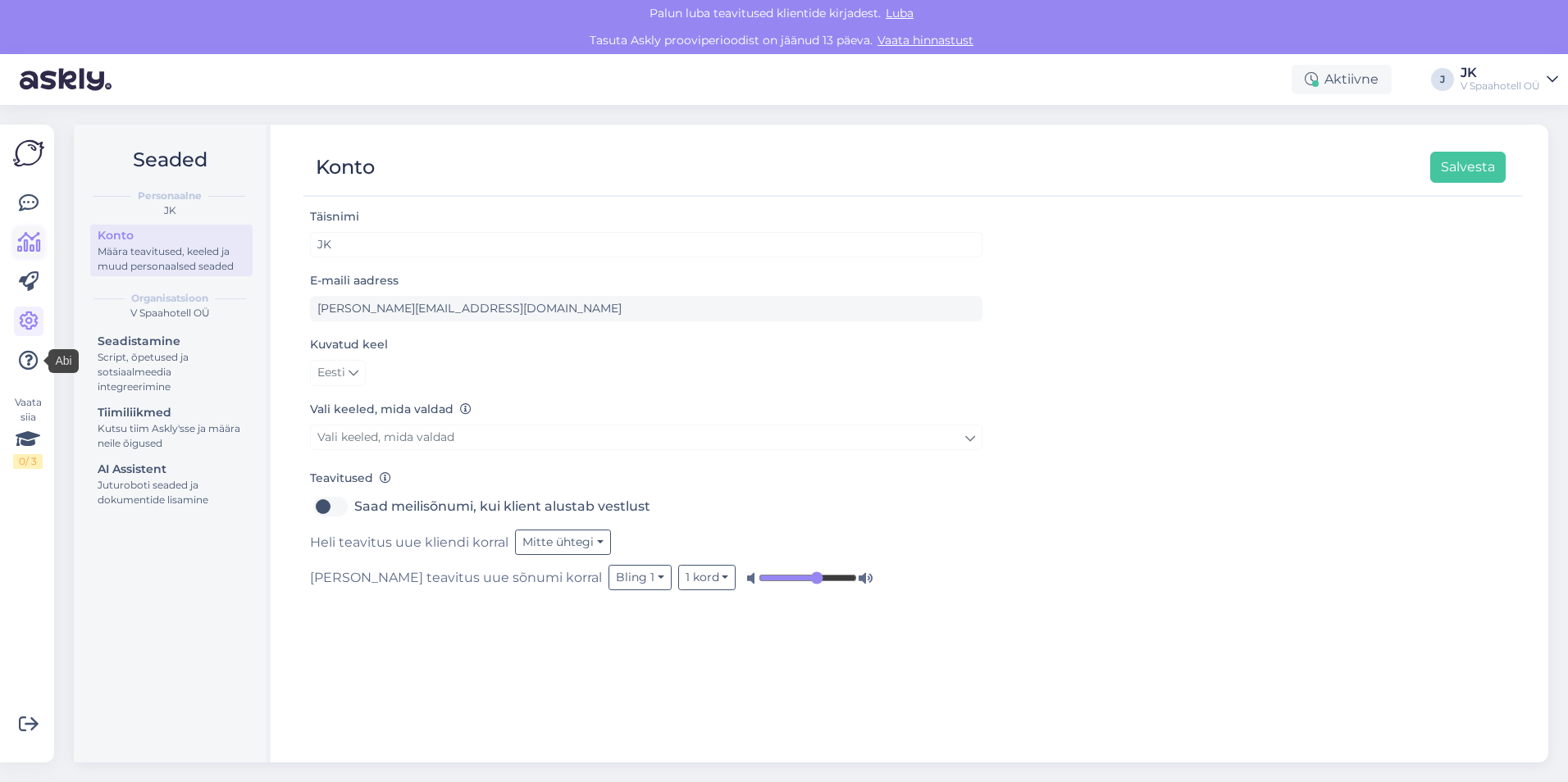
click at [26, 243] on icon at bounding box center [29, 243] width 23 height 20
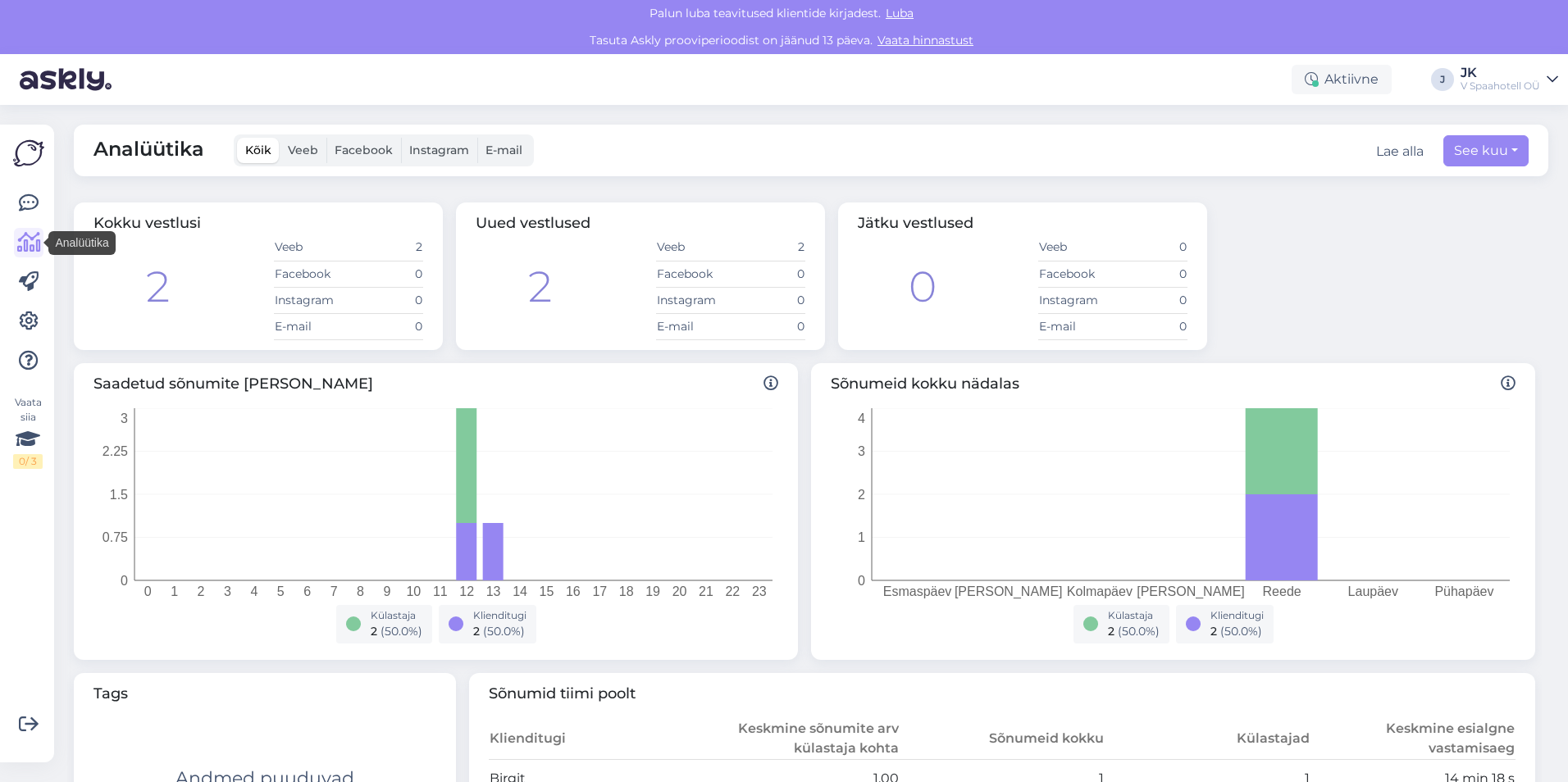
click at [29, 302] on div at bounding box center [28, 282] width 29 height 187
click at [26, 317] on icon at bounding box center [29, 322] width 20 height 20
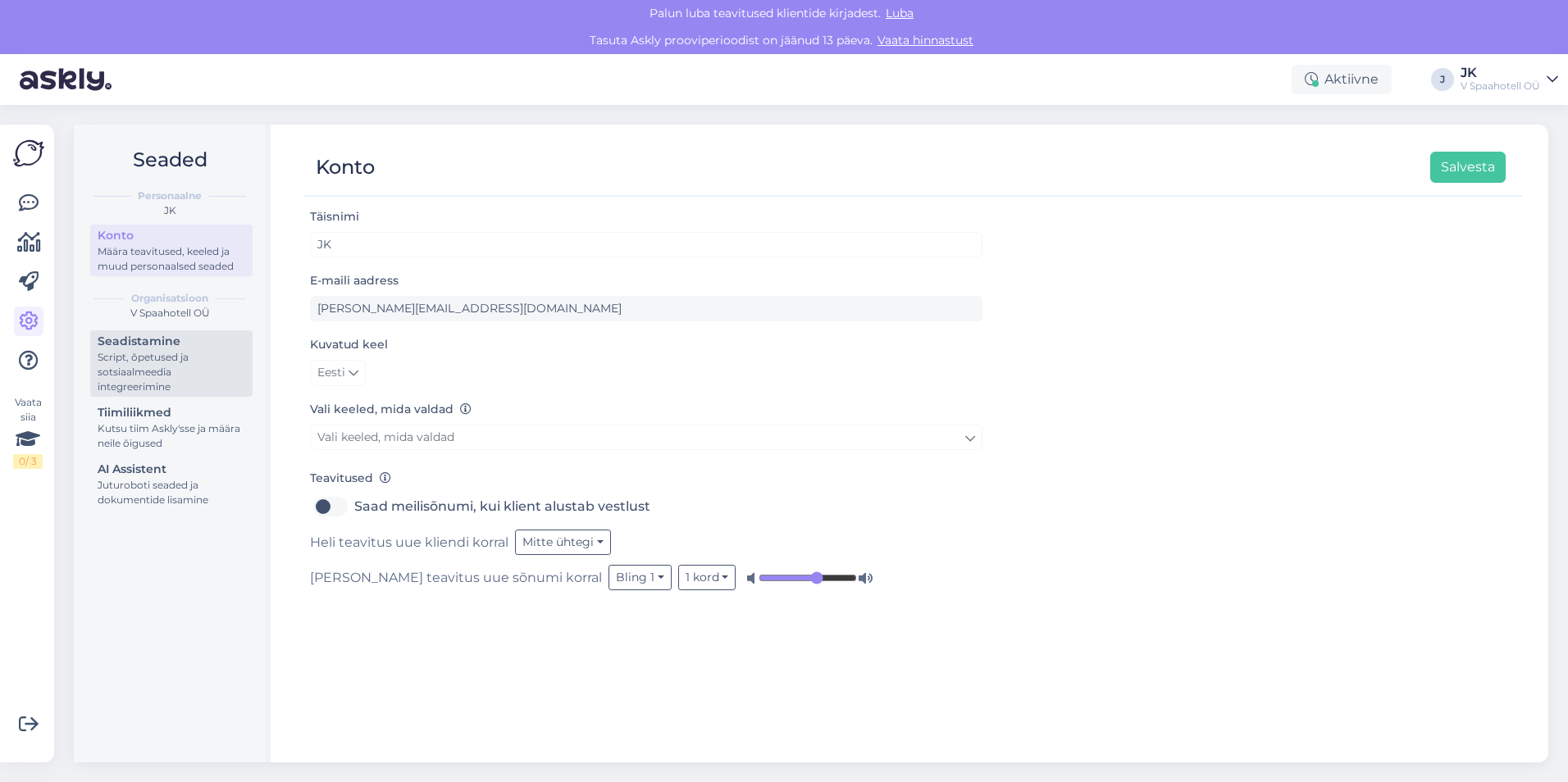
click at [139, 360] on div "Script, õpetused ja sotsiaalmeedia integreerimine" at bounding box center [171, 372] width 148 height 44
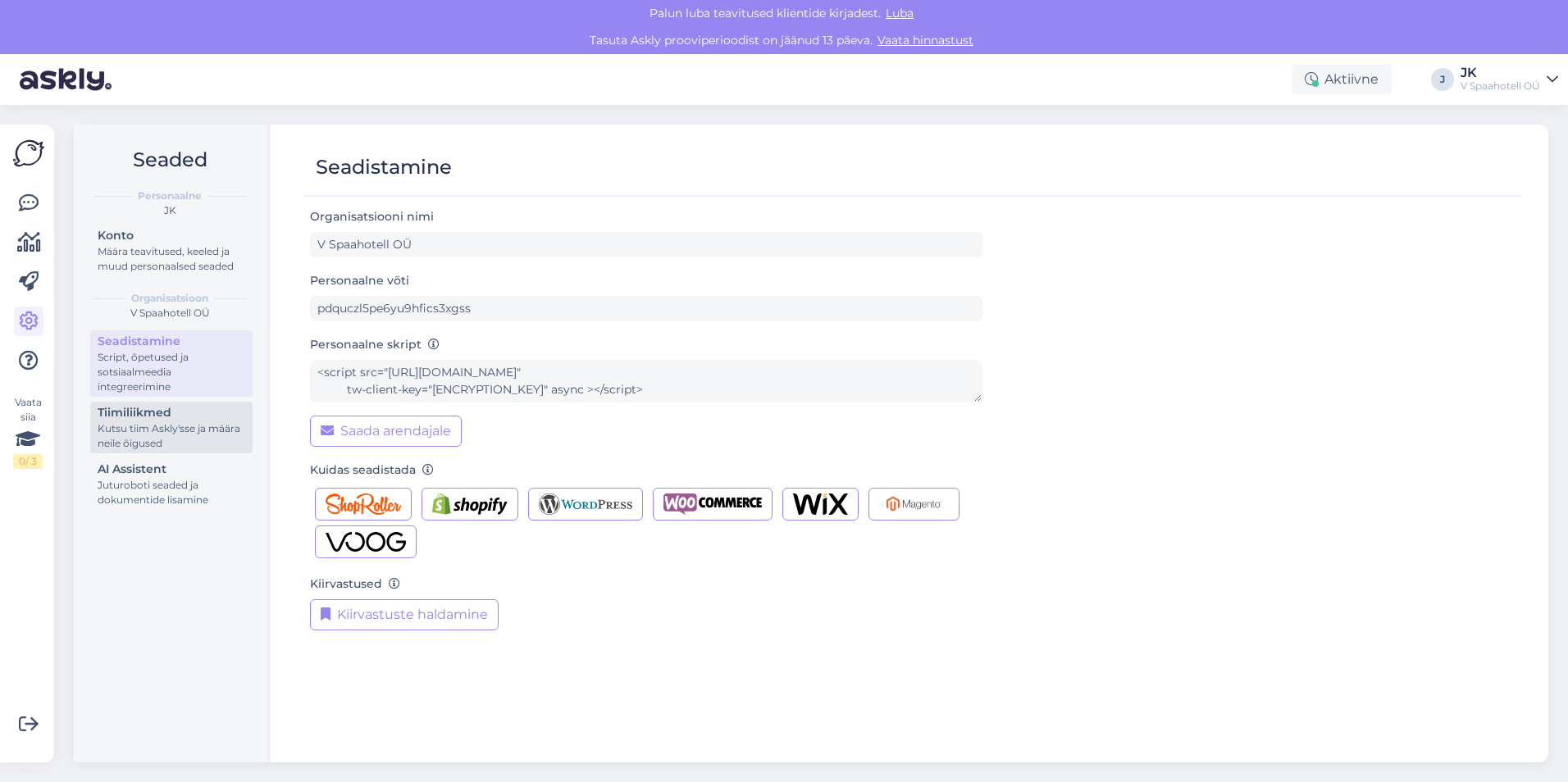
click at [169, 449] on div "Kutsu tiim Askly'sse ja määra neile õigused" at bounding box center [171, 435] width 148 height 29
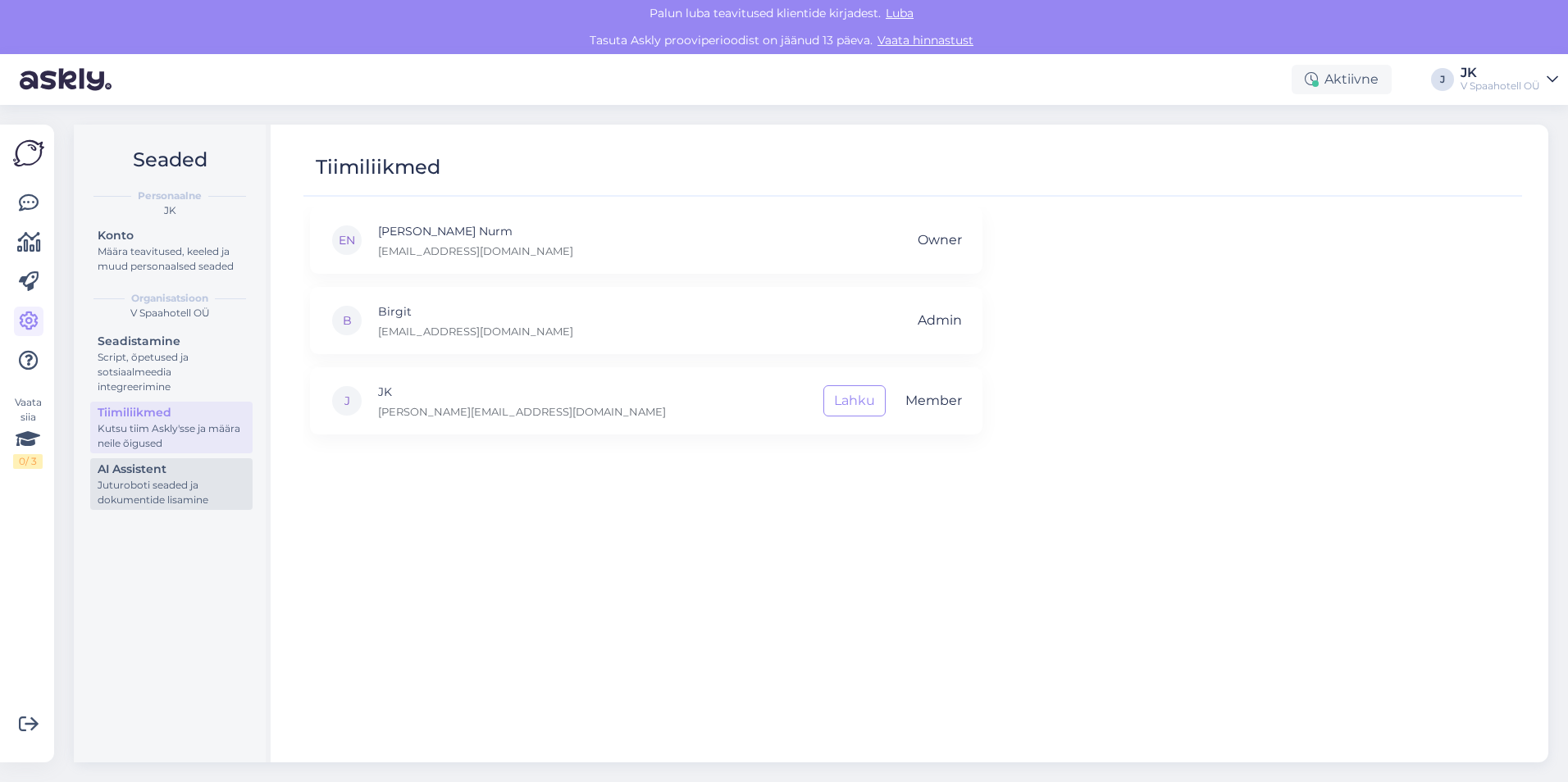
click at [154, 490] on div "Juturoboti seaded ja dokumentide lisamine" at bounding box center [171, 492] width 148 height 29
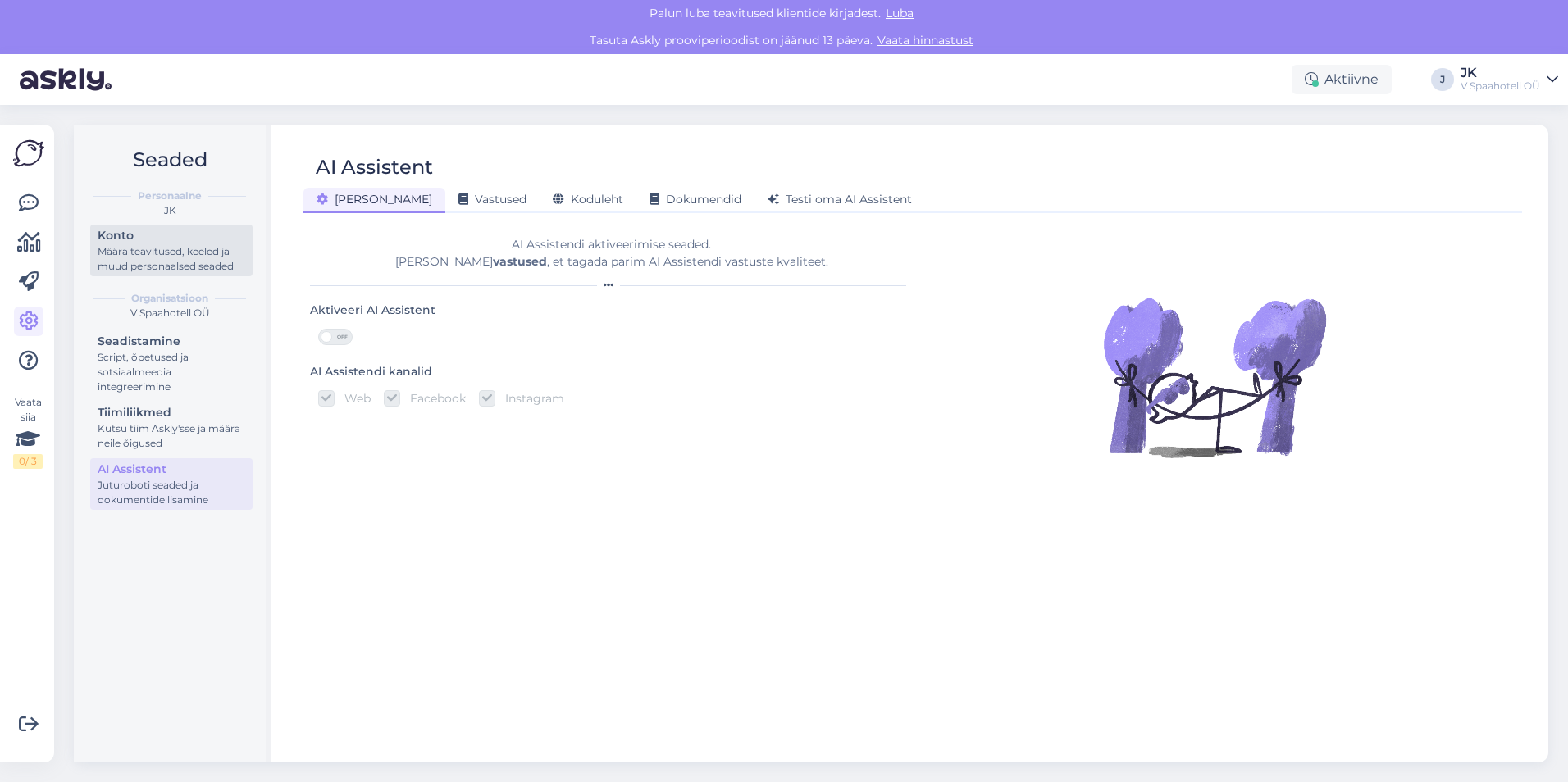
click at [135, 256] on div "Määra teavitused, keeled ja muud personaalsed seaded" at bounding box center [171, 258] width 148 height 29
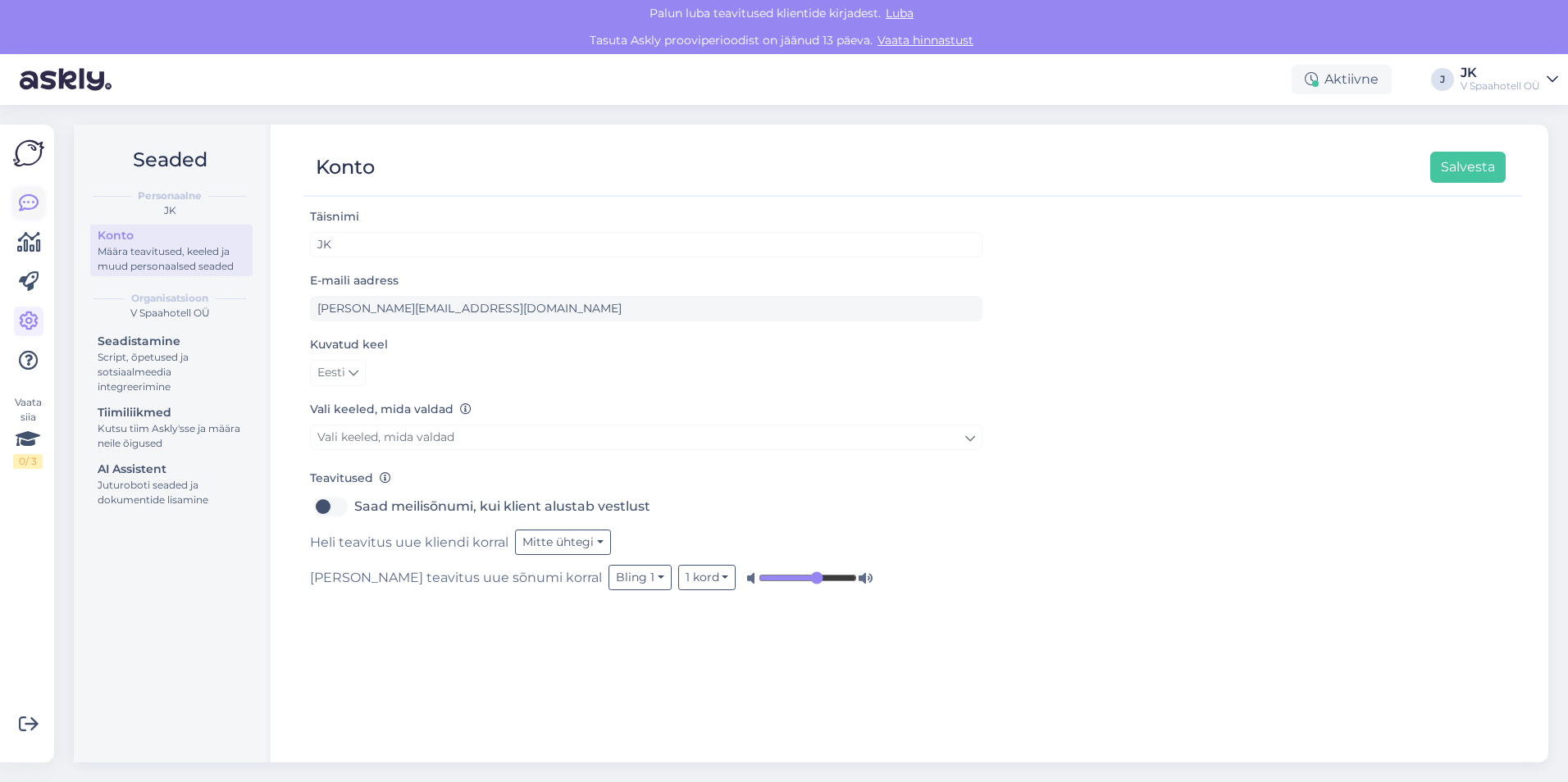
click at [30, 197] on icon at bounding box center [29, 204] width 20 height 20
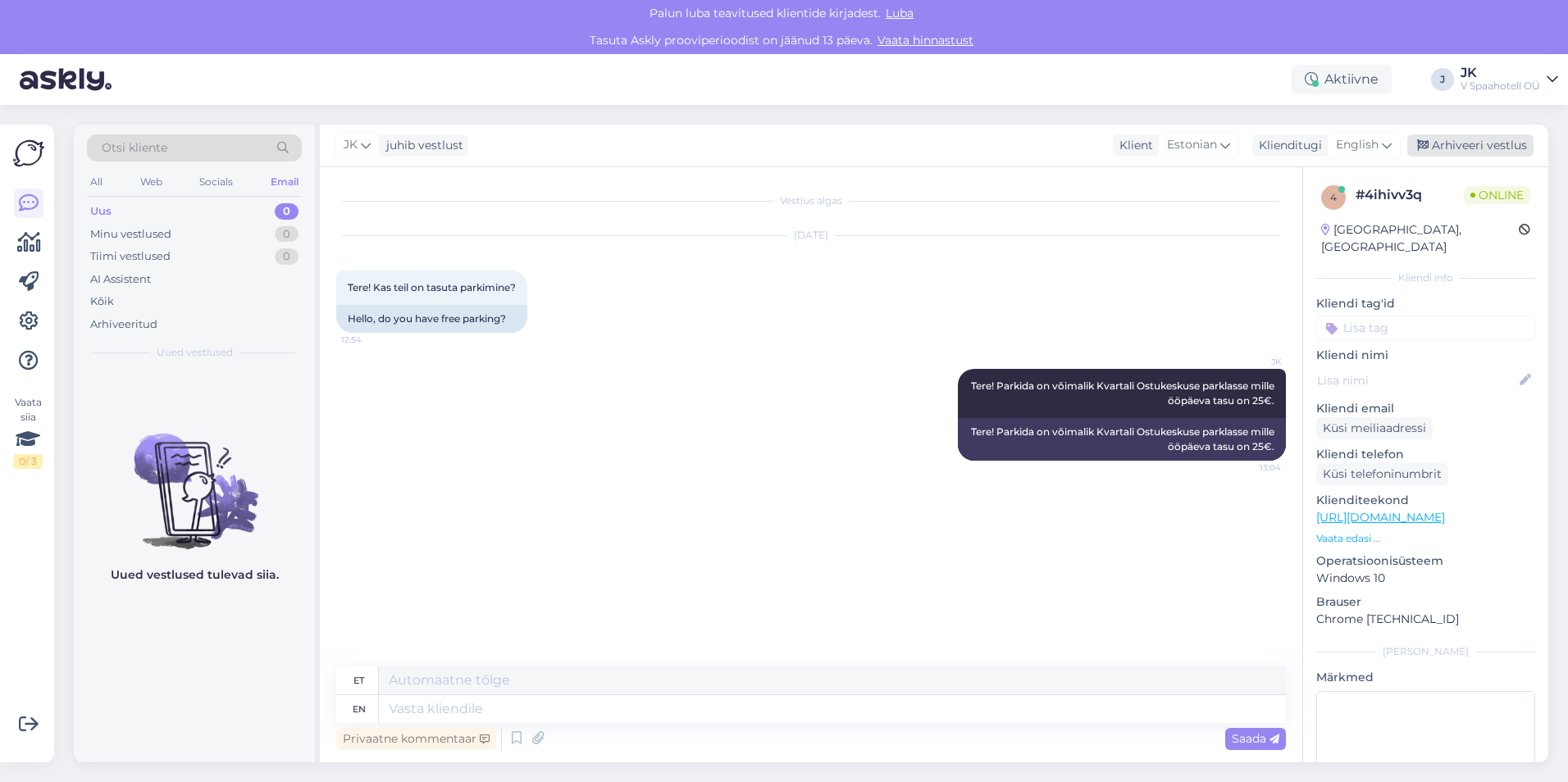
click at [1449, 148] on div "Arhiveeri vestlus" at bounding box center [1469, 145] width 126 height 22
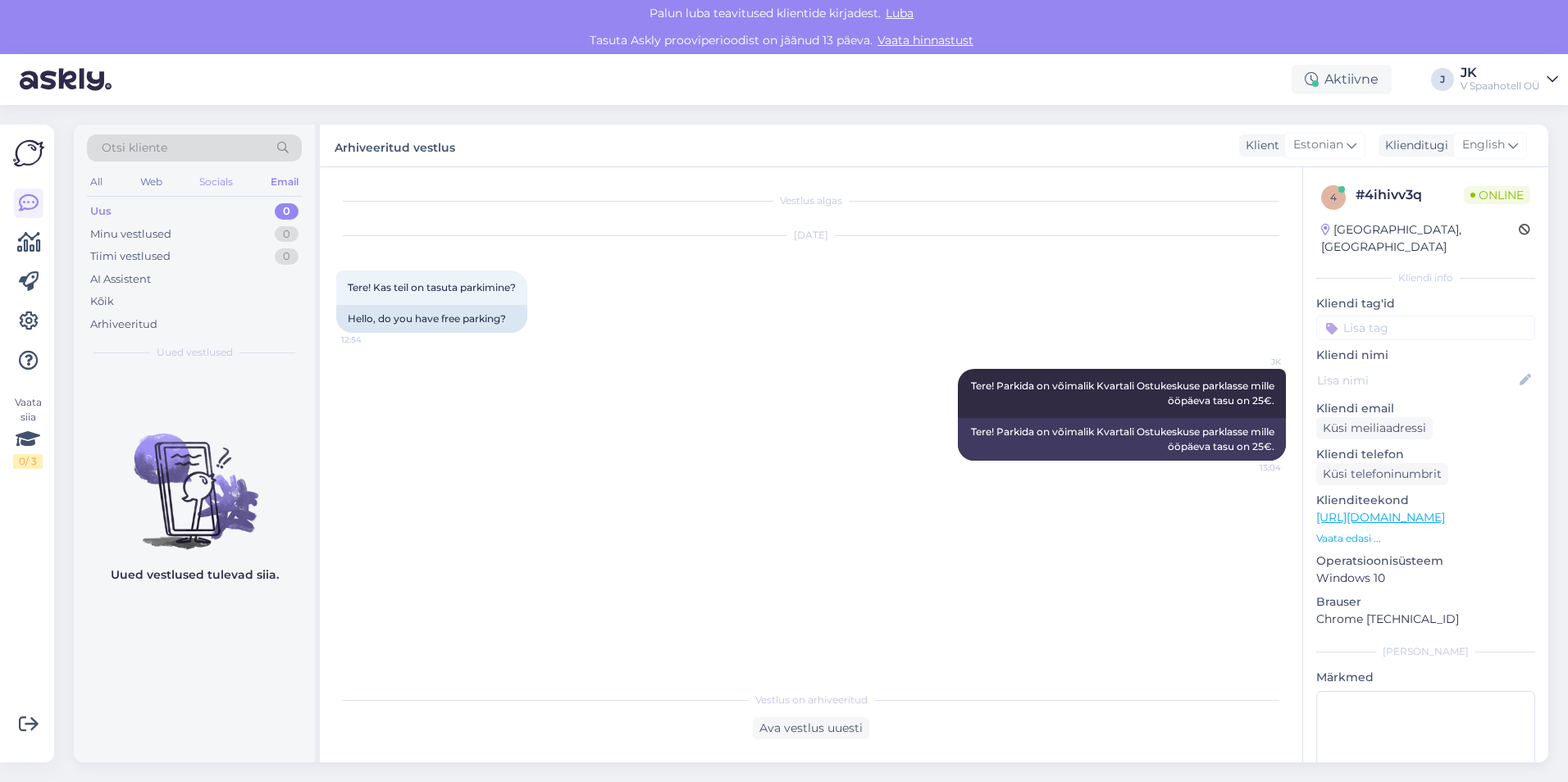
click at [226, 180] on div "Socials" at bounding box center [216, 182] width 40 height 22
click at [154, 176] on div "Web" at bounding box center [150, 182] width 28 height 22
click at [114, 178] on div "All Web Socials Email" at bounding box center [194, 184] width 215 height 25
click at [134, 251] on div "Tiimi vestlused" at bounding box center [130, 256] width 80 height 17
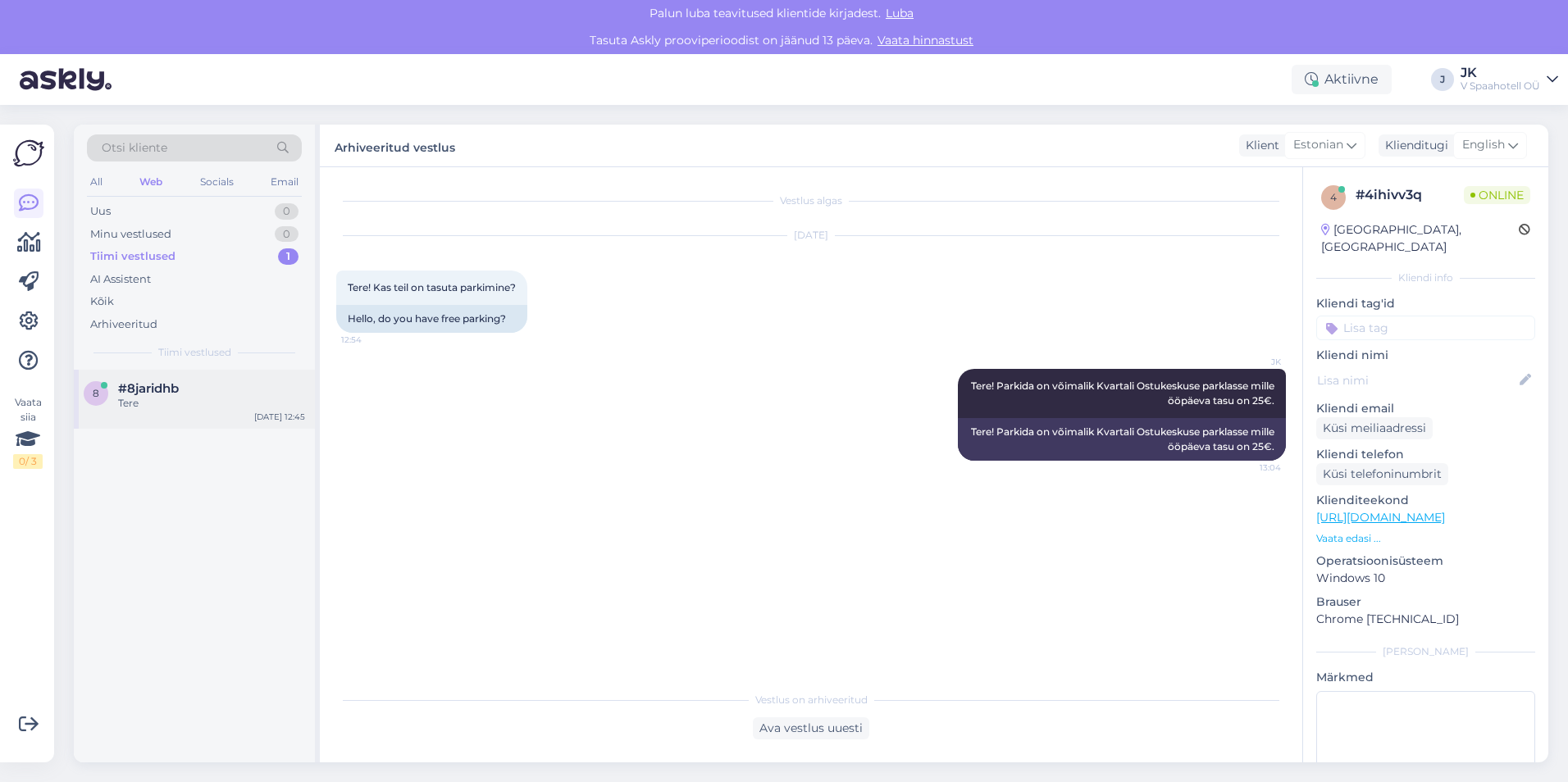
click at [161, 394] on span "#8jaridhb" at bounding box center [148, 388] width 61 height 15
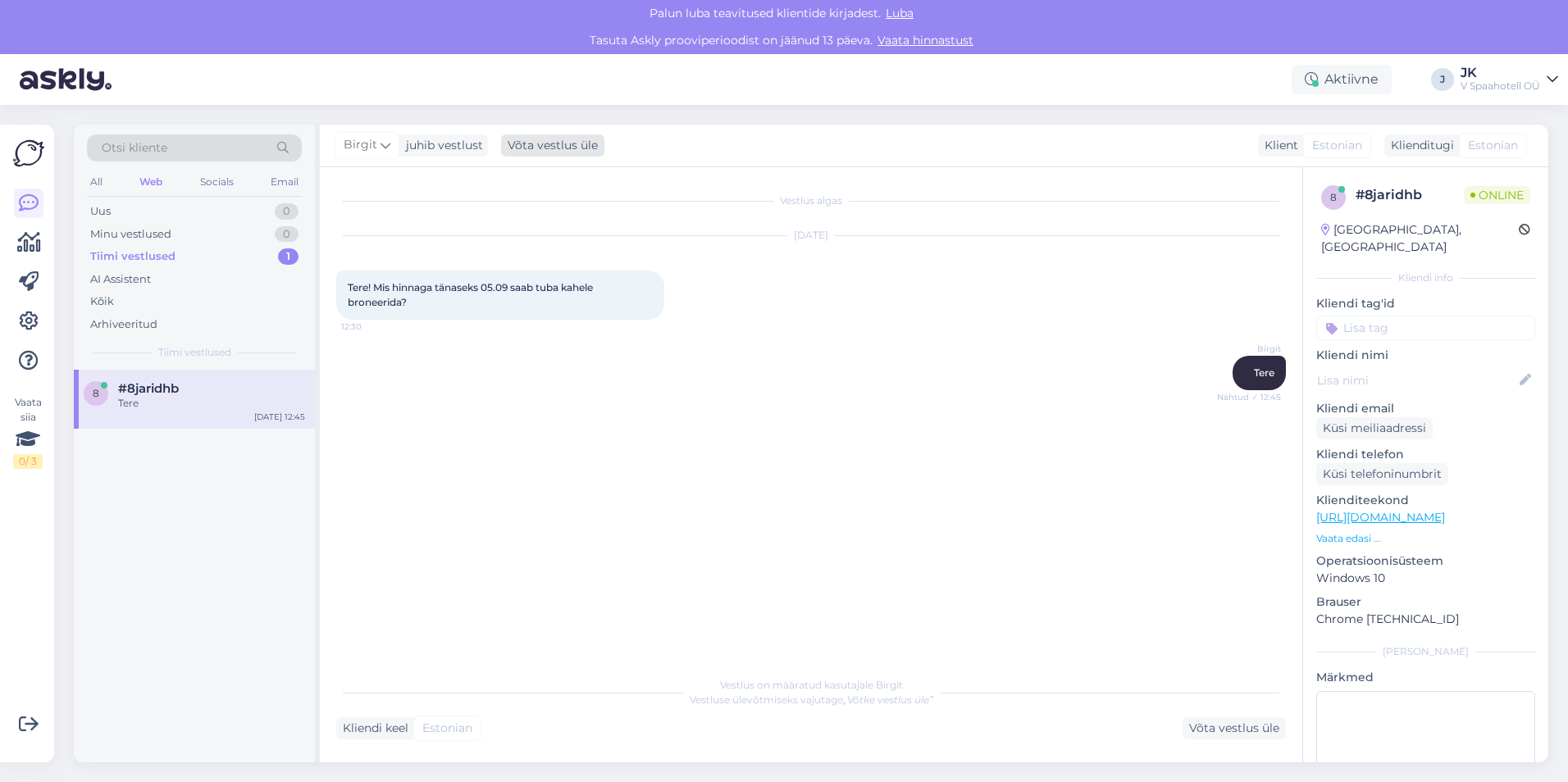
click at [575, 139] on div "Võta vestlus üle" at bounding box center [553, 145] width 104 height 22
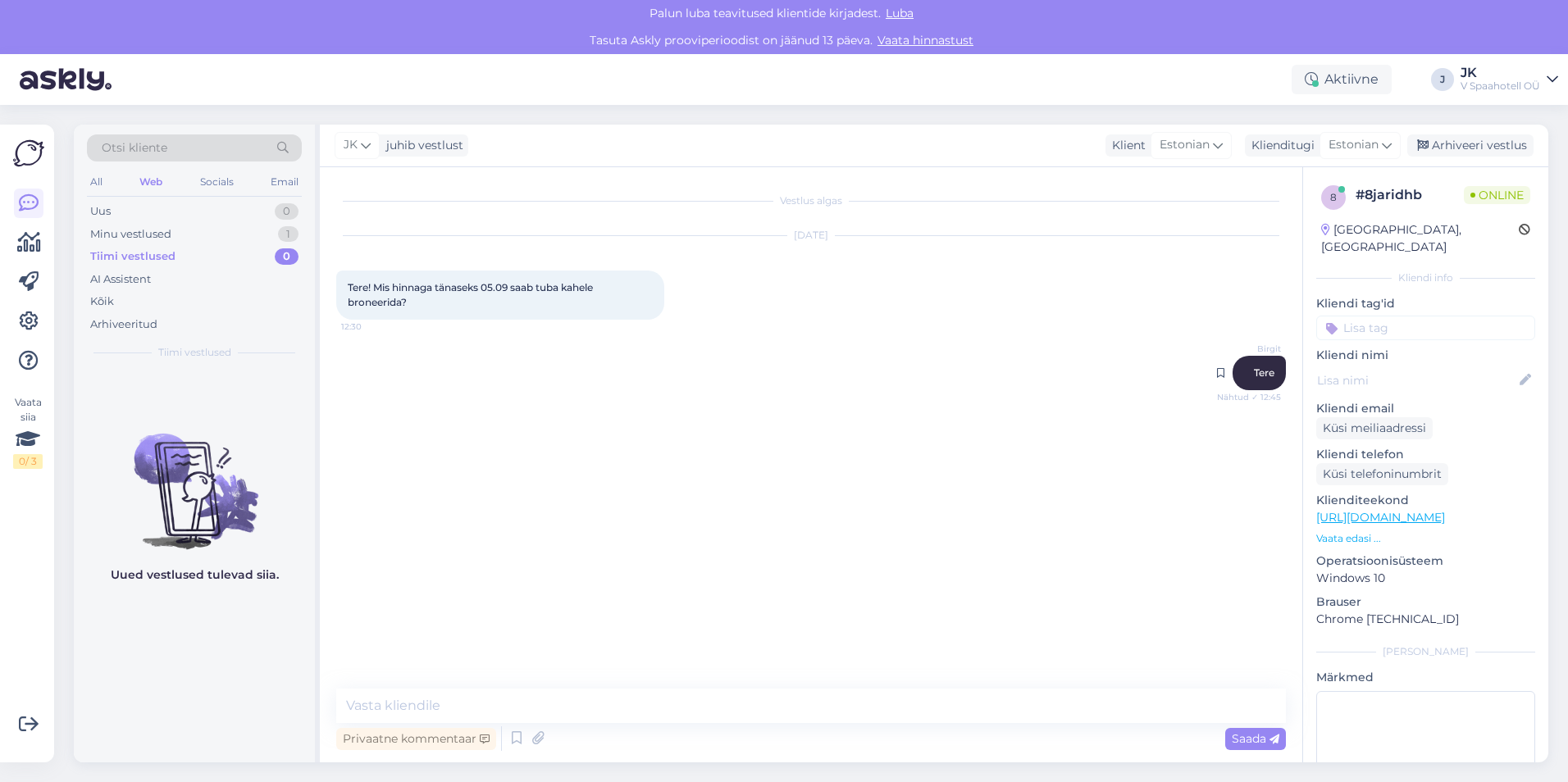
drag, startPoint x: 1253, startPoint y: 349, endPoint x: 1279, endPoint y: 344, distance: 26.5
click at [1279, 344] on span "Birgit" at bounding box center [1250, 348] width 62 height 13
drag, startPoint x: 1285, startPoint y: 349, endPoint x: 1226, endPoint y: 348, distance: 59.0
click at [1226, 348] on div "Birgit Tere Nähtud ✓ 12:45" at bounding box center [810, 373] width 950 height 70
drag, startPoint x: 1226, startPoint y: 348, endPoint x: 1174, endPoint y: 437, distance: 103.1
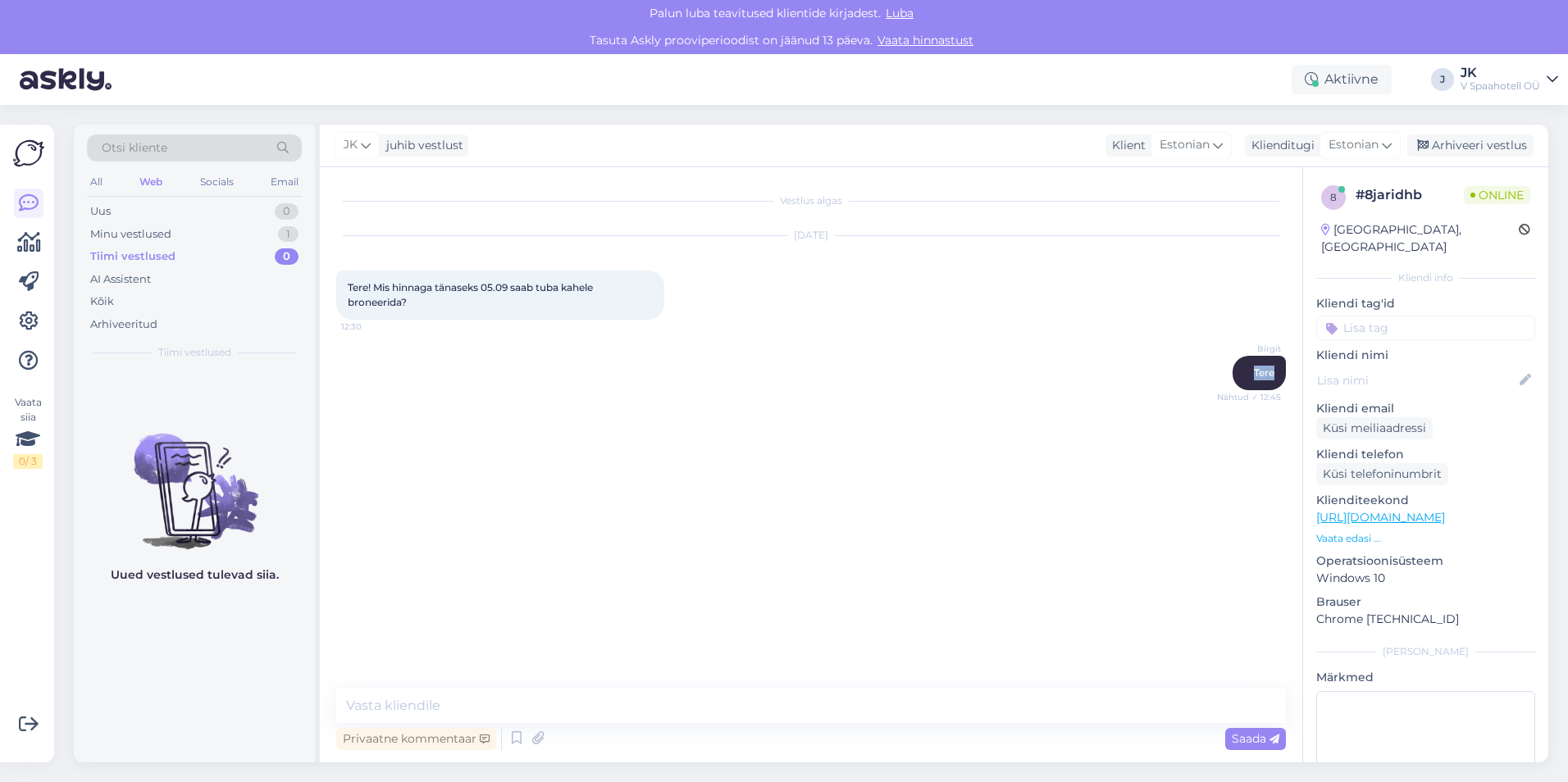
click at [1174, 437] on div "Vestlus algas Sep 5 2025 Tere! Mis hinnaga tänaseks 05.09 saab tuba kahele bron…" at bounding box center [818, 429] width 964 height 490
click at [431, 145] on div "juhib vestlust" at bounding box center [421, 145] width 84 height 18
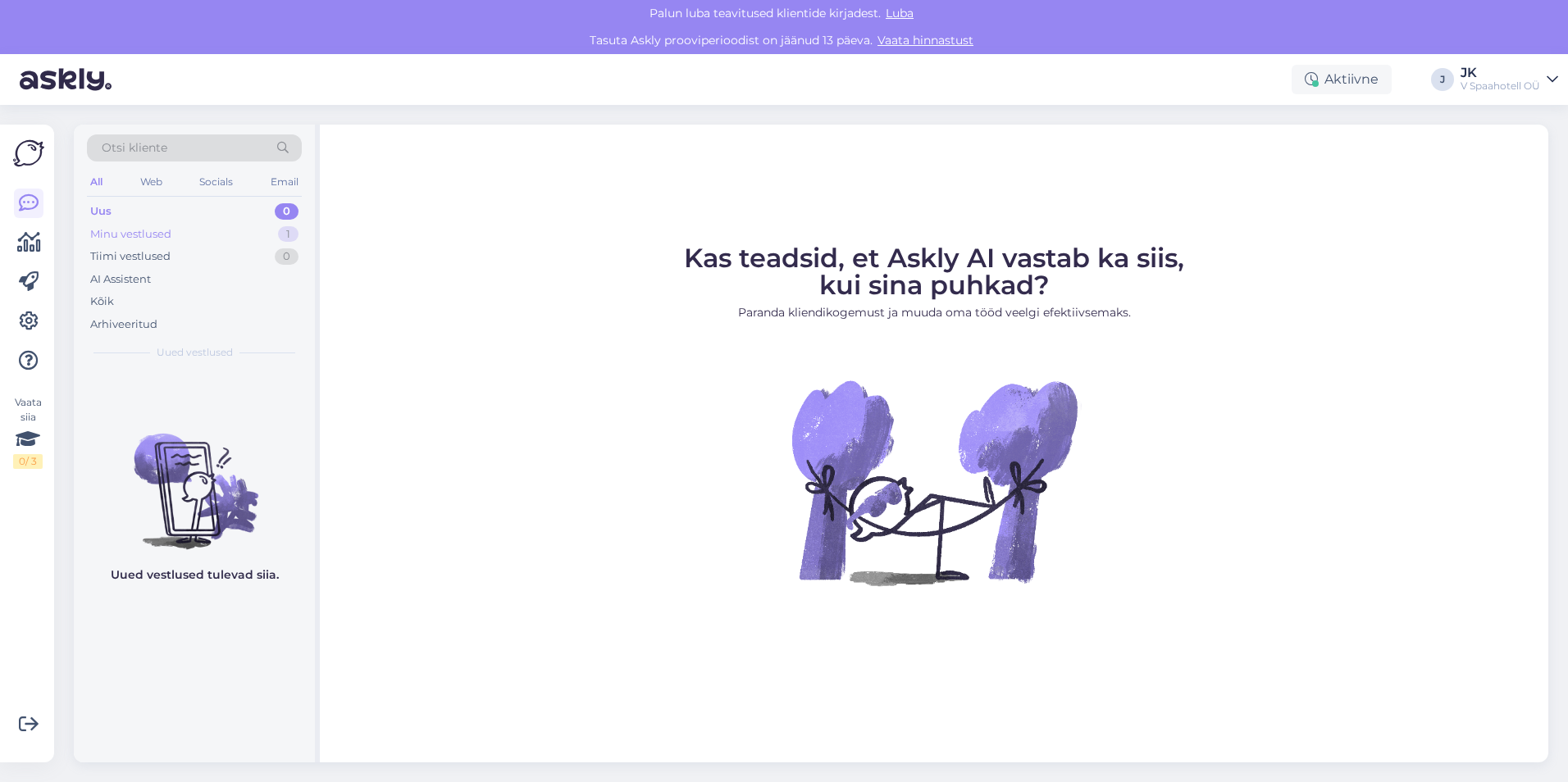
click at [168, 233] on div "Minu vestlused" at bounding box center [130, 235] width 81 height 17
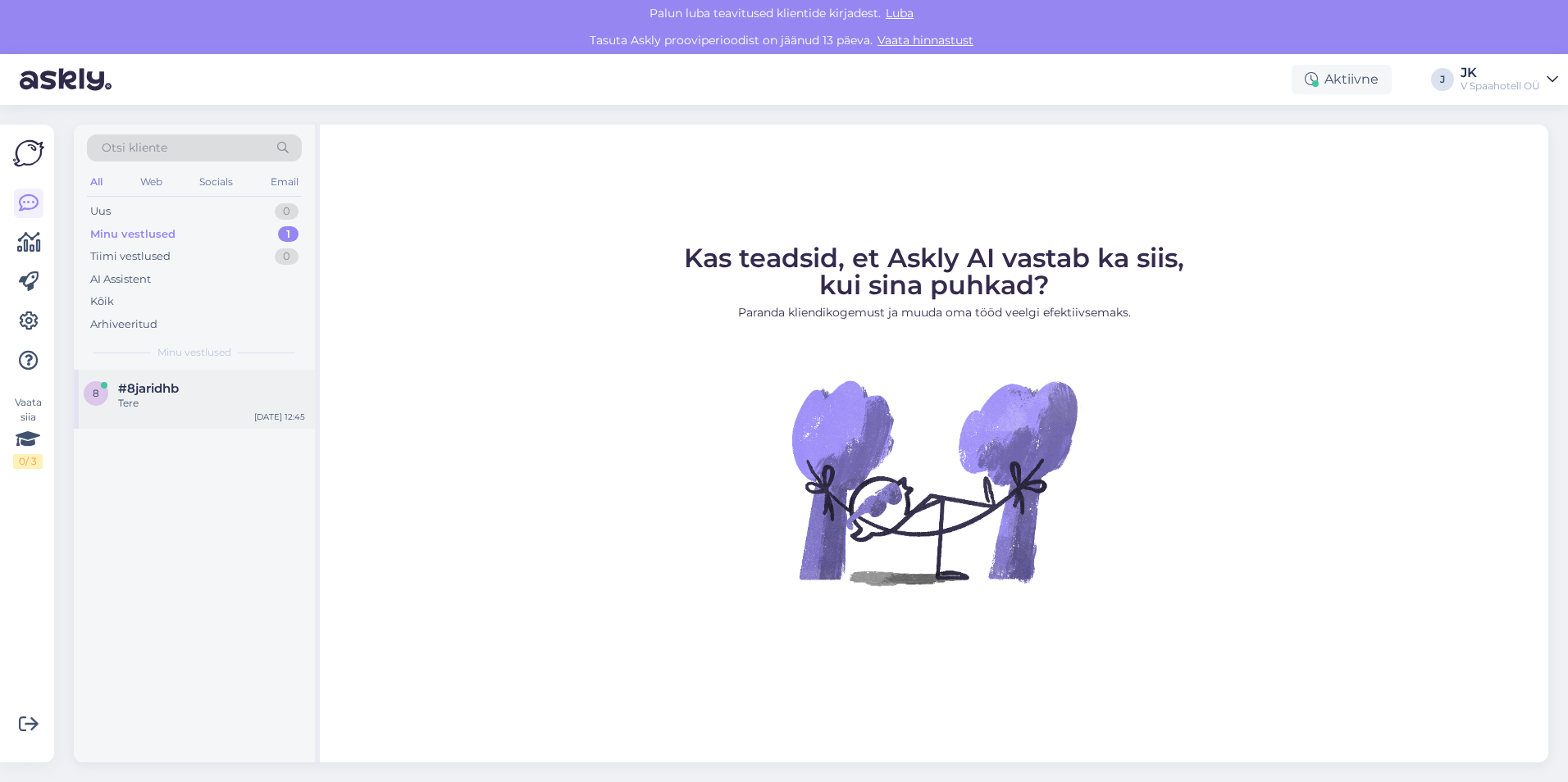
click at [160, 399] on div "Tere" at bounding box center [211, 404] width 187 height 15
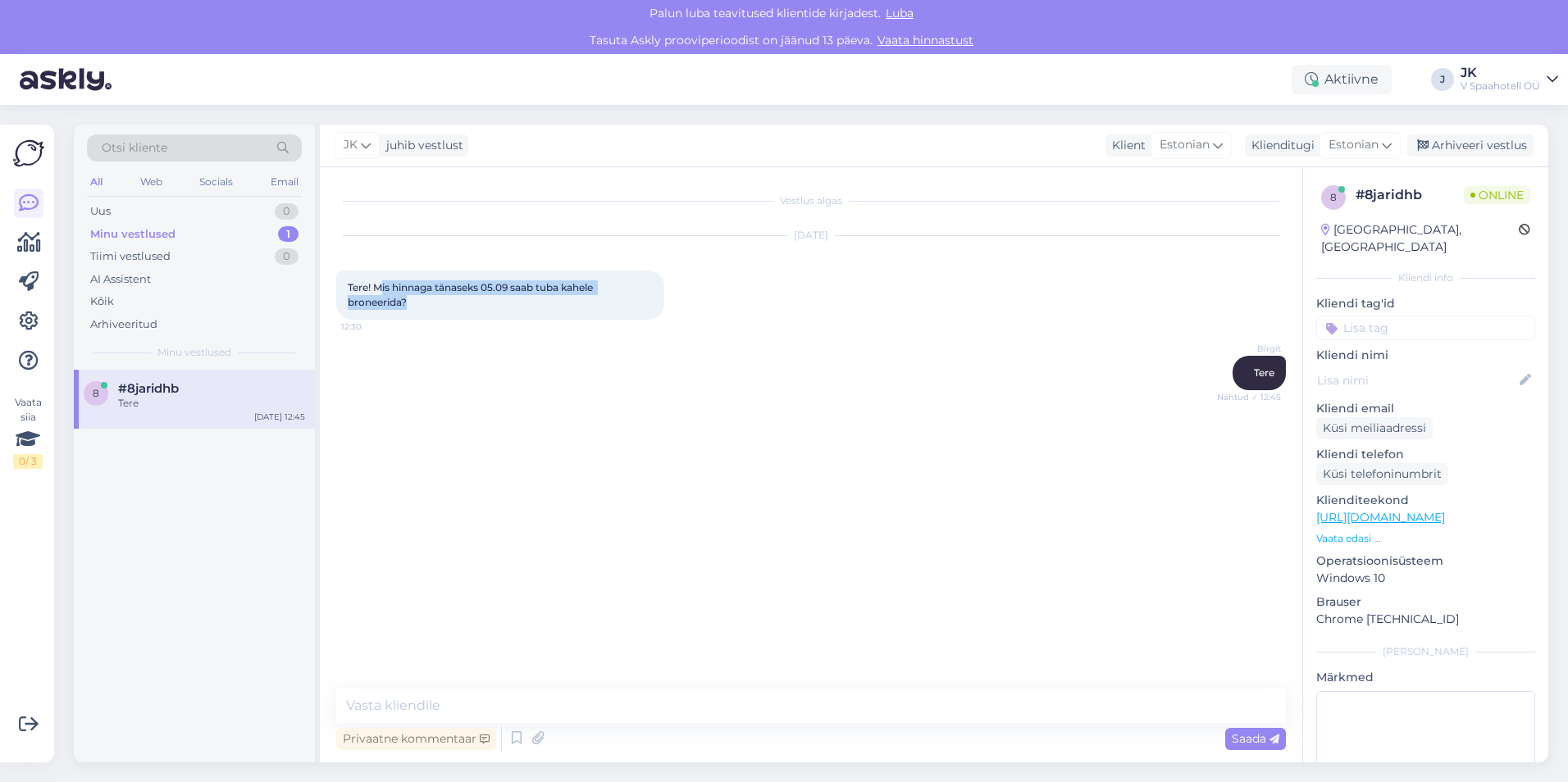
drag, startPoint x: 384, startPoint y: 287, endPoint x: 555, endPoint y: 316, distance: 173.4
click at [555, 316] on div "Tere! Mis hinnaga tänaseks 05.09 saab tuba kahele broneerida? 12:30" at bounding box center [500, 295] width 328 height 49
drag, startPoint x: 555, startPoint y: 316, endPoint x: 608, endPoint y: 316, distance: 53.0
click at [608, 316] on div "Tere! Mis hinnaga tänaseks 05.09 saab tuba kahele broneerida? 12:30" at bounding box center [500, 295] width 328 height 49
click at [1489, 144] on div "Arhiveeri vestlus" at bounding box center [1469, 145] width 126 height 22
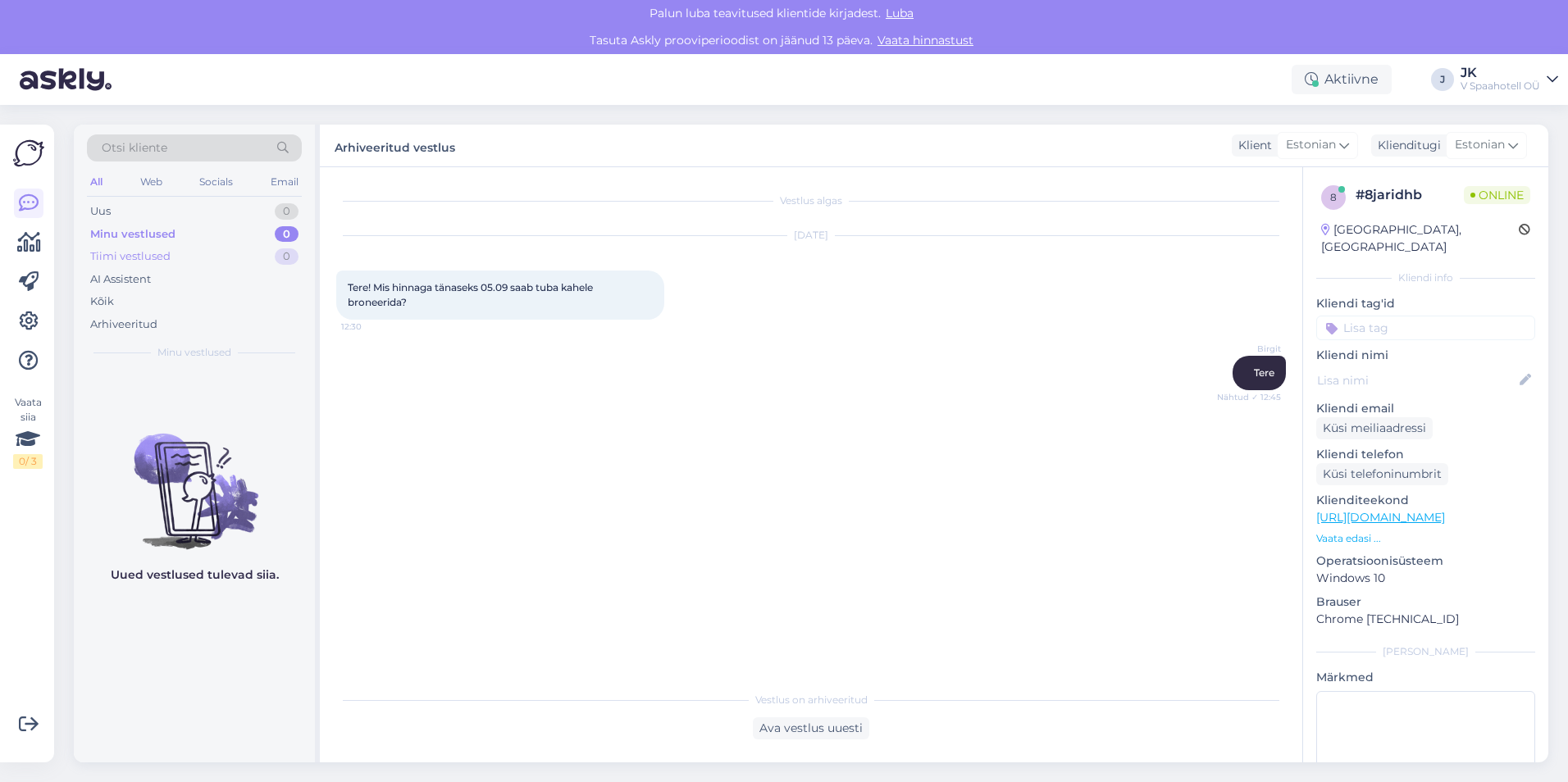
click at [88, 262] on div "Tiimi vestlused 0" at bounding box center [194, 256] width 215 height 23
click at [117, 205] on div "Uus 0" at bounding box center [194, 211] width 215 height 23
click at [137, 175] on div "All Web Socials Email" at bounding box center [194, 184] width 215 height 25
click at [150, 180] on div "Web" at bounding box center [151, 182] width 28 height 22
click at [214, 185] on div "Socials" at bounding box center [217, 182] width 40 height 22
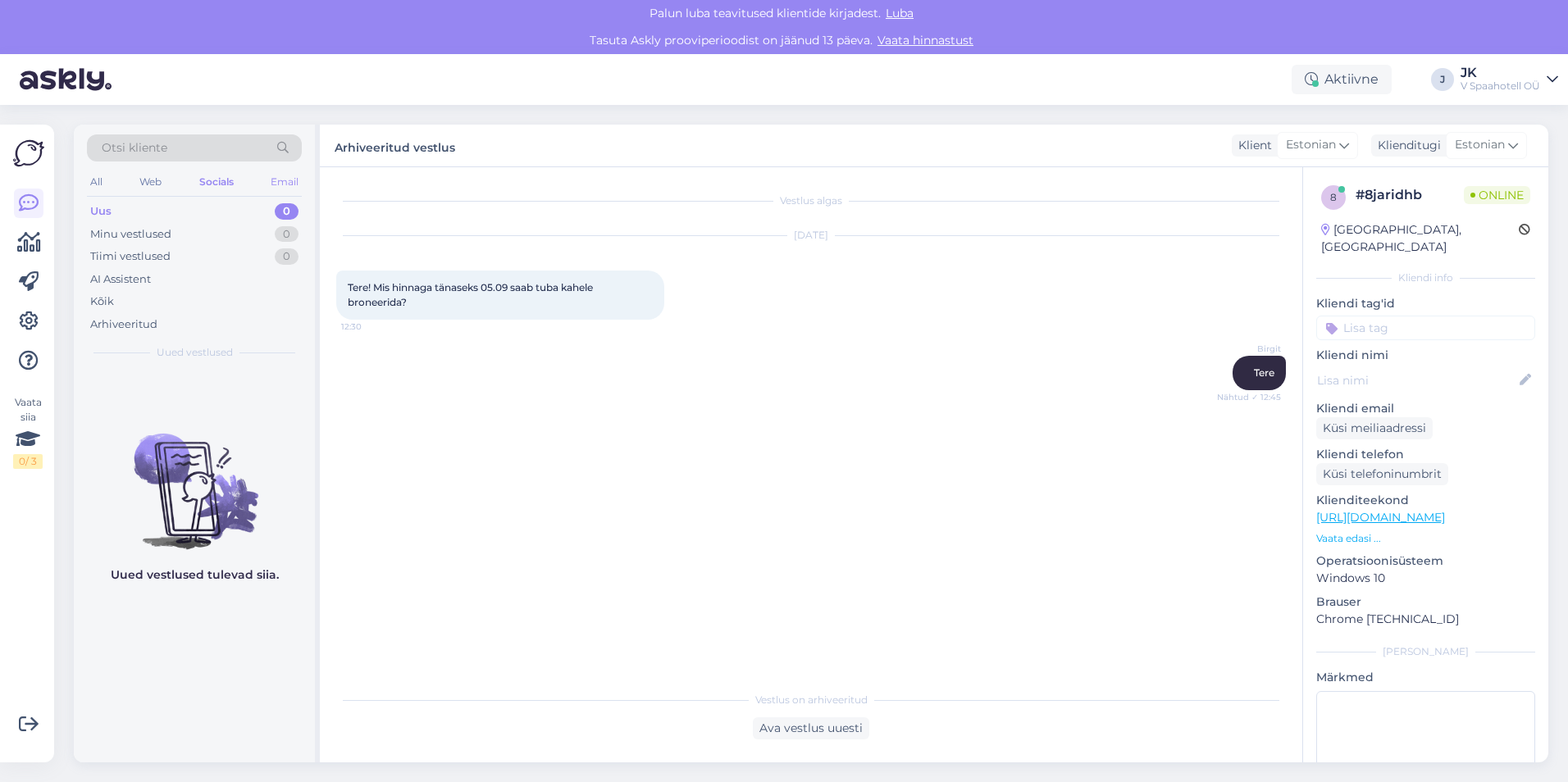
click at [282, 185] on div "Email" at bounding box center [284, 182] width 34 height 22
click at [22, 404] on div "Vaata siia 0 / 3" at bounding box center [28, 432] width 29 height 74
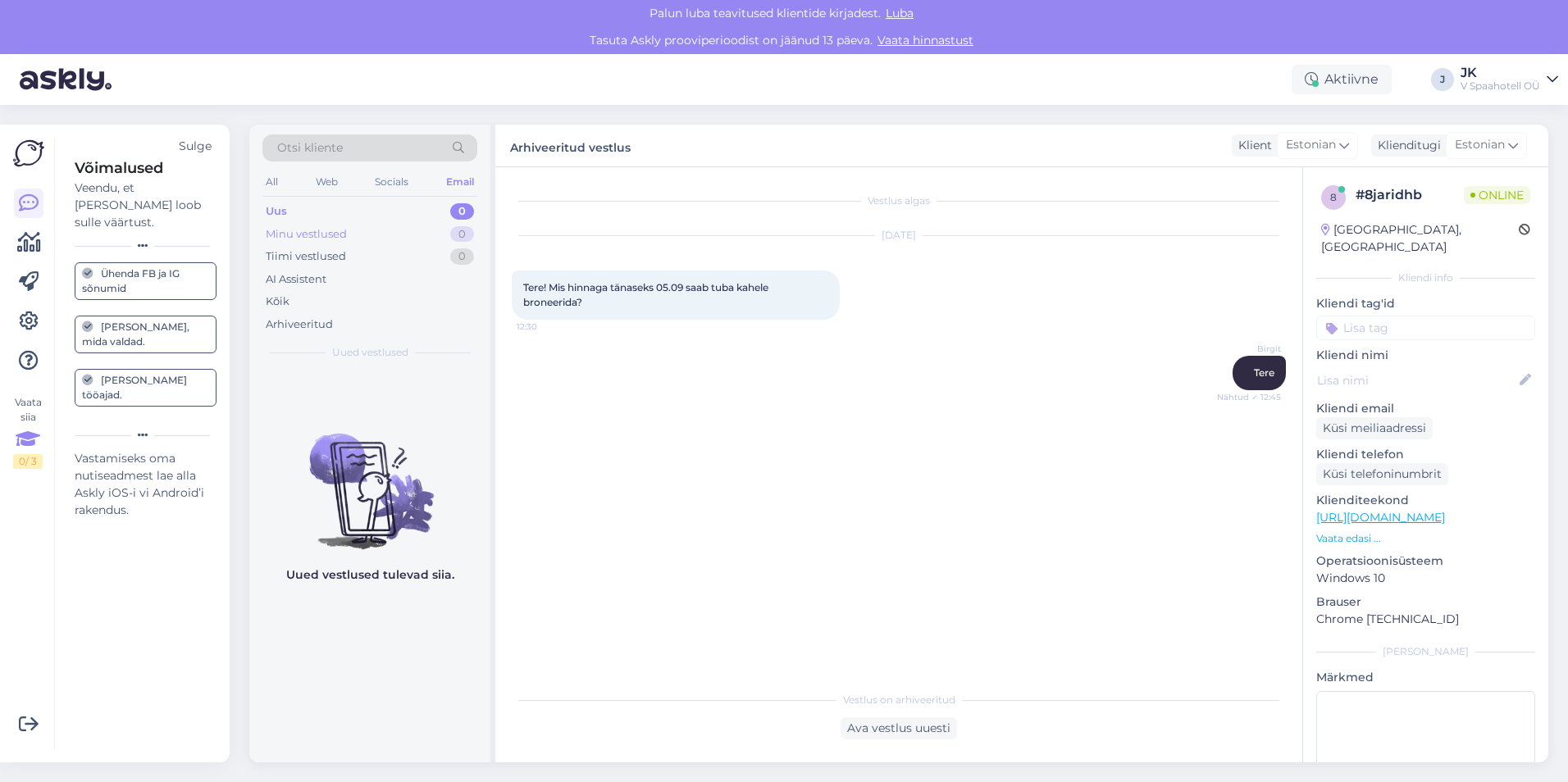
click at [333, 230] on div "Minu vestlused" at bounding box center [306, 235] width 81 height 17
click at [135, 320] on div "[PERSON_NAME], mida valdad." at bounding box center [145, 334] width 127 height 29
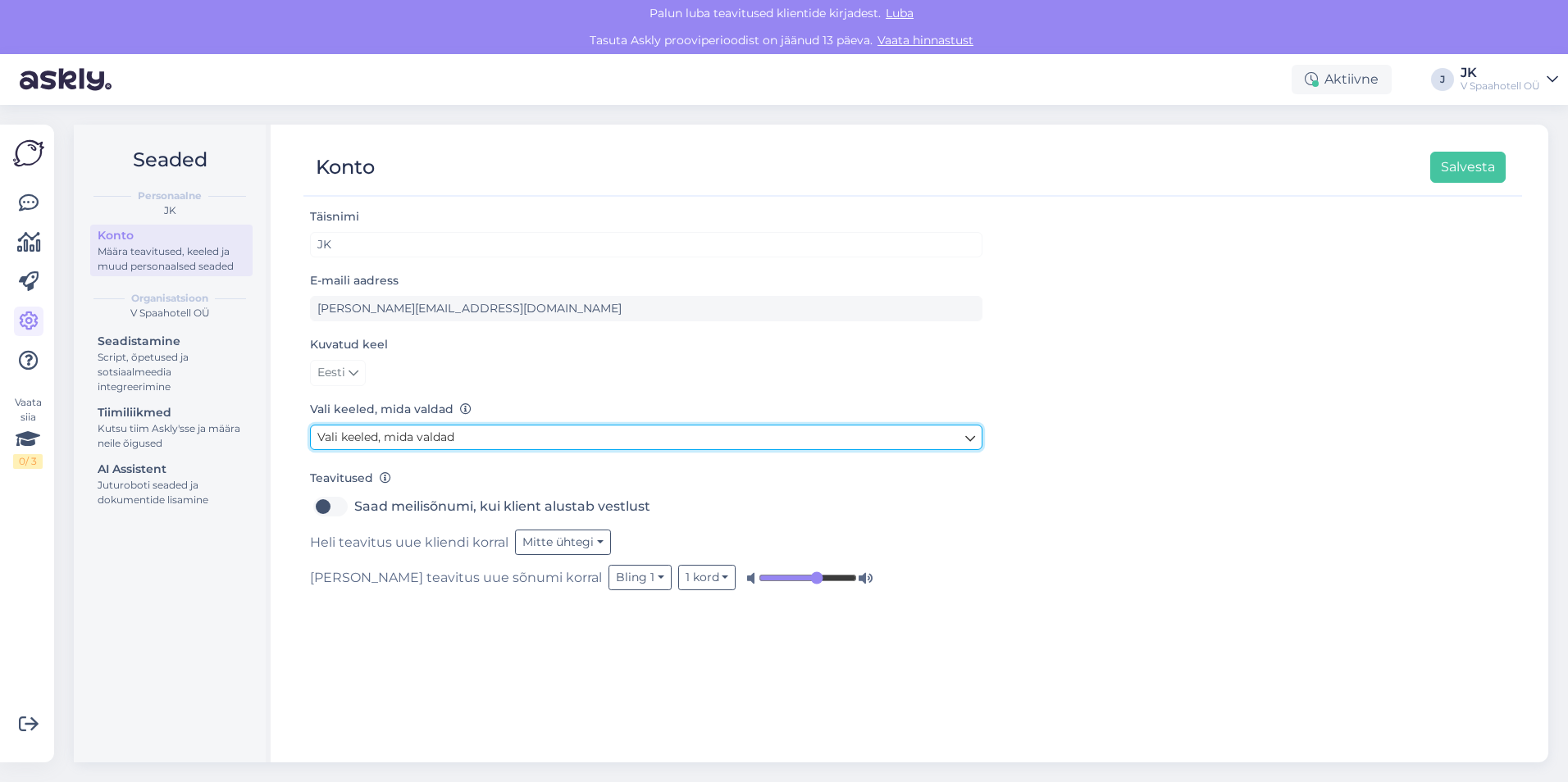
click at [383, 431] on span "Vali keeled, mida valdad" at bounding box center [386, 437] width 137 height 15
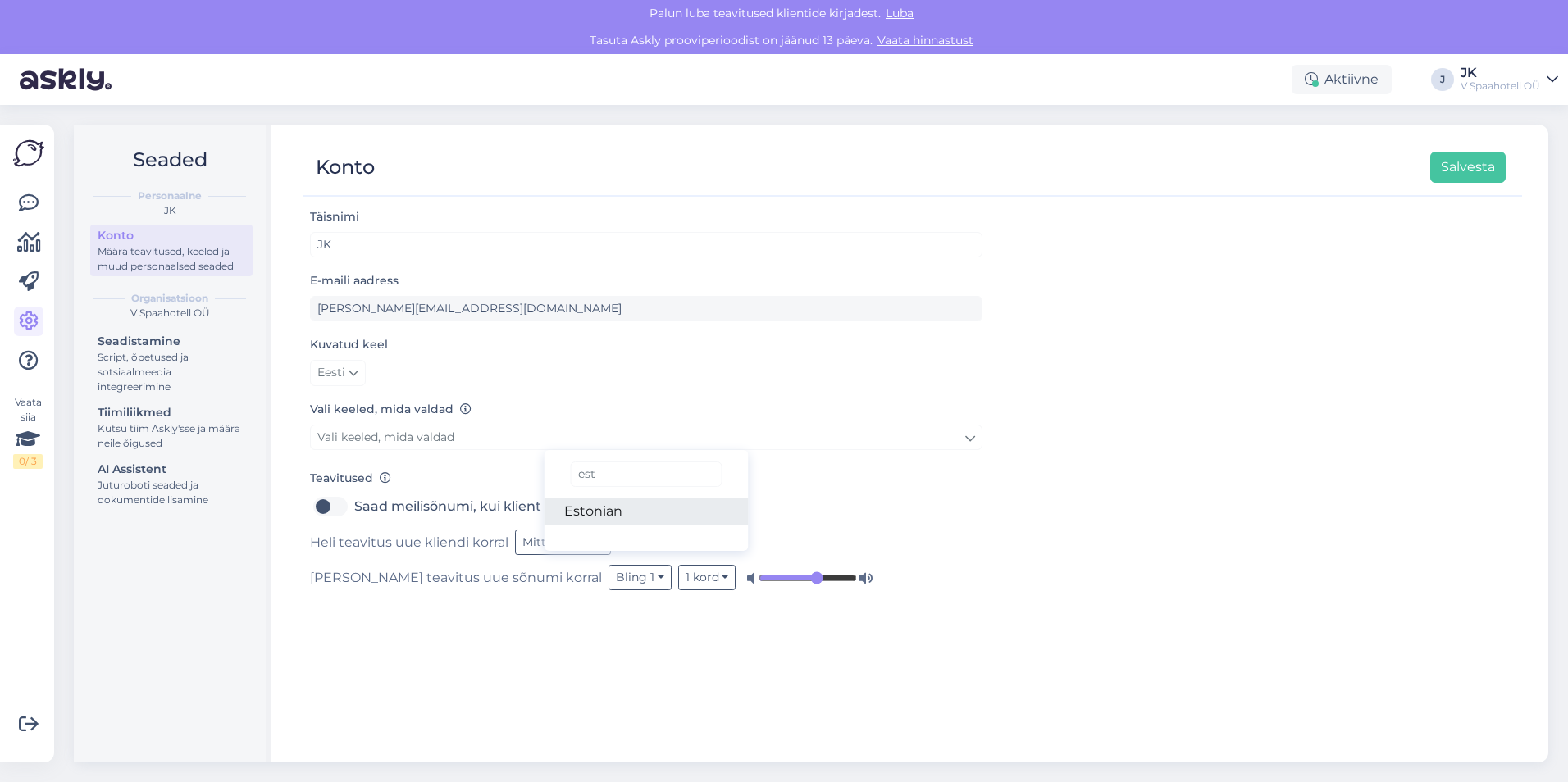
click at [632, 514] on link "Estonian" at bounding box center [647, 511] width 204 height 26
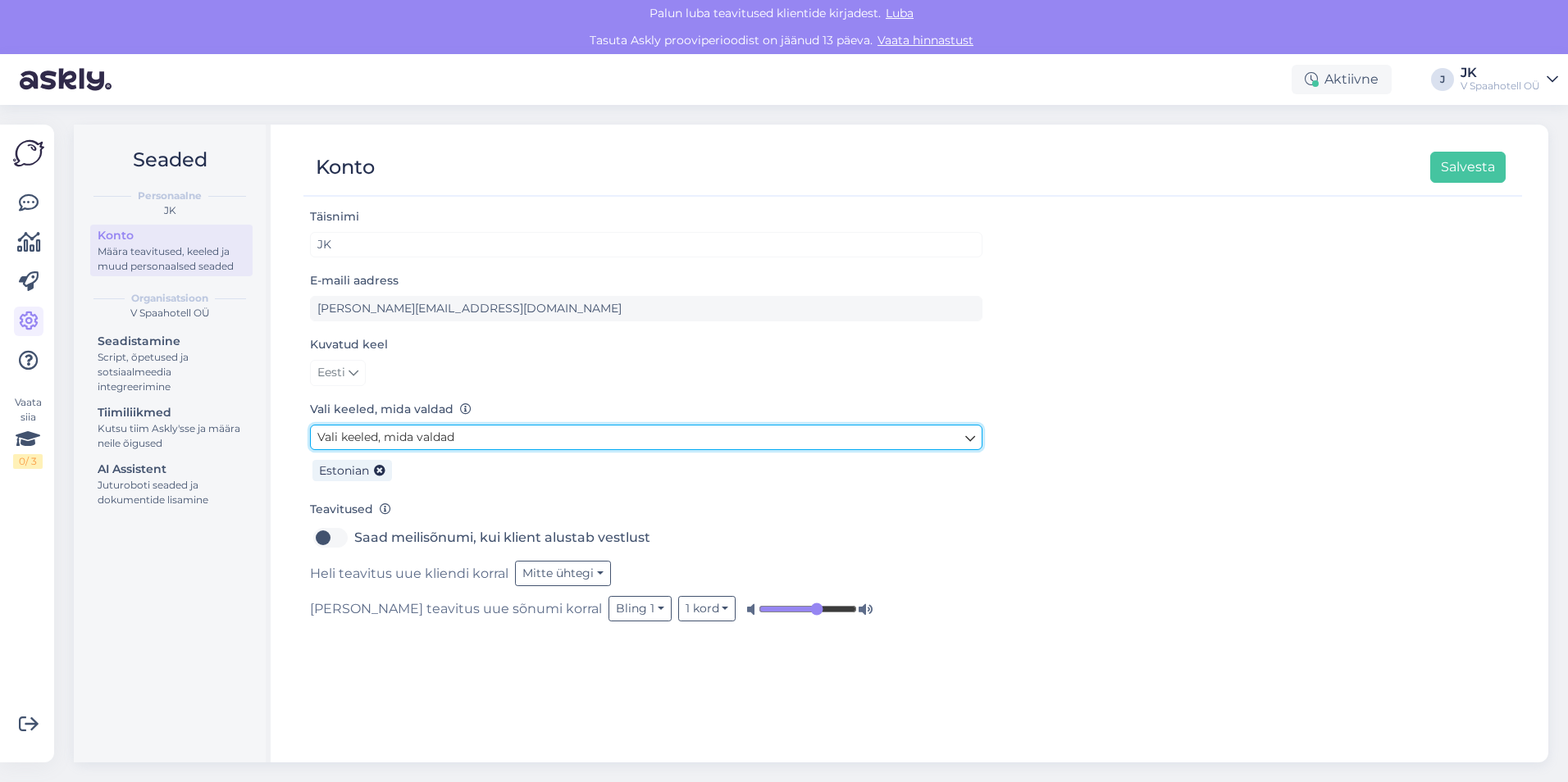
click at [477, 435] on link "Vali keeled, mida valdad" at bounding box center [646, 437] width 672 height 25
click at [535, 431] on link "Vali keeled, mida valdad" at bounding box center [646, 437] width 672 height 25
click at [617, 436] on link "Vali keeled, mida valdad" at bounding box center [646, 437] width 672 height 25
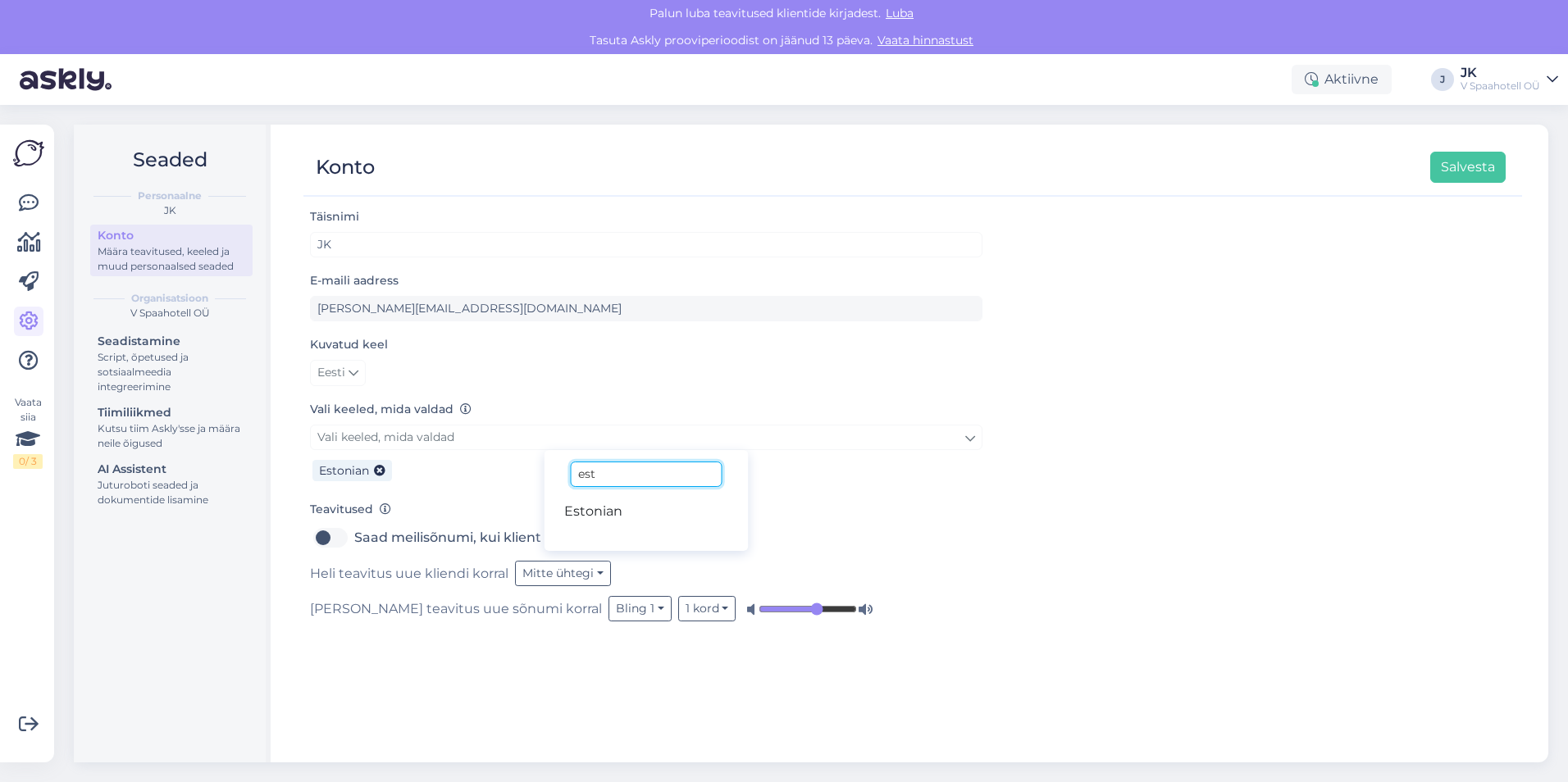
click at [617, 480] on input "est" at bounding box center [646, 475] width 151 height 25
type input "en"
click at [606, 511] on link "English" at bounding box center [647, 511] width 204 height 26
click at [1493, 172] on button "Salvesta" at bounding box center [1468, 167] width 75 height 31
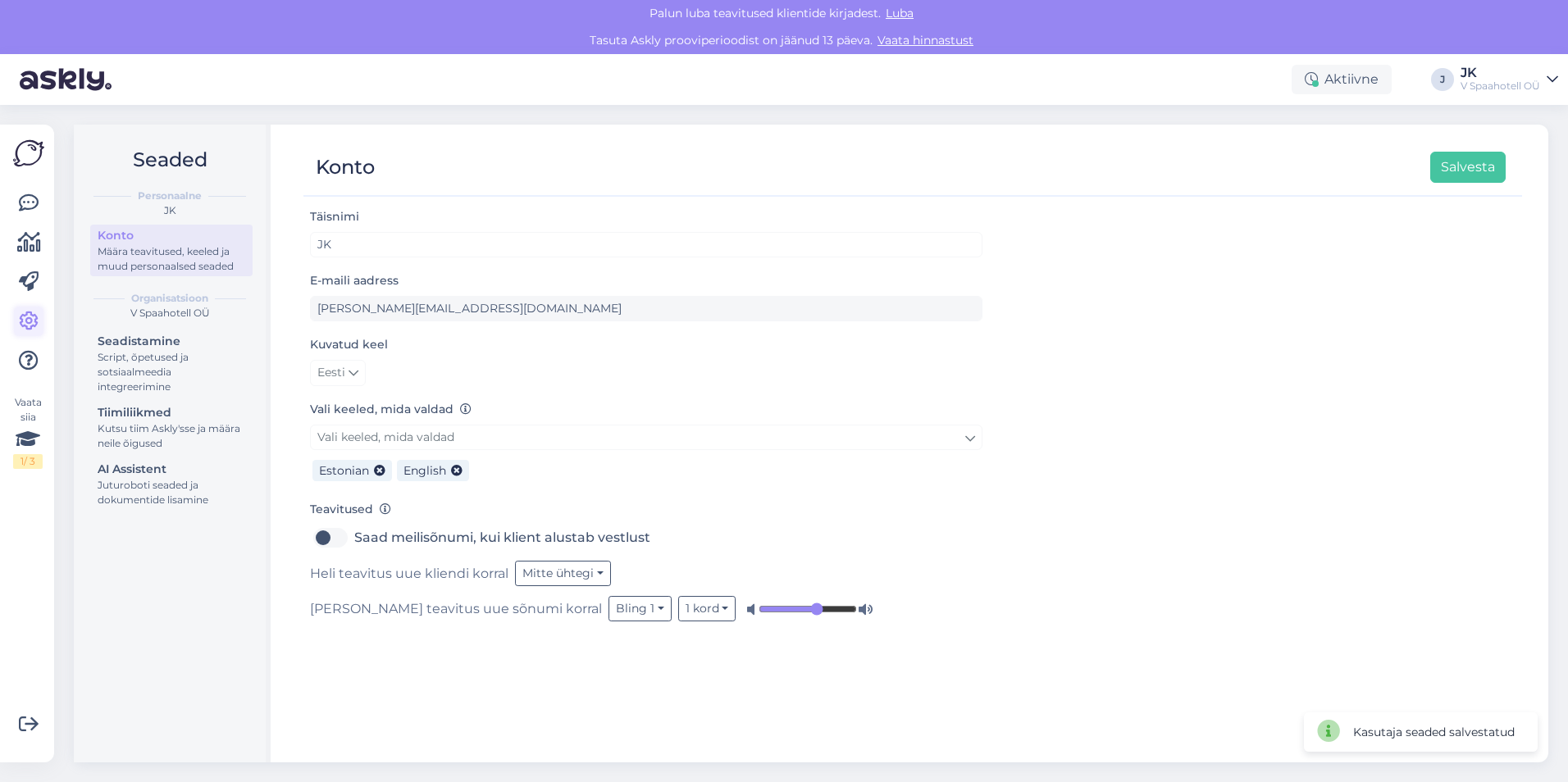
click at [22, 312] on icon at bounding box center [29, 322] width 20 height 20
click at [41, 445] on div "Vaata siia 1 / 3" at bounding box center [28, 432] width 29 height 74
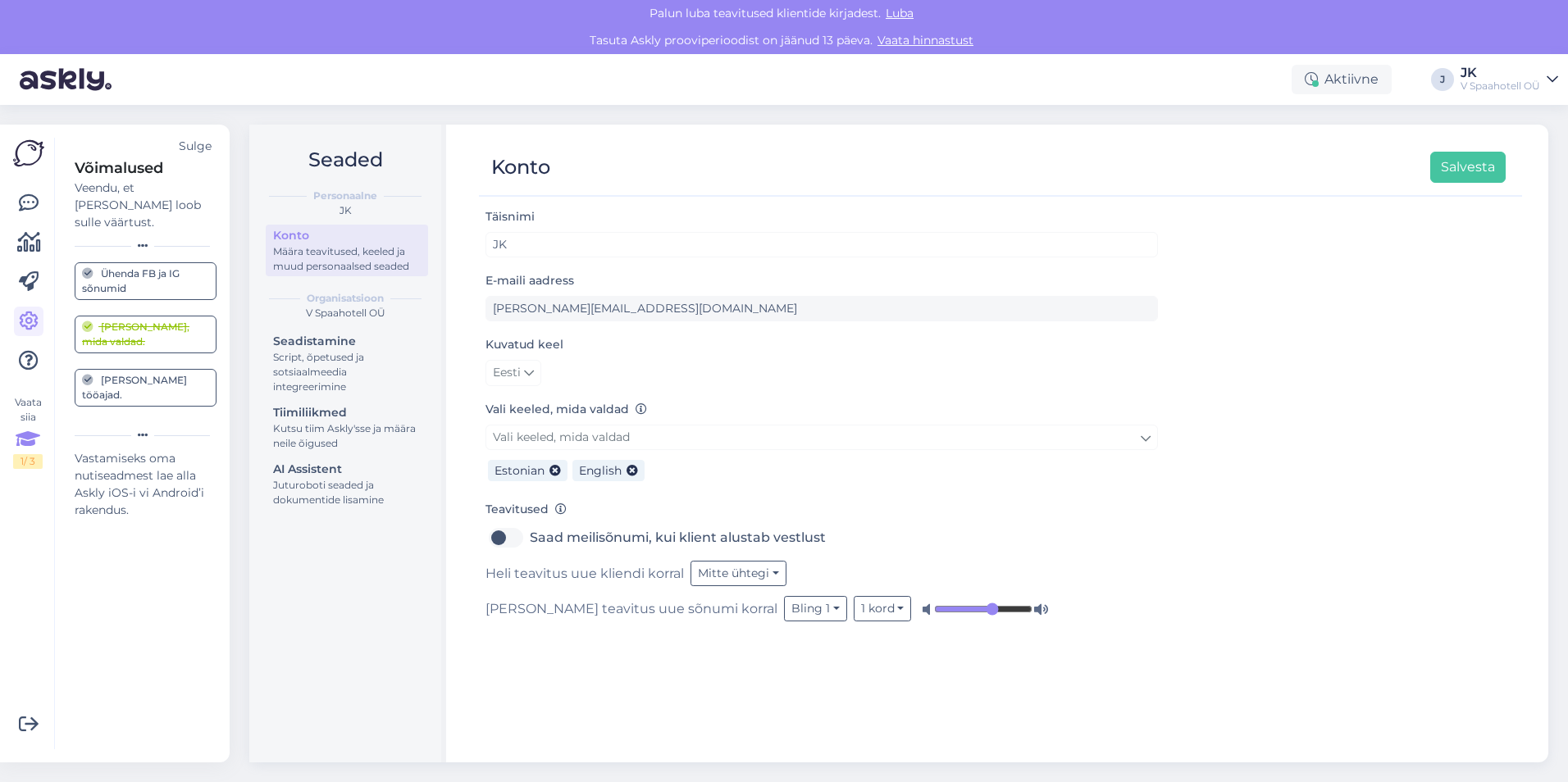
click at [147, 373] on div "[PERSON_NAME] tööajad." at bounding box center [145, 388] width 127 height 29
click at [134, 373] on div "[PERSON_NAME] tööajad." at bounding box center [145, 388] width 127 height 29
click at [327, 484] on div "Juturoboti seaded ja dokumentide lisamine" at bounding box center [347, 492] width 148 height 29
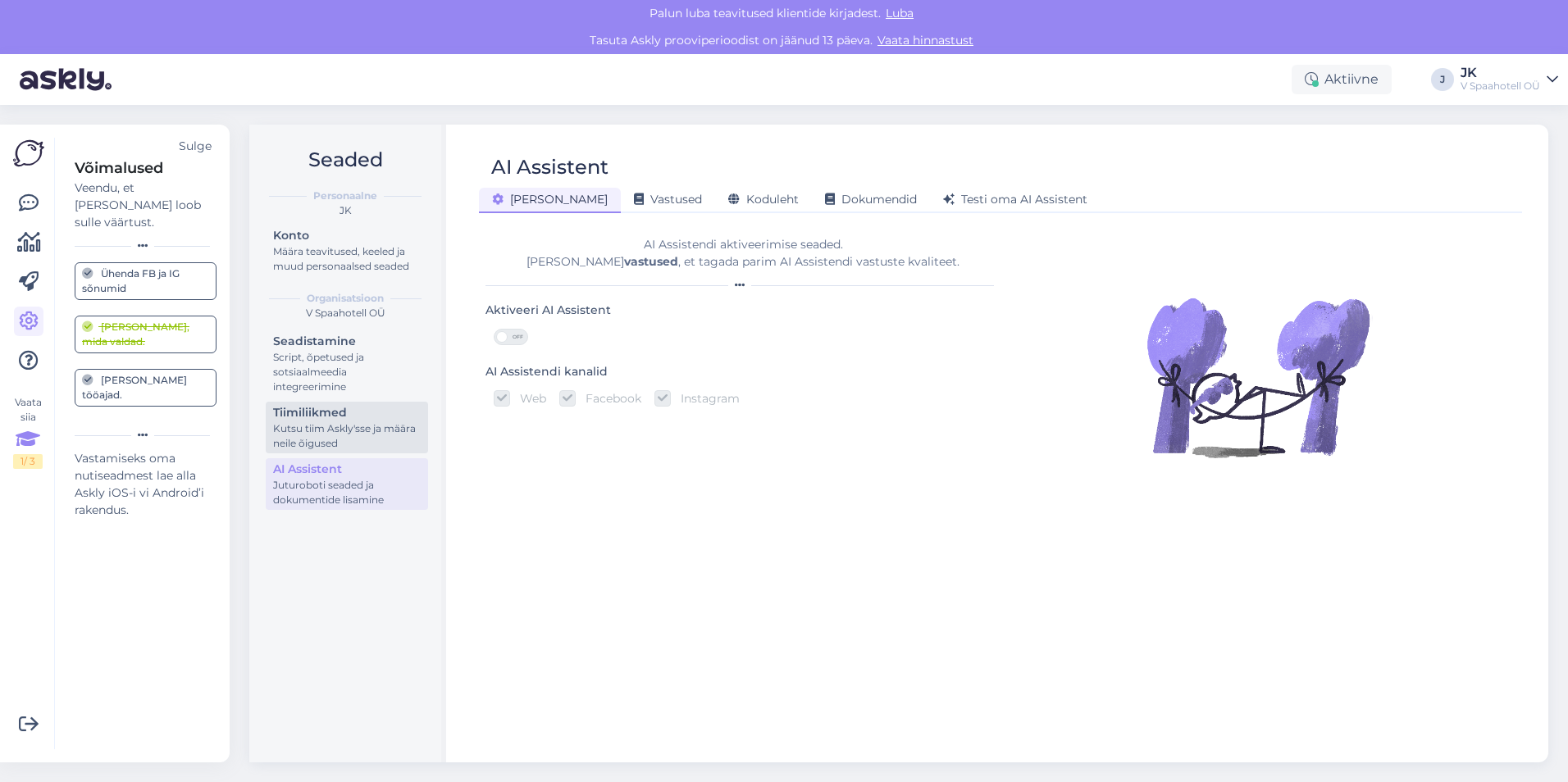
click at [327, 424] on div "Kutsu tiim Askly'sse ja määra neile õigused" at bounding box center [347, 435] width 148 height 29
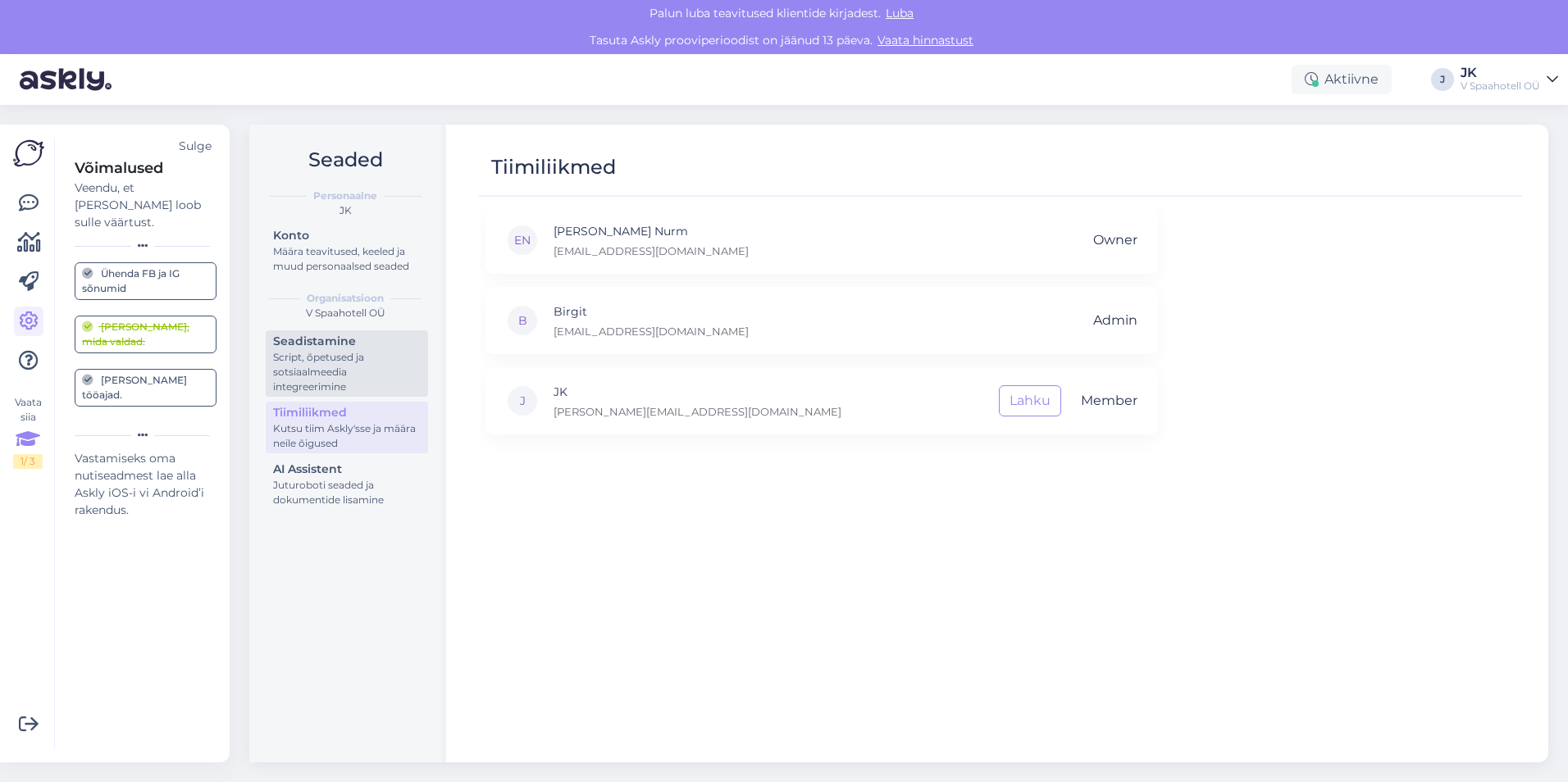
click at [331, 350] on div "Script, õpetused ja sotsiaalmeedia integreerimine" at bounding box center [347, 372] width 148 height 44
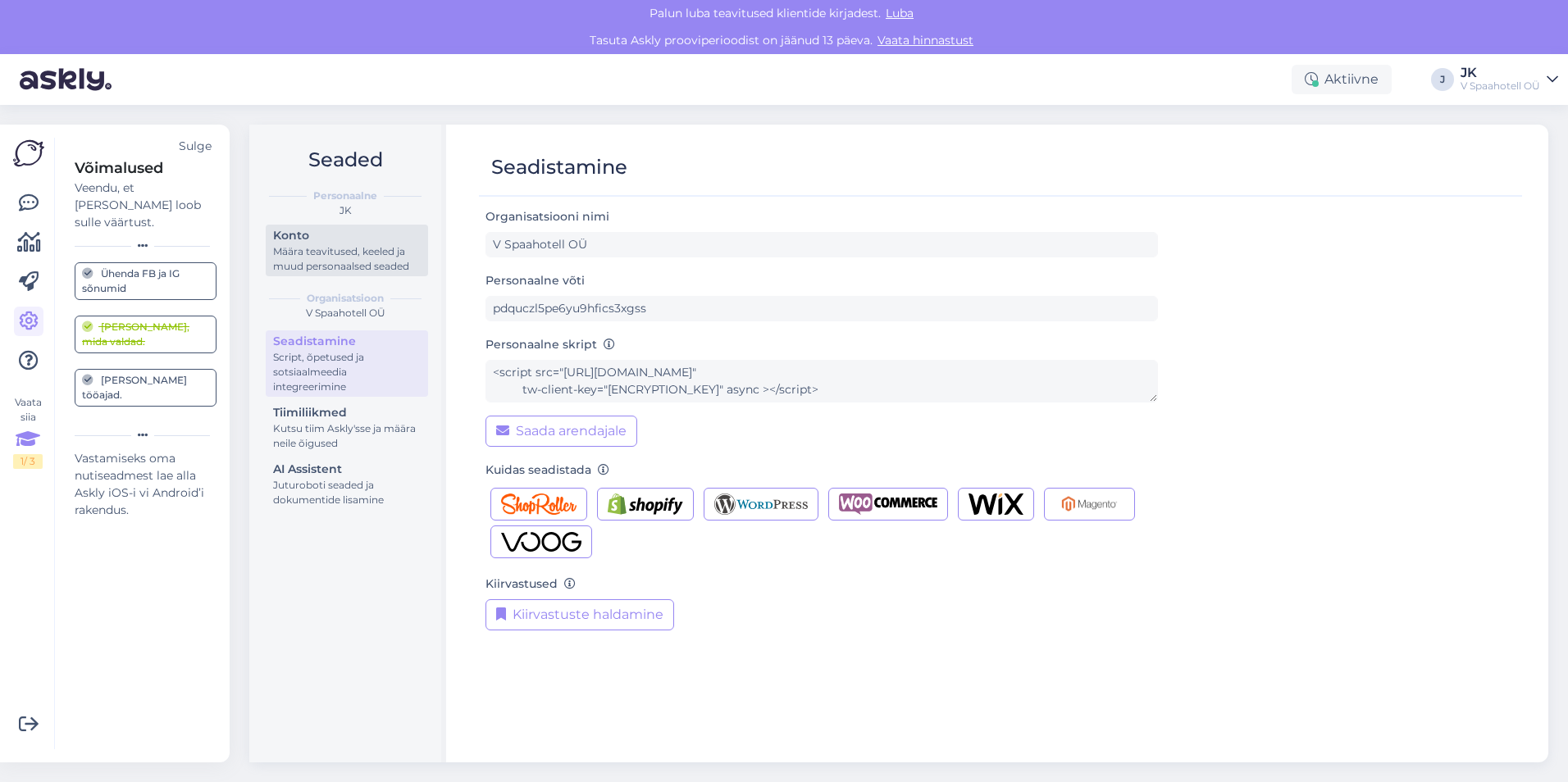
click at [339, 235] on div "Konto" at bounding box center [347, 236] width 148 height 18
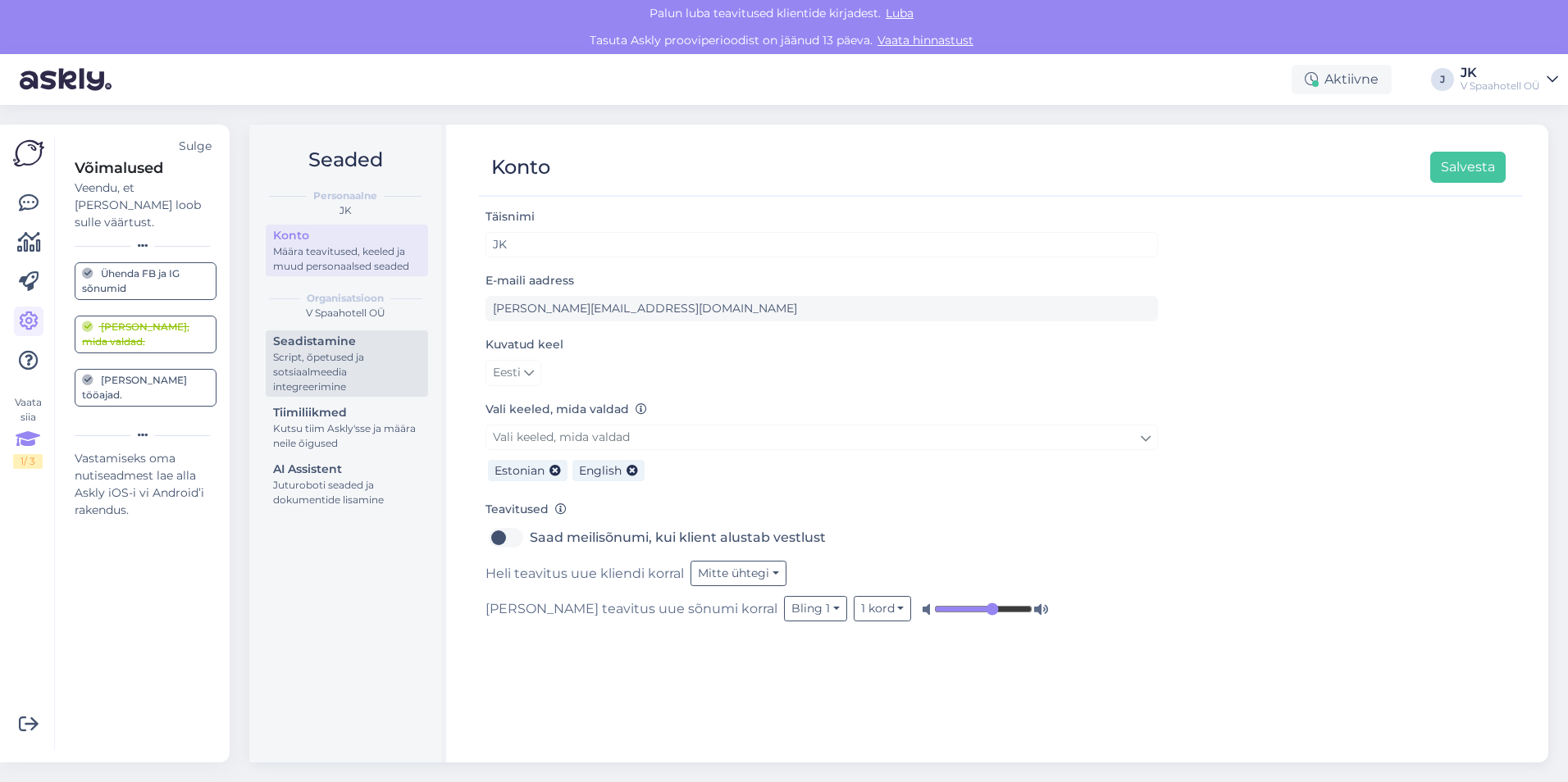
click at [324, 373] on div "Script, õpetused ja sotsiaalmeedia integreerimine" at bounding box center [347, 372] width 148 height 44
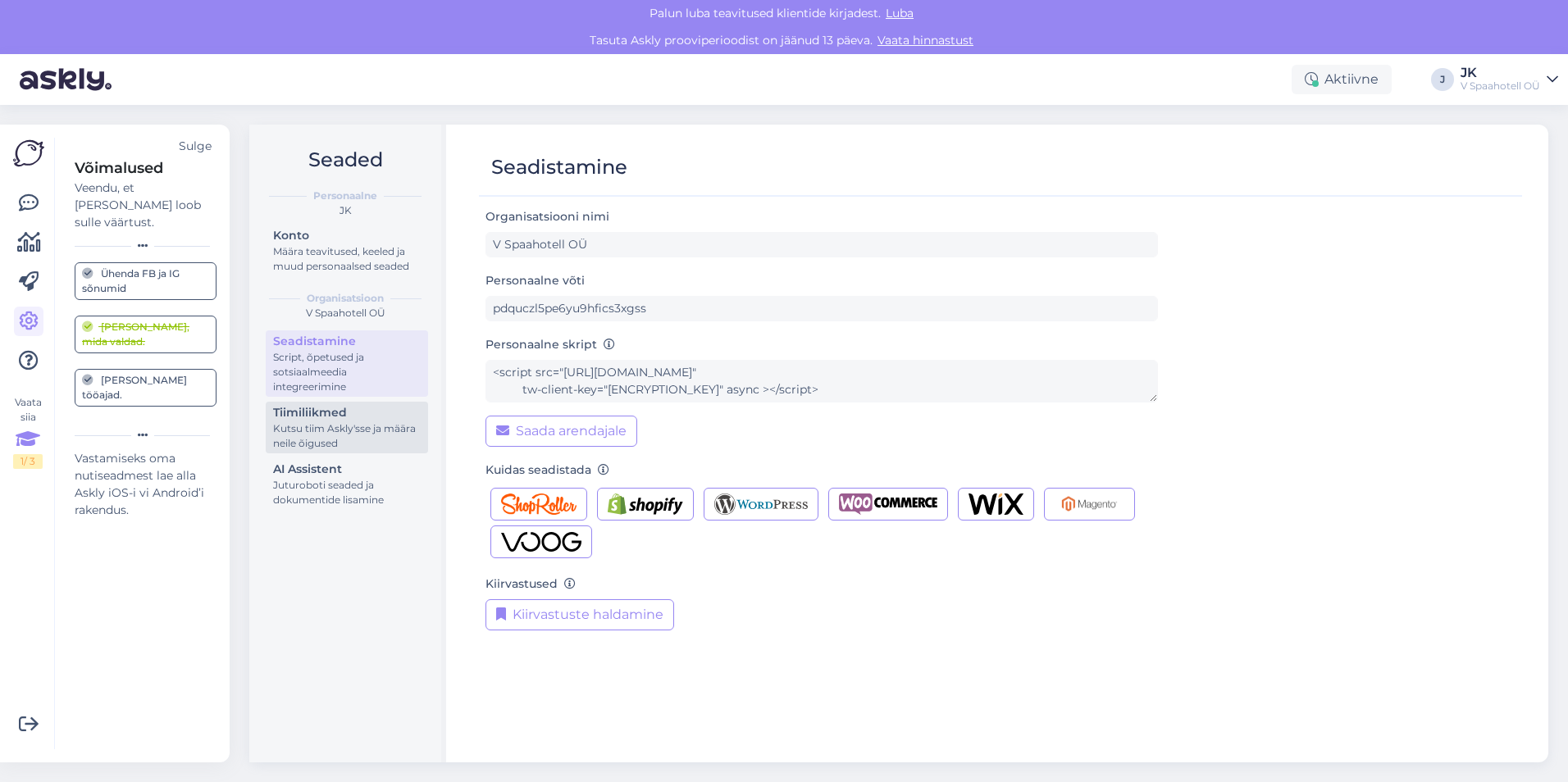
click at [324, 426] on div "Kutsu tiim Askly'sse ja määra neile õigused" at bounding box center [347, 435] width 148 height 29
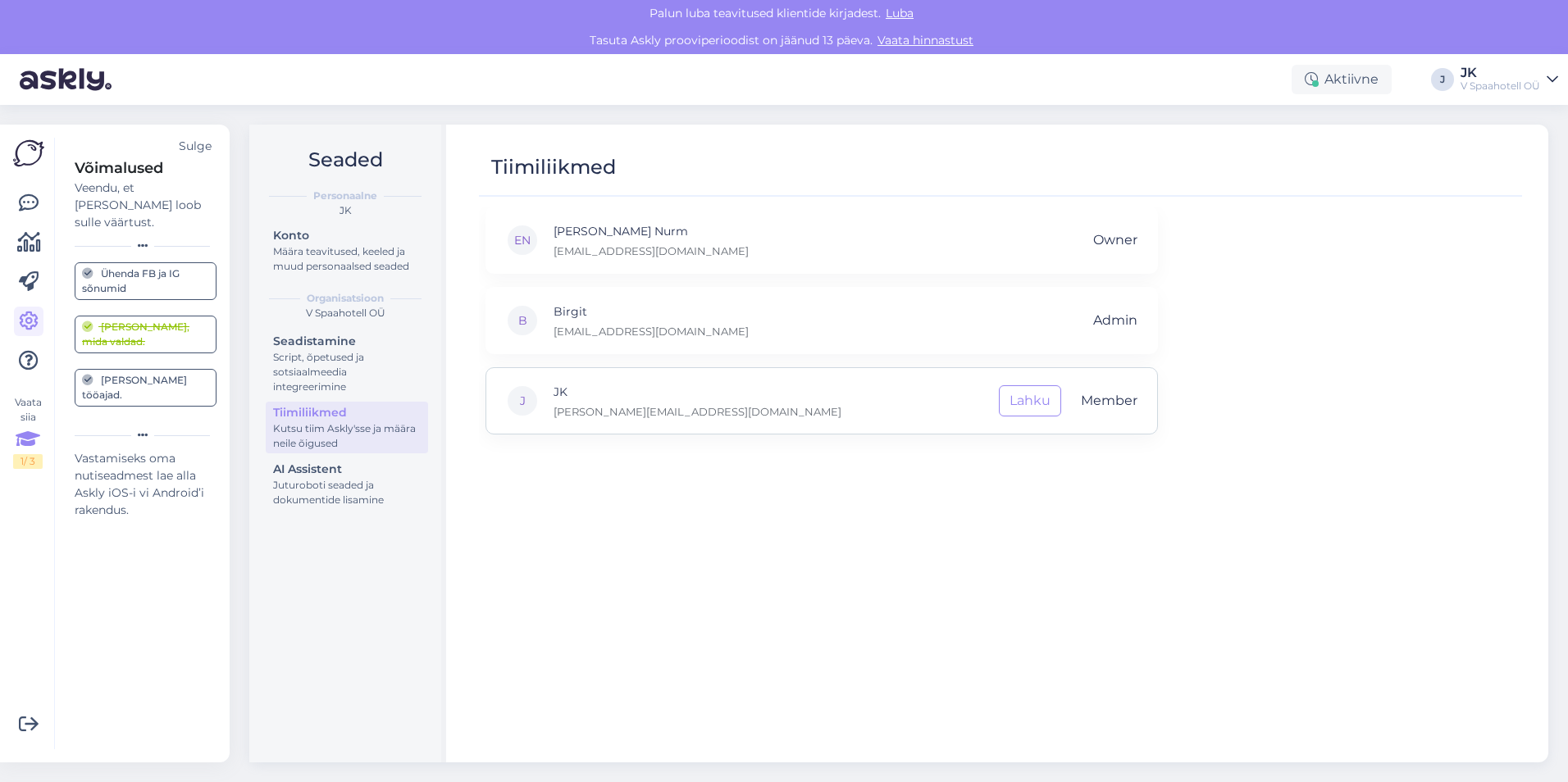
click at [614, 389] on p "JK" at bounding box center [697, 392] width 287 height 18
click at [199, 145] on div "Sulge" at bounding box center [195, 146] width 33 height 18
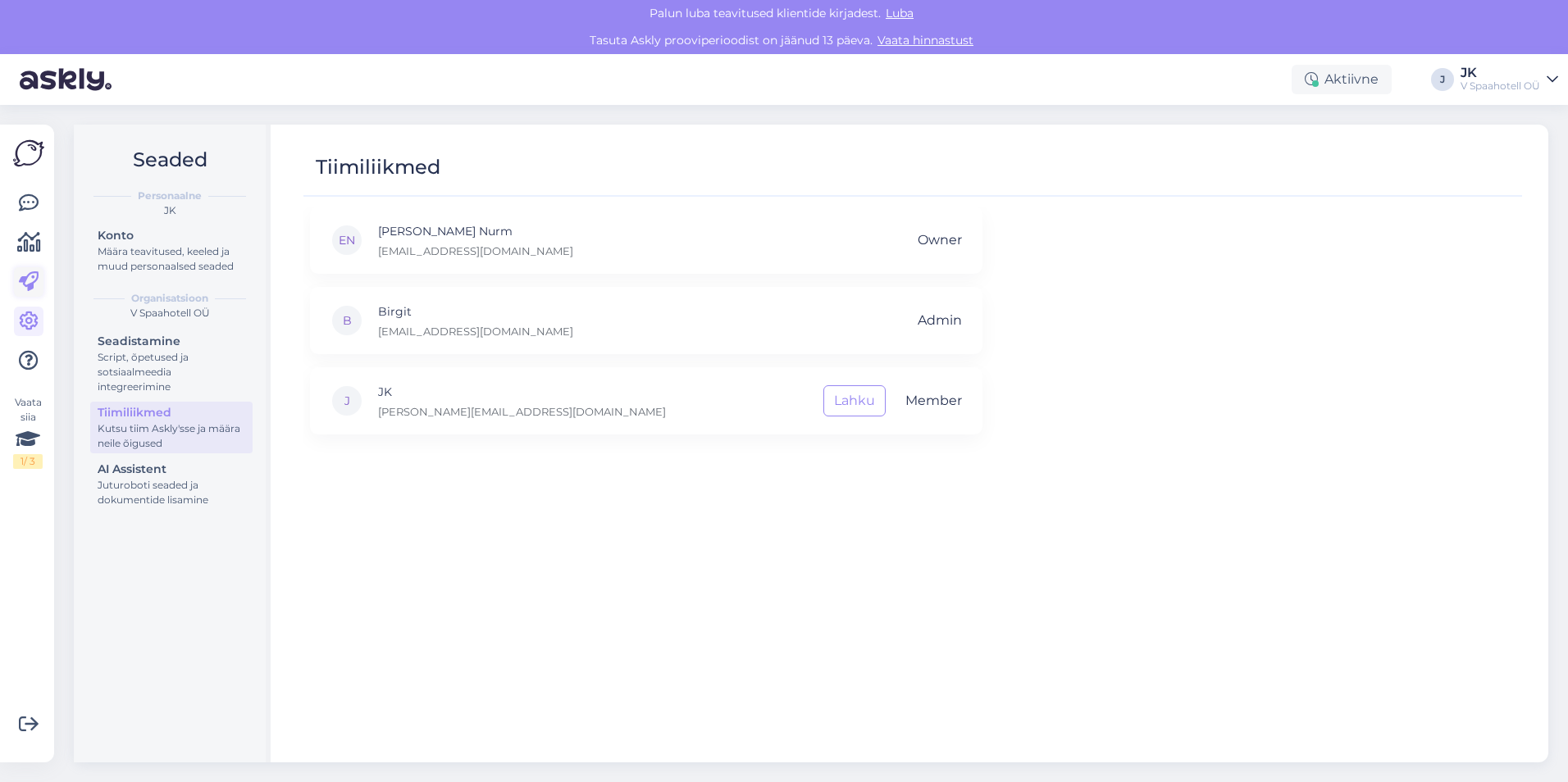
click at [25, 279] on icon at bounding box center [29, 282] width 20 height 20
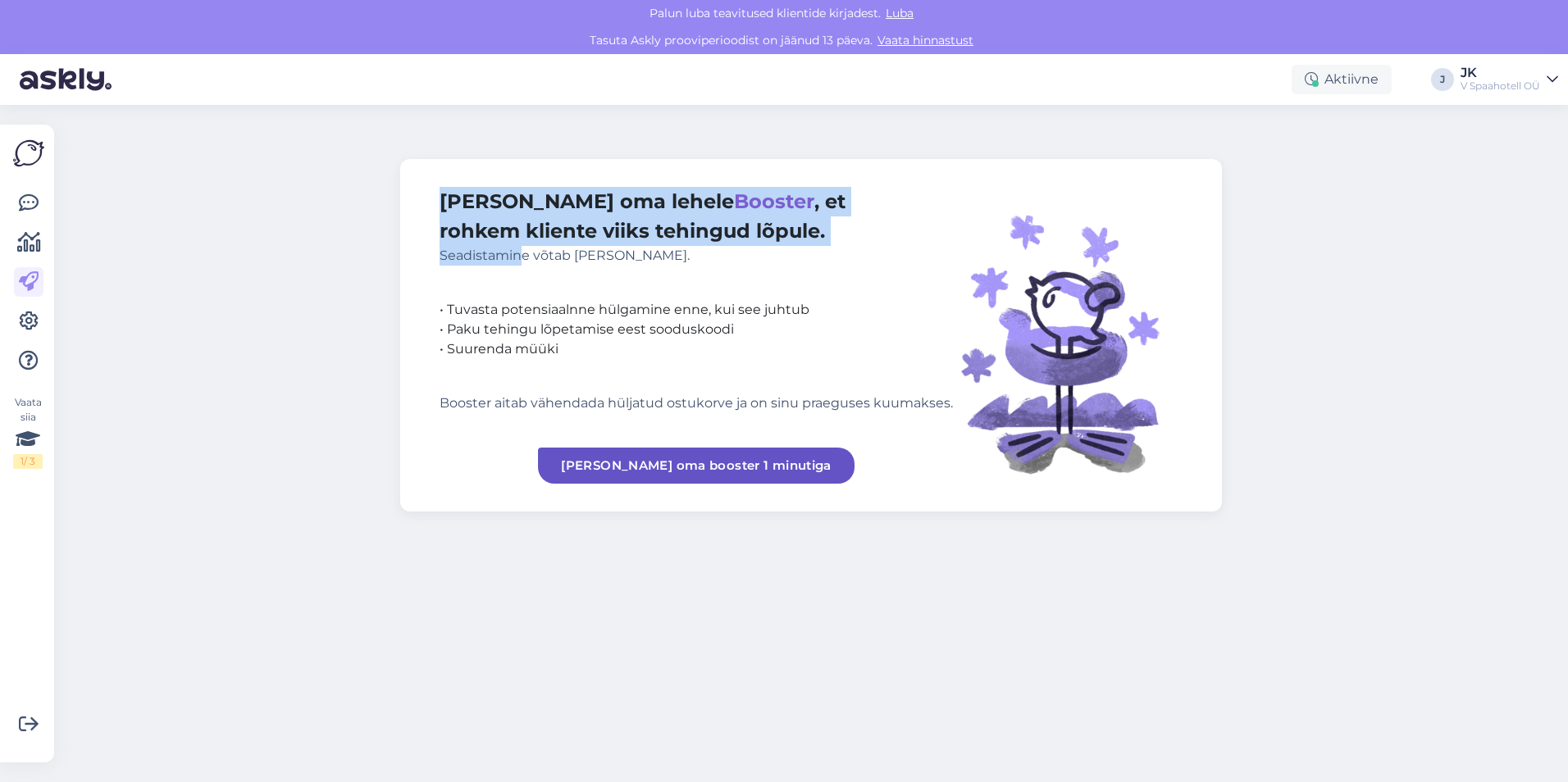
drag, startPoint x: 525, startPoint y: 254, endPoint x: 968, endPoint y: 404, distance: 467.7
click at [968, 404] on div "Lisa oma lehele Booster , et rohkem kliente viiks tehingud lõpule. Seadistamine…" at bounding box center [810, 335] width 821 height 353
drag, startPoint x: 968, startPoint y: 404, endPoint x: 911, endPoint y: 457, distance: 77.8
click at [911, 457] on div "Lisa oma lehele Booster , et rohkem kliente viiks tehingud lõpule. Seadistamine…" at bounding box center [696, 335] width 513 height 297
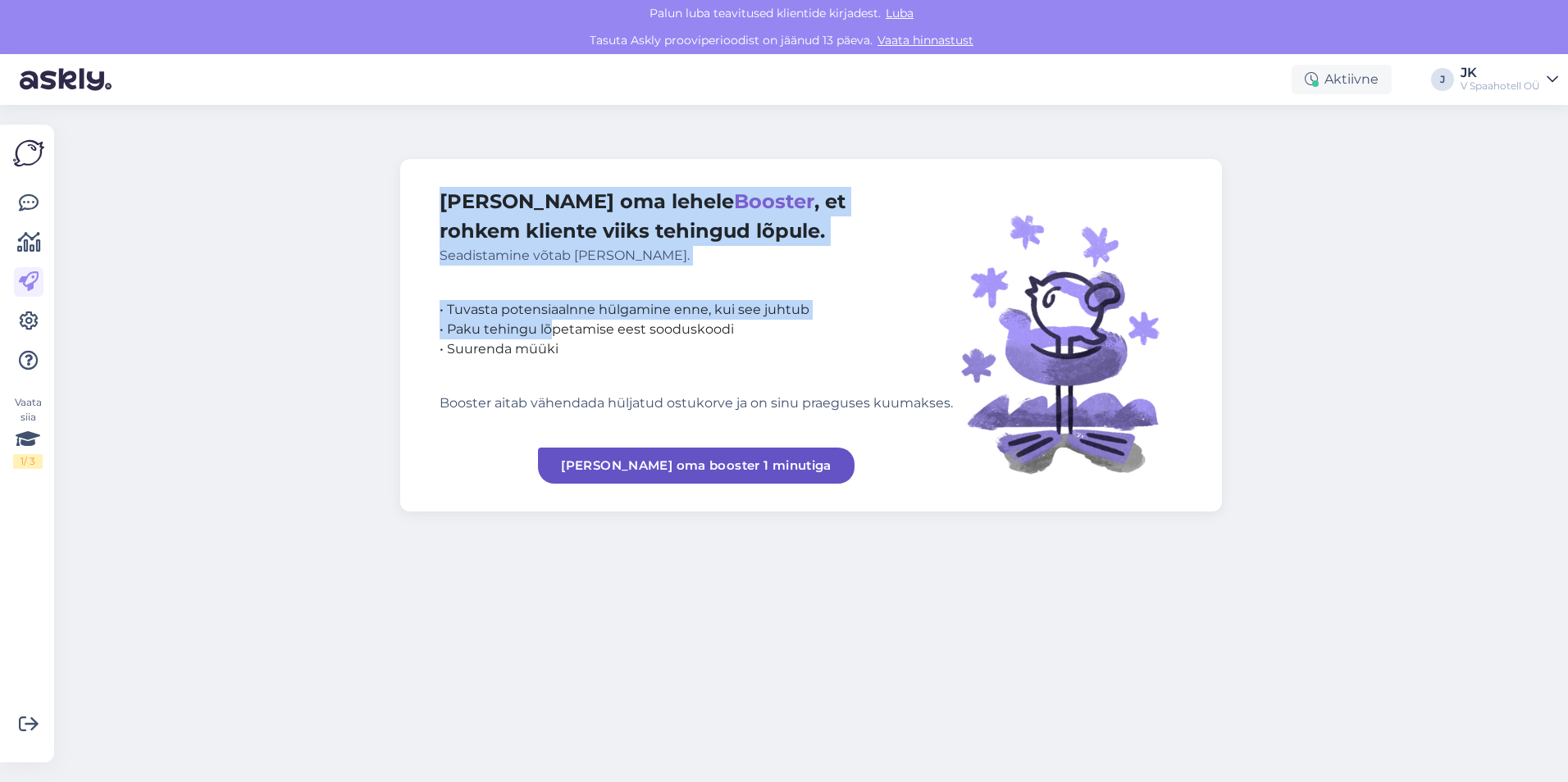
drag, startPoint x: 553, startPoint y: 334, endPoint x: 972, endPoint y: 427, distance: 429.2
click at [972, 427] on div "Lisa oma lehele Booster , et rohkem kliente viiks tehingud lõpule. Seadistamine…" at bounding box center [810, 335] width 821 height 353
drag, startPoint x: 972, startPoint y: 427, endPoint x: 937, endPoint y: 444, distance: 38.9
click at [937, 444] on div "Lisa oma lehele Booster , et rohkem kliente viiks tehingud lõpule. Seadistamine…" at bounding box center [696, 335] width 513 height 297
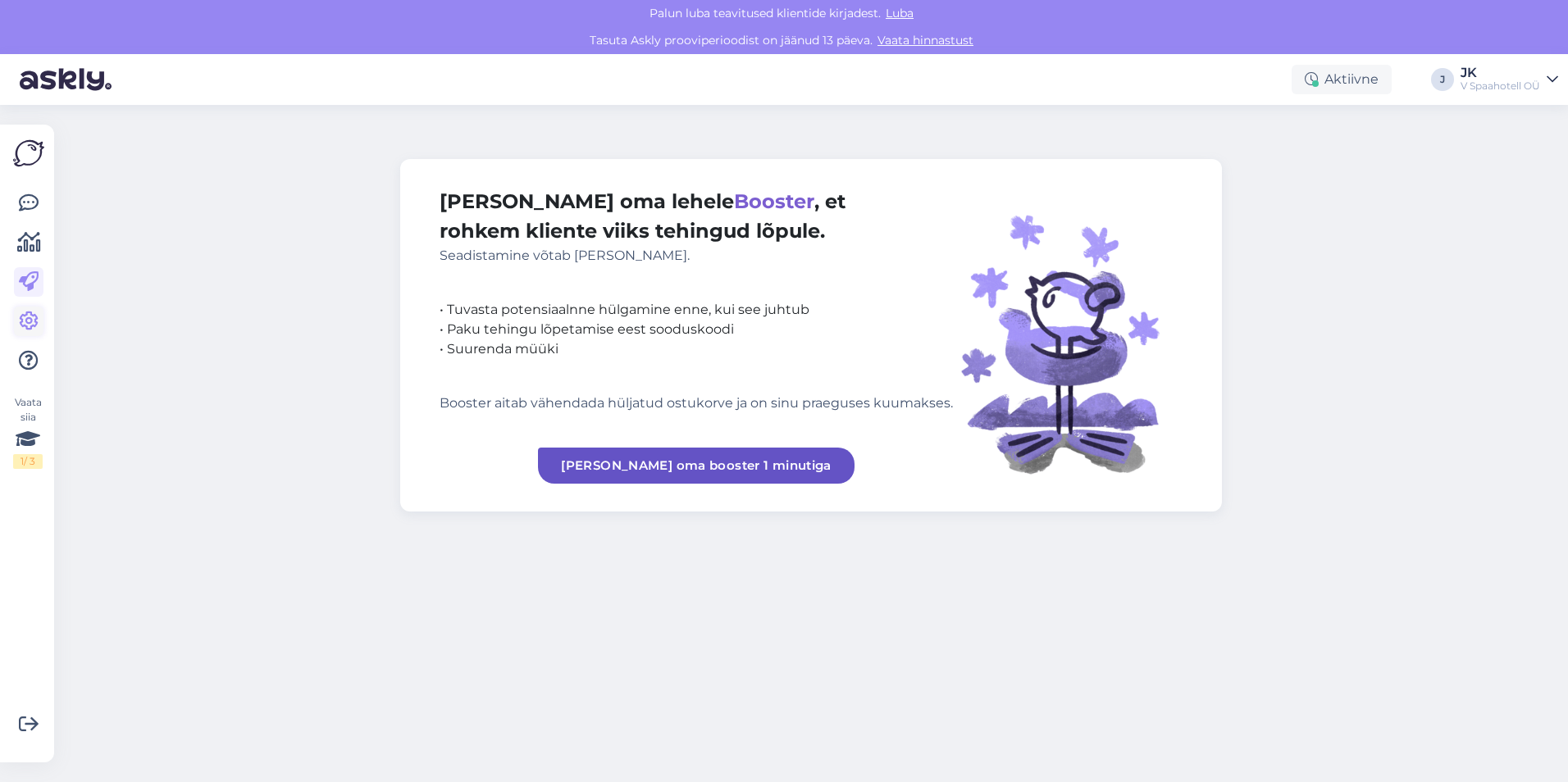
click at [38, 317] on icon at bounding box center [29, 322] width 20 height 20
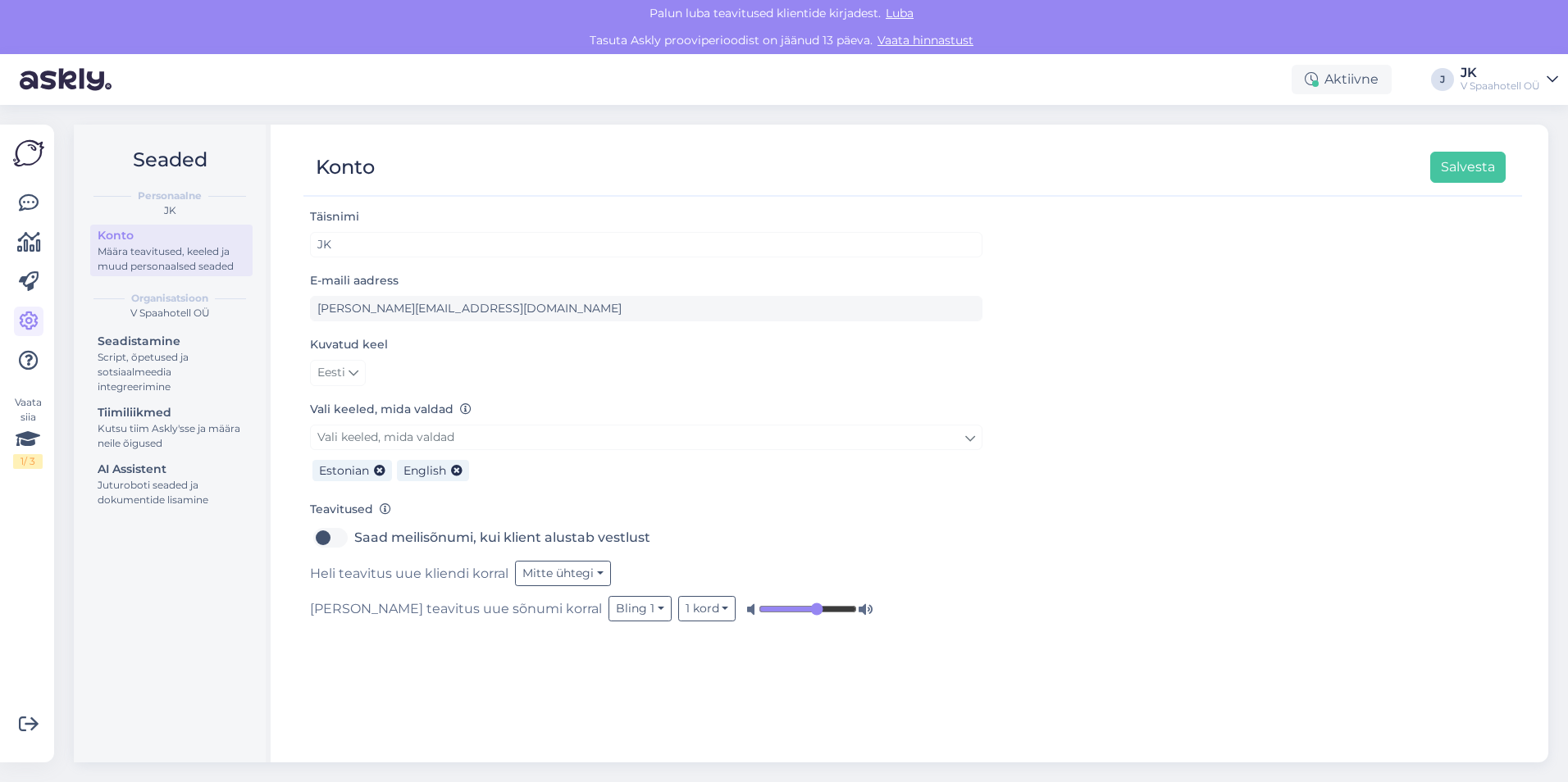
click at [1488, 87] on div "V Spaahotell OÜ" at bounding box center [1499, 86] width 79 height 13
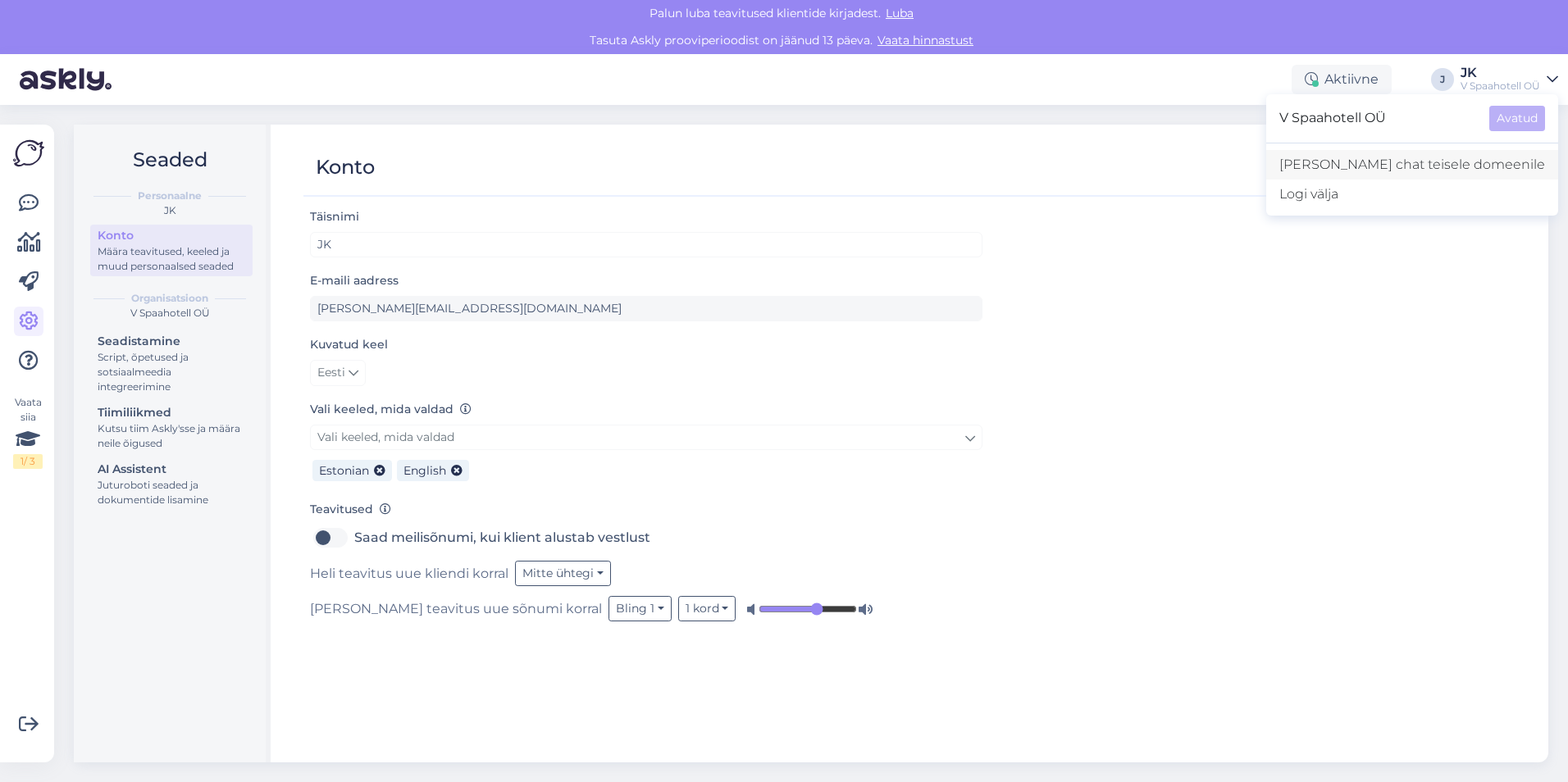
click at [1424, 162] on link "[PERSON_NAME] chat teisele domeenile" at bounding box center [1411, 165] width 292 height 29
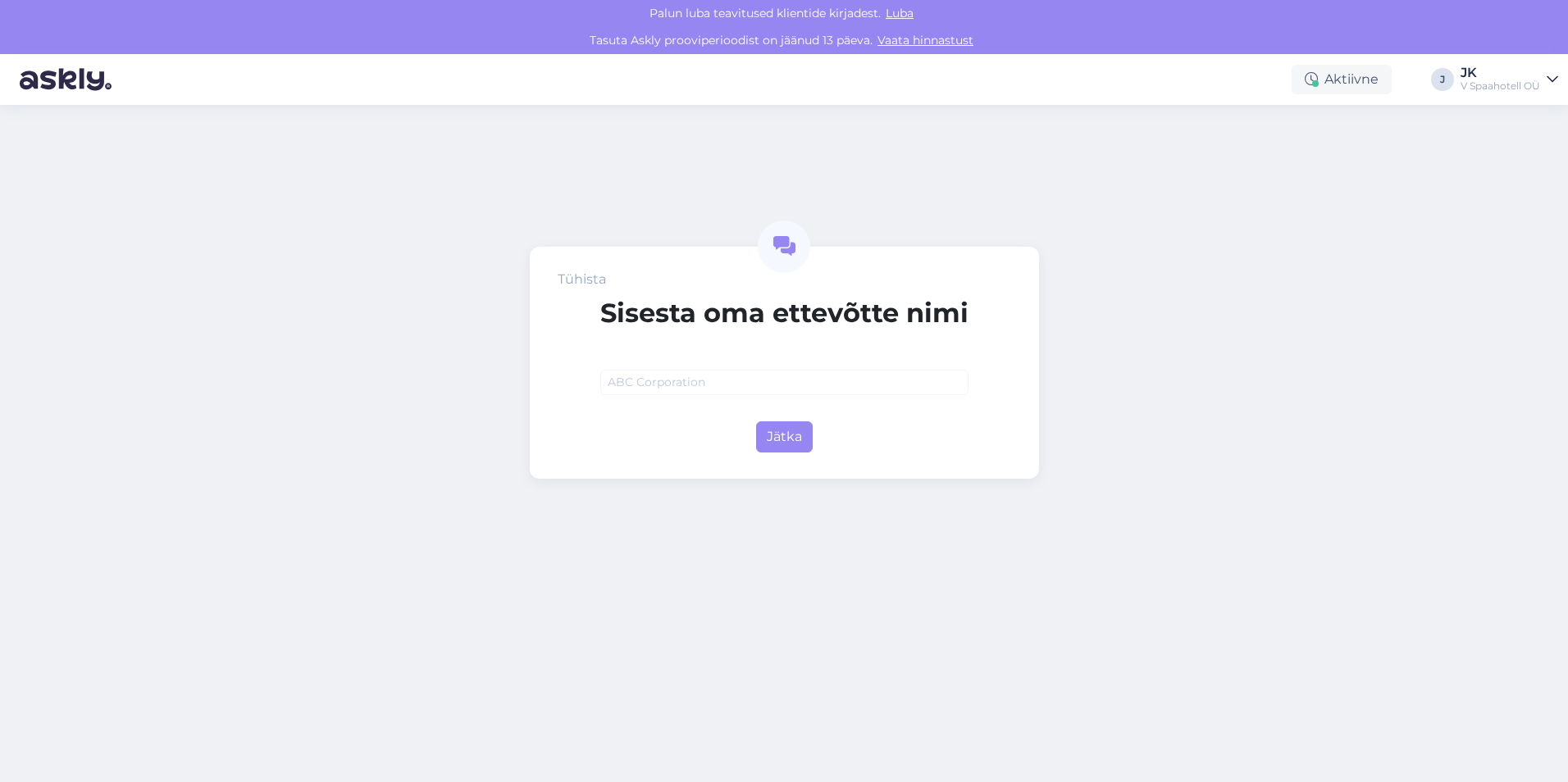
click at [1499, 84] on div "V Spaahotell OÜ" at bounding box center [1499, 86] width 79 height 13
click at [1436, 121] on span "V Spaahotell OÜ" at bounding box center [1378, 119] width 197 height 25
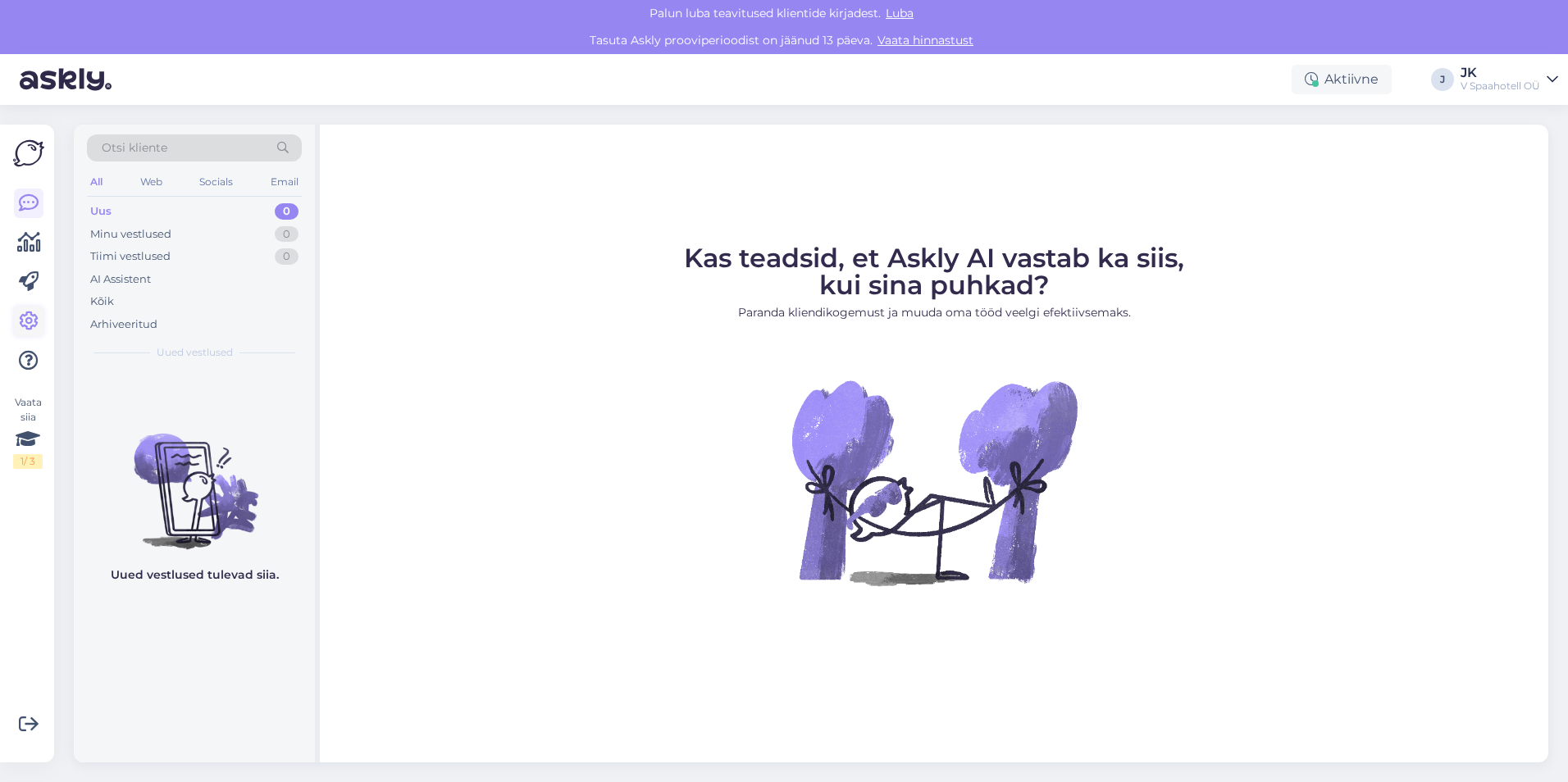
click at [27, 321] on icon at bounding box center [29, 322] width 20 height 20
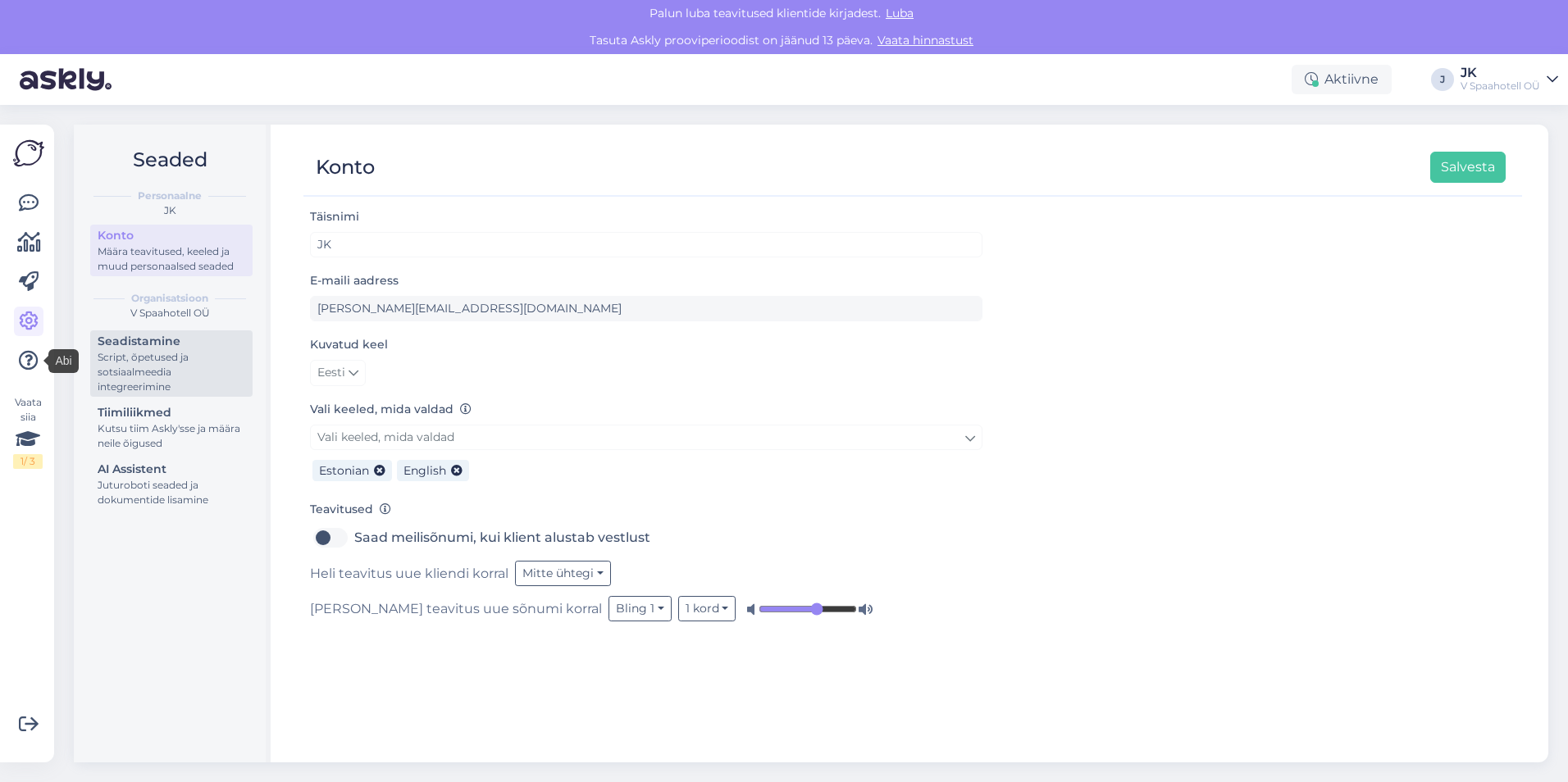
click at [172, 343] on div "Seadistamine" at bounding box center [171, 341] width 148 height 18
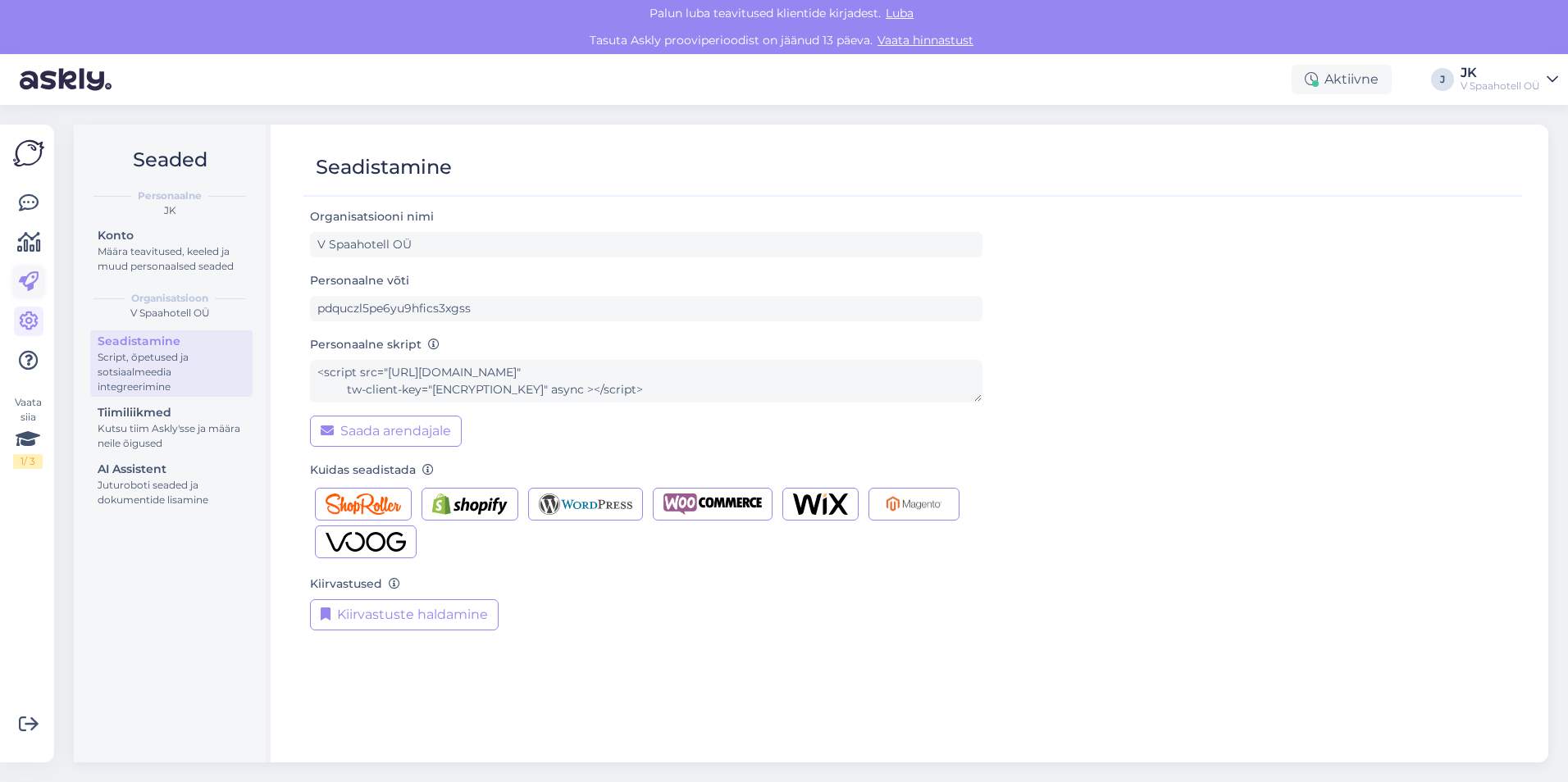
click at [33, 286] on icon at bounding box center [29, 282] width 20 height 20
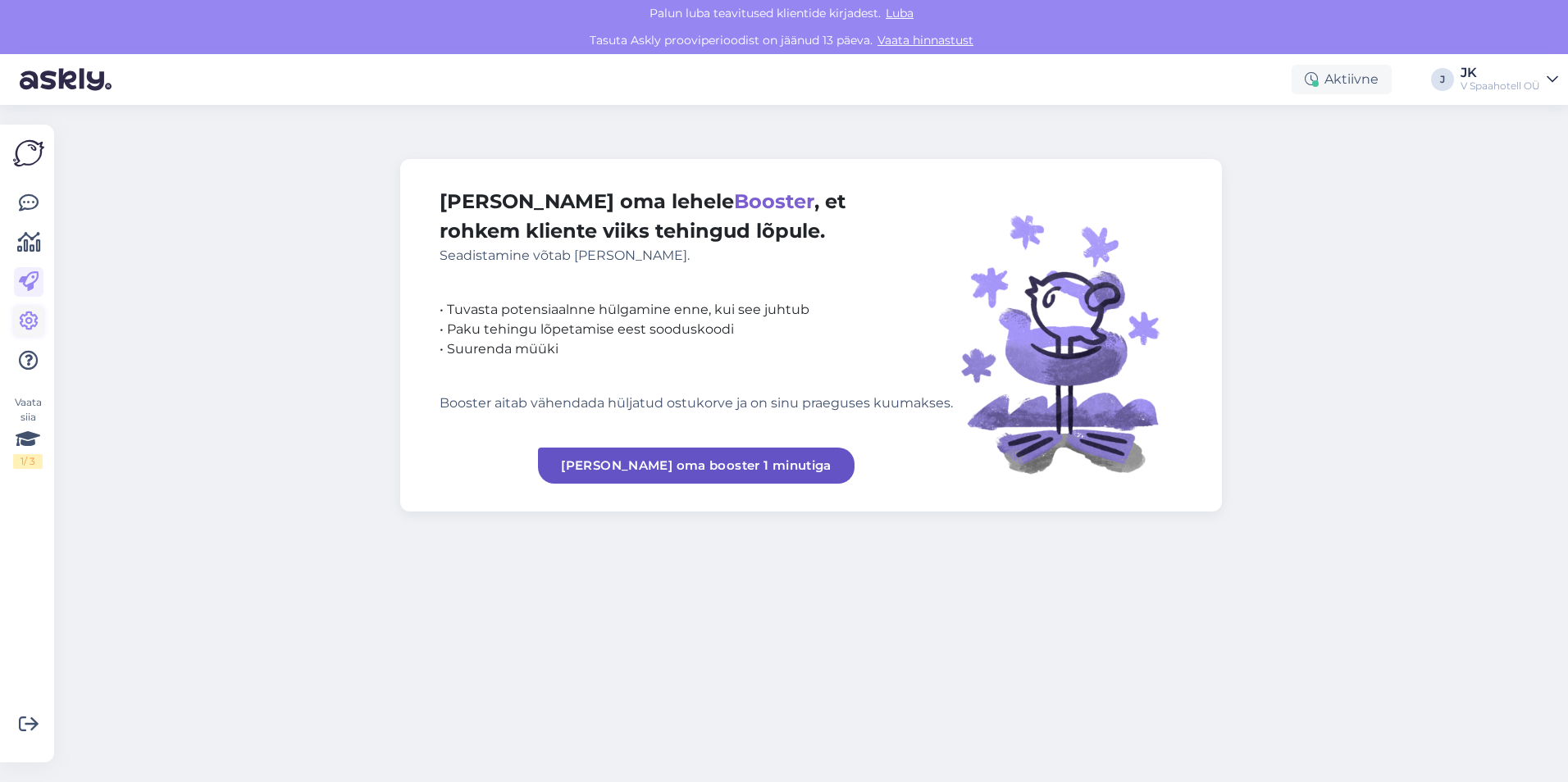
click at [37, 319] on icon at bounding box center [29, 322] width 20 height 20
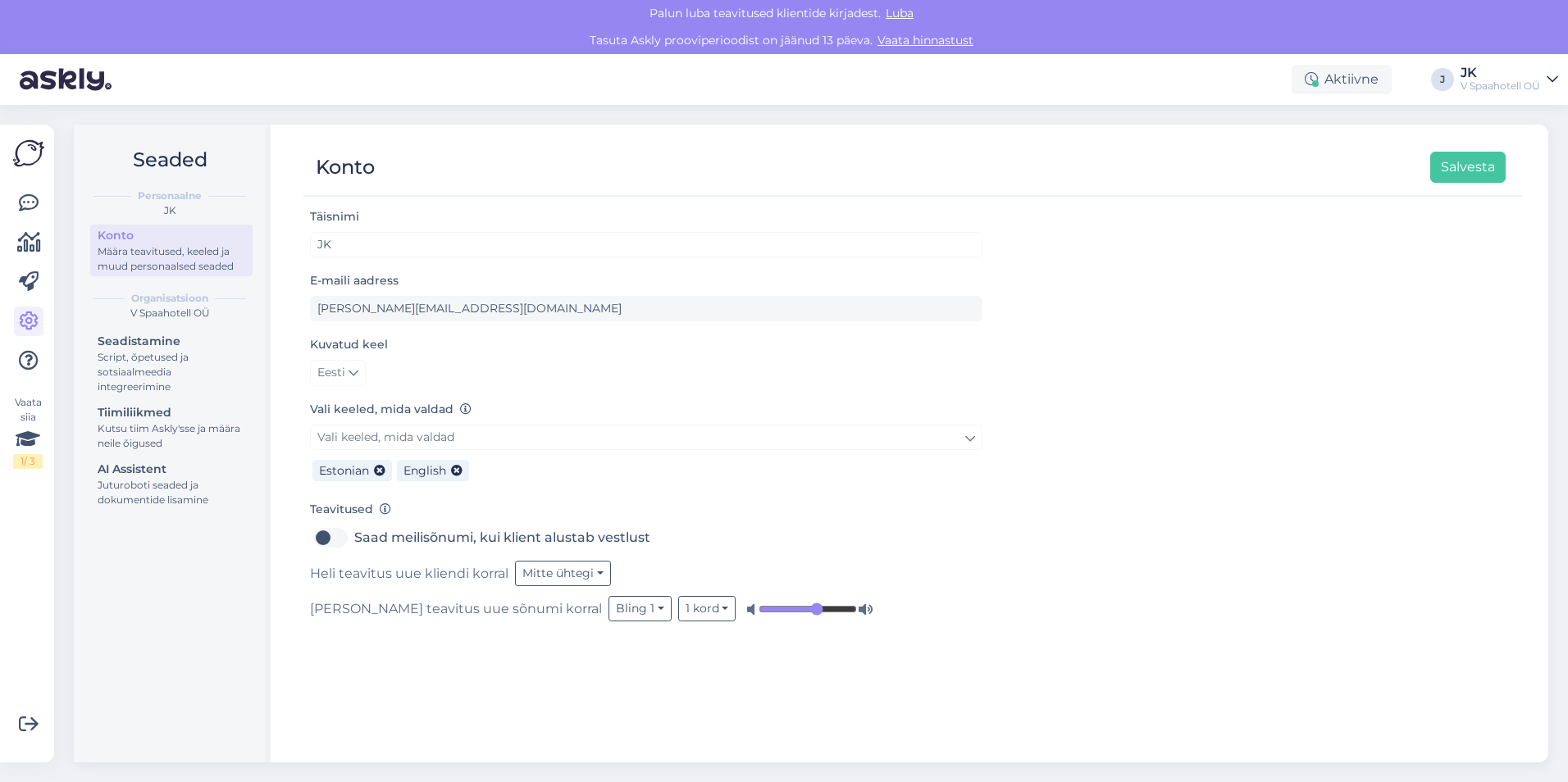
click at [905, 13] on span "Luba" at bounding box center [899, 13] width 38 height 15
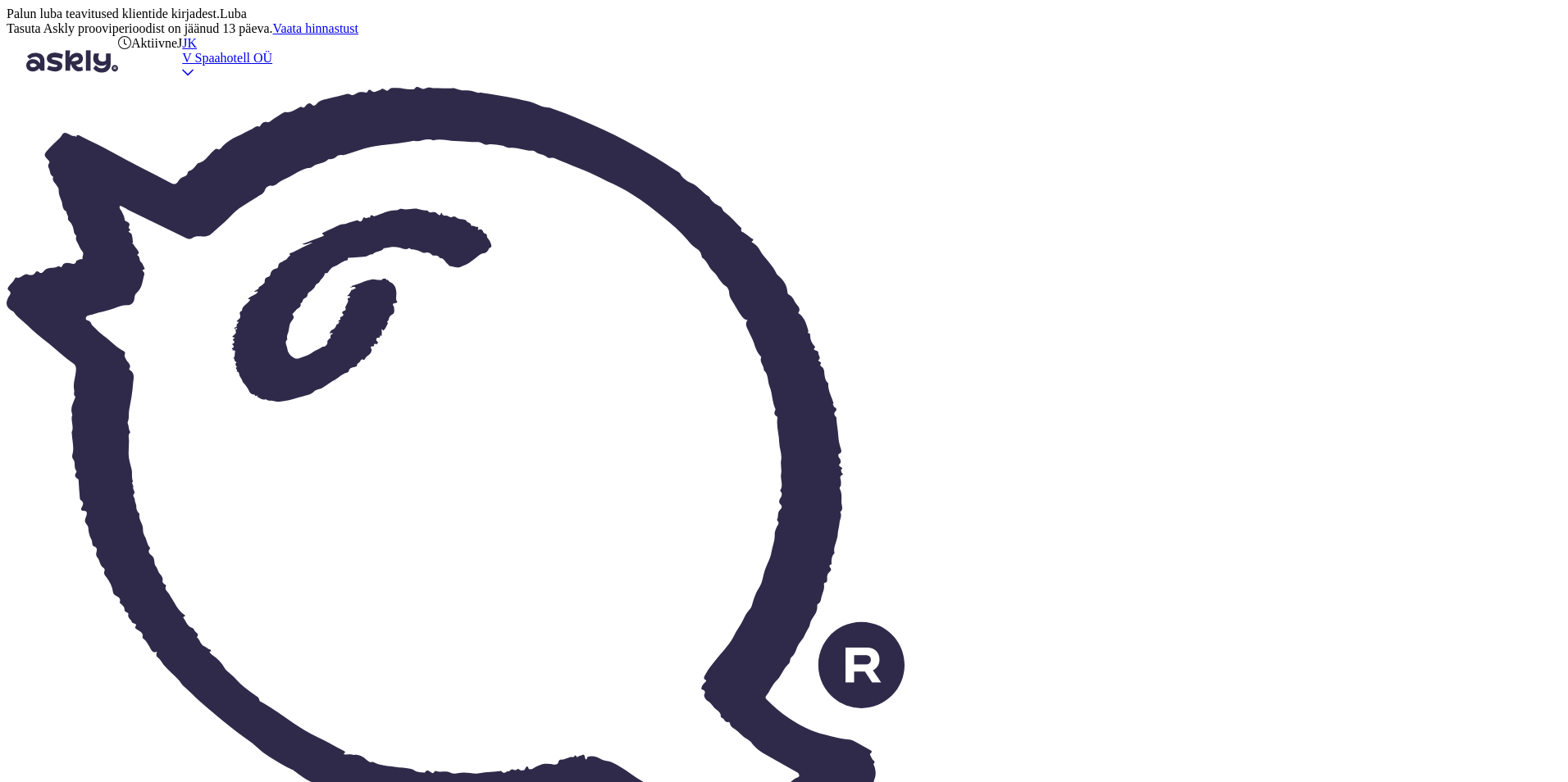
click at [272, 66] on div "V Spaahotell OÜ" at bounding box center [227, 58] width 90 height 15
click at [905, 81] on div "Logi välja" at bounding box center [793, 74] width 224 height 15
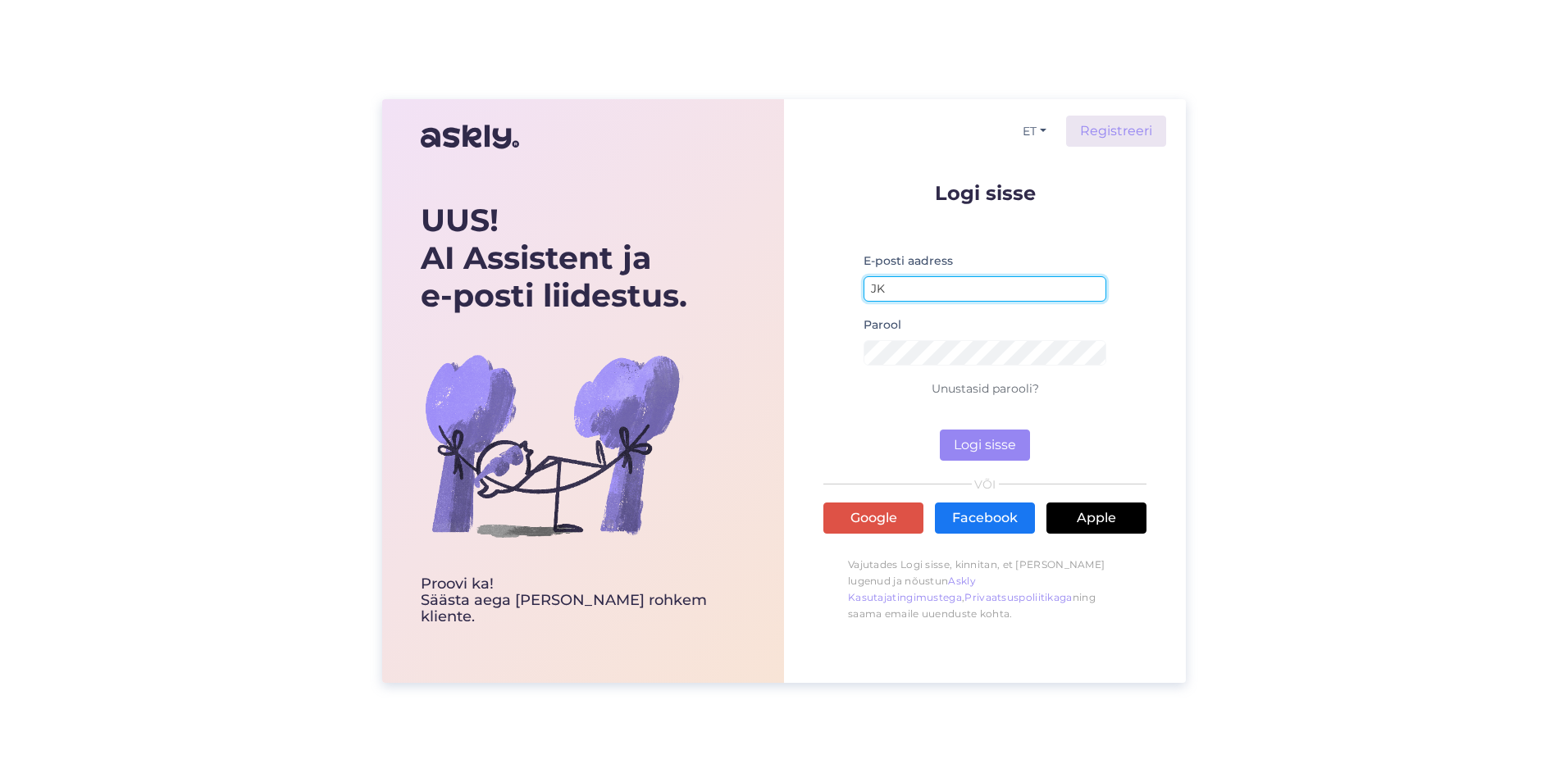
click at [928, 288] on input "JK" at bounding box center [984, 289] width 243 height 25
drag, startPoint x: 936, startPoint y: 288, endPoint x: 792, endPoint y: 283, distance: 144.1
click at [793, 288] on div "ET Registreeri Logi sisse E-posti aadress JK Parool Unustasid parooli? Logi sis…" at bounding box center [984, 391] width 402 height 583
type input "[EMAIL_ADDRESS][DOMAIN_NAME]"
click at [989, 447] on button "Logi sisse" at bounding box center [985, 444] width 90 height 31
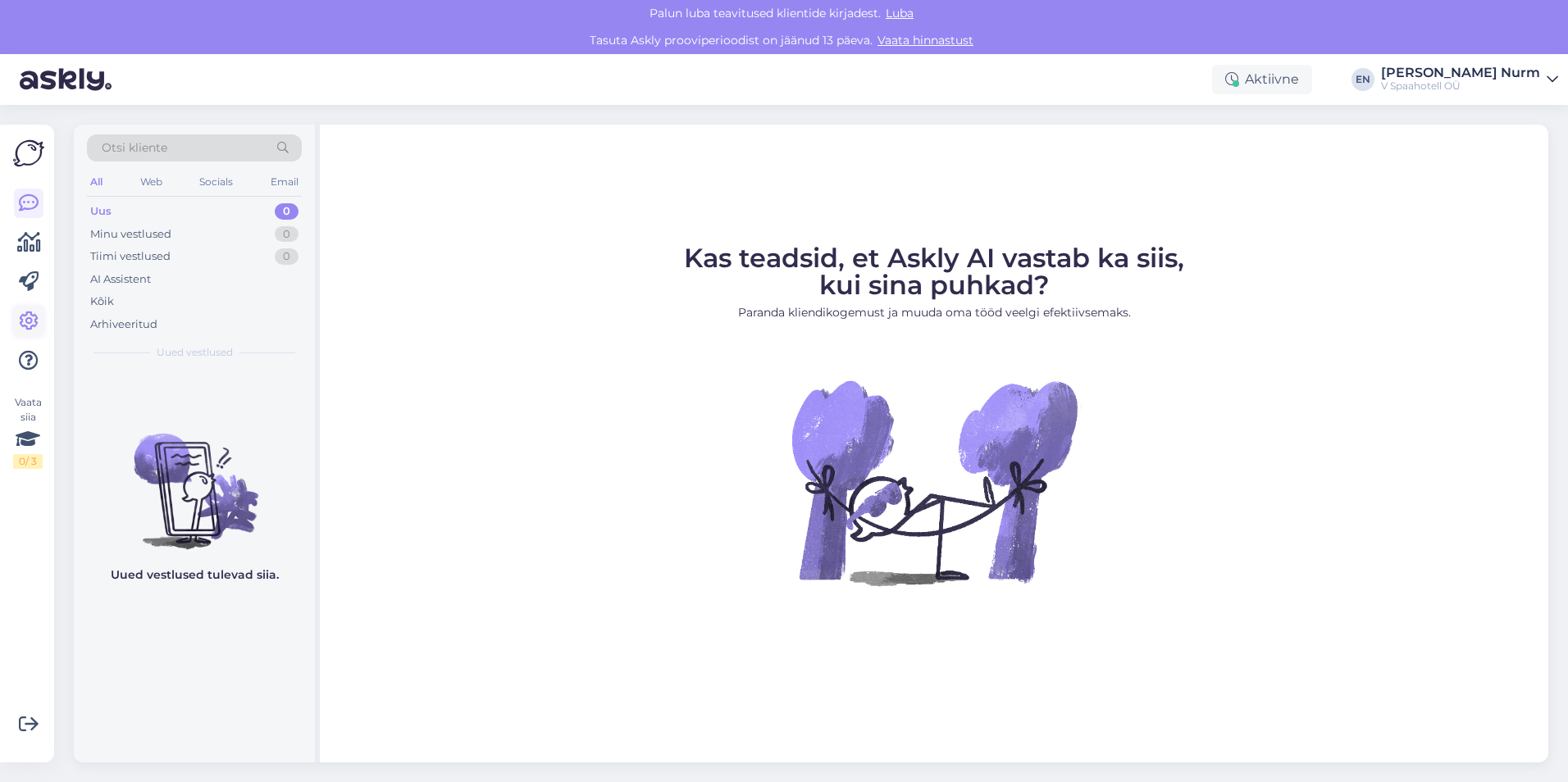
click at [25, 316] on icon at bounding box center [29, 322] width 20 height 20
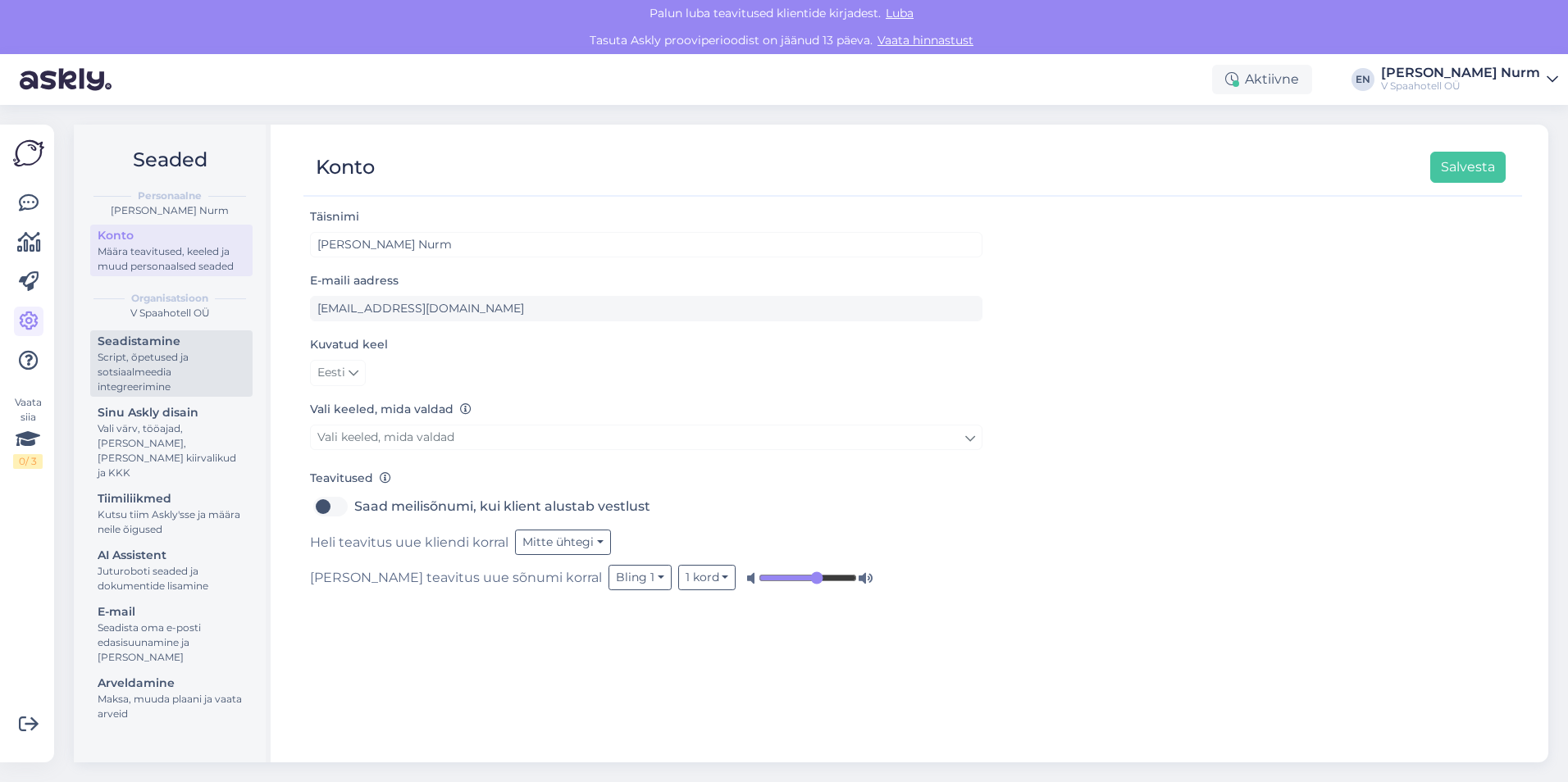
click at [191, 347] on div "Seadistamine" at bounding box center [171, 341] width 148 height 18
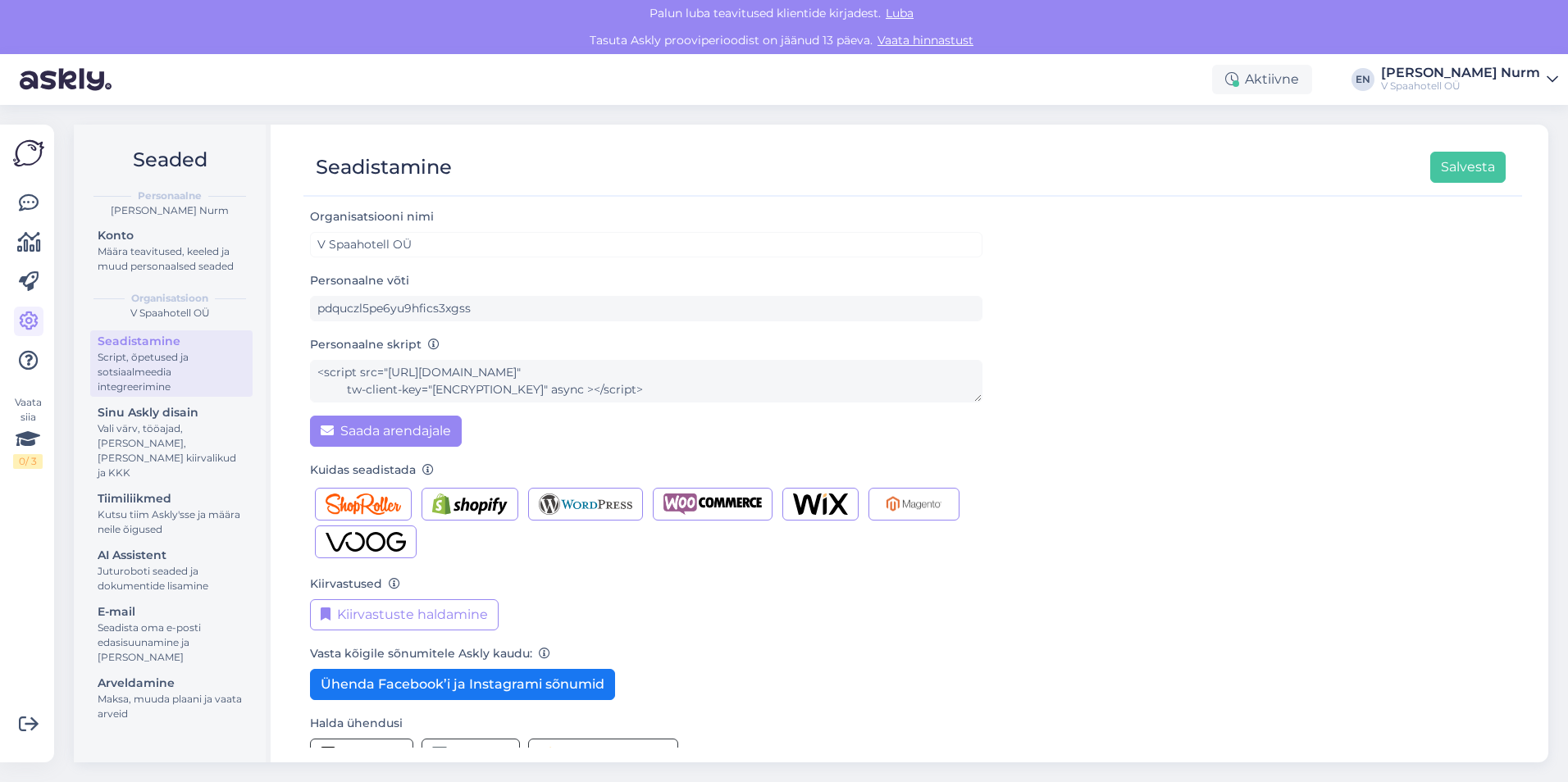
scroll to position [35, 0]
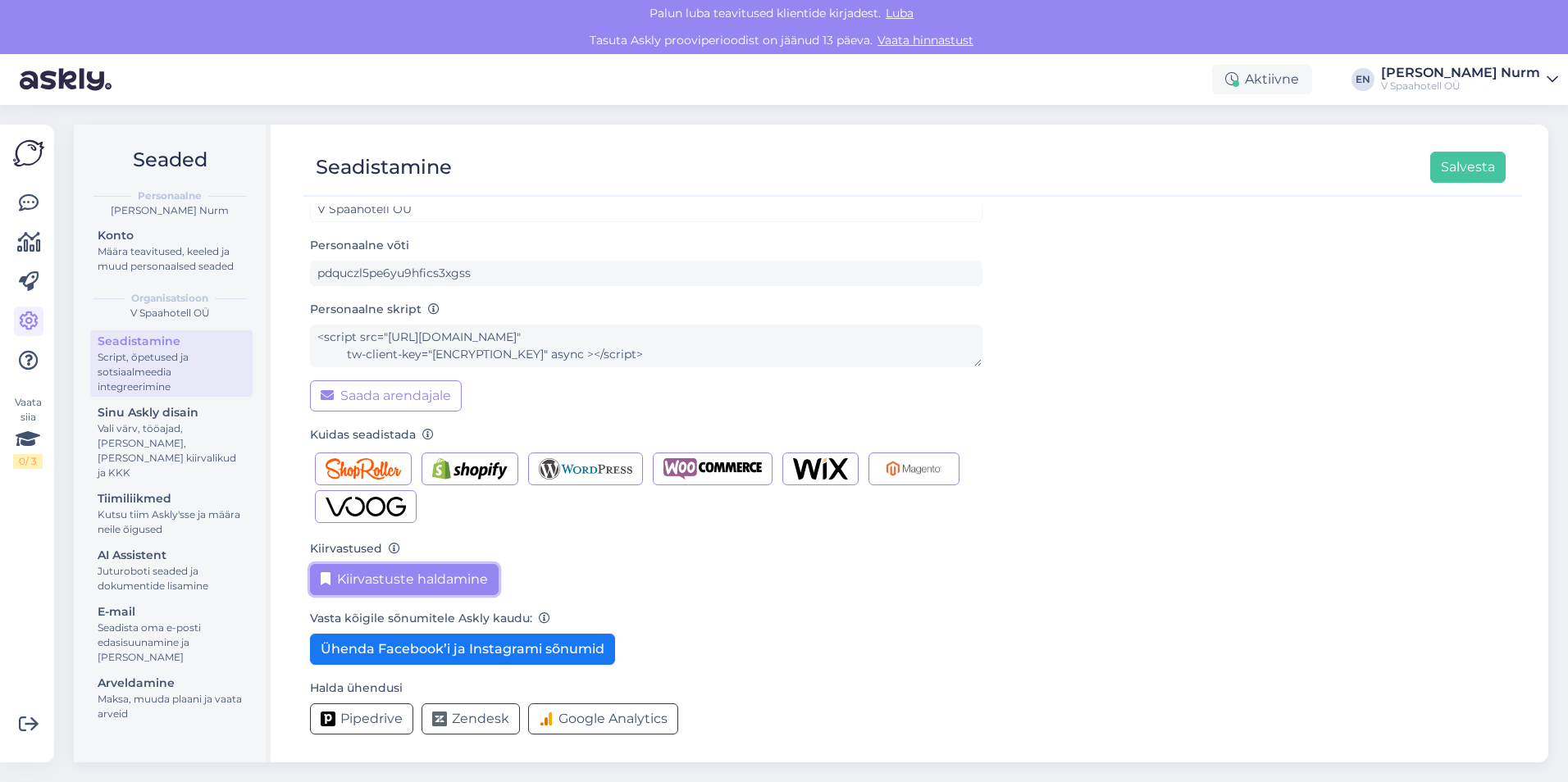
click at [384, 579] on button "Kiirvastuste haldamine" at bounding box center [404, 579] width 189 height 31
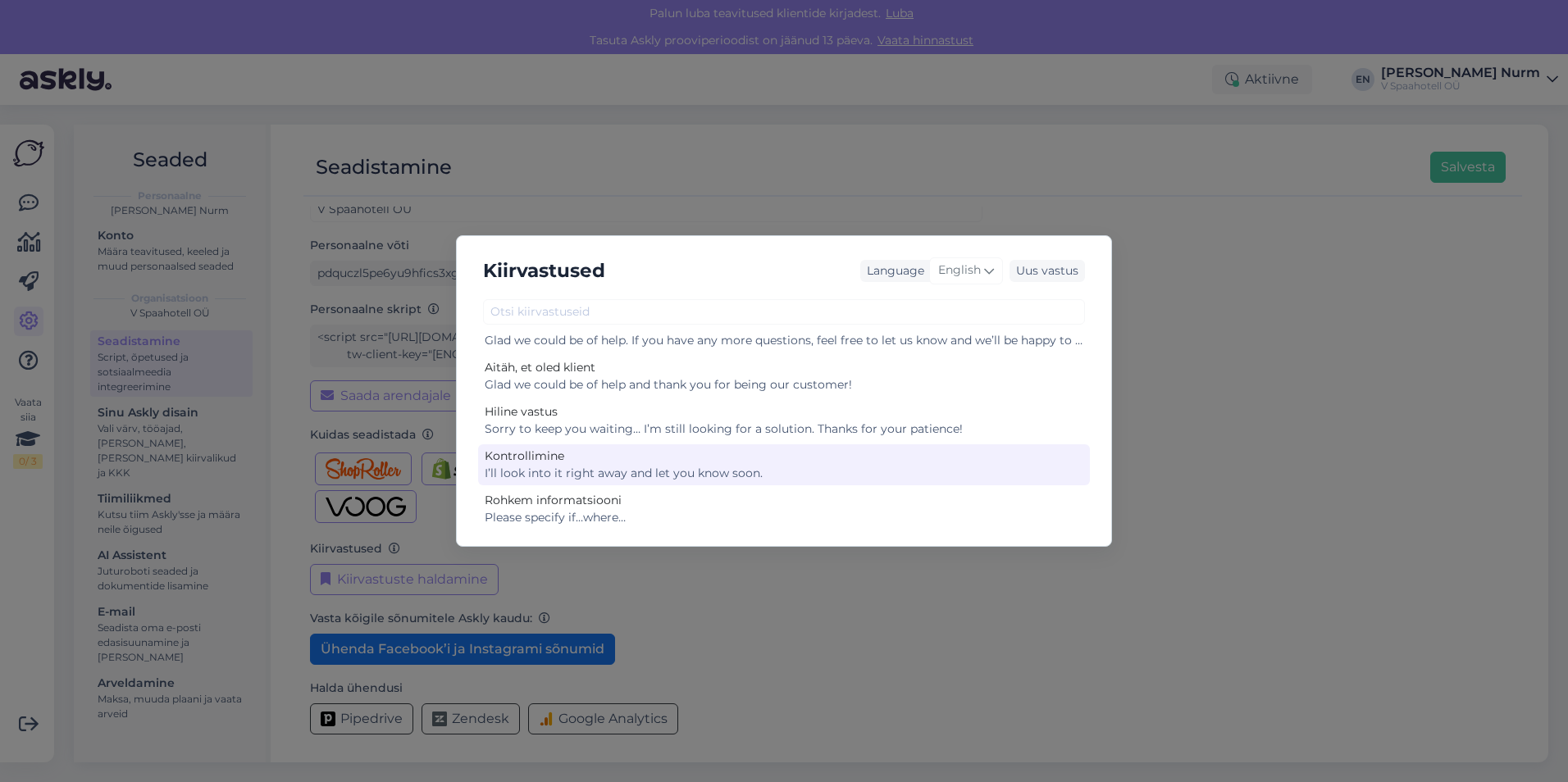
scroll to position [0, 0]
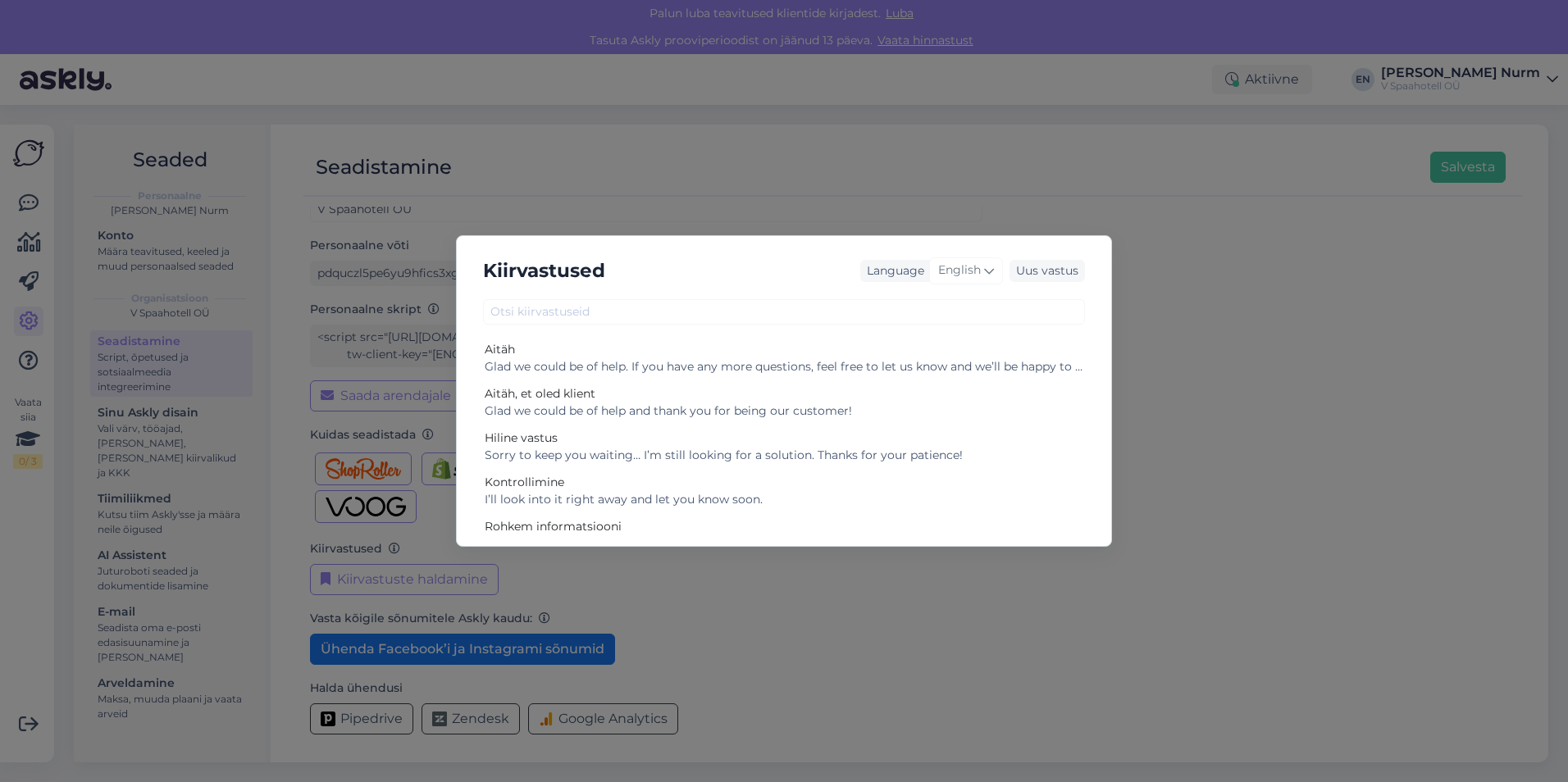
click at [530, 269] on h5 "Kiirvastused" at bounding box center [544, 271] width 122 height 30
click at [488, 209] on div "Kiirvastused Language English Uus vastus Aitäh Glad we could be of help. If you…" at bounding box center [784, 391] width 1568 height 782
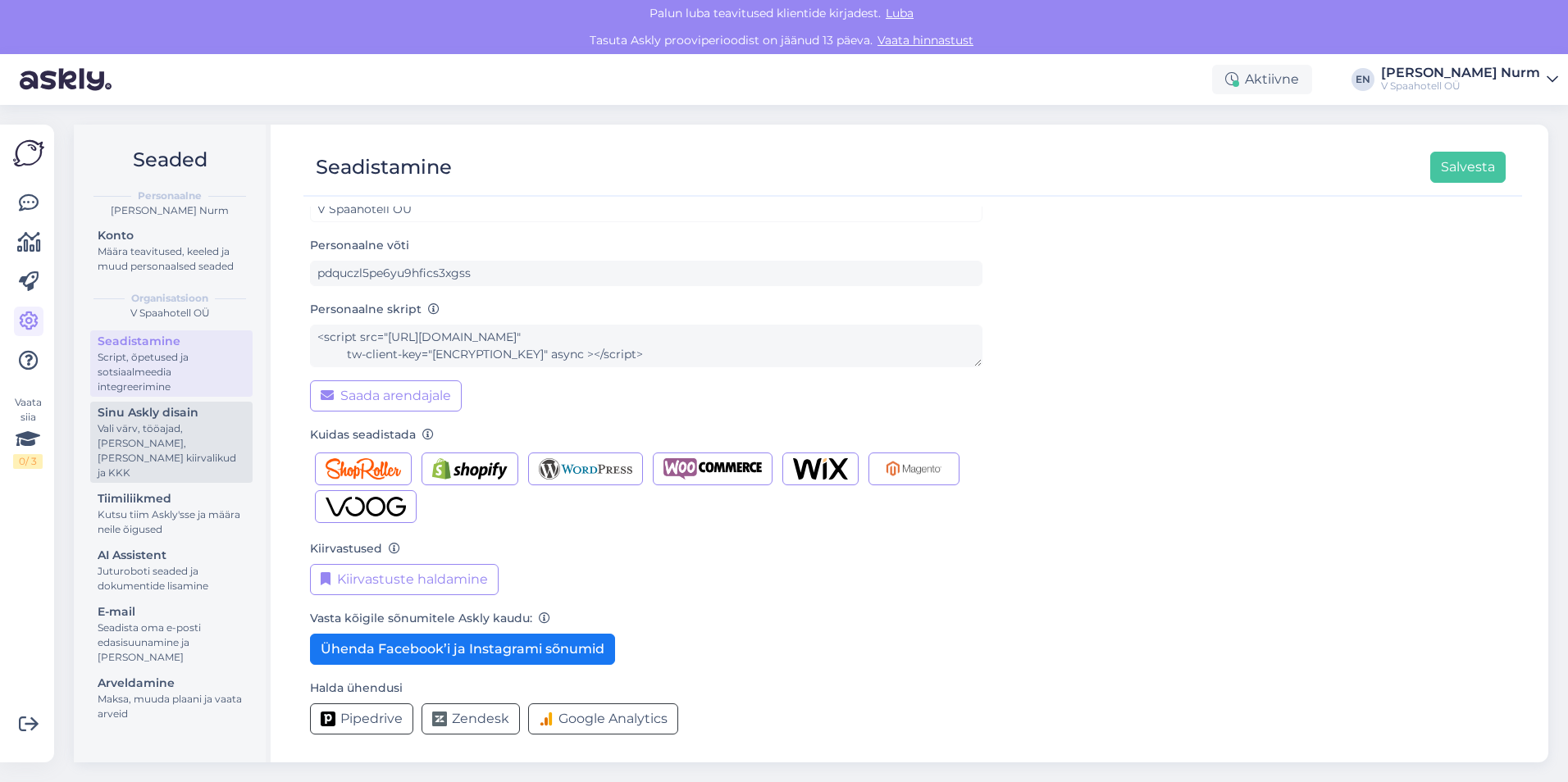
click at [155, 414] on div "Sinu Askly disain" at bounding box center [171, 413] width 148 height 18
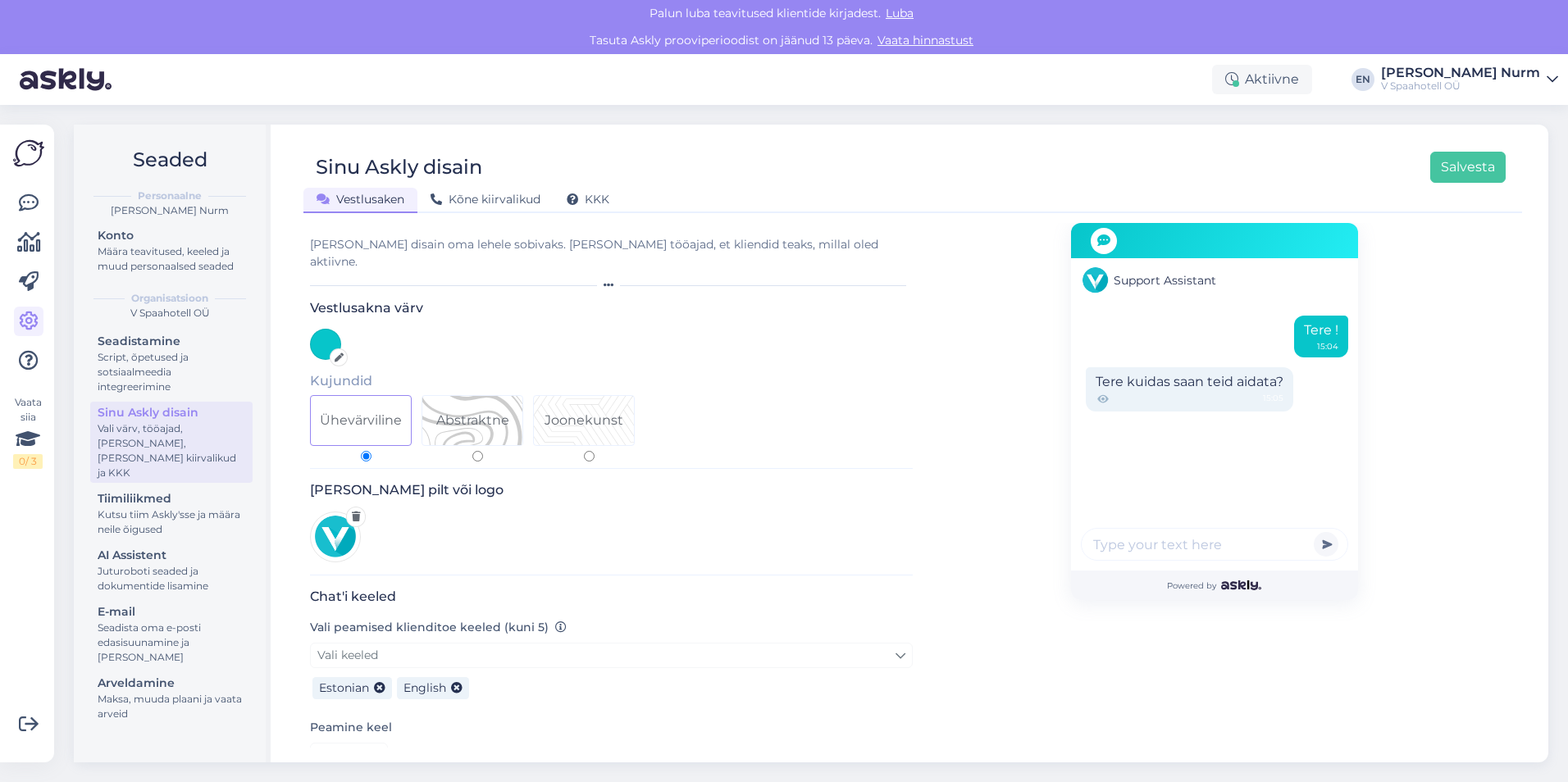
click at [1170, 270] on div "Support Assistant" at bounding box center [1215, 280] width 287 height 44
click at [1166, 285] on span "Support Assistant" at bounding box center [1165, 281] width 103 height 18
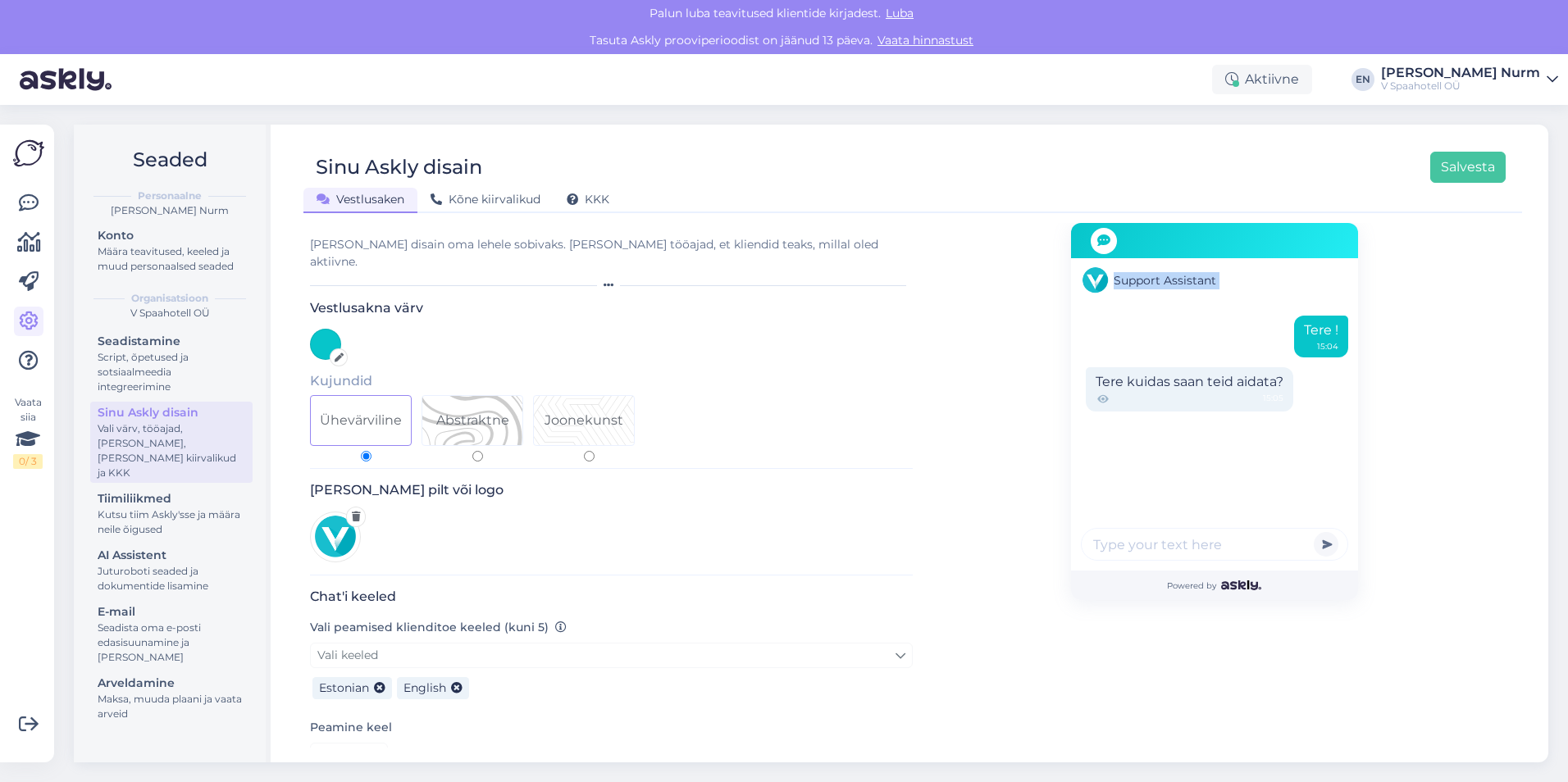
click at [1166, 285] on span "Support Assistant" at bounding box center [1165, 281] width 103 height 18
click at [523, 254] on div "Vali disain oma lehele sobivaks. Lisa tööajad, et kliendid teaks, millal oled a…" at bounding box center [611, 263] width 602 height 54
click at [1148, 280] on span "Support Assistant" at bounding box center [1165, 281] width 103 height 18
click at [1150, 280] on span "Support Assistant" at bounding box center [1165, 281] width 103 height 18
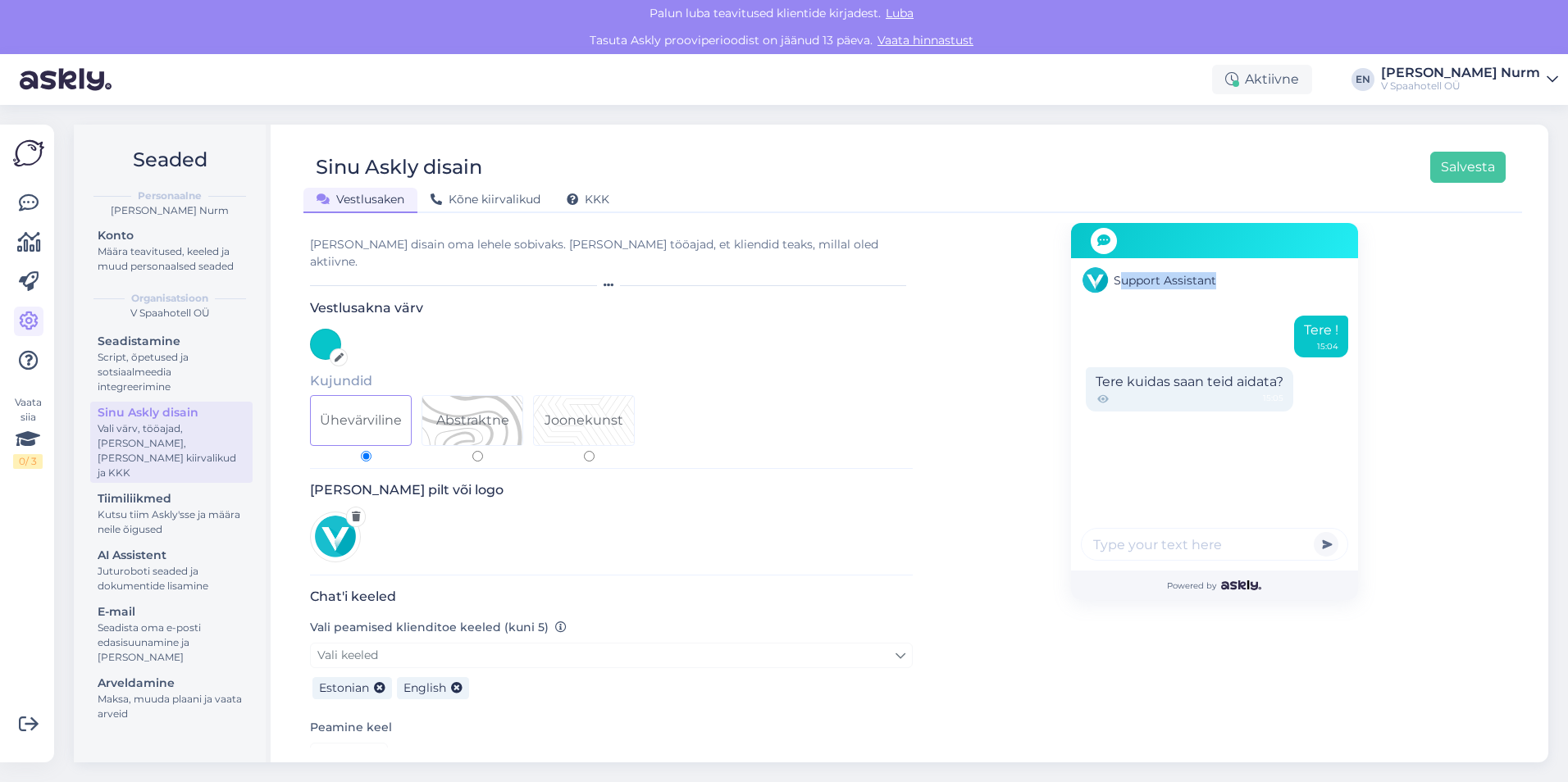
drag, startPoint x: 1114, startPoint y: 277, endPoint x: 1229, endPoint y: 275, distance: 115.0
click at [1229, 275] on div "Support Assistant" at bounding box center [1215, 280] width 287 height 44
click at [1229, 282] on div "Support Assistant" at bounding box center [1215, 280] width 287 height 44
drag, startPoint x: 1116, startPoint y: 282, endPoint x: 1070, endPoint y: 279, distance: 46.1
click at [1071, 279] on div "Support Assistant" at bounding box center [1215, 280] width 287 height 44
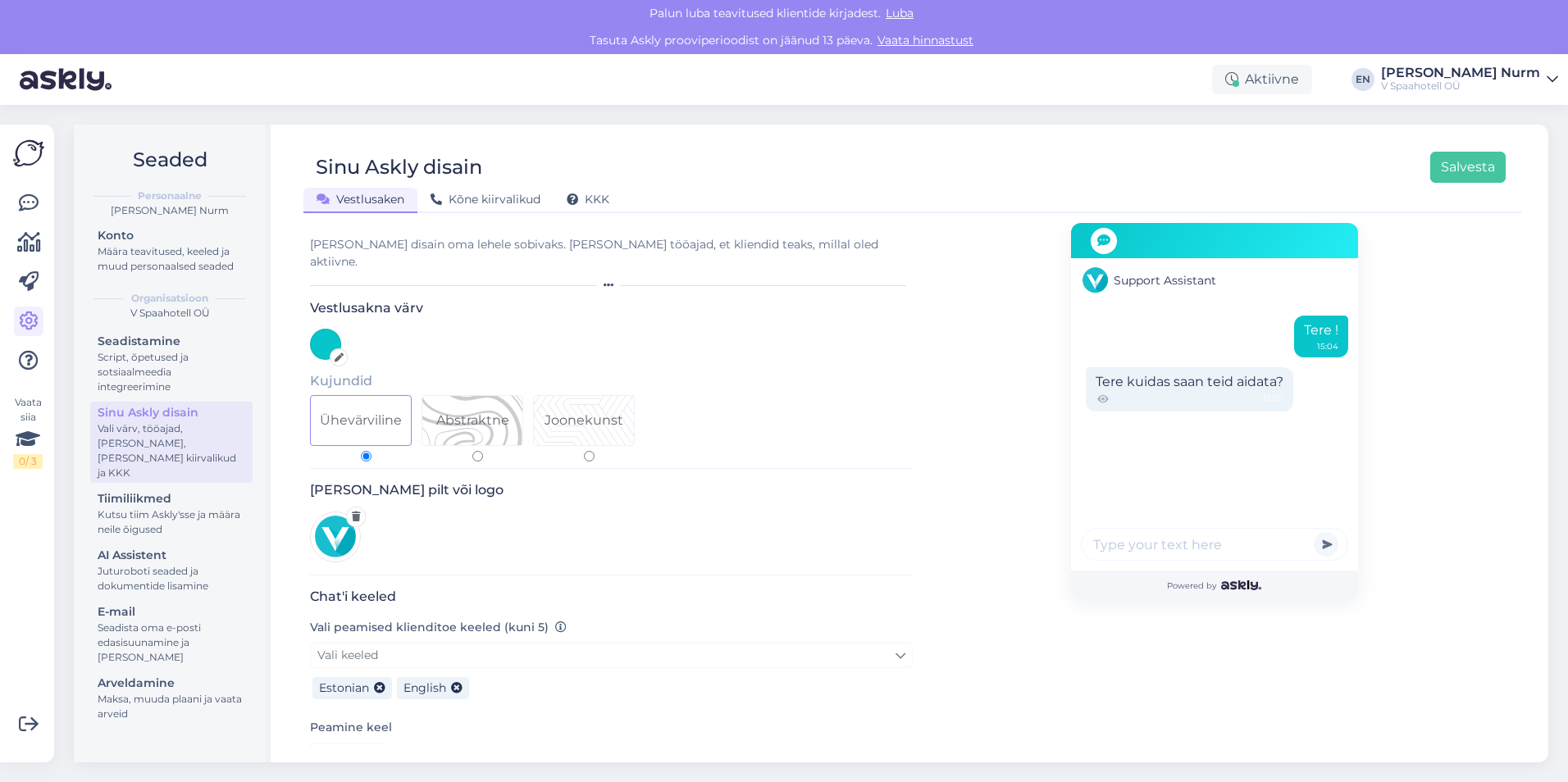
drag, startPoint x: 353, startPoint y: 243, endPoint x: 417, endPoint y: 244, distance: 64.0
click at [353, 244] on div "Vali disain oma lehele sobivaks. Lisa tööajad, et kliendid teaks, millal oled a…" at bounding box center [611, 253] width 602 height 34
click at [540, 244] on div "Vali disain oma lehele sobivaks. Lisa tööajad, et kliendid teaks, millal oled a…" at bounding box center [611, 253] width 602 height 34
drag, startPoint x: 540, startPoint y: 244, endPoint x: 669, endPoint y: 250, distance: 129.1
click at [625, 247] on div "Vali disain oma lehele sobivaks. Lisa tööajad, et kliendid teaks, millal oled a…" at bounding box center [611, 253] width 602 height 34
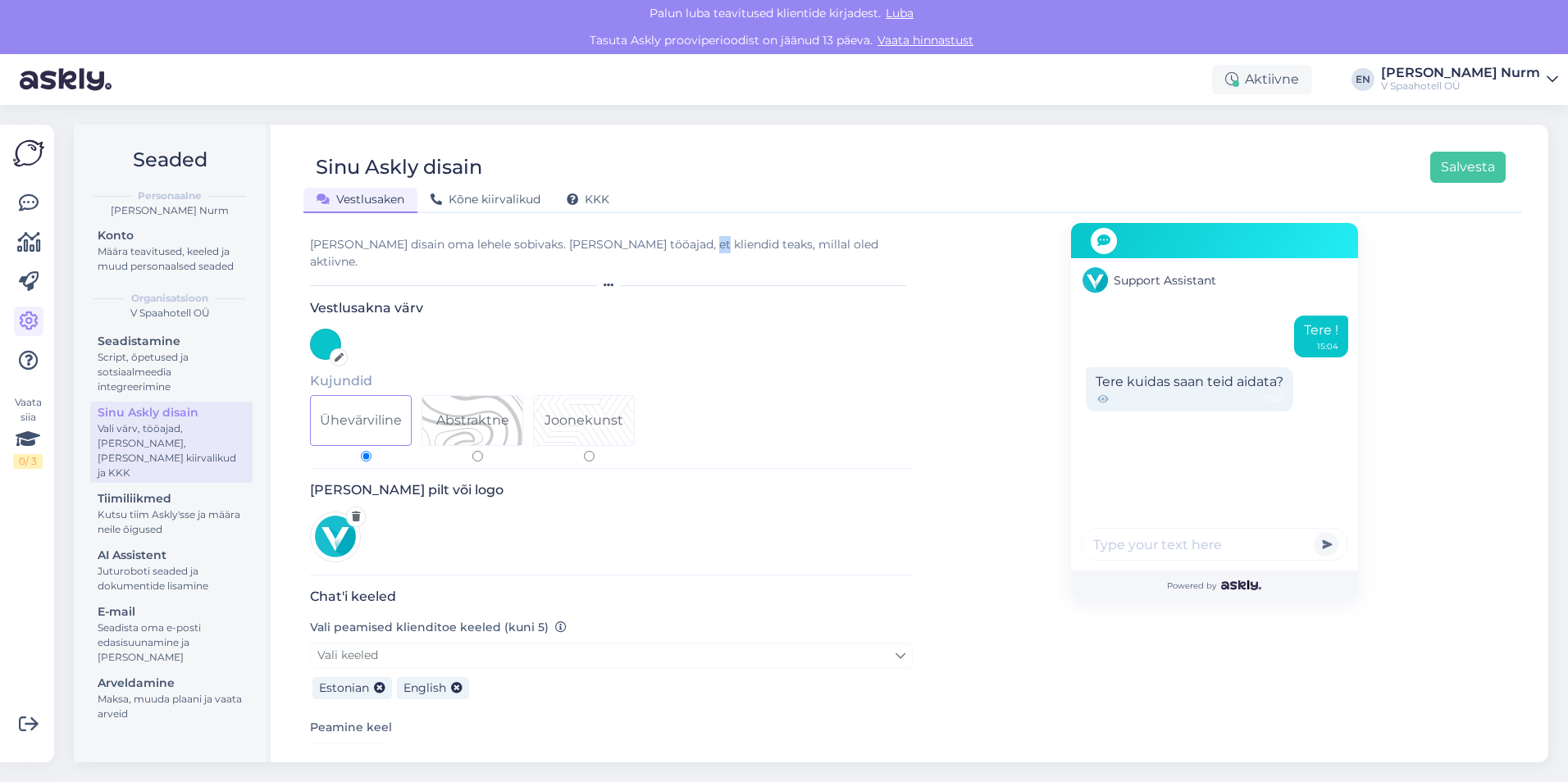
drag, startPoint x: 669, startPoint y: 250, endPoint x: 695, endPoint y: 250, distance: 26.0
click at [695, 250] on div "Vali disain oma lehele sobivaks. Lisa tööajad, et kliendid teaks, millal oled a…" at bounding box center [611, 253] width 602 height 34
drag, startPoint x: 695, startPoint y: 250, endPoint x: 769, endPoint y: 277, distance: 78.8
click at [773, 263] on div "Vali disain oma lehele sobivaks. Lisa tööajad, et kliendid teaks, millal oled a…" at bounding box center [611, 263] width 602 height 54
click at [603, 281] on icon at bounding box center [608, 286] width 10 height 10
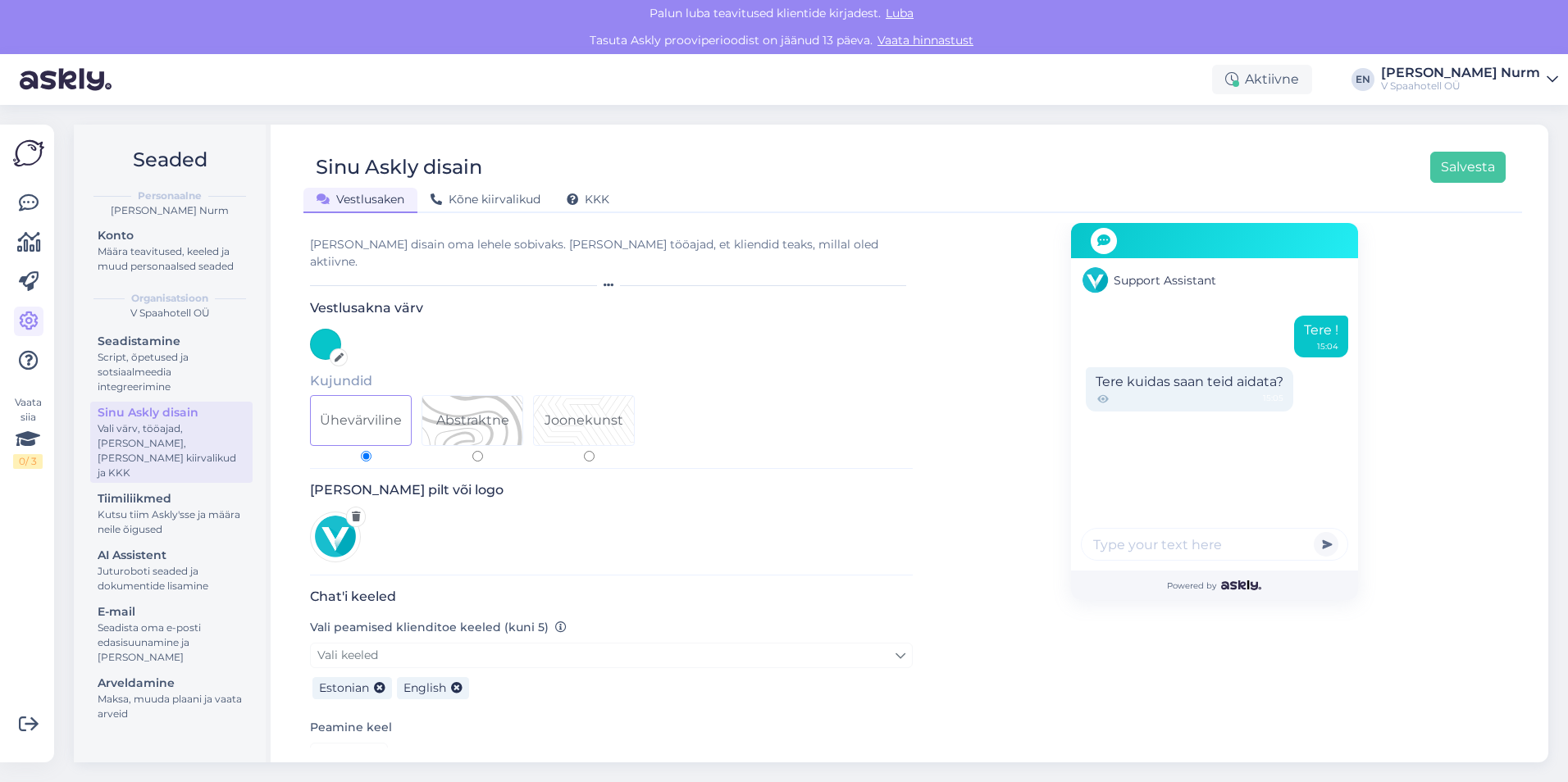
click at [603, 281] on icon at bounding box center [608, 286] width 10 height 10
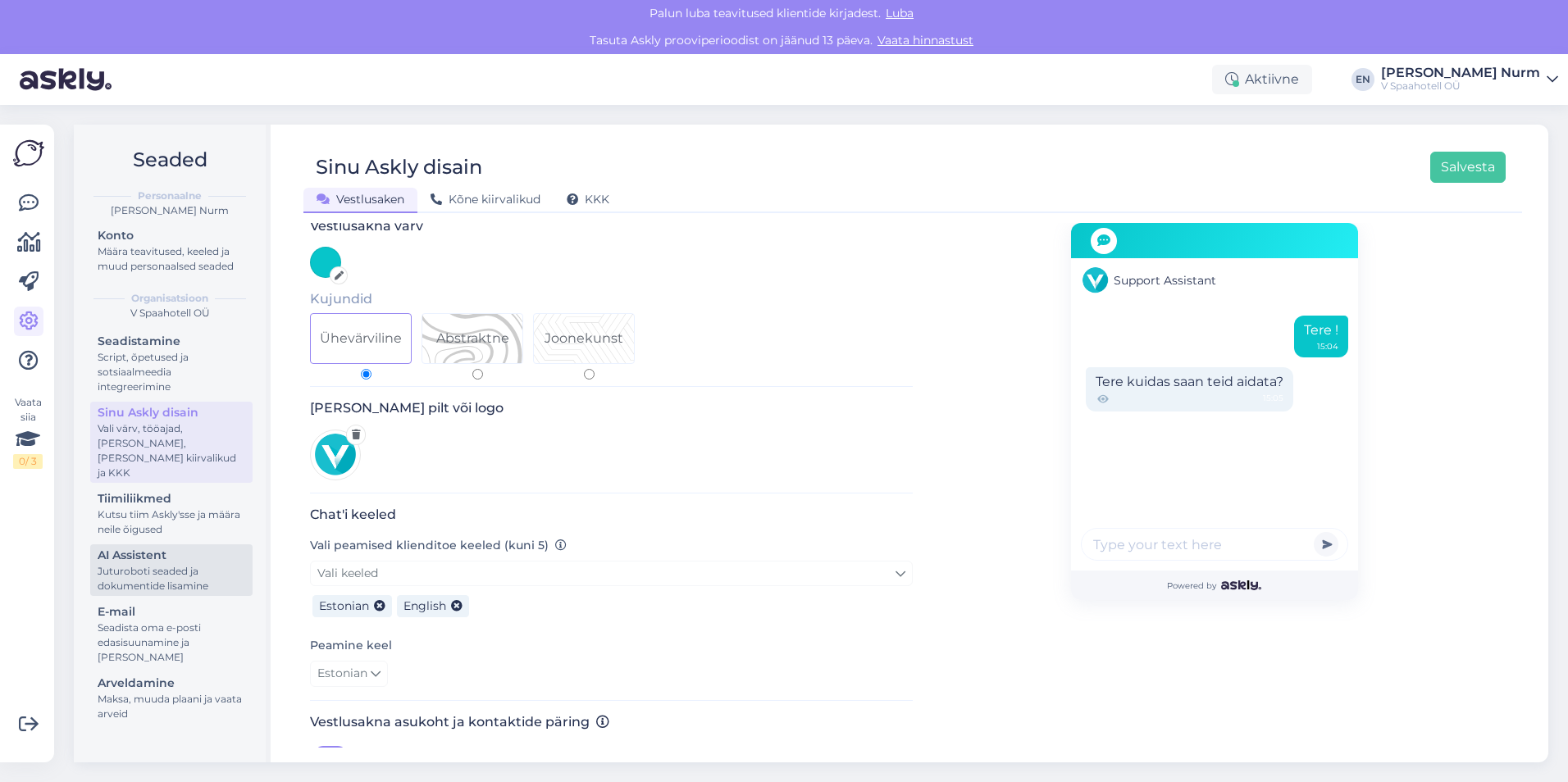
click at [119, 570] on div "Juturoboti seaded ja dokumentide lisamine" at bounding box center [171, 578] width 148 height 29
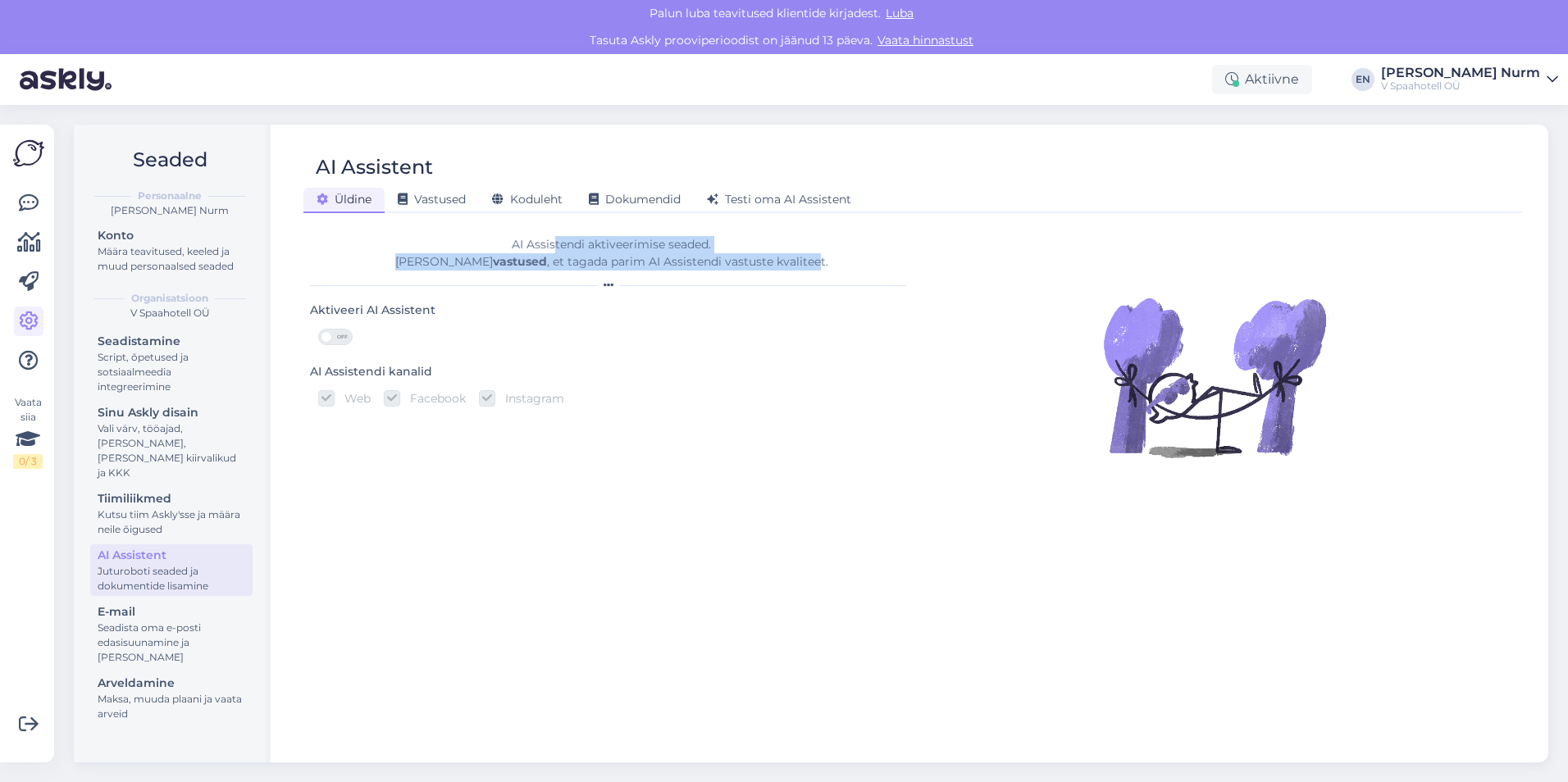
drag, startPoint x: 555, startPoint y: 242, endPoint x: 782, endPoint y: 259, distance: 227.6
click at [782, 259] on div "AI Assistendi aktiveerimise seaded. Lisa vastused , et tagada parim AI Assisten…" at bounding box center [611, 253] width 602 height 34
drag, startPoint x: 782, startPoint y: 259, endPoint x: 783, endPoint y: 282, distance: 23.0
click at [783, 282] on div at bounding box center [611, 286] width 602 height 10
drag, startPoint x: 793, startPoint y: 256, endPoint x: 774, endPoint y: 254, distance: 19.1
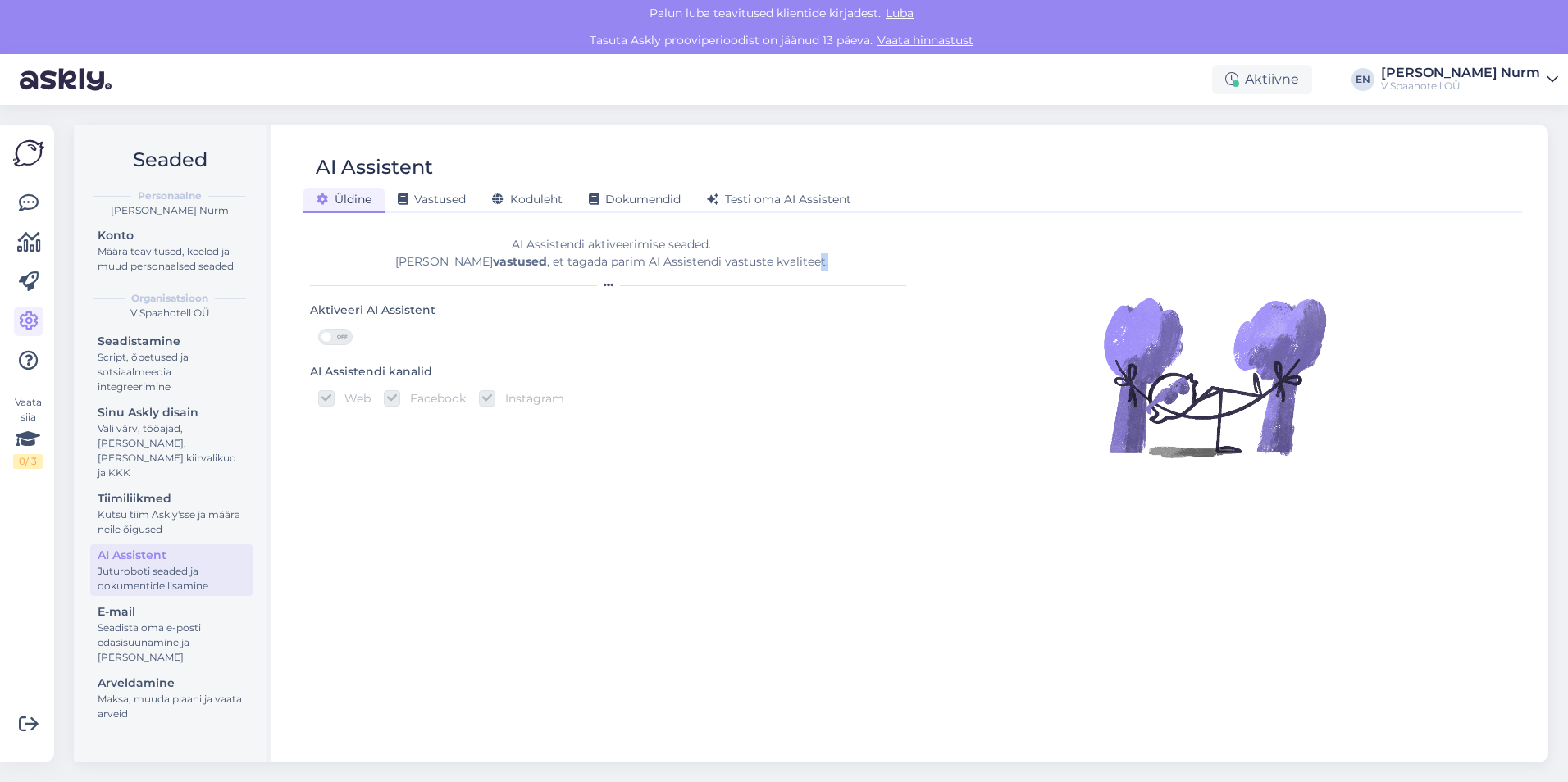
click at [774, 254] on div "AI Assistendi aktiveerimise seaded. Lisa vastused , et tagada parim AI Assisten…" at bounding box center [611, 253] width 602 height 34
drag, startPoint x: 774, startPoint y: 254, endPoint x: 407, endPoint y: 257, distance: 367.0
click at [407, 257] on div "AI Assistendi aktiveerimise seaded. Lisa vastused , et tagada parim AI Assisten…" at bounding box center [611, 262] width 602 height 77
drag, startPoint x: 407, startPoint y: 257, endPoint x: 554, endPoint y: 360, distance: 179.5
click at [558, 359] on div "Aktiveeri AI Assistent OFF AI Assistendi kanalid Web Facebook Instagram" at bounding box center [611, 357] width 602 height 114
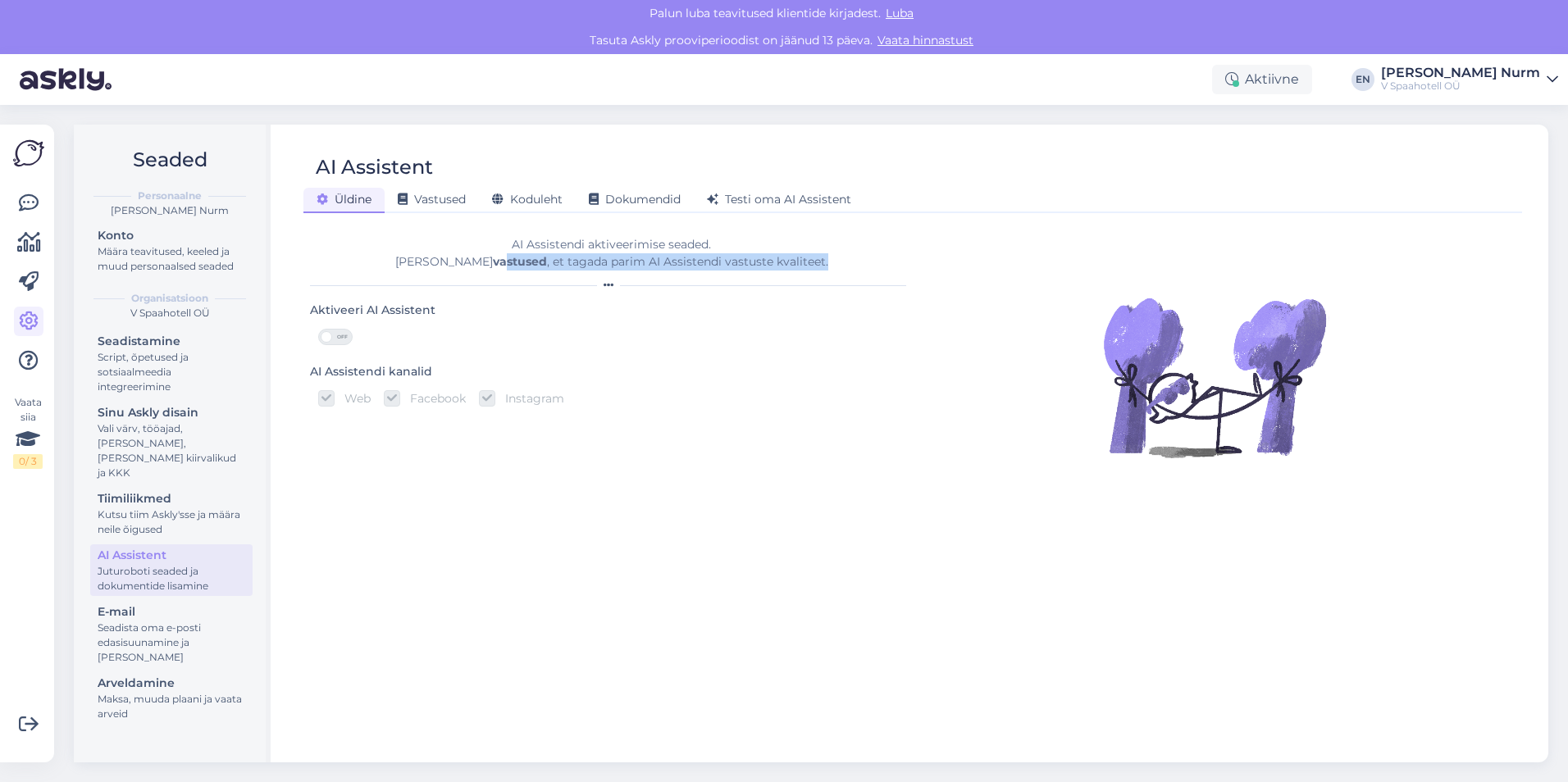
drag, startPoint x: 533, startPoint y: 268, endPoint x: 815, endPoint y: 266, distance: 282.0
click at [815, 266] on div "AI Assistendi aktiveerimise seaded. Lisa vastused , et tagada parim AI Assisten…" at bounding box center [611, 253] width 602 height 34
click at [449, 195] on span "Vastused" at bounding box center [431, 200] width 68 height 15
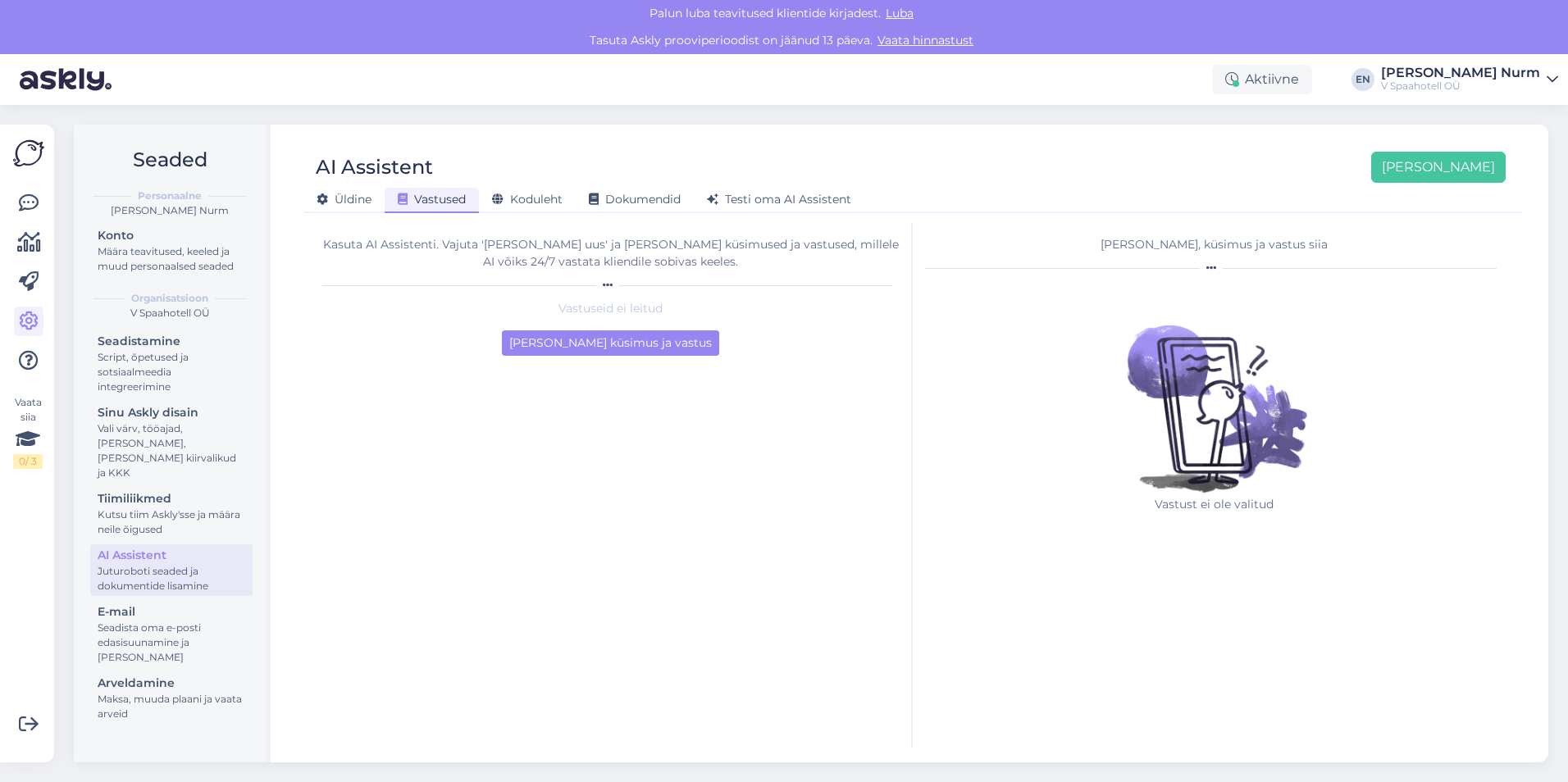
click at [21, 148] on img at bounding box center [28, 153] width 31 height 31
click at [19, 199] on icon at bounding box center [29, 204] width 20 height 20
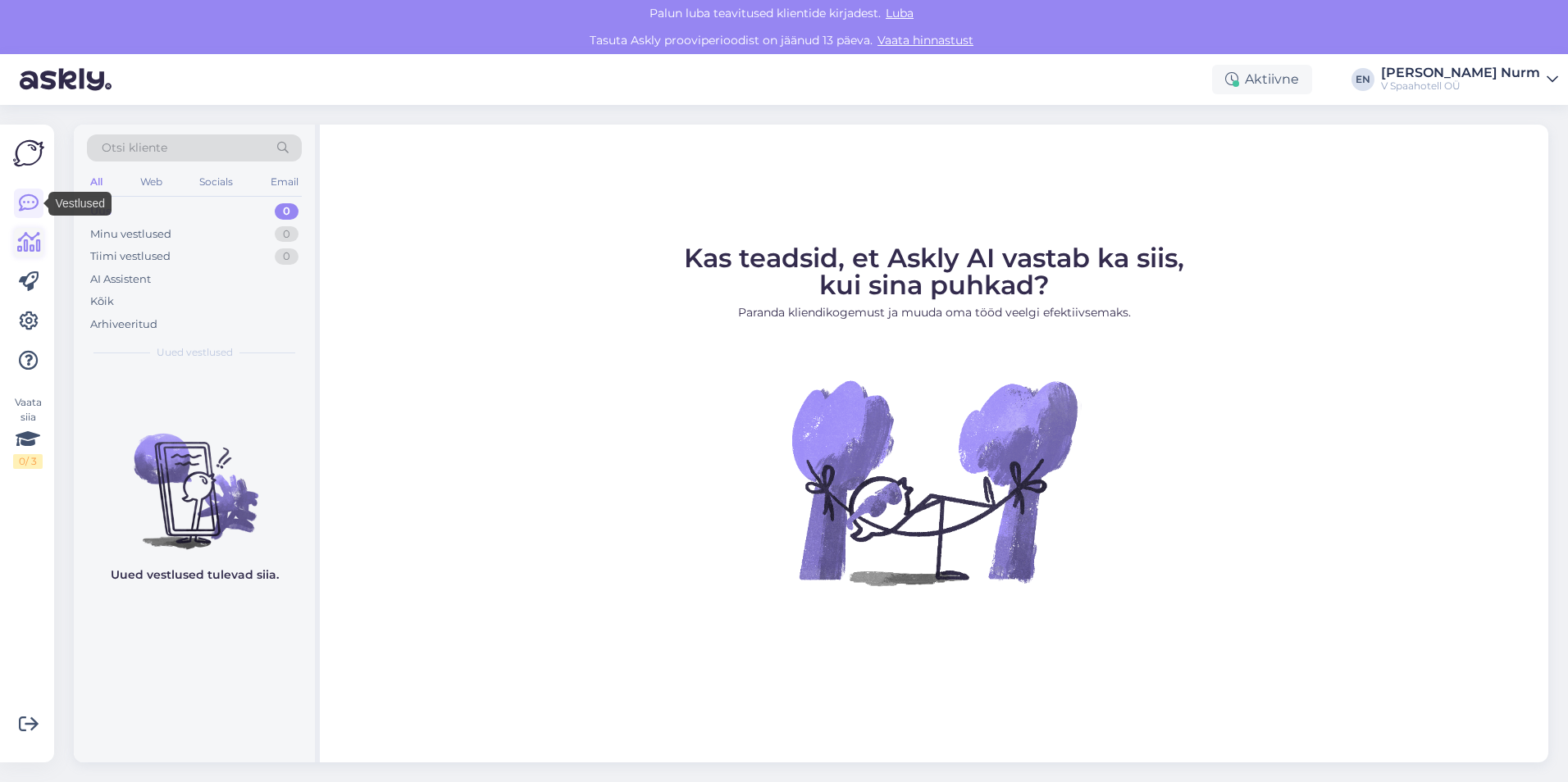
click at [33, 242] on icon at bounding box center [29, 243] width 23 height 20
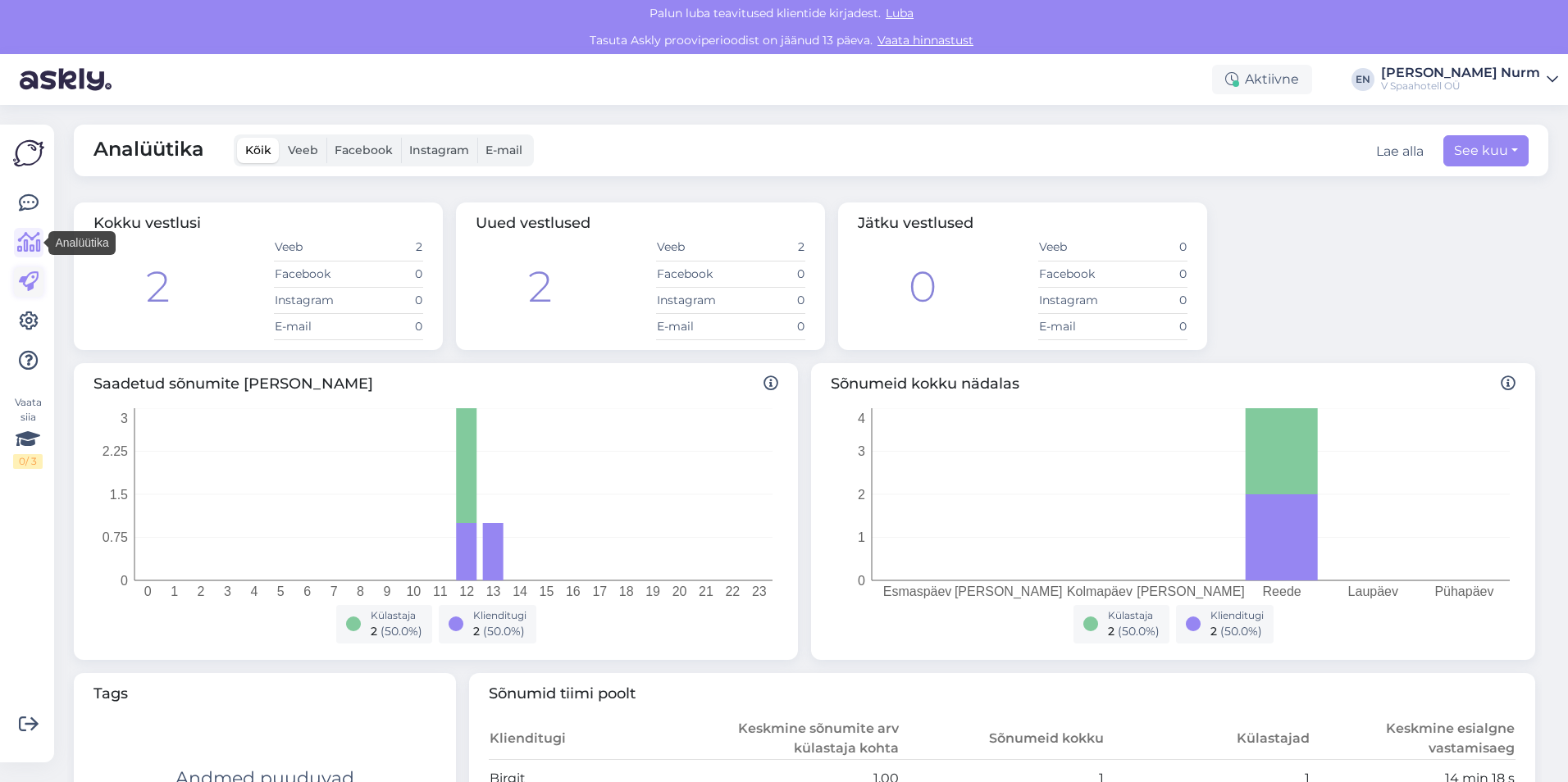
click at [28, 288] on icon at bounding box center [29, 282] width 20 height 20
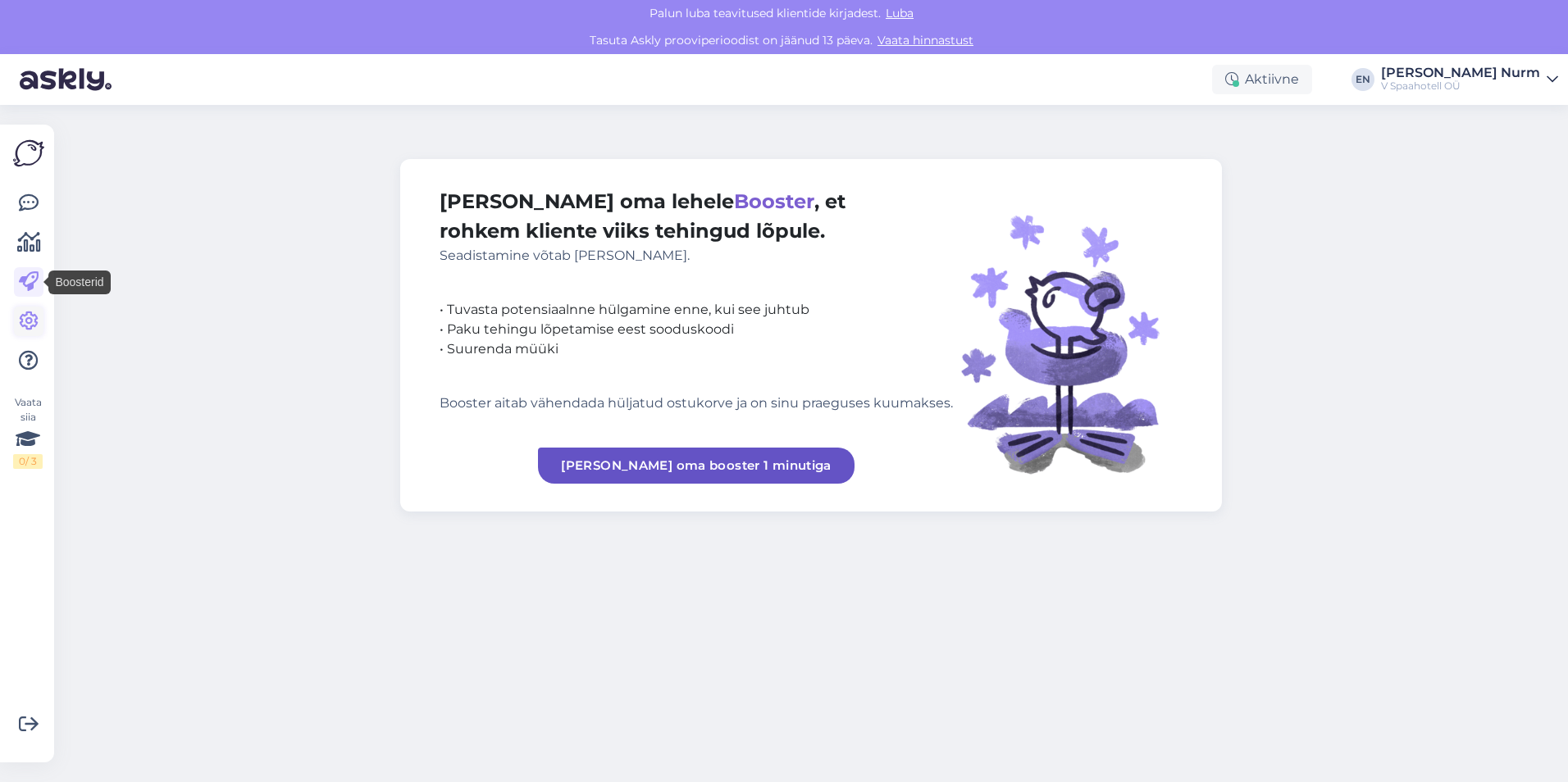
click at [22, 318] on icon at bounding box center [29, 322] width 20 height 20
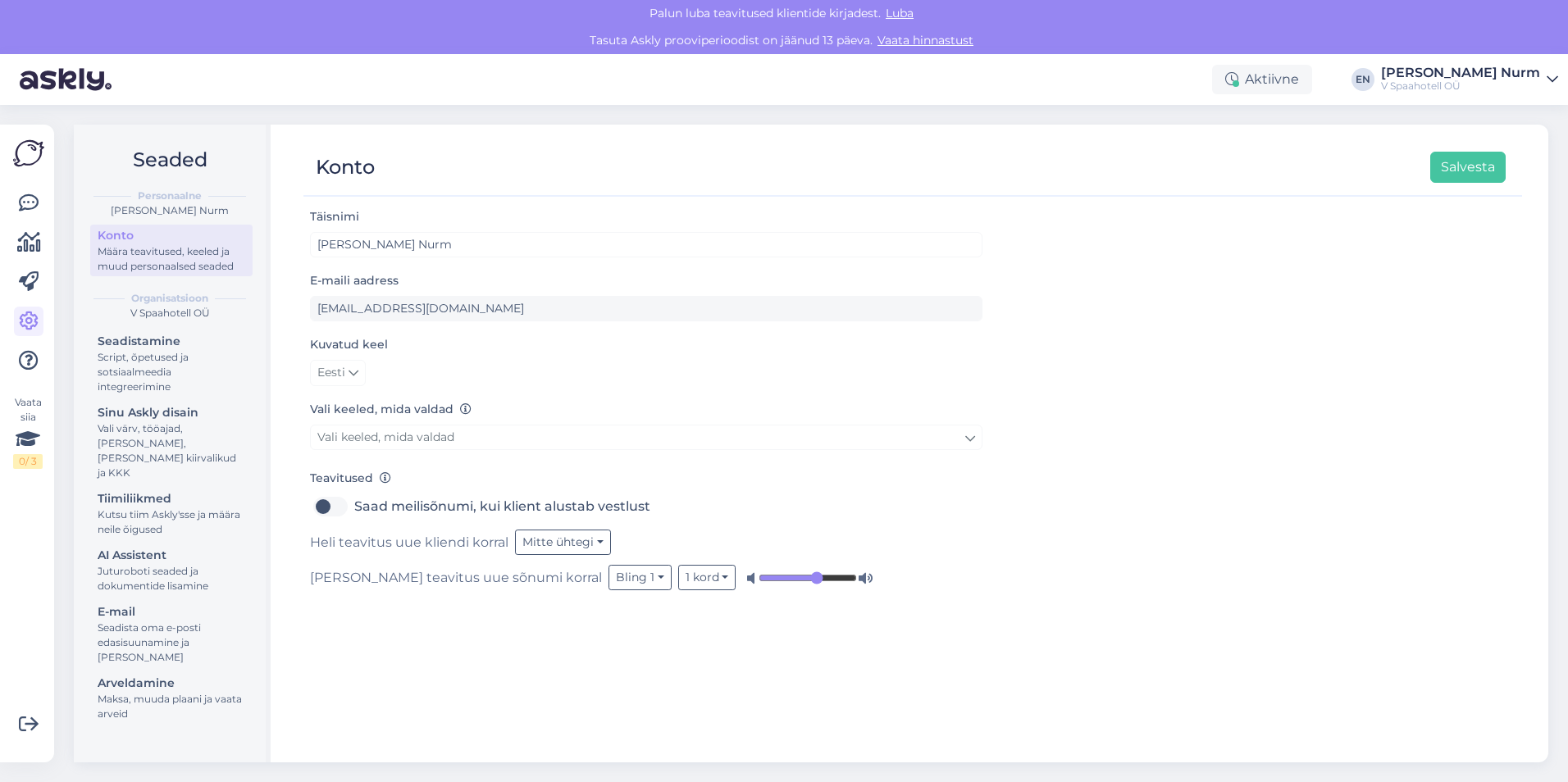
click at [174, 251] on div "Määra teavitused, keeled ja muud personaalsed seaded" at bounding box center [171, 258] width 148 height 29
click at [175, 362] on div "Script, õpetused ja sotsiaalmeedia integreerimine" at bounding box center [171, 372] width 148 height 44
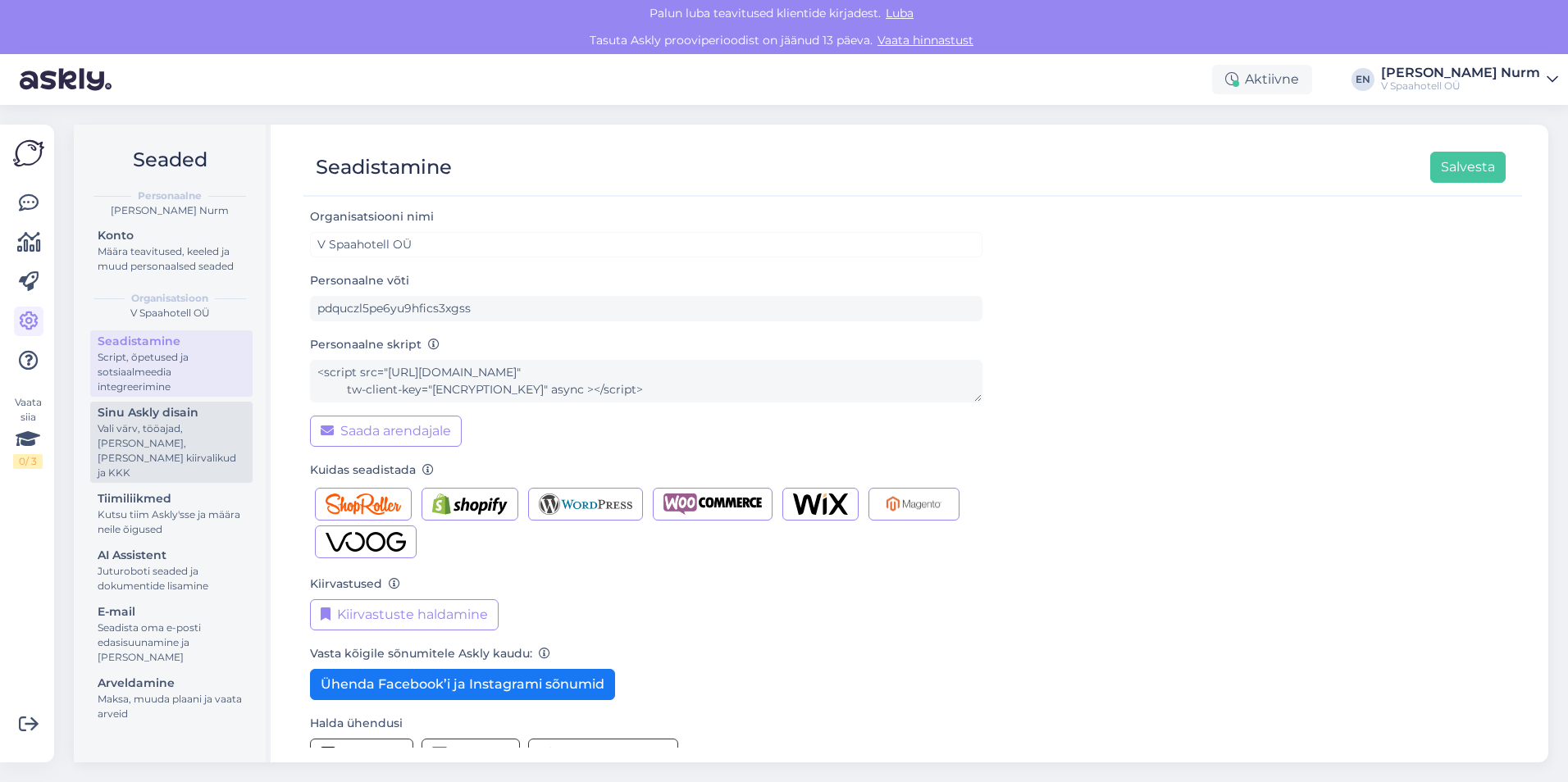
click at [157, 424] on div "Vali värv, tööajad, [PERSON_NAME], [PERSON_NAME] kiirvalikud ja KKK" at bounding box center [171, 450] width 148 height 59
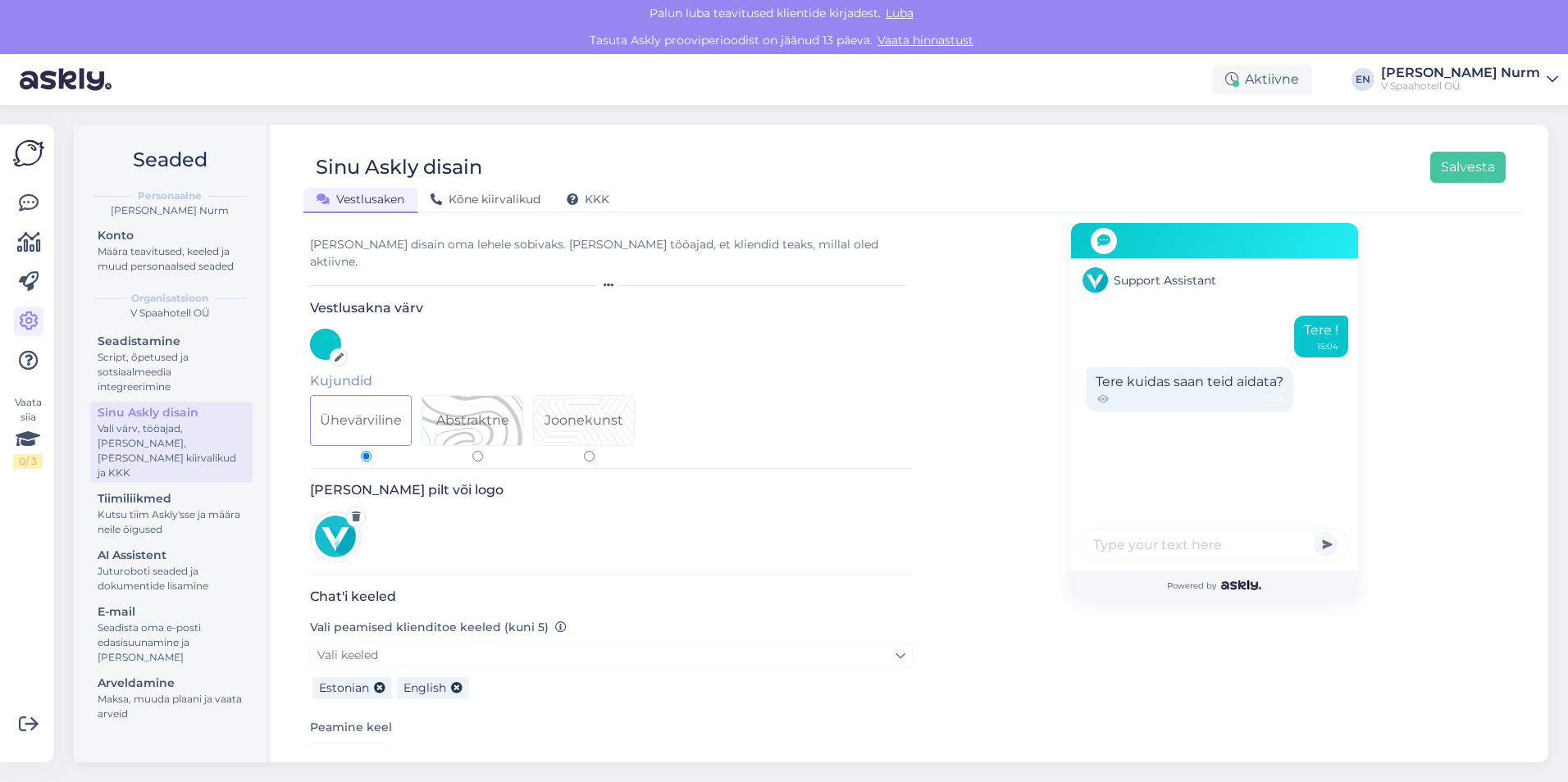
click at [544, 252] on div "[PERSON_NAME] disain oma lehele sobivaks. [PERSON_NAME] tööajad, et kliendid te…" at bounding box center [611, 253] width 602 height 34
click at [503, 197] on span "Kõne kiirvalikud" at bounding box center [485, 200] width 110 height 15
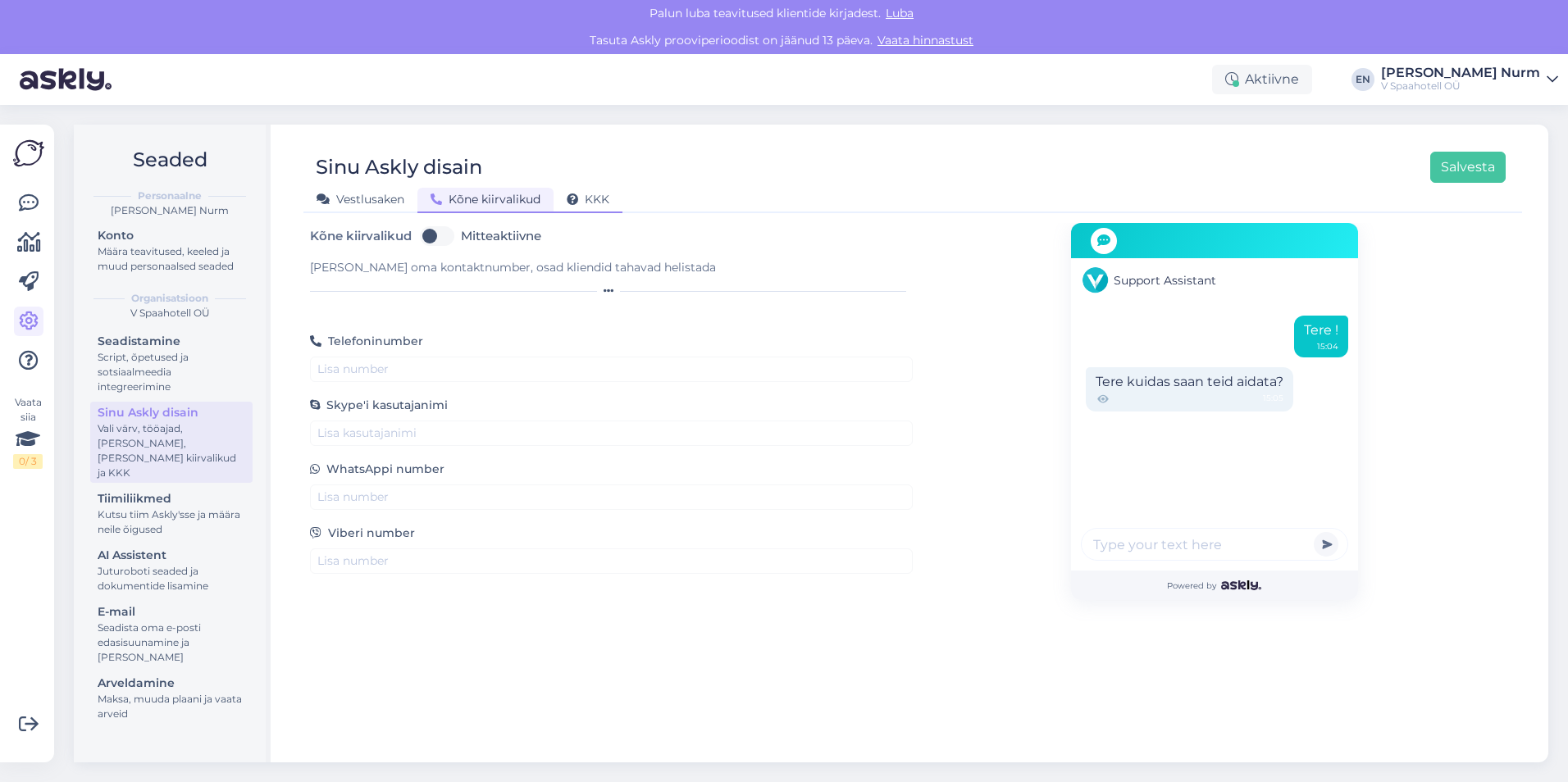
click at [593, 201] on span "KKK" at bounding box center [587, 200] width 43 height 15
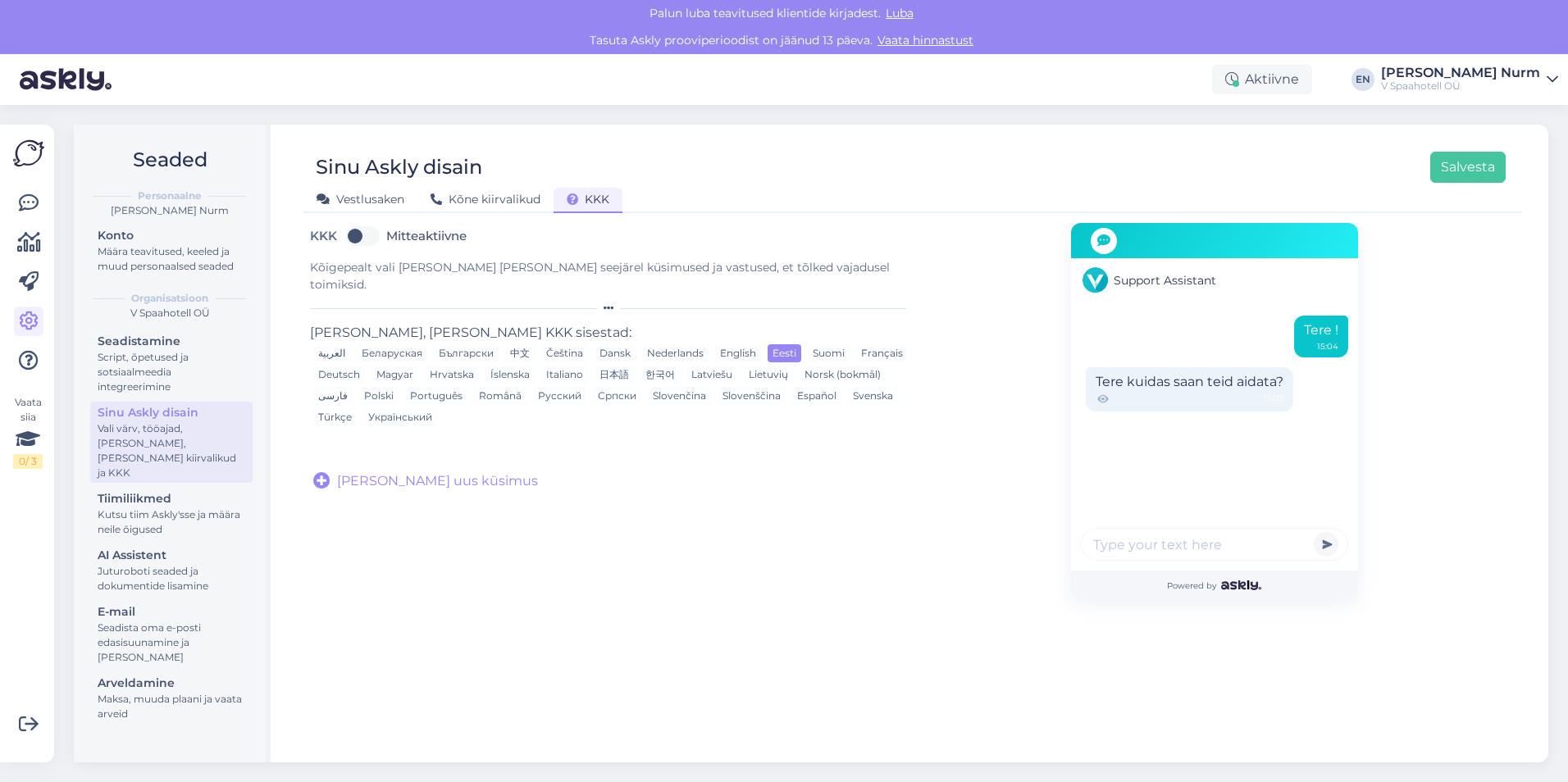
click at [428, 267] on div "Kõigepealt vali [PERSON_NAME] [PERSON_NAME] seejärel küsimused ja vastused, et …" at bounding box center [611, 276] width 602 height 34
click at [376, 266] on div "Kõigepealt vali [PERSON_NAME] [PERSON_NAME] seejärel küsimused ja vastused, et …" at bounding box center [611, 276] width 602 height 34
click at [407, 270] on div "Kõigepealt vali [PERSON_NAME] [PERSON_NAME] seejärel küsimused ja vastused, et …" at bounding box center [611, 276] width 602 height 34
click at [396, 471] on span "[PERSON_NAME] uus küsimus" at bounding box center [437, 481] width 200 height 20
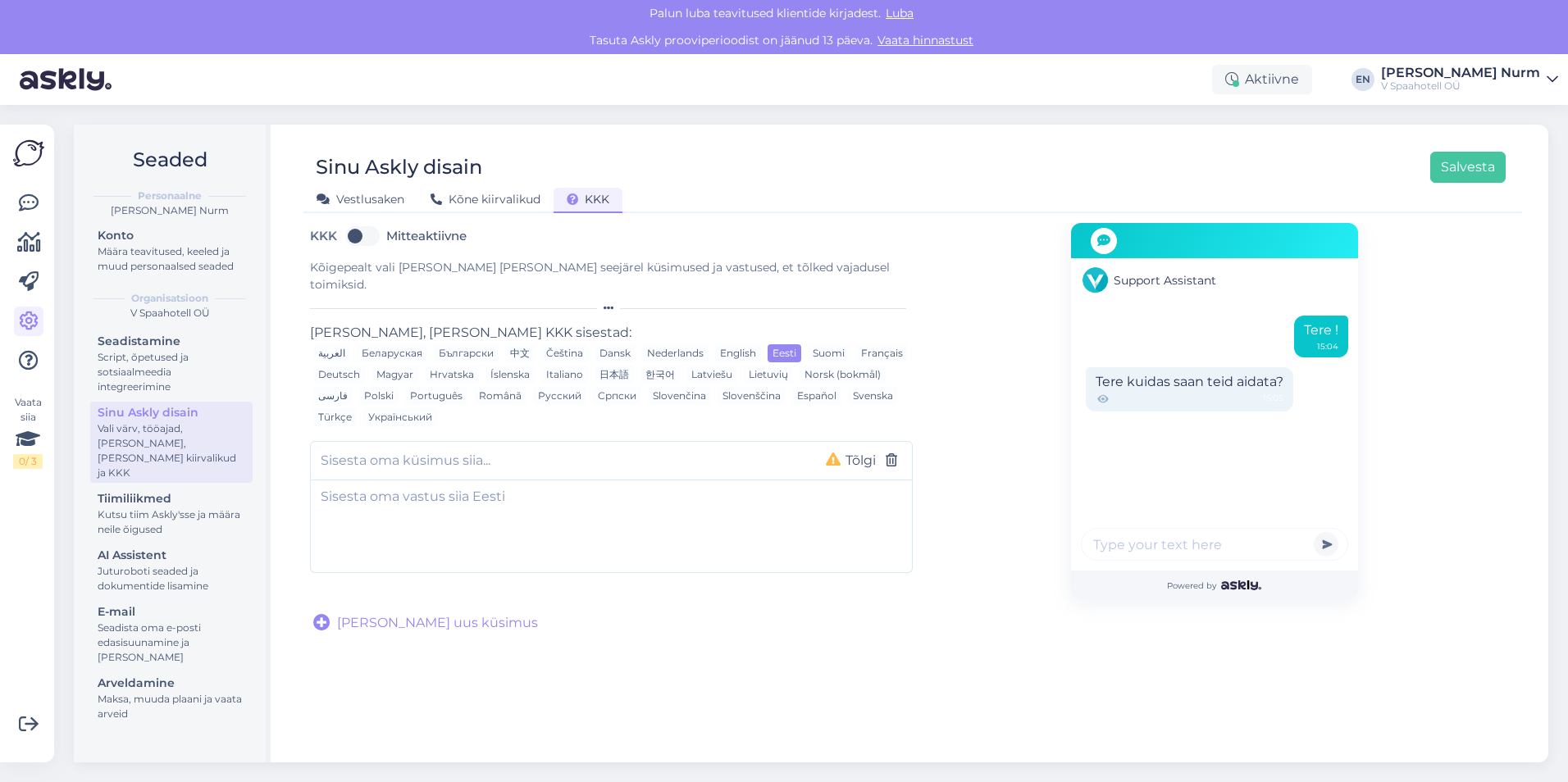
click at [398, 450] on input "text" at bounding box center [560, 461] width 479 height 22
click at [449, 441] on div "Tõlgi" at bounding box center [611, 460] width 602 height 39
click at [447, 450] on input "text" at bounding box center [560, 461] width 479 height 22
click at [429, 486] on textarea at bounding box center [611, 523] width 601 height 86
drag, startPoint x: 547, startPoint y: 447, endPoint x: 124, endPoint y: 420, distance: 423.9
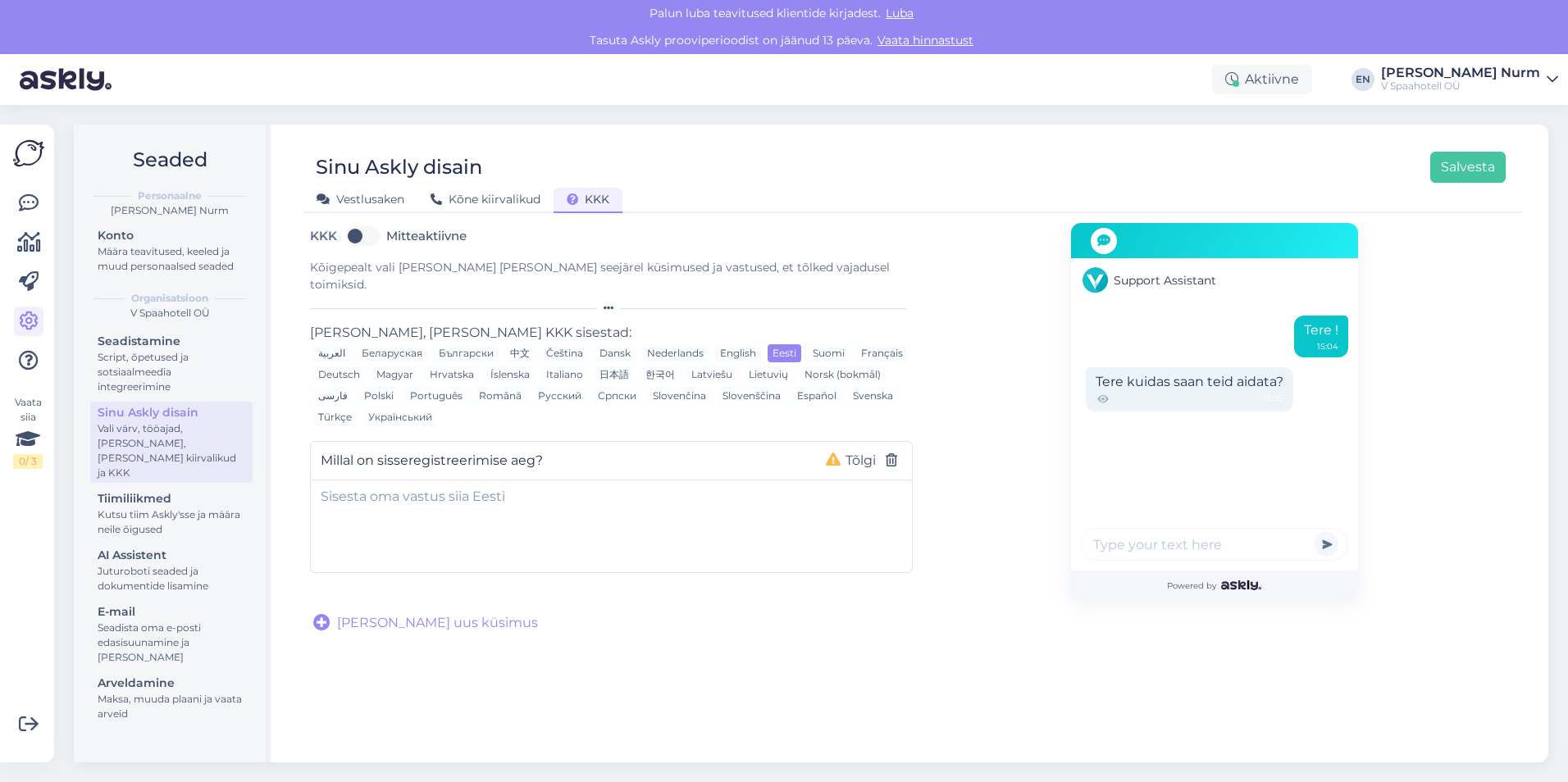
click at [124, 420] on div "Seaded Personaalne Evely Nurm Konto Määra teavitused, keeled ja muud personaals…" at bounding box center [810, 444] width 1474 height 638
click at [378, 450] on input "Millal on sisseregistreerimise aeg?" at bounding box center [560, 461] width 479 height 22
type input "Millal on hotelli sisseregistreerimise aeg?"
click at [432, 480] on textarea at bounding box center [611, 523] width 601 height 86
click at [449, 495] on textarea at bounding box center [611, 523] width 601 height 86
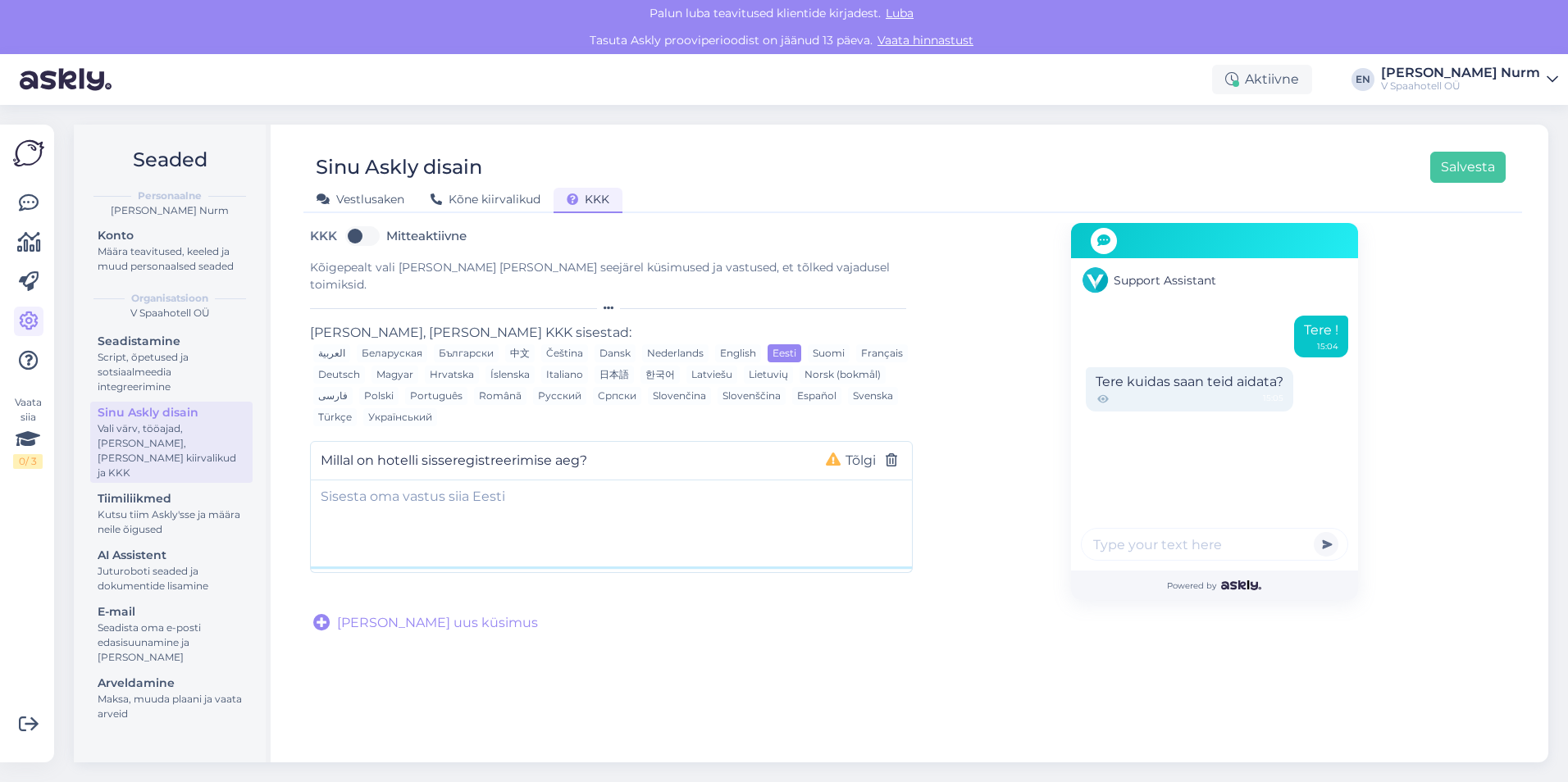
click at [403, 484] on textarea at bounding box center [611, 523] width 601 height 86
paste textarea "Hotelli sisseregistreerimine algab alates kell 16:00. Ootame Teid rõõmuga saabu…"
drag, startPoint x: 870, startPoint y: 476, endPoint x: 794, endPoint y: 480, distance: 76.1
click at [794, 480] on textarea "Hotelli sisseregistreerimine algab alates kell 16:00. Ootame Teid rõõmuga saabu…" at bounding box center [611, 523] width 601 height 86
click at [780, 616] on div "KKK Mitteaktiivne Kõigepealt vali keel ja lisa seejärel küsimused ja vastused, …" at bounding box center [912, 485] width 1218 height 525
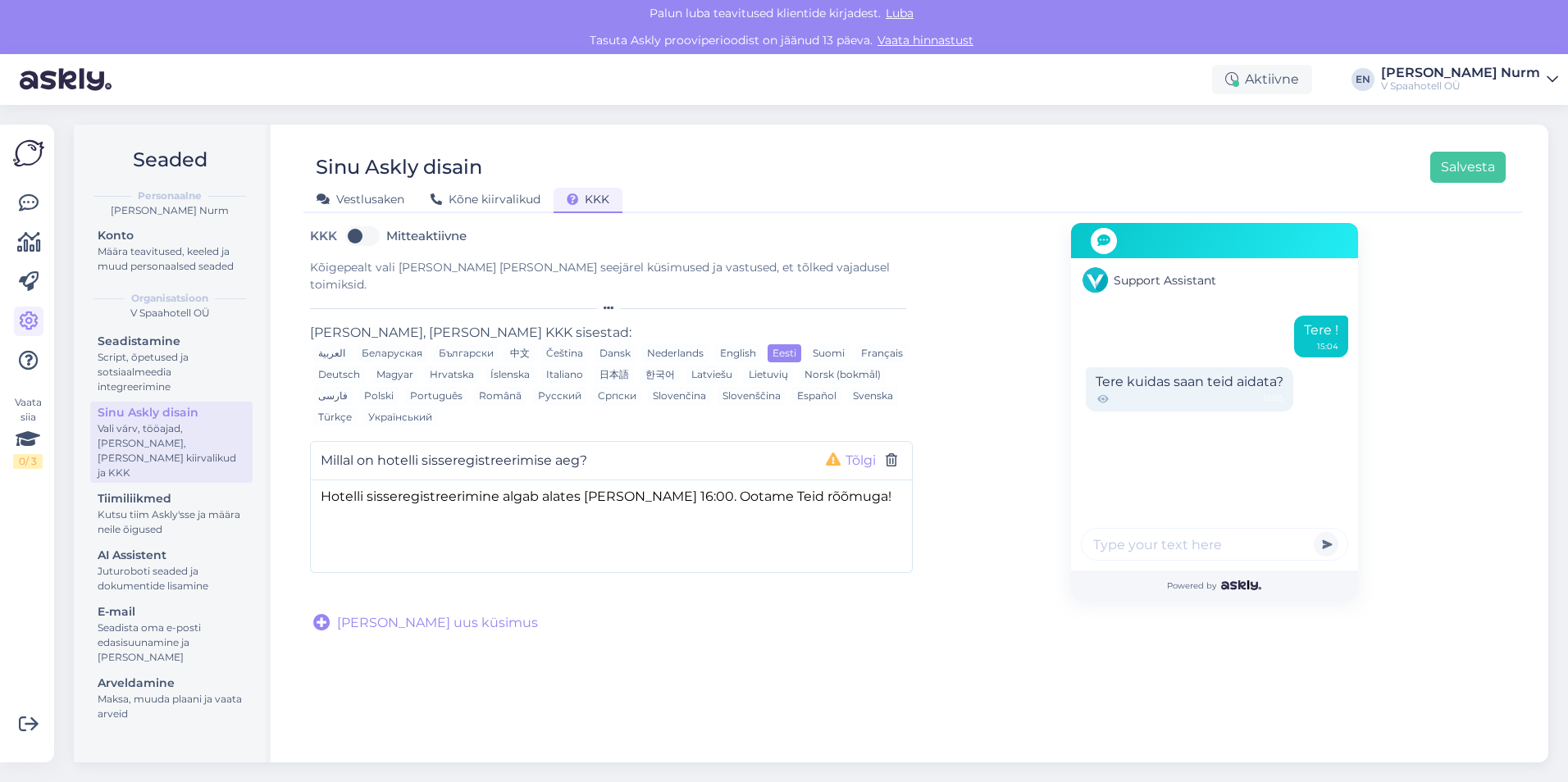
click at [851, 450] on button "Tõlgi" at bounding box center [860, 461] width 40 height 22
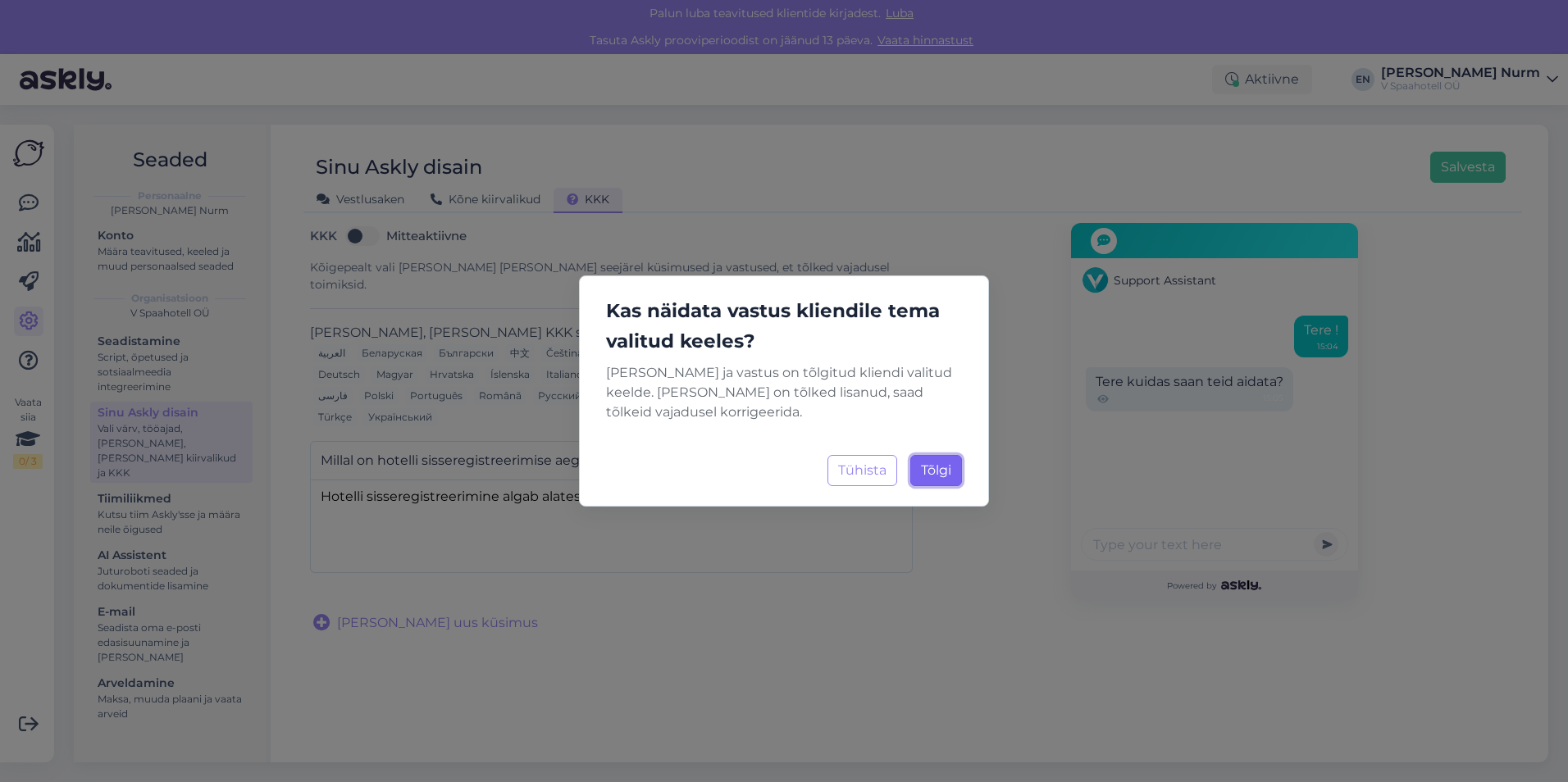
click at [946, 468] on span "Tõlgi" at bounding box center [936, 470] width 30 height 16
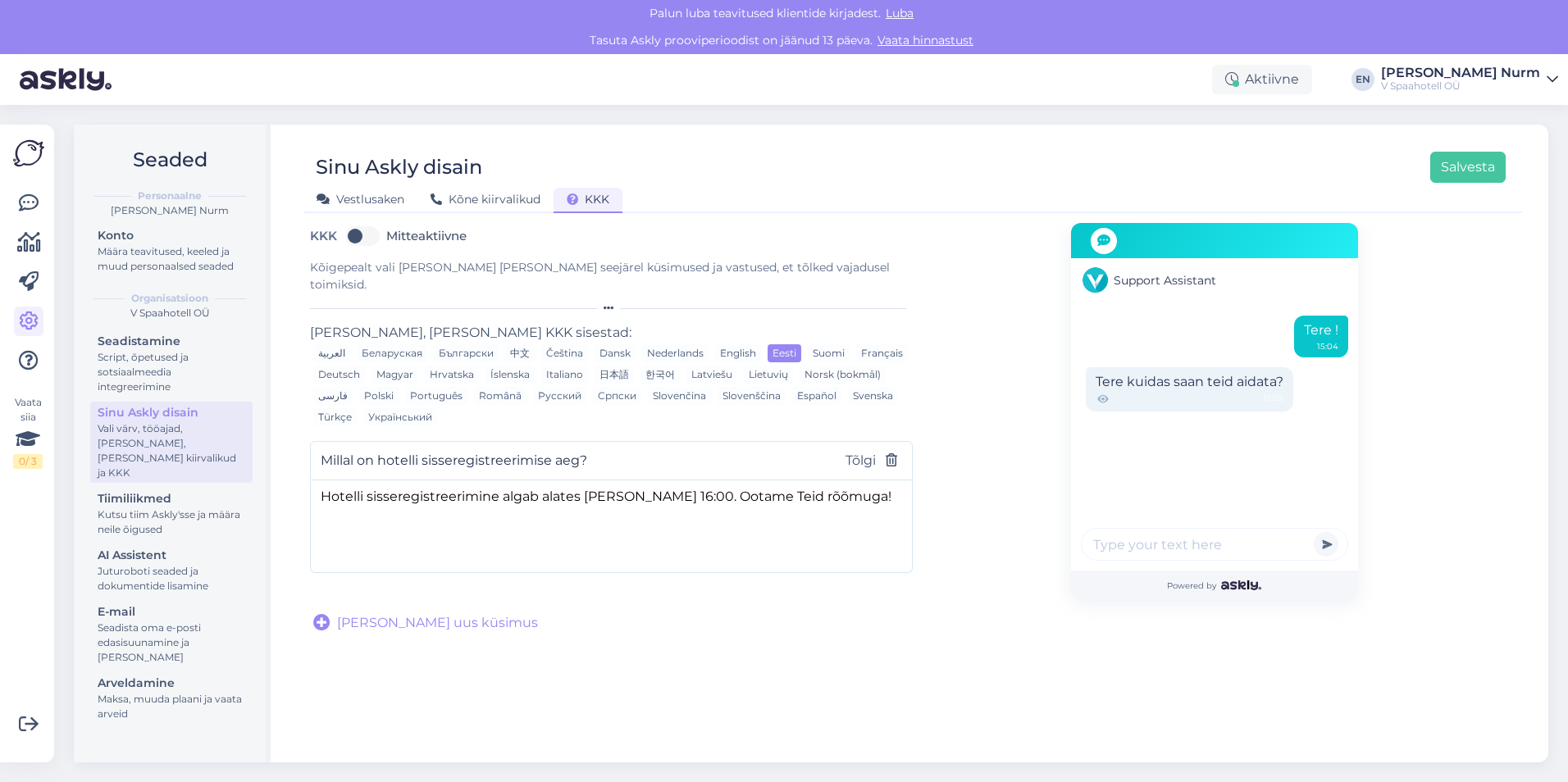
click at [365, 613] on span "[PERSON_NAME] uus küsimus" at bounding box center [437, 623] width 200 height 20
click at [860, 450] on button "Tõlgi" at bounding box center [860, 461] width 40 height 22
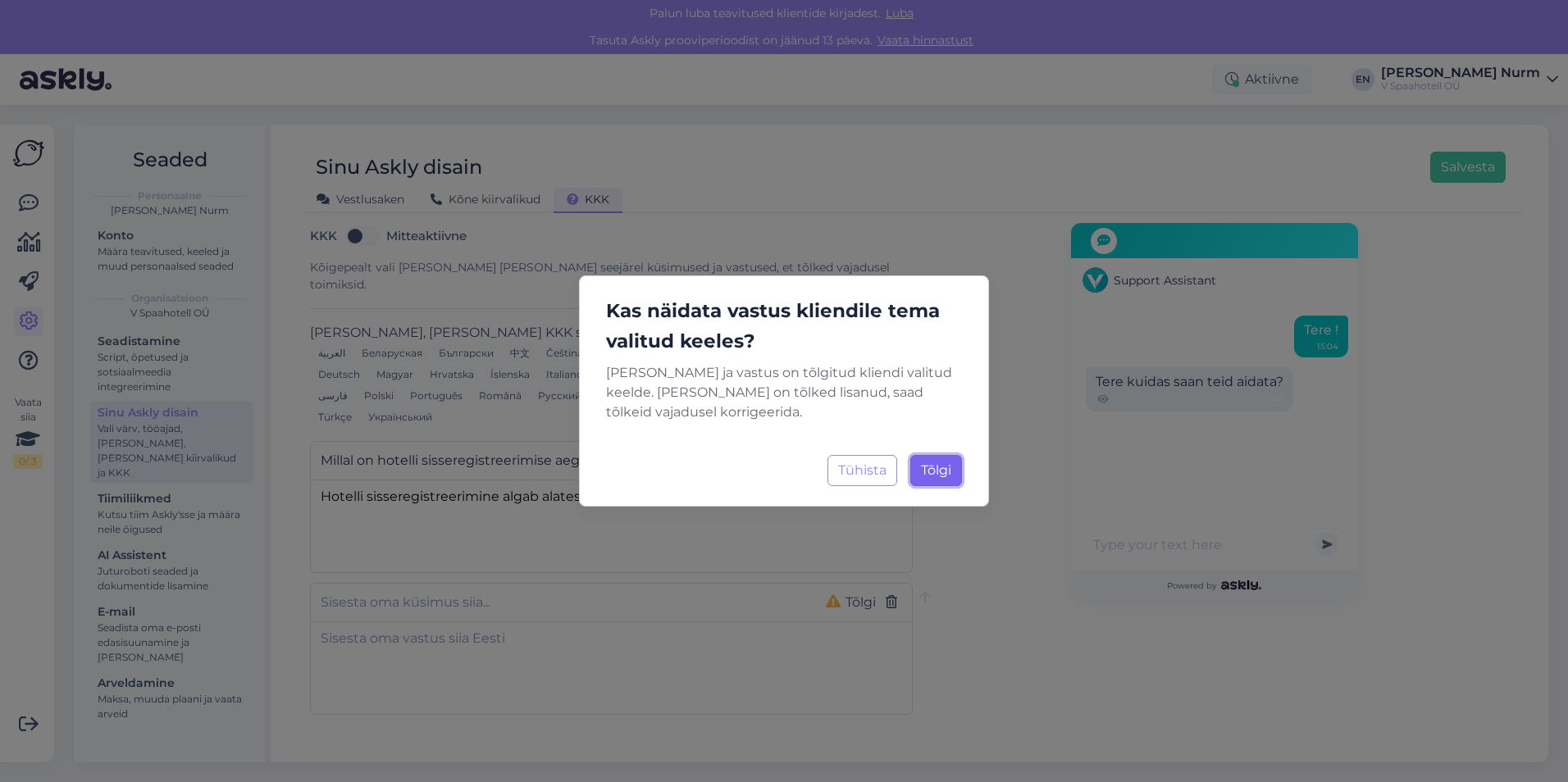
click at [928, 481] on button "Tõlgi Laadimine..." at bounding box center [936, 470] width 52 height 31
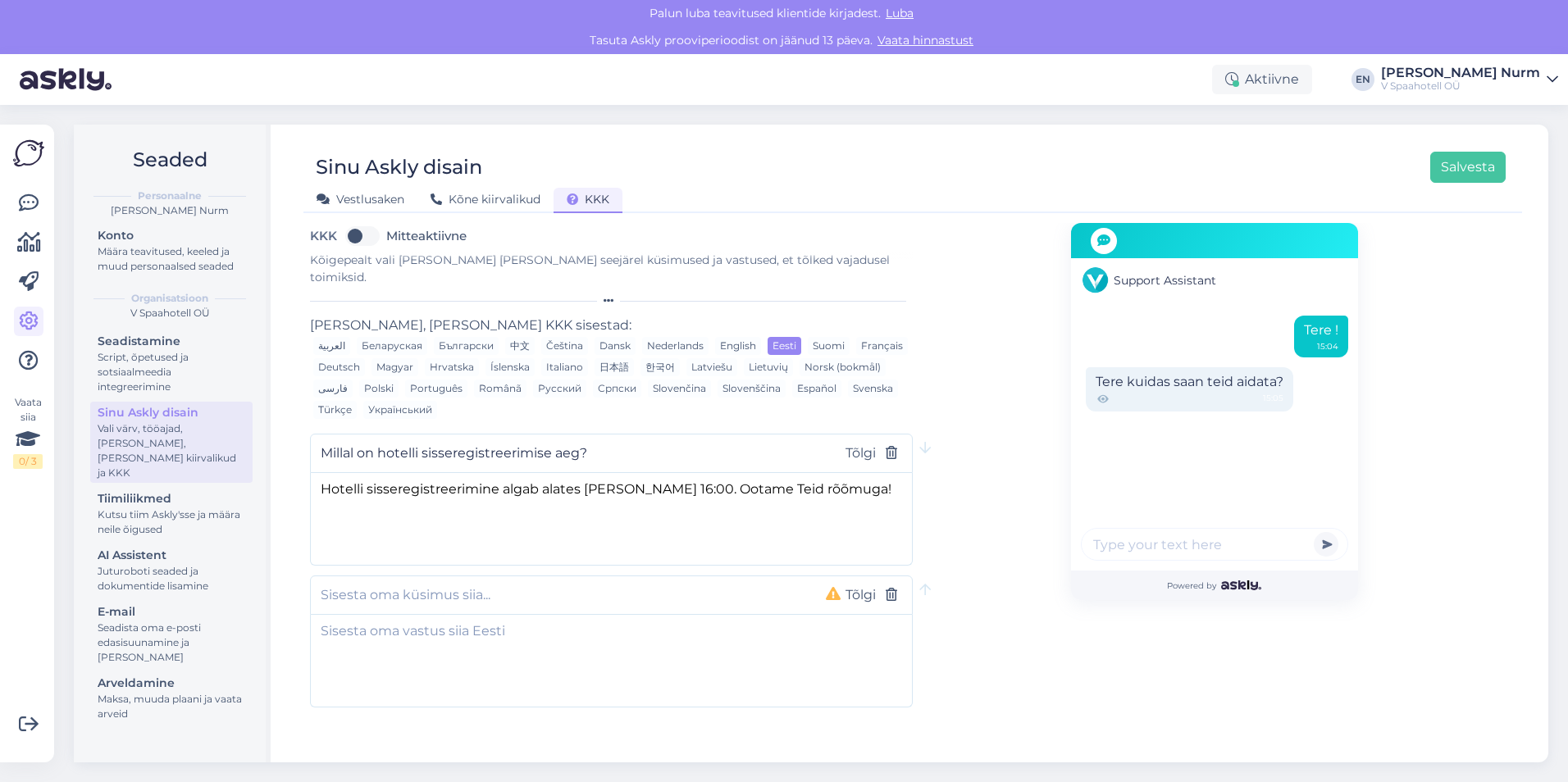
scroll to position [10, 0]
click at [469, 582] on input "text" at bounding box center [560, 593] width 479 height 22
click at [646, 470] on textarea "Hotelli sisseregistreerimine algab alates [PERSON_NAME] 16:00. Ootame Teid rõõm…" at bounding box center [611, 513] width 601 height 86
click at [675, 495] on textarea "Hotelli sisseregistreerimine algab alates [PERSON_NAME] 16:00. Ootame Teid rõõm…" at bounding box center [611, 513] width 601 height 86
click at [643, 470] on textarea "Hotelli sisseregistreerimine algab alates [PERSON_NAME] 16:00. Ootame Teid rõõm…" at bounding box center [611, 513] width 601 height 86
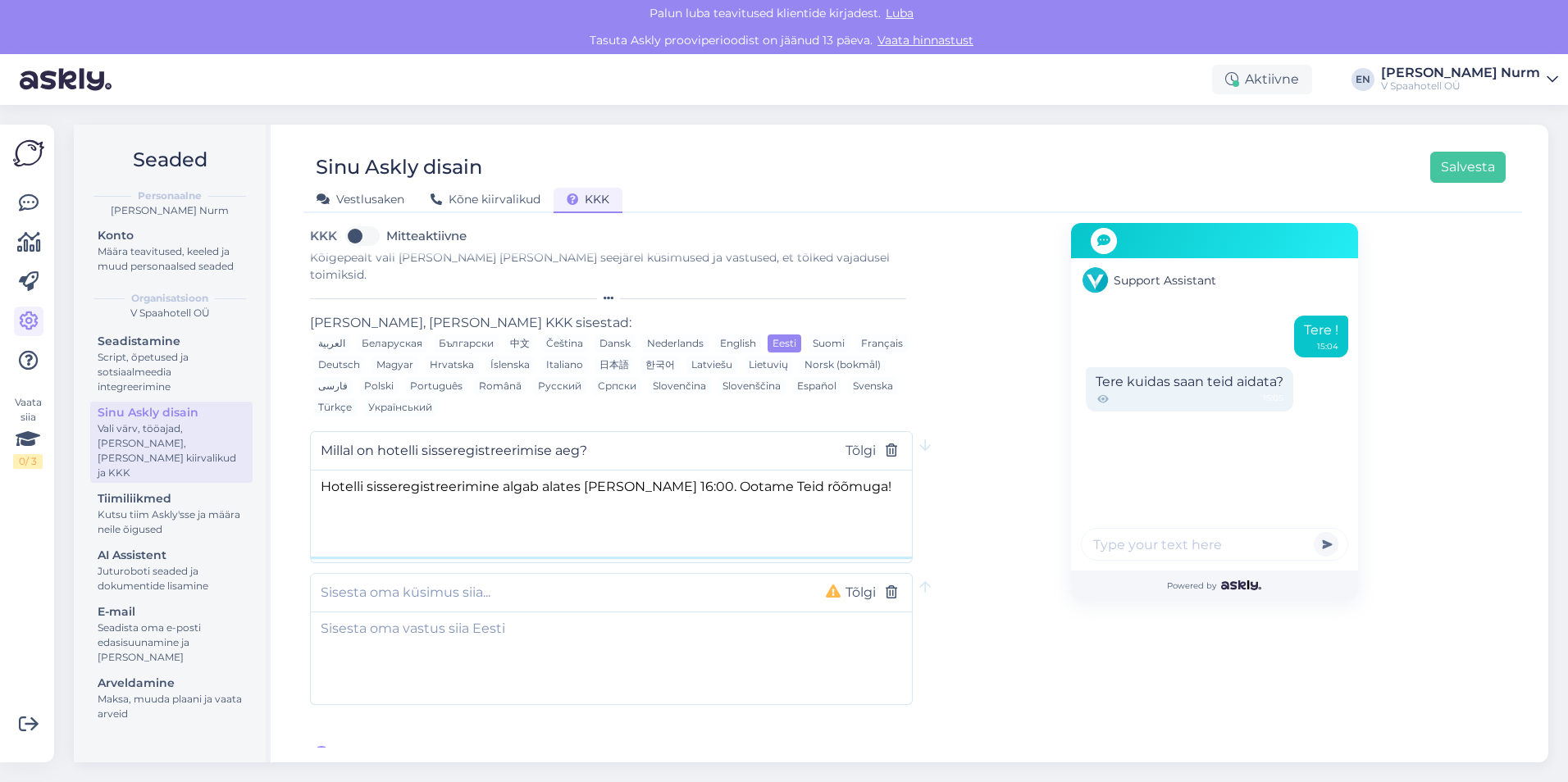
click at [649, 470] on textarea "Hotelli sisseregistreerimine algab alates [PERSON_NAME] 16:00. Ootame Teid rõõm…" at bounding box center [611, 513] width 601 height 86
type textarea "Hotelli sisseregistreerimine algab alates [PERSON_NAME] 16:00. Ootame Teid rõõm…"
click at [405, 593] on div "Tõlgi" at bounding box center [611, 592] width 602 height 39
click at [406, 589] on div "Tõlgi" at bounding box center [611, 592] width 602 height 39
click at [414, 582] on input "text" at bounding box center [560, 593] width 479 height 22
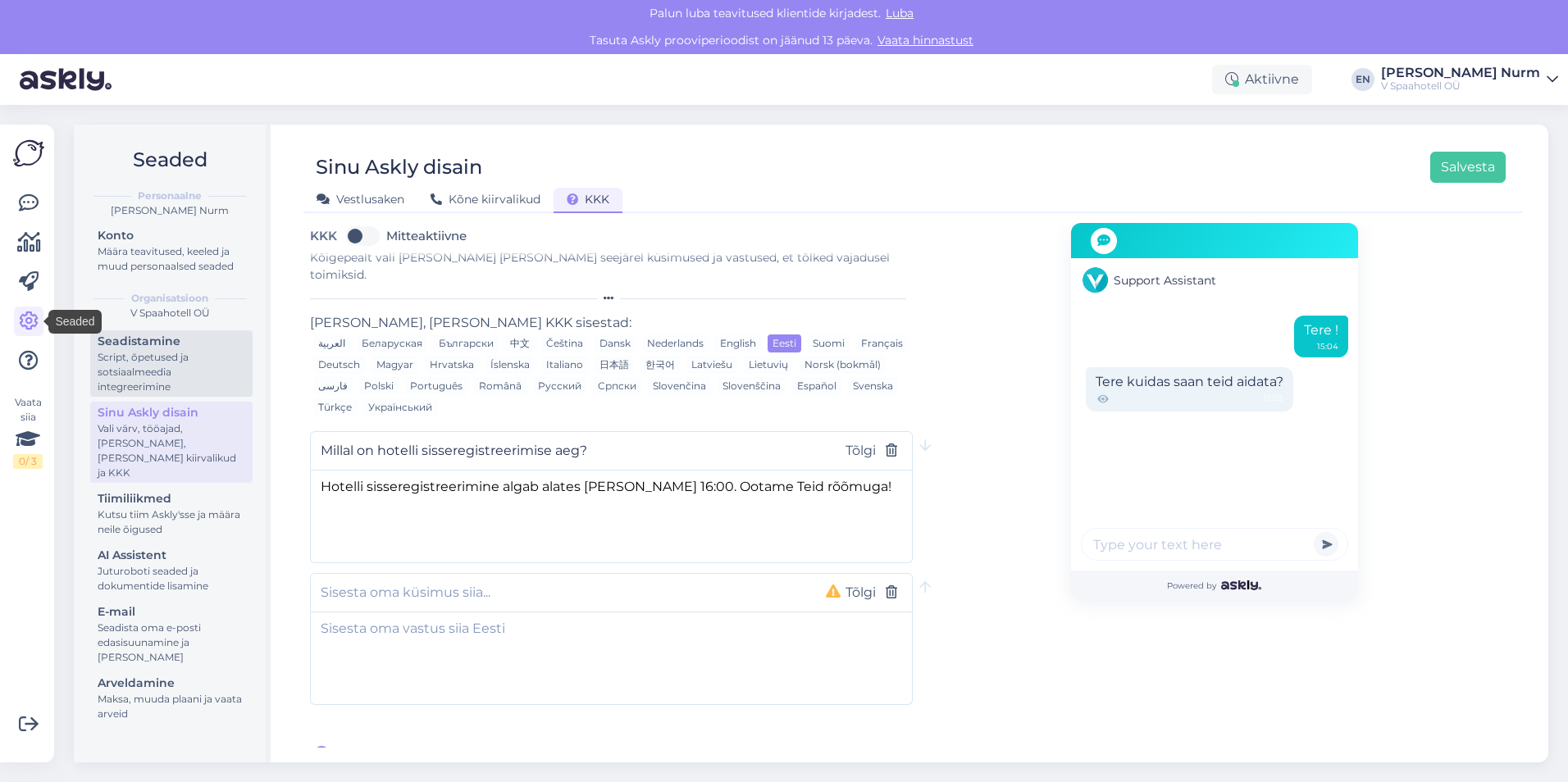
click at [155, 377] on div "Script, õpetused ja sotsiaalmeedia integreerimine" at bounding box center [171, 372] width 148 height 44
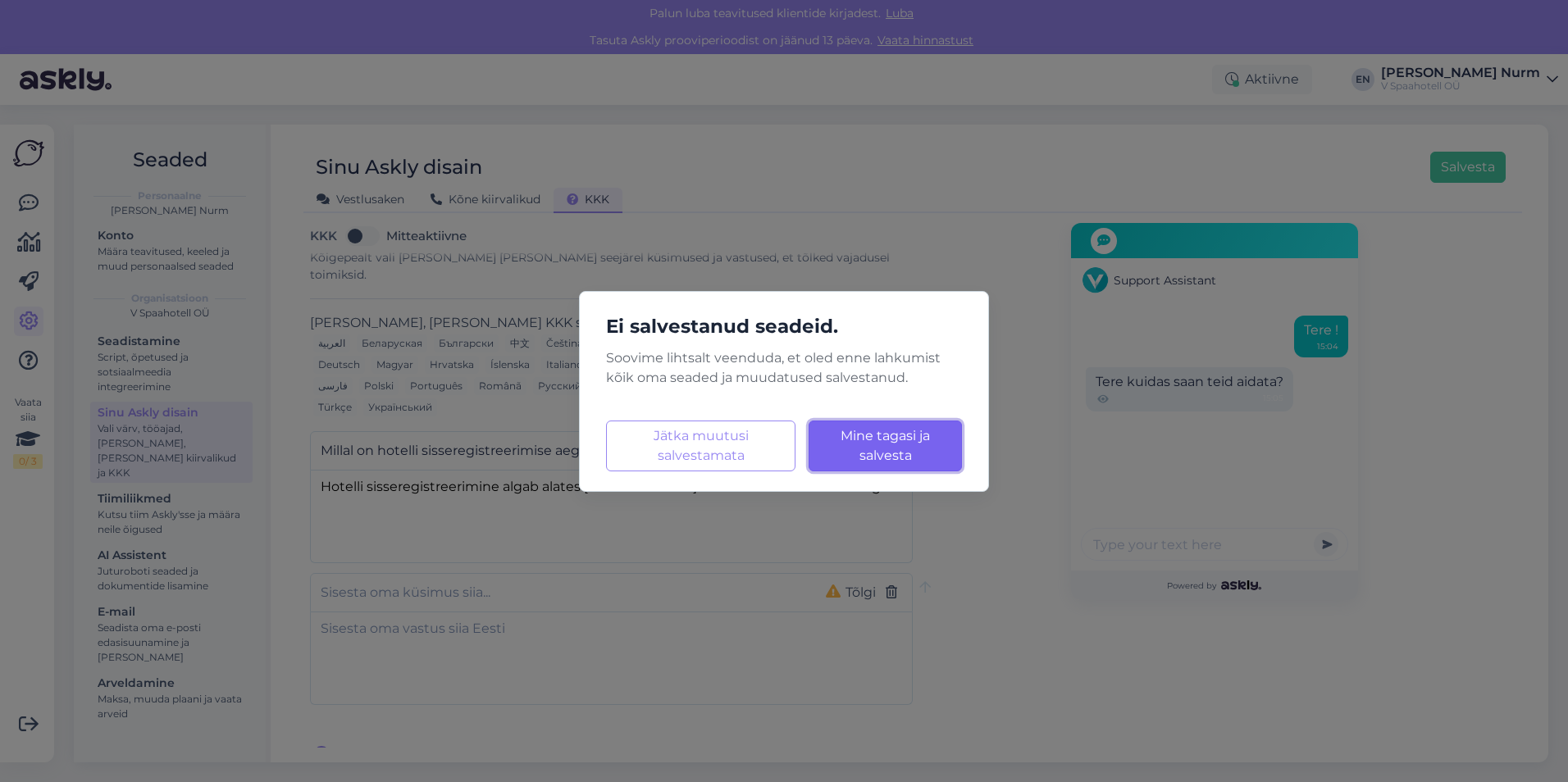
click at [911, 443] on span "Mine tagasi ja salvesta" at bounding box center [885, 445] width 89 height 35
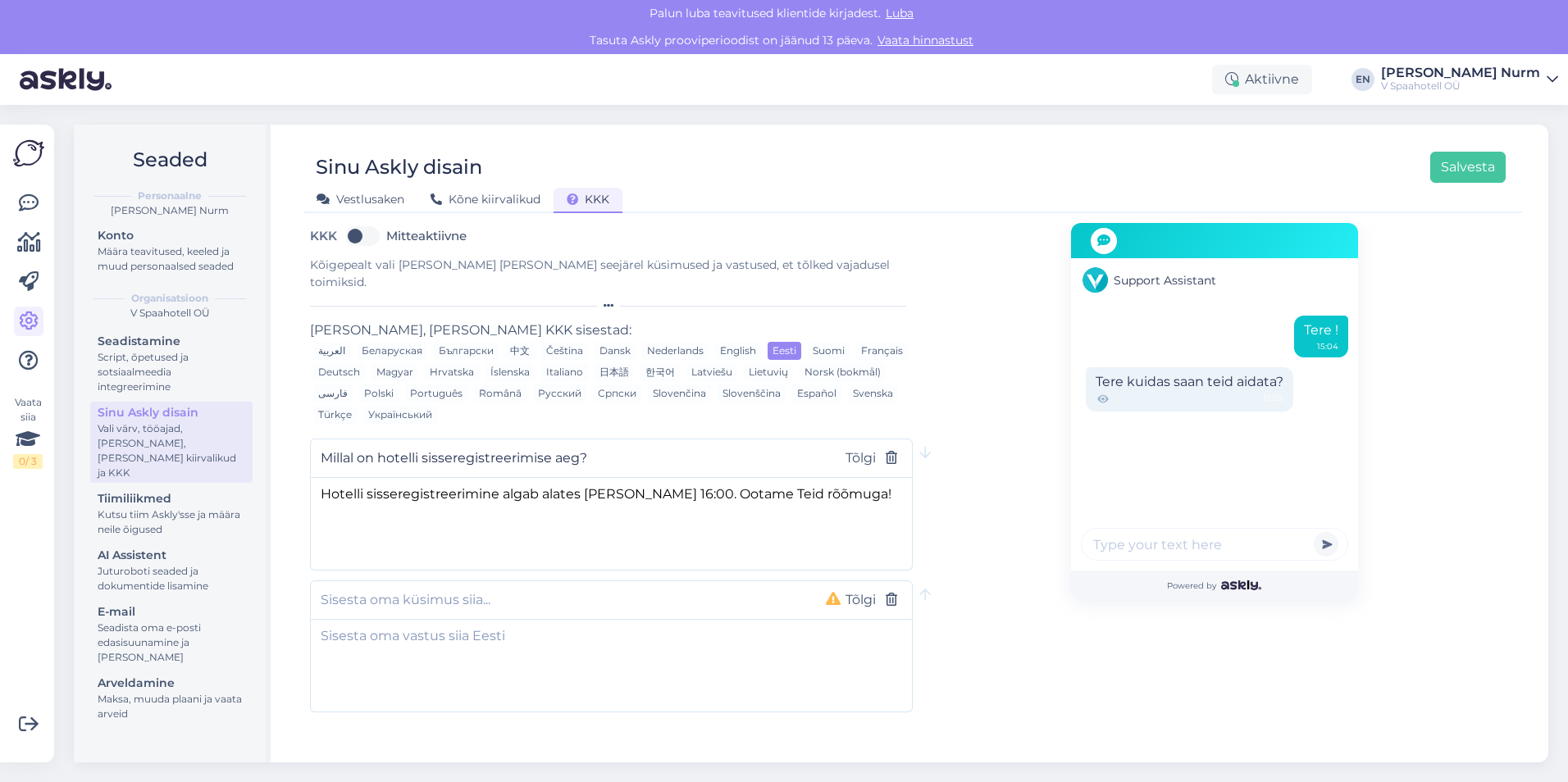
scroll to position [0, 0]
click at [1440, 169] on button "Salvesta" at bounding box center [1468, 167] width 75 height 31
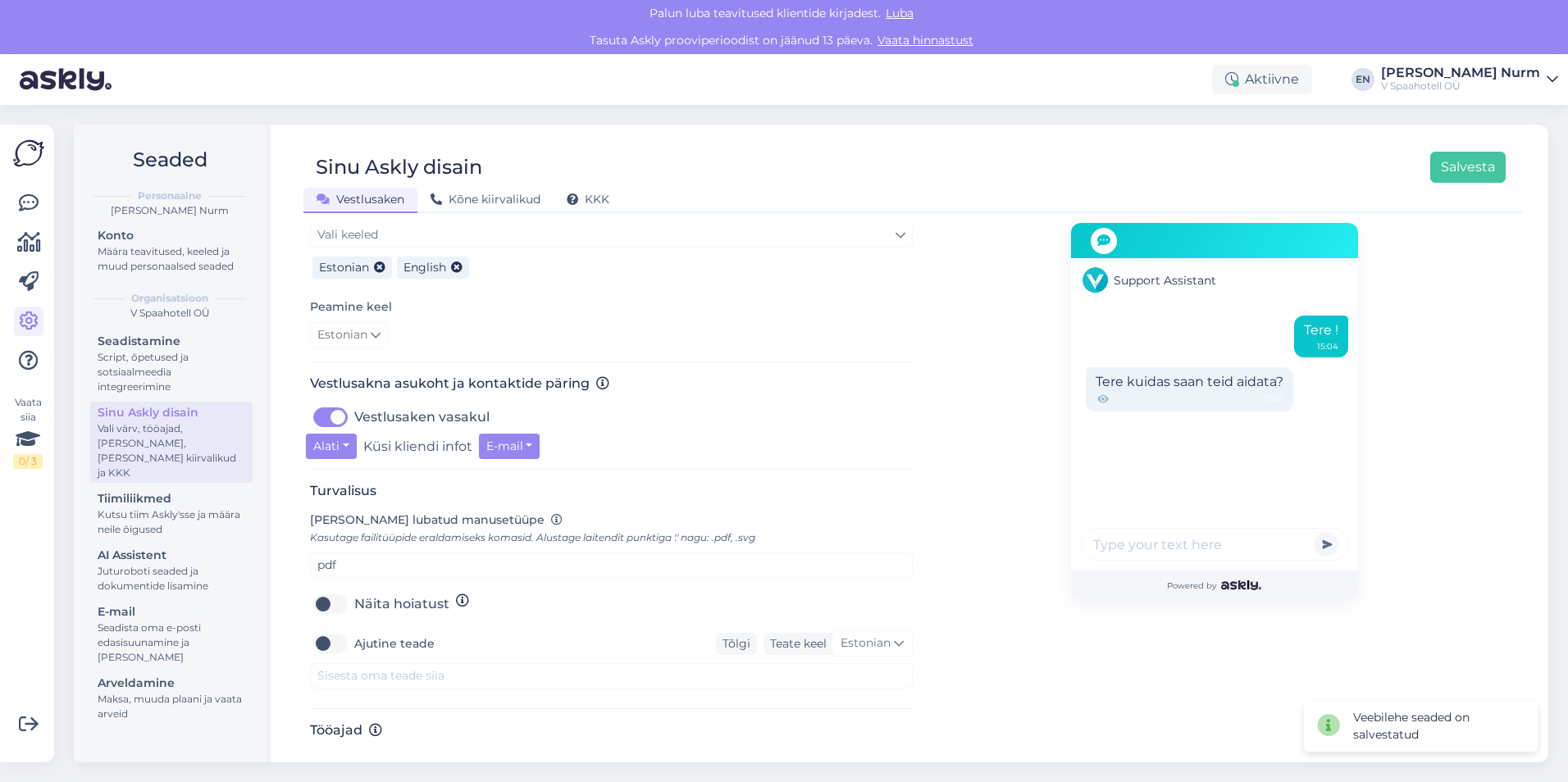
scroll to position [426, 0]
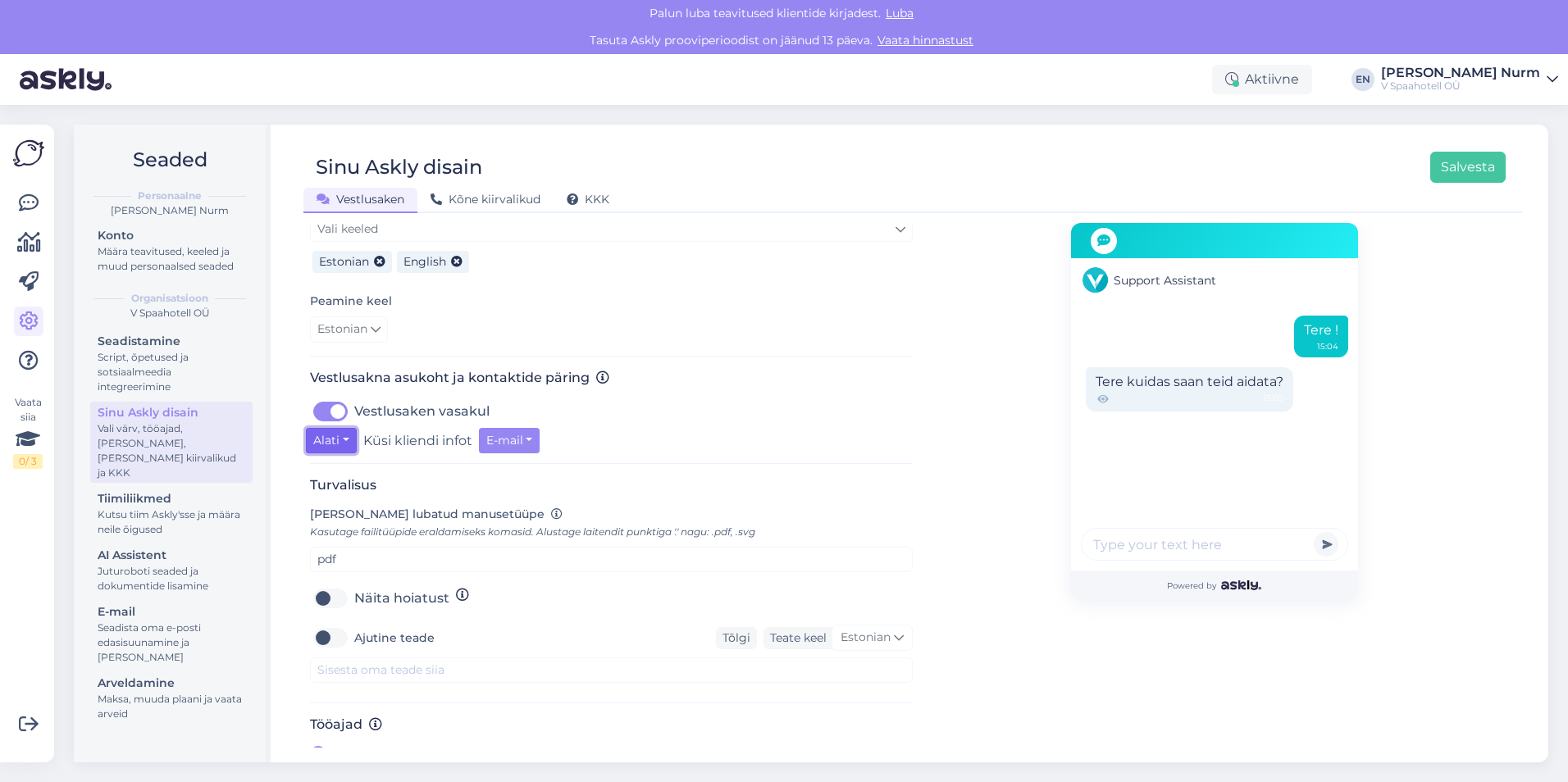
click at [336, 428] on button "Alati" at bounding box center [331, 440] width 51 height 25
click at [376, 488] on link "Kui oled eemal" at bounding box center [374, 500] width 137 height 26
click at [674, 428] on div "Kui oled eemal Mitte kunagi Kui oled eemal Alati Küsi kliendi infot E-mail" at bounding box center [611, 440] width 611 height 25
click at [1466, 185] on div "Vestlusaken Kõne kiirvalikud KKK" at bounding box center [904, 197] width 1202 height 28
click at [1478, 165] on button "Salvesta" at bounding box center [1468, 167] width 75 height 31
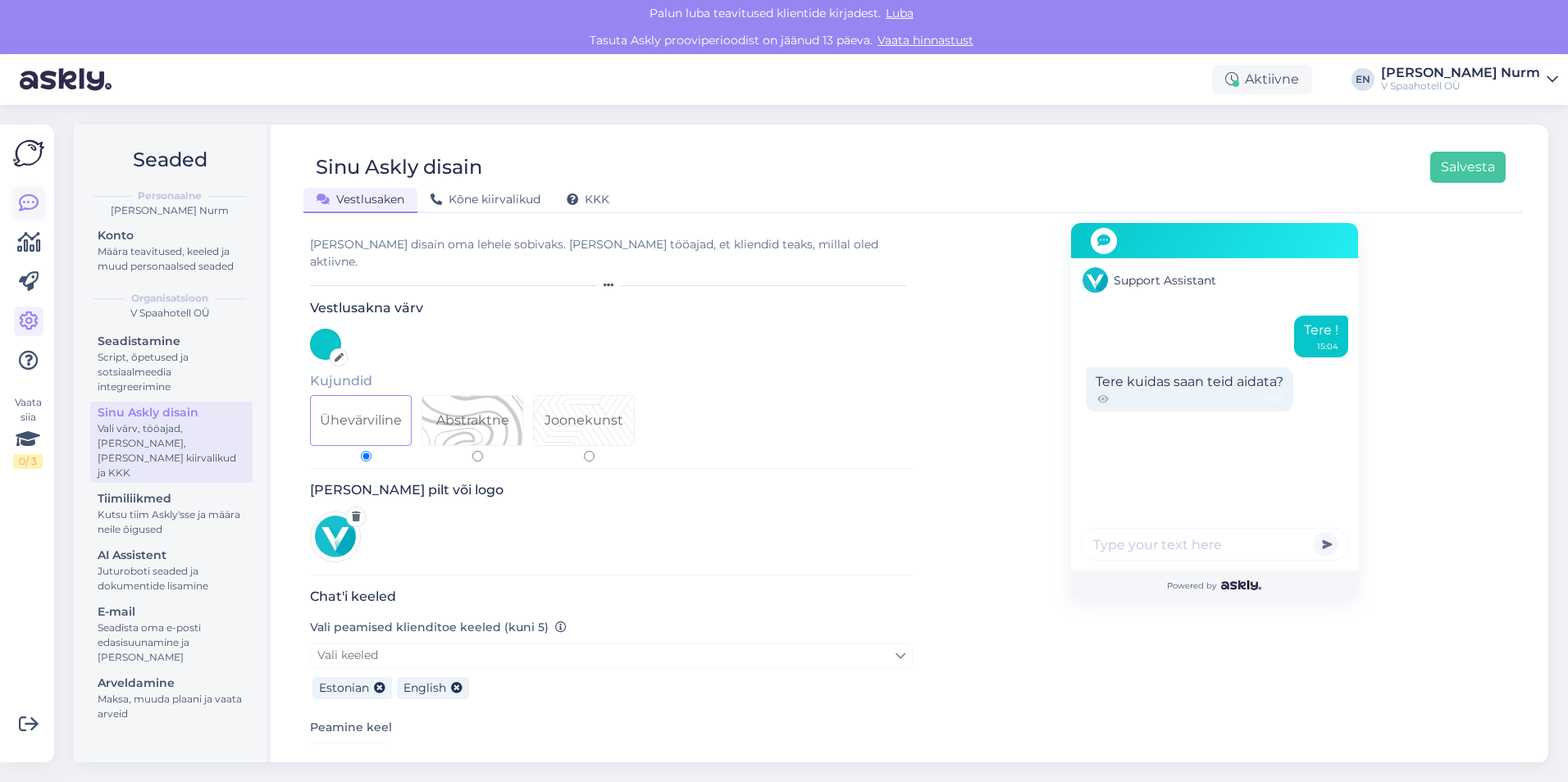
click at [29, 199] on icon at bounding box center [29, 204] width 20 height 20
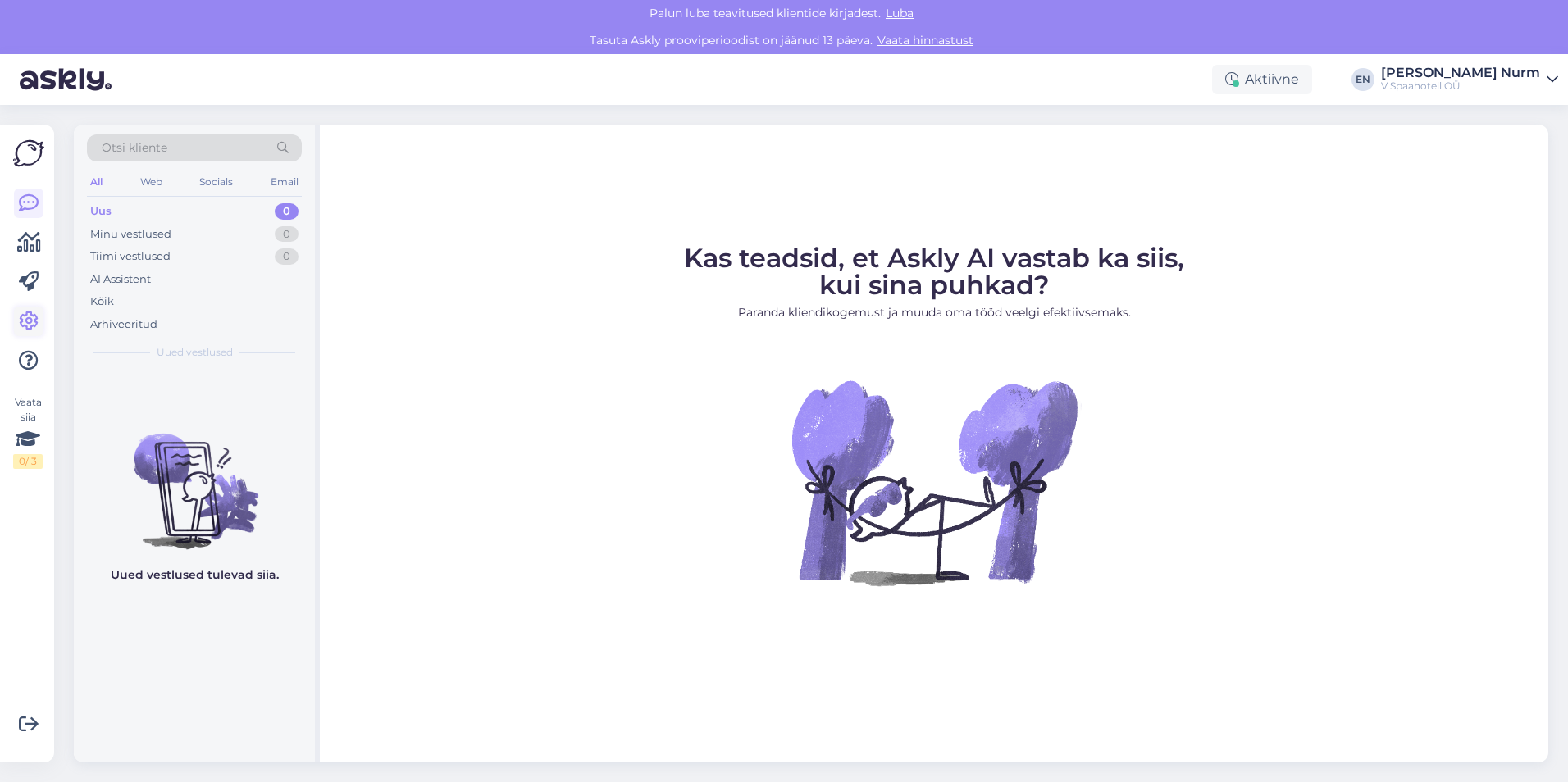
click at [27, 313] on icon at bounding box center [29, 322] width 20 height 20
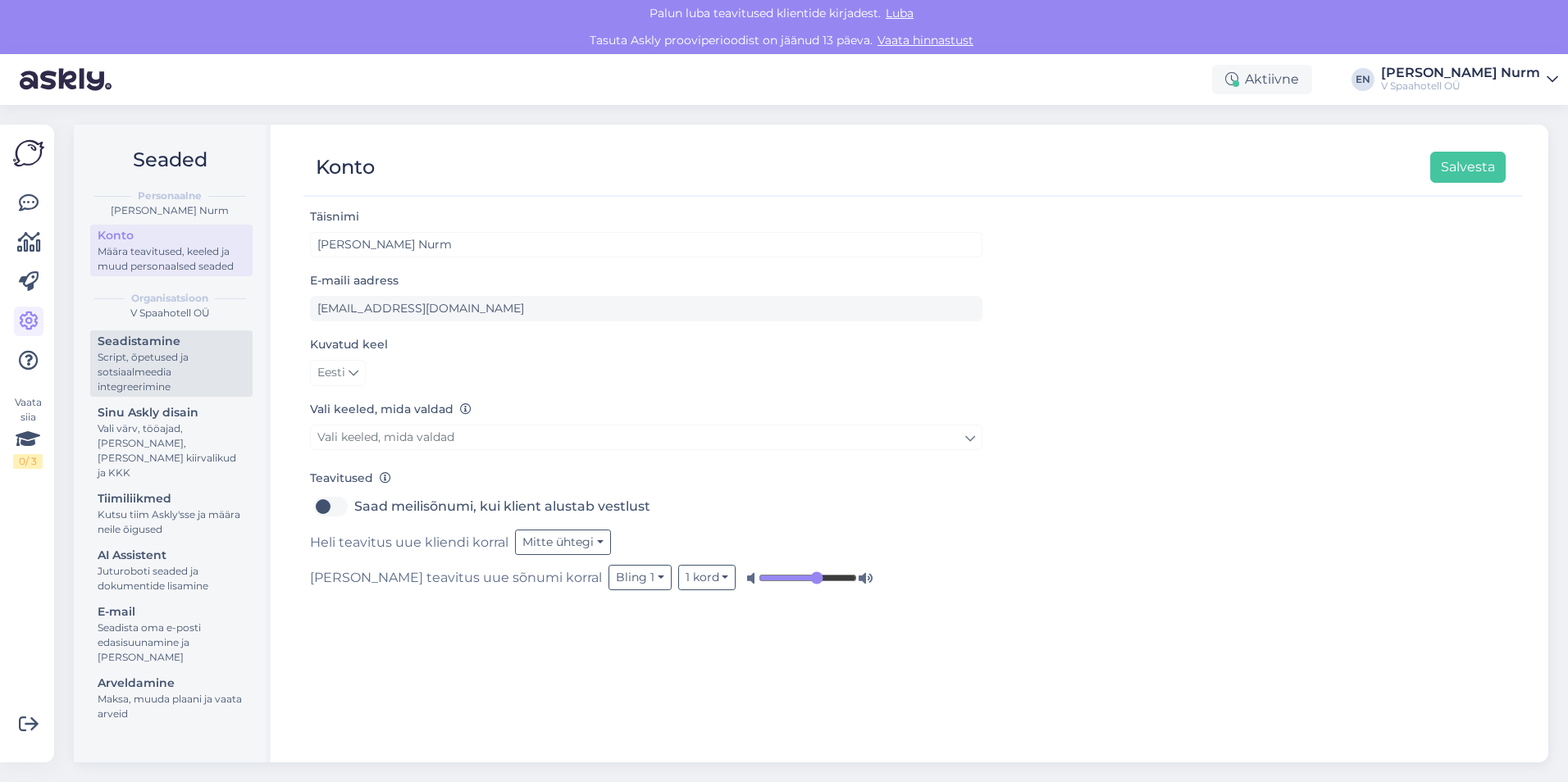
click at [155, 352] on div "Script, õpetused ja sotsiaalmeedia integreerimine" at bounding box center [171, 372] width 148 height 44
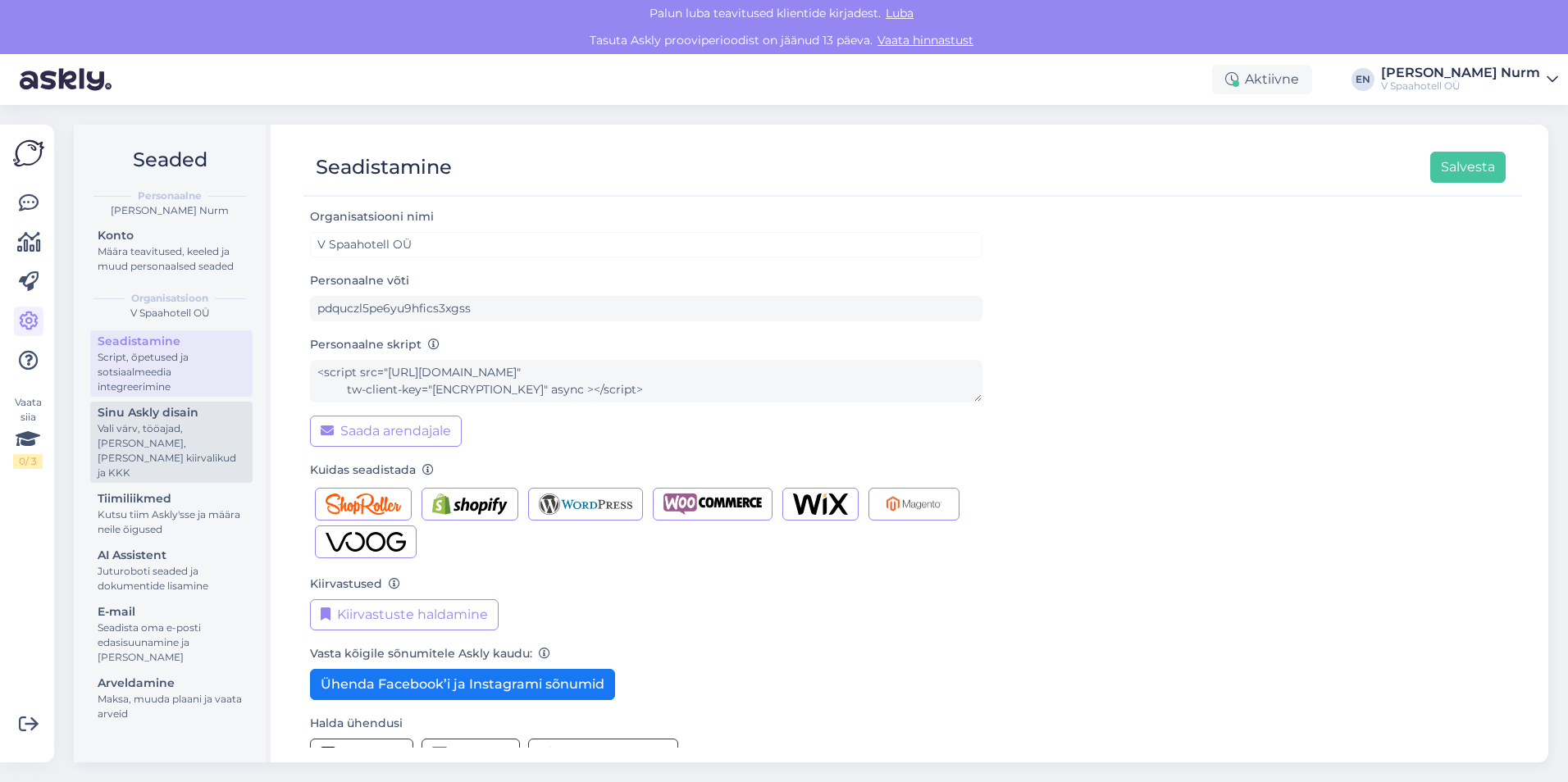
click at [144, 433] on div "Vali värv, tööajad, [PERSON_NAME], [PERSON_NAME] kiirvalikud ja KKK" at bounding box center [171, 450] width 148 height 59
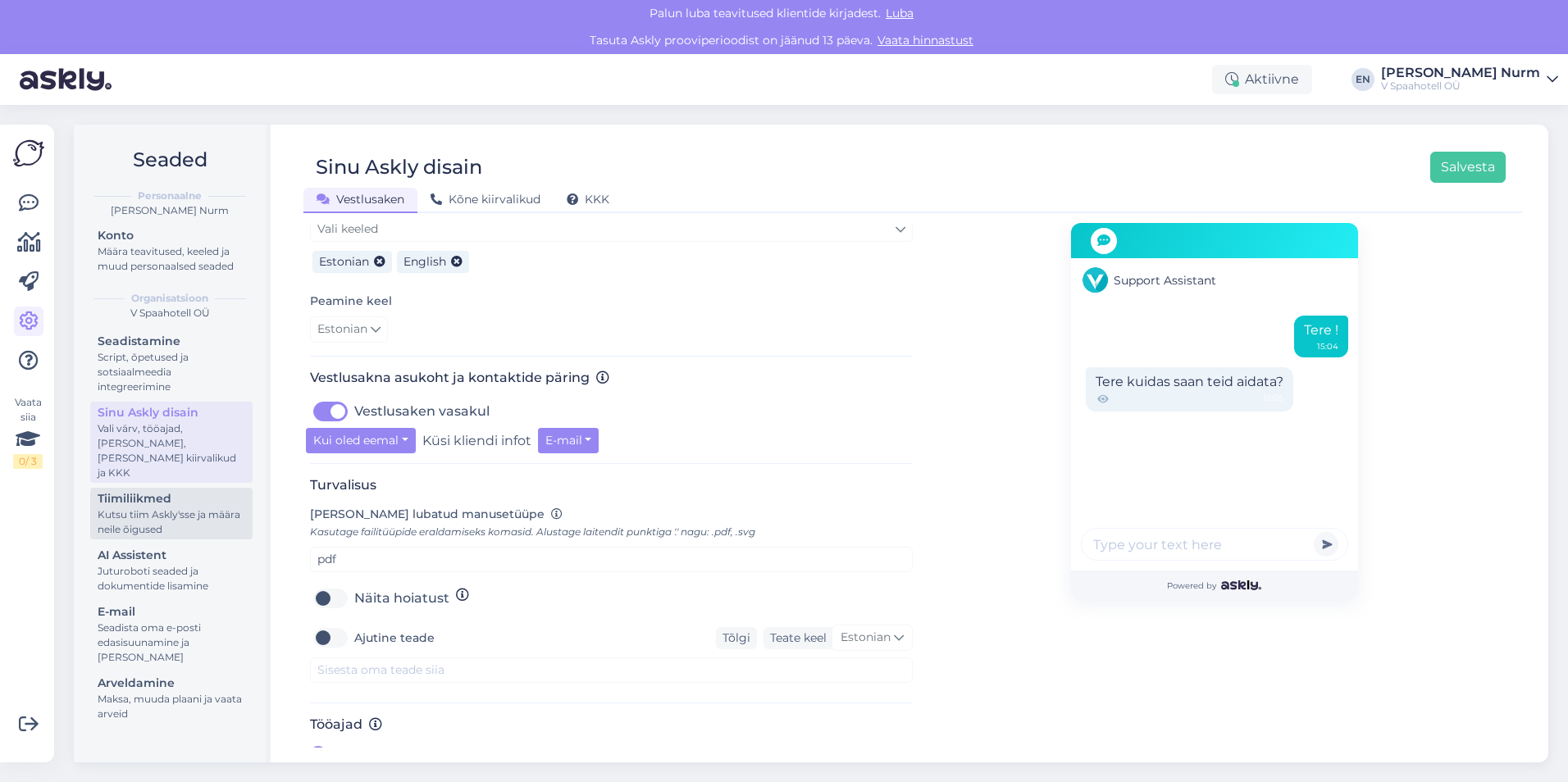
scroll to position [344, 0]
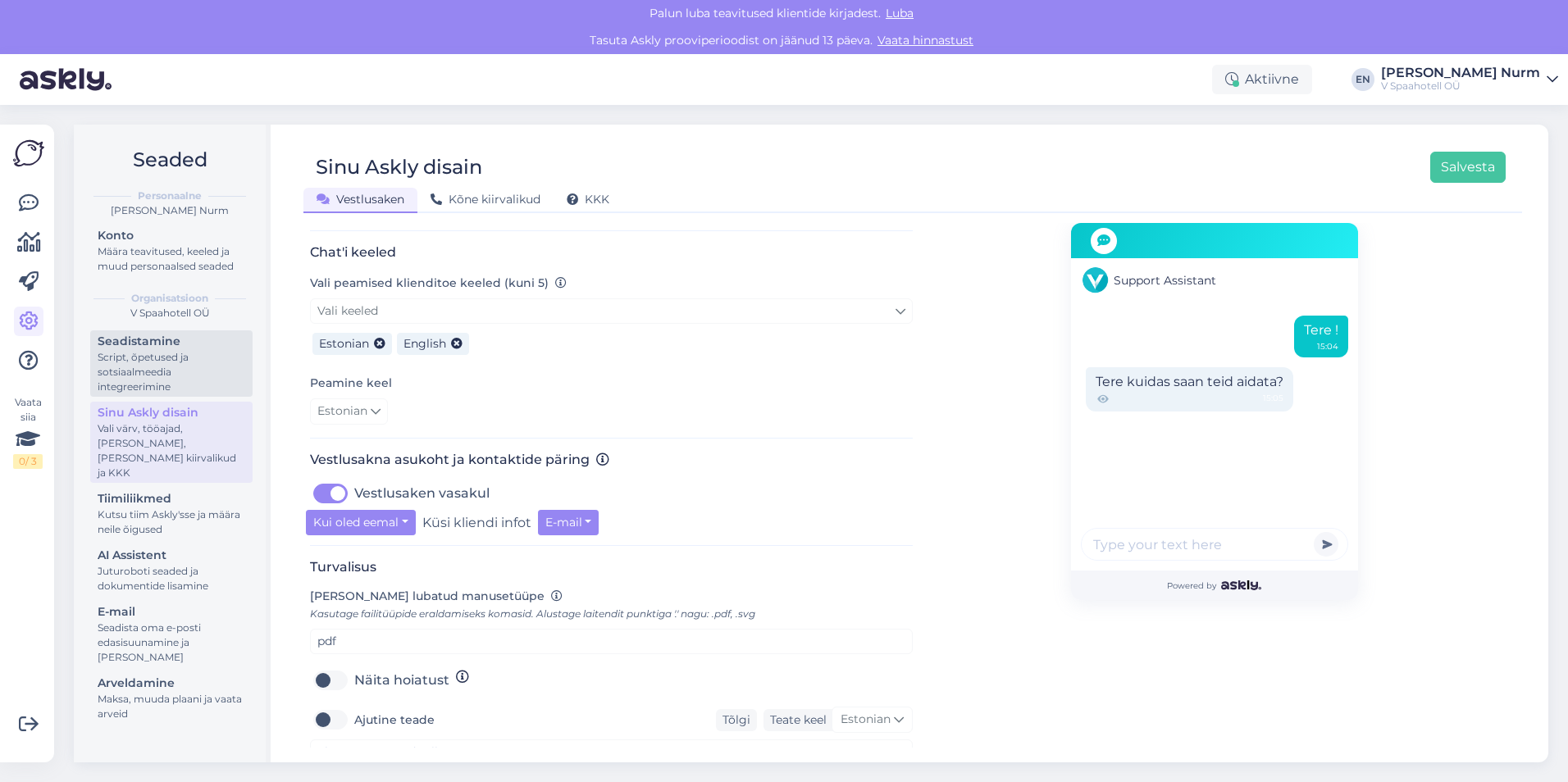
click at [160, 386] on div "Script, õpetused ja sotsiaalmeedia integreerimine" at bounding box center [171, 372] width 148 height 44
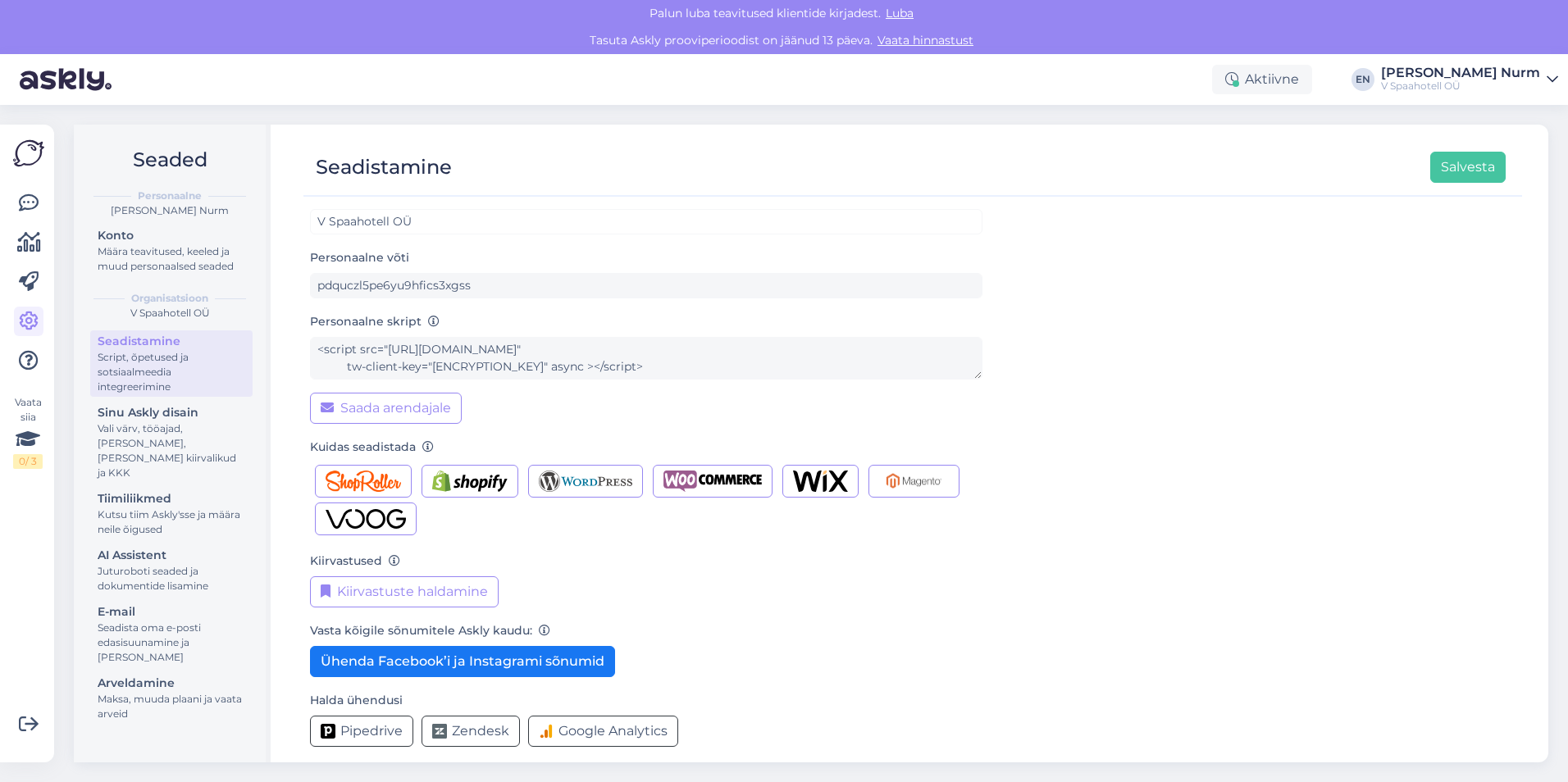
scroll to position [35, 0]
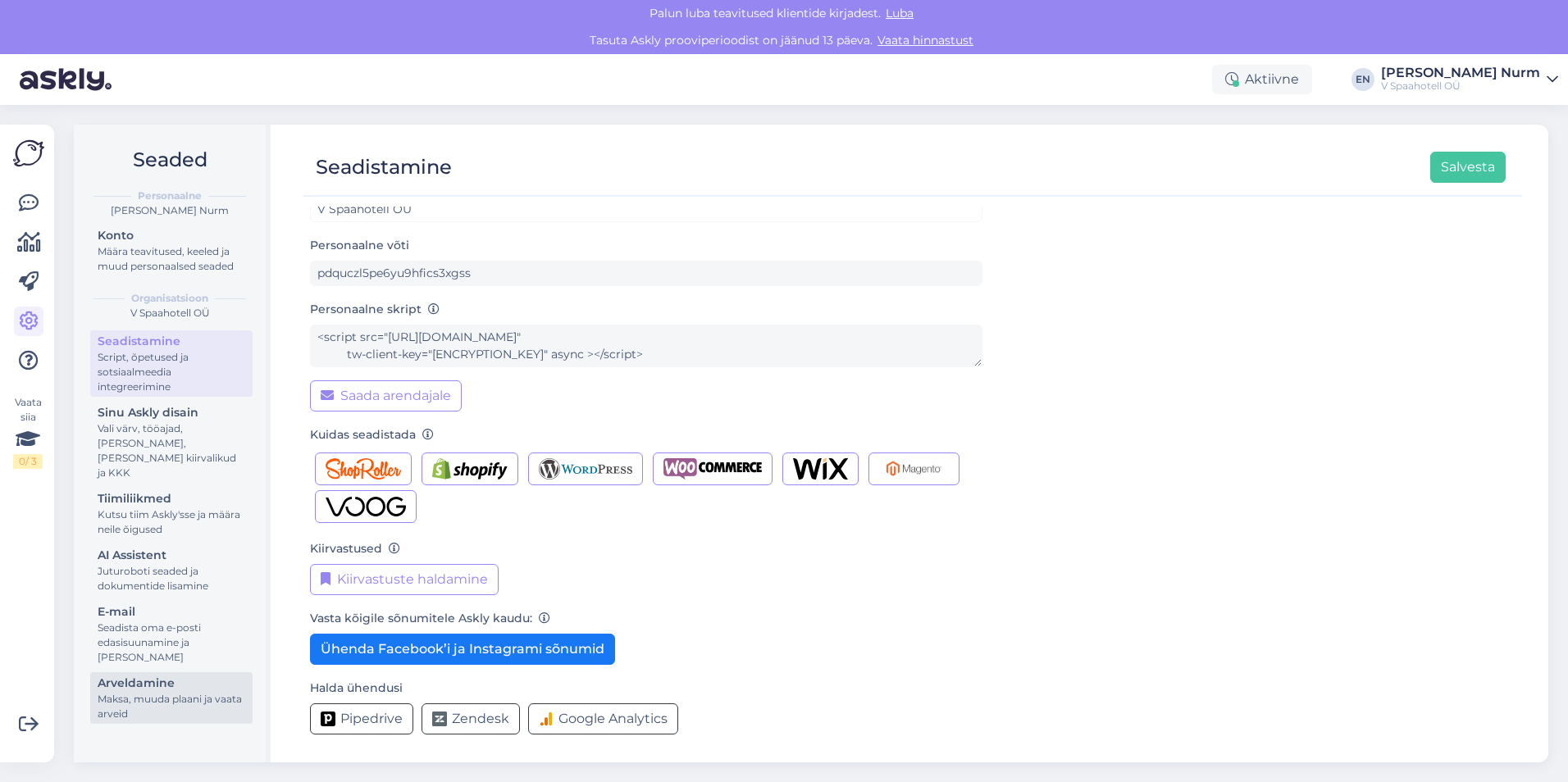
click at [153, 698] on div "Maksa, muuda plaani ja vaata arveid" at bounding box center [171, 706] width 148 height 29
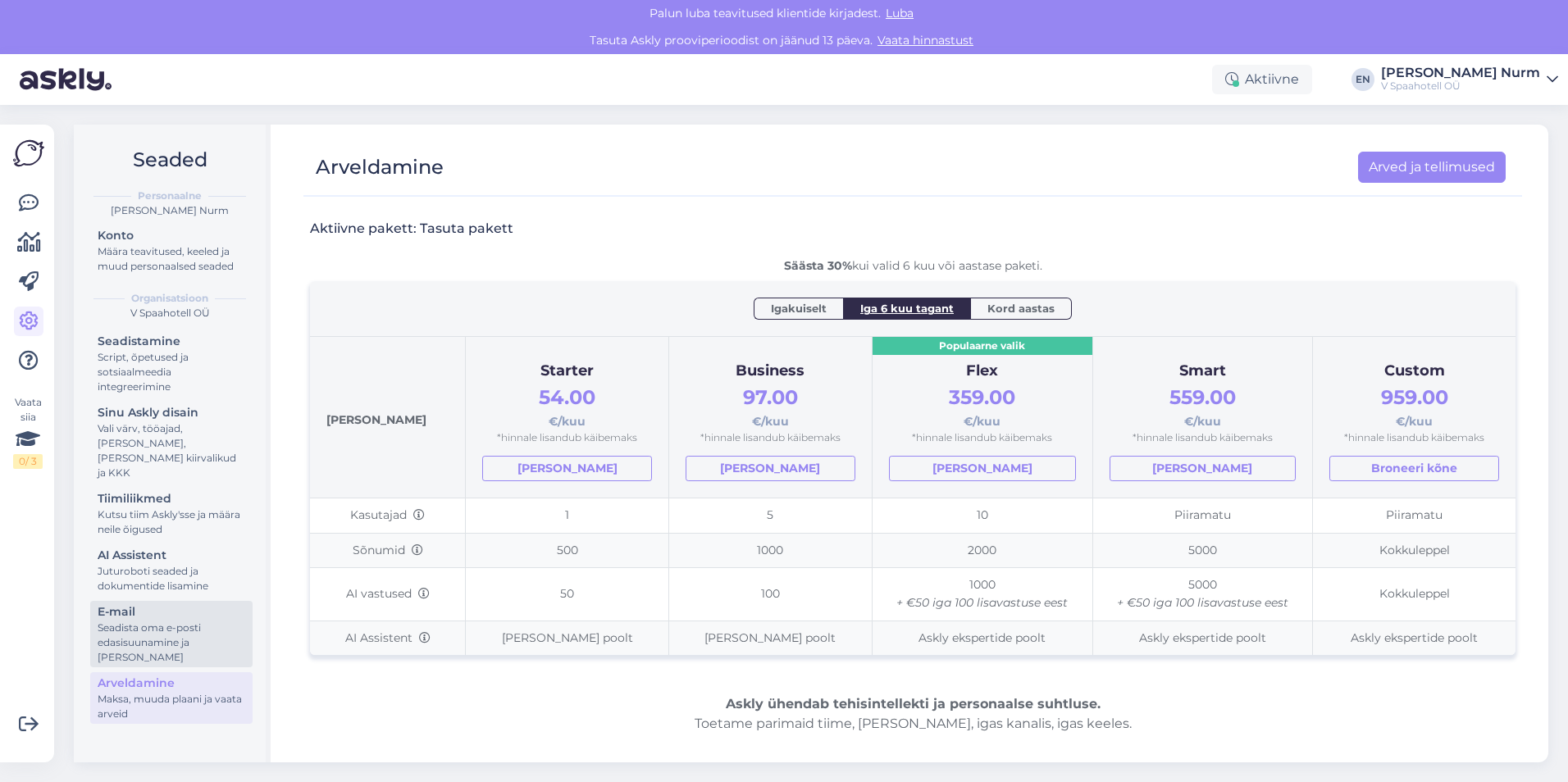
click at [139, 625] on div "Seadista oma e-posti edasisuunamine ja [PERSON_NAME]" at bounding box center [171, 642] width 148 height 44
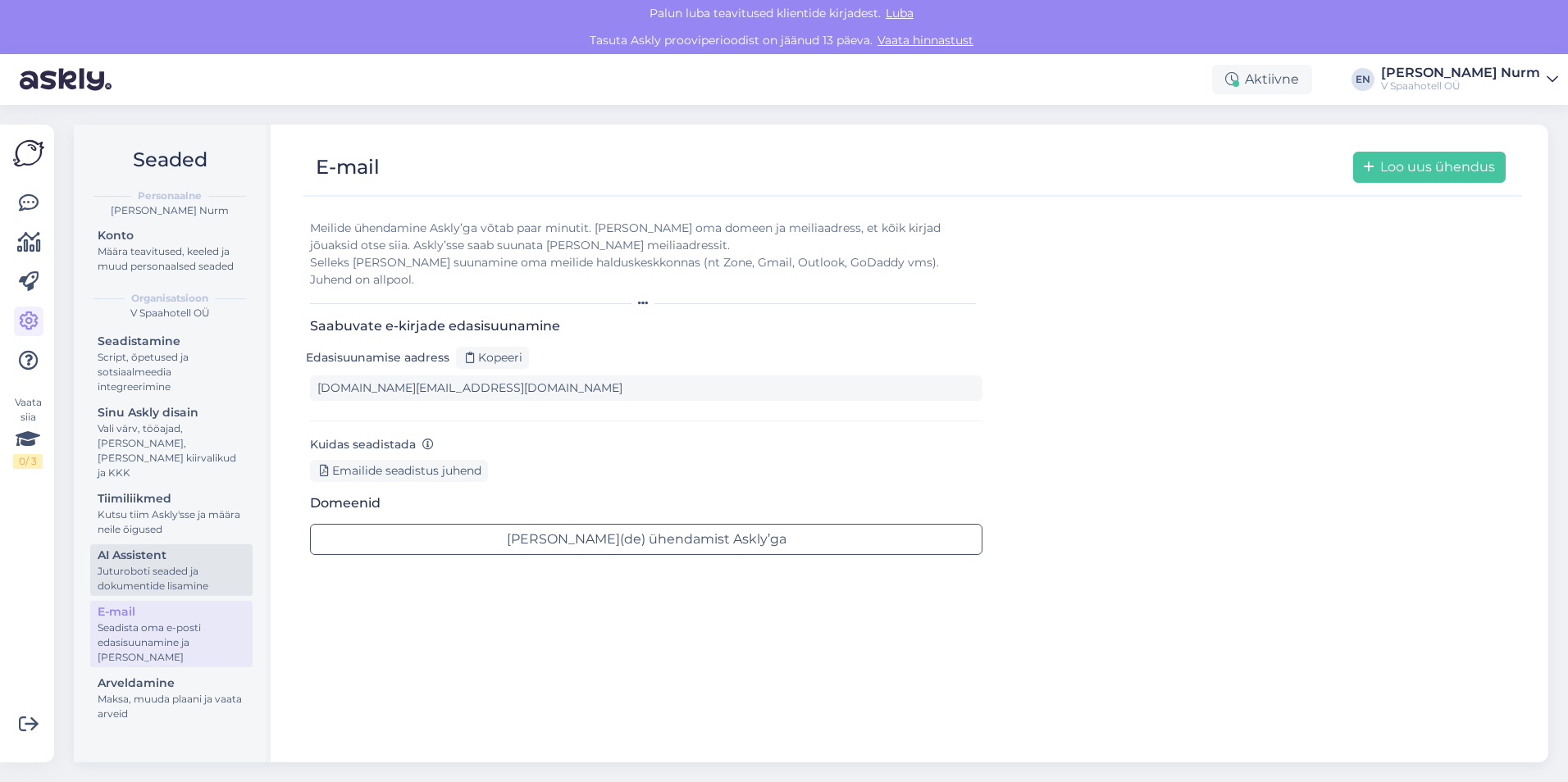
click at [153, 564] on div "Juturoboti seaded ja dokumentide lisamine" at bounding box center [171, 578] width 148 height 29
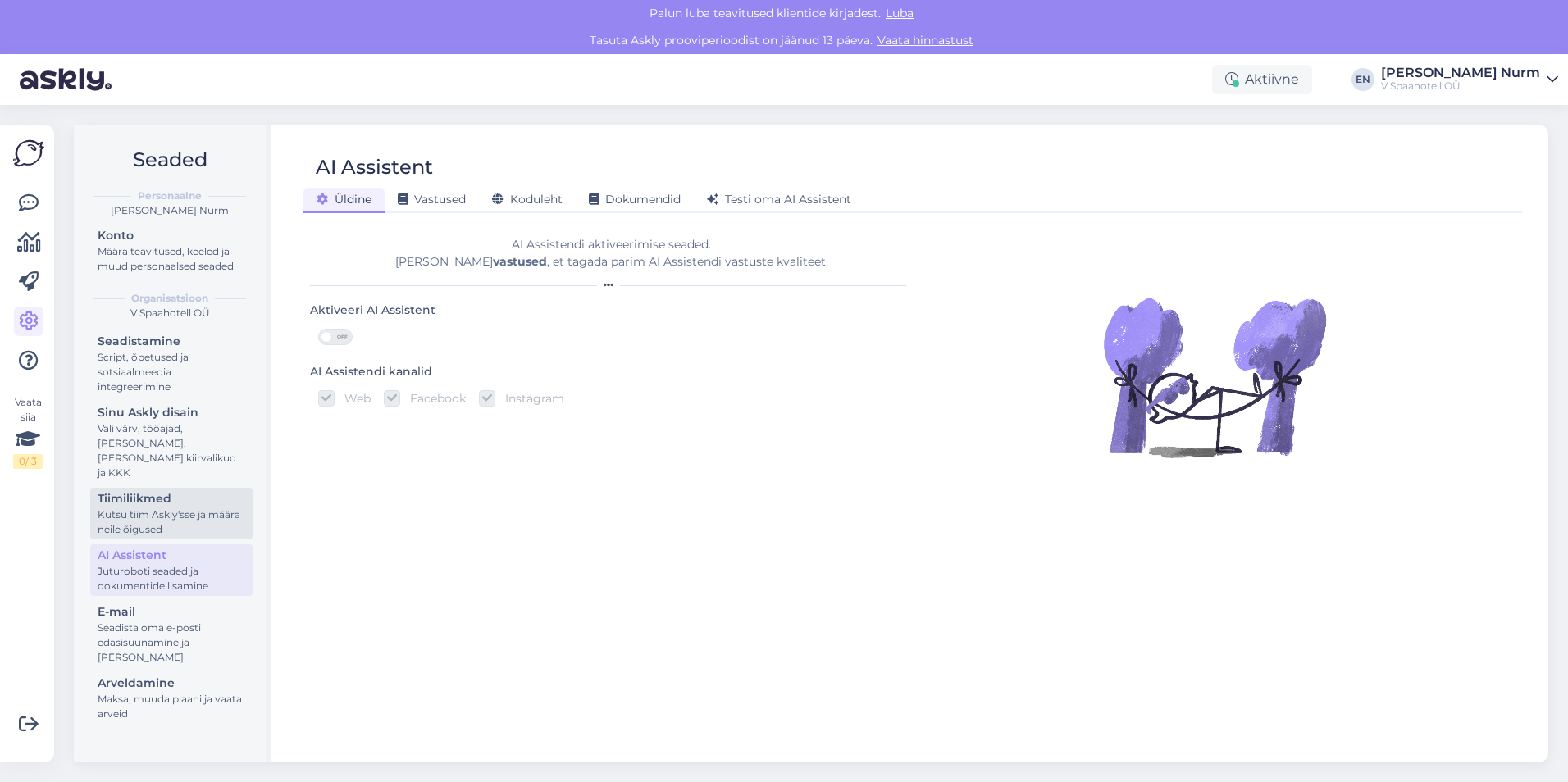
click at [145, 508] on div "Kutsu tiim Askly'sse ja määra neile õigused" at bounding box center [171, 522] width 148 height 29
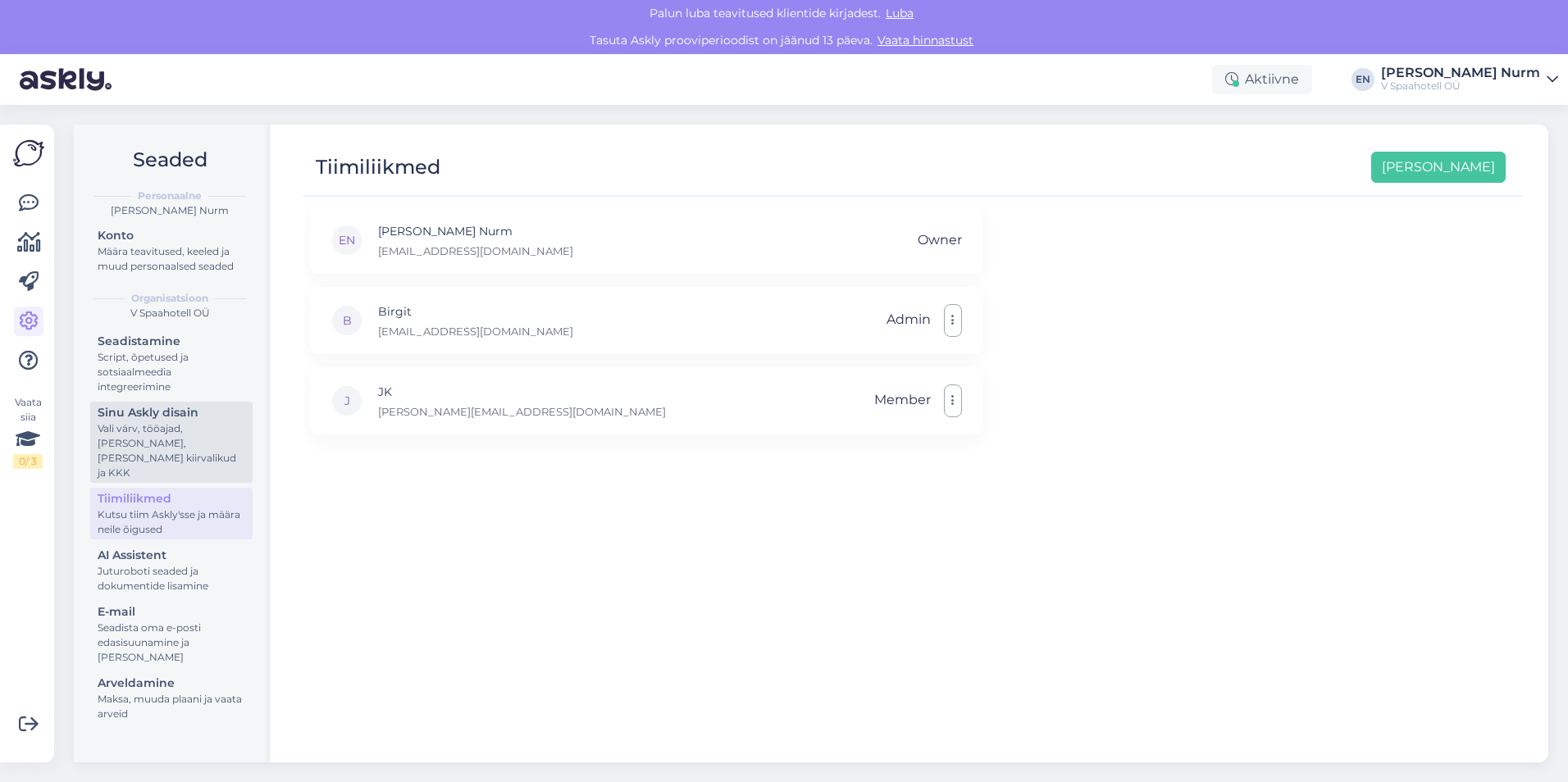
click at [159, 440] on div "Vali värv, tööajad, [PERSON_NAME], [PERSON_NAME] kiirvalikud ja KKK" at bounding box center [171, 450] width 148 height 59
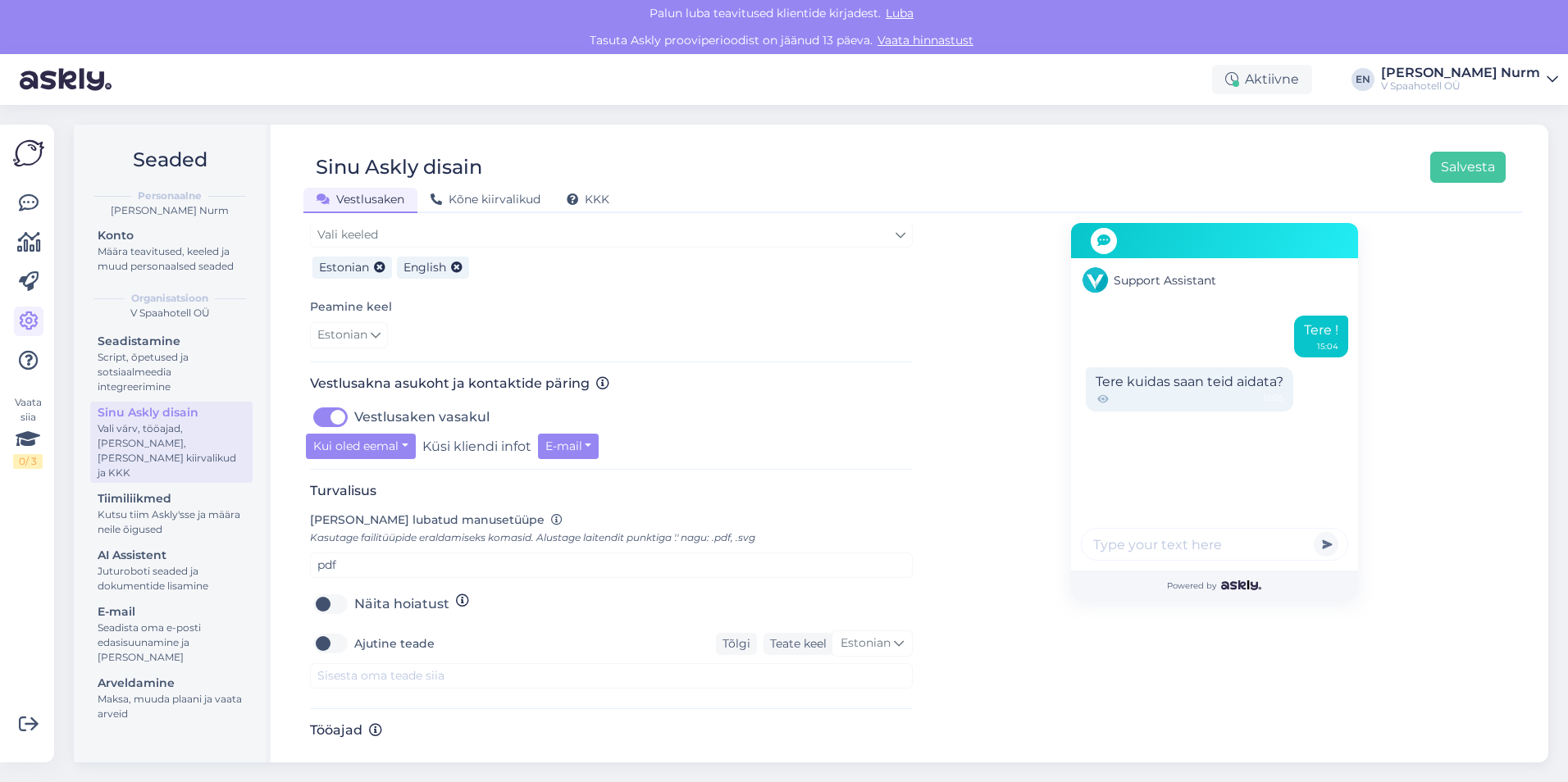
scroll to position [426, 0]
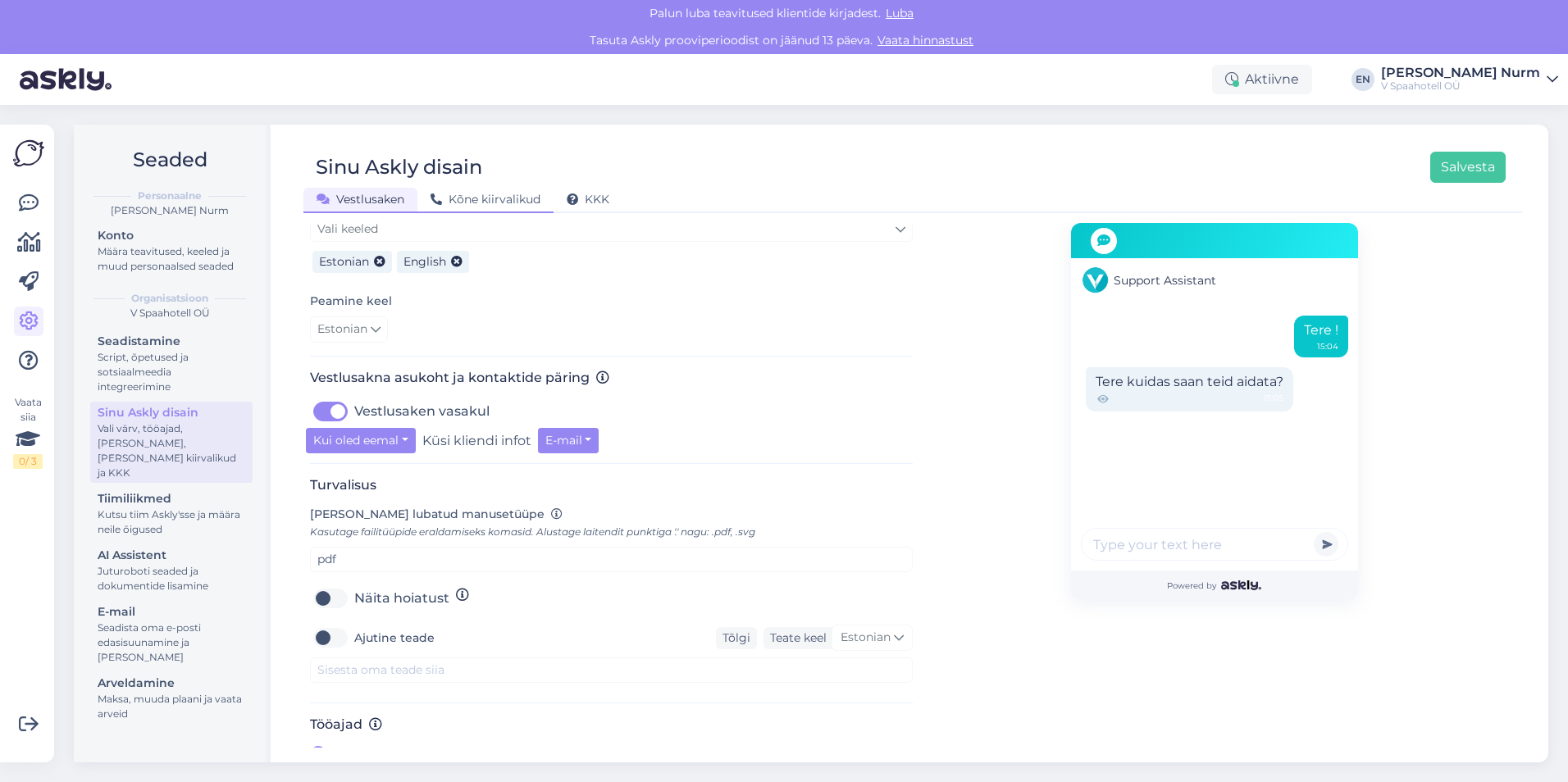
click at [495, 201] on span "Kõne kiirvalikud" at bounding box center [485, 200] width 110 height 15
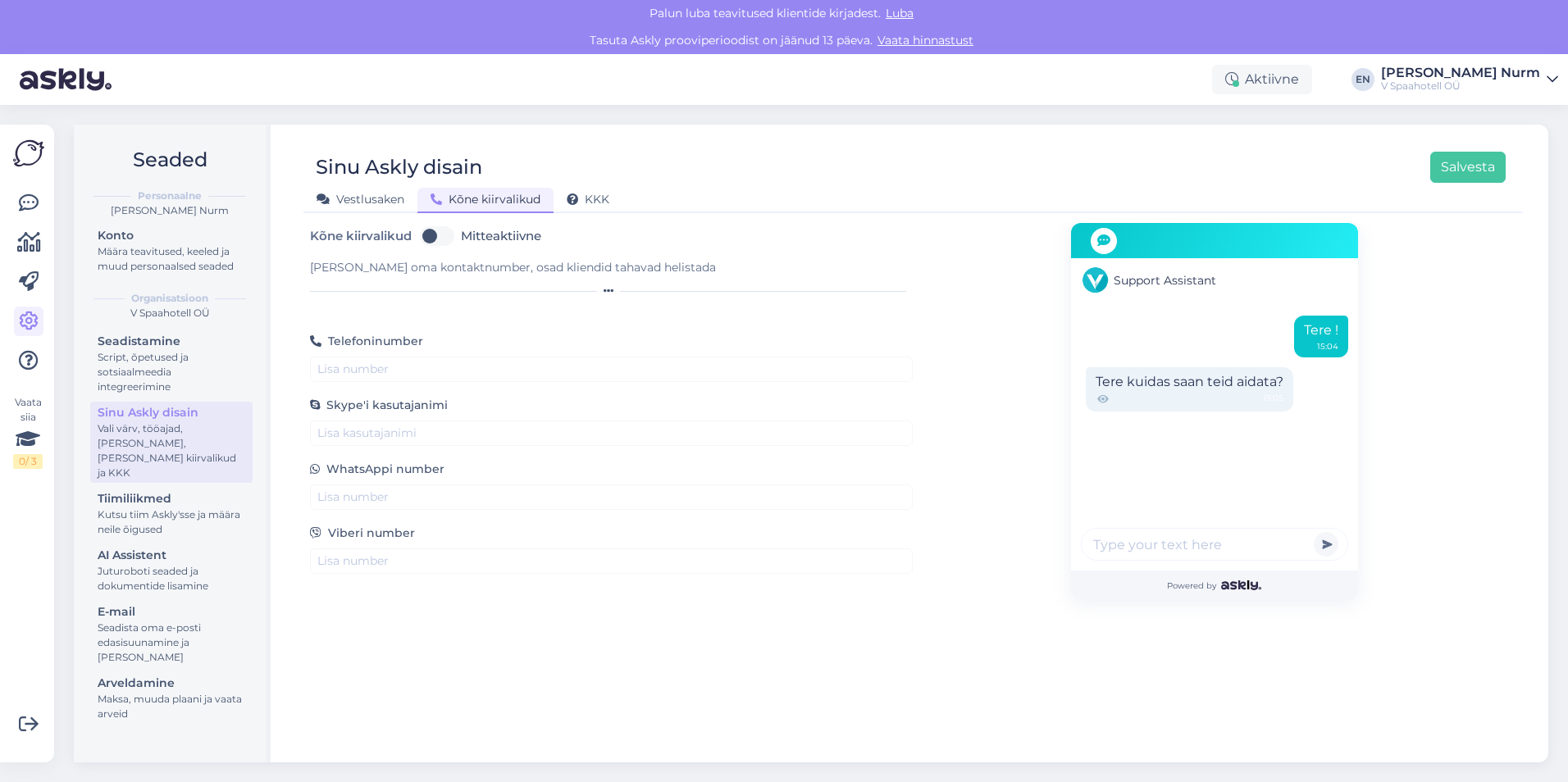
scroll to position [0, 0]
click at [586, 194] on span "KKK" at bounding box center [587, 200] width 43 height 15
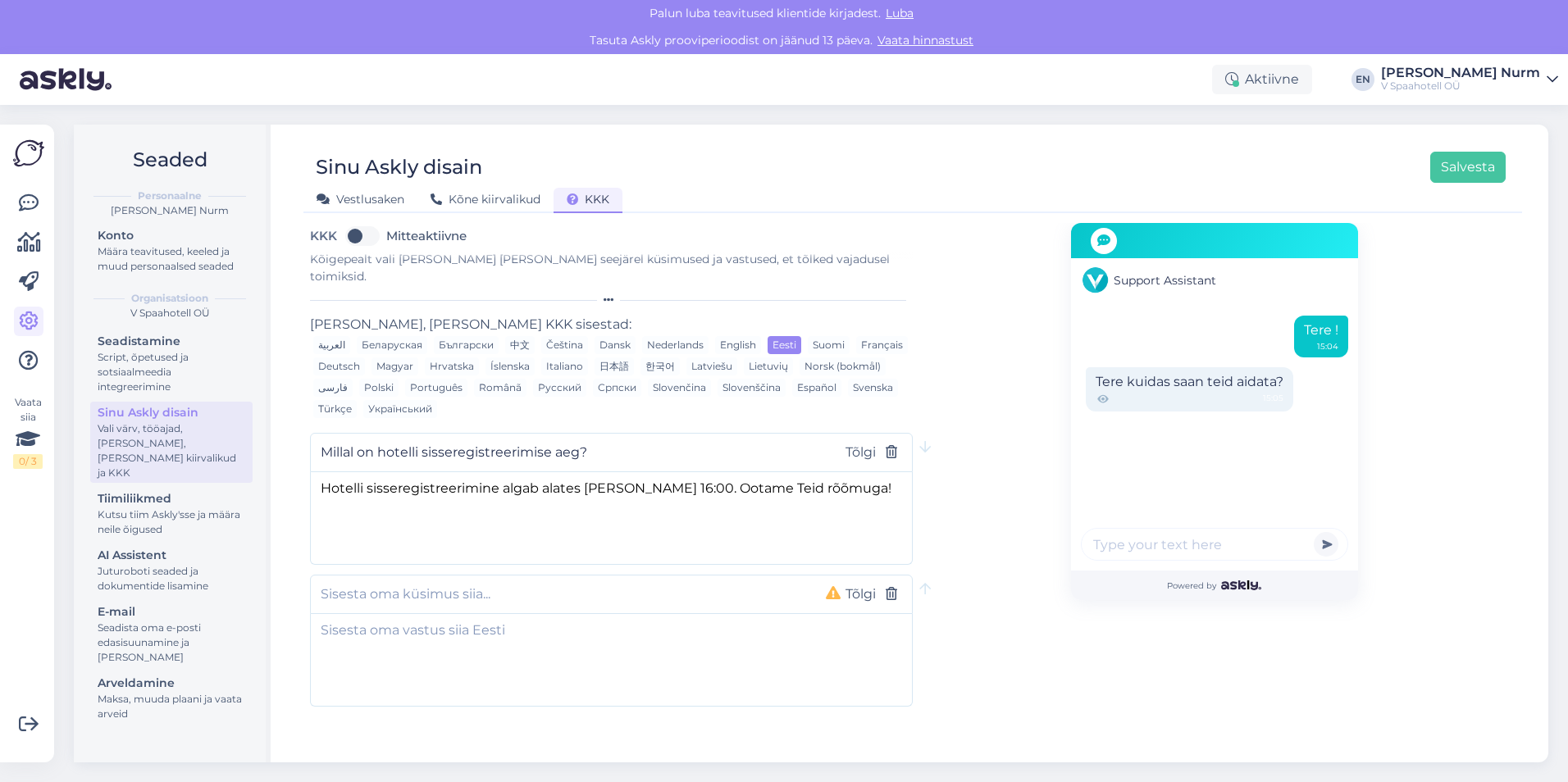
scroll to position [10, 0]
click at [386, 234] on label "Mitteaktiivne" at bounding box center [426, 236] width 80 height 26
click at [372, 234] on input "Mitteaktiivne" at bounding box center [362, 236] width 41 height 26
click at [386, 234] on label "Aktiivne" at bounding box center [411, 236] width 50 height 26
click at [372, 234] on input "Aktiivne" at bounding box center [362, 236] width 41 height 26
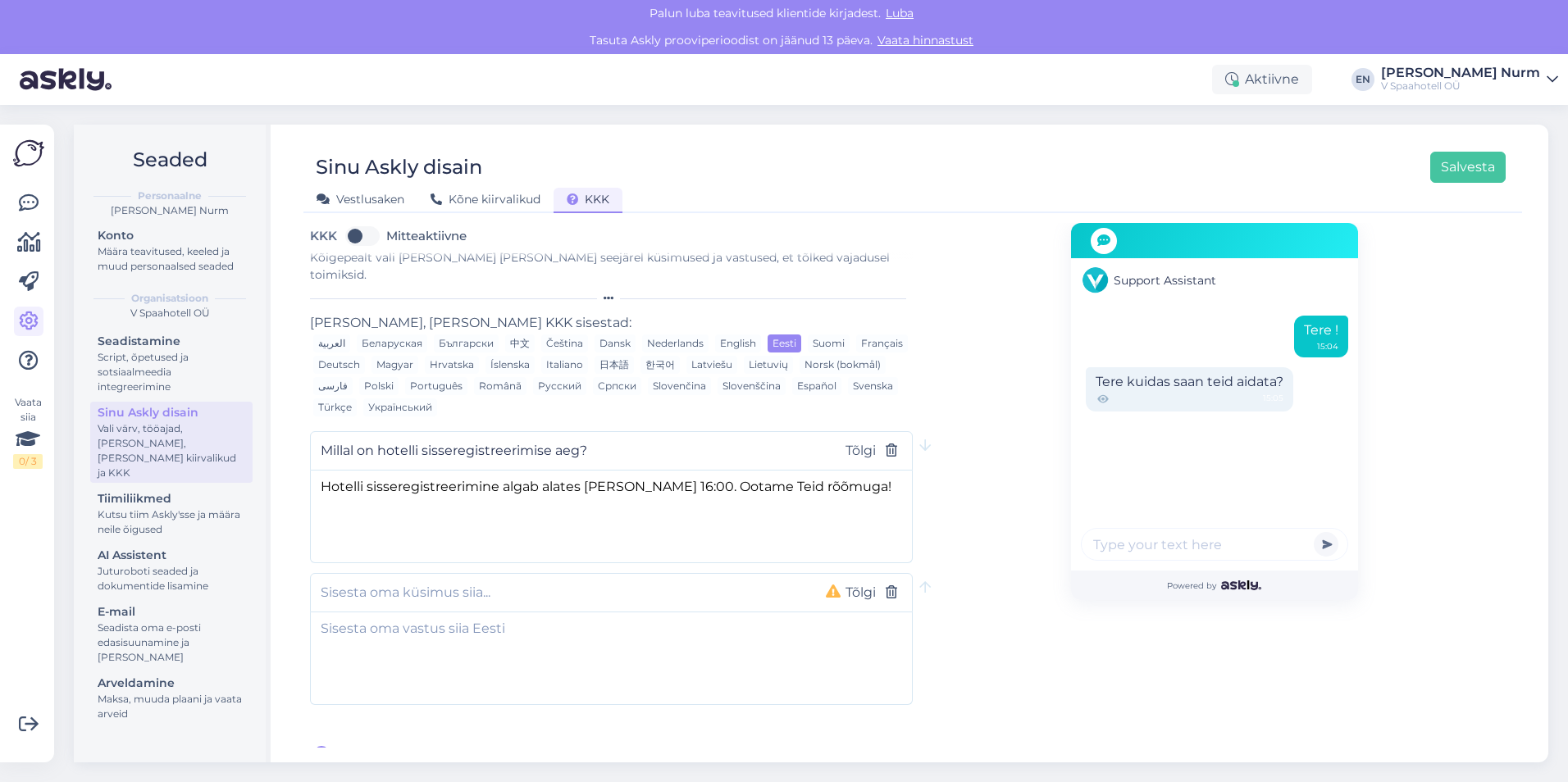
click at [386, 230] on label "Mitteaktiivne" at bounding box center [426, 236] width 80 height 26
click at [370, 230] on input "Mitteaktiivne" at bounding box center [362, 236] width 41 height 26
click at [386, 230] on label "Aktiivne" at bounding box center [411, 236] width 50 height 26
click at [370, 230] on input "Aktiivne" at bounding box center [362, 236] width 41 height 26
checkbox input "false"
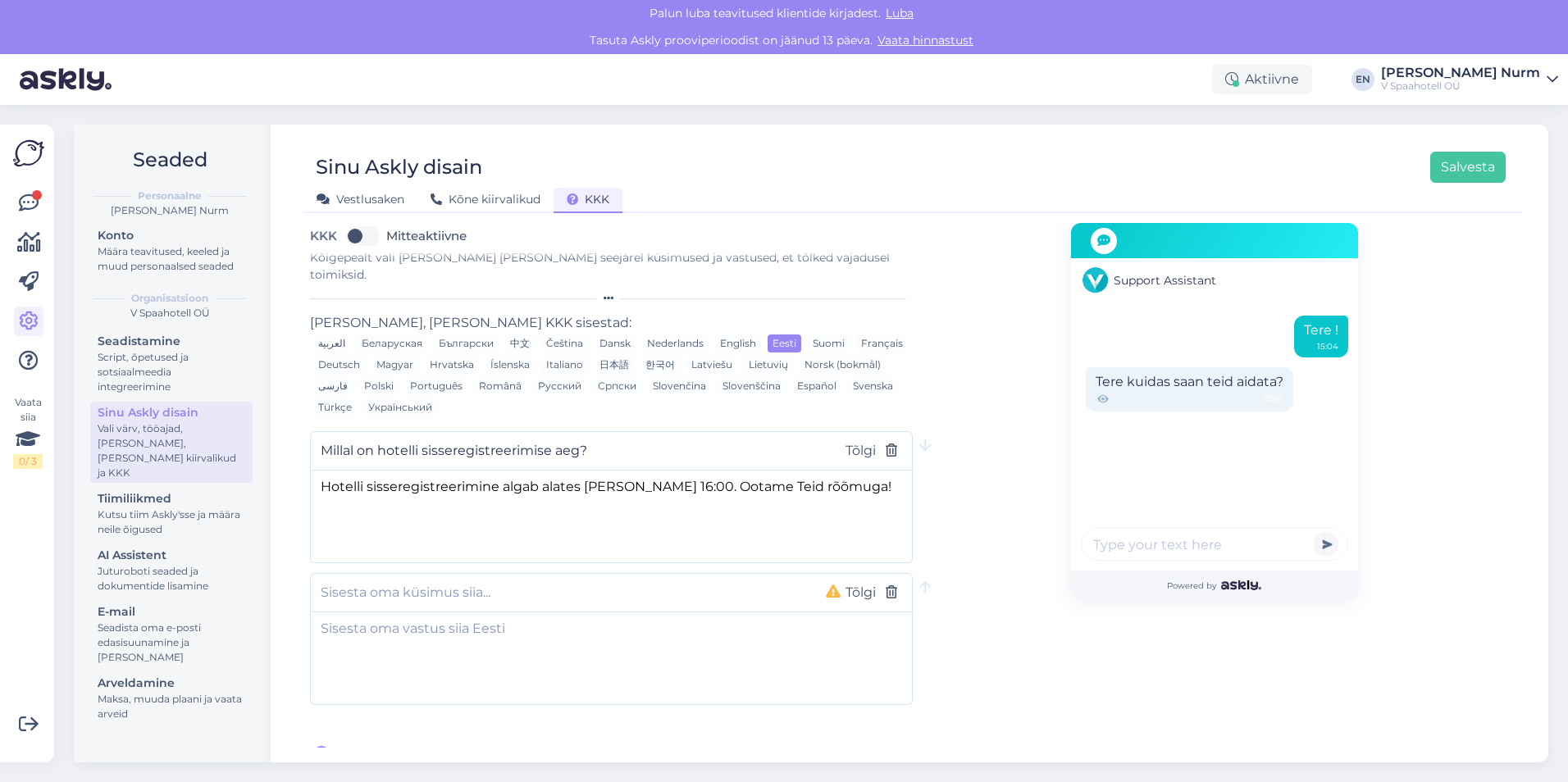
click at [45, 207] on div "Vaata siia 0 / 3 Võimalused Veendu, et Askly loob sulle väärtust. Sulge Ühenda …" at bounding box center [27, 444] width 54 height 638
click at [25, 207] on icon at bounding box center [29, 204] width 20 height 20
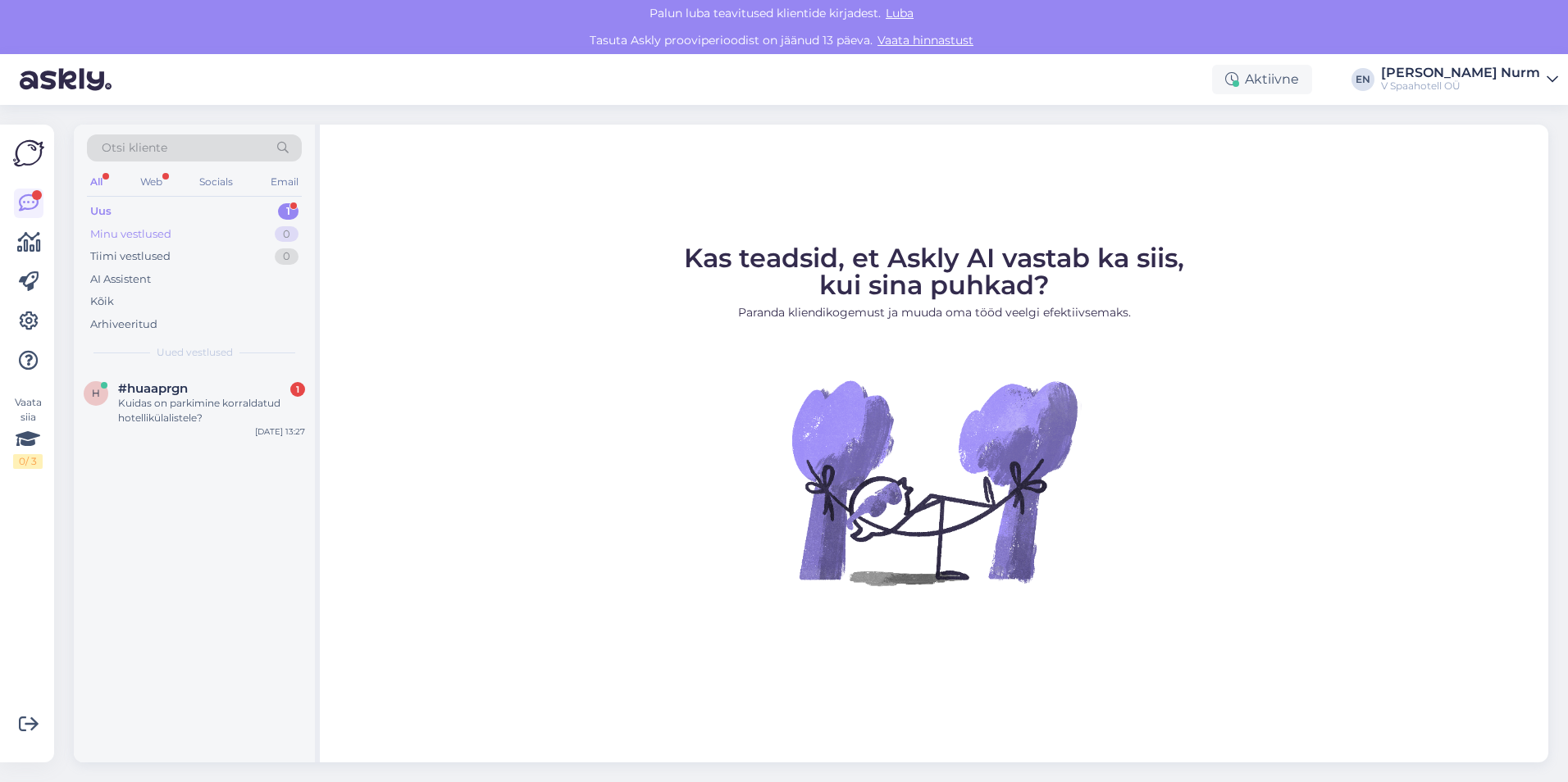
click at [175, 235] on div "Minu vestlused 0" at bounding box center [194, 234] width 215 height 23
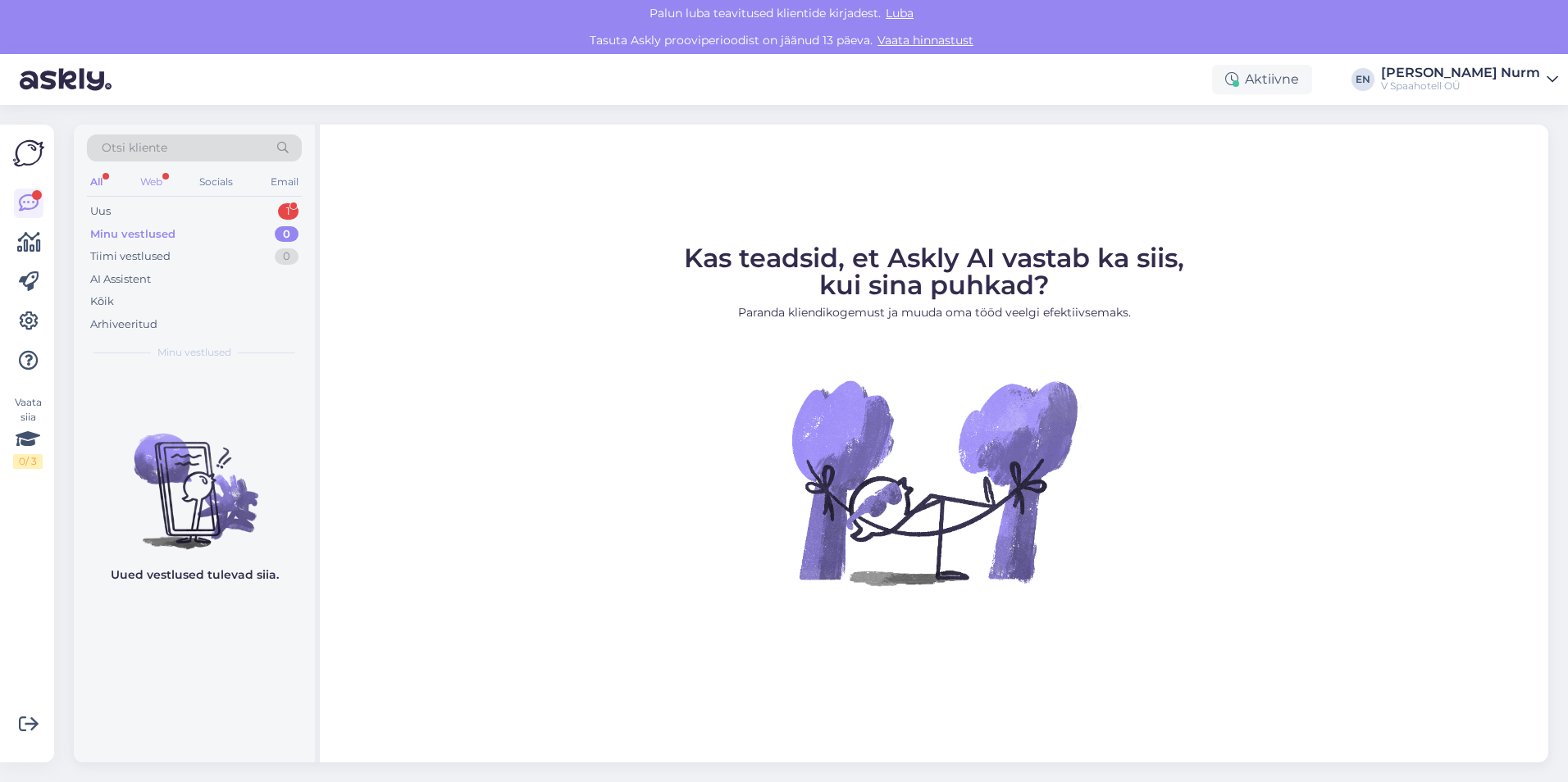
click at [159, 185] on div "Web" at bounding box center [151, 182] width 28 height 22
click at [118, 208] on div "Uus 1" at bounding box center [194, 211] width 215 height 23
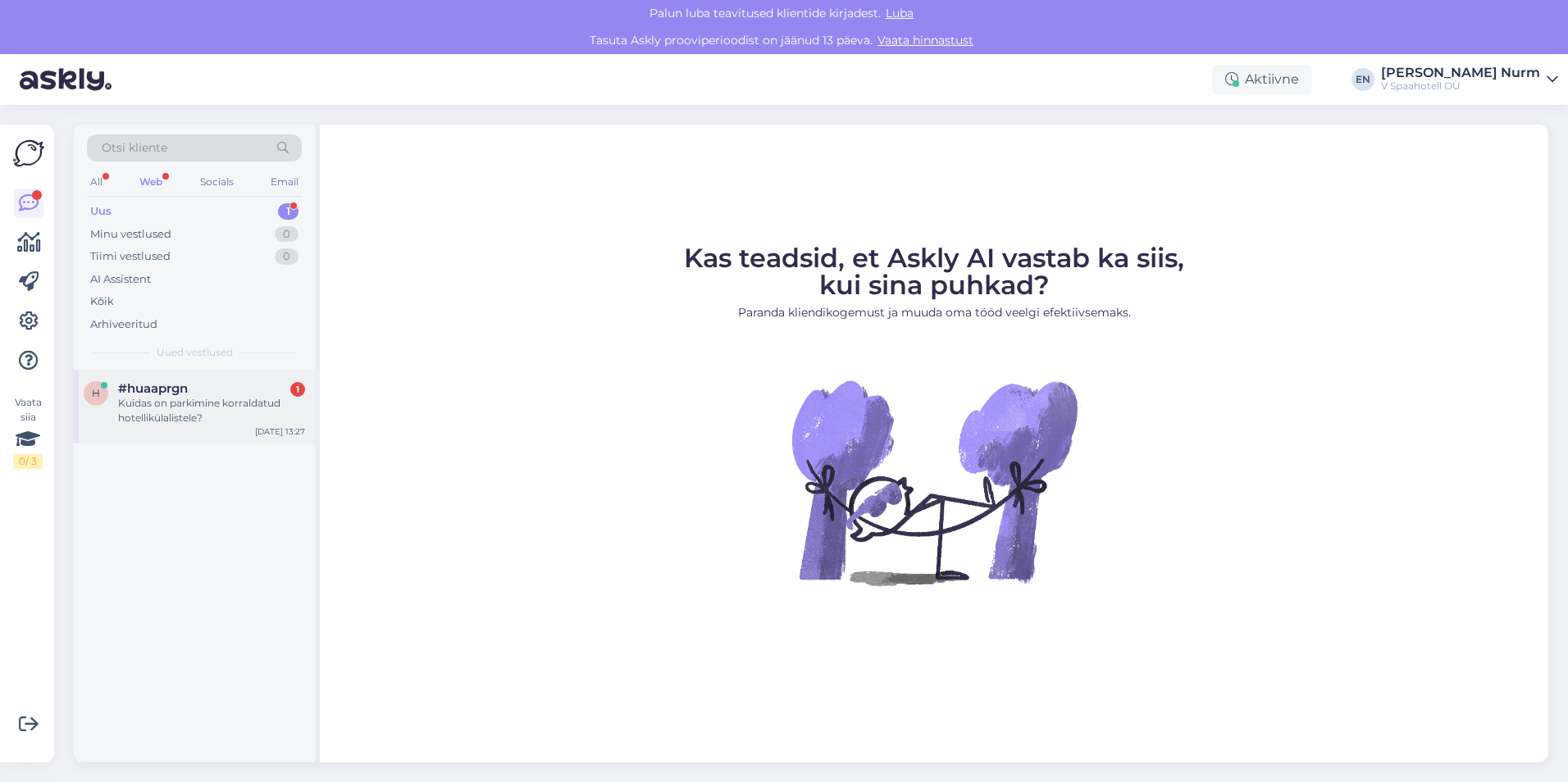
click at [198, 398] on div "Kuidas on parkimine korraldatud hotellikülalistele?" at bounding box center [211, 410] width 187 height 29
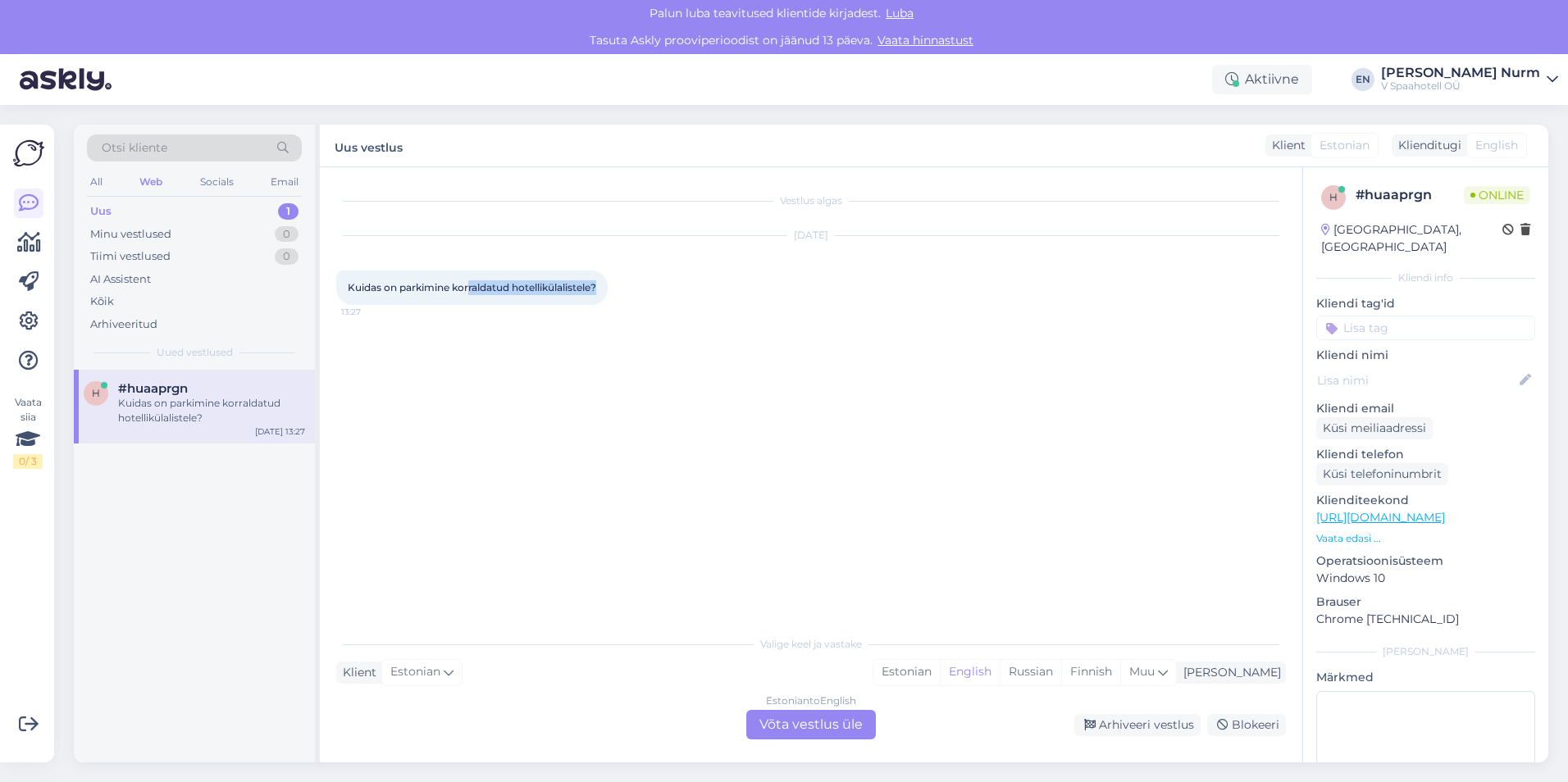
drag, startPoint x: 469, startPoint y: 297, endPoint x: 604, endPoint y: 293, distance: 135.1
click at [604, 293] on div "Kuidas on parkimine korraldatud hotellikülalistele? 13:27" at bounding box center [471, 287] width 271 height 34
click at [605, 297] on div "Kuidas on parkimine korraldatud hotellikülalistele? 13:27" at bounding box center [471, 287] width 271 height 34
click at [854, 508] on div "Vestlus algas Sep 5 2025 Kuidas on parkimine korraldatud hotellikülalistele? 13…" at bounding box center [818, 398] width 964 height 429
click at [837, 721] on div "Estonian to English Võta vestlus üle" at bounding box center [810, 724] width 129 height 29
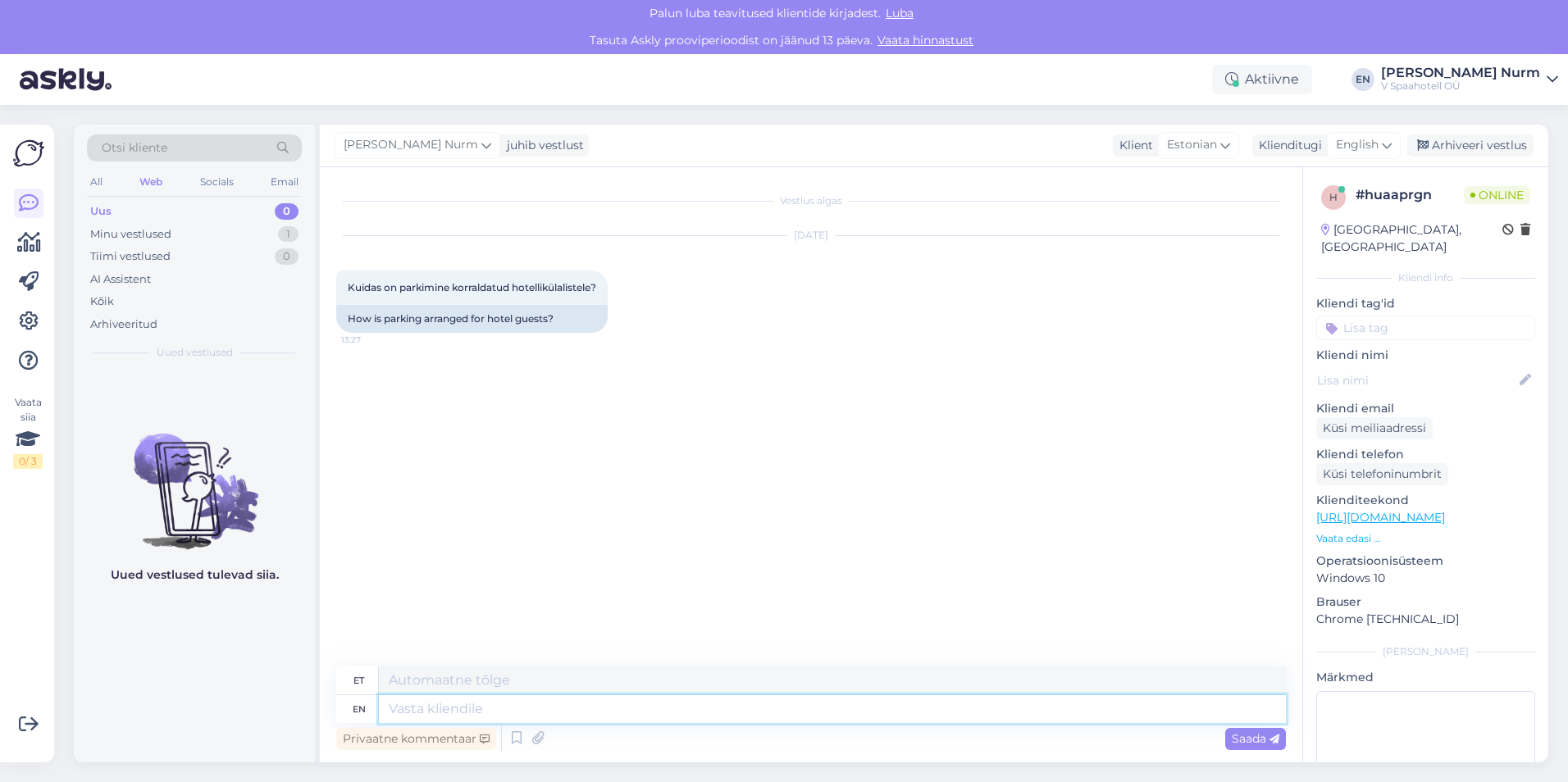
click at [439, 705] on textarea at bounding box center [831, 708] width 906 height 28
click at [449, 715] on textarea at bounding box center [831, 708] width 906 height 28
click at [376, 145] on span "[PERSON_NAME] Nurm" at bounding box center [410, 145] width 134 height 18
click at [806, 473] on div "Vestlus algas Sep 5 2025 Kuidas on parkimine korraldatud hotellikülalistele? 13…" at bounding box center [818, 418] width 964 height 468
click at [1487, 70] on div "[PERSON_NAME] Nurm" at bounding box center [1460, 73] width 159 height 13
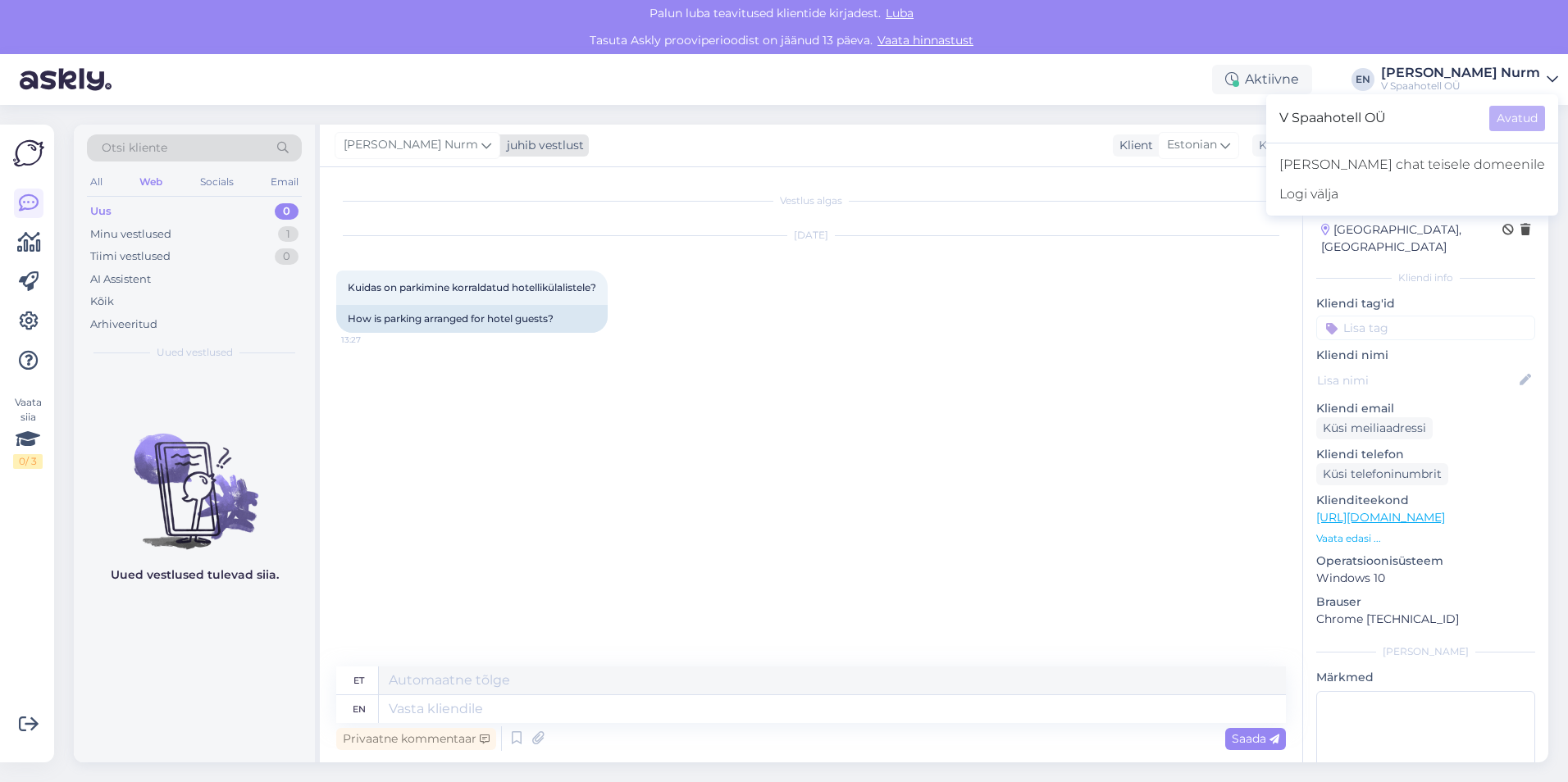
click at [387, 150] on span "[PERSON_NAME] Nurm" at bounding box center [410, 145] width 134 height 18
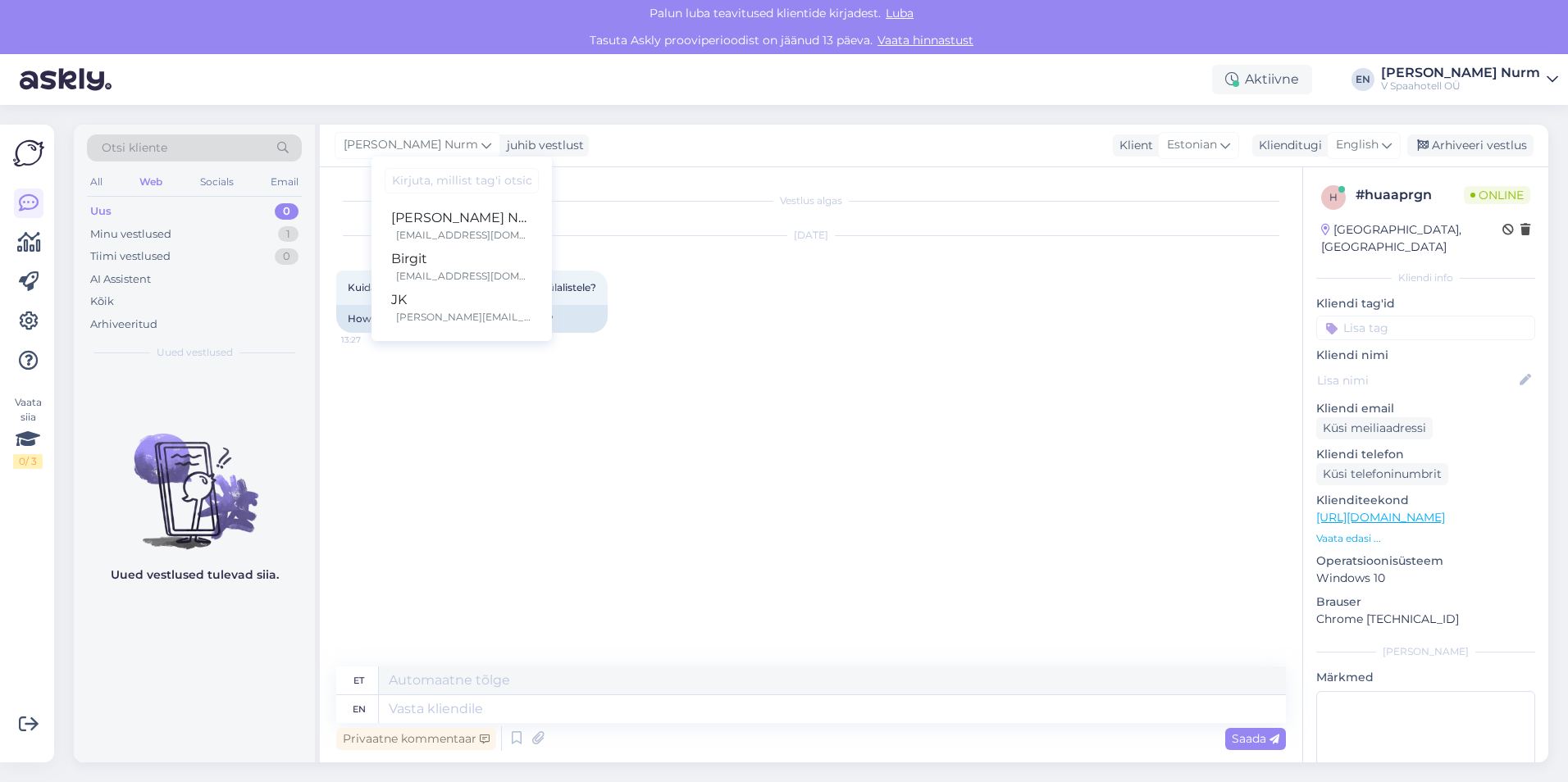
click at [1512, 71] on div "[PERSON_NAME] Nurm" at bounding box center [1460, 73] width 159 height 13
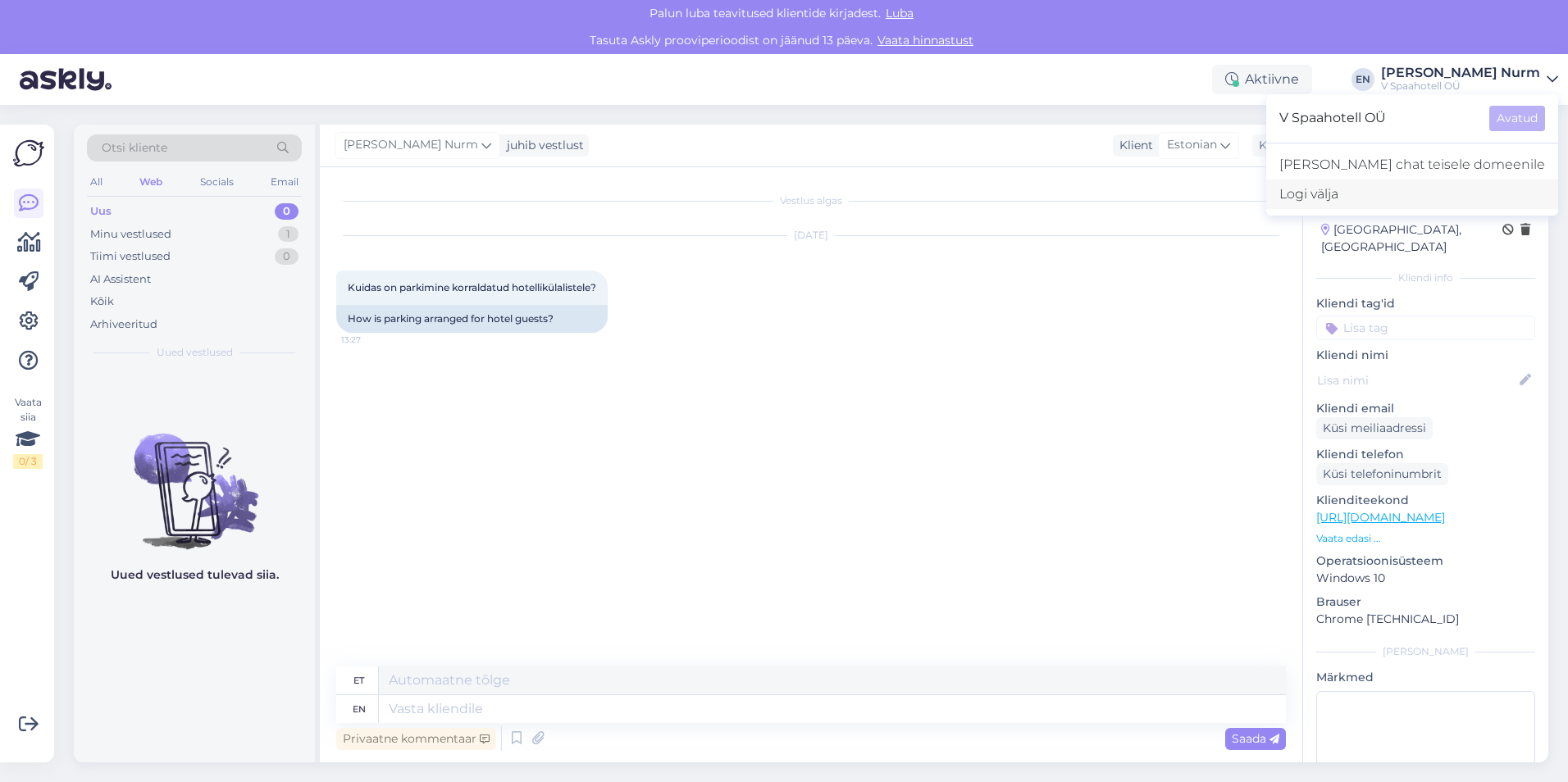
click at [1428, 189] on div "Logi välja" at bounding box center [1411, 194] width 292 height 29
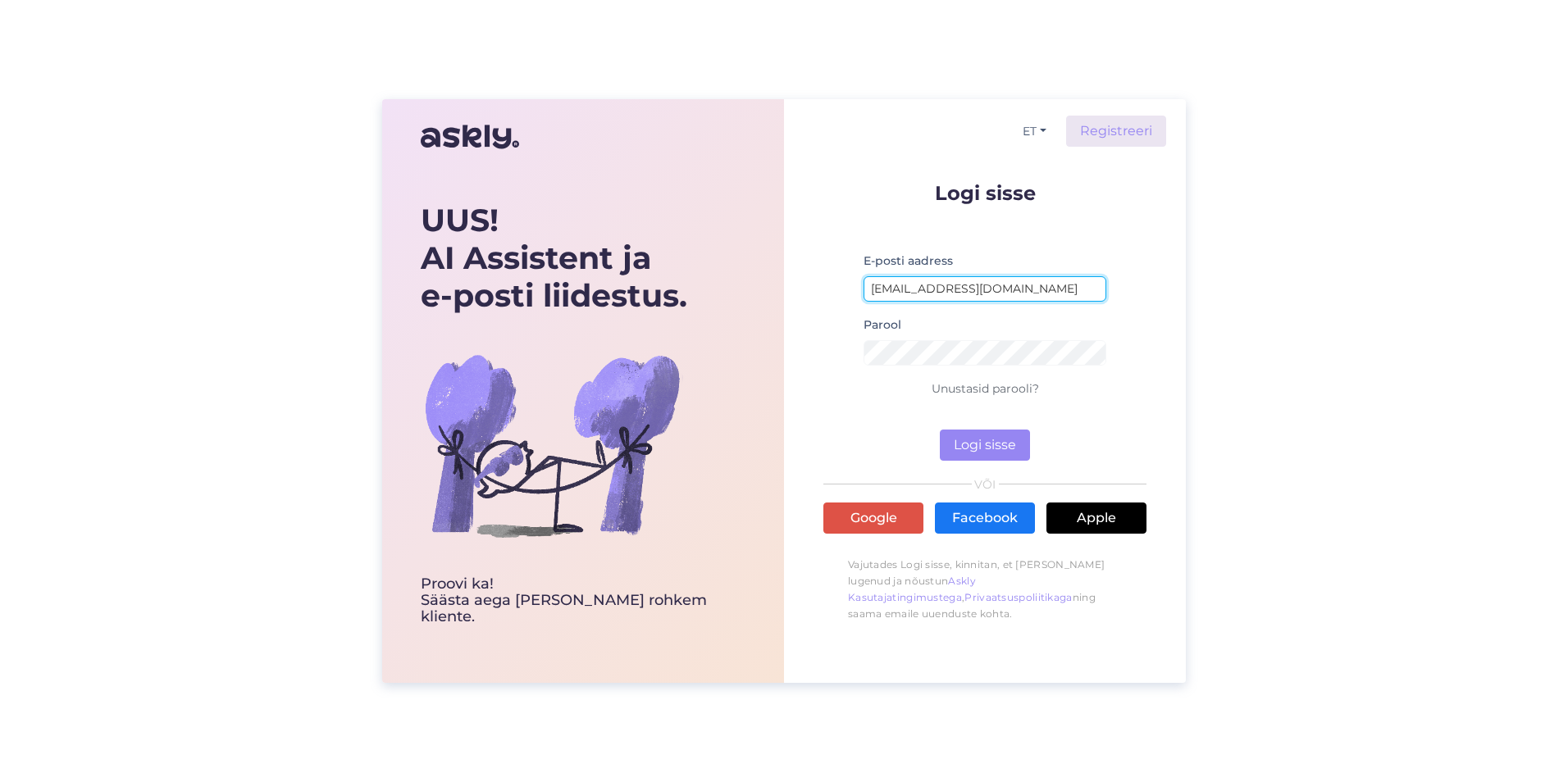
click at [973, 289] on input "[EMAIL_ADDRESS][DOMAIN_NAME]" at bounding box center [984, 289] width 243 height 25
drag, startPoint x: 717, startPoint y: 301, endPoint x: 508, endPoint y: 313, distance: 209.3
click at [510, 311] on div "UUS! AI Assistent ja e-posti liidestus. Proovi ka! Säästa aega [PERSON_NAME] ro…" at bounding box center [784, 391] width 804 height 583
click at [991, 446] on button "Logi sisse" at bounding box center [985, 444] width 90 height 31
click at [970, 289] on input "JK" at bounding box center [984, 289] width 243 height 25
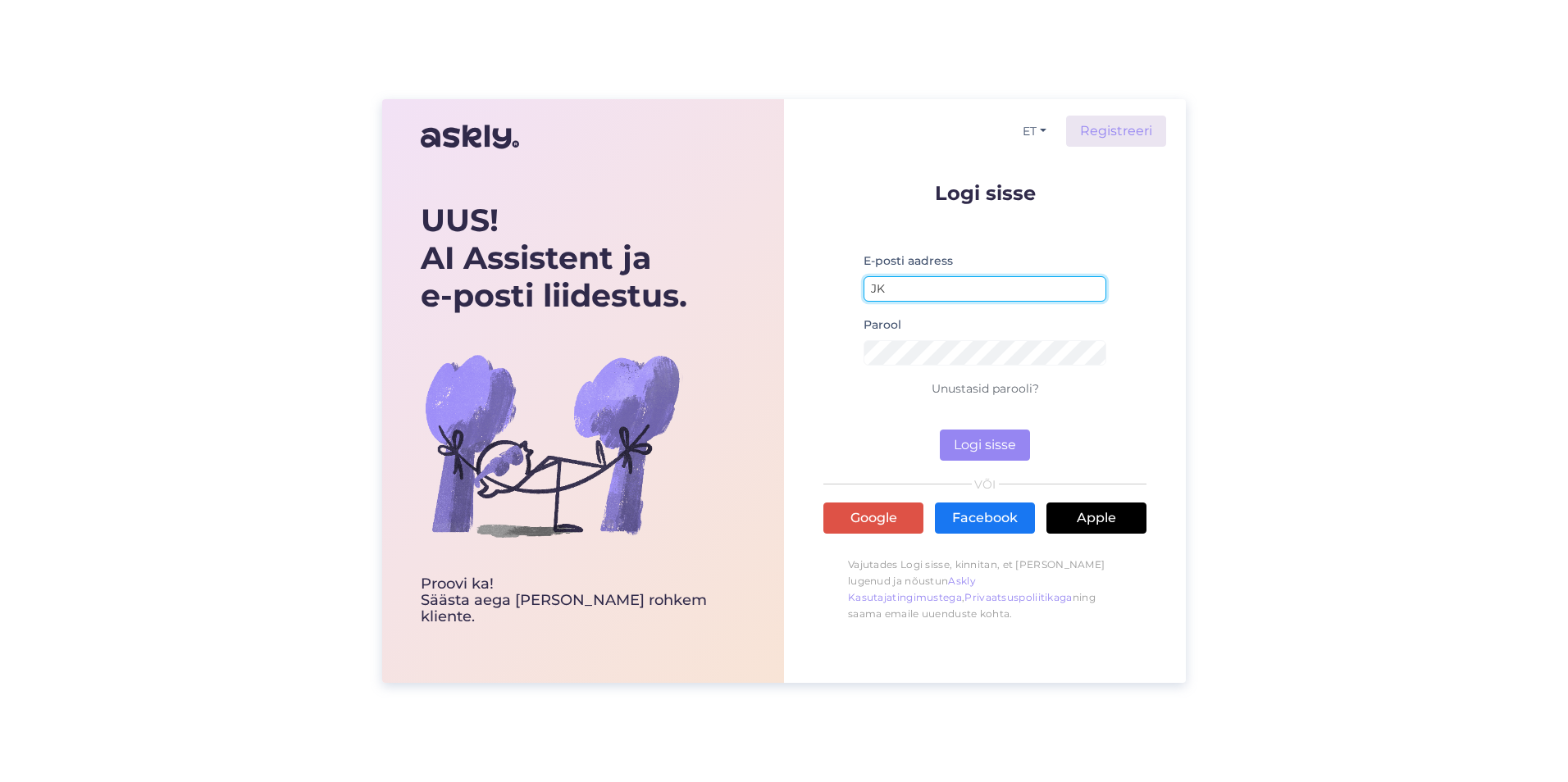
drag, startPoint x: 971, startPoint y: 285, endPoint x: 740, endPoint y: 297, distance: 231.3
click at [740, 297] on div "UUS! AI Assistent ja e-posti liidestus. Proovi ka! Säästa aega [PERSON_NAME] ro…" at bounding box center [784, 391] width 804 height 583
type input "[PERSON_NAME][EMAIL_ADDRESS][DOMAIN_NAME]"
click at [1005, 449] on button "Logi sisse" at bounding box center [985, 444] width 90 height 31
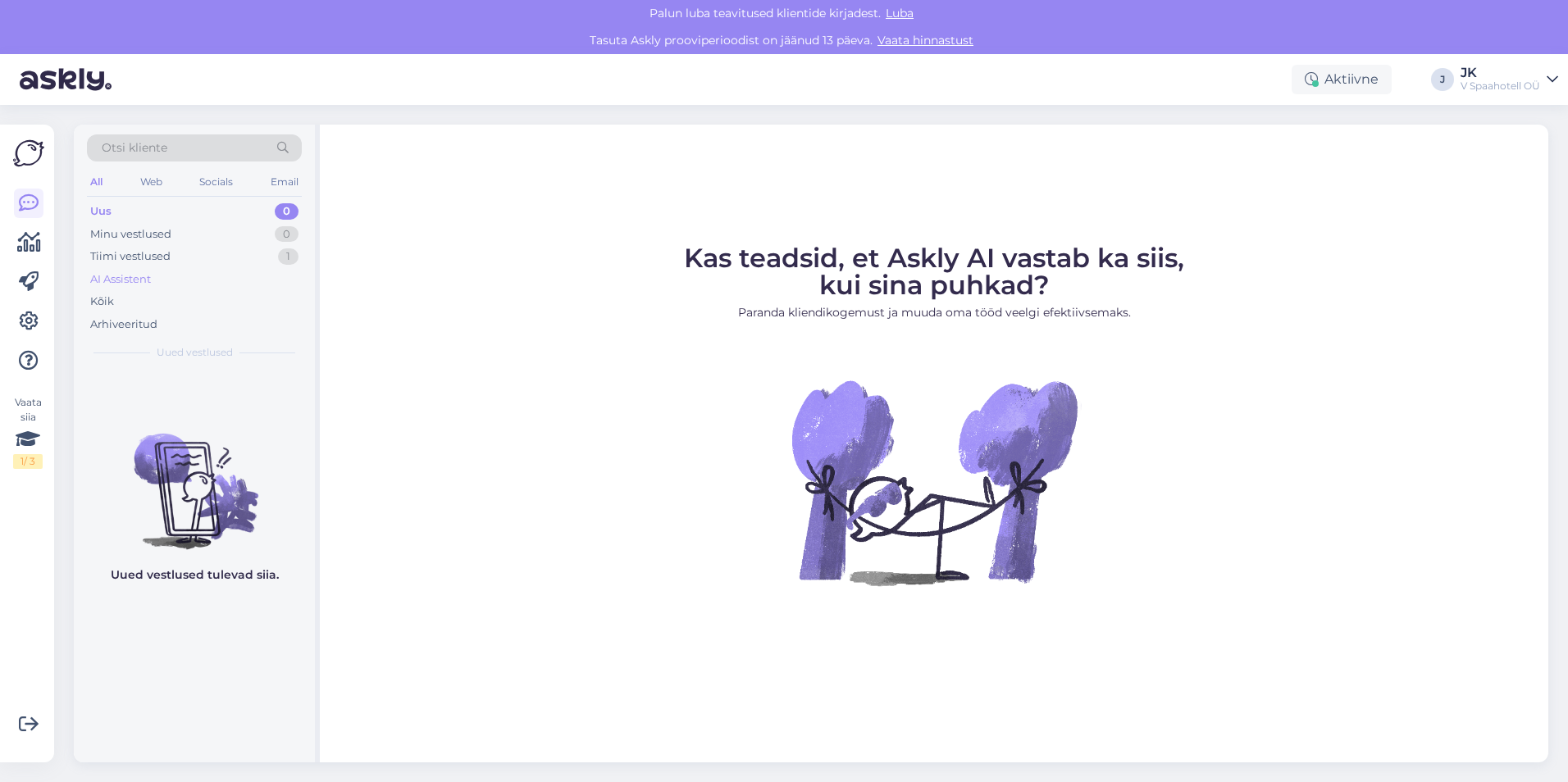
click at [114, 276] on div "AI Assistent" at bounding box center [120, 280] width 61 height 17
click at [118, 258] on div "Tiimi vestlused" at bounding box center [130, 256] width 80 height 17
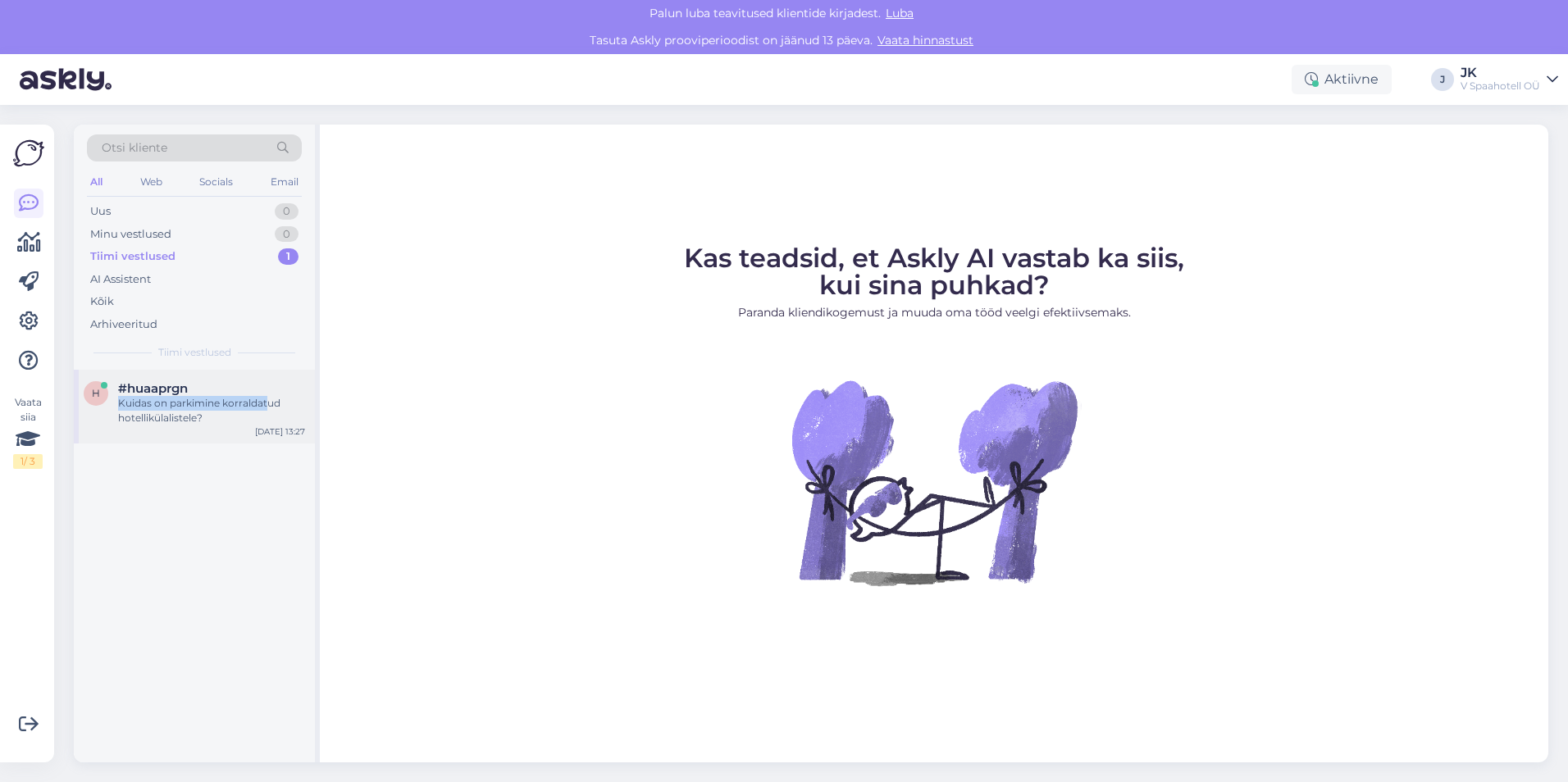
click at [268, 398] on div "#huaaprgn Kuidas on parkimine korraldatud hotellikülalistele?" at bounding box center [211, 403] width 187 height 44
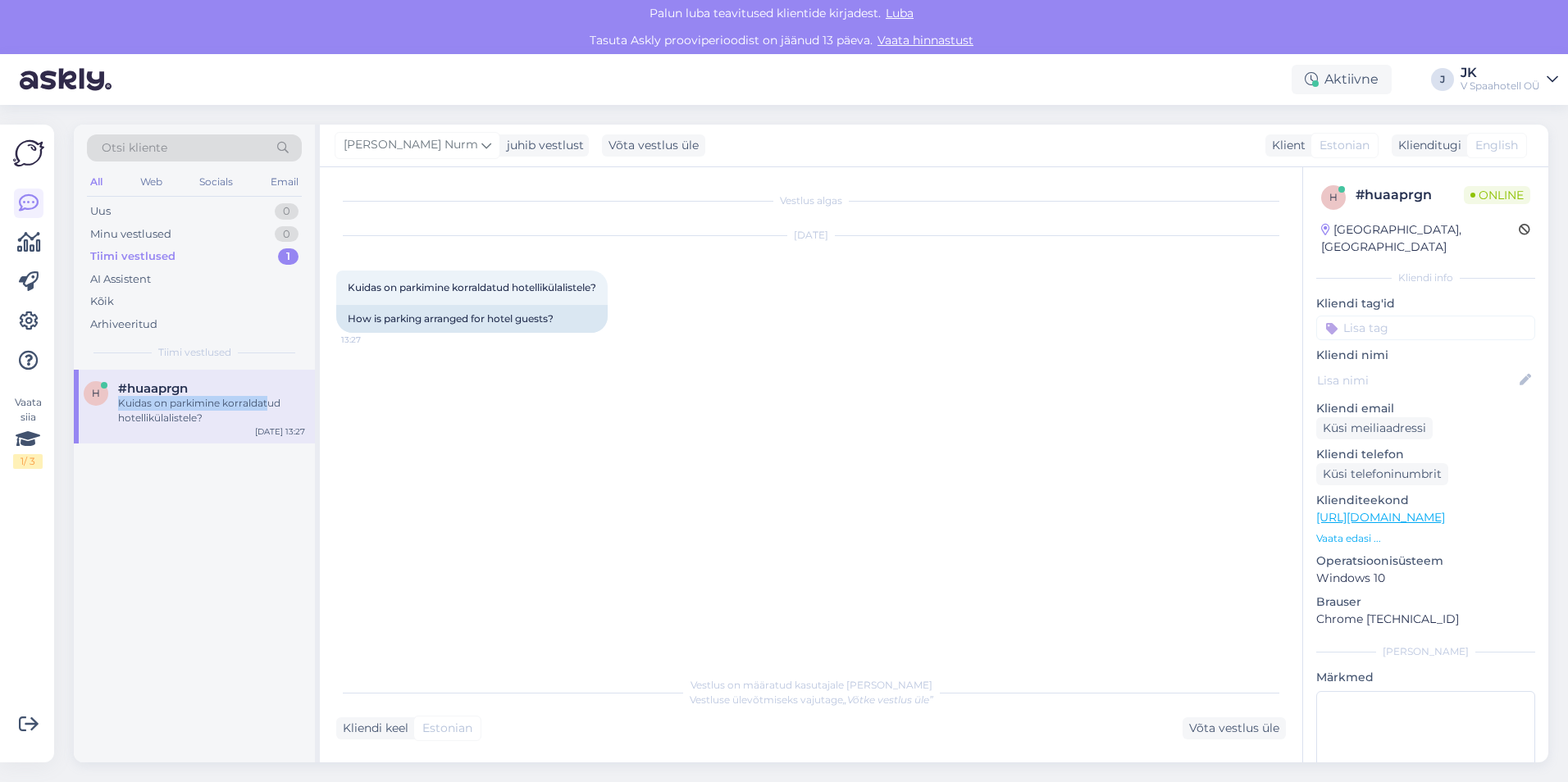
drag, startPoint x: 813, startPoint y: 680, endPoint x: 921, endPoint y: 696, distance: 109.2
click at [921, 696] on span "Vestlus on määratud kasutajale [PERSON_NAME] Vestluse ülevõtmiseks vajutage „Võ…" at bounding box center [810, 693] width 243 height 29
drag, startPoint x: 951, startPoint y: 701, endPoint x: 731, endPoint y: 701, distance: 220.0
click at [731, 701] on div "Vestlus on määratud kasutajale [PERSON_NAME] Vestluse ülevõtmiseks vajutage „Võ…" at bounding box center [810, 693] width 950 height 29
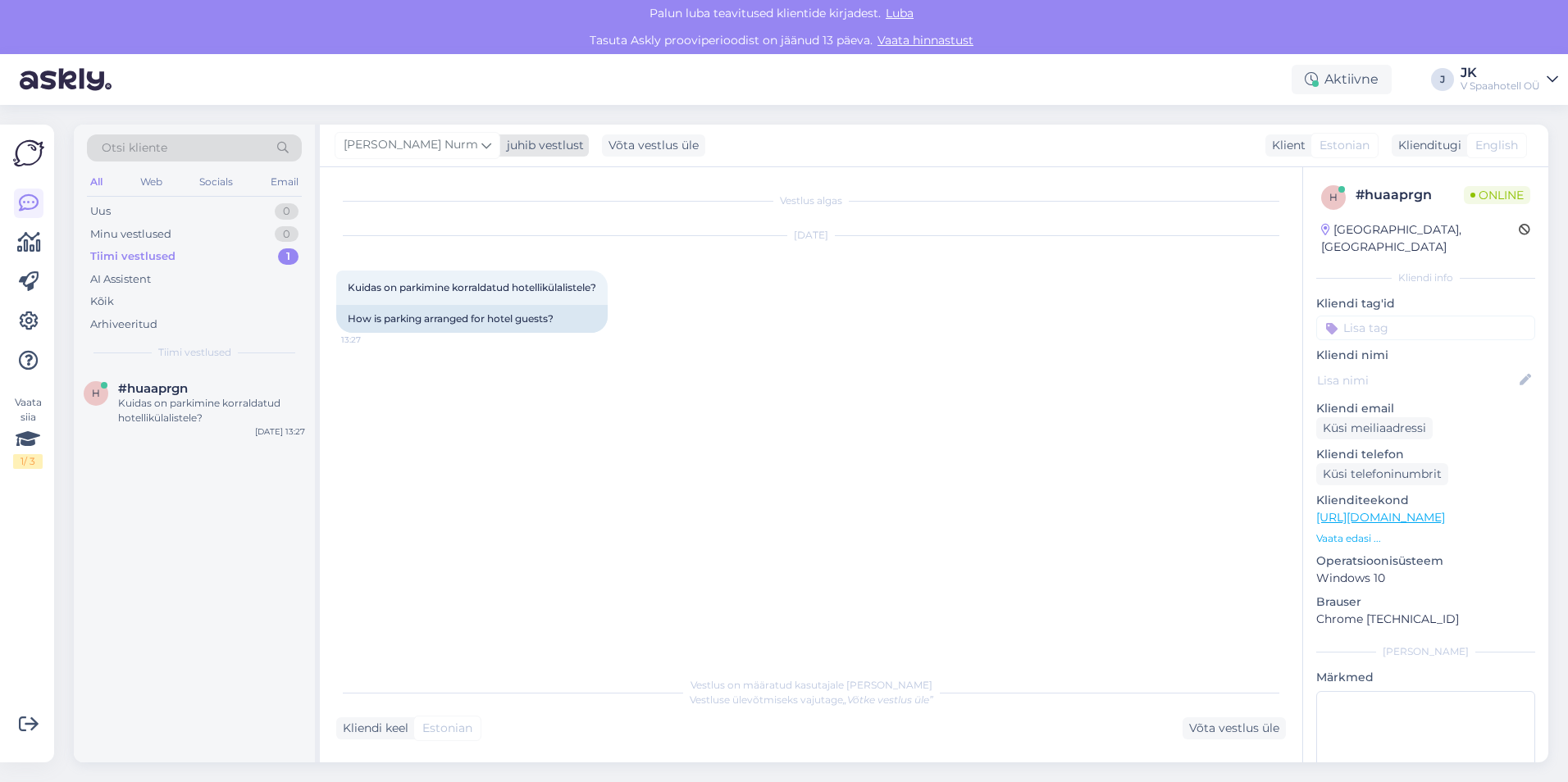
click at [409, 140] on span "[PERSON_NAME] Nurm" at bounding box center [410, 145] width 134 height 18
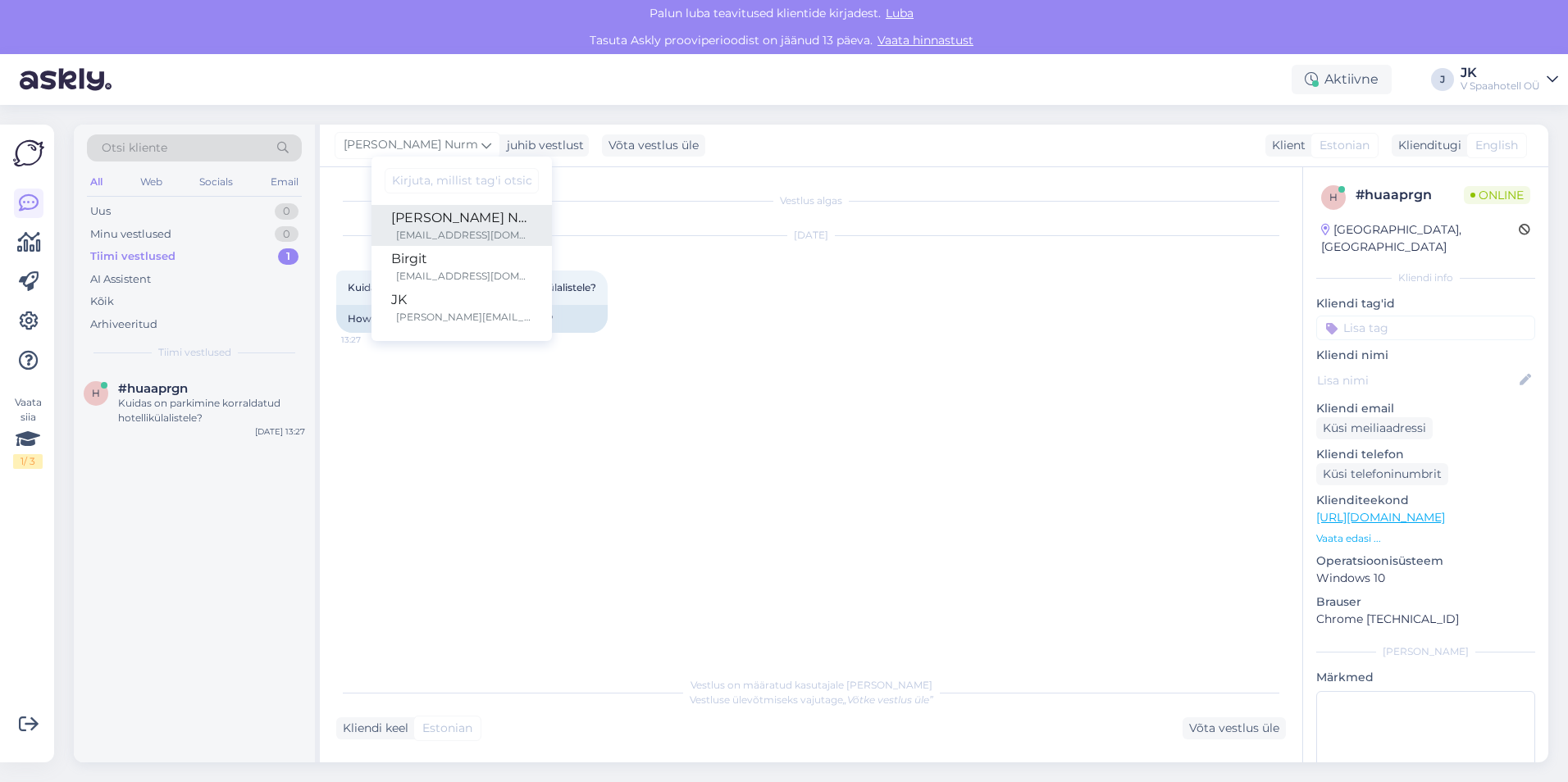
click at [431, 215] on div "[PERSON_NAME] Nurm" at bounding box center [461, 218] width 141 height 20
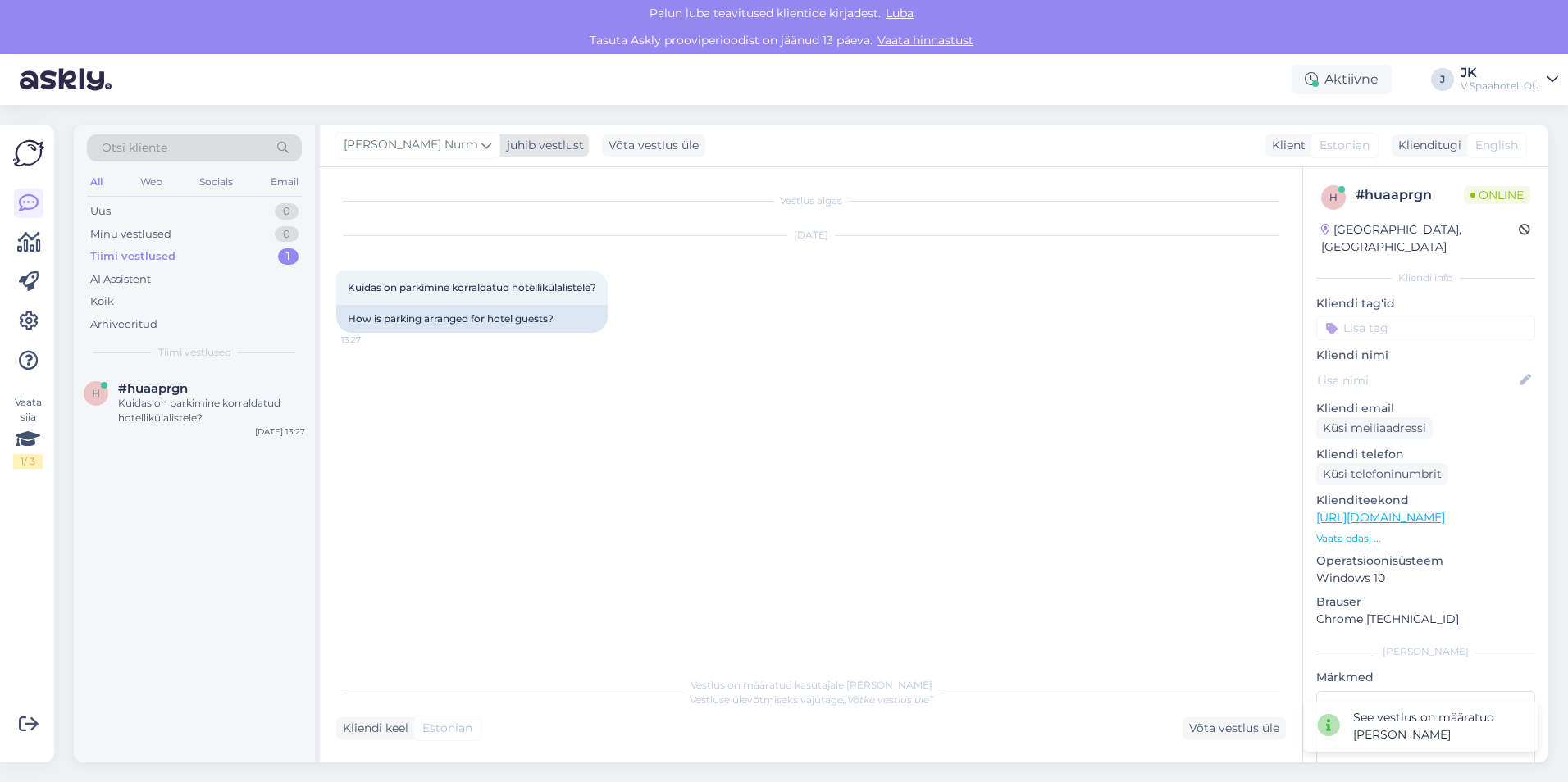
click at [500, 148] on div "juhib vestlust" at bounding box center [542, 145] width 84 height 18
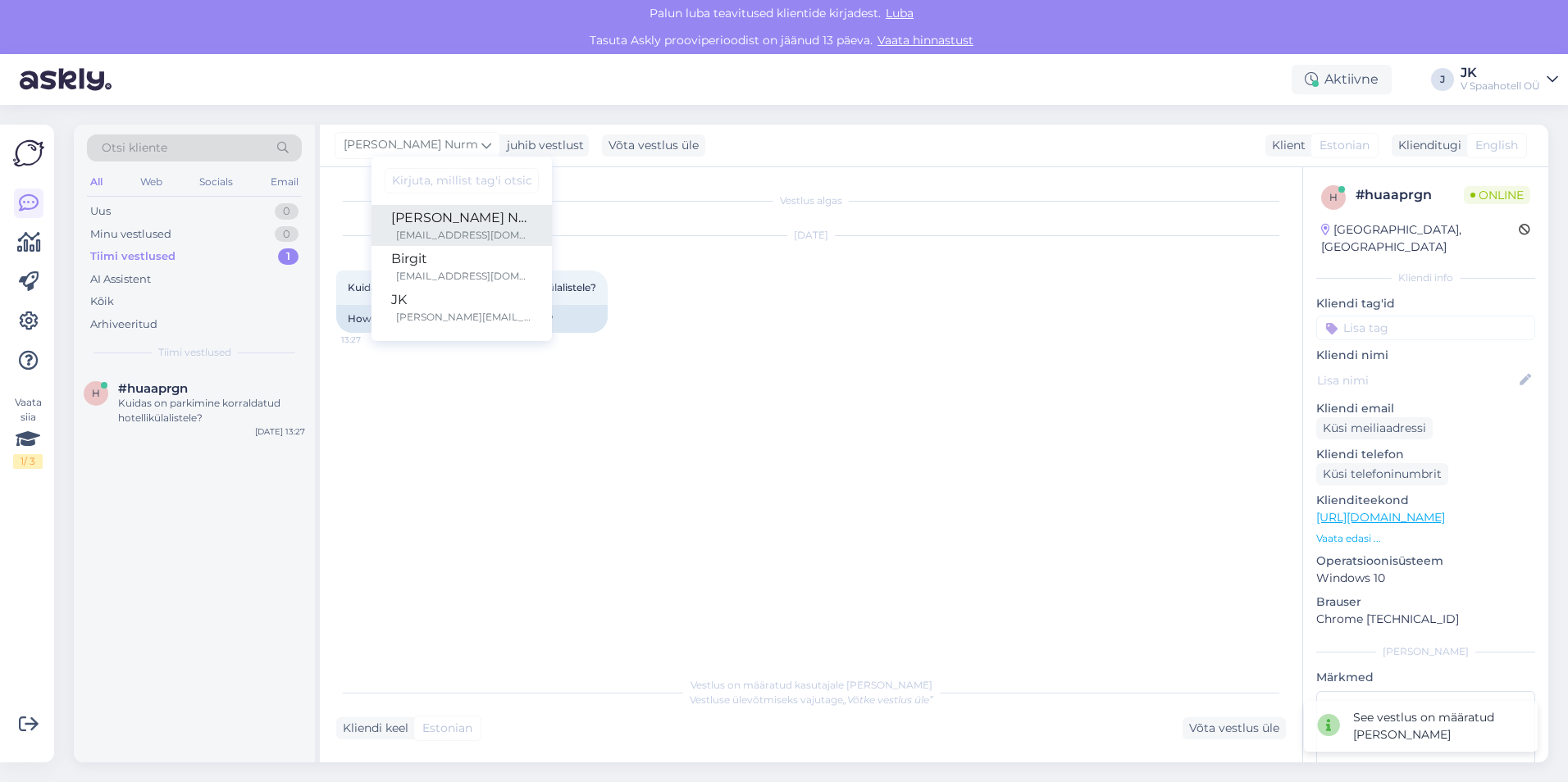
click at [439, 230] on div "[EMAIL_ADDRESS][DOMAIN_NAME]" at bounding box center [464, 236] width 136 height 15
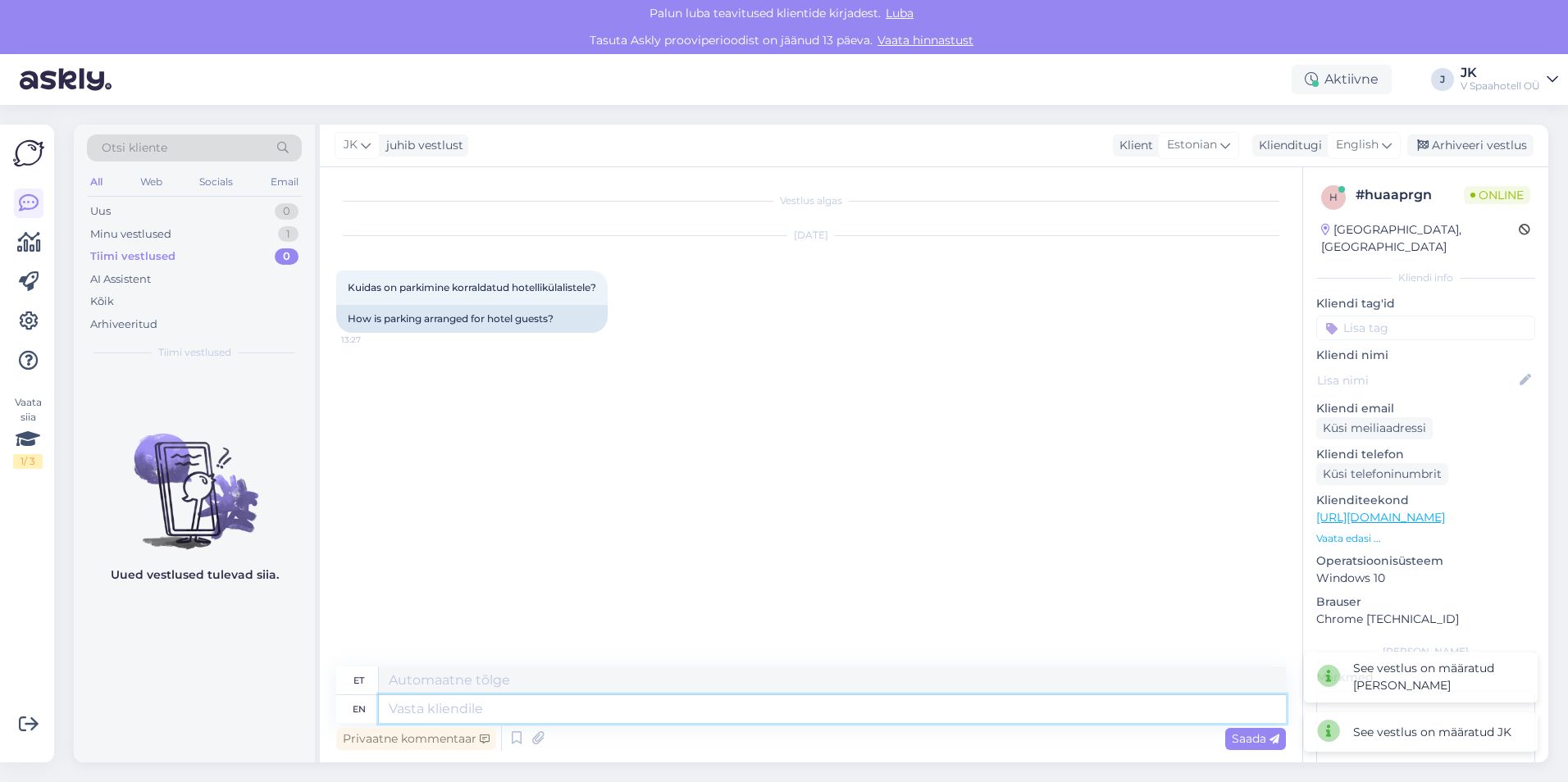
click at [455, 717] on textarea at bounding box center [831, 708] width 906 height 28
click at [439, 678] on textarea at bounding box center [831, 680] width 906 height 28
type textarea "P"
paste textarea "Külalistel on võimalik kasutada Kvartali kaubanduskeskuse parkla P2 korrust. Pa…"
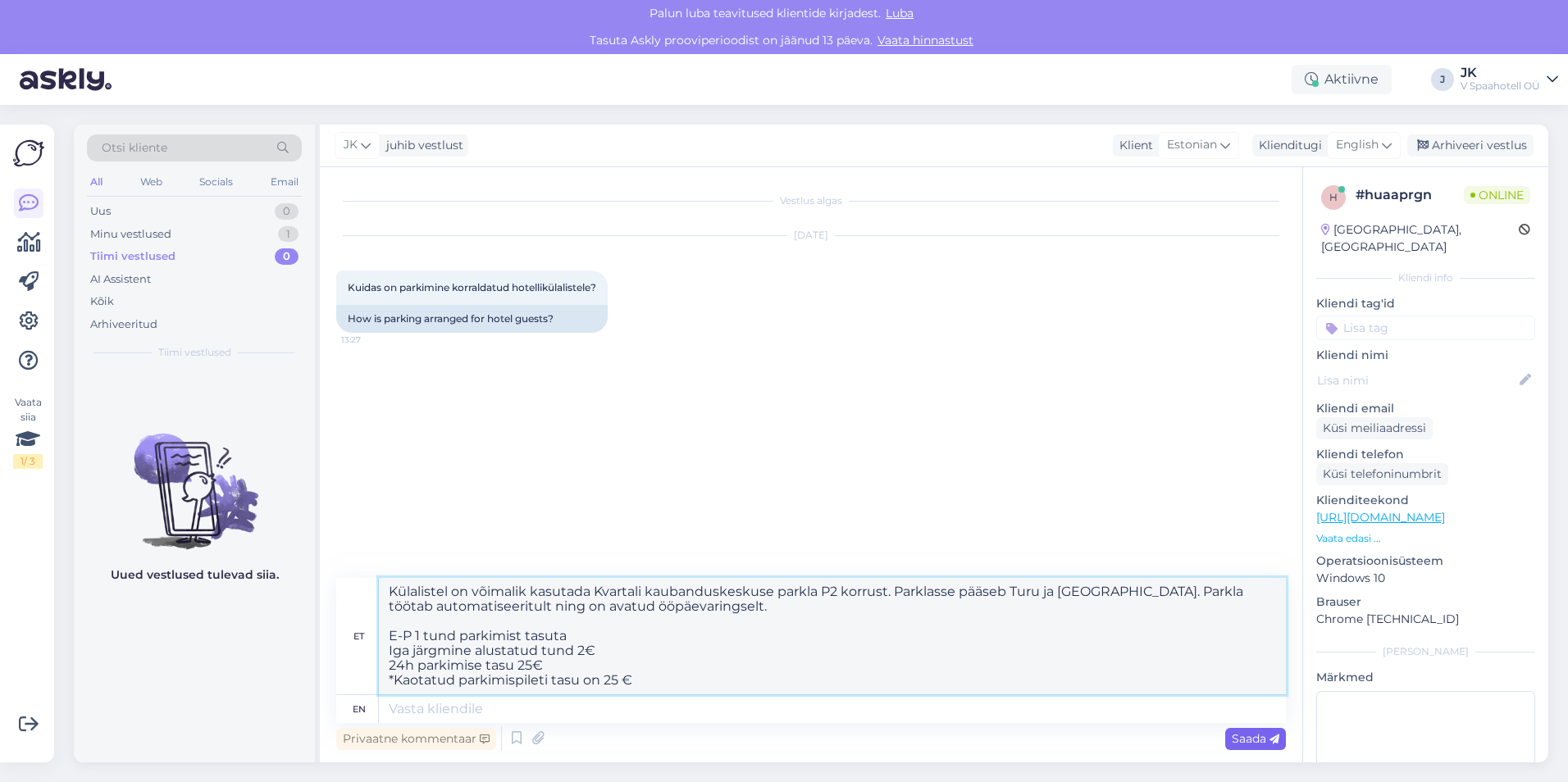
type textarea "Külalistel on võimalik kasutada Kvartali kaubanduskeskuse parkla P2 korrust. Pa…"
click at [1246, 739] on span "Saada" at bounding box center [1255, 739] width 48 height 15
click at [752, 673] on textarea "Külalistel on võimalik kasutada Kvartali kaubanduskeskuse parkla P2 korrust. Pa…" at bounding box center [831, 636] width 906 height 116
click at [1256, 738] on span "Saada" at bounding box center [1255, 739] width 48 height 15
click at [1247, 735] on span "Saada" at bounding box center [1255, 739] width 48 height 15
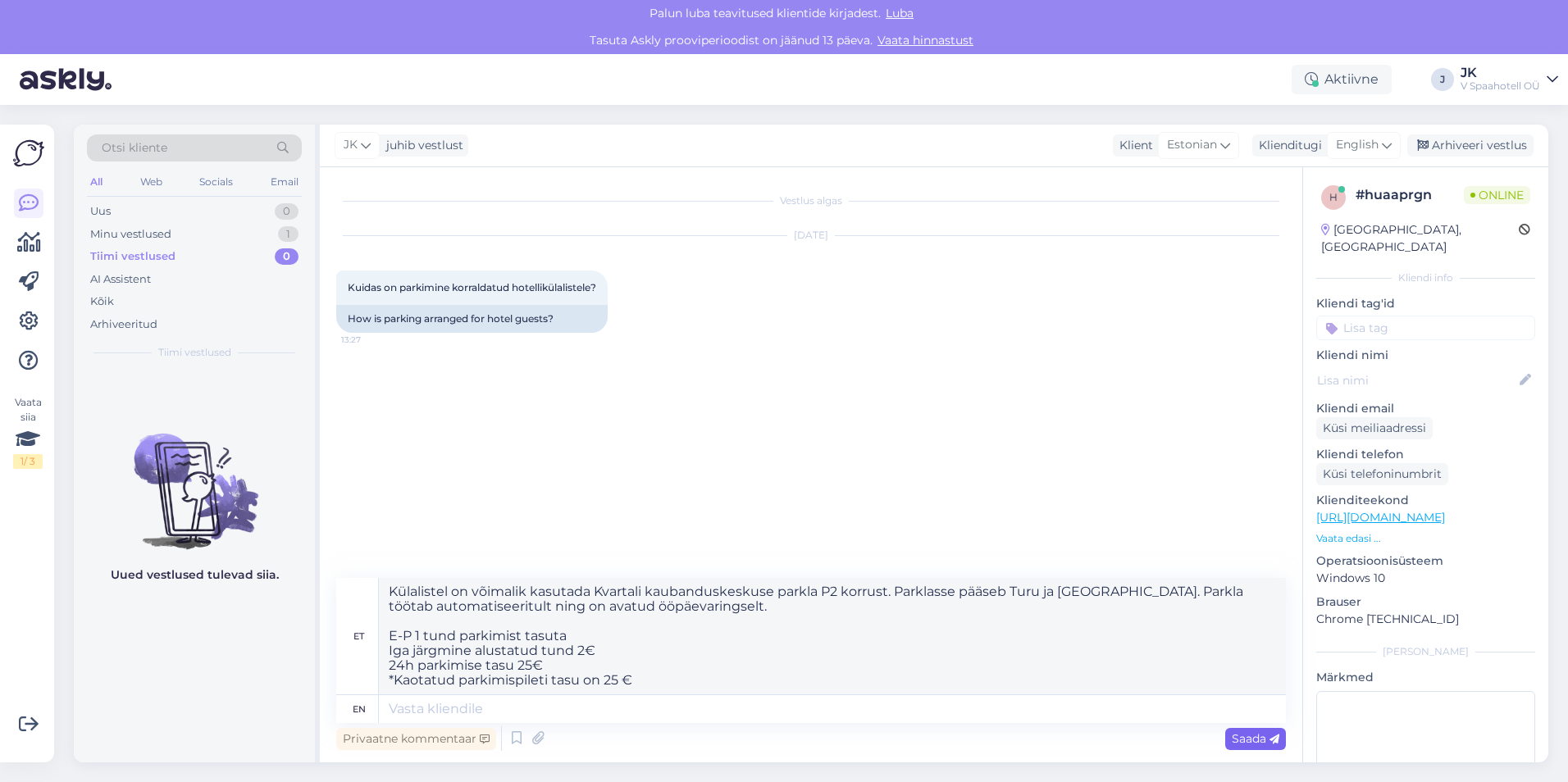
click at [1250, 731] on span "Saada" at bounding box center [1255, 739] width 48 height 15
click at [1246, 735] on span "Saada" at bounding box center [1255, 739] width 48 height 15
click at [454, 708] on textarea at bounding box center [831, 708] width 906 height 28
click at [627, 683] on textarea "Külalistel on võimalik kasutada Kvartali kaubanduskeskuse parkla P2 korrust. Pa…" at bounding box center [831, 636] width 906 height 116
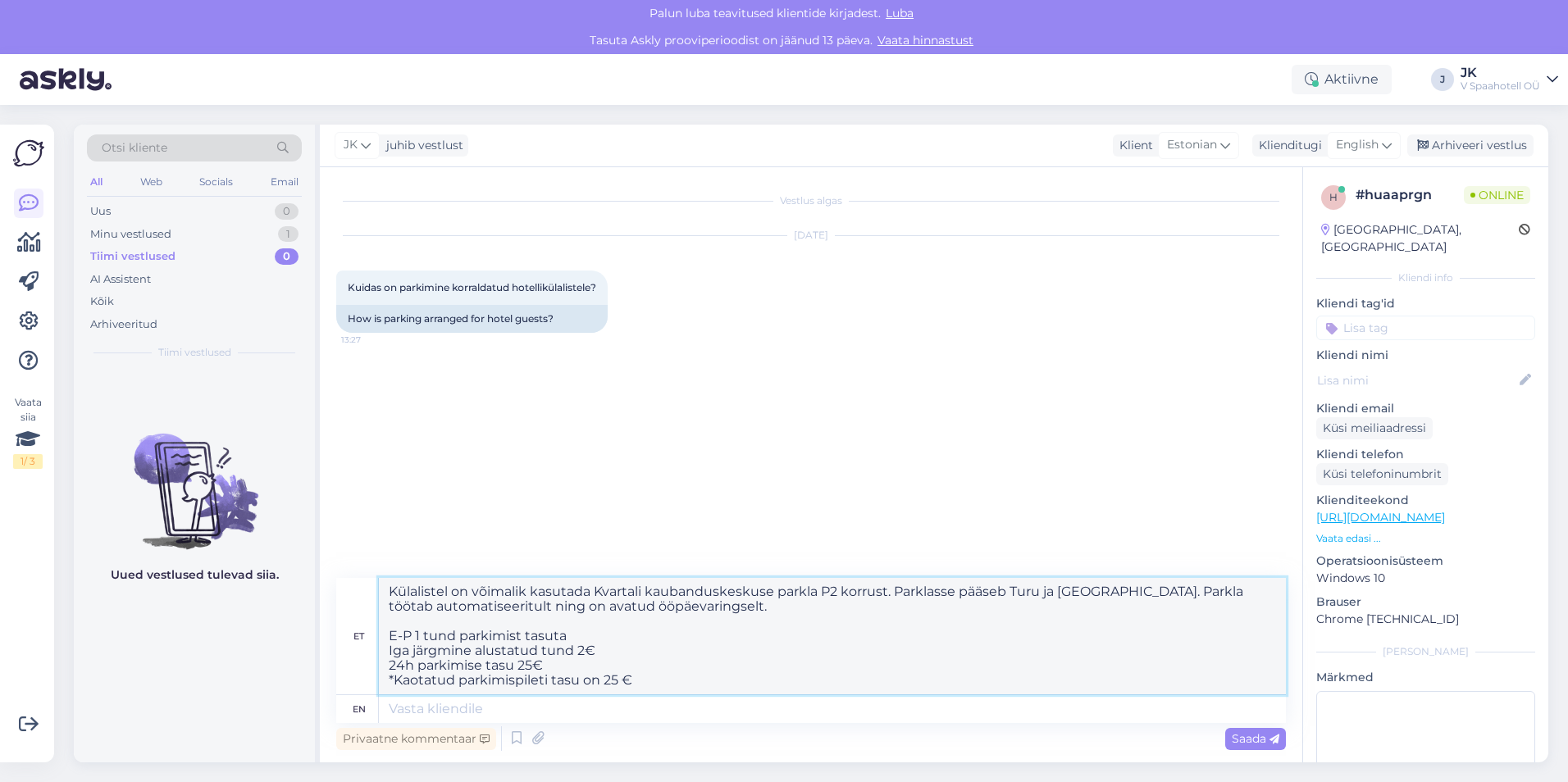
drag, startPoint x: 662, startPoint y: 682, endPoint x: 378, endPoint y: 567, distance: 306.4
click at [378, 567] on div "Vestlus algas [DATE] Kuidas on parkimine korraldatud hotellikülalistele? 13:27 …" at bounding box center [811, 465] width 982 height 596
click at [751, 668] on textarea "Külalistel on võimalik kasutada Kvartali kaubanduskeskuse parkla P2 korrust. Pa…" at bounding box center [831, 636] width 906 height 116
click at [485, 715] on textarea at bounding box center [831, 708] width 906 height 28
paste textarea "Külalistel on võimalik kasutada Kvartali kaubanduskeskuse parkla P2 korrust. Pa…"
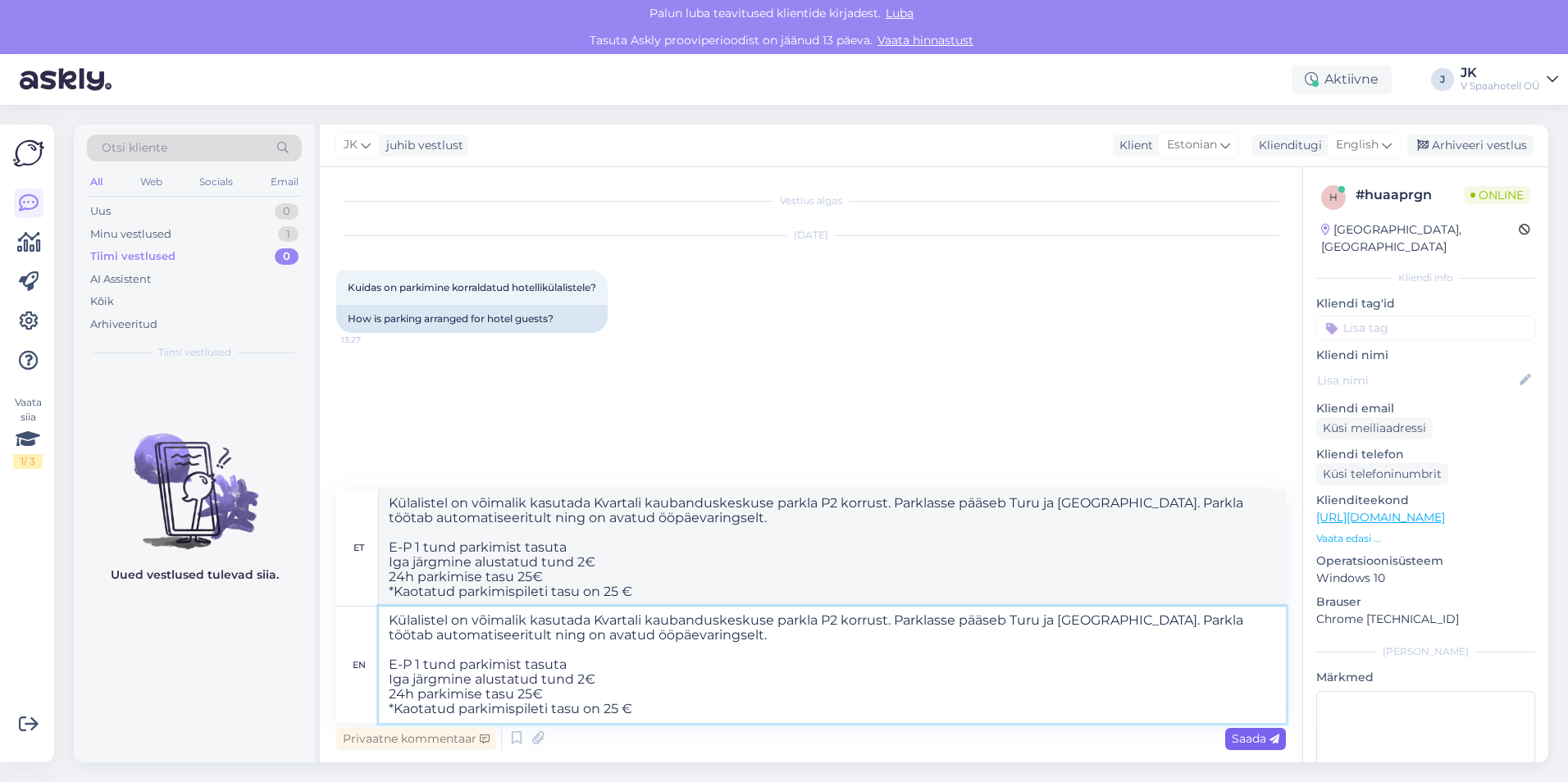
type textarea "Külalistel on võimalik kasutada Kvartali kaubanduskeskuse parkla P2 korrust. Pa…"
click at [1235, 737] on span "Saada" at bounding box center [1255, 739] width 48 height 15
type textarea "Külalistel on võimalik kasutada Kvartali kaubanduskeskuse parkla P2 korrust. Pa…"
click at [1235, 739] on span "Saada" at bounding box center [1255, 739] width 48 height 15
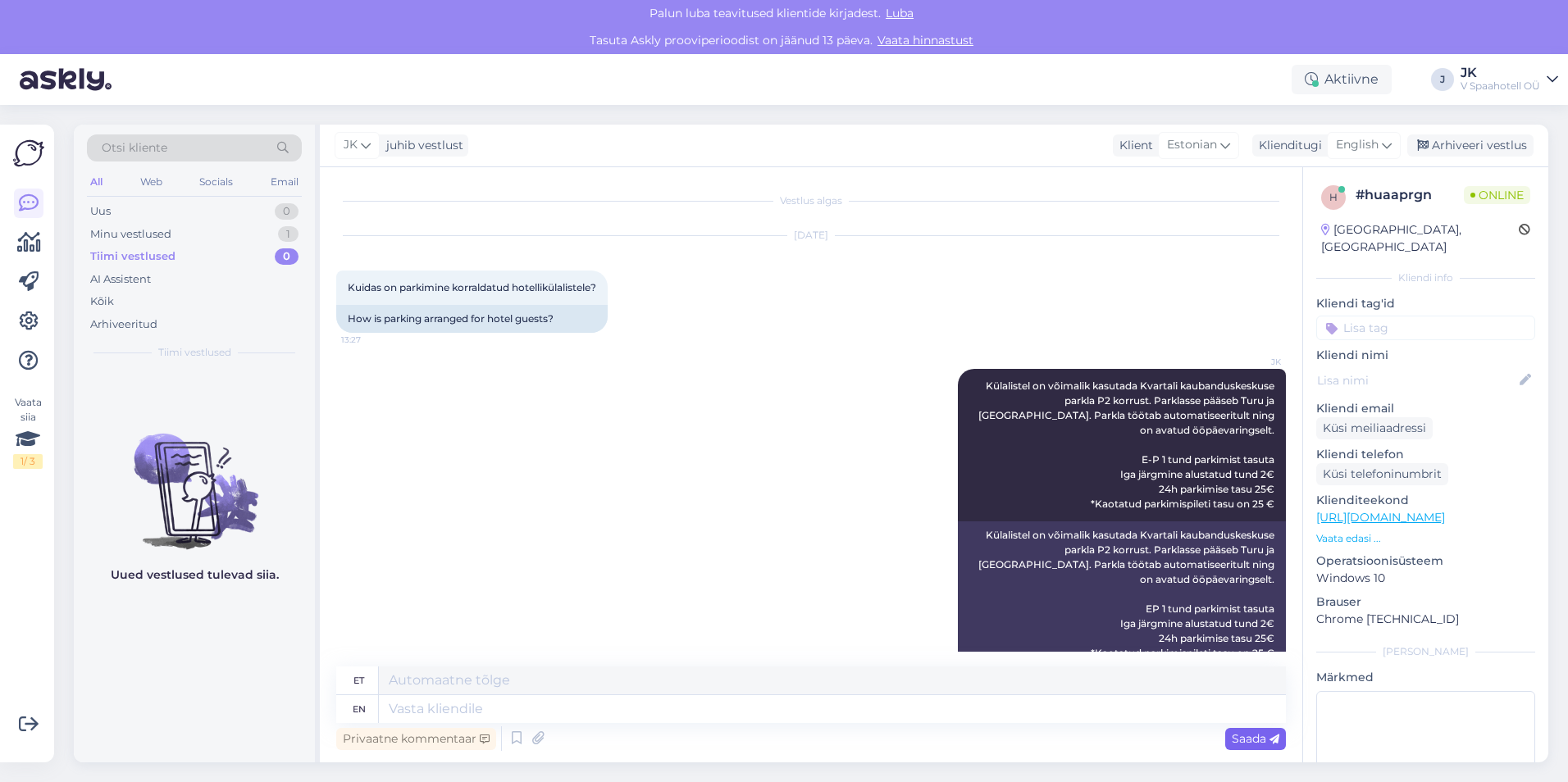
scroll to position [33, 0]
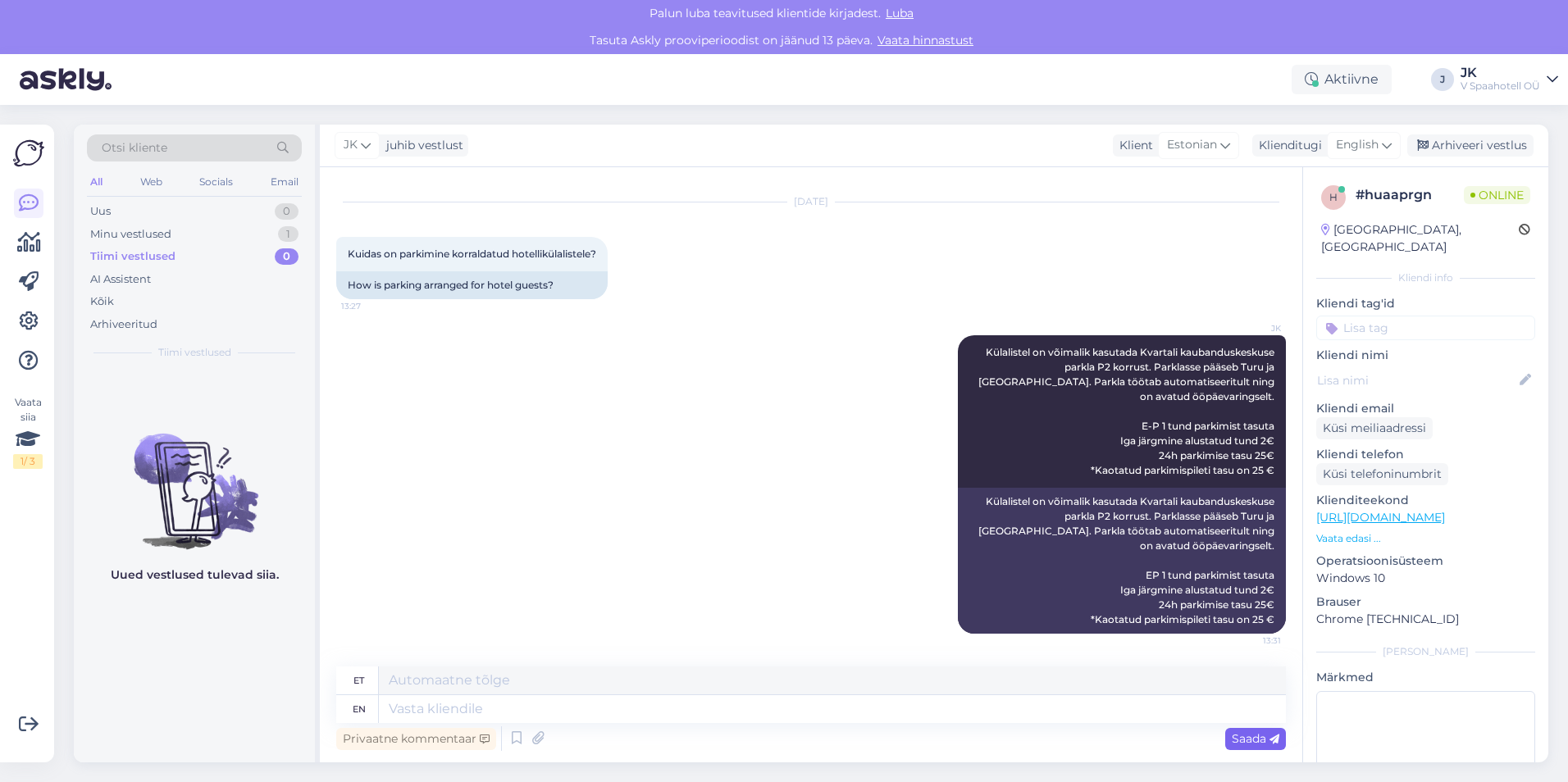
click at [1235, 739] on span "Saada" at bounding box center [1255, 739] width 48 height 15
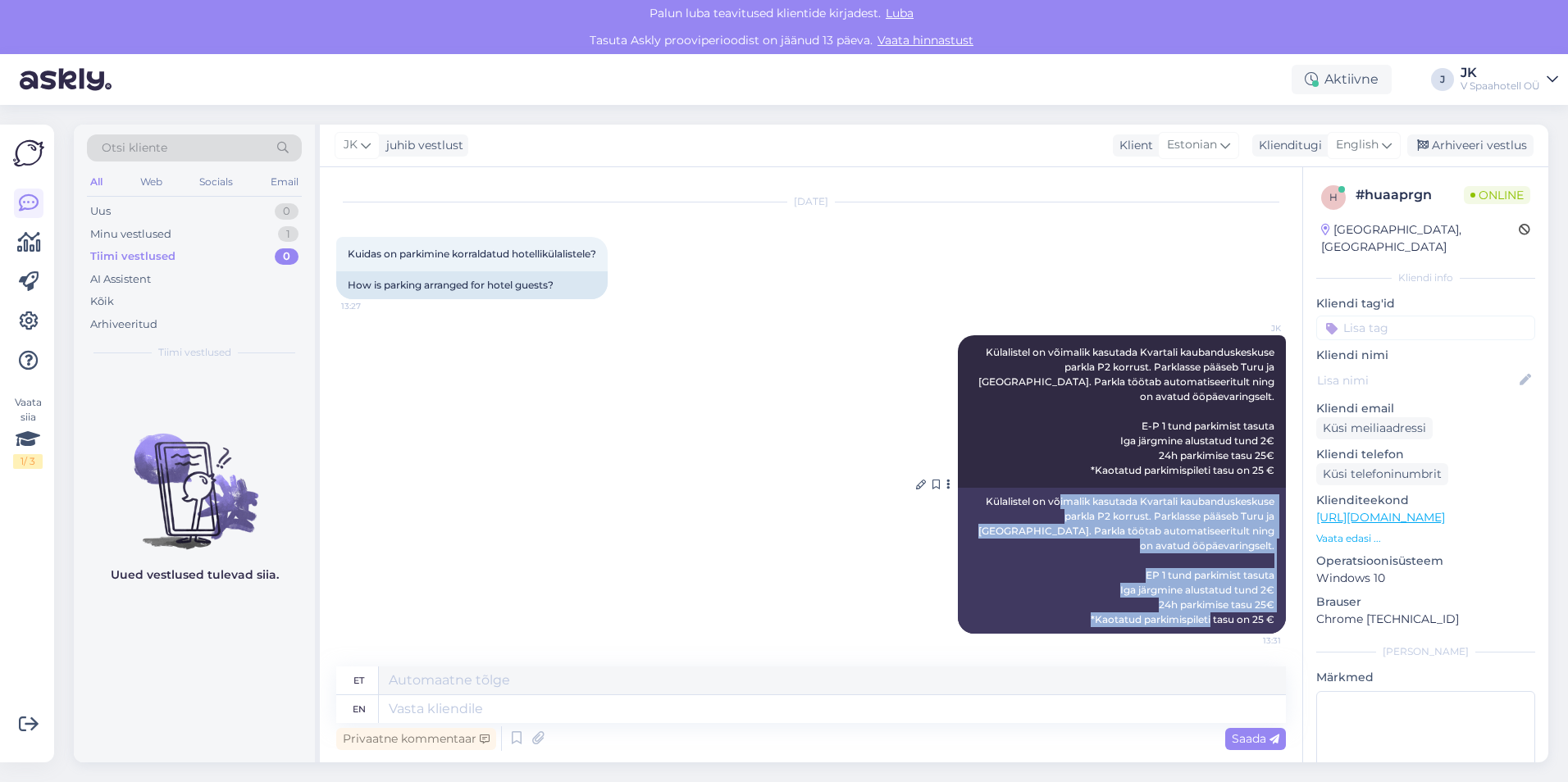
drag, startPoint x: 1067, startPoint y: 503, endPoint x: 1209, endPoint y: 622, distance: 185.3
click at [1209, 622] on div "Külalistel on võimalik kasutada Kvartali kaubanduskeskuse parkla P2 korrust. Pa…" at bounding box center [1121, 561] width 328 height 146
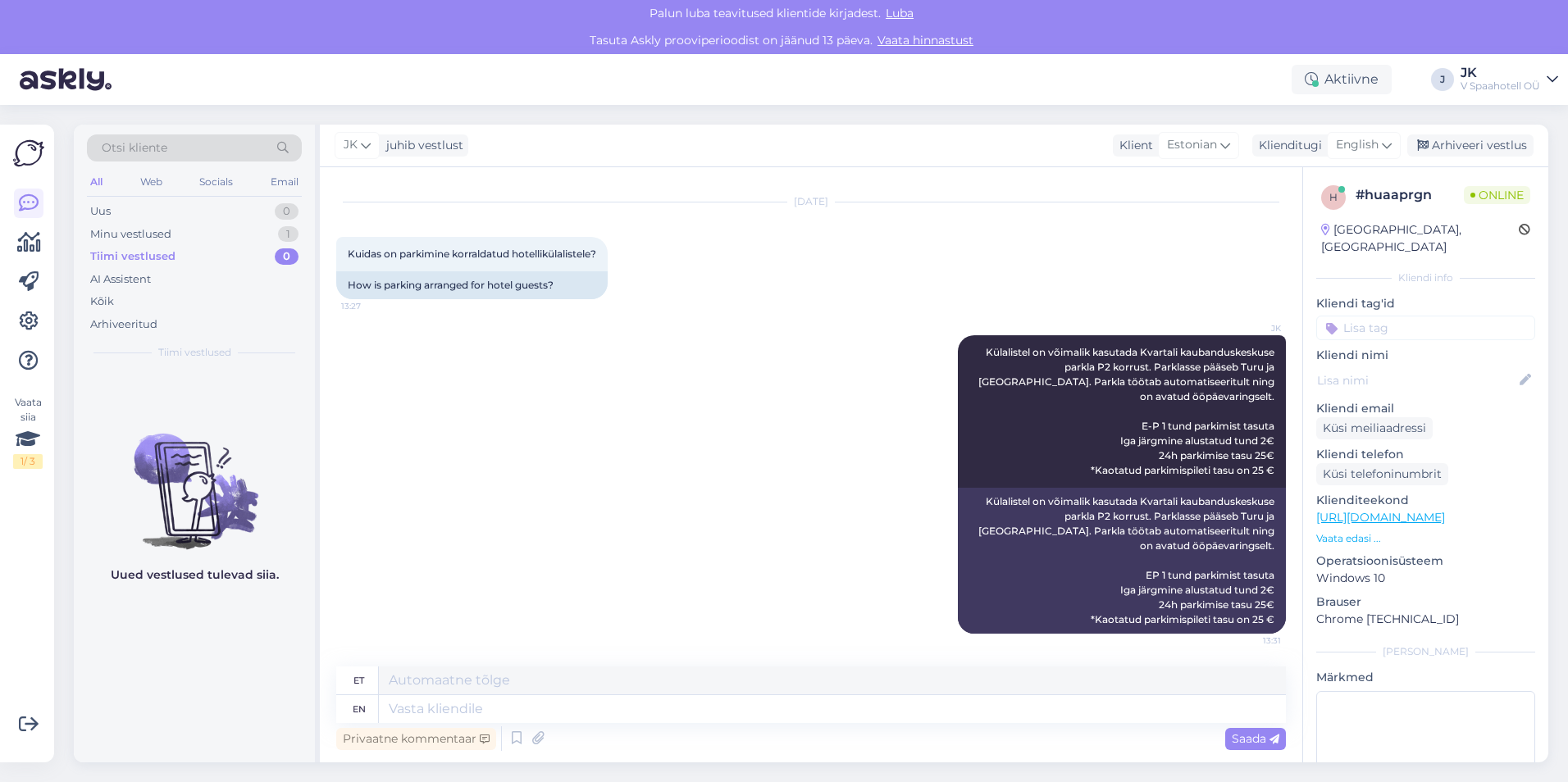
click at [1480, 83] on div "V Spaahotell OÜ" at bounding box center [1499, 86] width 79 height 13
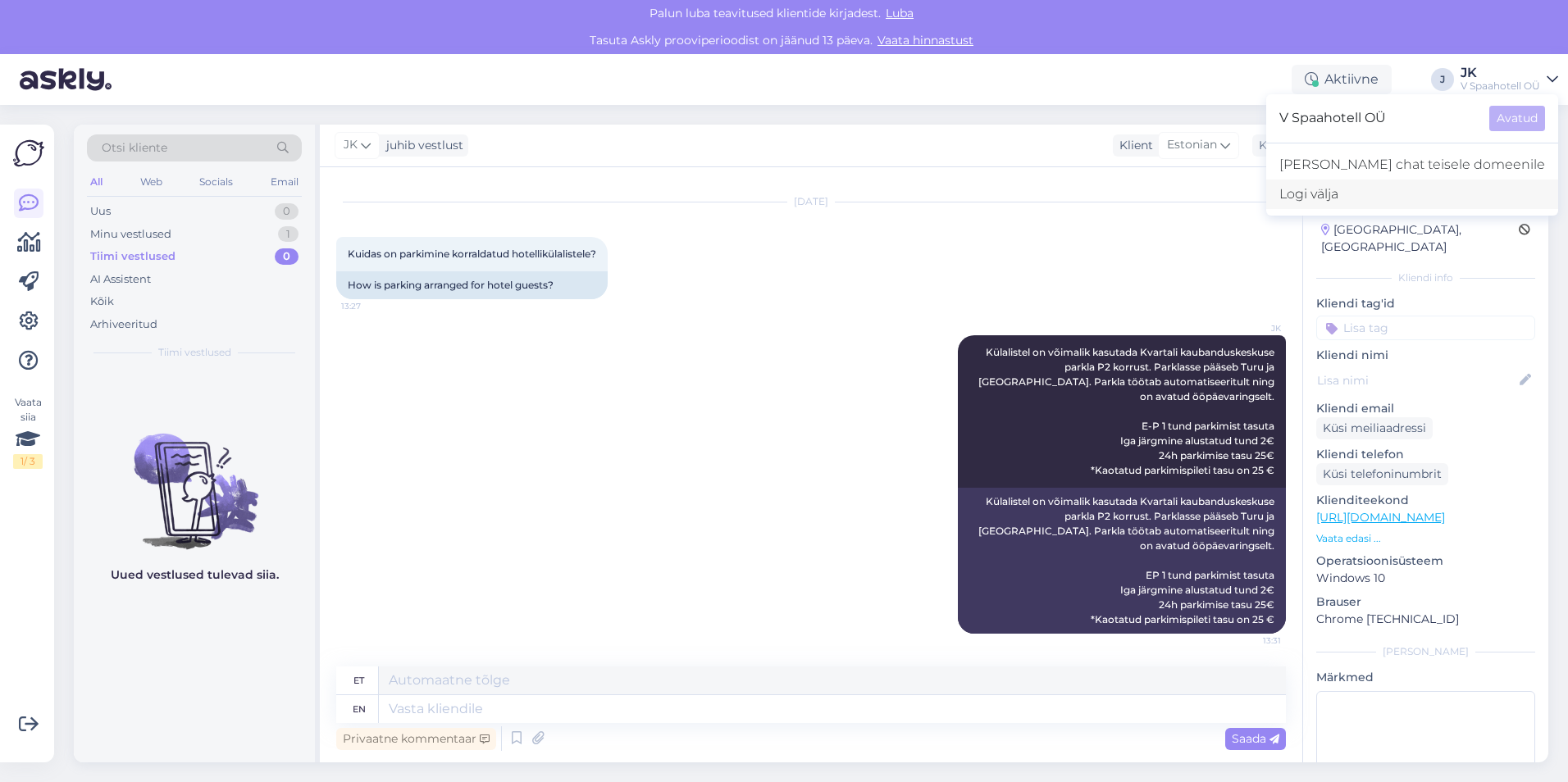
click at [1418, 190] on div "Logi välja" at bounding box center [1411, 194] width 292 height 29
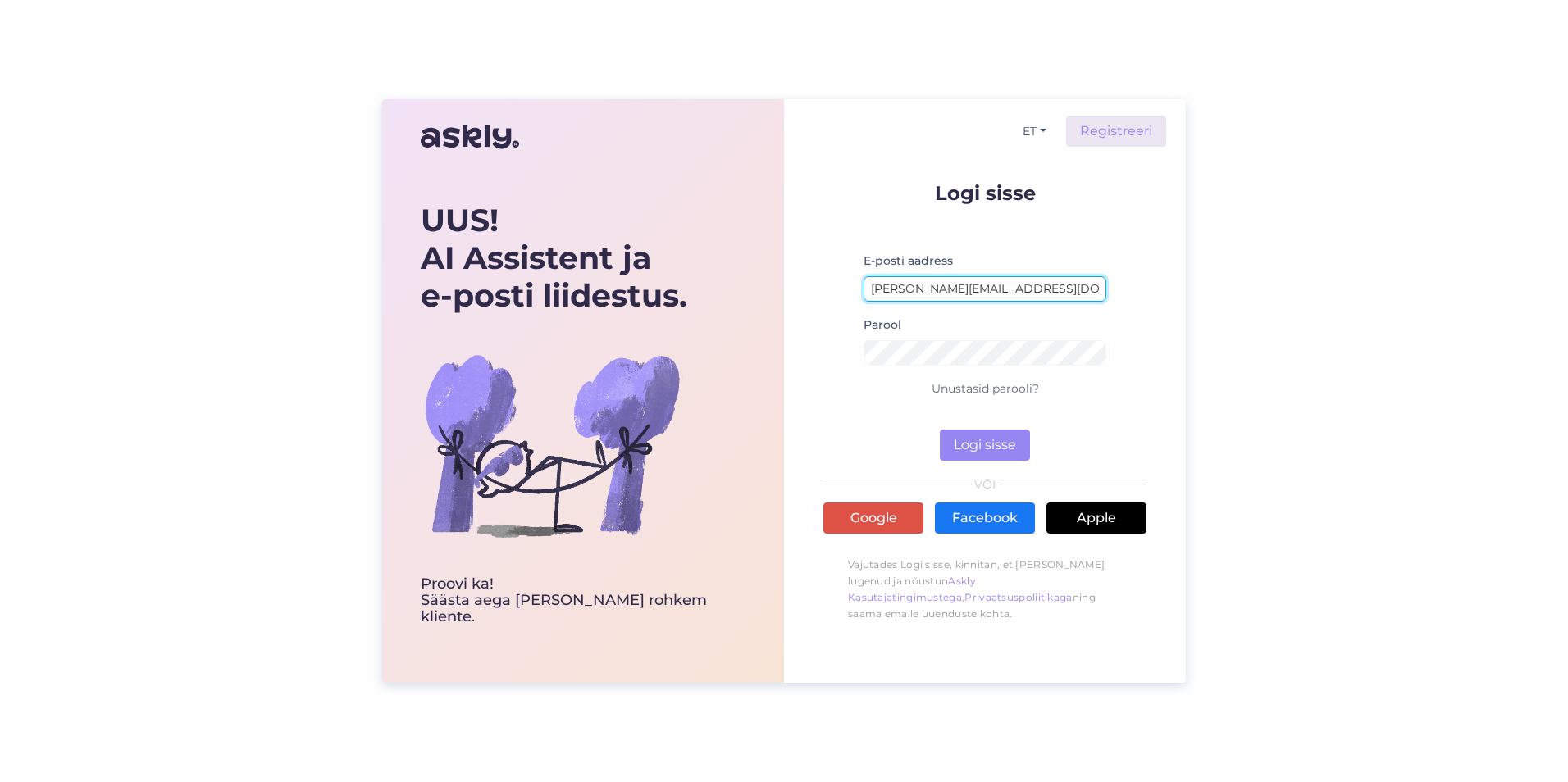
click at [1012, 287] on input "[PERSON_NAME][EMAIL_ADDRESS][DOMAIN_NAME]" at bounding box center [984, 289] width 243 height 25
type input "[EMAIL_ADDRESS][DOMAIN_NAME]"
click at [986, 443] on button "Logi sisse" at bounding box center [985, 444] width 90 height 31
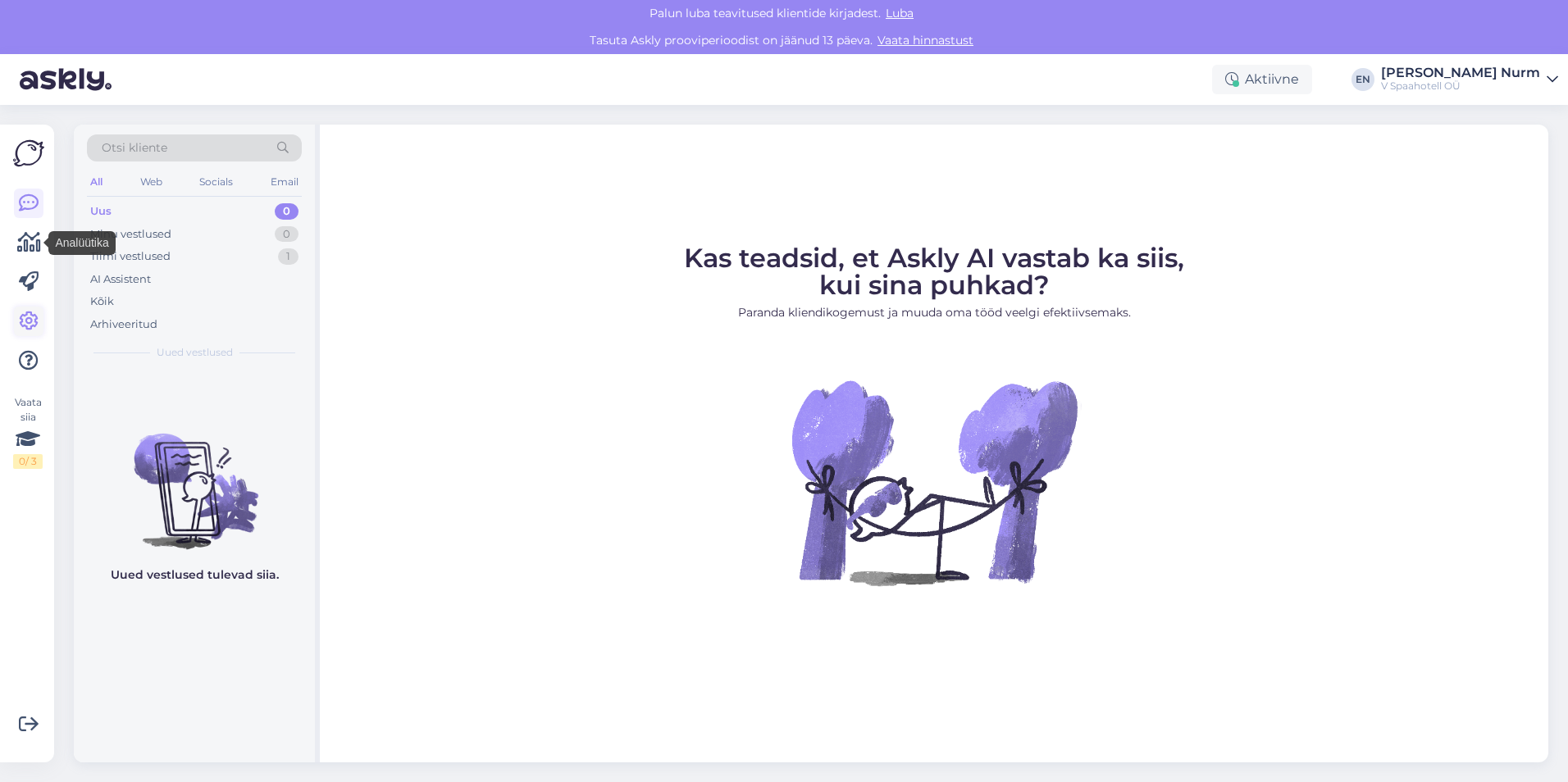
click at [27, 319] on icon at bounding box center [29, 322] width 20 height 20
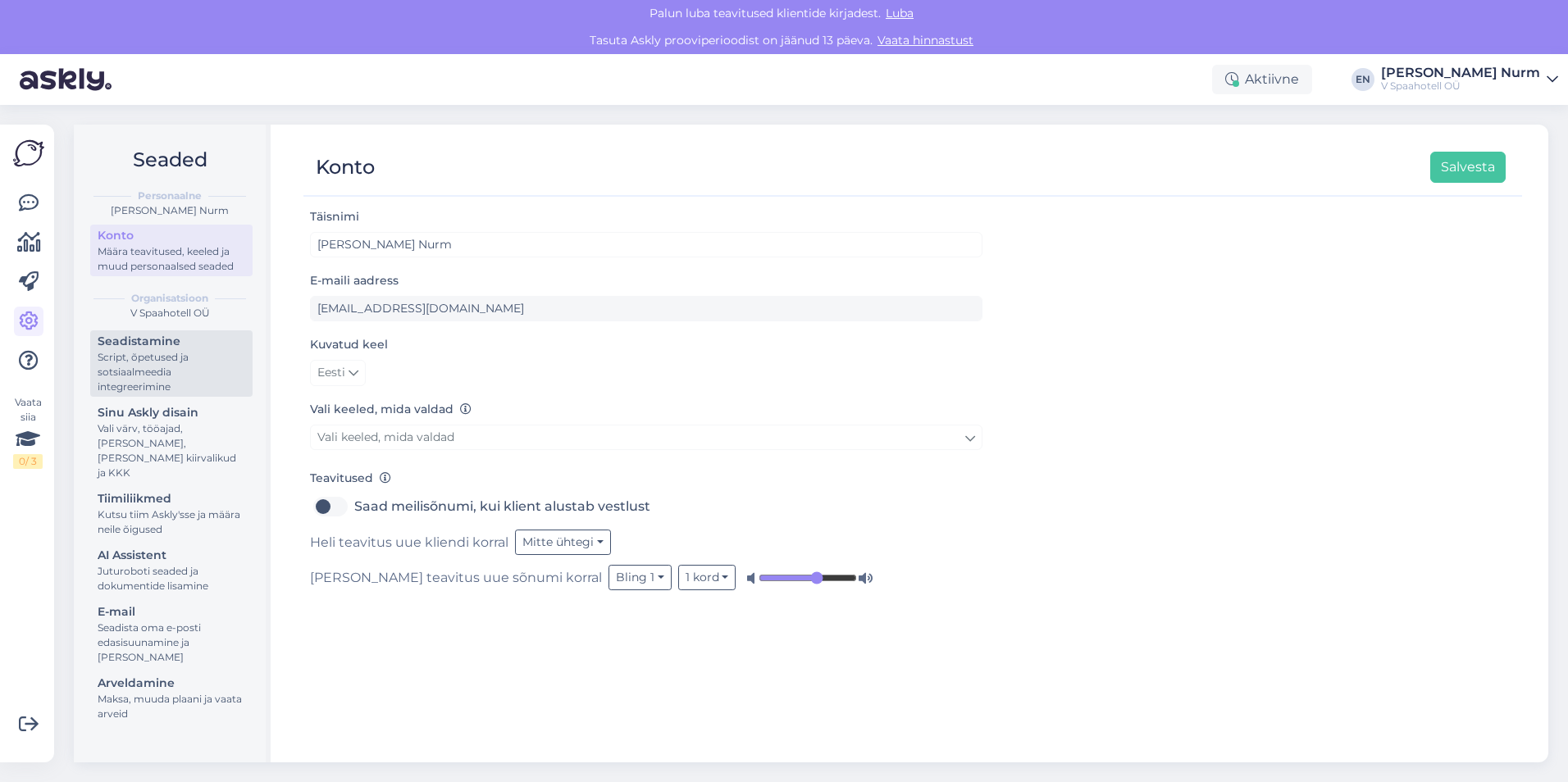
click at [143, 356] on div "Script, õpetused ja sotsiaalmeedia integreerimine" at bounding box center [171, 372] width 148 height 44
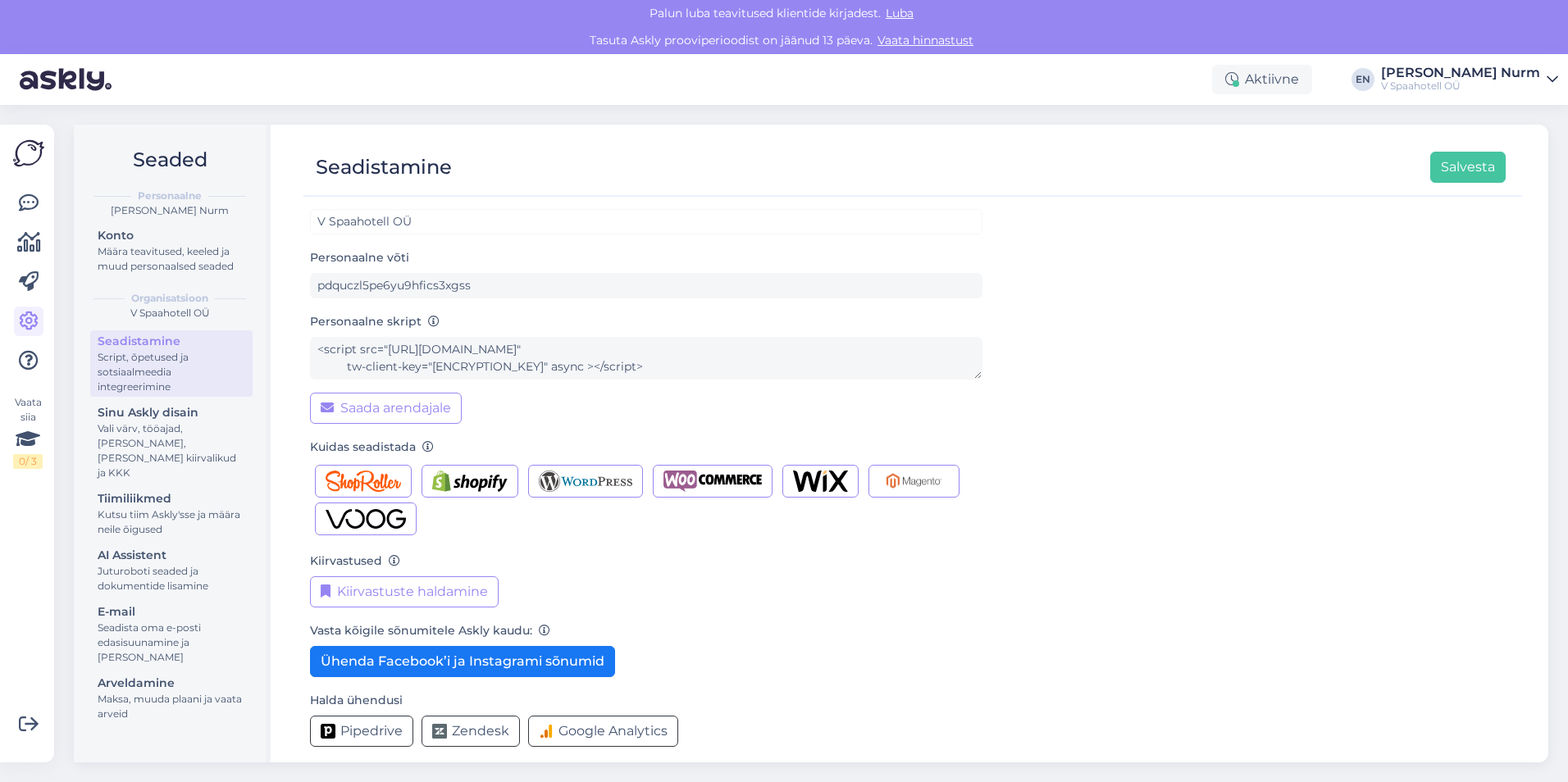
scroll to position [35, 0]
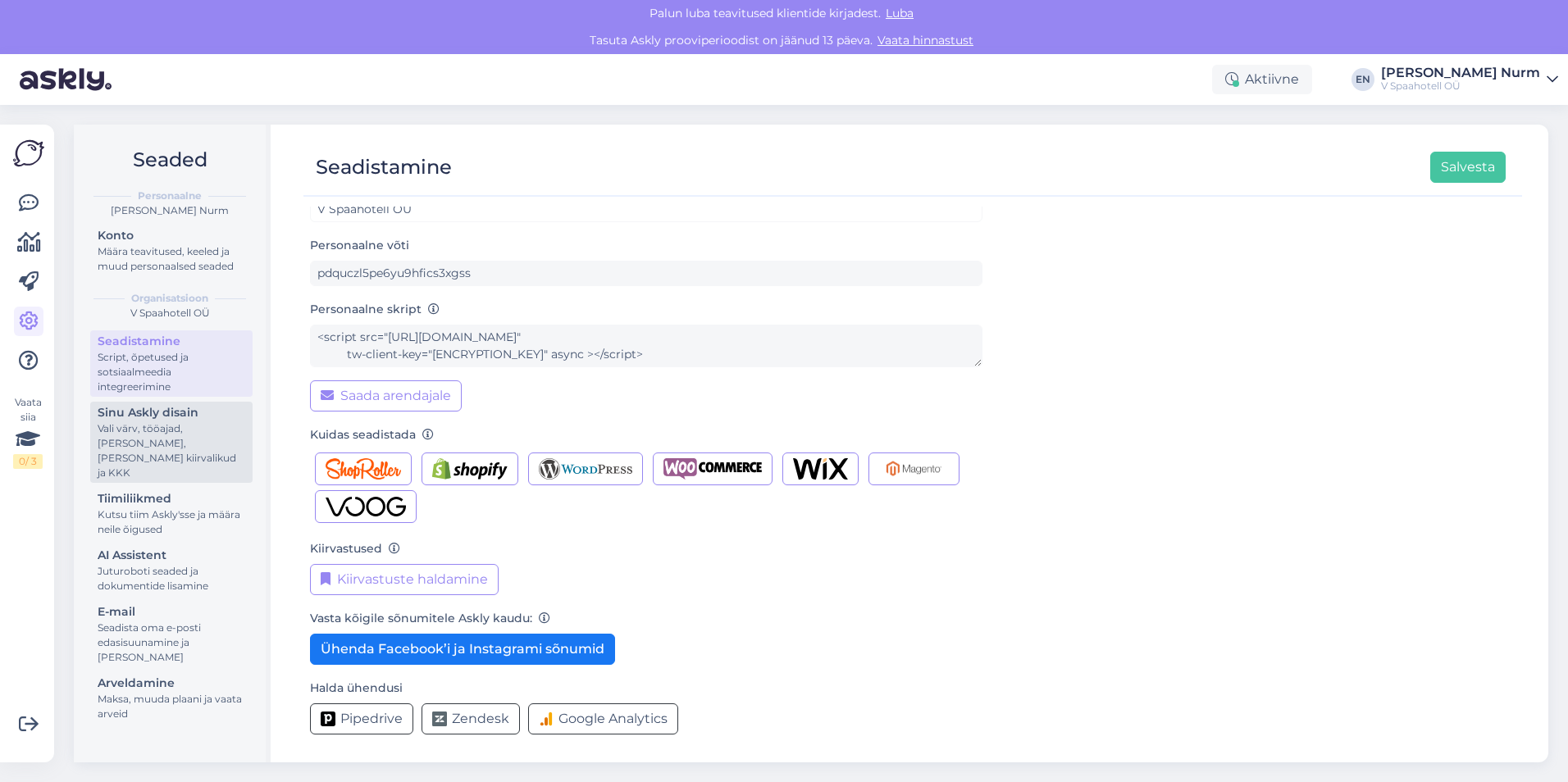
click at [165, 430] on div "Vali värv, tööajad, [PERSON_NAME], [PERSON_NAME] kiirvalikud ja KKK" at bounding box center [171, 450] width 148 height 59
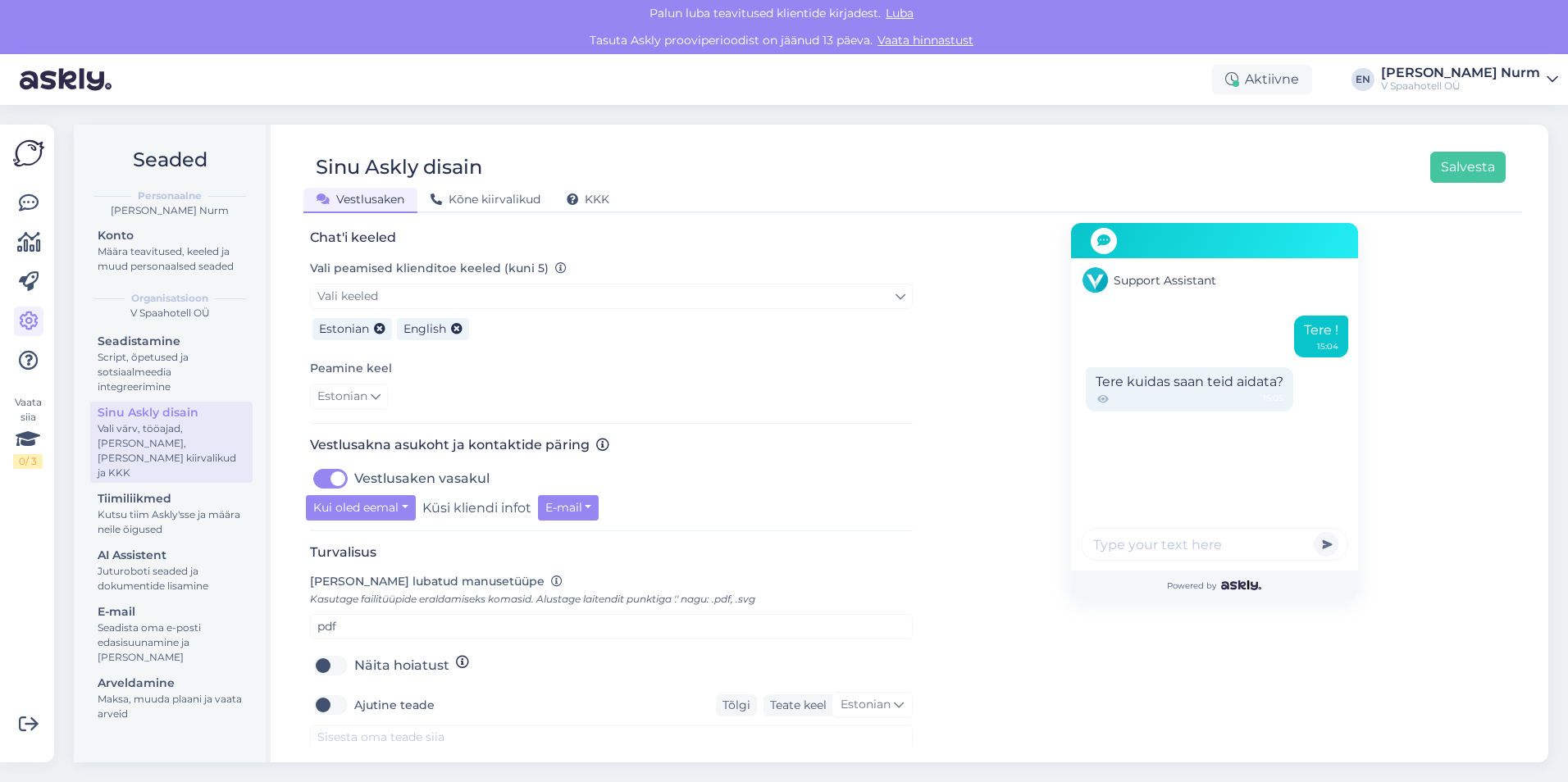
scroll to position [426, 0]
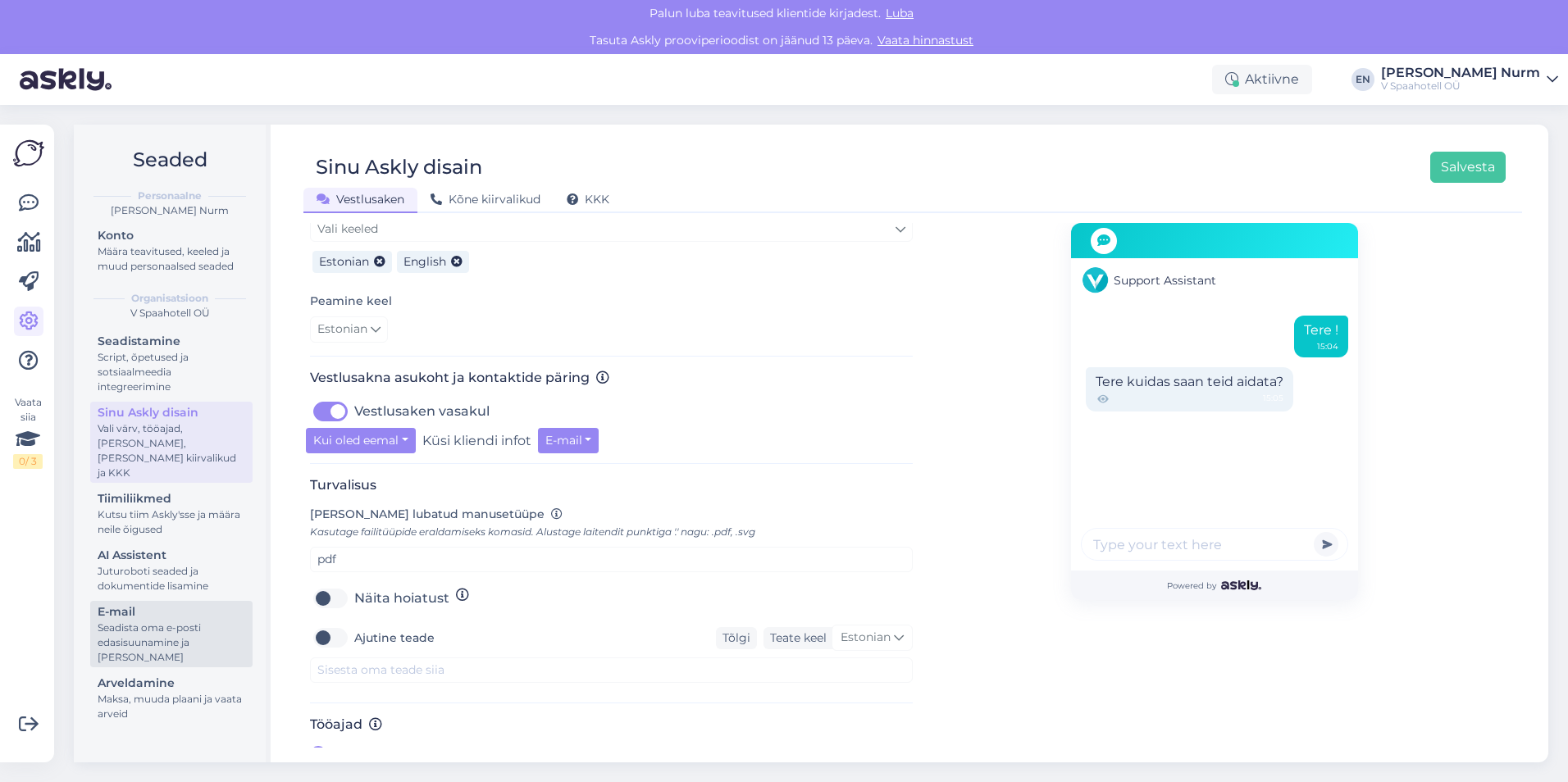
click at [145, 621] on div "Seadista oma e-posti edasisuunamine ja [PERSON_NAME]" at bounding box center [171, 642] width 148 height 44
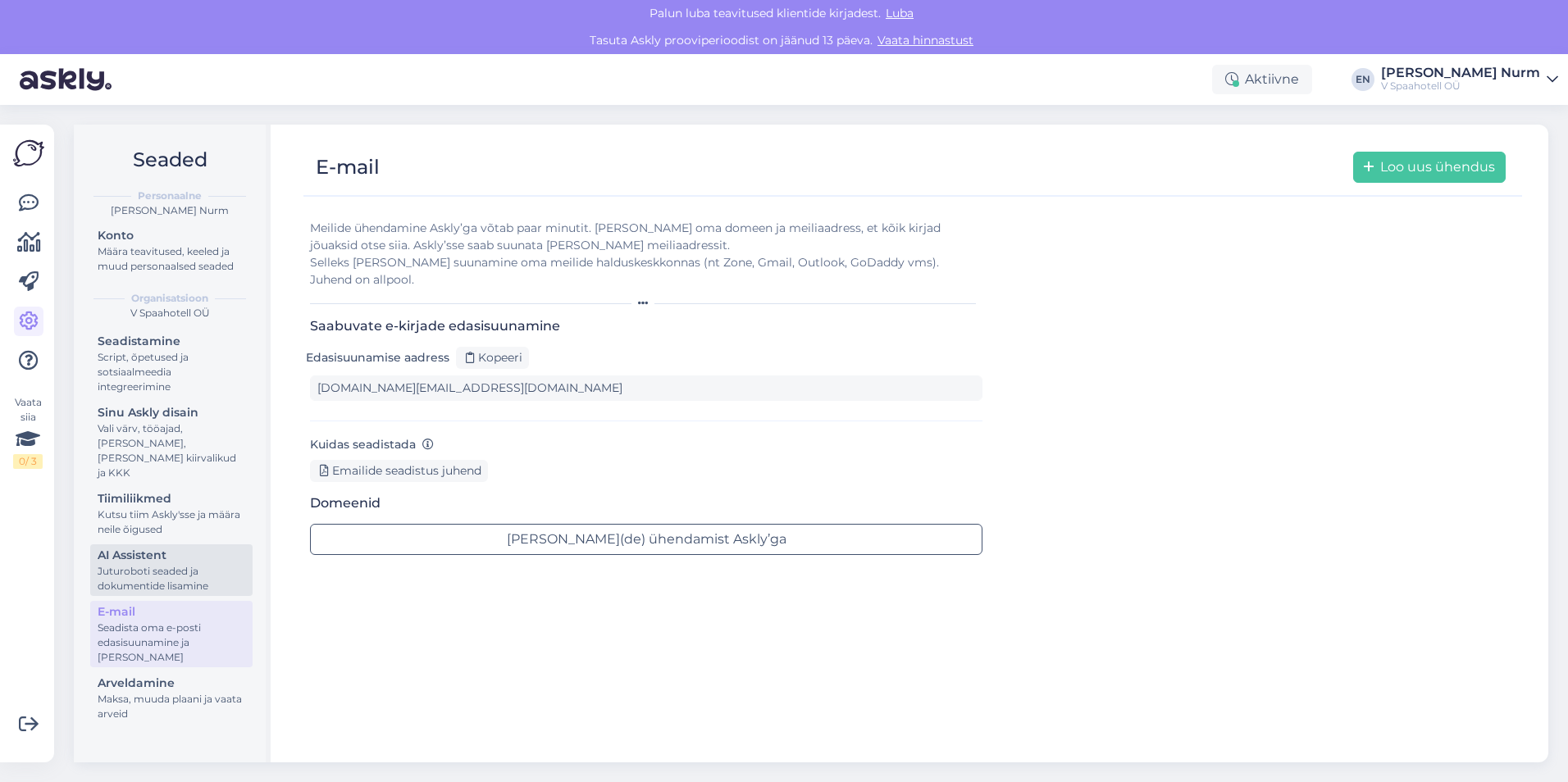
click at [134, 564] on div "Juturoboti seaded ja dokumentide lisamine" at bounding box center [171, 578] width 148 height 29
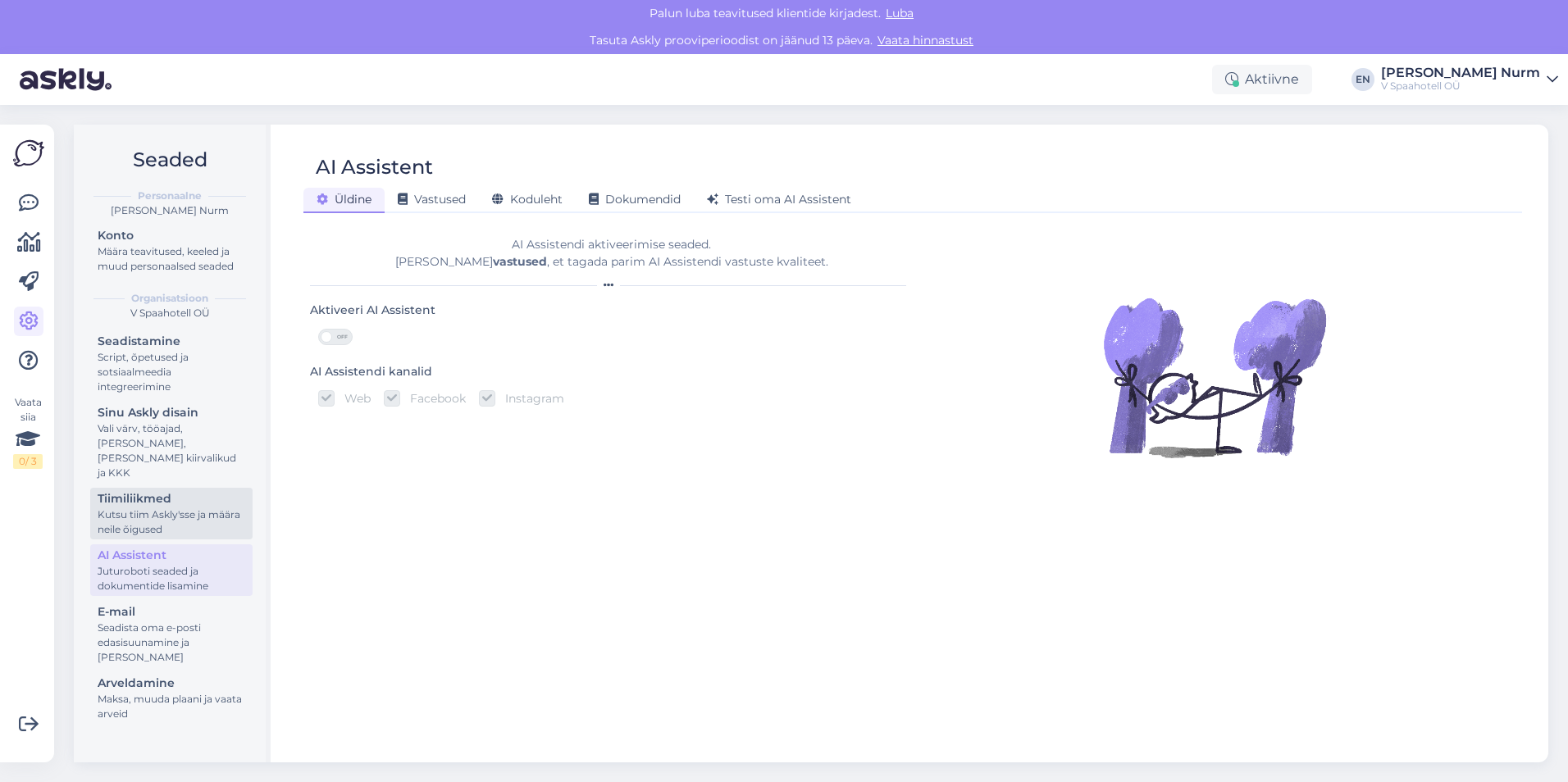
click at [138, 508] on div "Kutsu tiim Askly'sse ja määra neile õigused" at bounding box center [171, 522] width 148 height 29
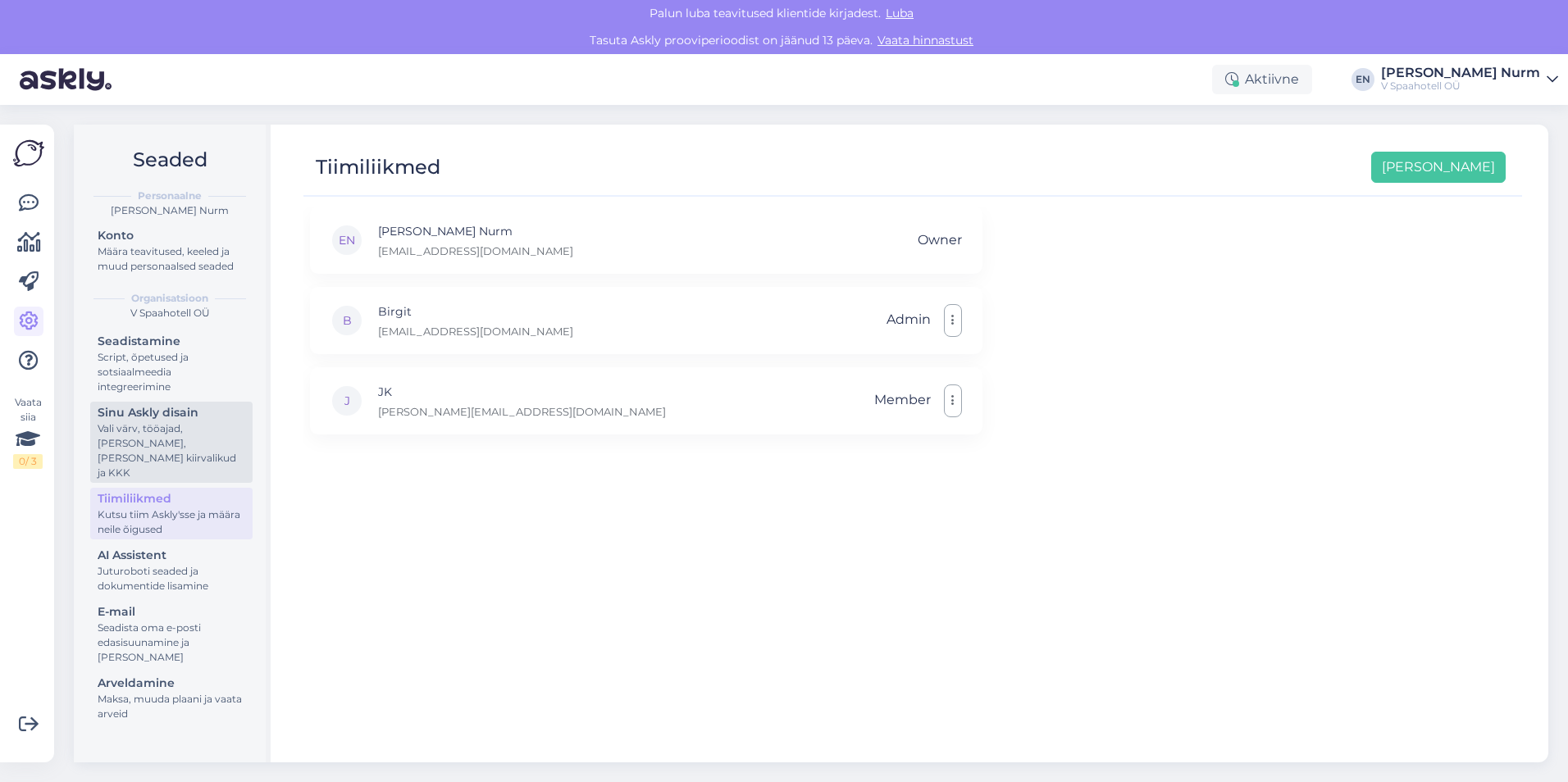
click at [155, 408] on div "Sinu Askly disain" at bounding box center [171, 413] width 148 height 18
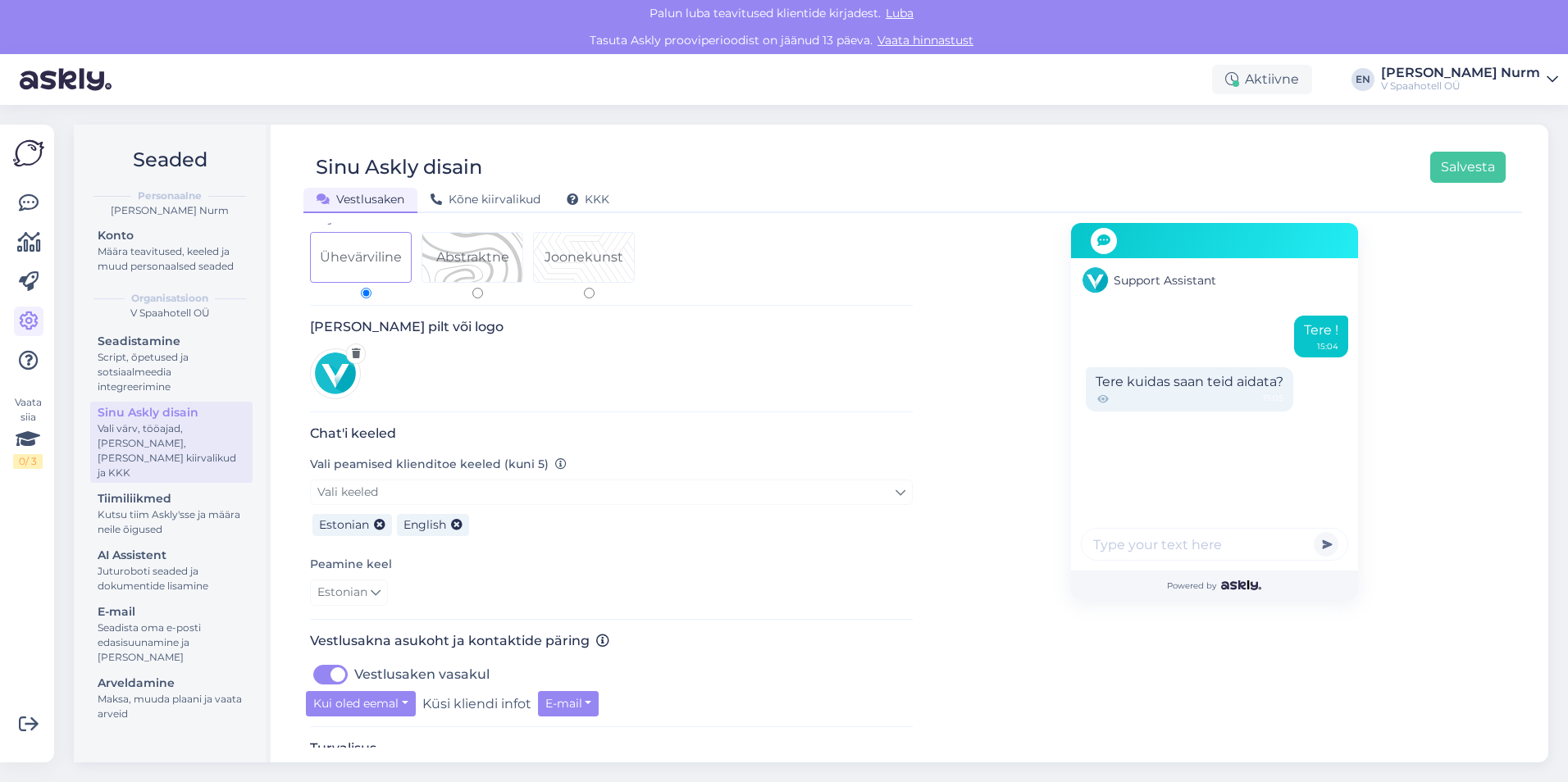
scroll to position [164, 0]
click at [459, 519] on icon at bounding box center [457, 525] width 12 height 12
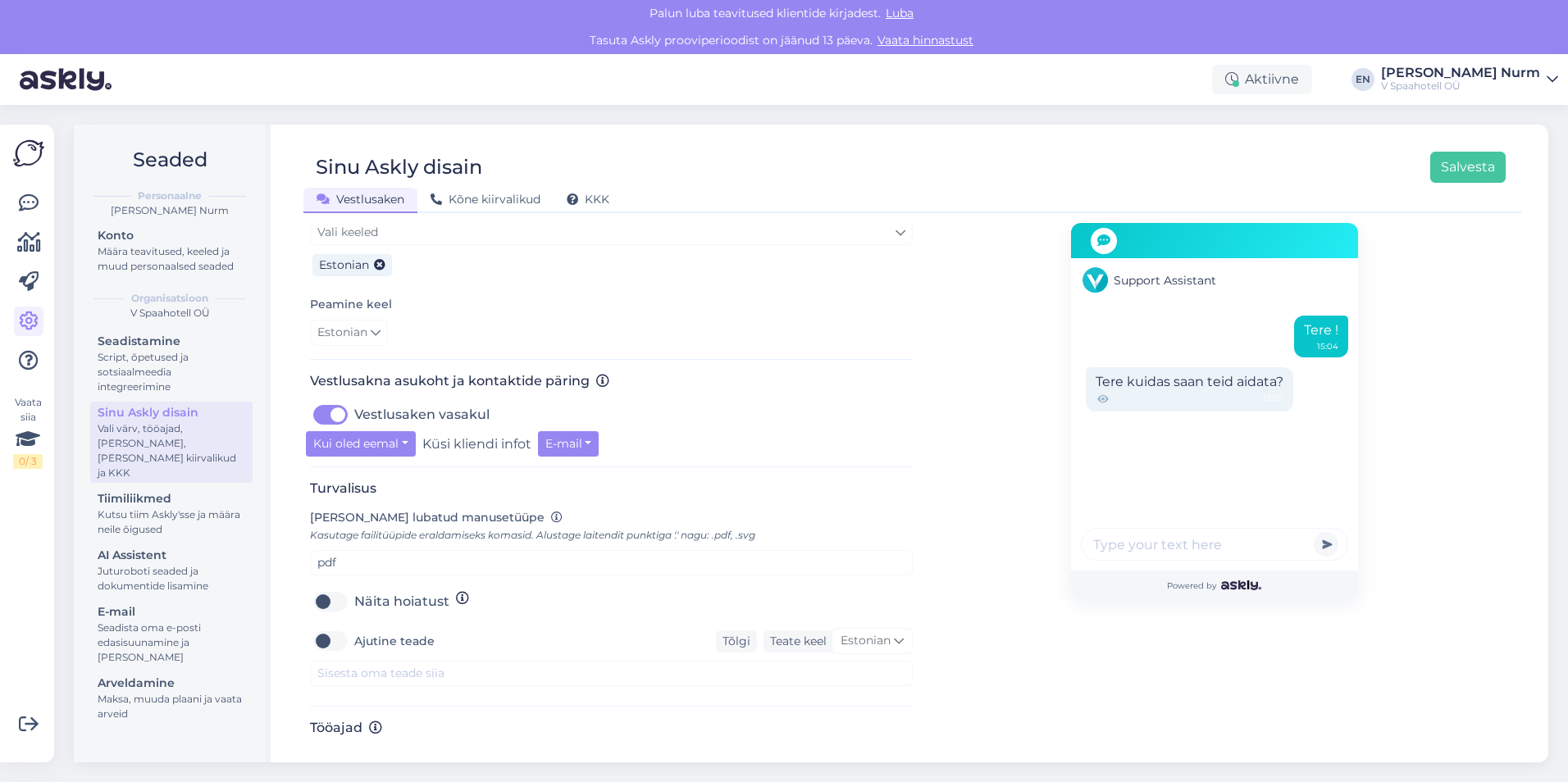
scroll to position [426, 0]
click at [1472, 167] on button "Salvesta" at bounding box center [1468, 167] width 75 height 31
drag, startPoint x: 677, startPoint y: 38, endPoint x: 1003, endPoint y: 42, distance: 326.0
click at [1003, 42] on div "Tasuta Askly prooviperioodist on jäänud 13 päeva. Vaata hinnastust" at bounding box center [784, 40] width 1568 height 27
drag, startPoint x: 1003, startPoint y: 42, endPoint x: 958, endPoint y: 64, distance: 50.1
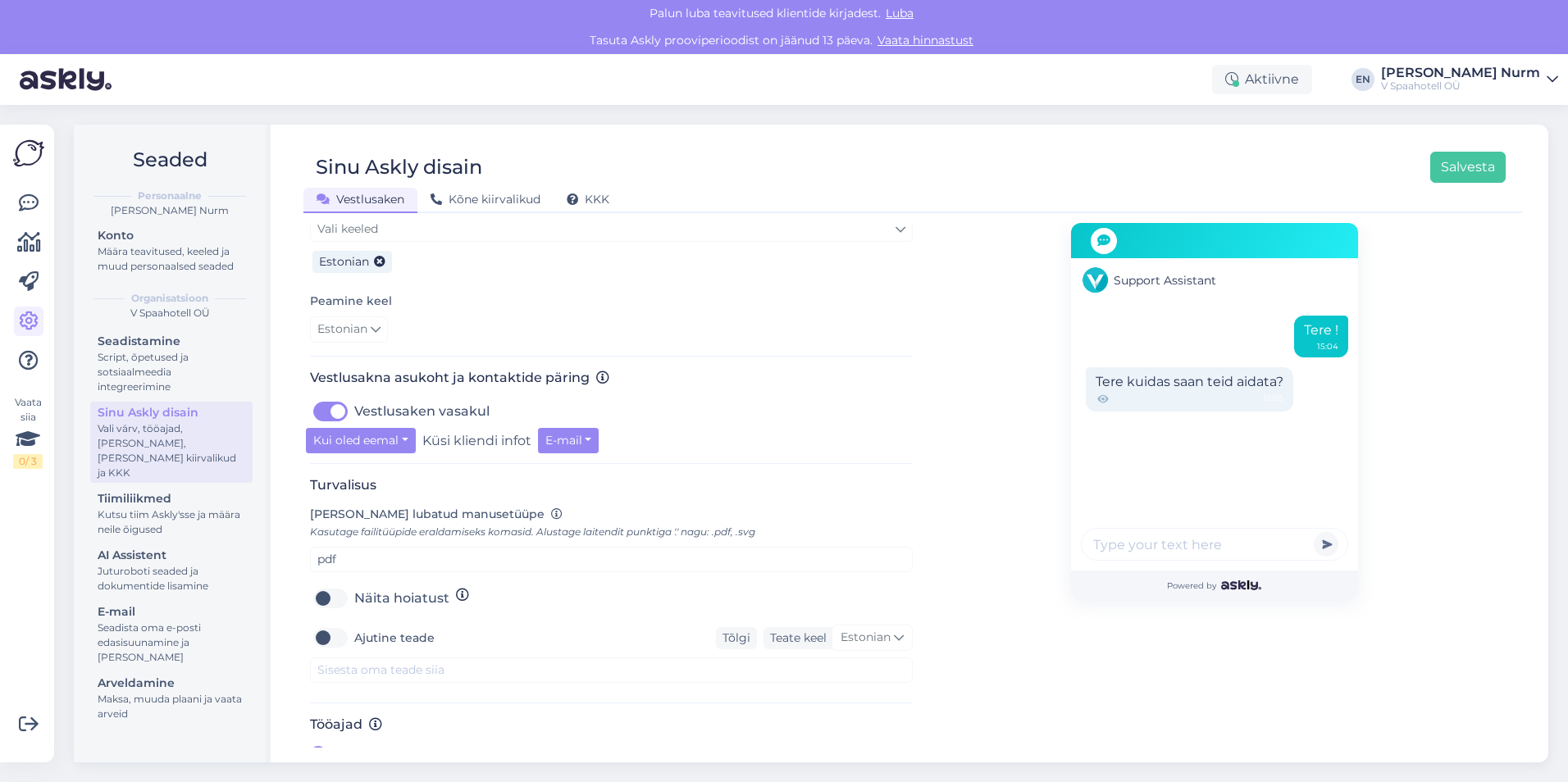
click at [927, 73] on div "Aktiivne EN [PERSON_NAME] Nurm V Spaahotell OÜ" at bounding box center [784, 79] width 1568 height 51
drag, startPoint x: 1008, startPoint y: 31, endPoint x: 512, endPoint y: 48, distance: 496.3
click at [512, 48] on div "Tasuta Askly prooviperioodist on jäänud 13 päeva. Vaata hinnastust" at bounding box center [784, 40] width 1568 height 27
click at [974, 78] on div "Aktiivne EN [PERSON_NAME] Nurm V Spaahotell OÜ" at bounding box center [784, 79] width 1568 height 51
drag, startPoint x: 1007, startPoint y: 41, endPoint x: 546, endPoint y: 48, distance: 461.1
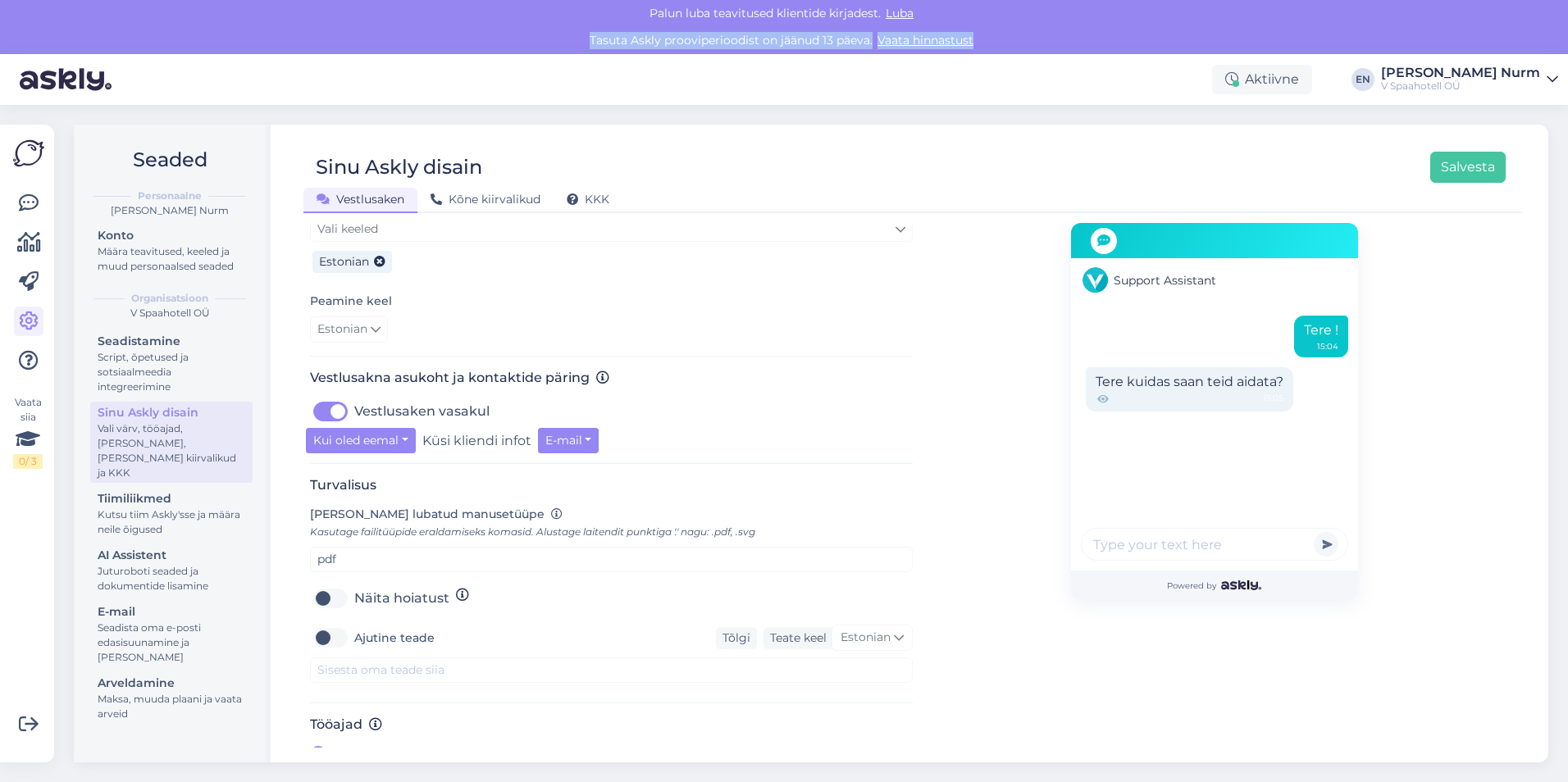
click at [546, 48] on div "Tasuta Askly prooviperioodist on jäänud 13 päeva. Vaata hinnastust" at bounding box center [784, 40] width 1568 height 27
drag, startPoint x: 546, startPoint y: 48, endPoint x: 742, endPoint y: 39, distance: 196.2
click at [742, 39] on div "Tasuta Askly prooviperioodist on jäänud 13 päeva. Vaata hinnastust" at bounding box center [784, 40] width 1568 height 27
drag, startPoint x: 751, startPoint y: 39, endPoint x: 997, endPoint y: 38, distance: 246.0
click at [997, 38] on div "Tasuta Askly prooviperioodist on jäänud 13 päeva. Vaata hinnastust" at bounding box center [784, 40] width 1568 height 27
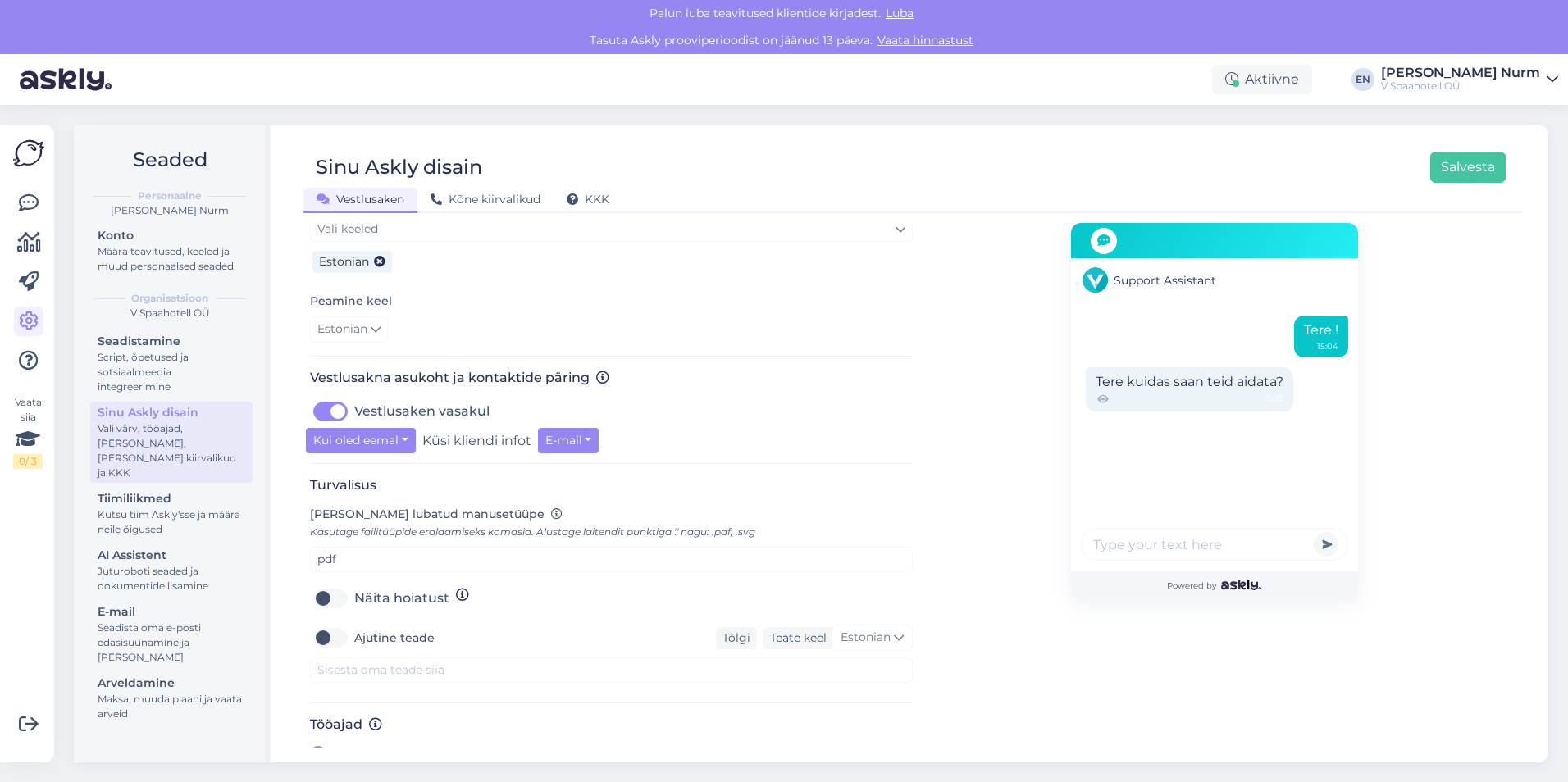
drag, startPoint x: 997, startPoint y: 38, endPoint x: 929, endPoint y: 58, distance: 70.9
click at [929, 58] on div "Aktiivne EN [PERSON_NAME] Nurm V Spaahotell OÜ" at bounding box center [784, 79] width 1568 height 51
click at [905, 38] on link "Vaata hinnastust" at bounding box center [925, 40] width 106 height 15
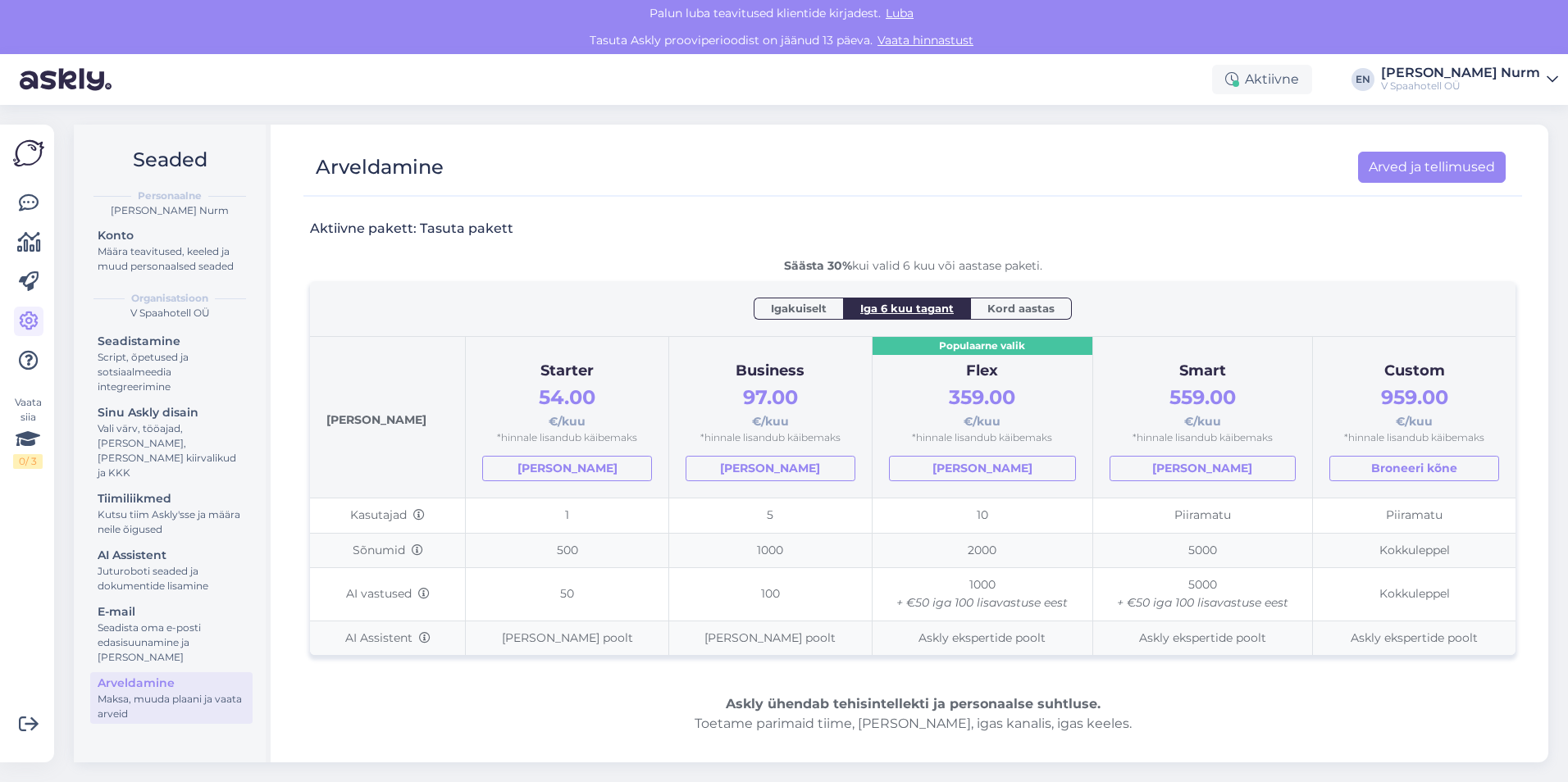
drag, startPoint x: 340, startPoint y: 228, endPoint x: 1056, endPoint y: 262, distance: 716.8
click at [1056, 262] on div "Aktiivne pakett: Tasuta pakett Säästa 30% kui valid 6 kuu või aastase paketi. I…" at bounding box center [912, 584] width 1205 height 756
drag, startPoint x: 1056, startPoint y: 262, endPoint x: 873, endPoint y: 212, distance: 189.7
click at [873, 212] on div "Aktiivne pakett: Tasuta pakett Säästa 30% kui valid 6 kuu või aastase paketi. I…" at bounding box center [912, 584] width 1205 height 756
drag, startPoint x: 708, startPoint y: 33, endPoint x: 1014, endPoint y: 53, distance: 306.7
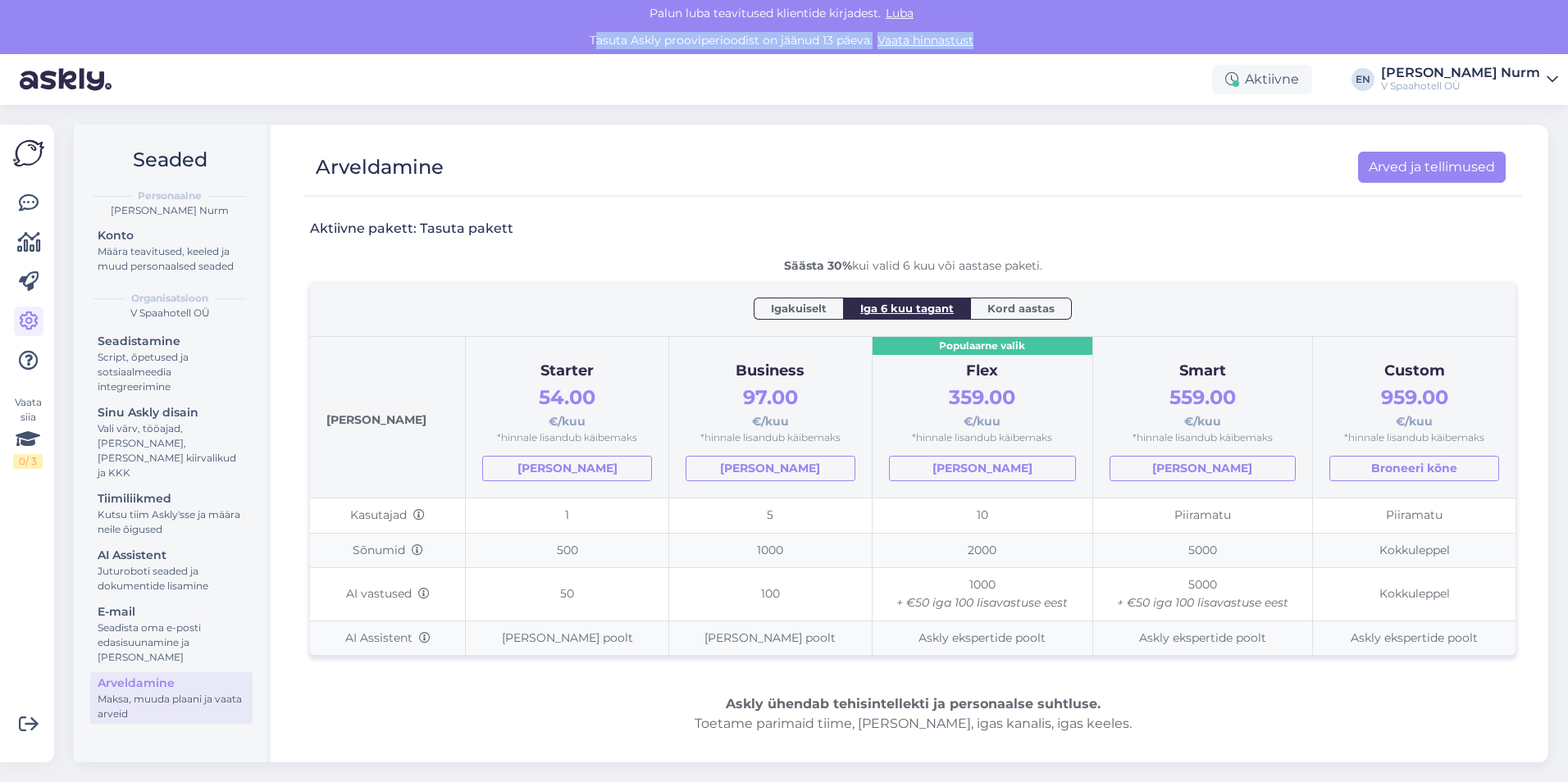
click at [1014, 53] on div "Tasuta Askly prooviperioodist on jäänud 13 päeva. Vaata hinnastust" at bounding box center [784, 40] width 1568 height 27
drag, startPoint x: 1014, startPoint y: 53, endPoint x: 1011, endPoint y: 168, distance: 115.0
click at [1011, 168] on div "Arveldamine Arved ja tellimused" at bounding box center [904, 167] width 1202 height 31
click at [127, 603] on div "E-mail" at bounding box center [171, 612] width 148 height 18
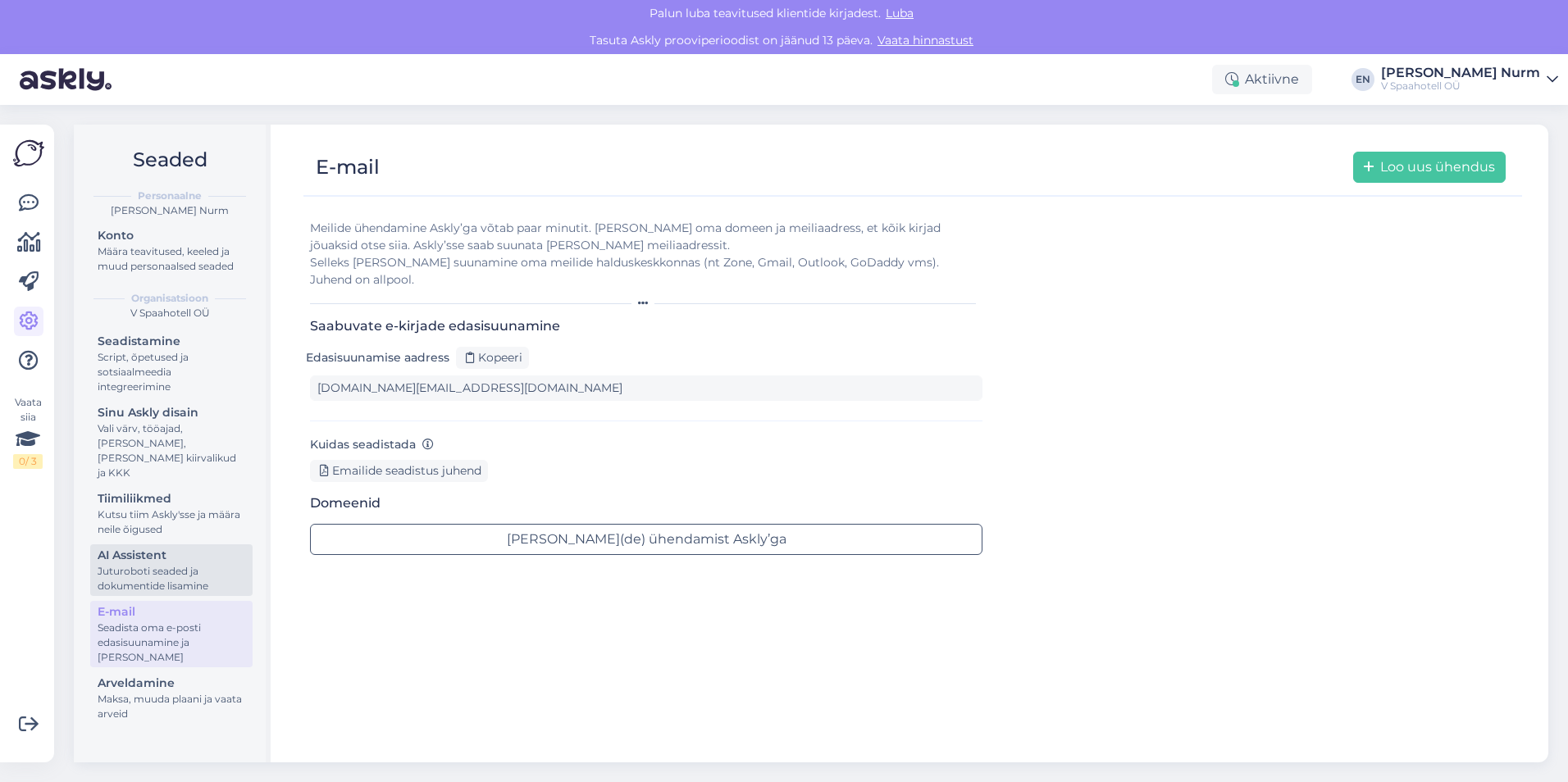
click at [128, 564] on div "Juturoboti seaded ja dokumentide lisamine" at bounding box center [171, 578] width 148 height 29
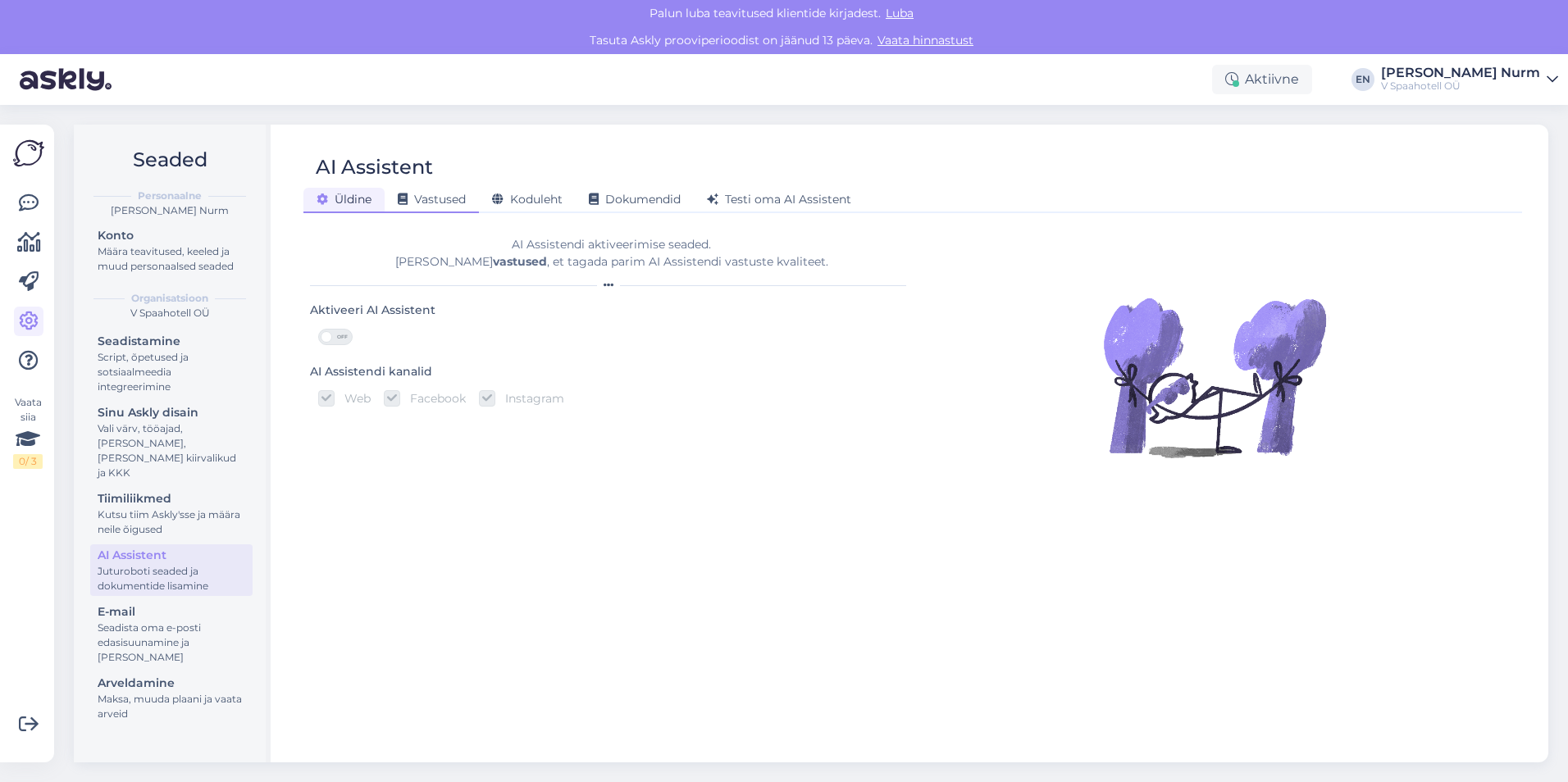
click at [414, 201] on span "Vastused" at bounding box center [431, 200] width 68 height 15
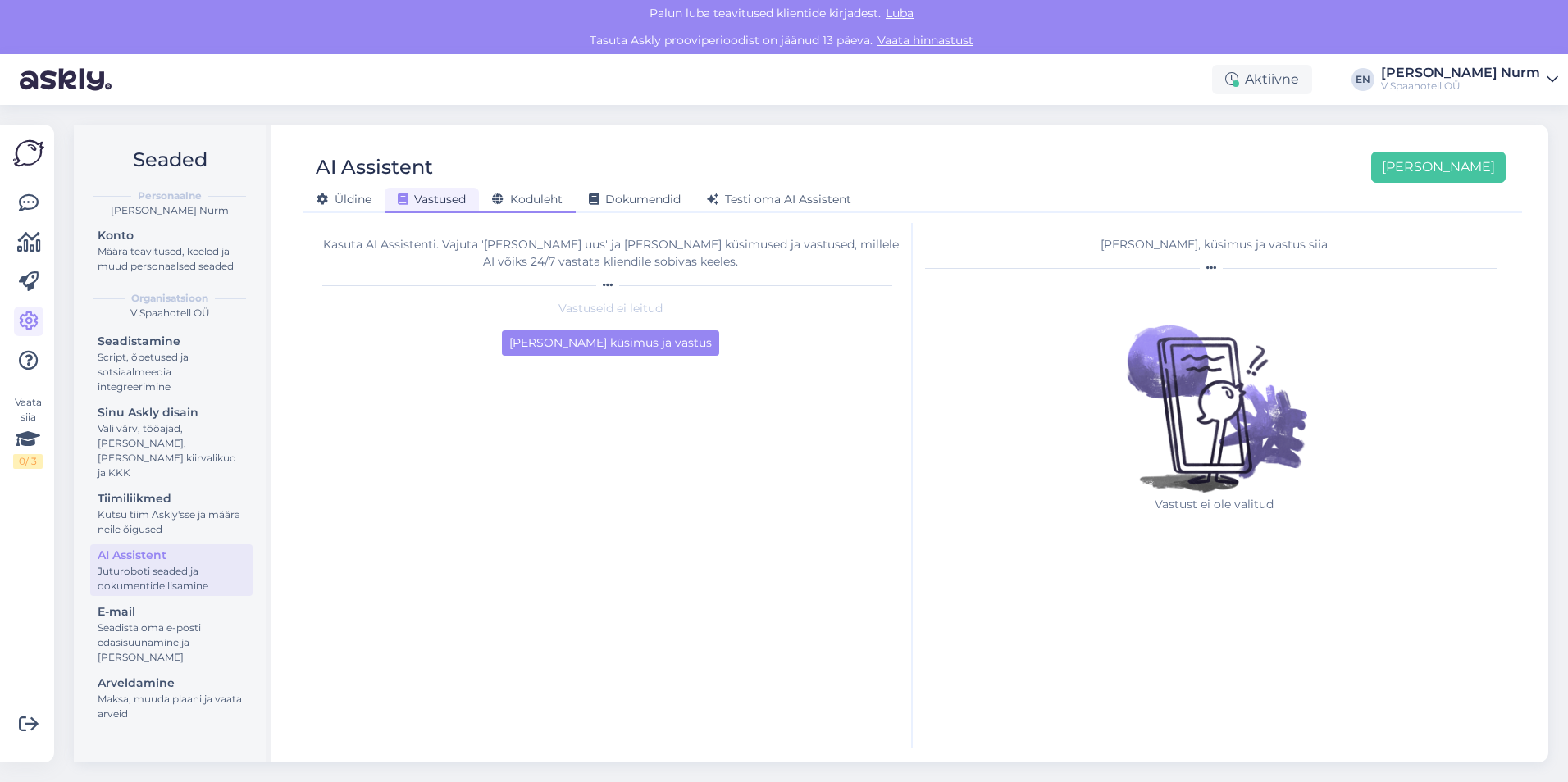
click at [546, 197] on span "Koduleht" at bounding box center [527, 200] width 70 height 15
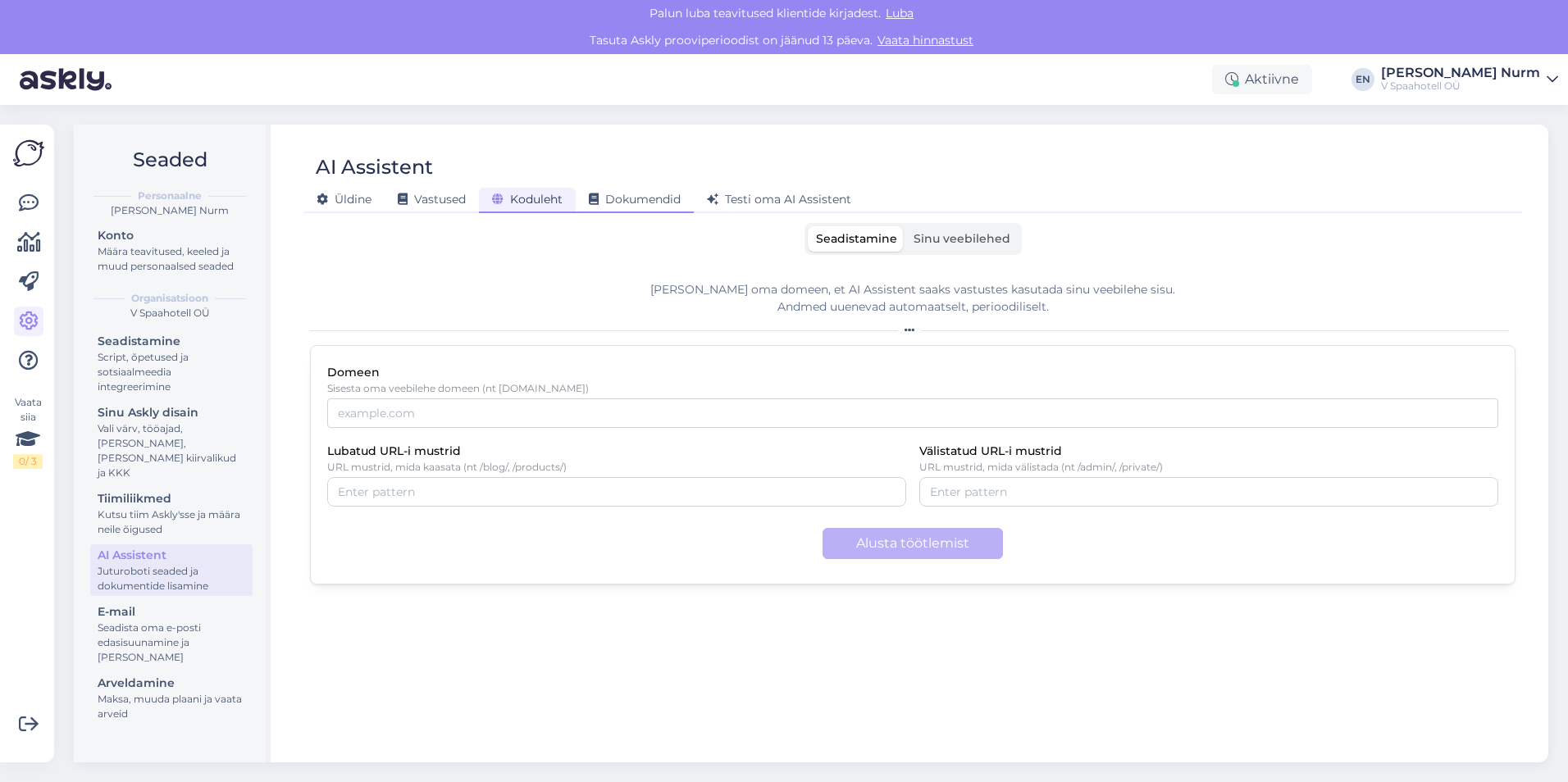
click at [653, 199] on span "Dokumendid" at bounding box center [635, 200] width 92 height 15
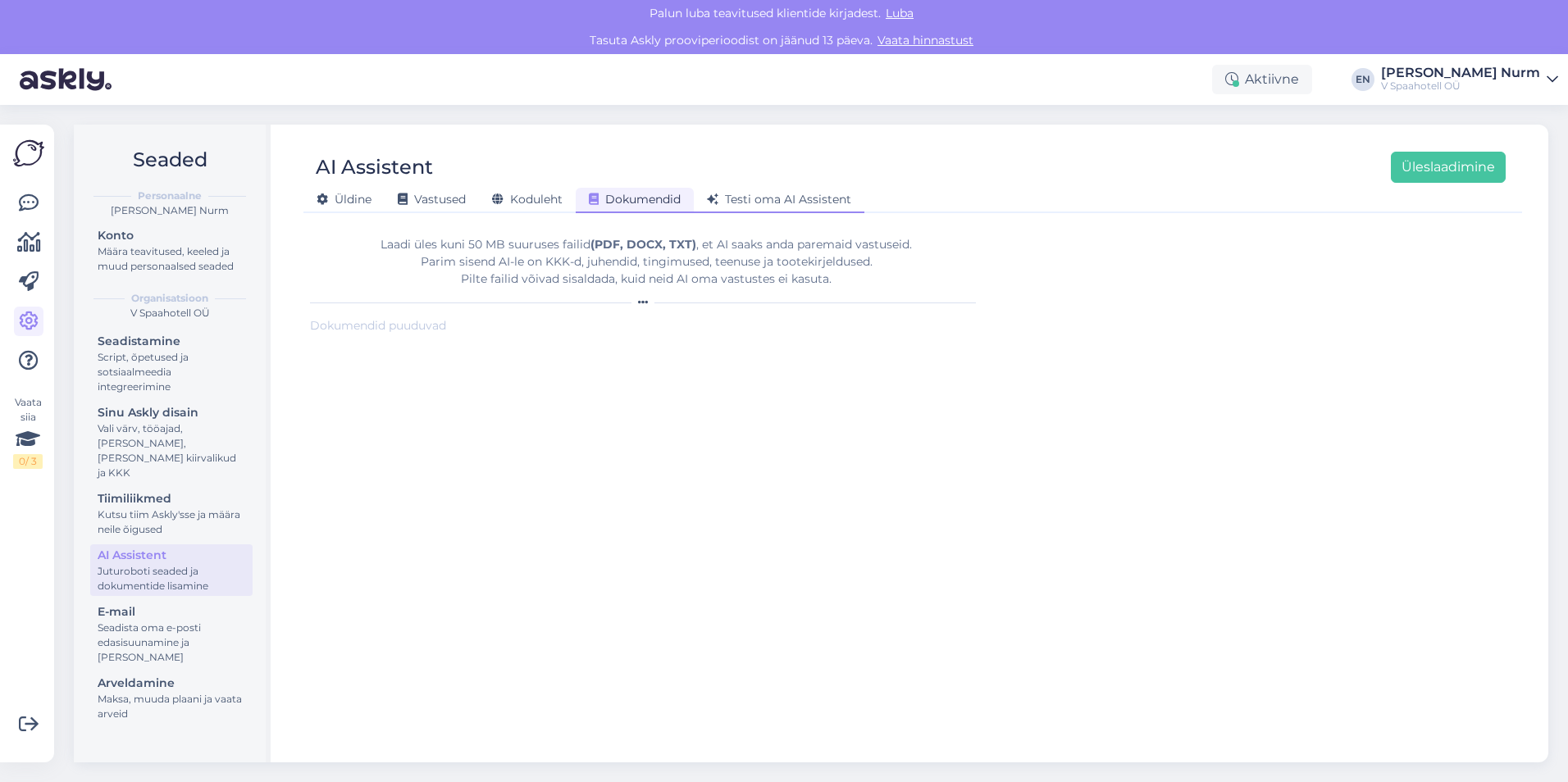
click at [776, 199] on span "Testi oma AI Assistent" at bounding box center [779, 200] width 145 height 15
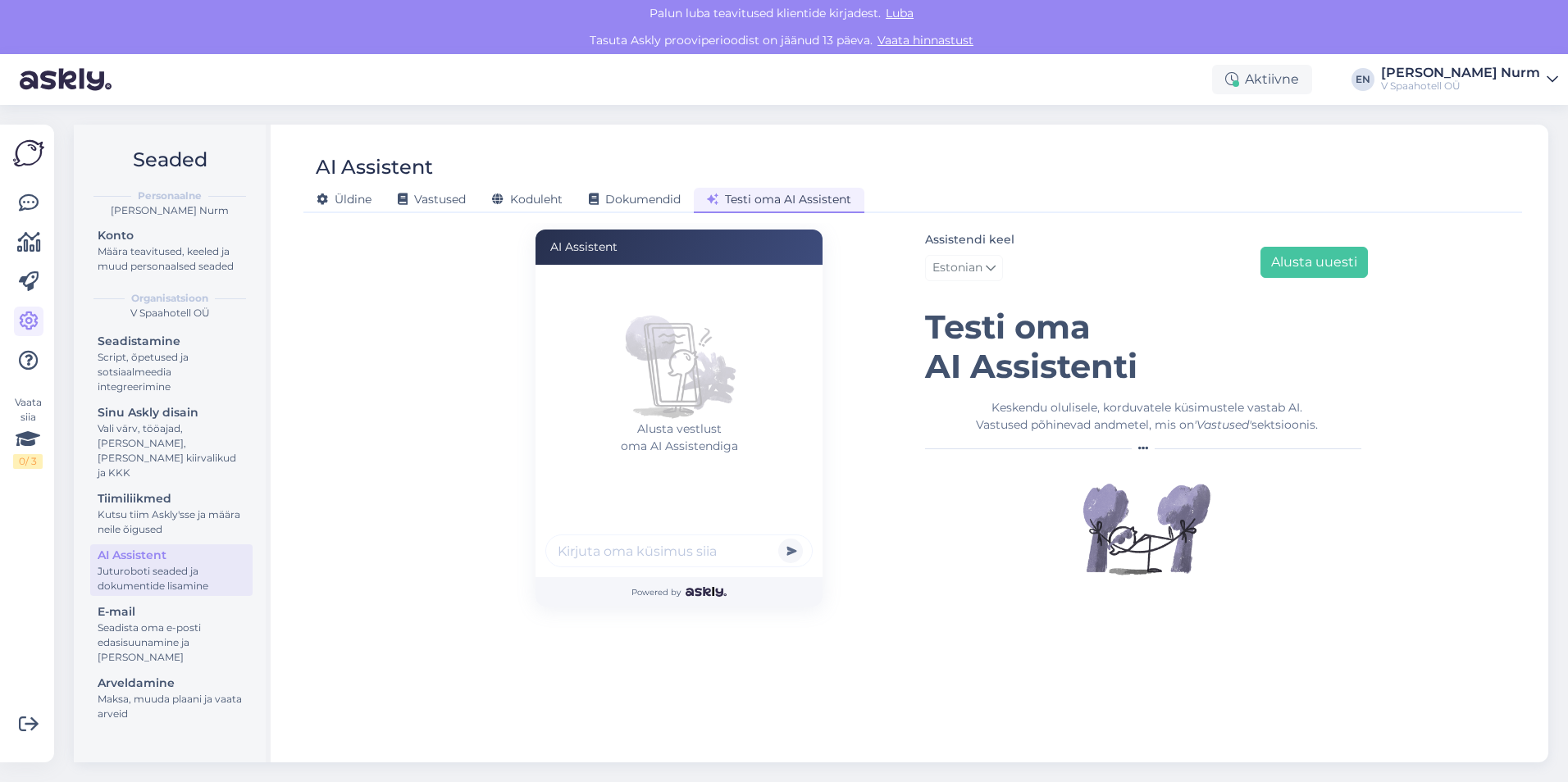
click at [998, 355] on h1 "Testi oma AI Assistenti" at bounding box center [1146, 347] width 443 height 79
drag, startPoint x: 592, startPoint y: 246, endPoint x: 746, endPoint y: 246, distance: 154.0
click at [746, 246] on div "AI Assistent" at bounding box center [679, 247] width 287 height 35
click at [402, 198] on icon at bounding box center [403, 201] width 10 height 12
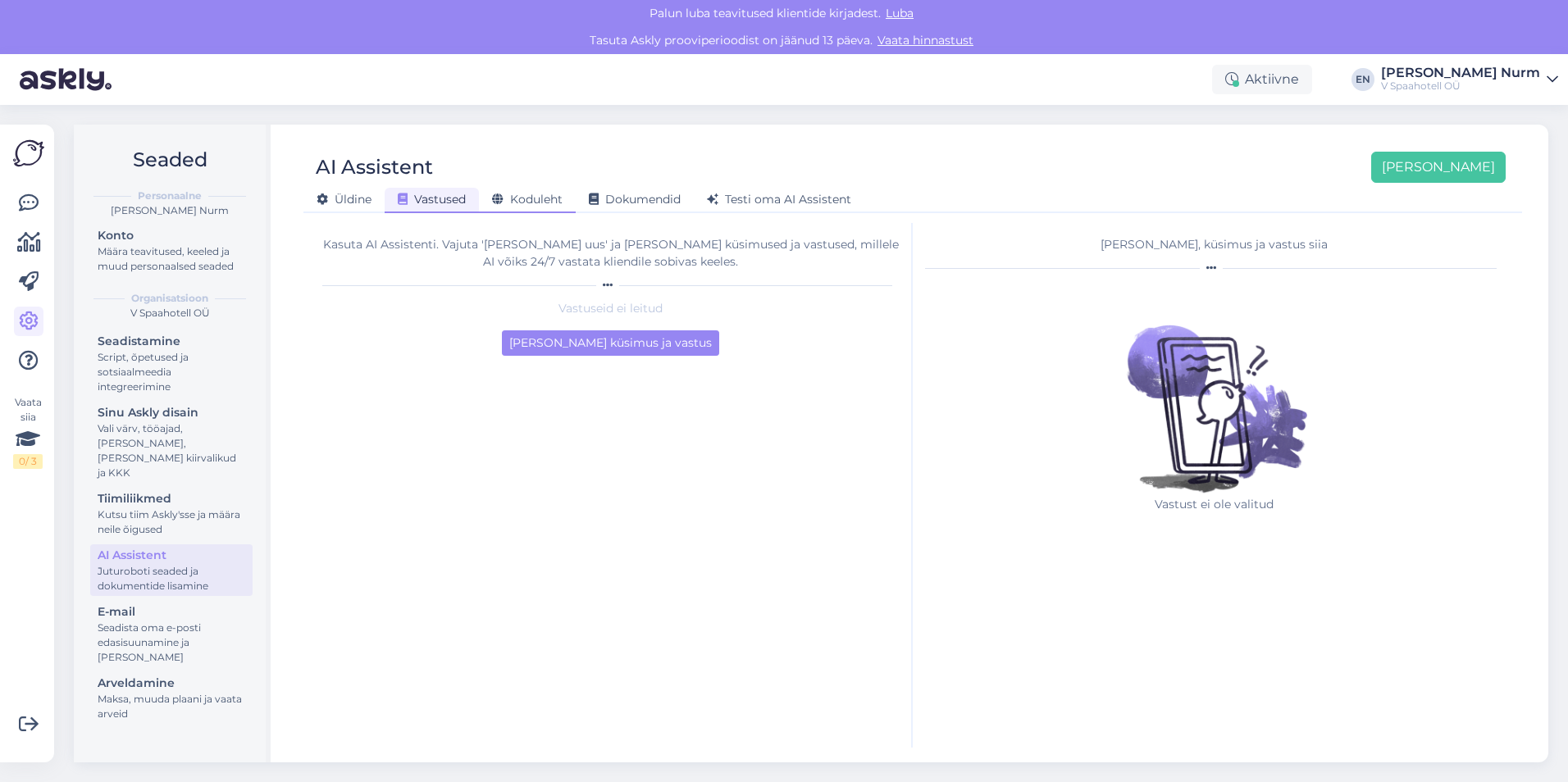
click at [518, 201] on span "Koduleht" at bounding box center [527, 200] width 70 height 15
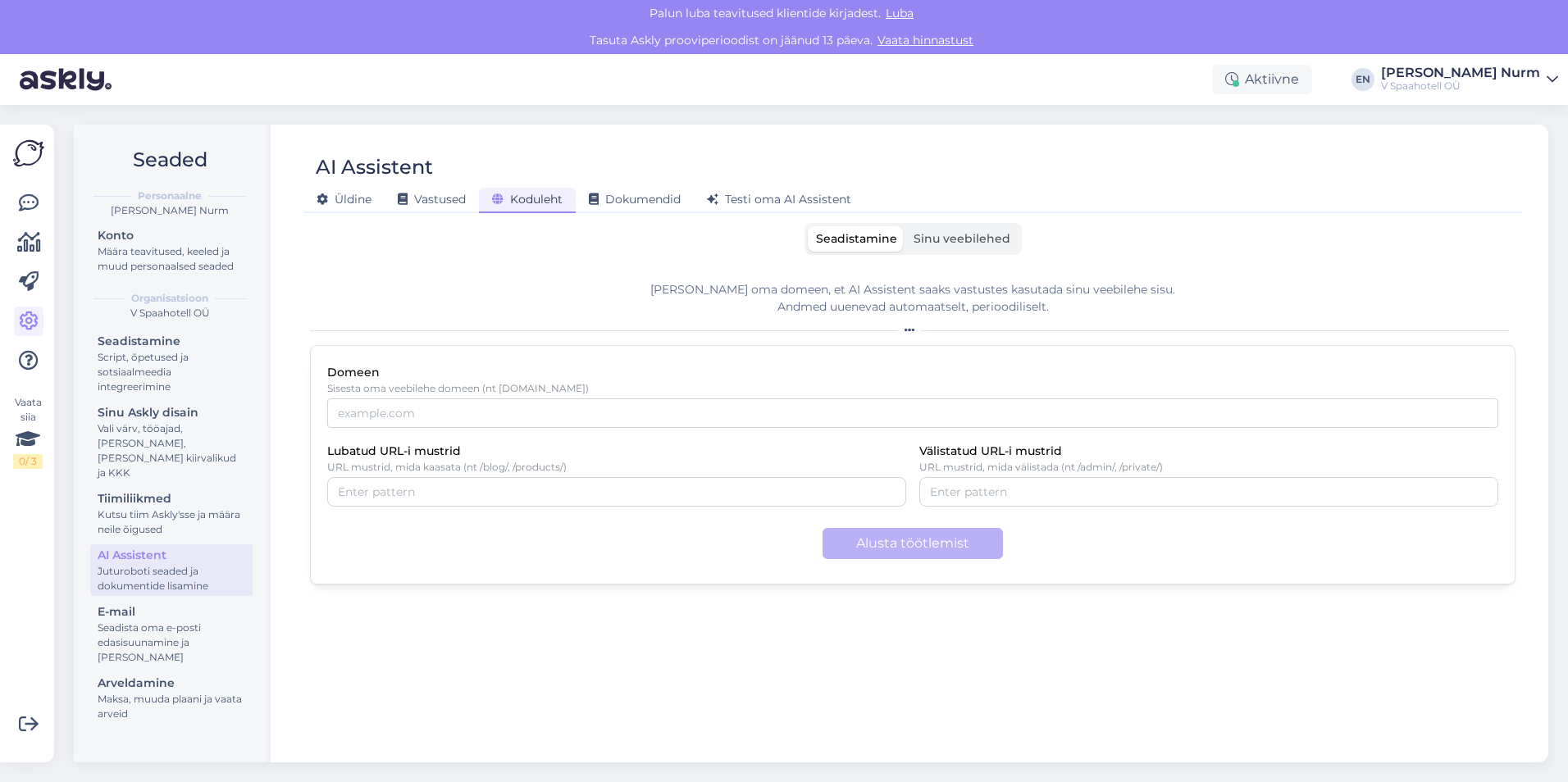
click at [946, 245] on span "Sinu veebilehed" at bounding box center [962, 239] width 97 height 15
click at [906, 226] on input "Sinu veebilehed" at bounding box center [906, 226] width 0 height 0
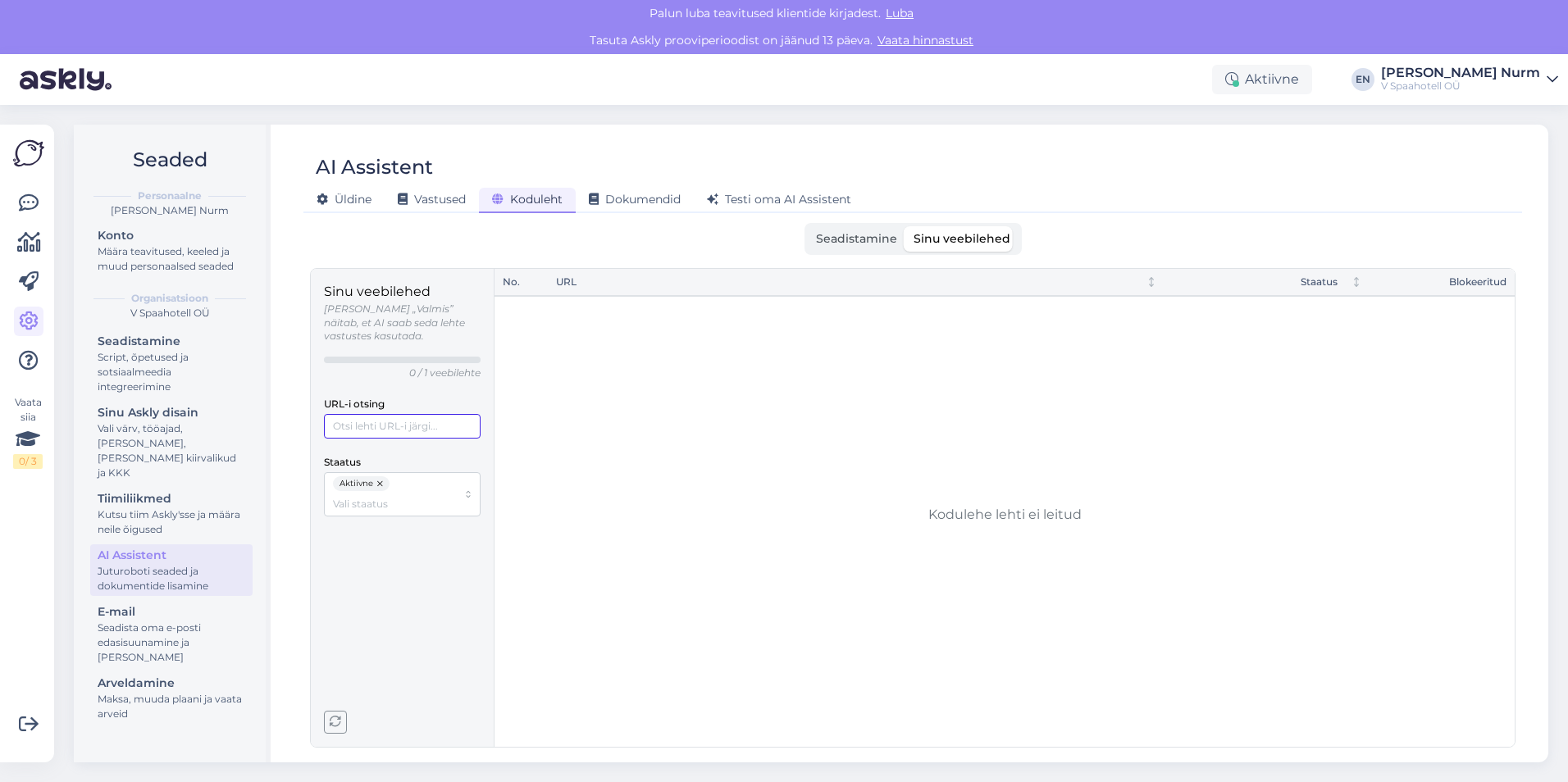
click at [445, 414] on input "URL-i otsing" at bounding box center [402, 426] width 156 height 24
click at [416, 477] on div "Aktiivne" at bounding box center [394, 494] width 124 height 35
click at [834, 241] on span "Seadistamine" at bounding box center [856, 239] width 81 height 15
click at [808, 226] on input "Seadistamine" at bounding box center [808, 226] width 0 height 0
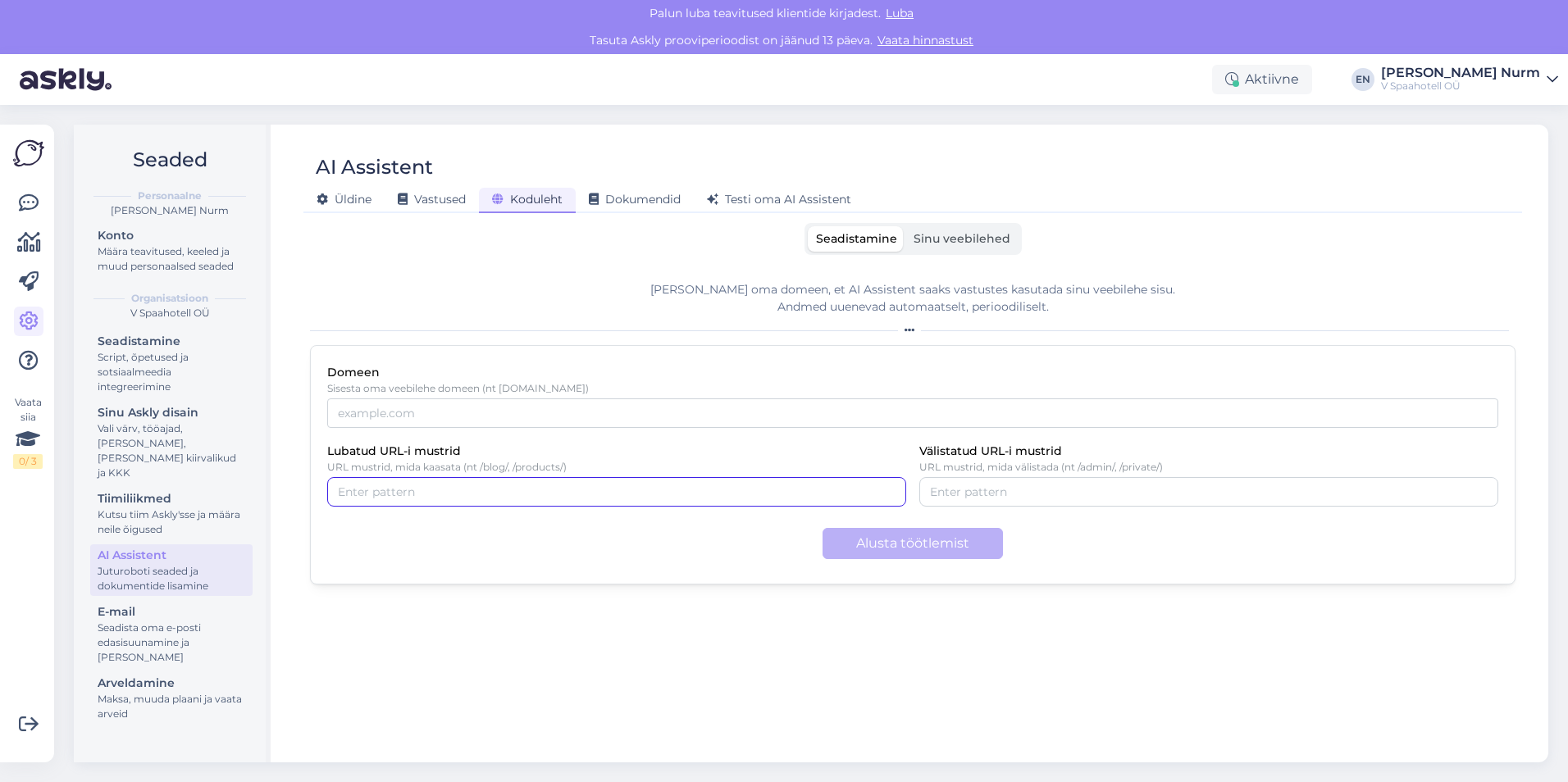
click at [426, 487] on input "Lubatud URL-i mustrid" at bounding box center [616, 492] width 557 height 18
click at [145, 513] on div "Kutsu tiim Askly'sse ja määra neile õigused" at bounding box center [171, 522] width 148 height 29
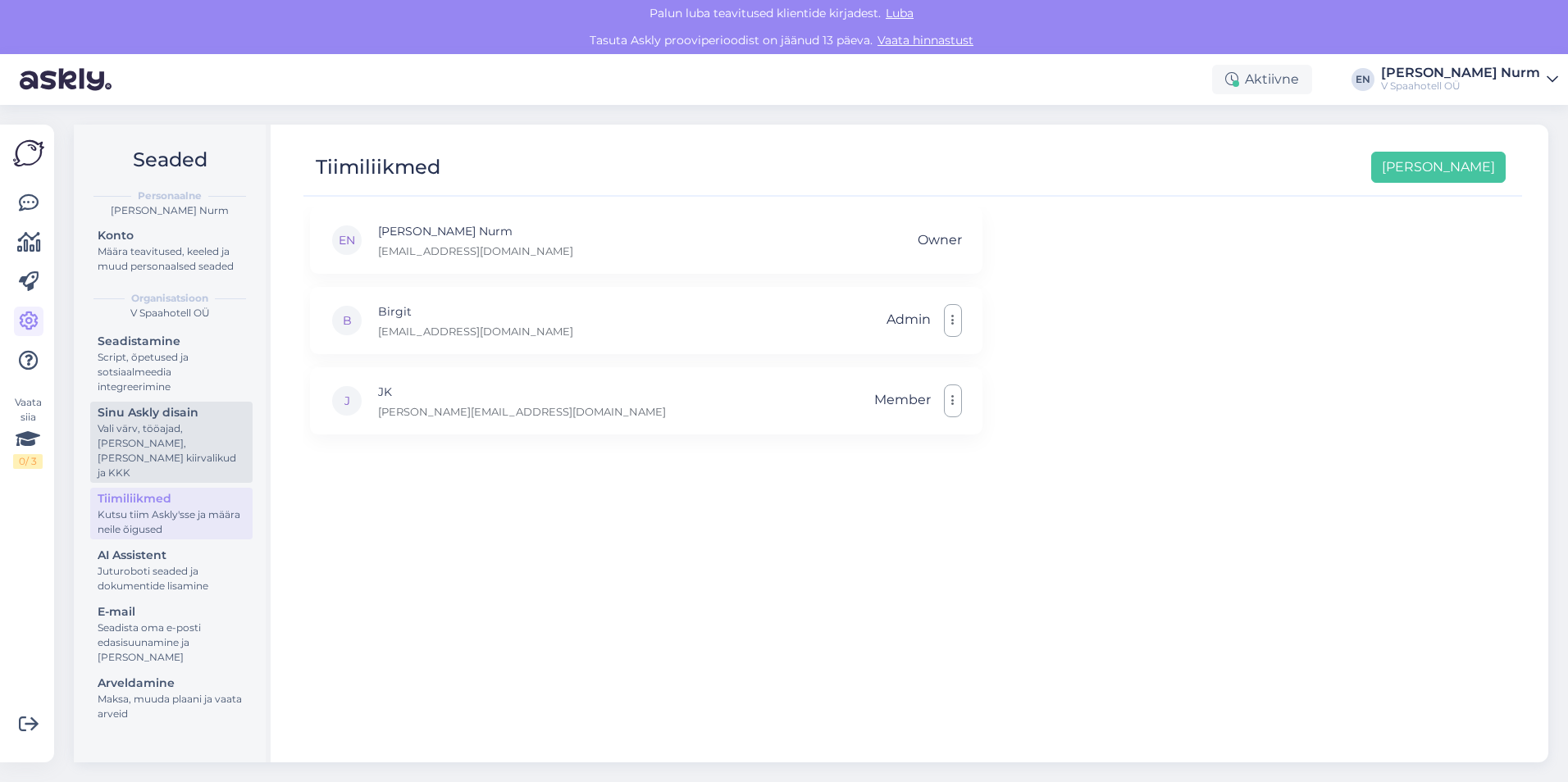
click at [166, 436] on div "Vali värv, tööajad, [PERSON_NAME], [PERSON_NAME] kiirvalikud ja KKK" at bounding box center [171, 450] width 148 height 59
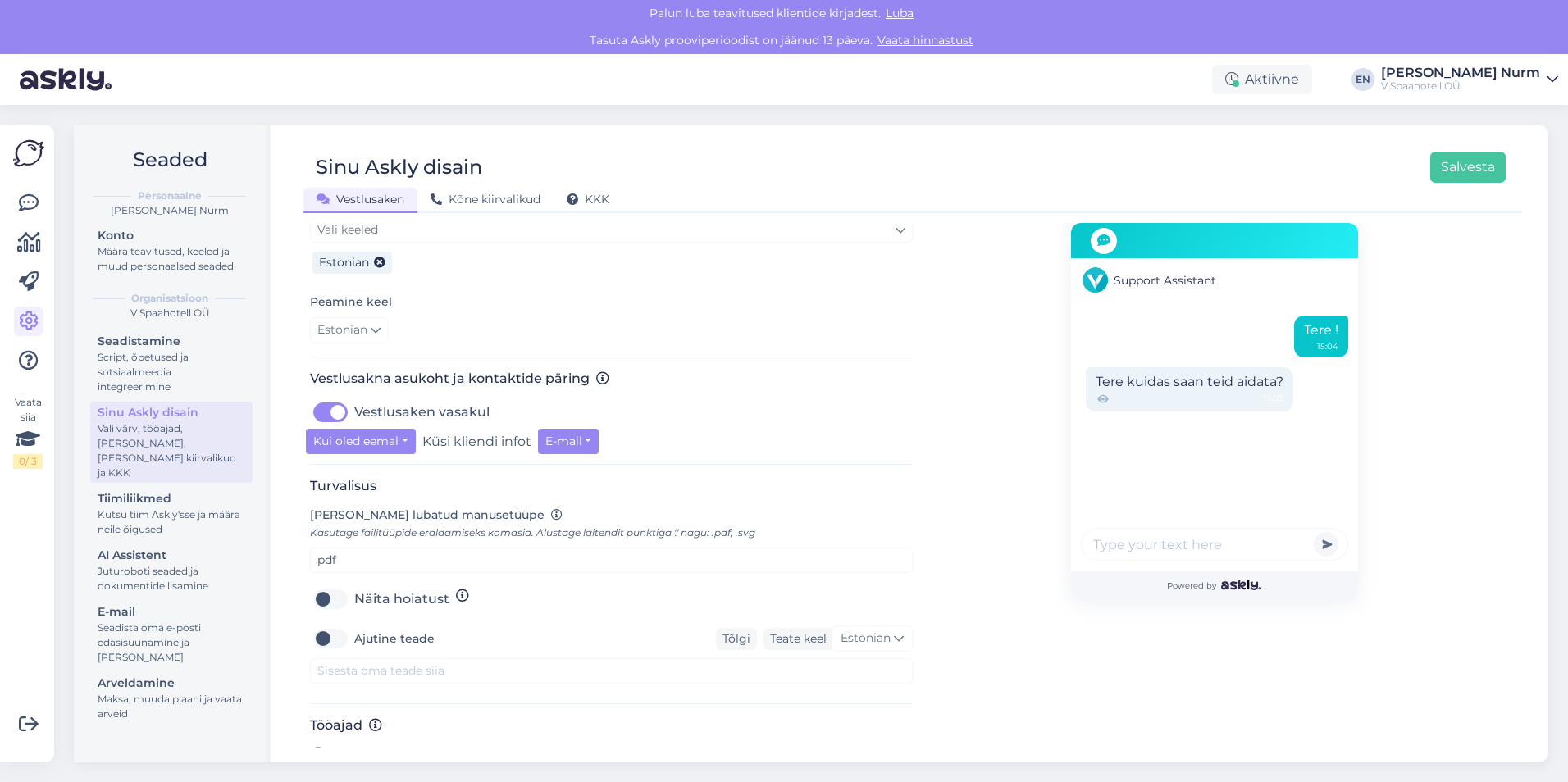
scroll to position [426, 0]
click at [354, 587] on label "Näita hoiatust" at bounding box center [402, 598] width 95 height 26
click at [332, 587] on input "Näita hoiatust" at bounding box center [330, 598] width 41 height 26
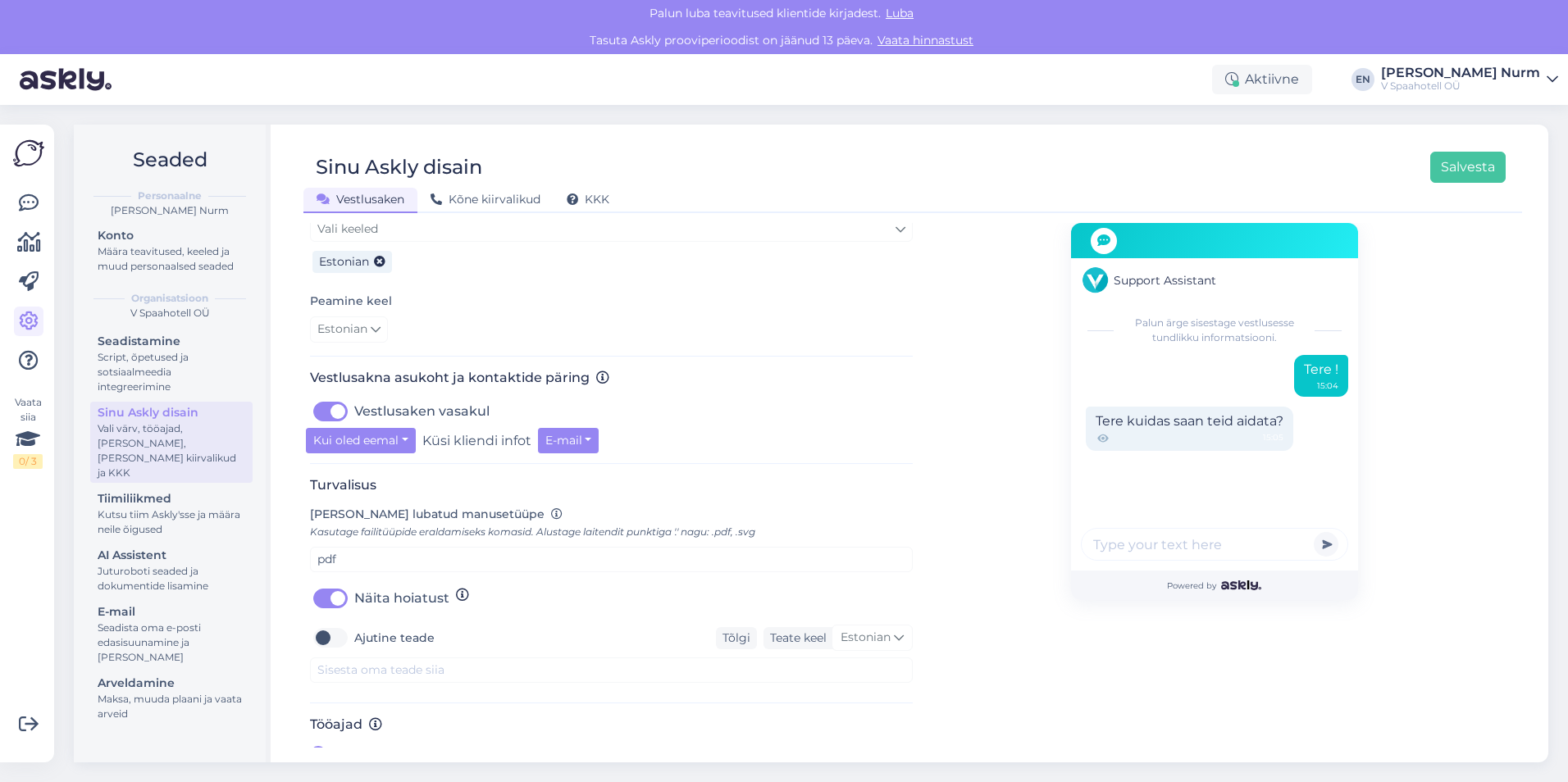
click at [354, 587] on label "Näita hoiatust" at bounding box center [402, 598] width 95 height 26
click at [332, 587] on input "Näita hoiatust" at bounding box center [330, 598] width 41 height 26
checkbox input "false"
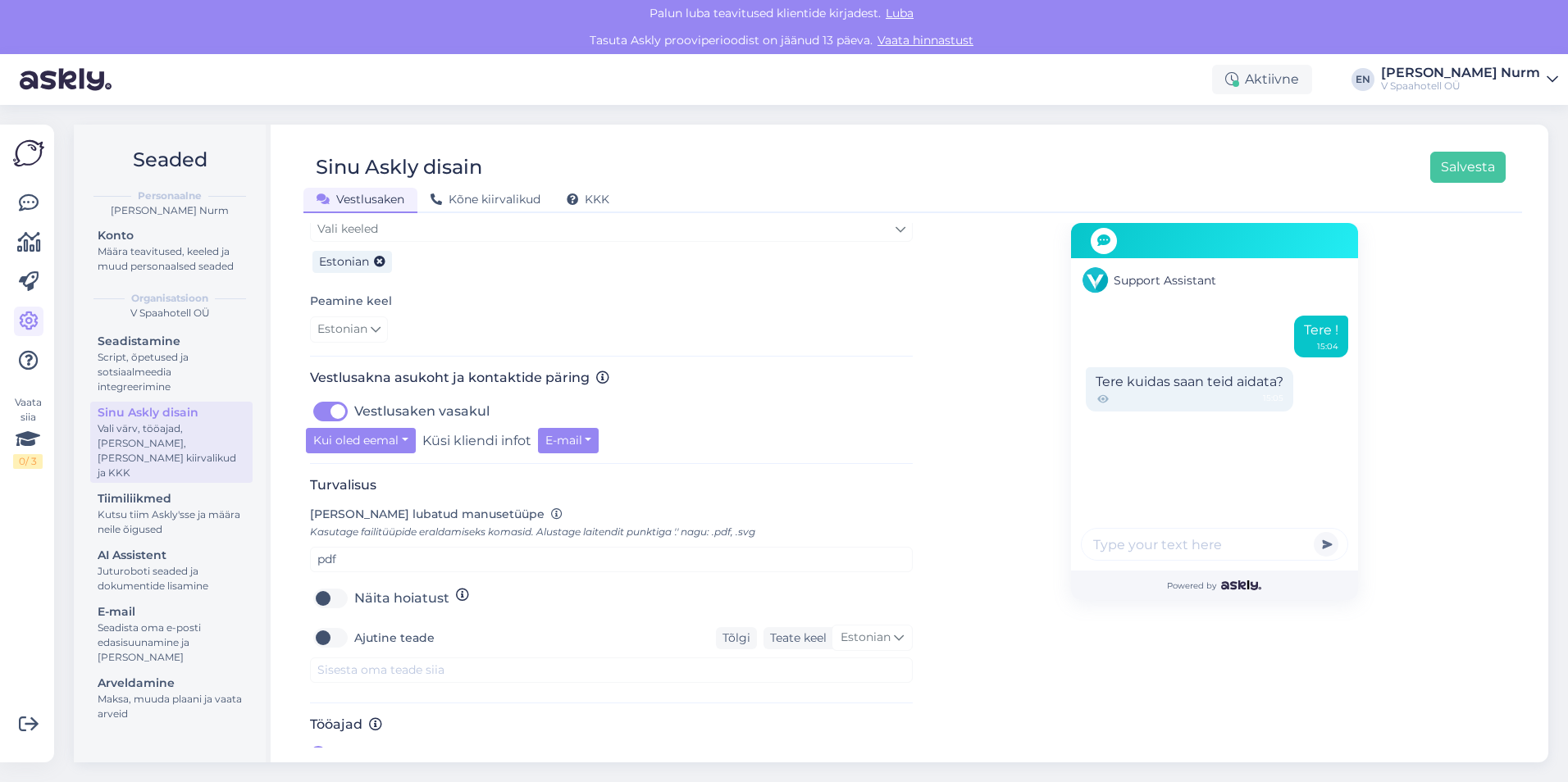
click at [354, 625] on label "Ajutine teade" at bounding box center [394, 637] width 80 height 26
click at [323, 625] on input "Ajutine teade" at bounding box center [330, 637] width 41 height 26
checkbox input "true"
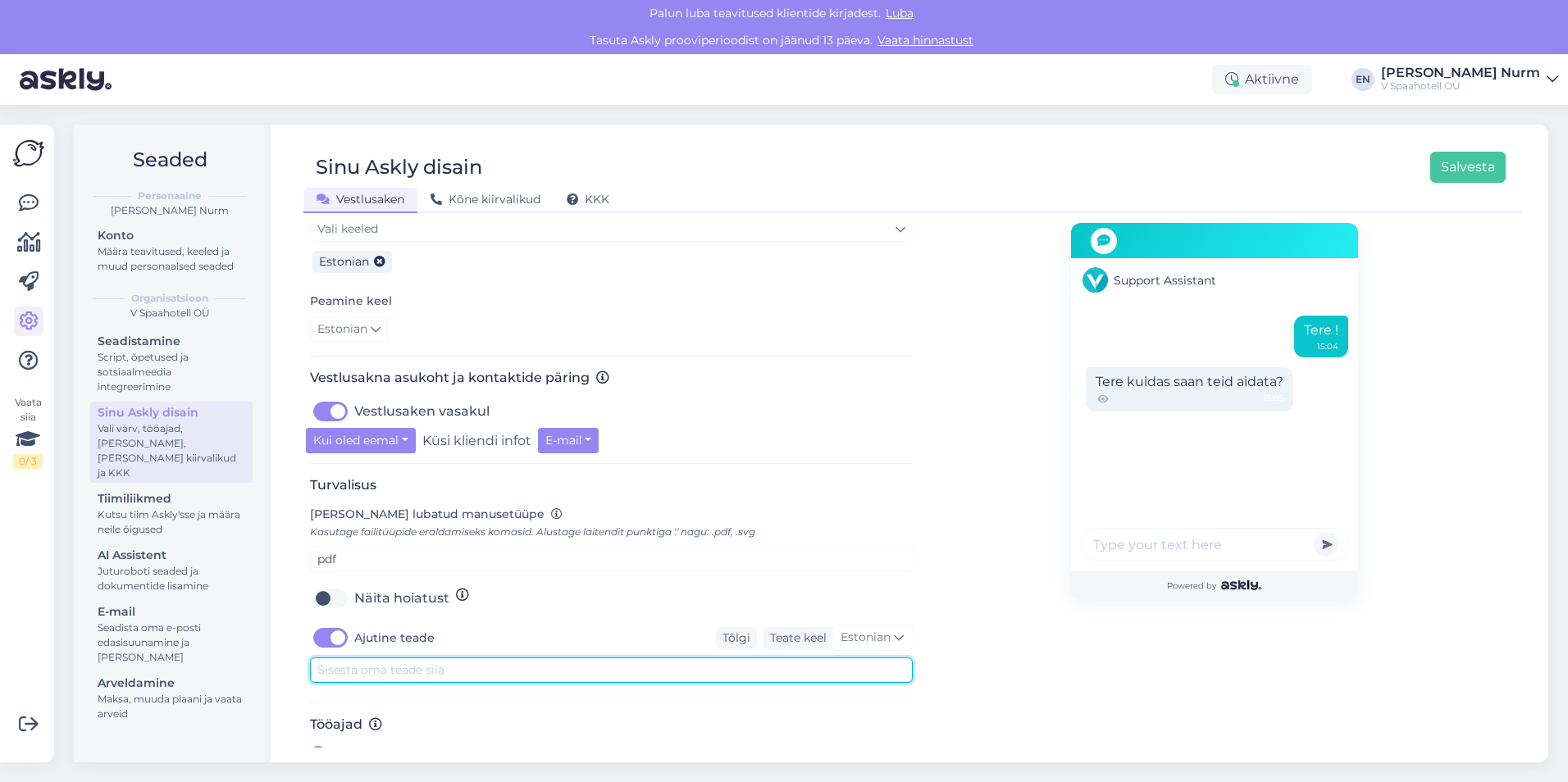
click at [379, 658] on textarea at bounding box center [611, 670] width 602 height 25
type textarea "t"
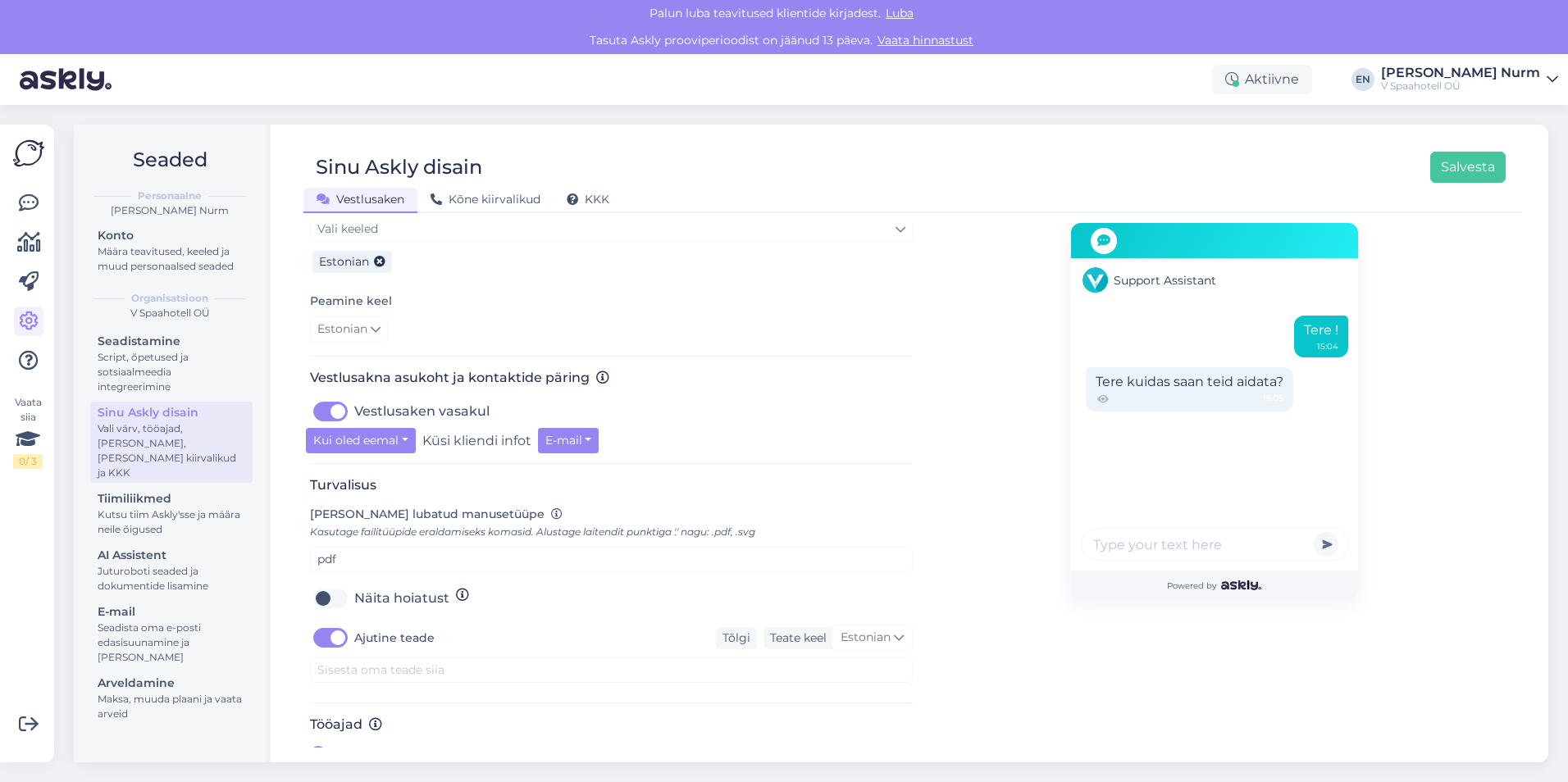
click at [354, 625] on label "Ajutine teade" at bounding box center [394, 637] width 80 height 26
click at [337, 625] on input "Ajutine teade" at bounding box center [330, 637] width 41 height 26
checkbox input "false"
click at [363, 745] on span "[PERSON_NAME]" at bounding box center [389, 755] width 113 height 20
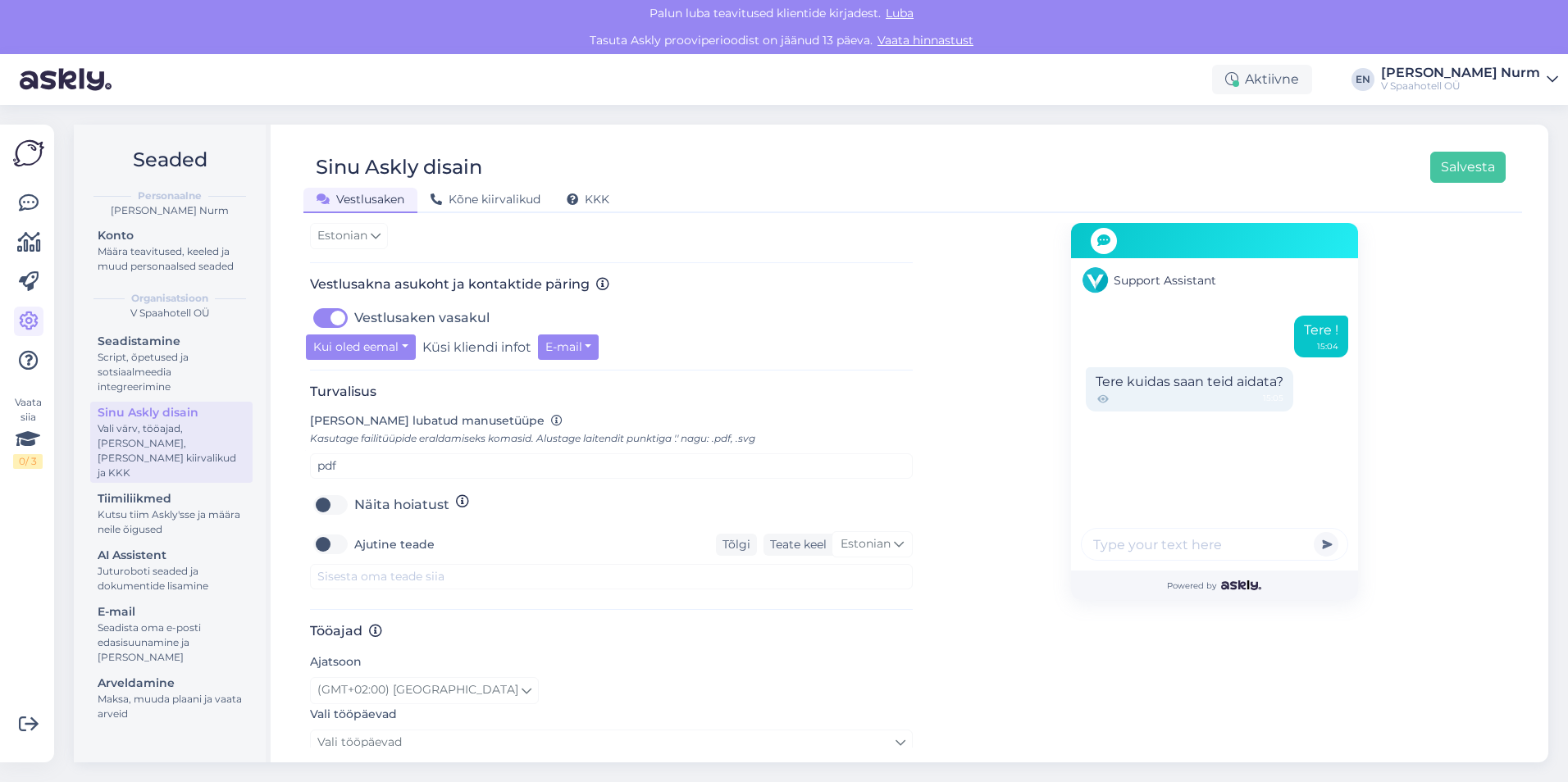
scroll to position [643, 0]
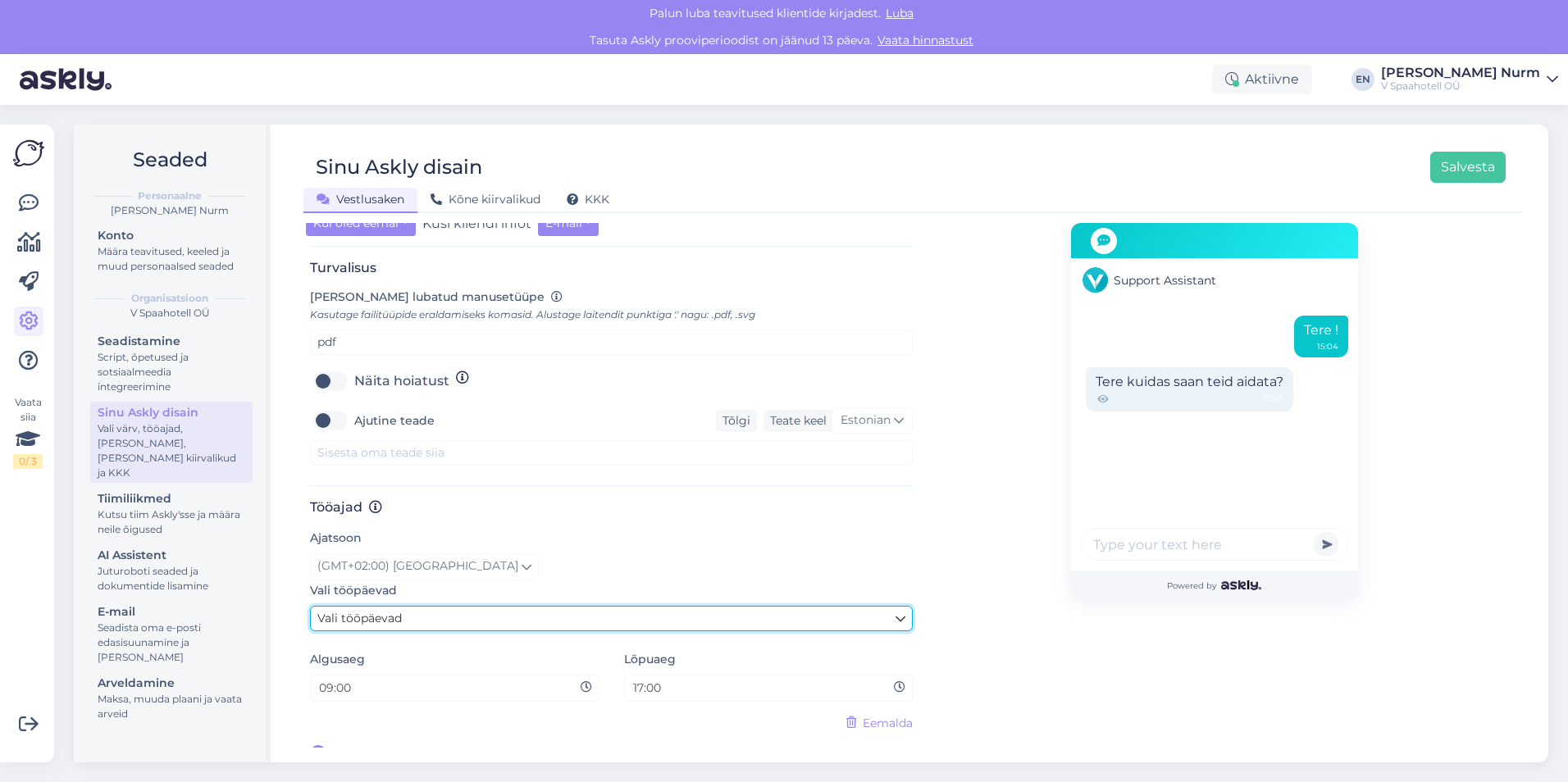
click at [393, 611] on span "Vali tööpäevad" at bounding box center [359, 618] width 84 height 15
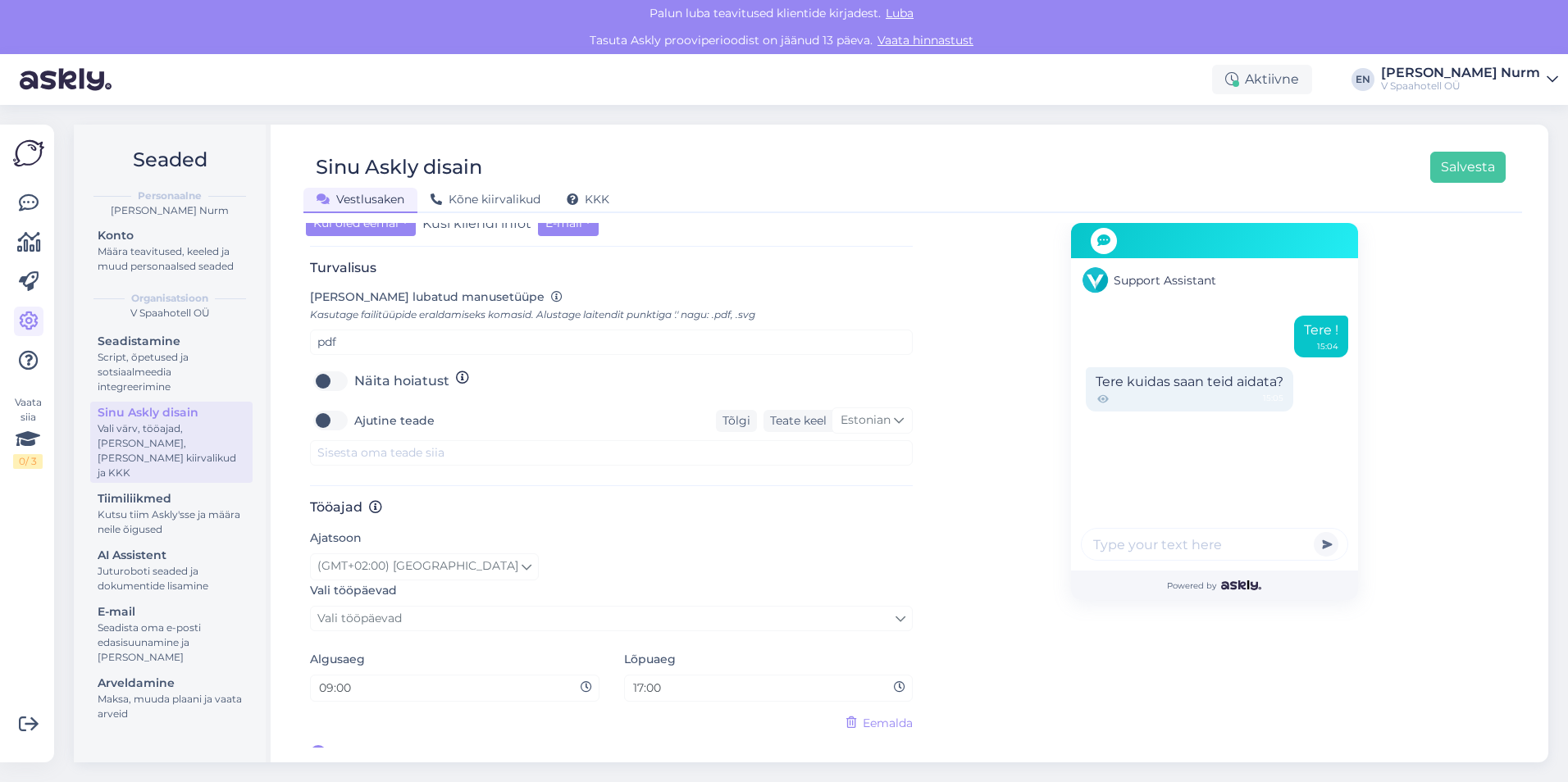
click at [866, 715] on span "Eemalda" at bounding box center [887, 724] width 50 height 18
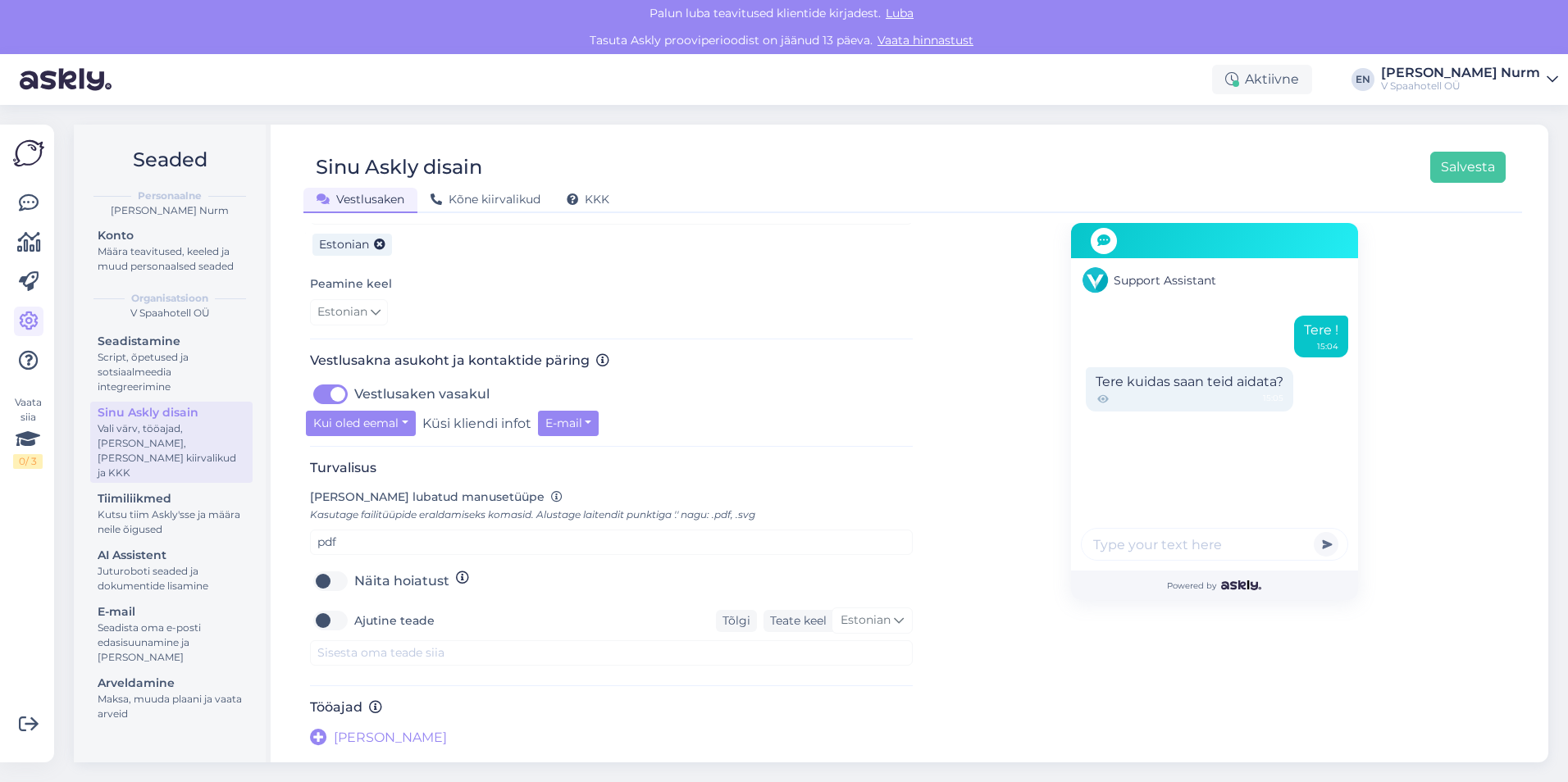
scroll to position [426, 0]
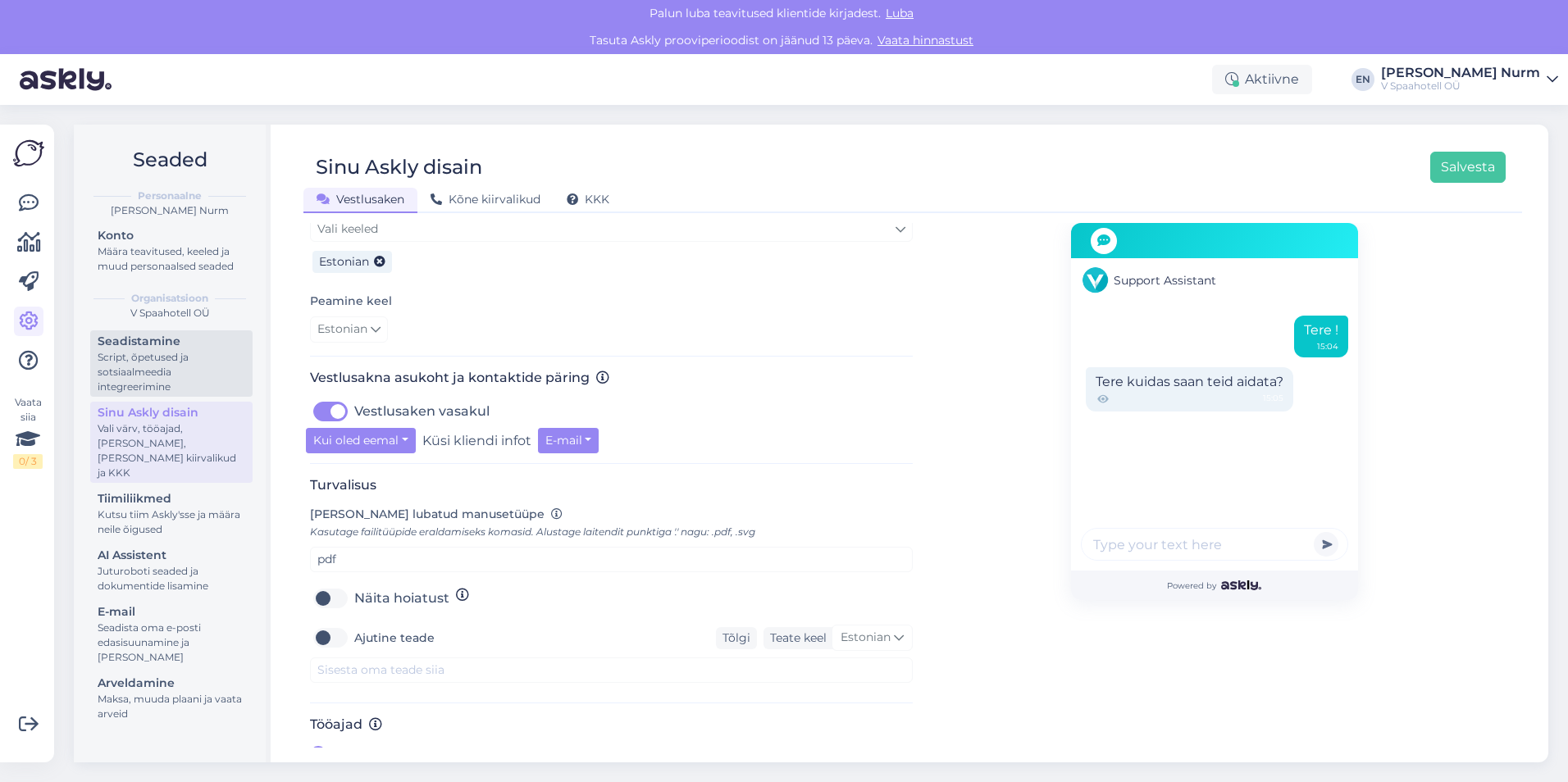
click at [140, 362] on div "Script, õpetused ja sotsiaalmeedia integreerimine" at bounding box center [171, 372] width 148 height 44
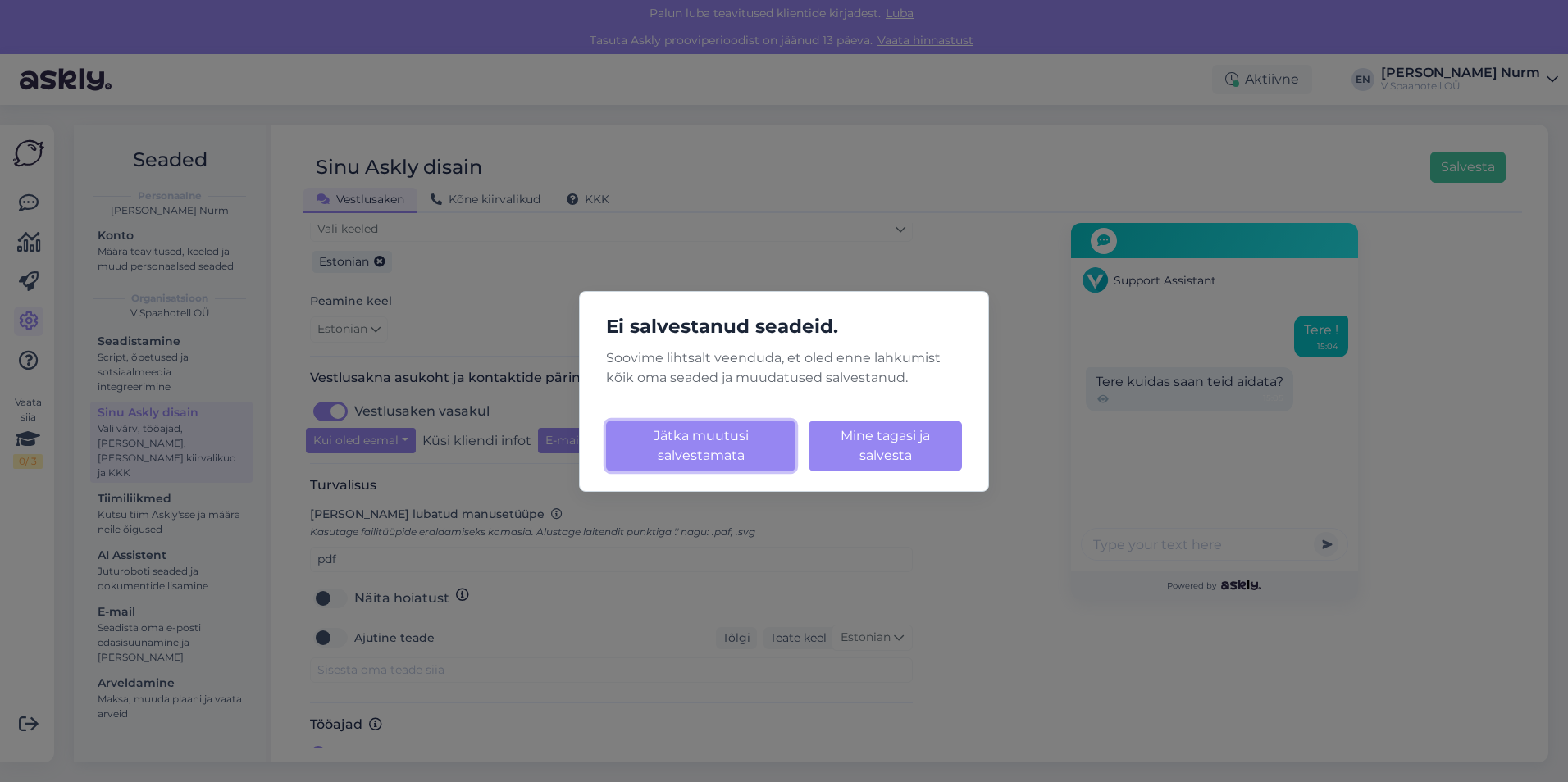
click at [720, 449] on button "Jätka muutusi salvestamata" at bounding box center [700, 445] width 190 height 51
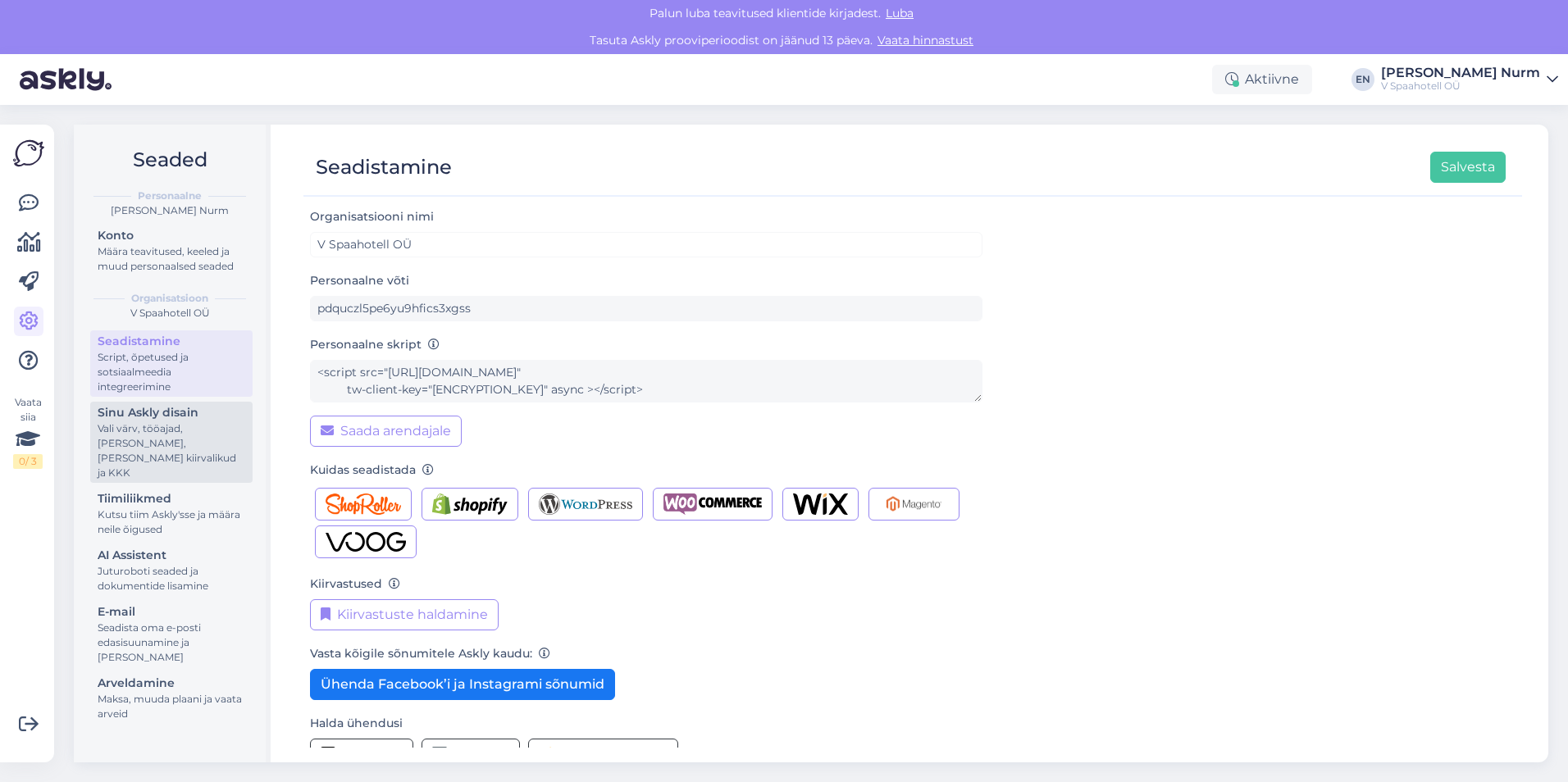
click at [145, 434] on div "Vali värv, tööajad, [PERSON_NAME], [PERSON_NAME] kiirvalikud ja KKK" at bounding box center [171, 450] width 148 height 59
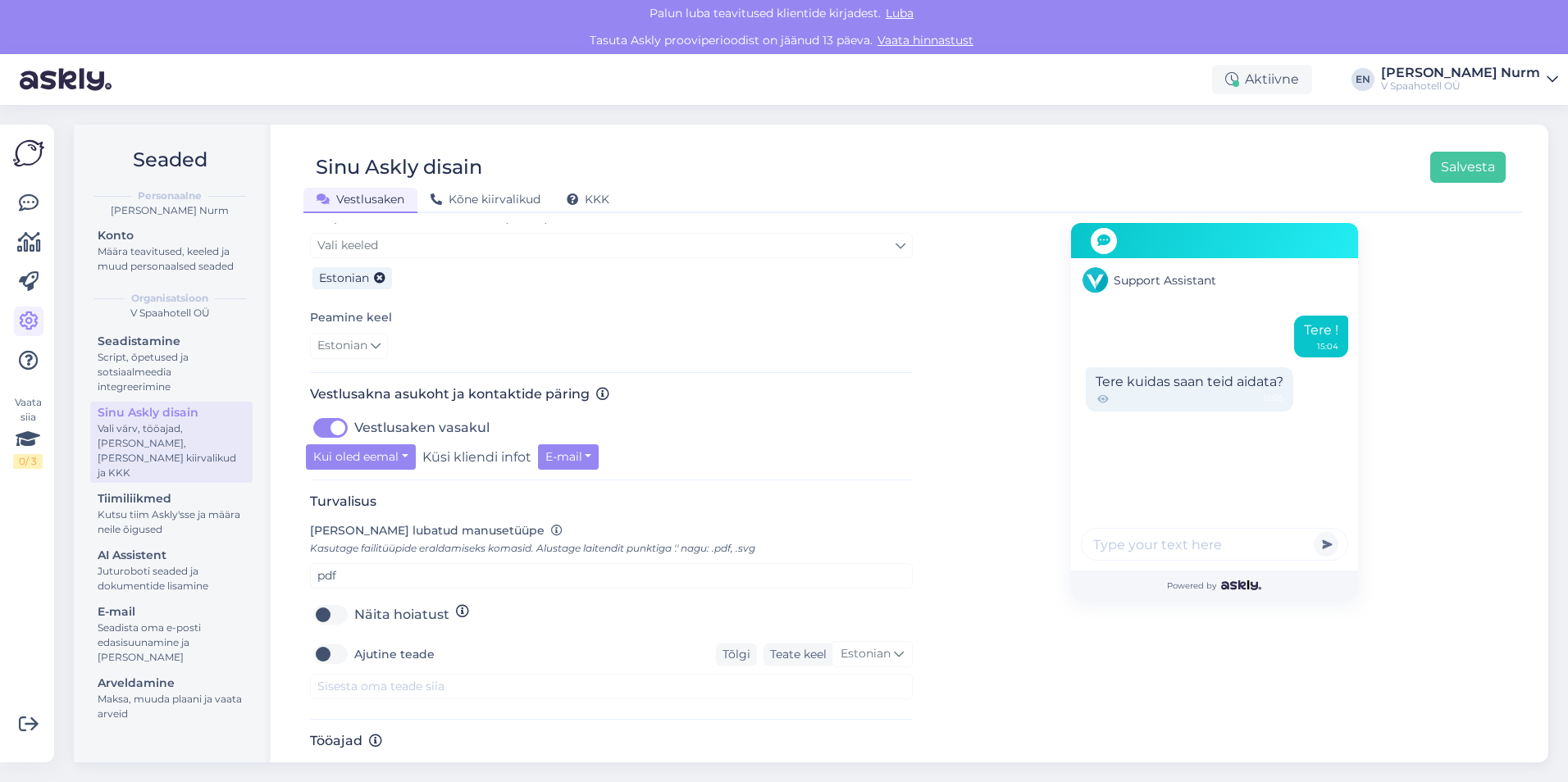
scroll to position [426, 0]
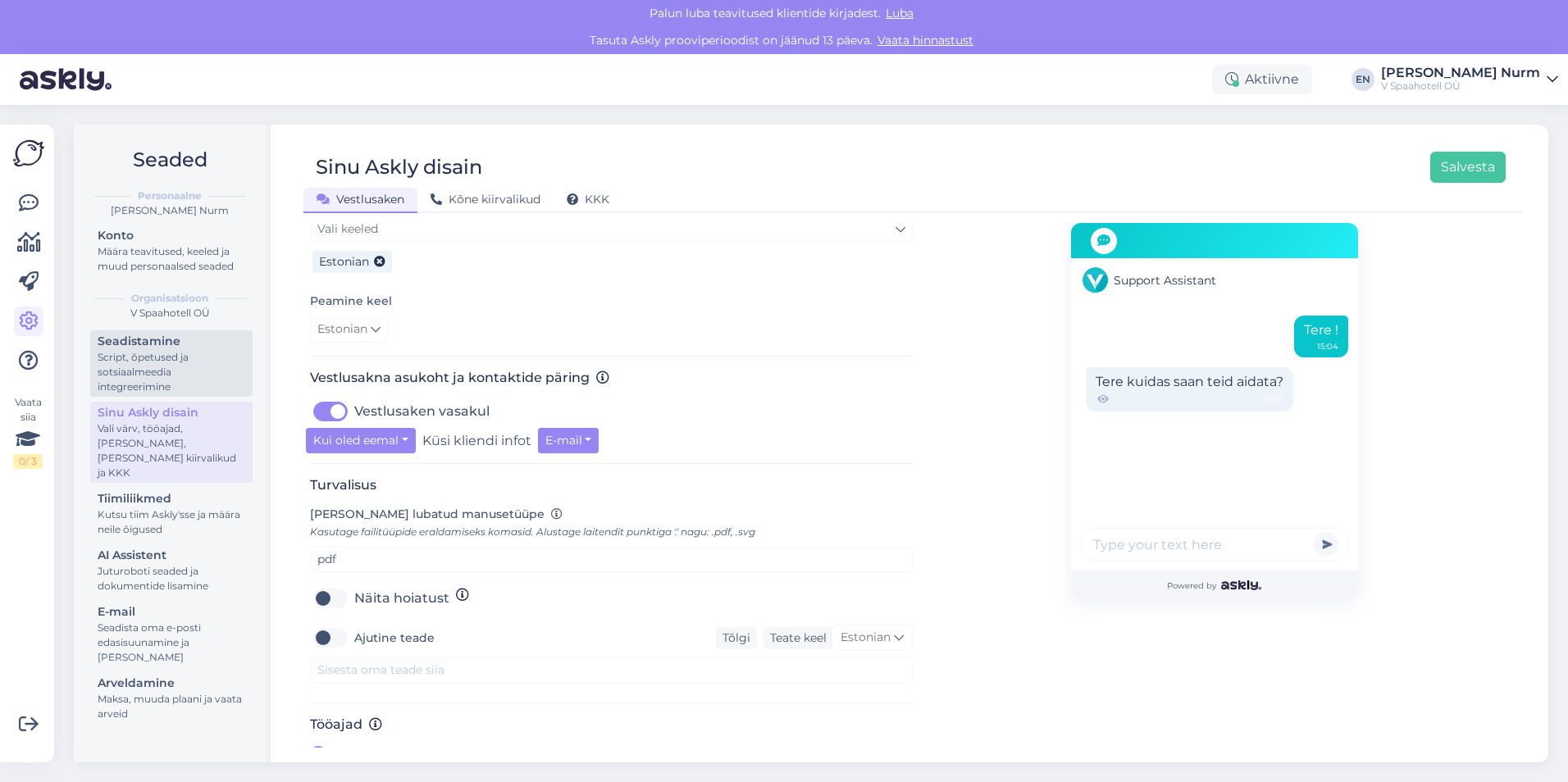
click at [184, 348] on div "Seadistamine" at bounding box center [171, 341] width 148 height 18
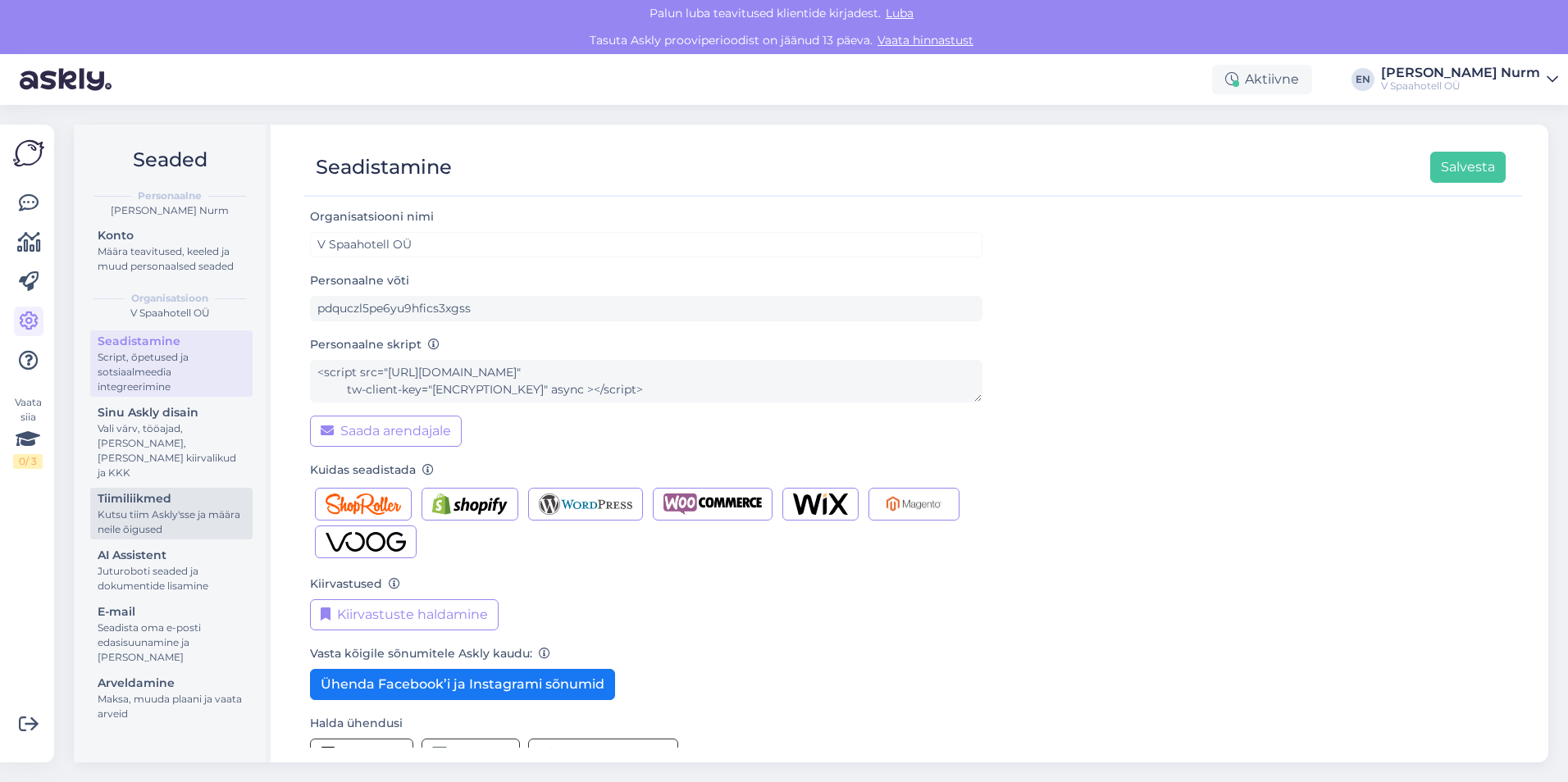
click at [171, 509] on div "Kutsu tiim Askly'sse ja määra neile õigused" at bounding box center [171, 522] width 148 height 29
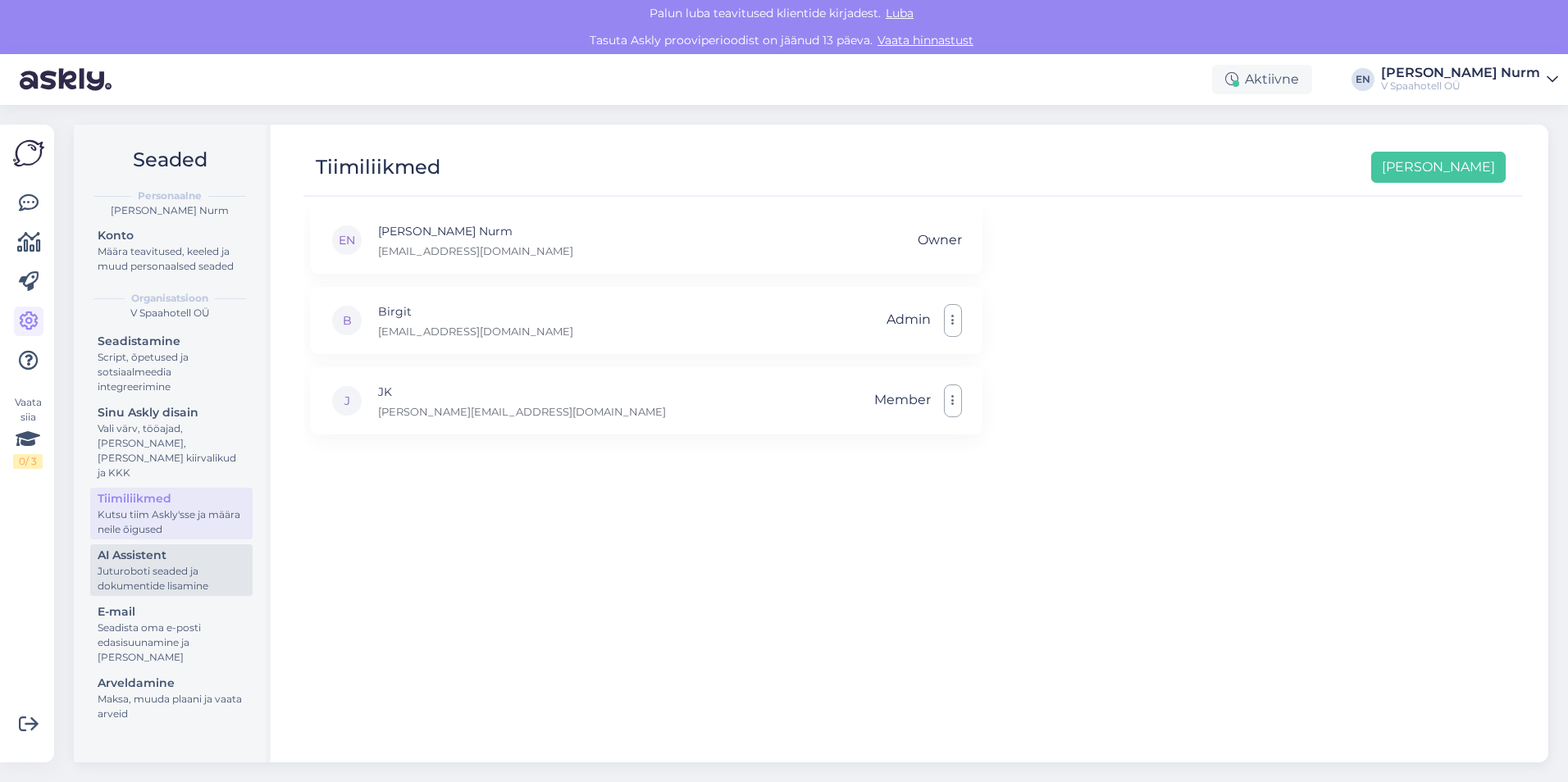
click at [158, 564] on div "Juturoboti seaded ja dokumentide lisamine" at bounding box center [171, 578] width 148 height 29
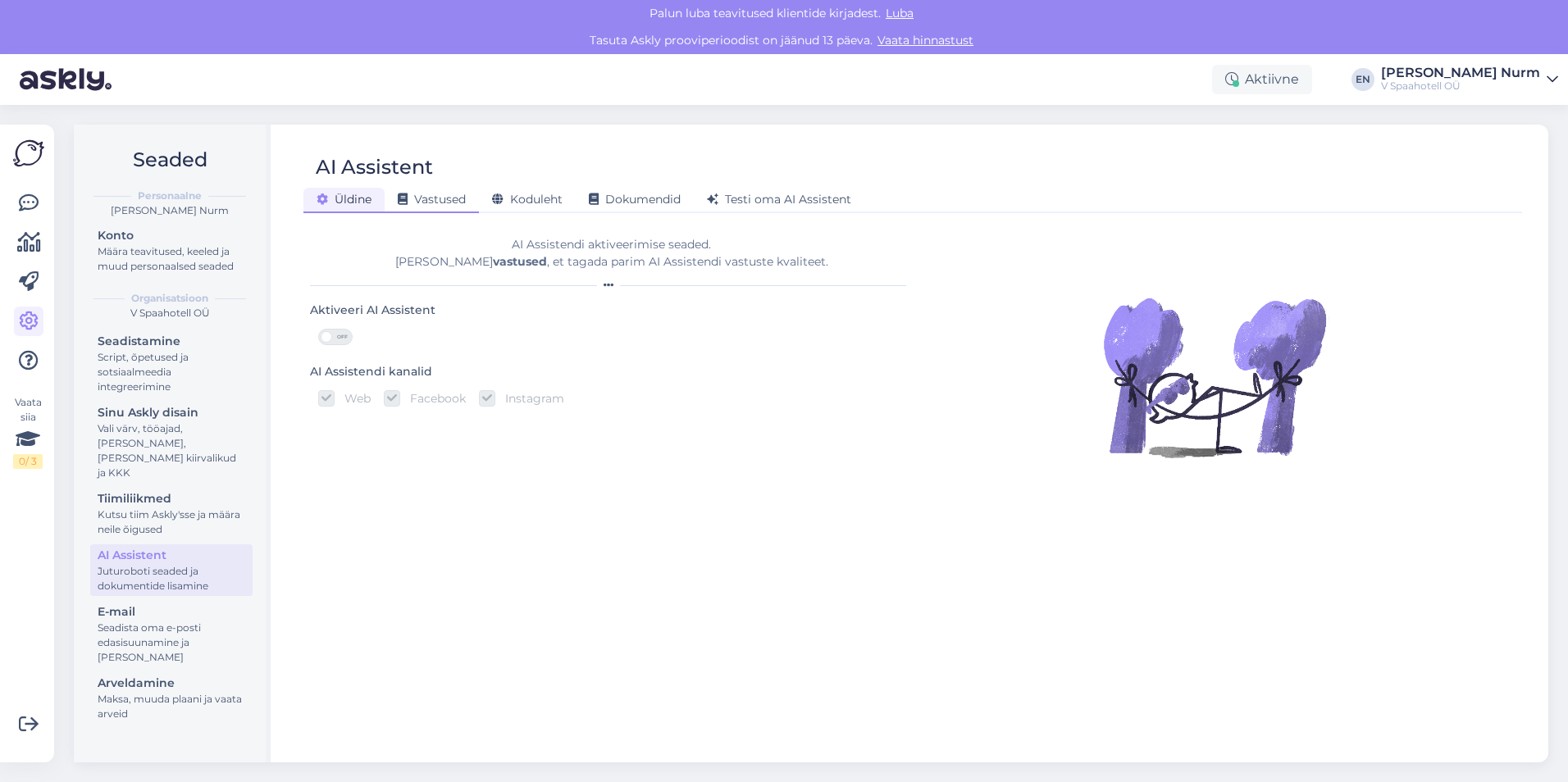
click at [424, 198] on span "Vastused" at bounding box center [431, 200] width 68 height 15
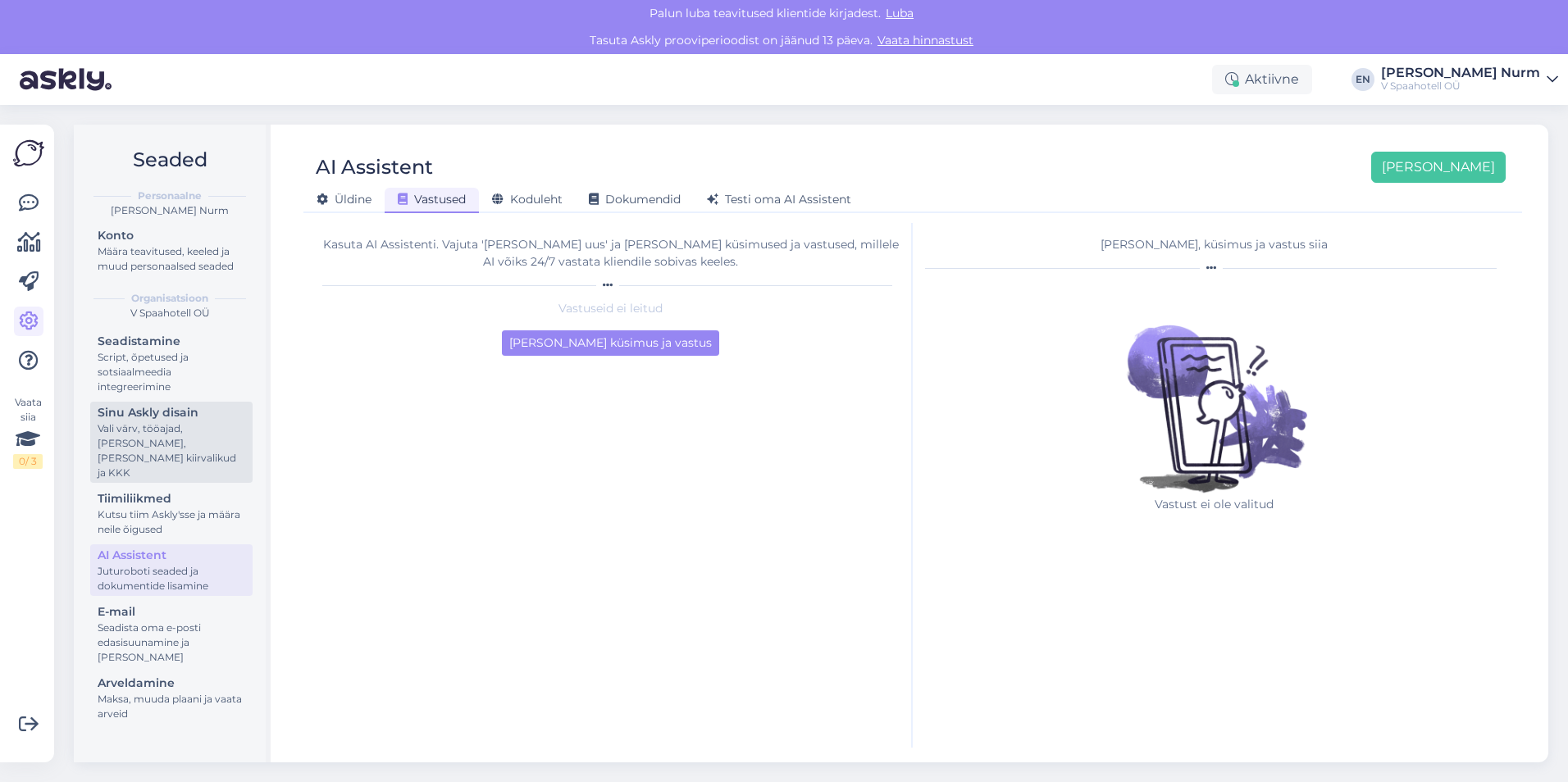
click at [143, 444] on div "Vali värv, tööajad, [PERSON_NAME], [PERSON_NAME] kiirvalikud ja KKK" at bounding box center [171, 450] width 148 height 59
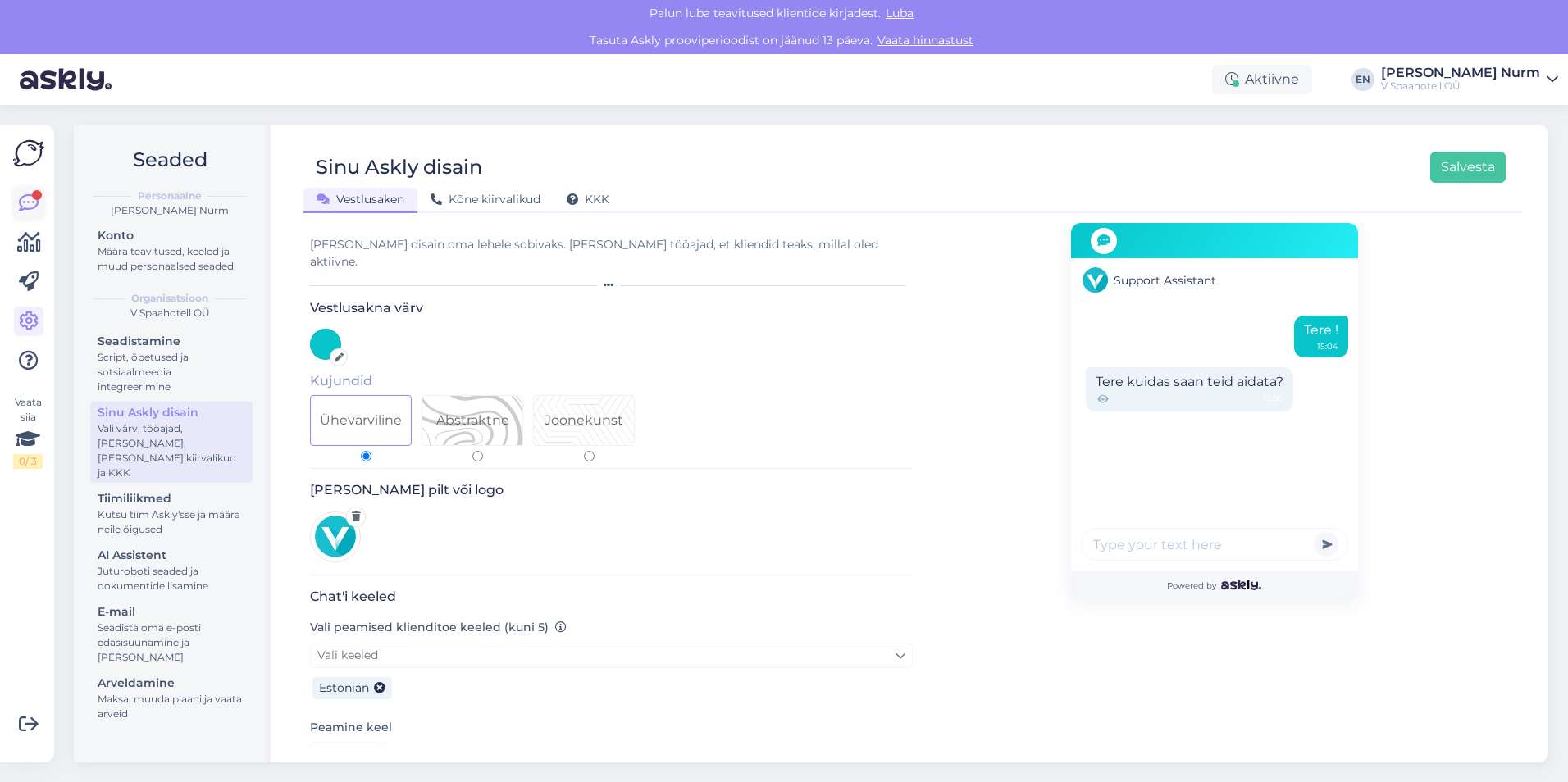
click at [18, 208] on link at bounding box center [28, 203] width 29 height 29
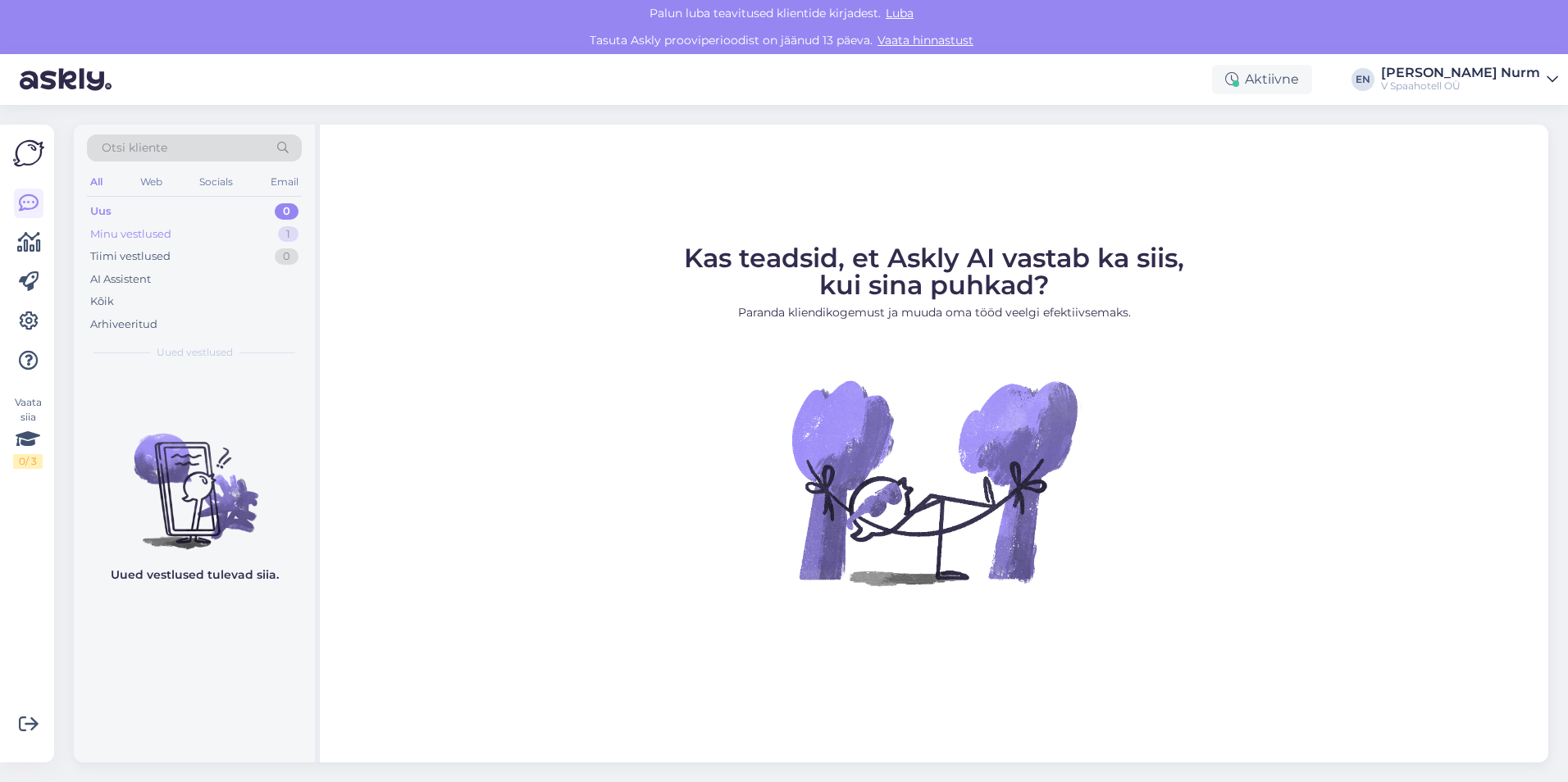
click at [161, 236] on div "Minu vestlused" at bounding box center [130, 235] width 81 height 17
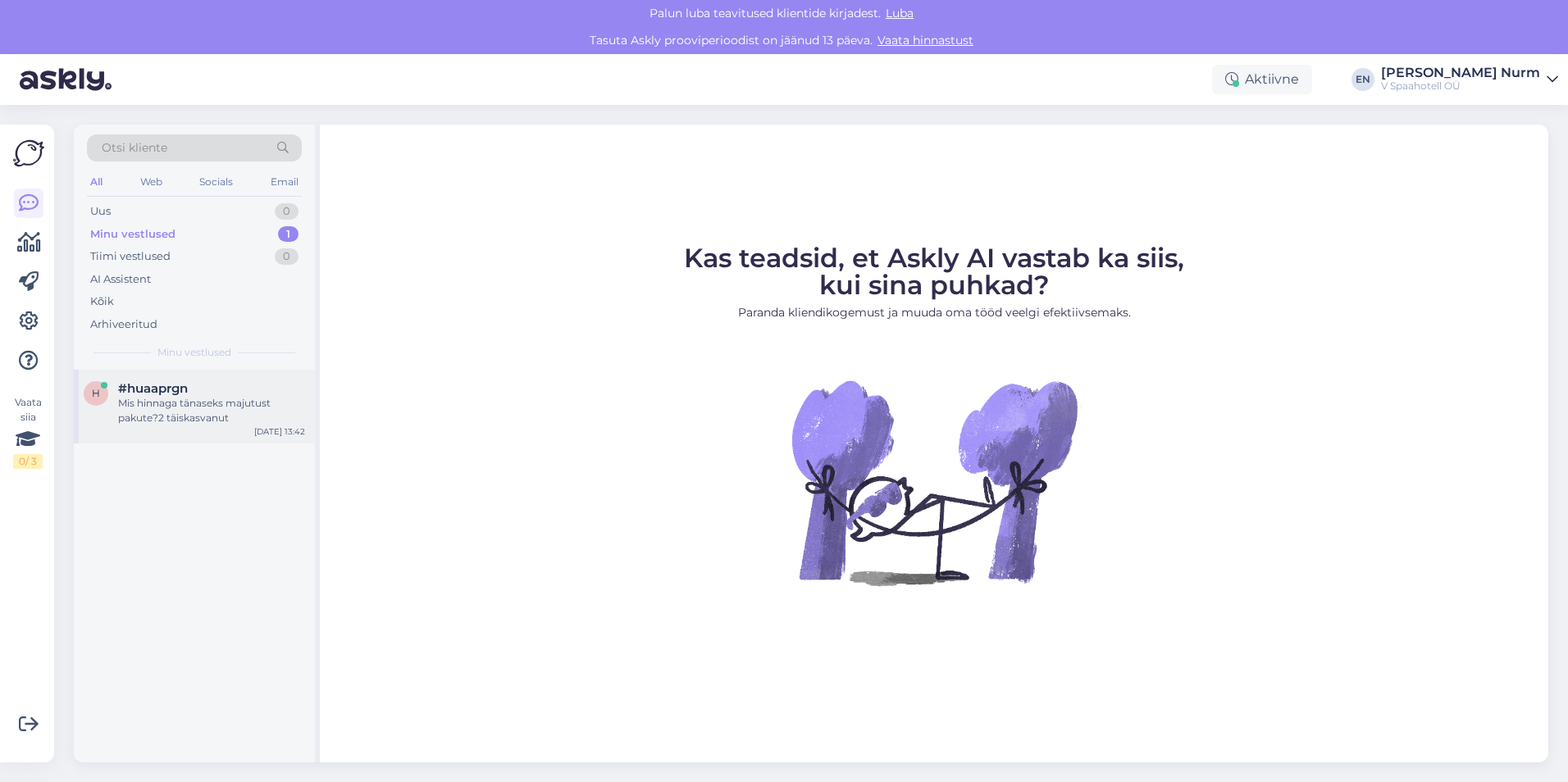
click at [205, 414] on div "Mis hinnaga tänaseks majutust pakute?2 täiskasvanut" at bounding box center [211, 410] width 187 height 29
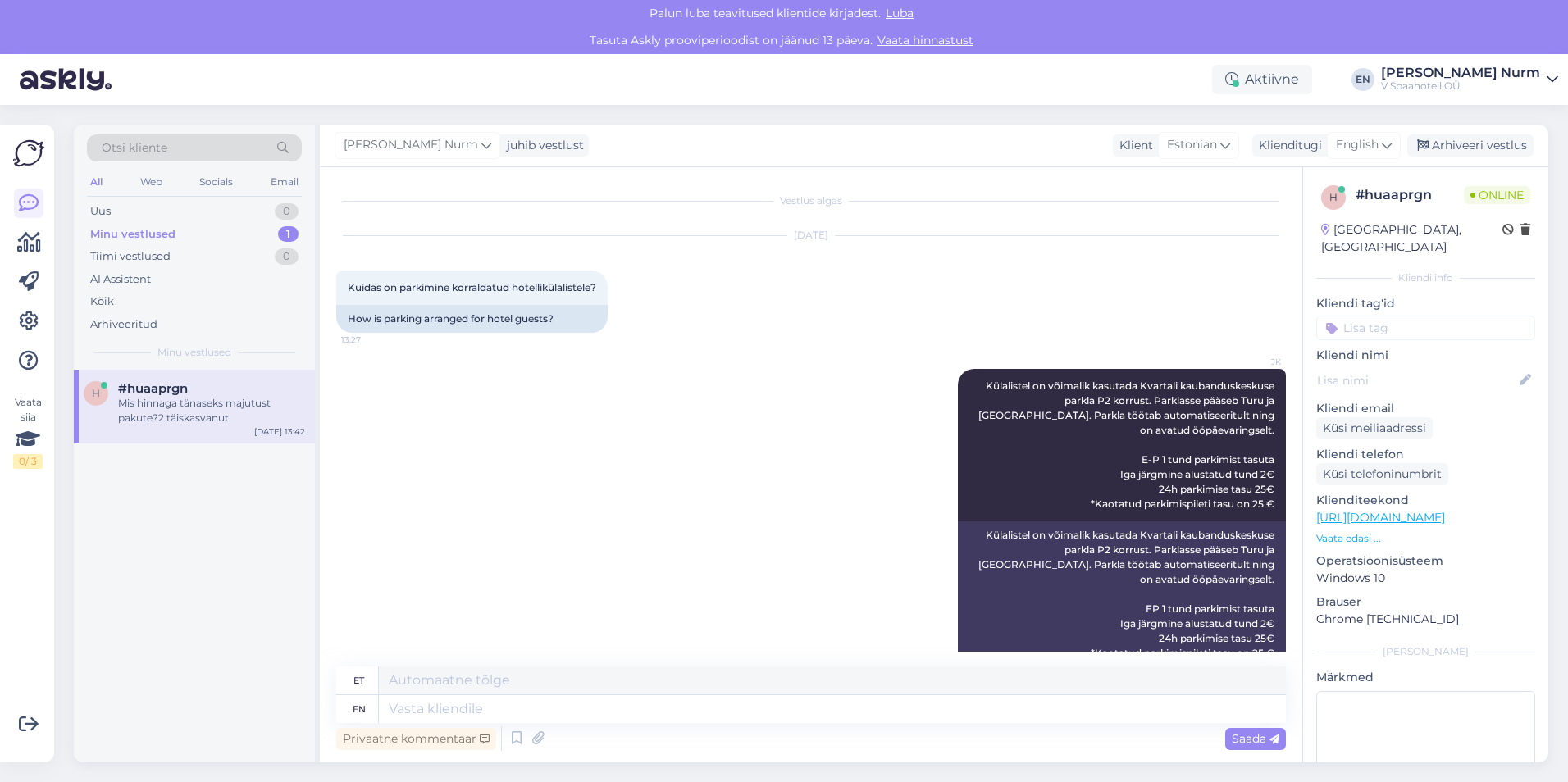
scroll to position [132, 0]
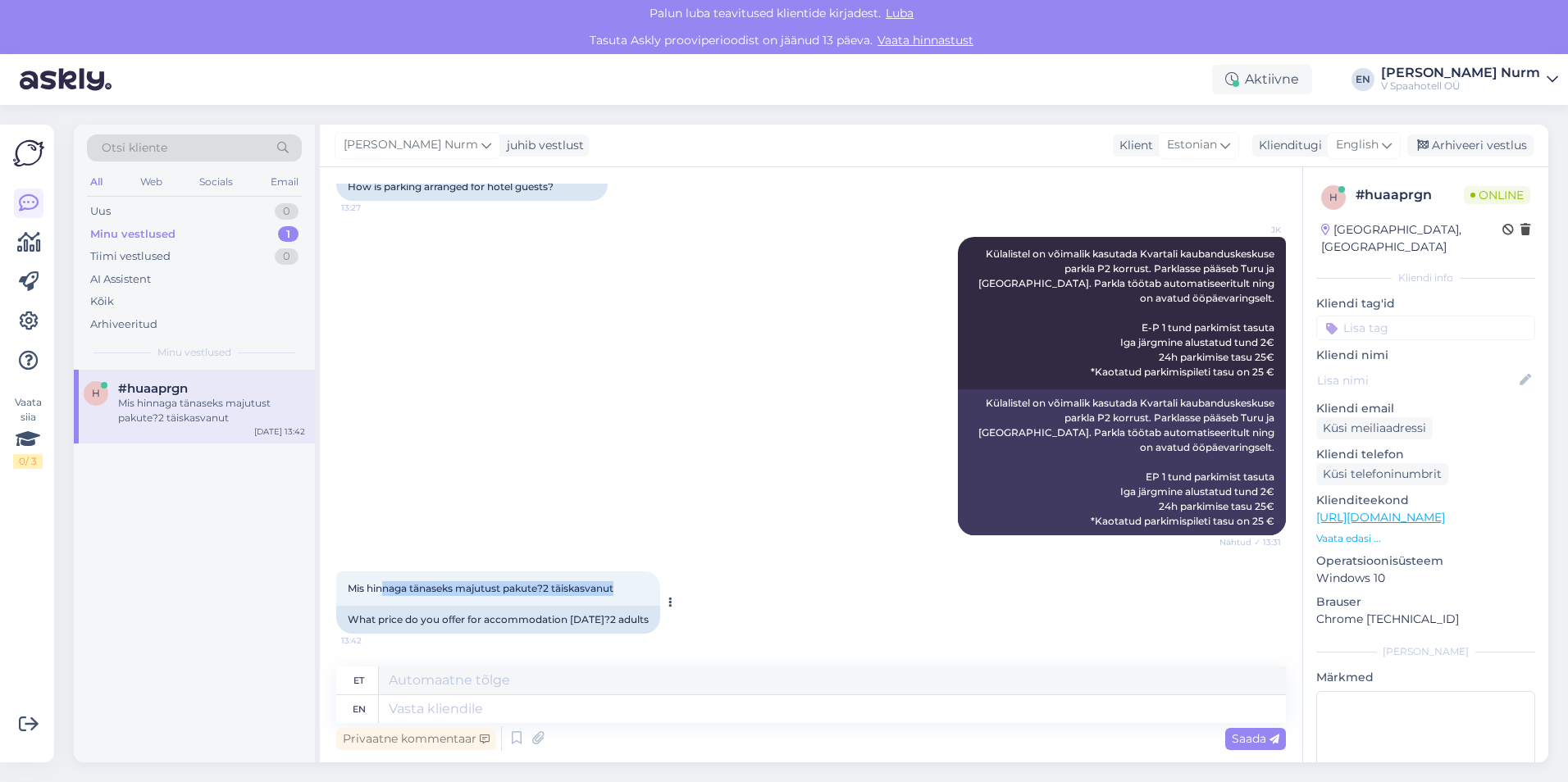
drag, startPoint x: 386, startPoint y: 583, endPoint x: 637, endPoint y: 576, distance: 251.1
click at [637, 576] on div "Mis hinnaga tänaseks majutust pakute?2 täiskasvanut 13:42" at bounding box center [498, 588] width 324 height 34
drag, startPoint x: 637, startPoint y: 576, endPoint x: 554, endPoint y: 594, distance: 84.9
click at [554, 594] on span "Mis hinnaga tänaseks majutust pakute?2 täiskasvanut" at bounding box center [480, 588] width 266 height 13
click at [429, 674] on textarea at bounding box center [831, 680] width 906 height 28
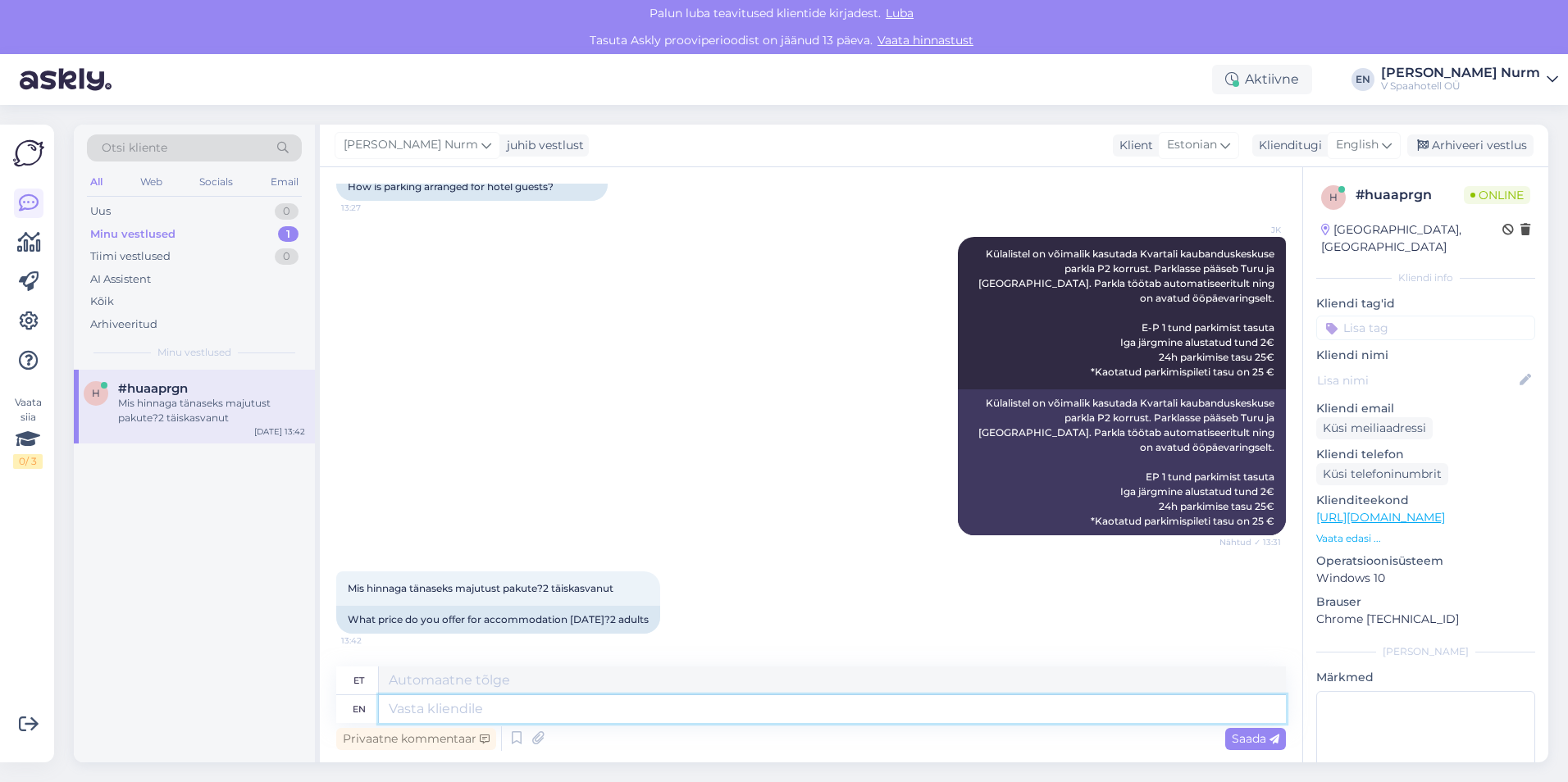
click at [424, 709] on textarea at bounding box center [831, 708] width 906 height 28
click at [431, 681] on textarea at bounding box center [831, 680] width 906 height 28
click at [424, 719] on textarea at bounding box center [831, 708] width 906 height 28
click at [424, 687] on textarea at bounding box center [831, 680] width 906 height 28
click at [416, 705] on textarea at bounding box center [831, 708] width 906 height 28
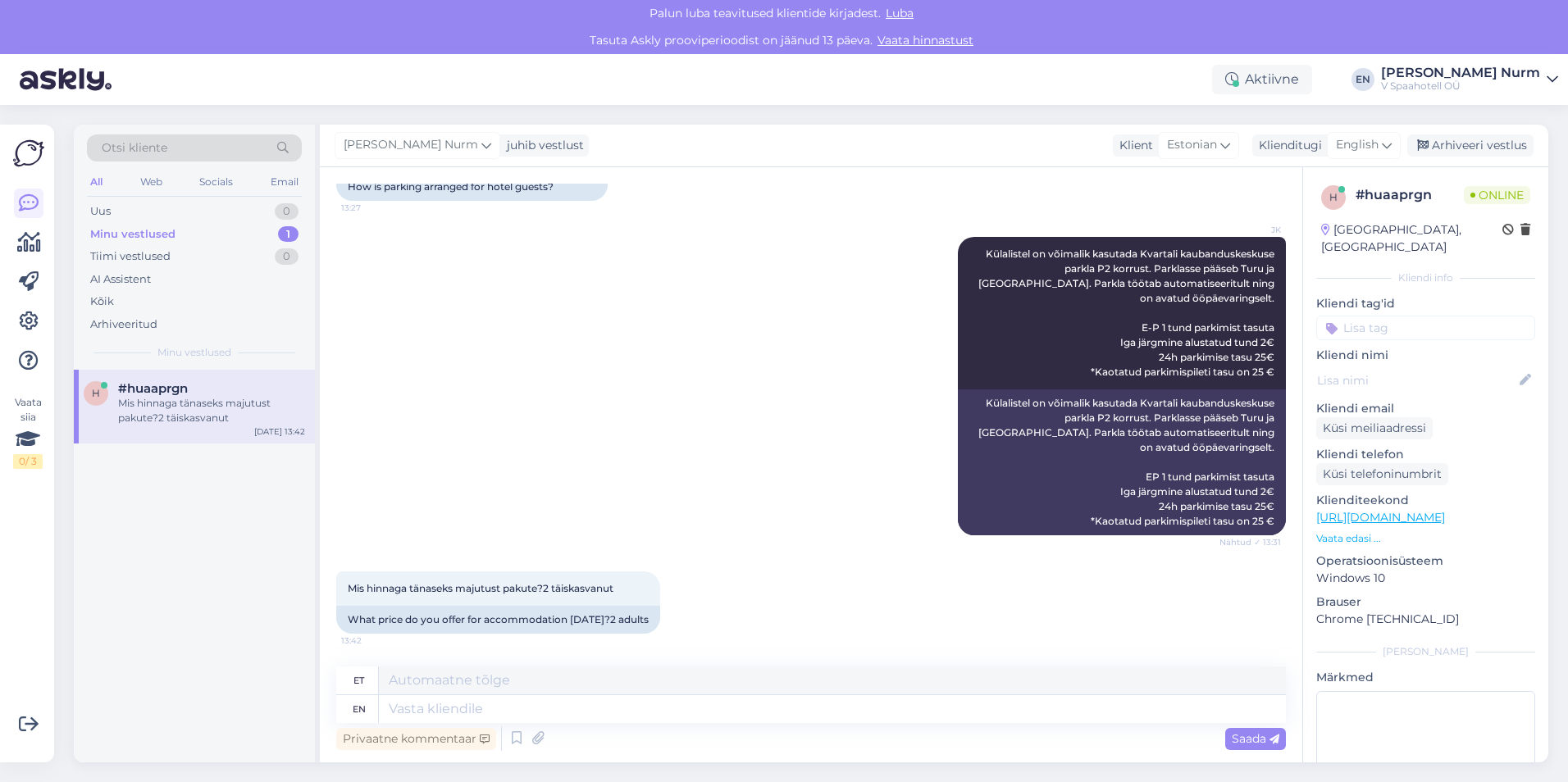
click at [364, 712] on div "en" at bounding box center [359, 708] width 13 height 28
click at [32, 312] on icon at bounding box center [29, 322] width 20 height 20
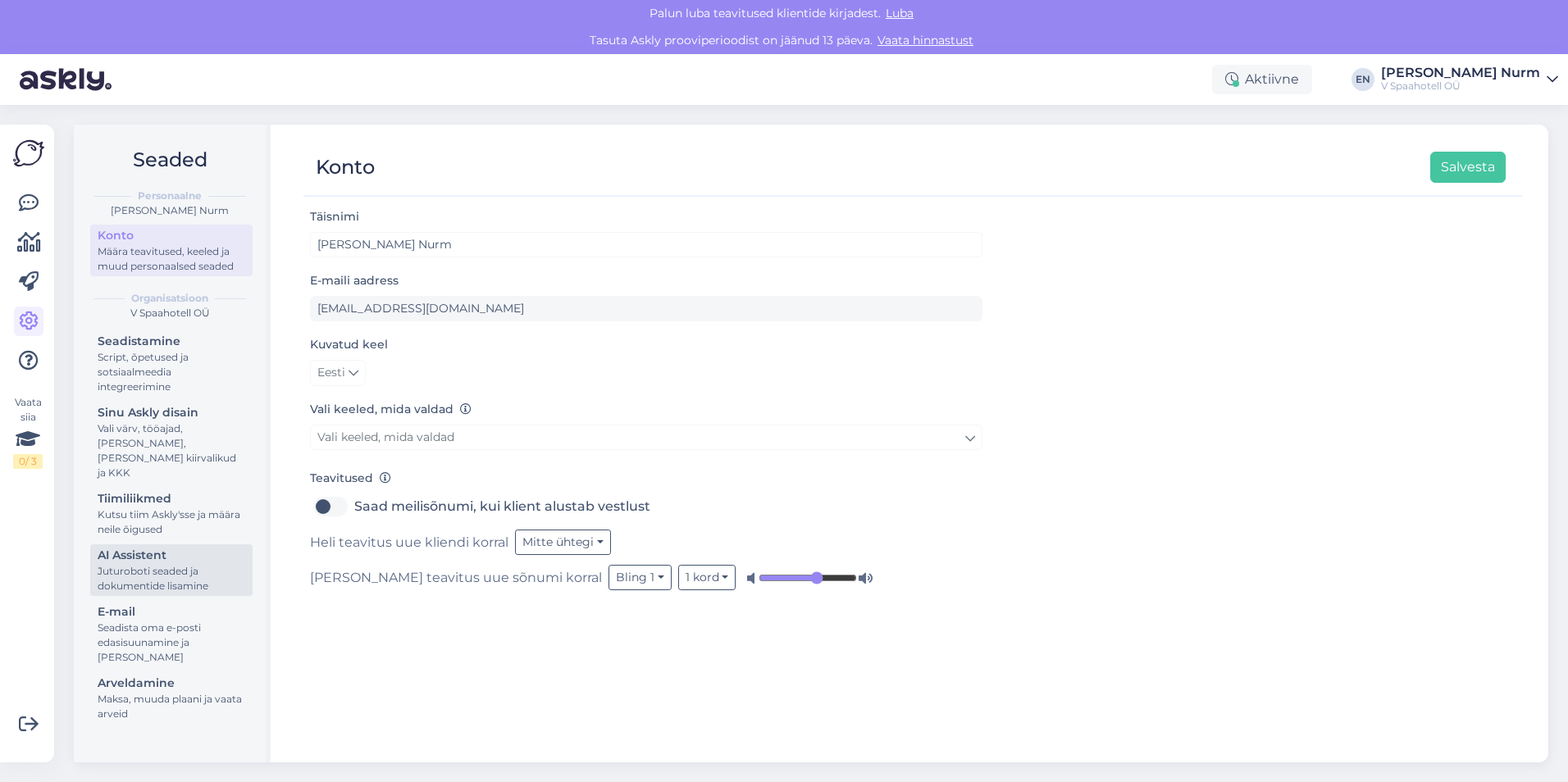
click at [142, 547] on div "AI Assistent" at bounding box center [171, 556] width 148 height 18
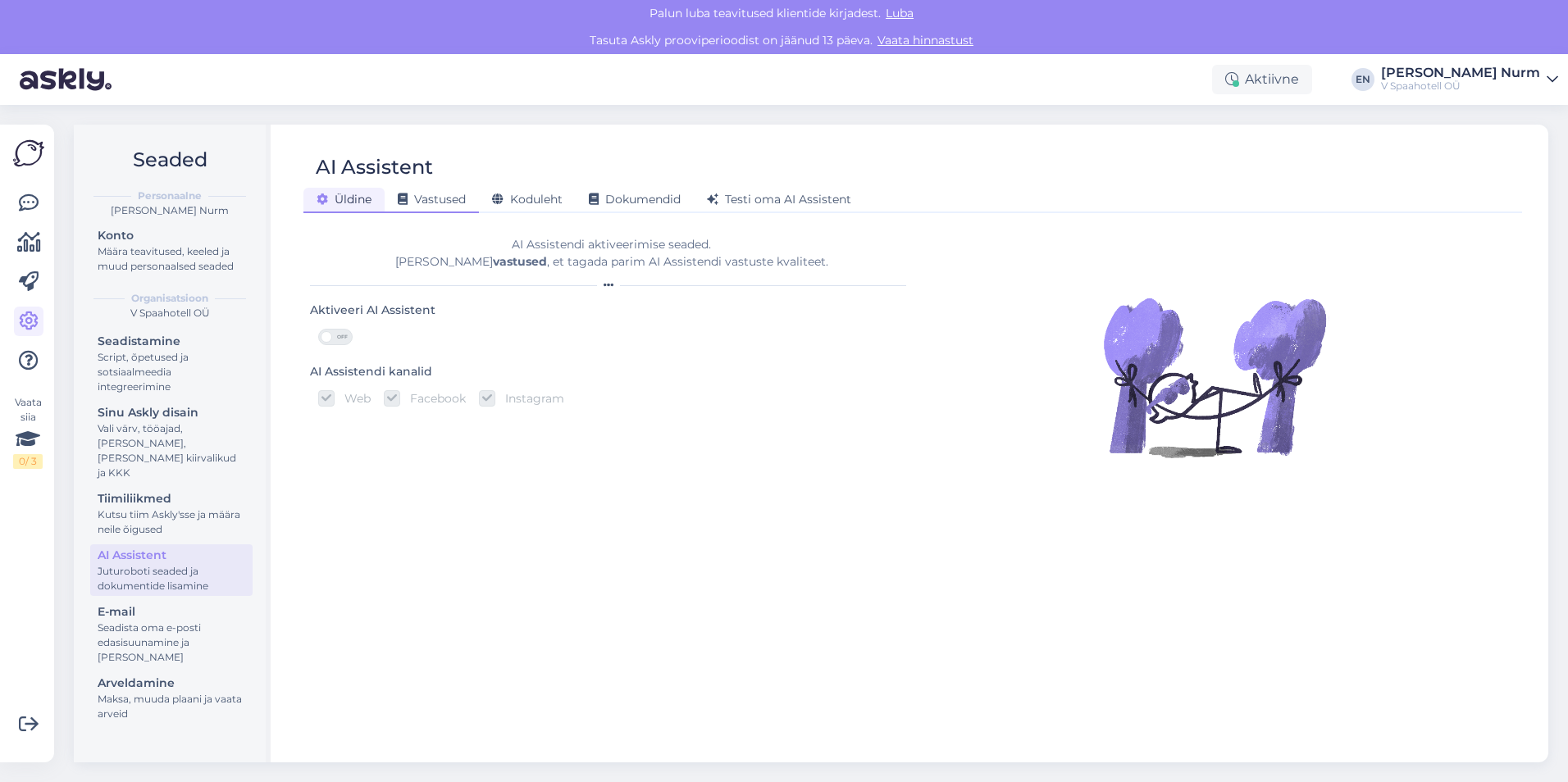
click at [421, 201] on span "Vastused" at bounding box center [431, 200] width 68 height 15
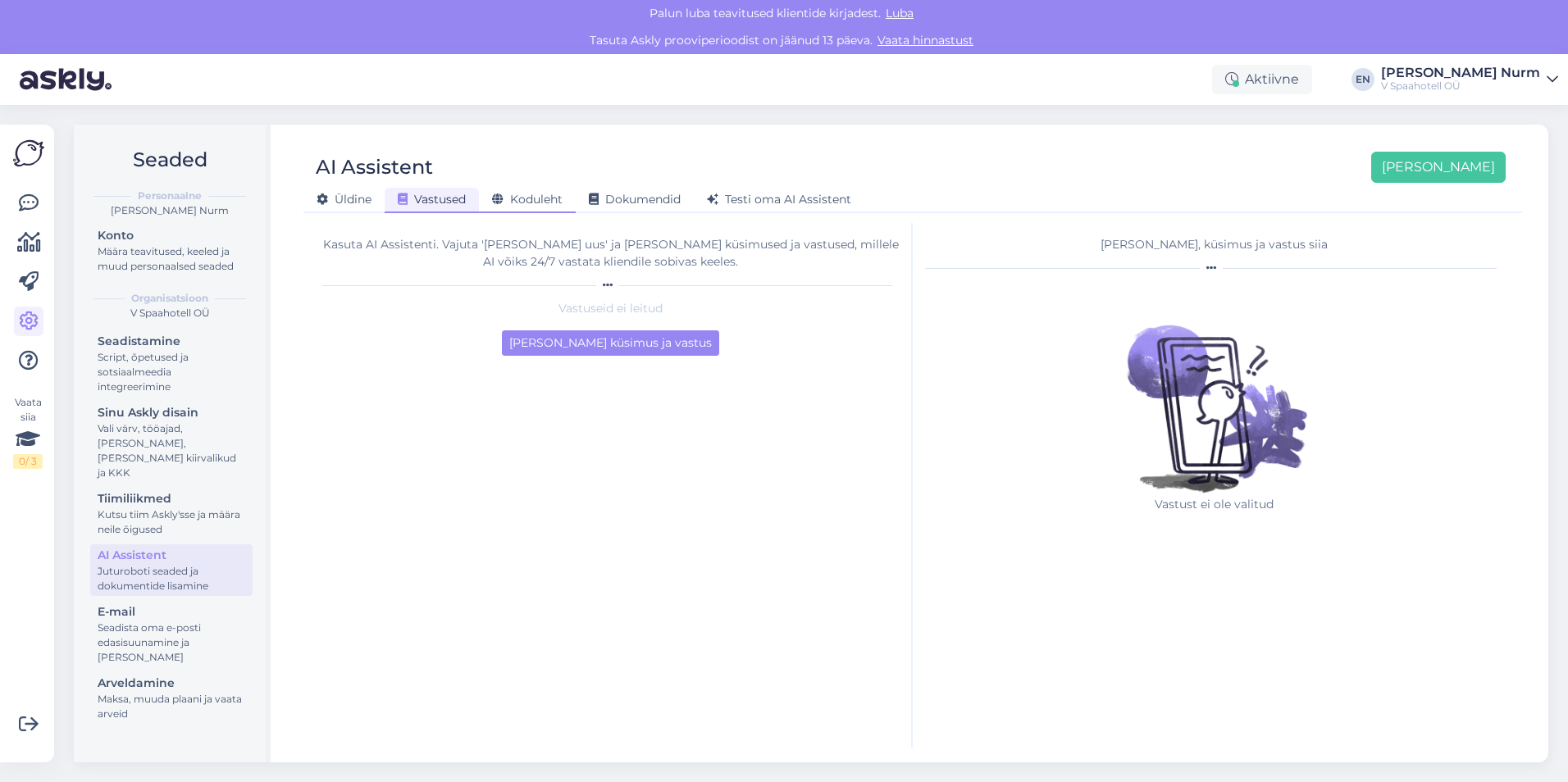
click at [546, 197] on span "Koduleht" at bounding box center [527, 200] width 70 height 15
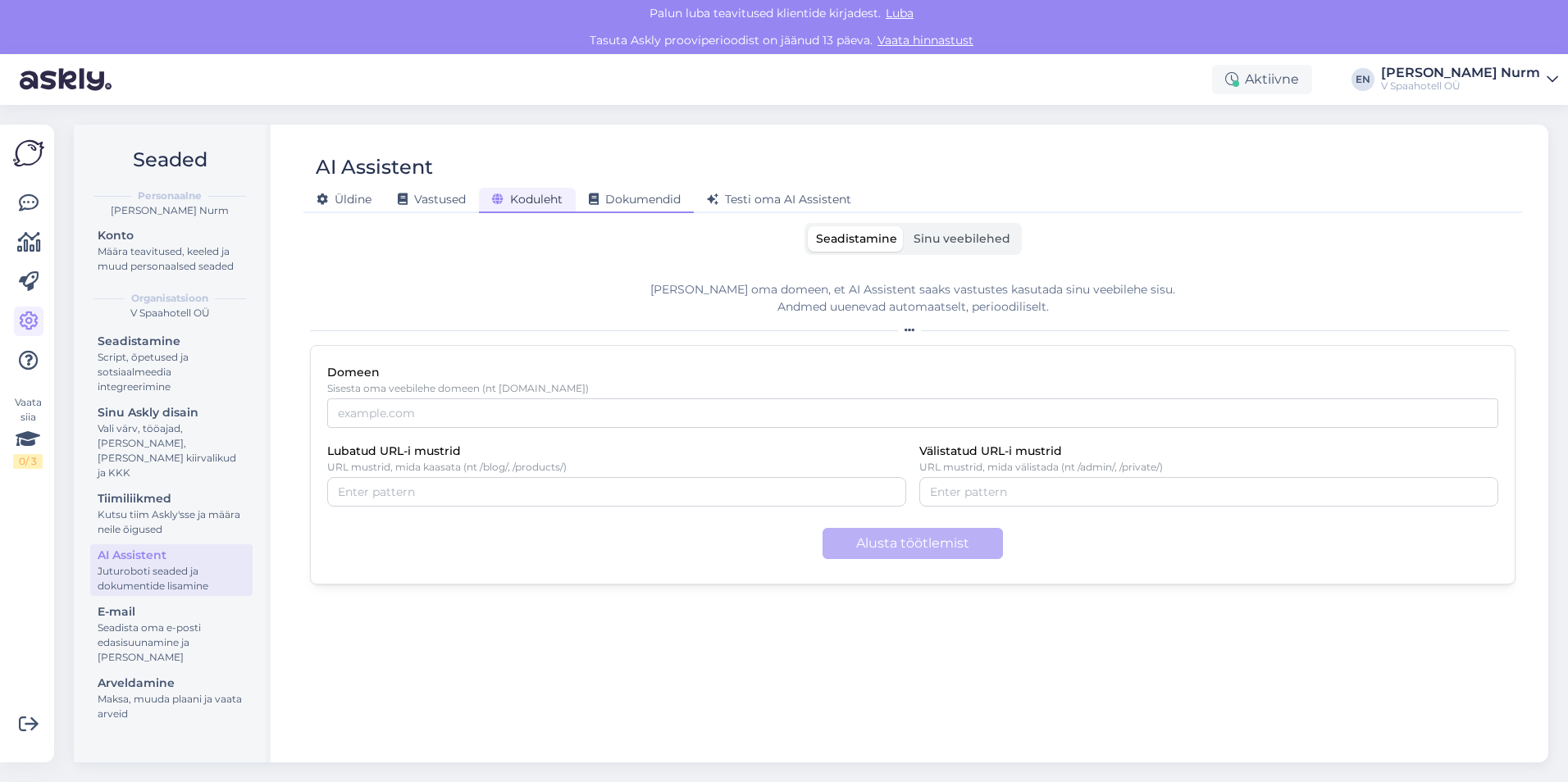
click at [638, 199] on span "Dokumendid" at bounding box center [635, 200] width 92 height 15
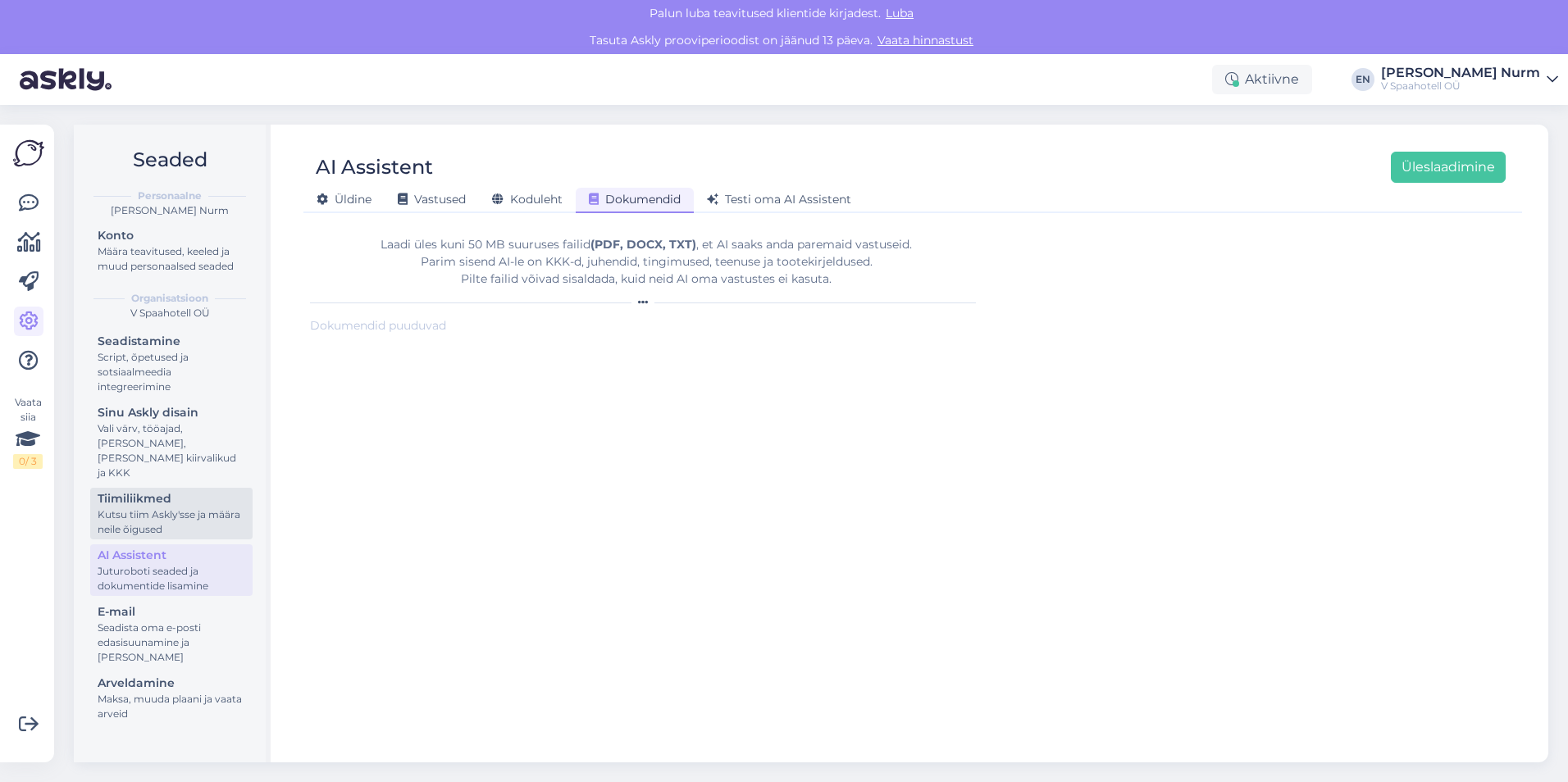
click at [148, 490] on div "Tiimiliikmed" at bounding box center [171, 499] width 148 height 18
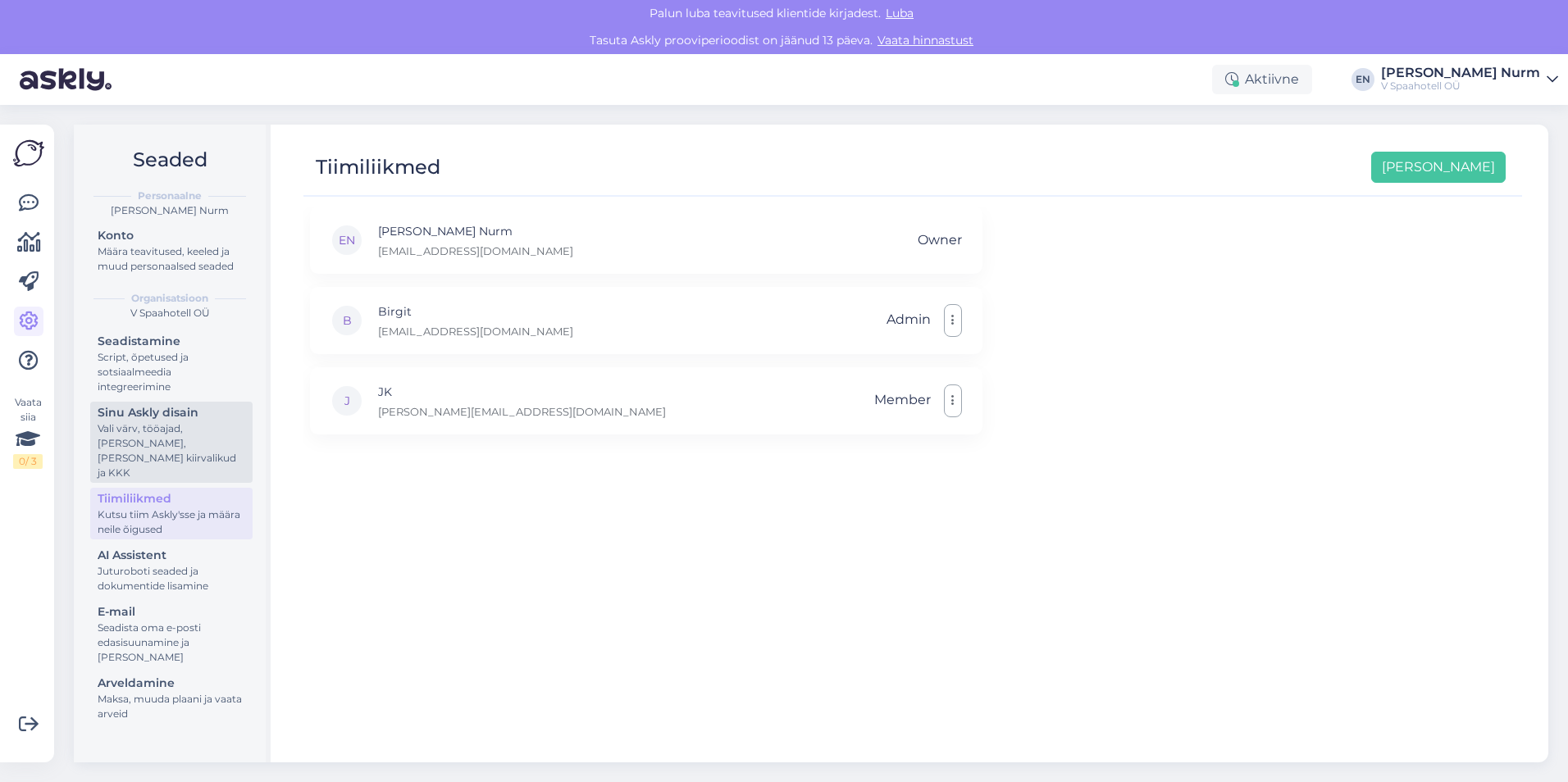
click at [151, 419] on div "Sinu Askly disain" at bounding box center [171, 413] width 148 height 18
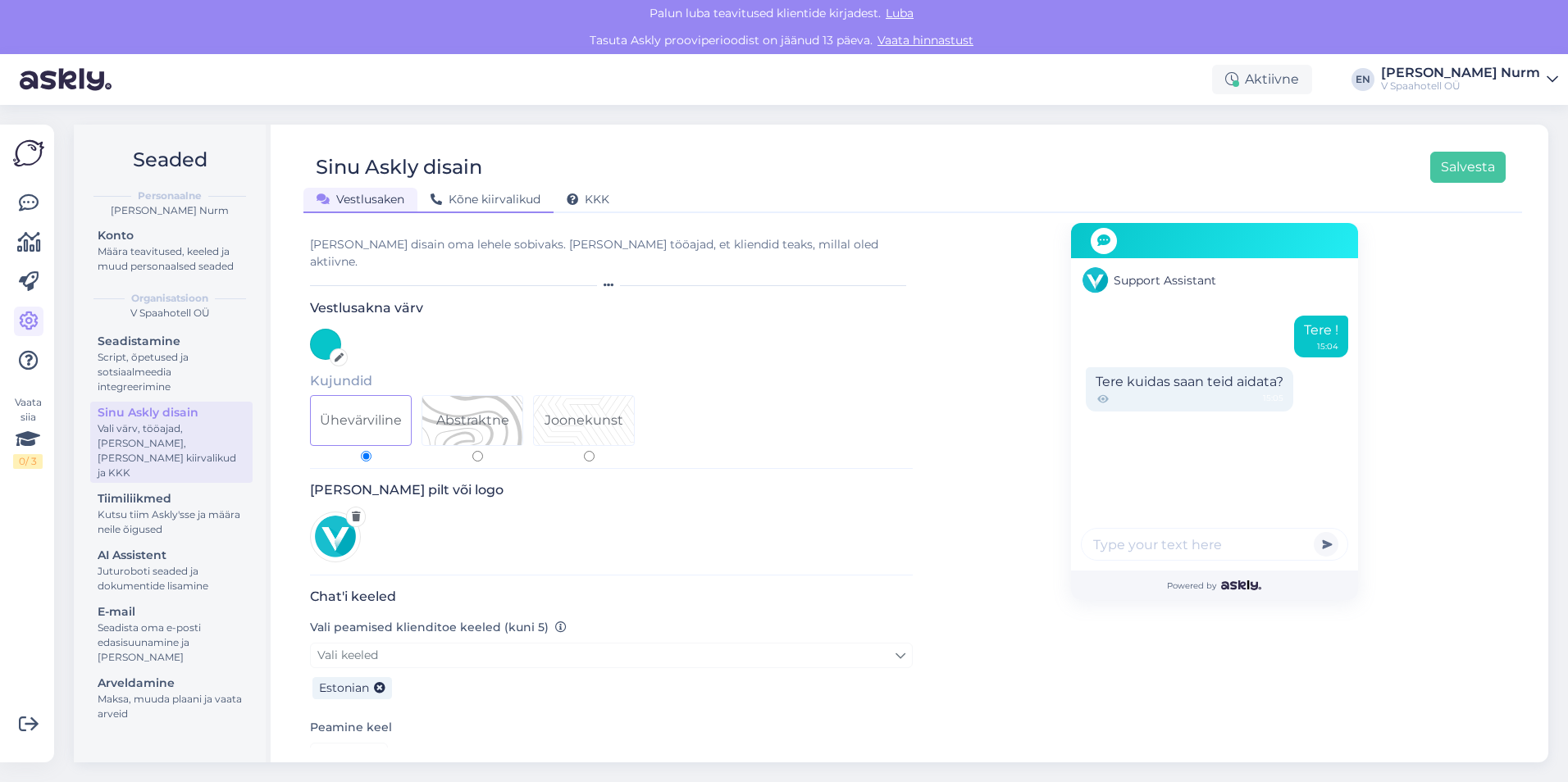
click at [510, 188] on div "Kõne kiirvalikud" at bounding box center [485, 201] width 136 height 25
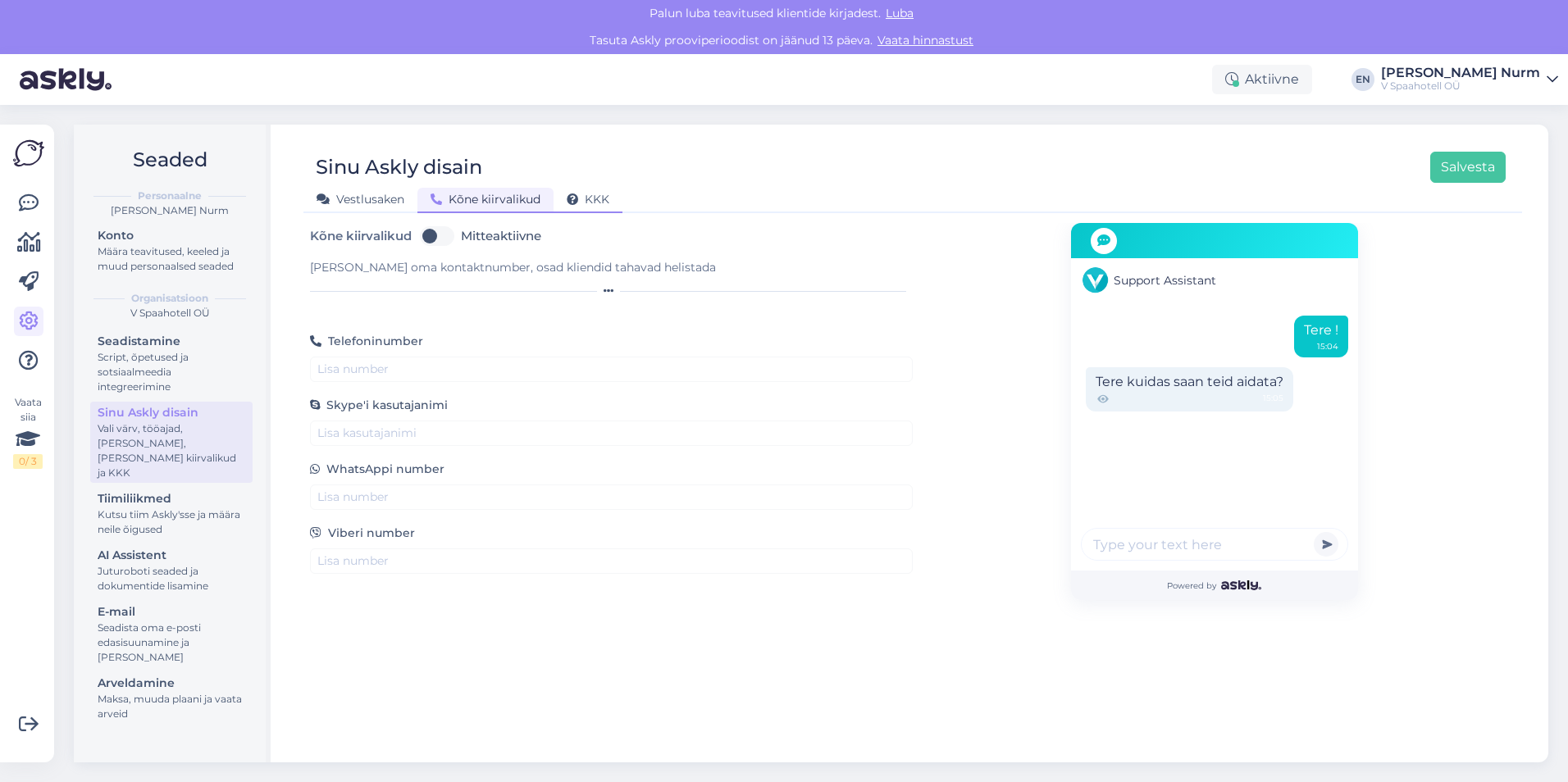
click at [600, 200] on span "KKK" at bounding box center [587, 200] width 43 height 15
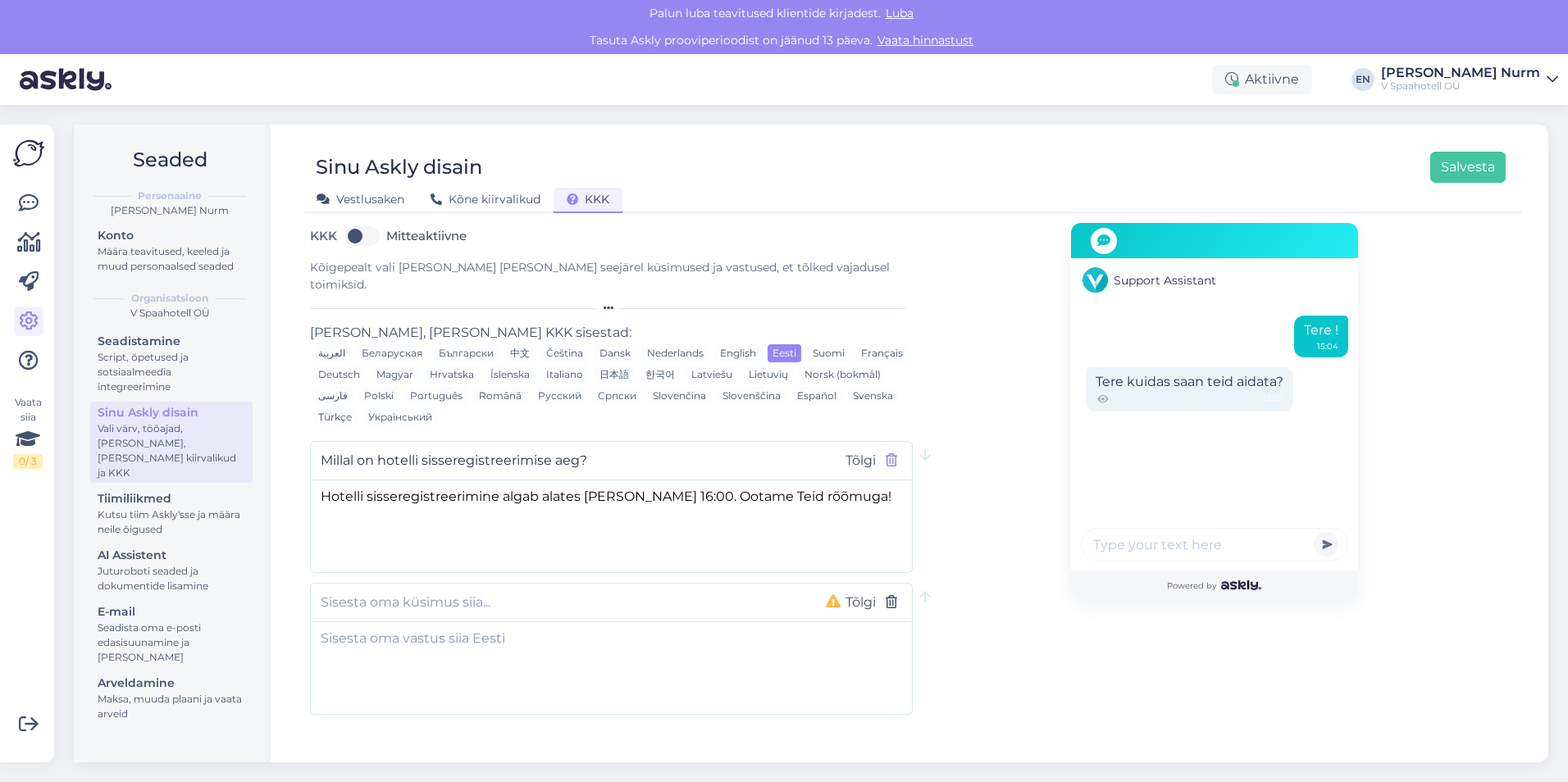
click at [887, 454] on icon "button" at bounding box center [891, 461] width 12 height 13
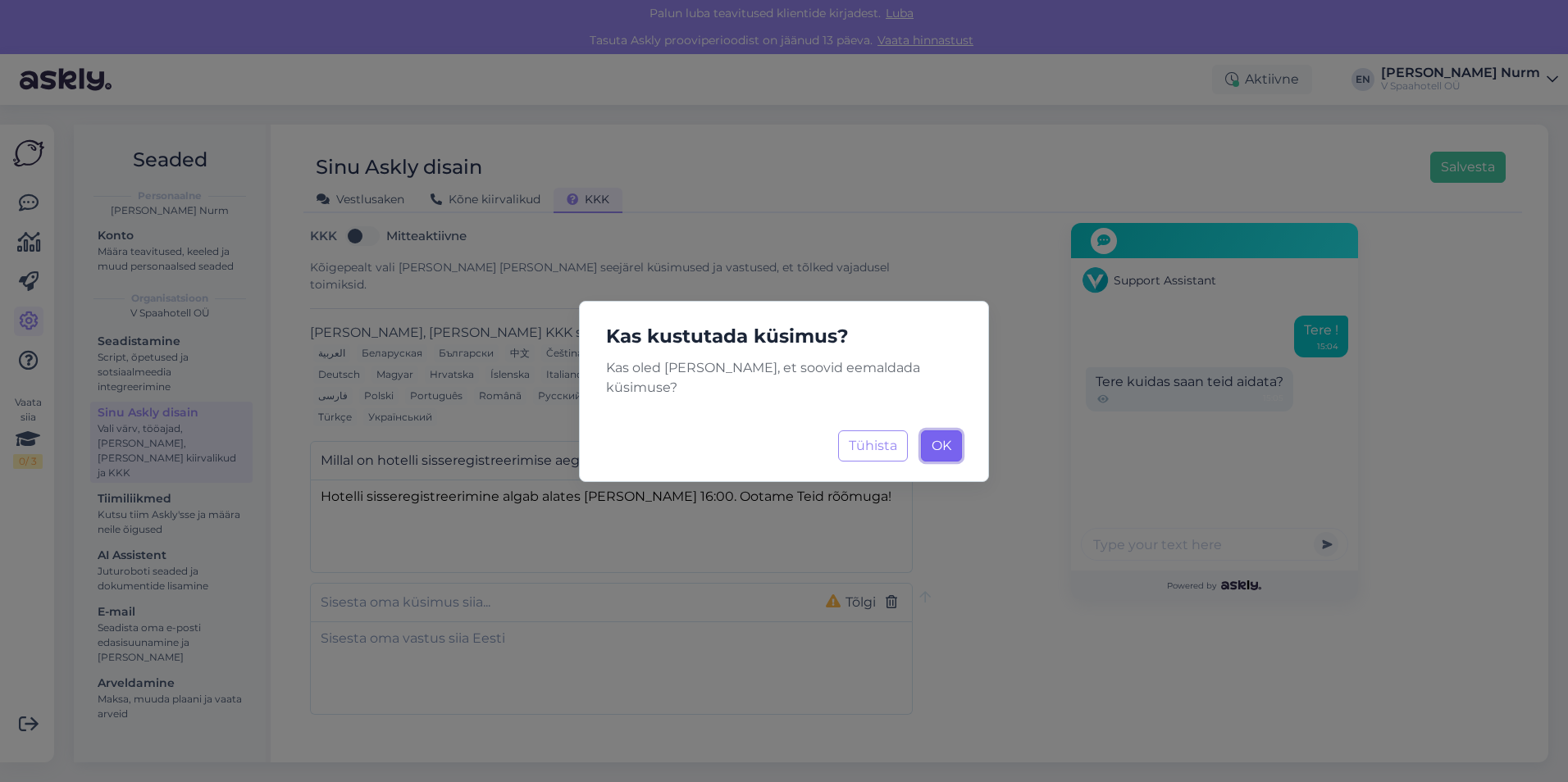
click at [937, 438] on span "OK" at bounding box center [941, 445] width 20 height 16
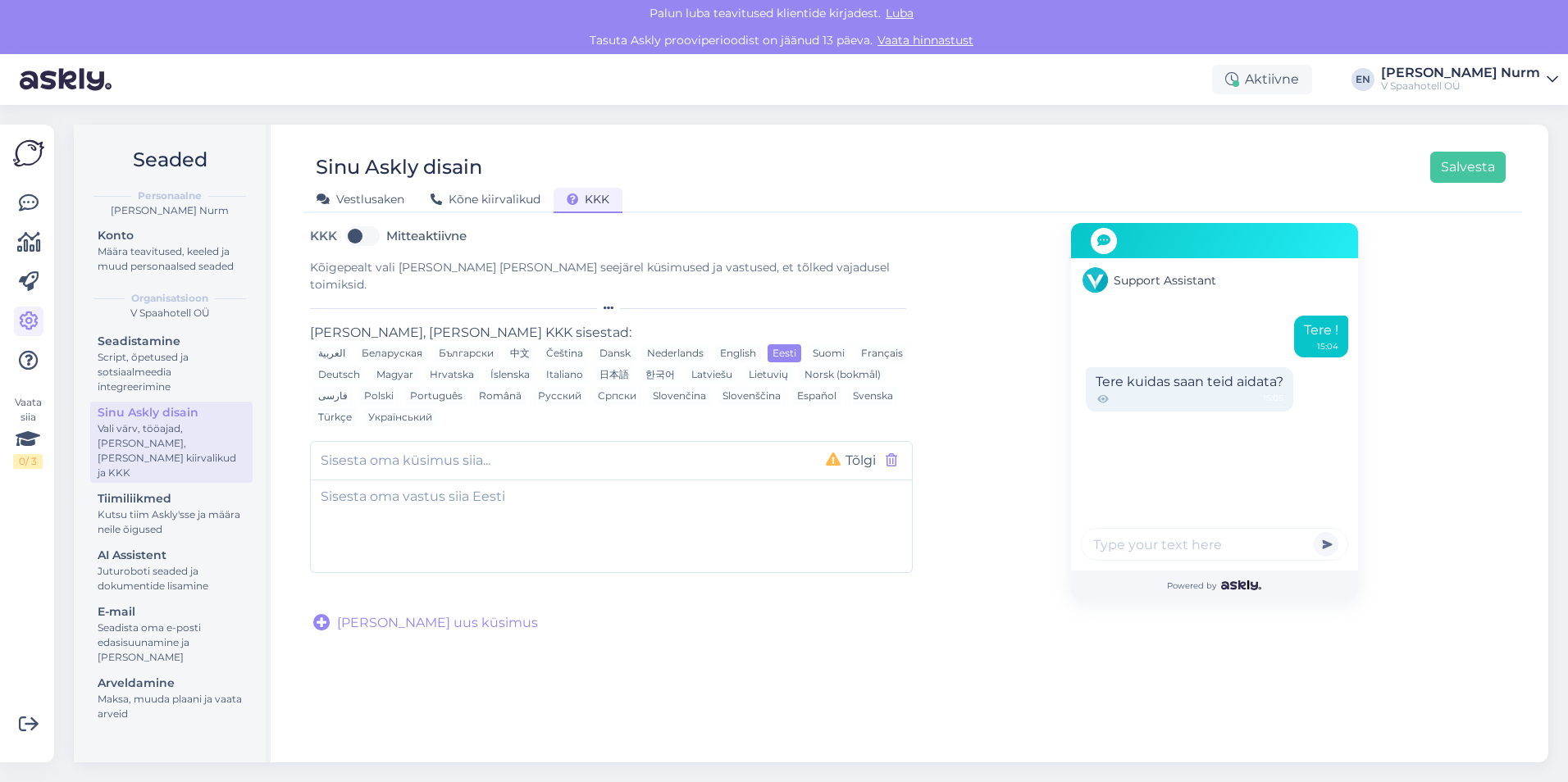
click at [893, 454] on icon "button" at bounding box center [891, 461] width 12 height 13
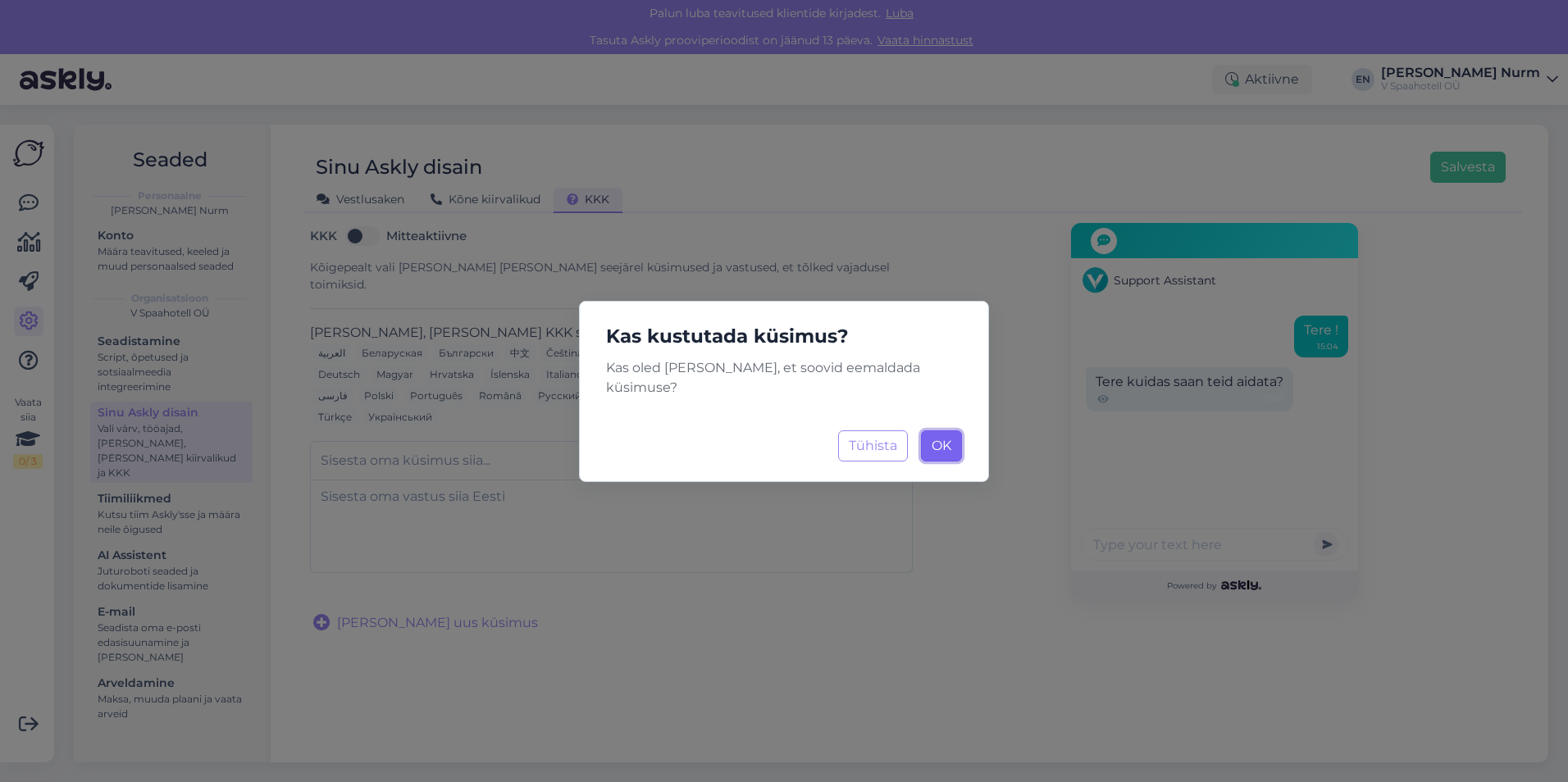
click at [935, 438] on span "OK" at bounding box center [941, 445] width 20 height 16
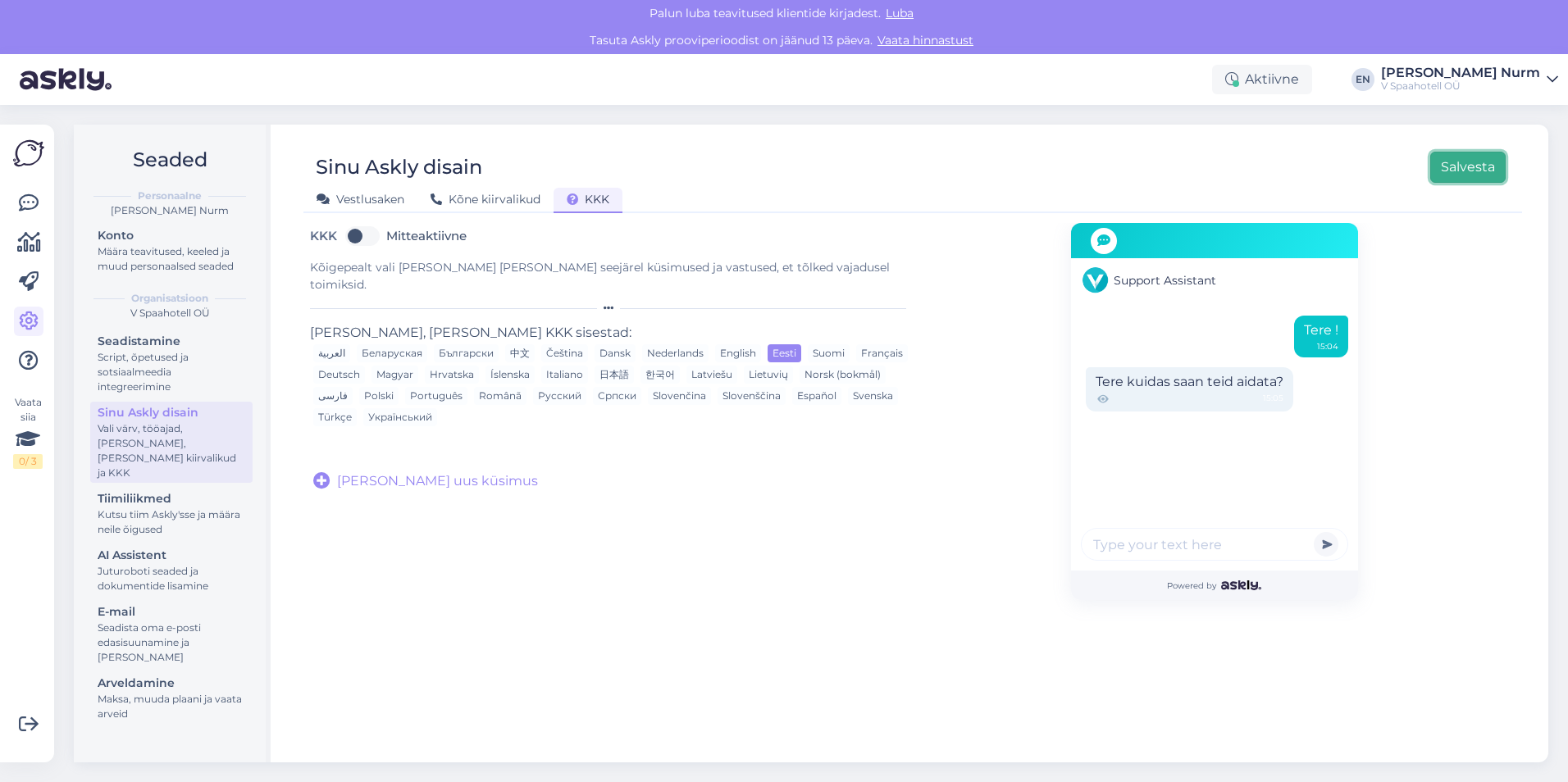
click at [1485, 171] on button "Salvesta" at bounding box center [1468, 167] width 75 height 31
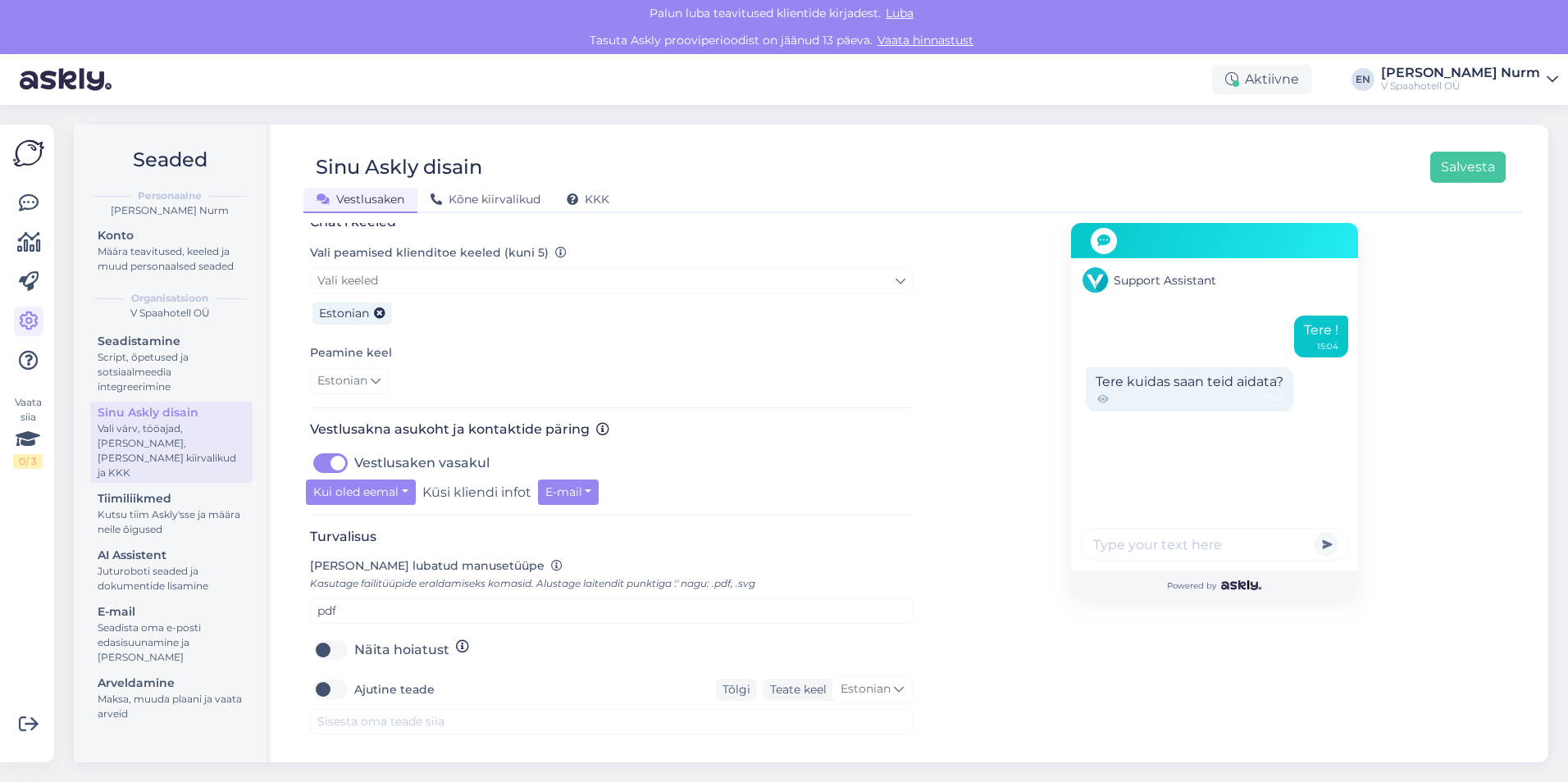
scroll to position [426, 0]
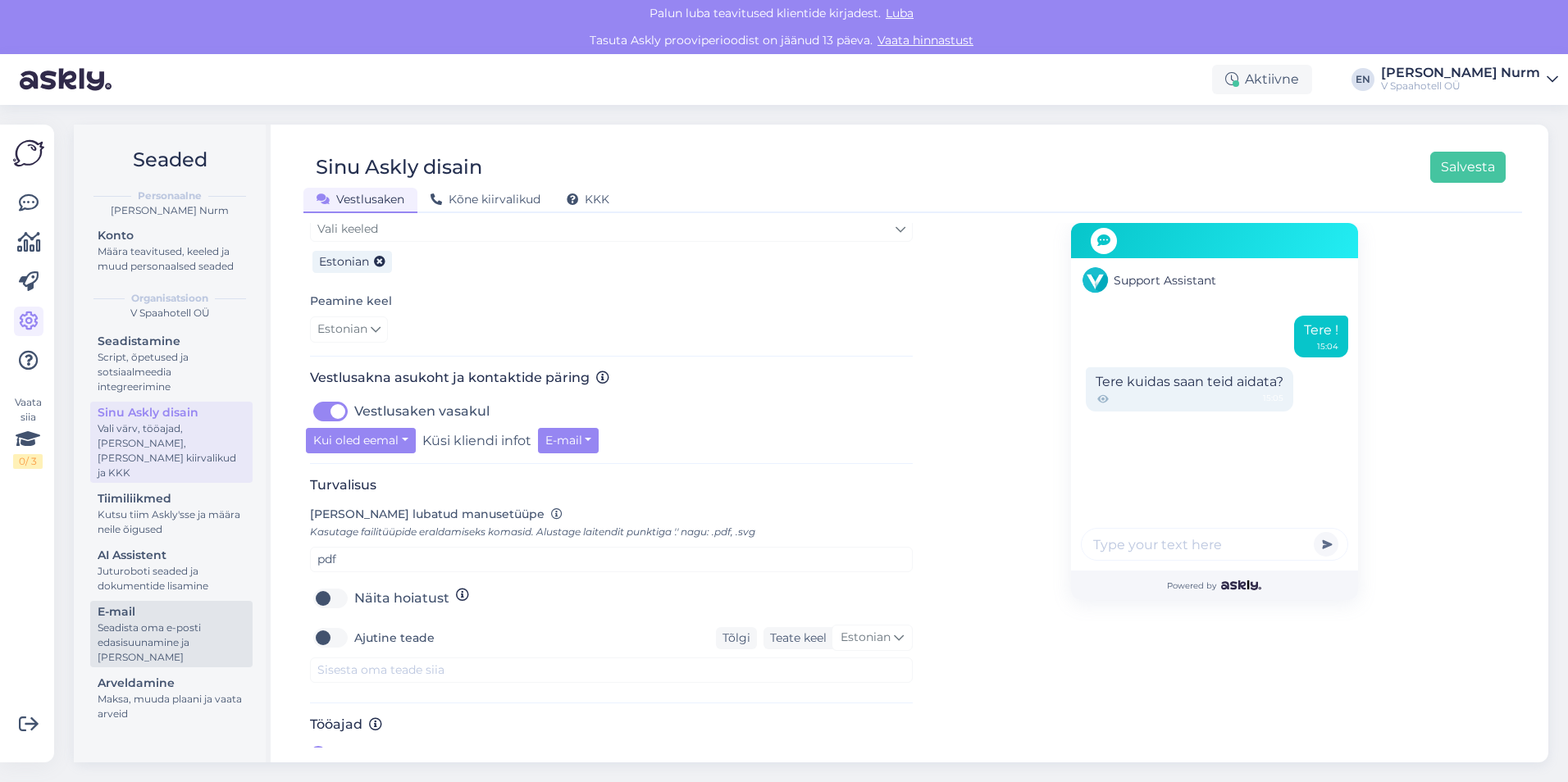
click at [137, 621] on div "Seadista oma e-posti edasisuunamine ja [PERSON_NAME]" at bounding box center [171, 642] width 148 height 44
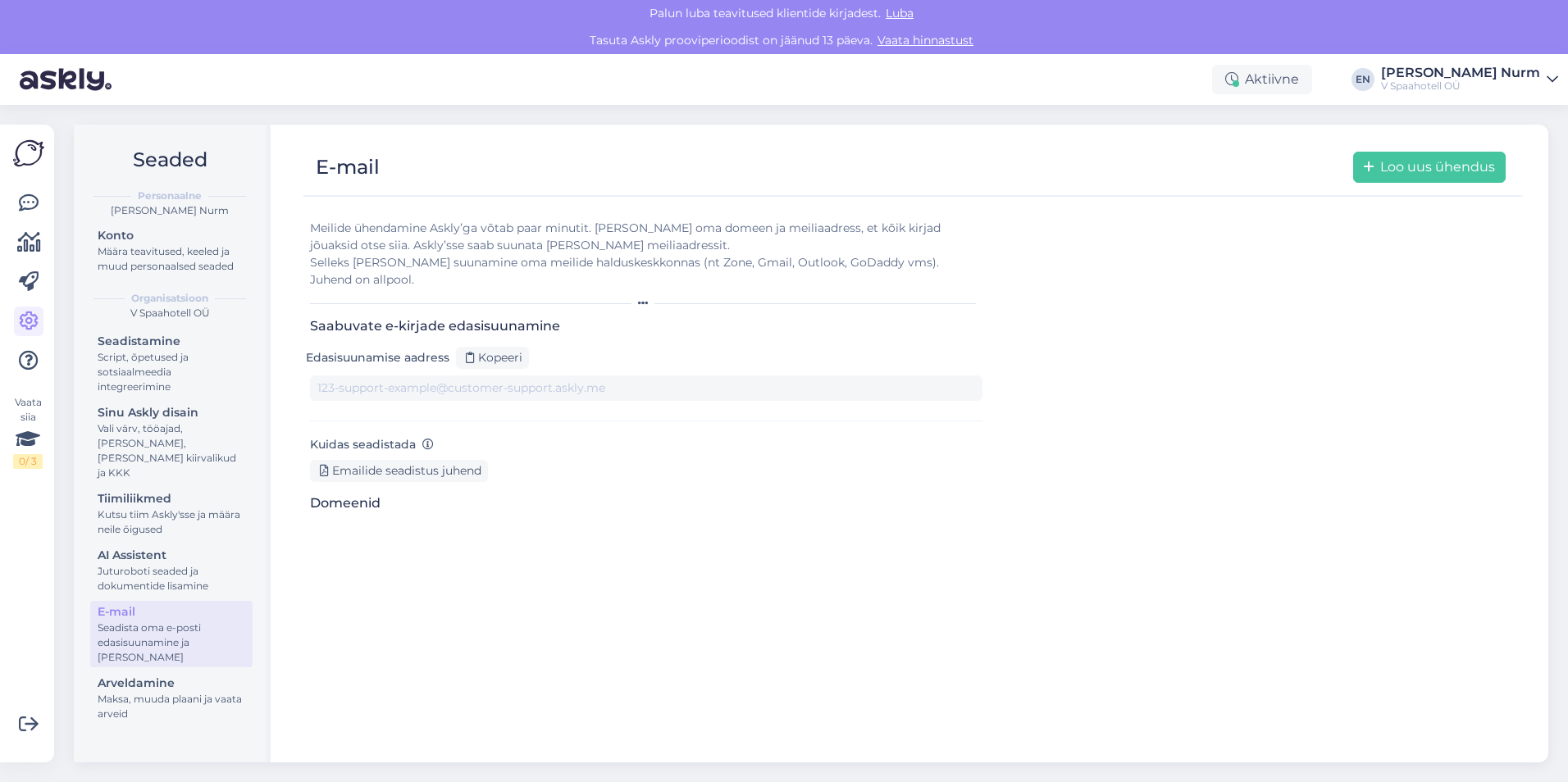
type input "[DOMAIN_NAME][EMAIL_ADDRESS][DOMAIN_NAME]"
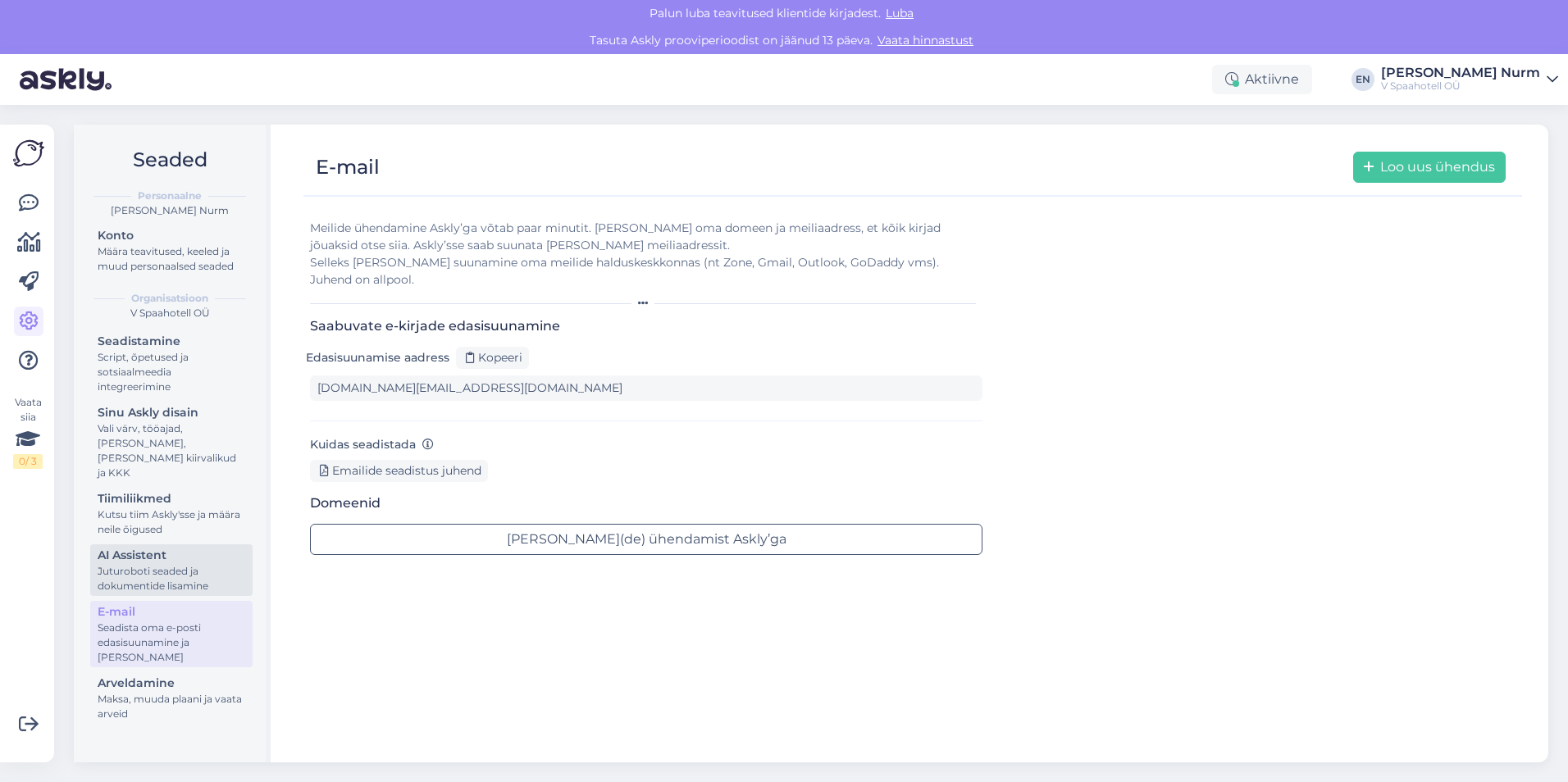
click at [164, 547] on div "AI Assistent" at bounding box center [171, 556] width 148 height 18
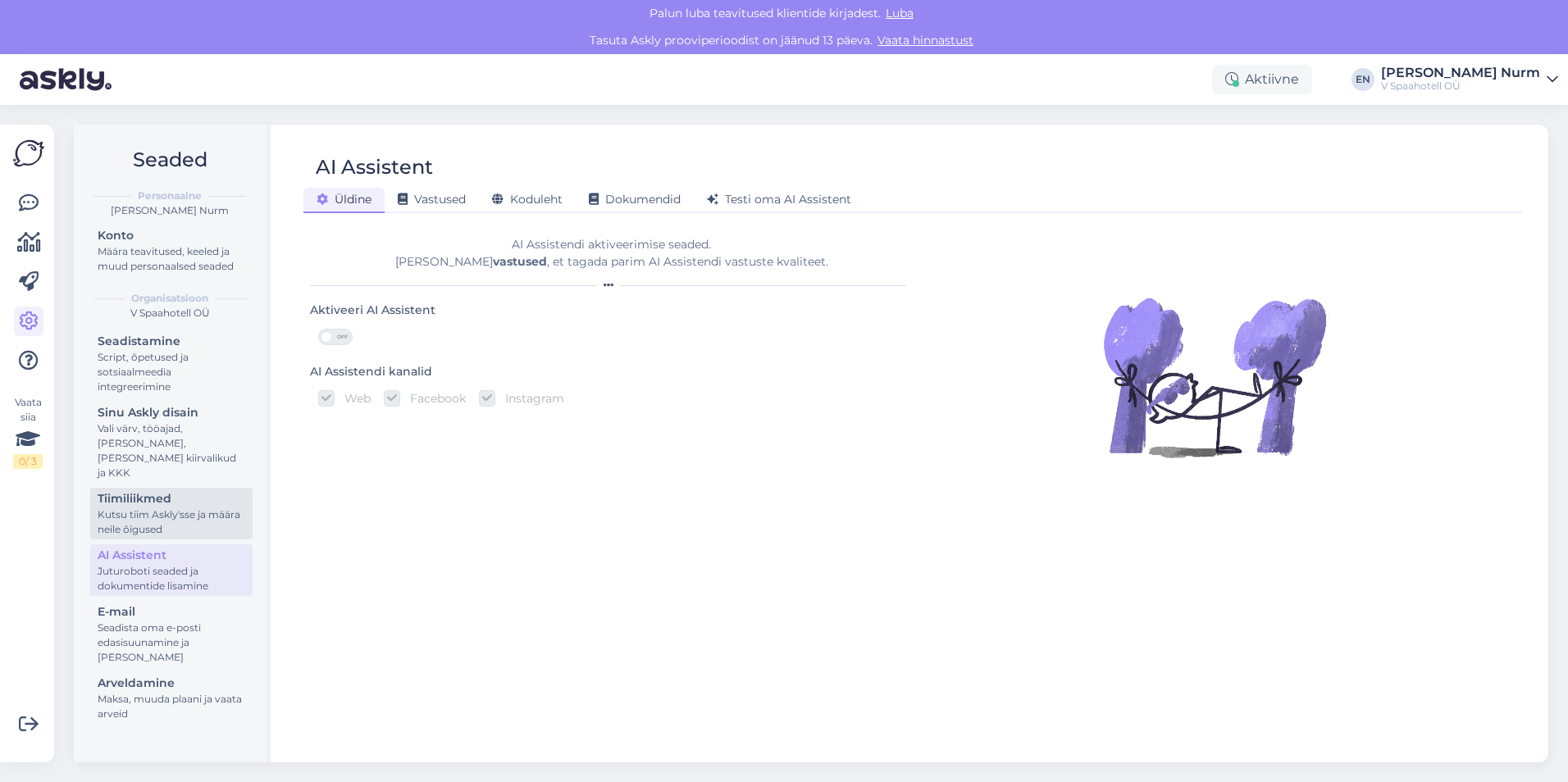
click at [134, 488] on link "Tiimiliikmed Kutsu tiim Askly'sse ja määra neile õigused" at bounding box center [171, 514] width 162 height 52
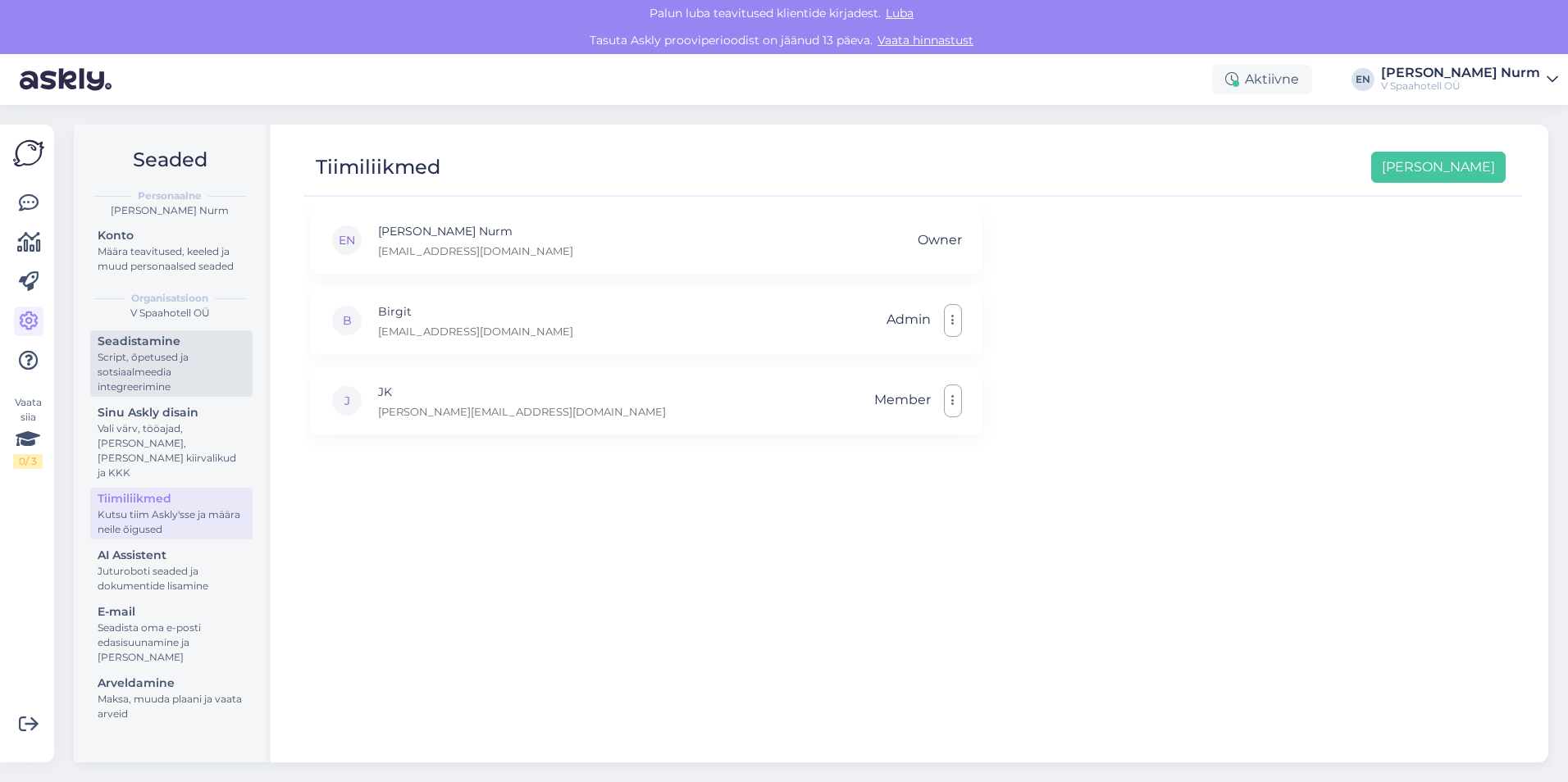
click at [130, 394] on link "Seadistamine Script, õpetused ja sotsiaalmeedia integreerimine" at bounding box center [171, 363] width 162 height 66
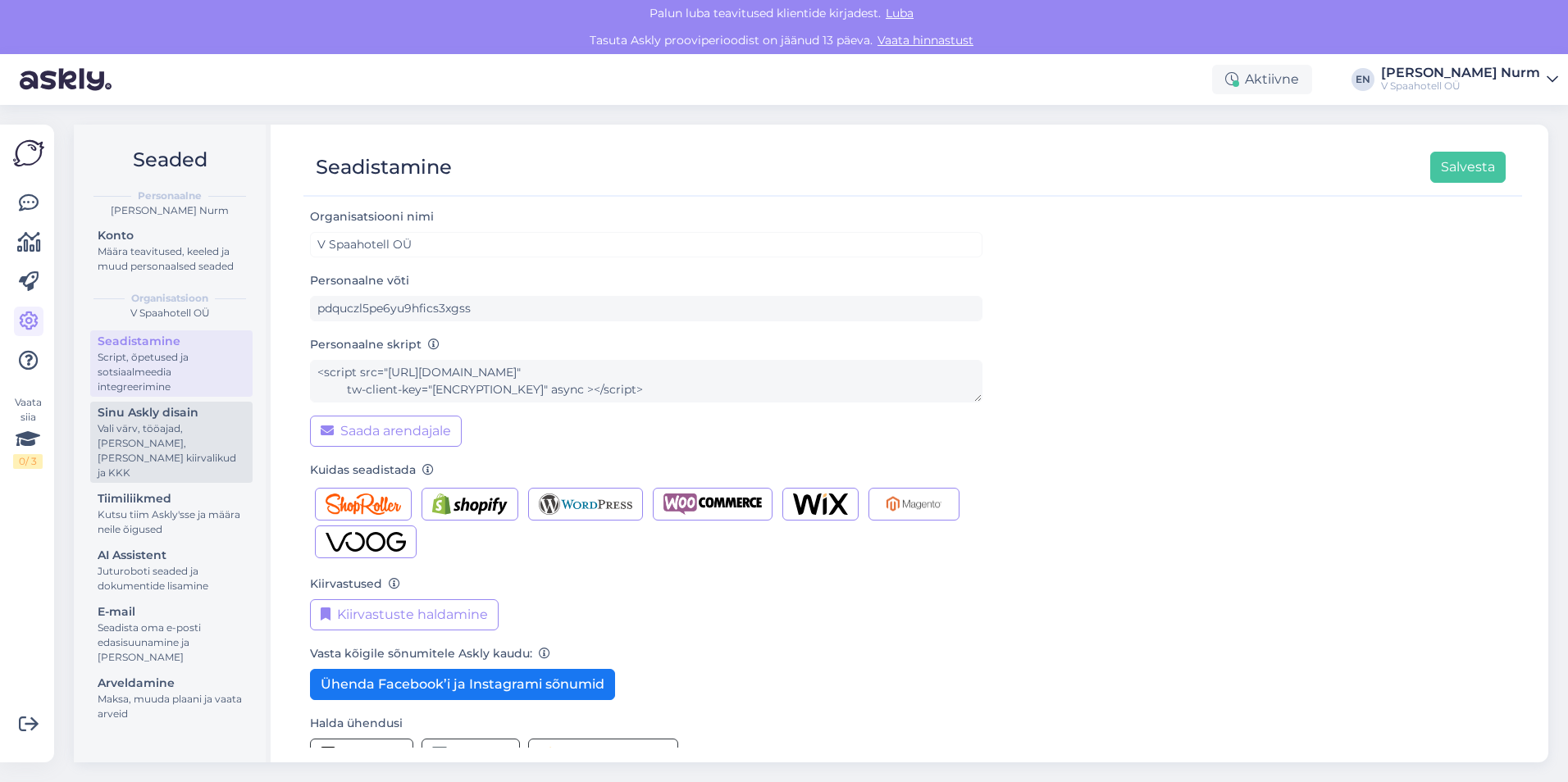
click at [144, 436] on div "Vali värv, tööajad, [PERSON_NAME], [PERSON_NAME] kiirvalikud ja KKK" at bounding box center [171, 450] width 148 height 59
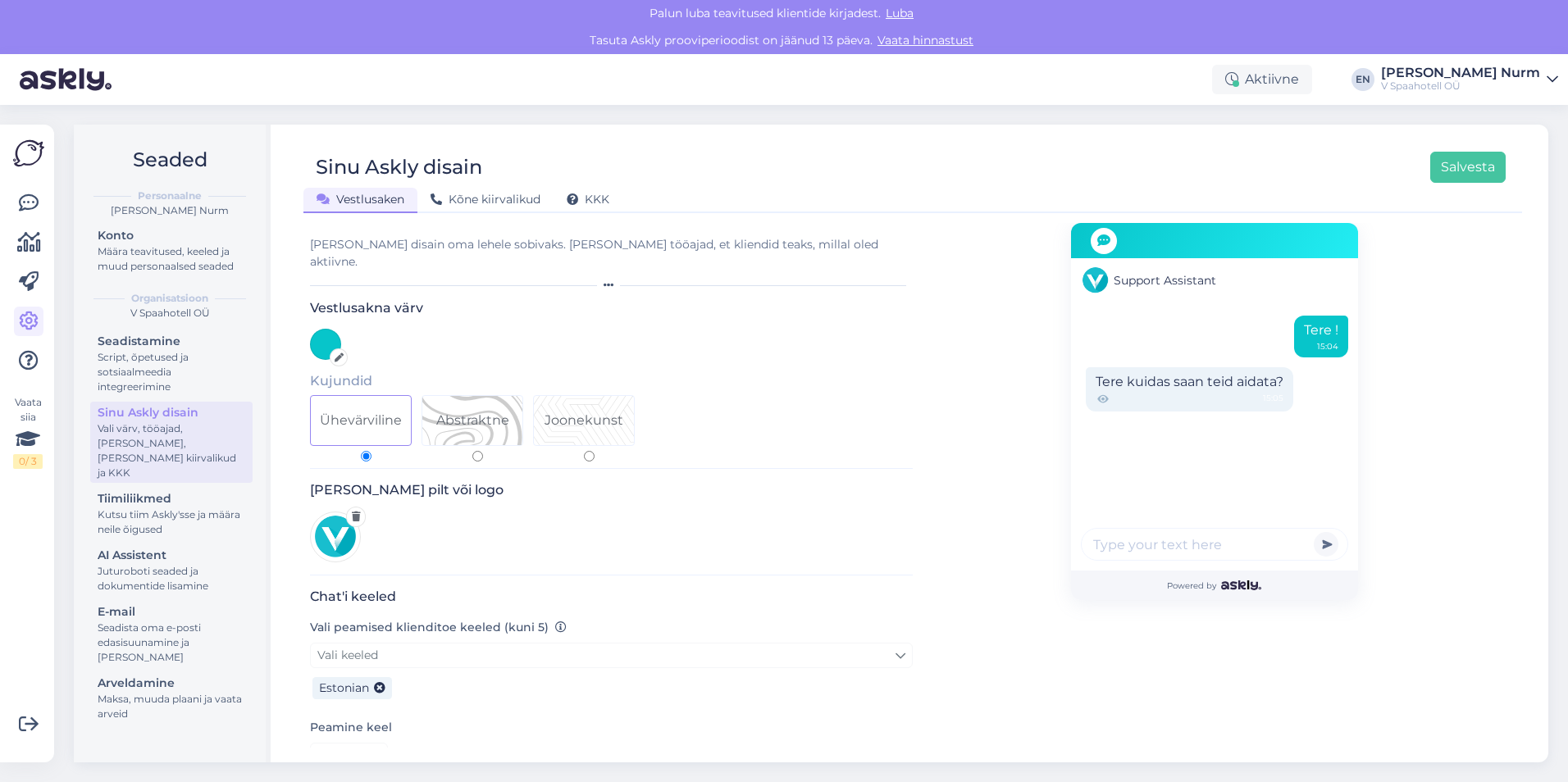
click at [590, 250] on div "[PERSON_NAME] disain oma lehele sobivaks. [PERSON_NAME] tööajad, et kliendid te…" at bounding box center [611, 253] width 602 height 34
click at [485, 199] on span "Kõne kiirvalikud" at bounding box center [485, 200] width 110 height 15
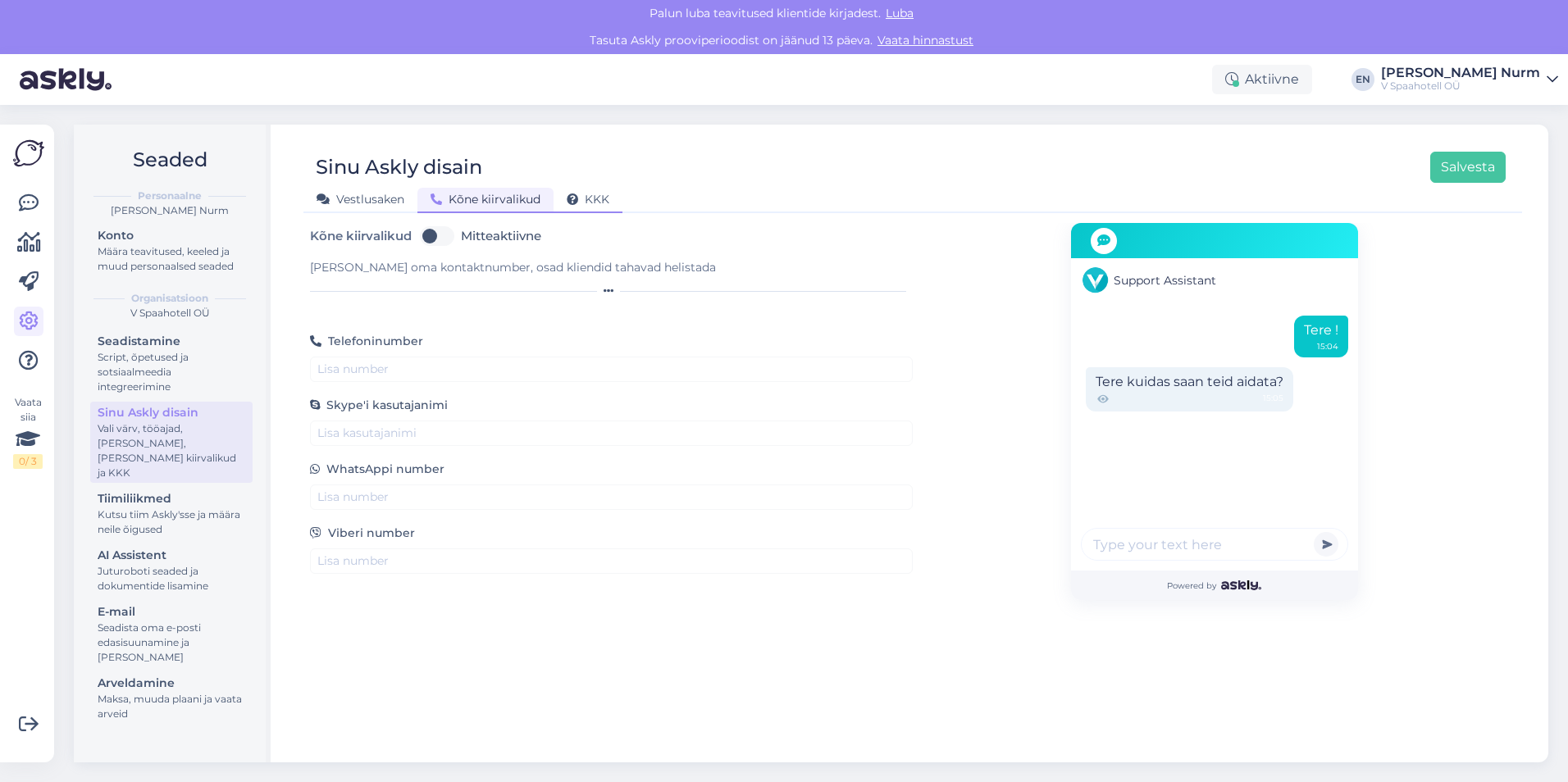
click at [608, 199] on span "KKK" at bounding box center [587, 200] width 43 height 15
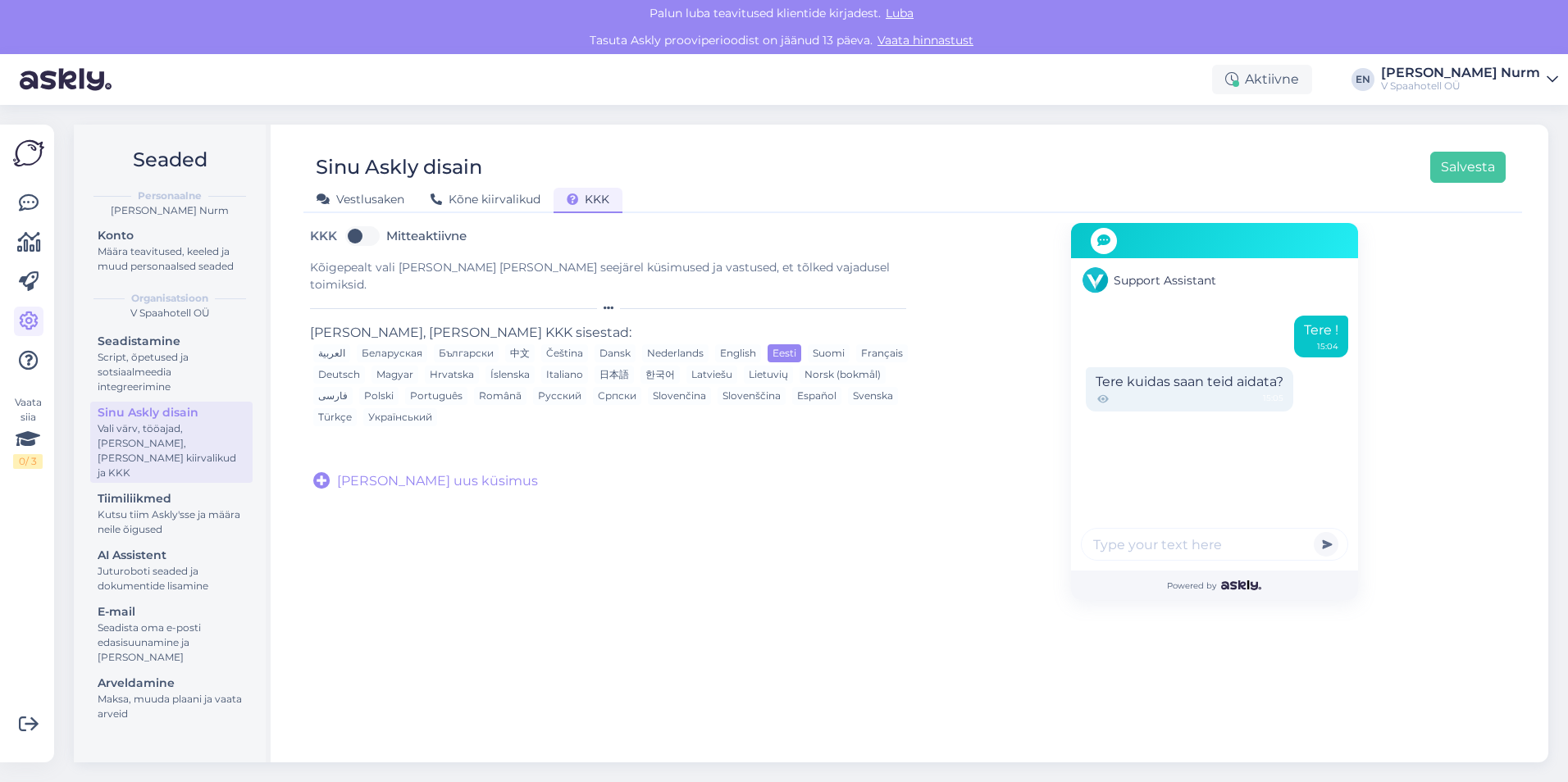
click at [581, 537] on form "KKK Mitteaktiivne Kõigepealt vali [PERSON_NAME] [PERSON_NAME] seejärel küsimuse…" at bounding box center [611, 411] width 602 height 377
click at [25, 441] on icon at bounding box center [28, 439] width 24 height 29
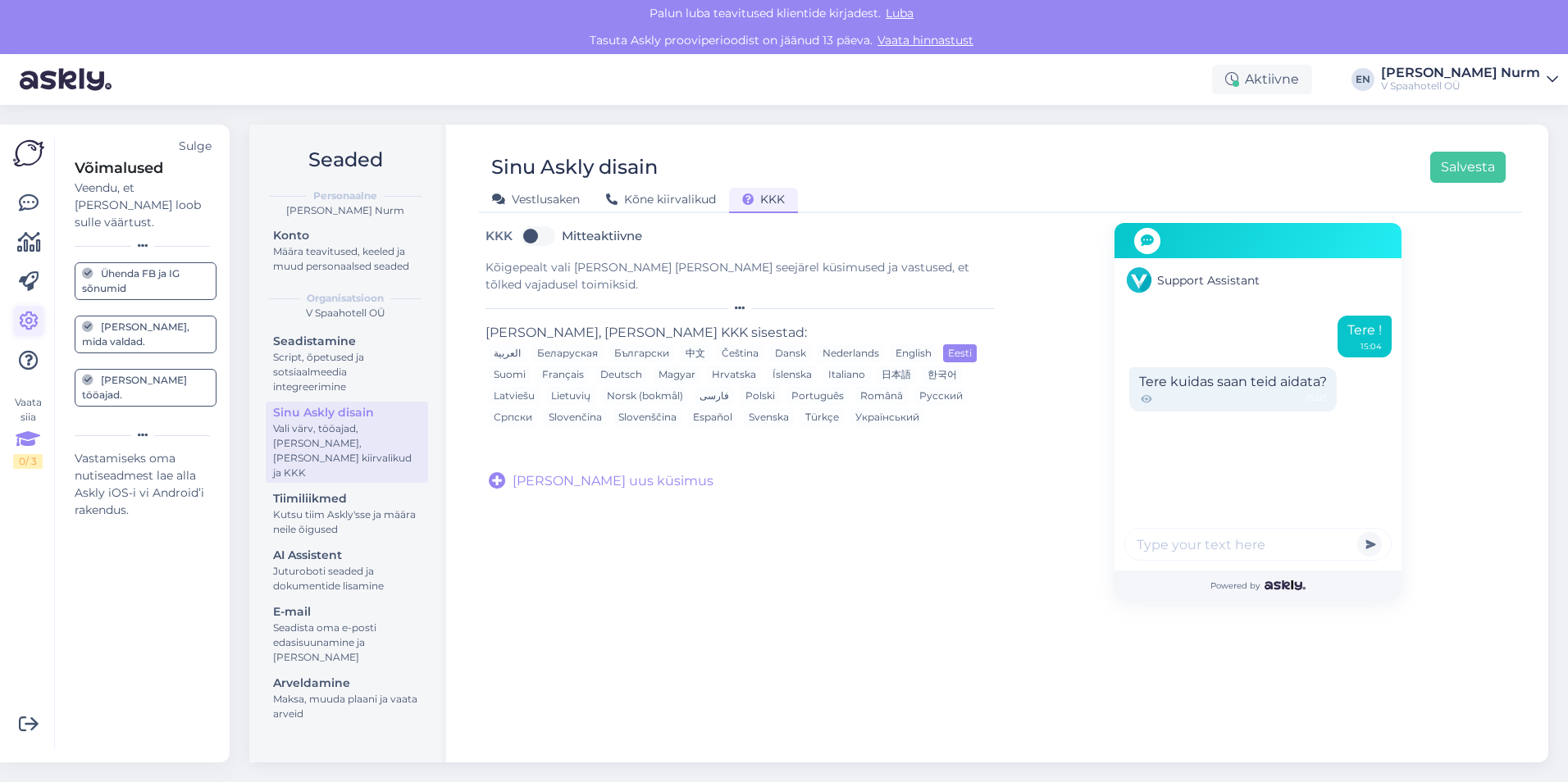
click at [38, 309] on link at bounding box center [28, 321] width 29 height 29
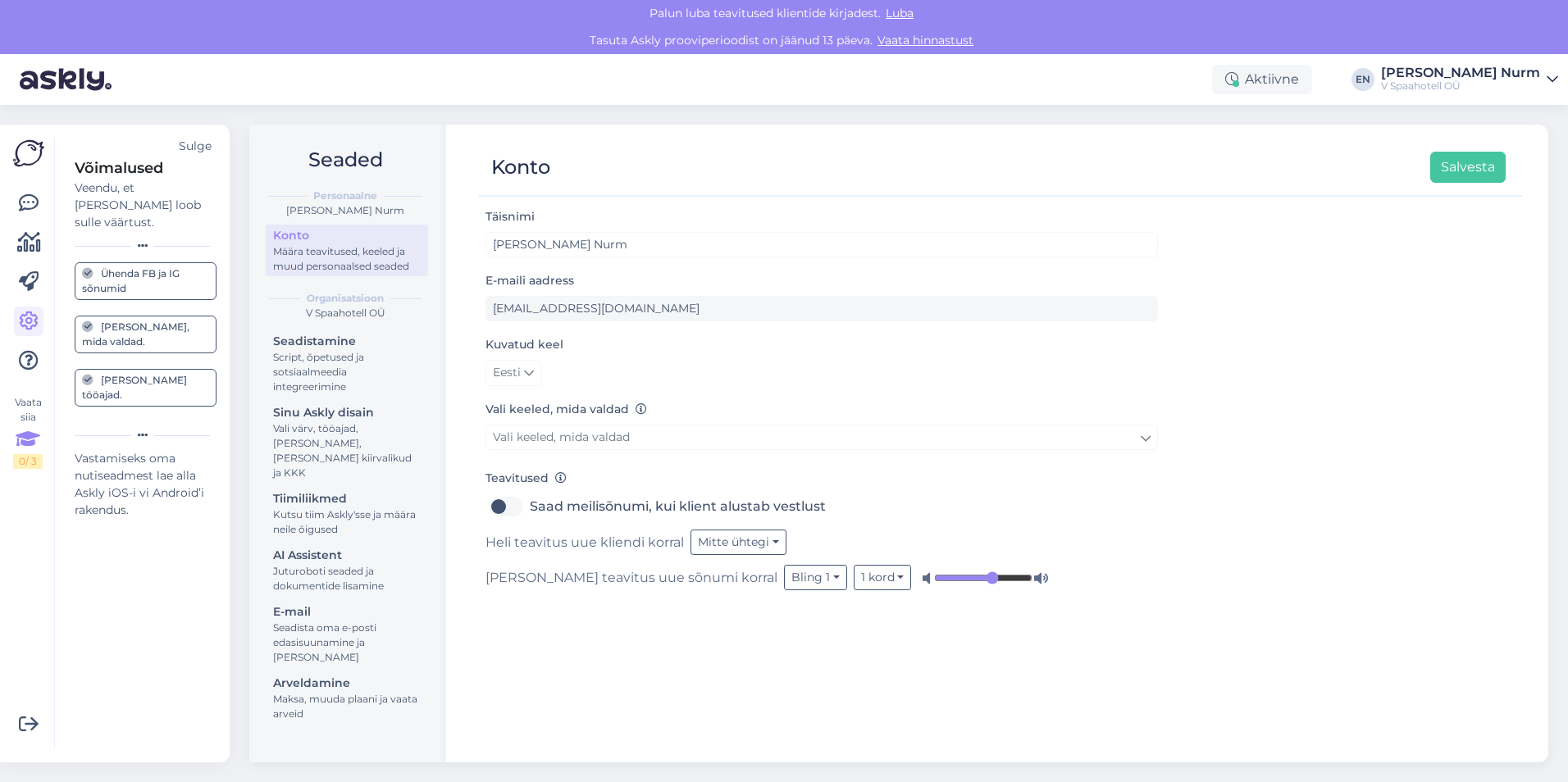
click at [135, 320] on div "[PERSON_NAME], mida valdad." at bounding box center [145, 334] width 127 height 29
click at [115, 316] on link "[PERSON_NAME], mida valdad." at bounding box center [145, 334] width 142 height 38
click at [123, 320] on div "[PERSON_NAME], mida valdad." at bounding box center [145, 334] width 127 height 29
click at [343, 358] on div "Script, õpetused ja sotsiaalmeedia integreerimine" at bounding box center [347, 372] width 148 height 44
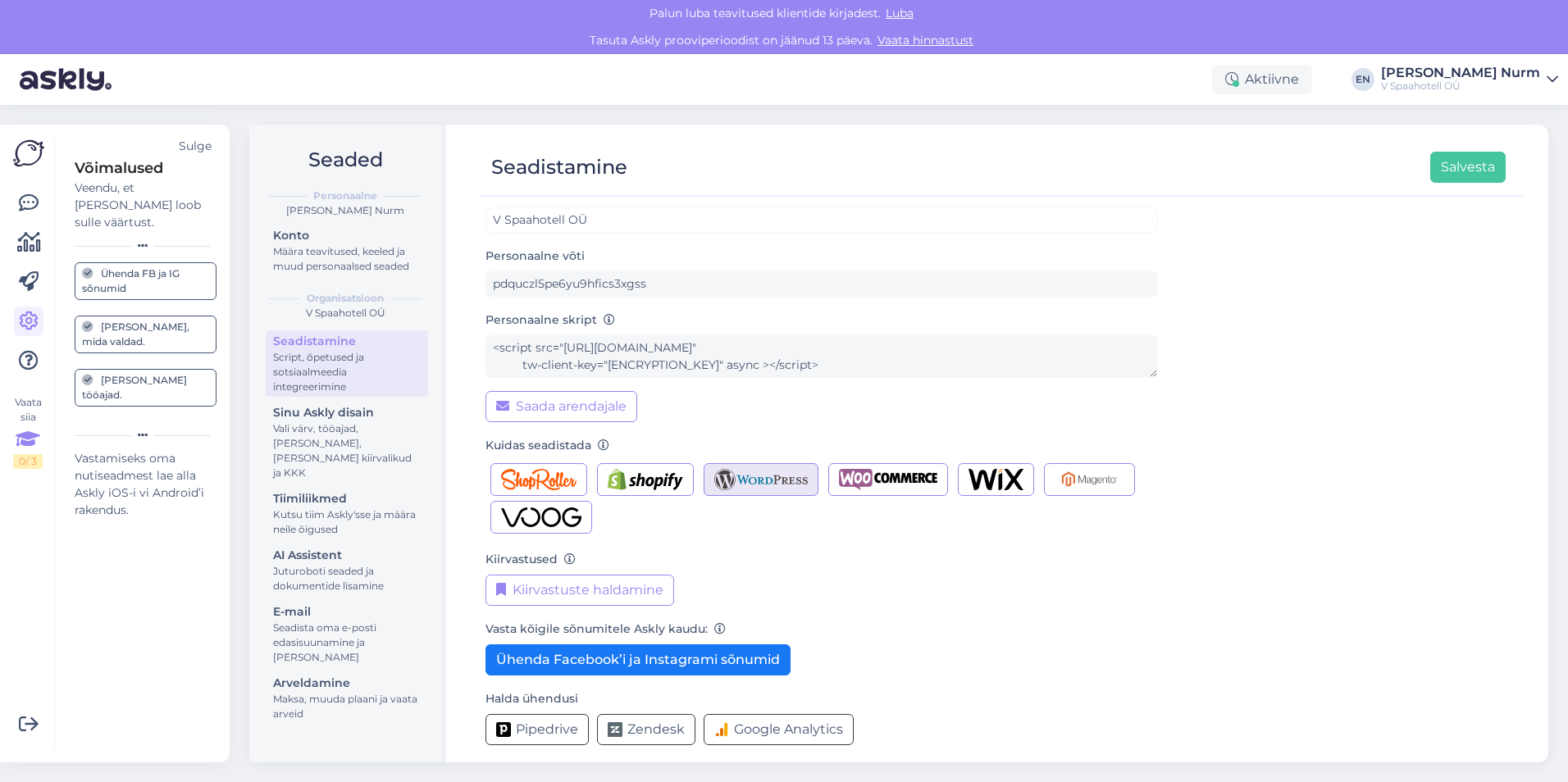
scroll to position [35, 0]
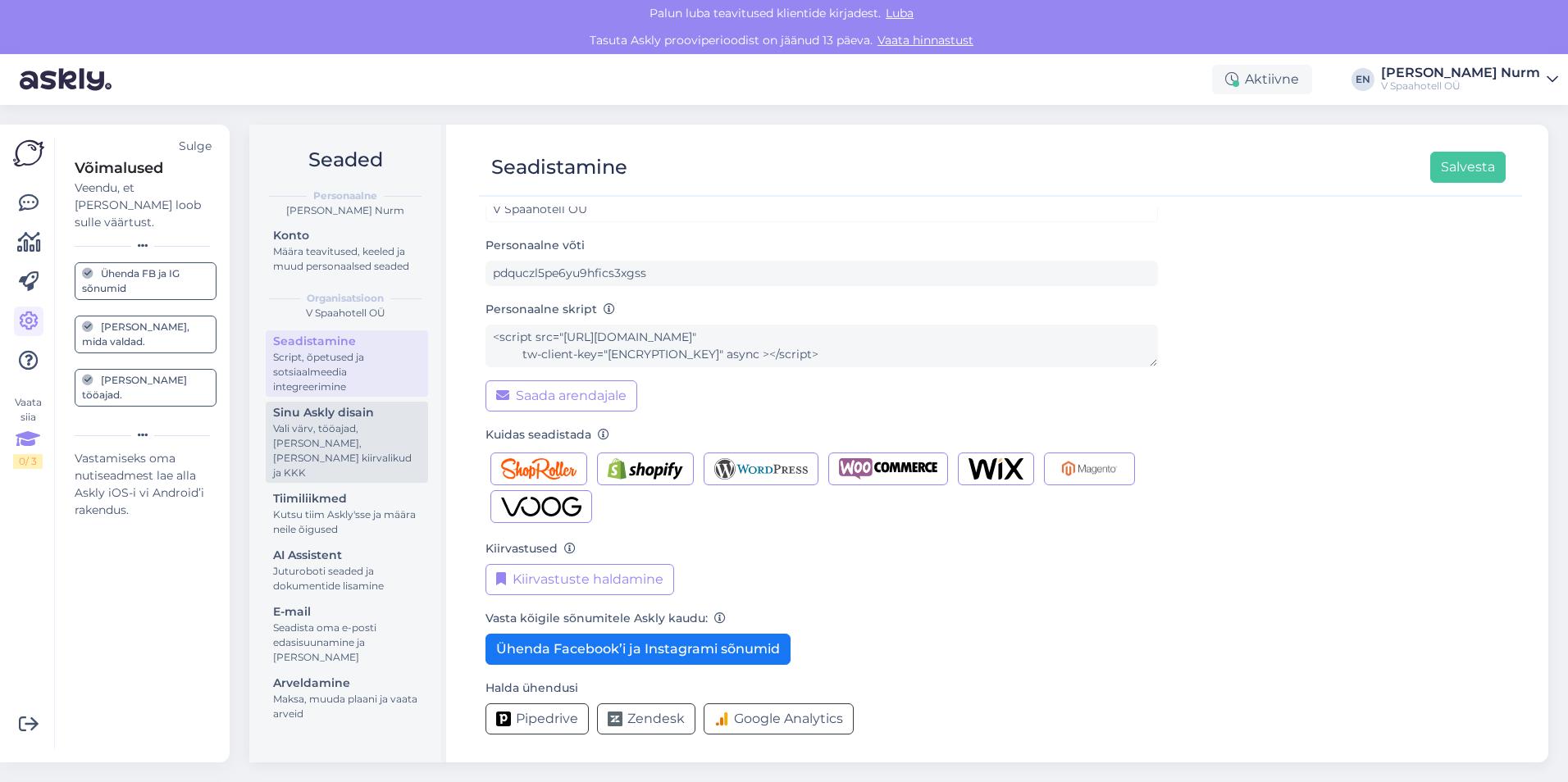
click at [343, 432] on div "Vali värv, tööajad, [PERSON_NAME], [PERSON_NAME] kiirvalikud ja KKK" at bounding box center [347, 450] width 148 height 59
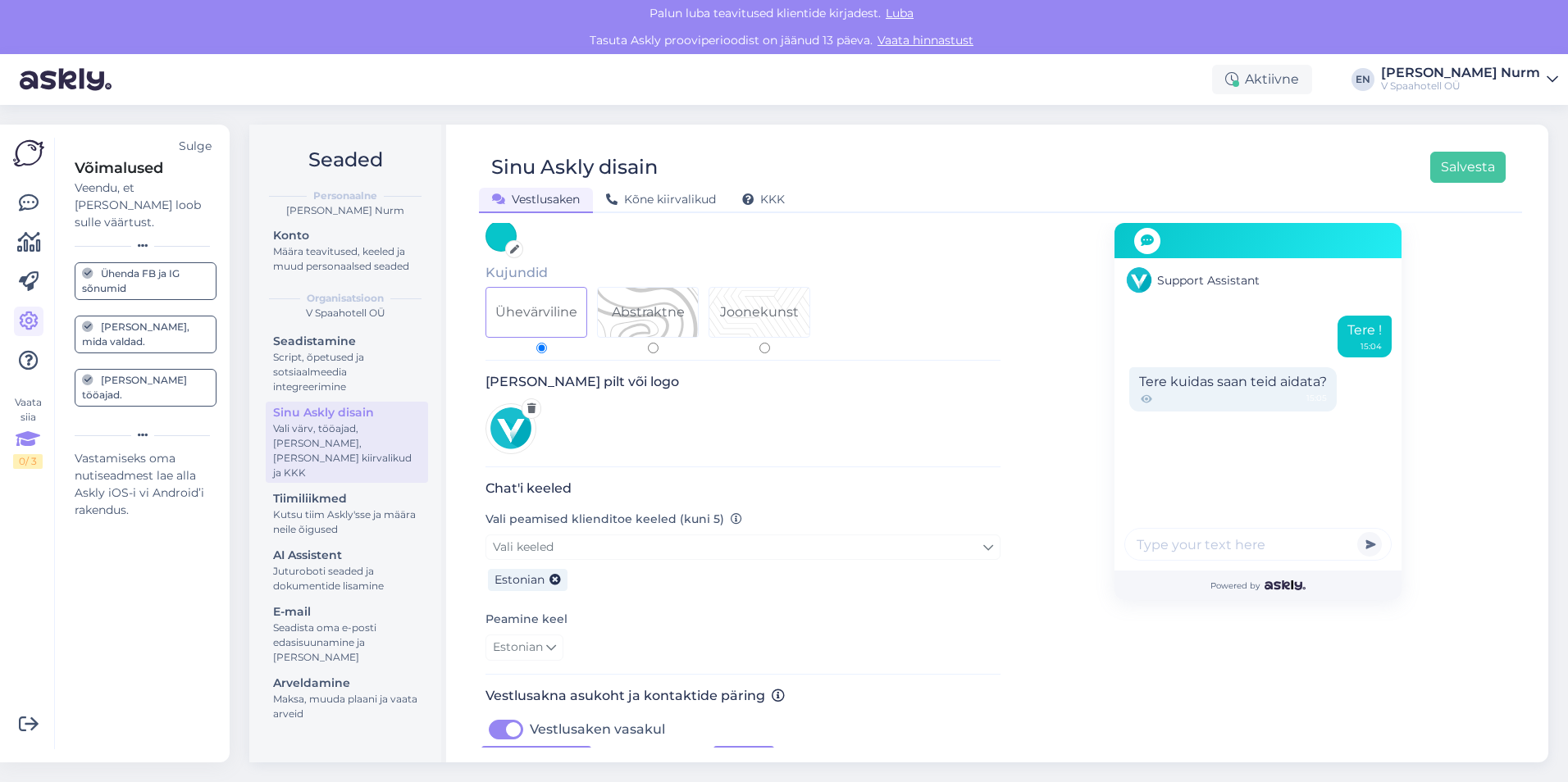
scroll to position [328, 0]
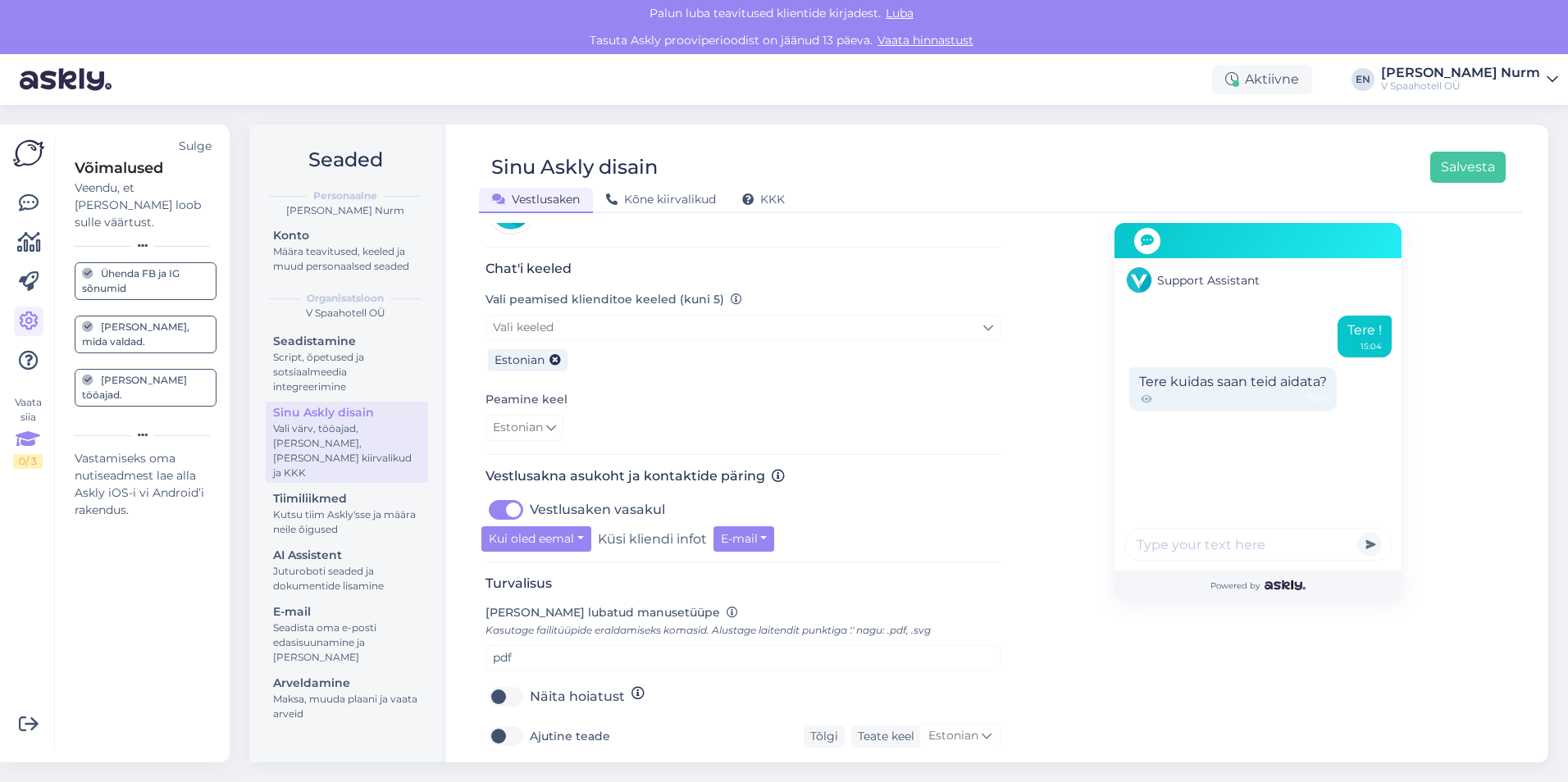
click at [616, 393] on div "Peamine keel Estonian" at bounding box center [743, 415] width 515 height 52
drag, startPoint x: 591, startPoint y: 419, endPoint x: 469, endPoint y: 359, distance: 136.0
click at [469, 359] on div "Sinu Askly disain Salvesta Vestlusaken Kõne kiirvalikud KKK Vali disain oma leh…" at bounding box center [1000, 444] width 1095 height 638
drag, startPoint x: 469, startPoint y: 359, endPoint x: 718, endPoint y: 366, distance: 249.1
click at [718, 366] on div "Chat'i keeled Vali peamised klienditoe keeled (kuni 5) Vali keeled Estonian Pea…" at bounding box center [743, 358] width 515 height 195
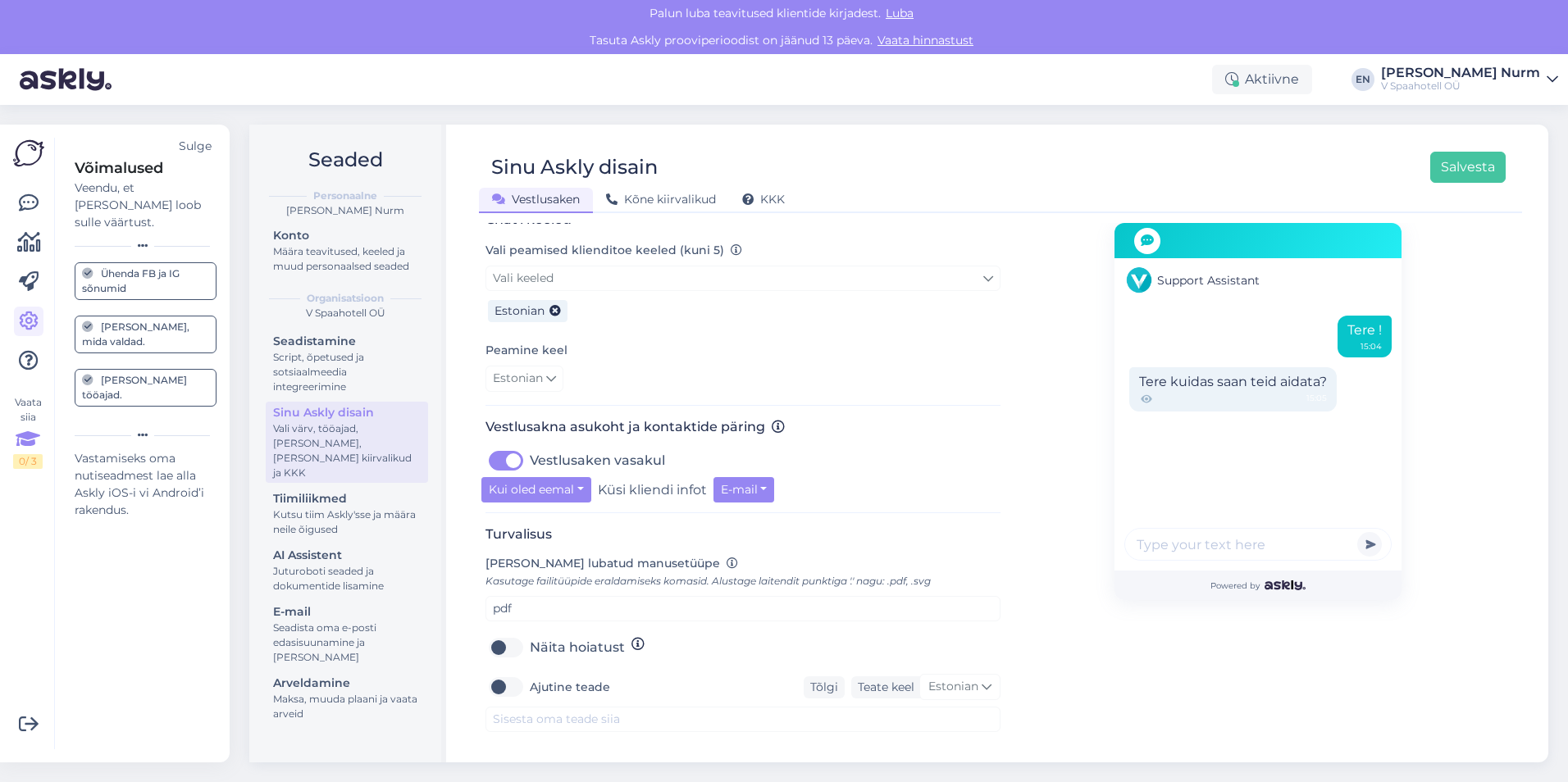
scroll to position [426, 0]
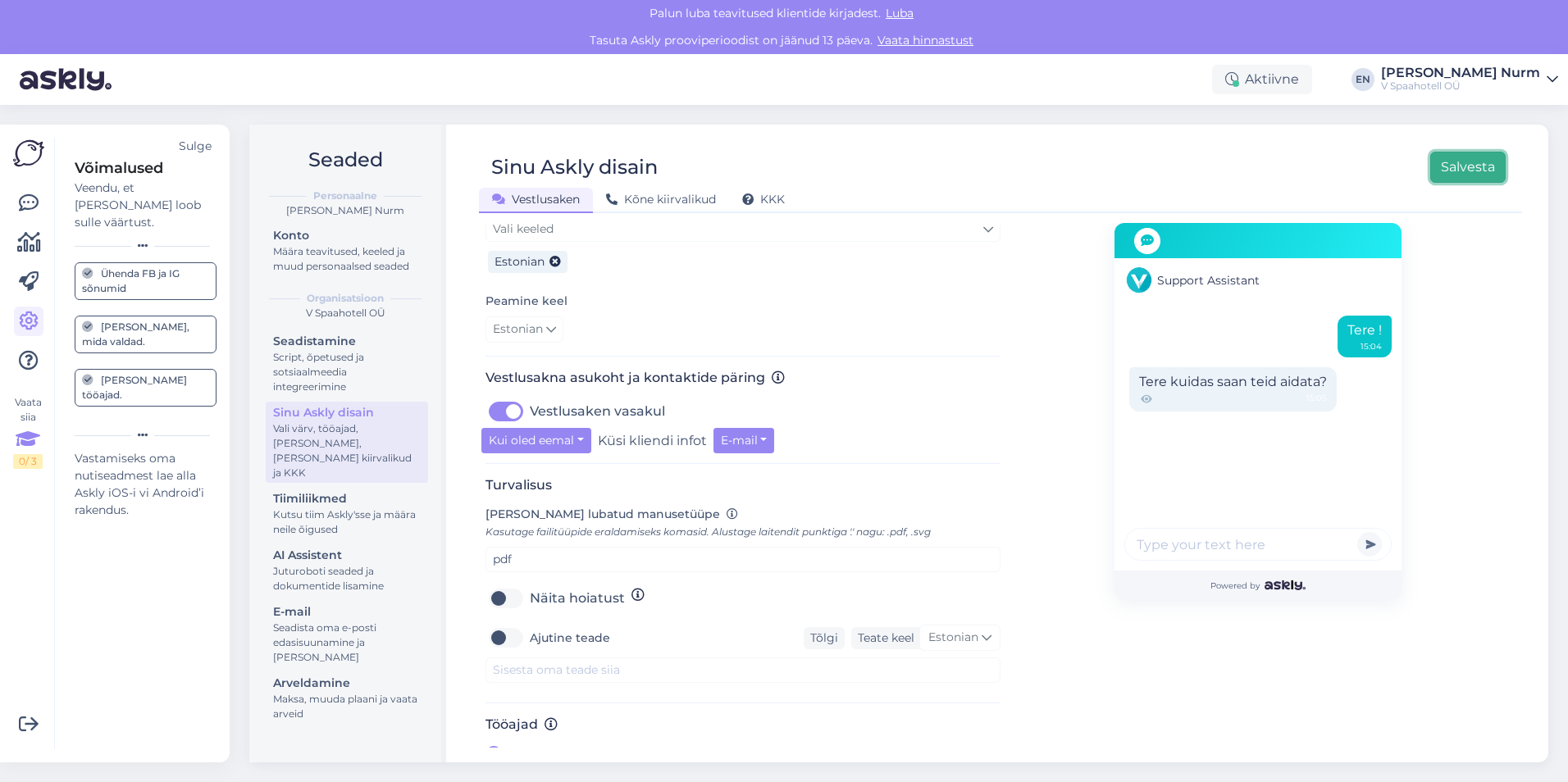
click at [1435, 171] on button "Salvesta" at bounding box center [1468, 167] width 75 height 31
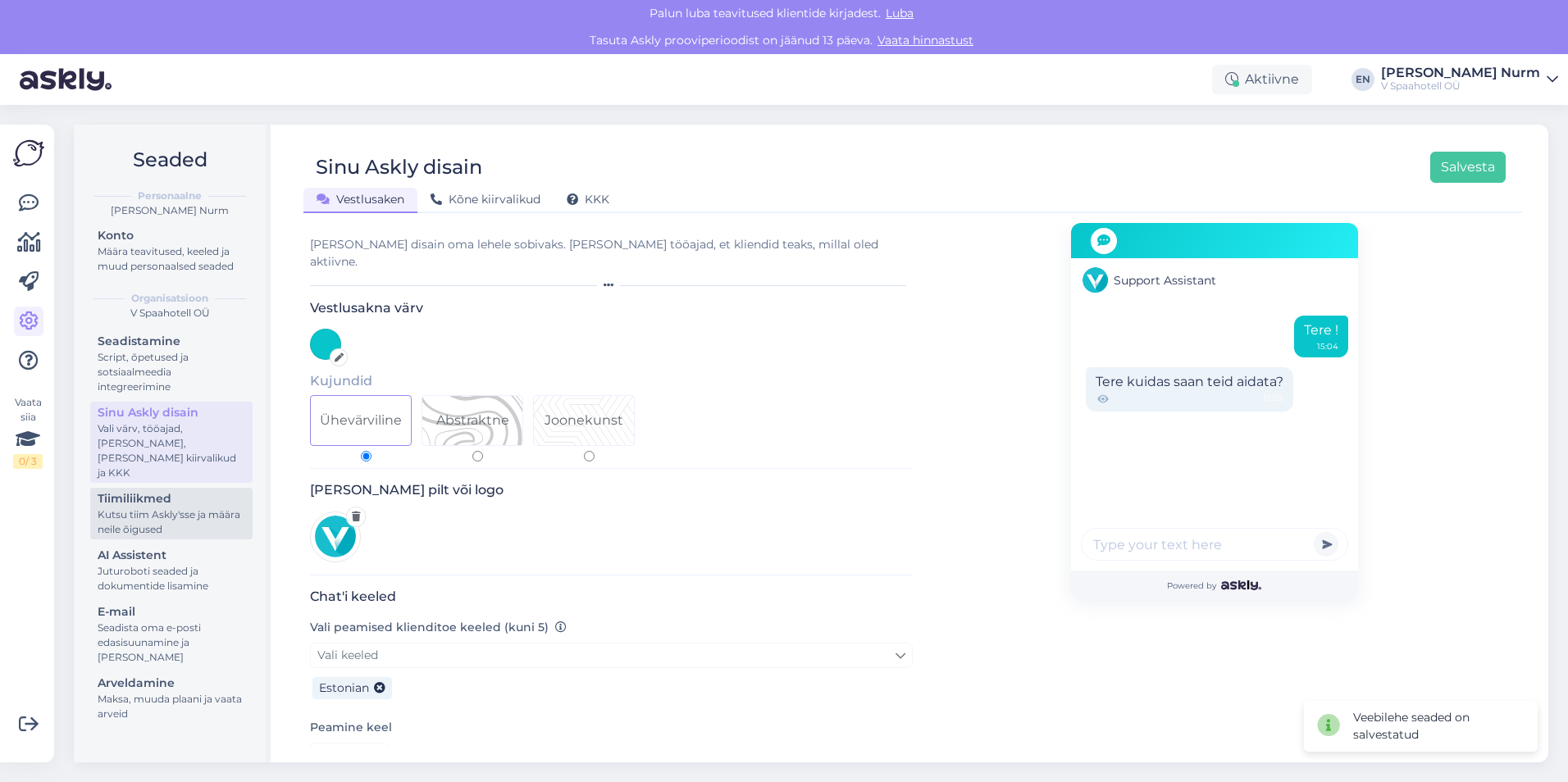
click at [157, 490] on div "Tiimiliikmed" at bounding box center [171, 499] width 148 height 18
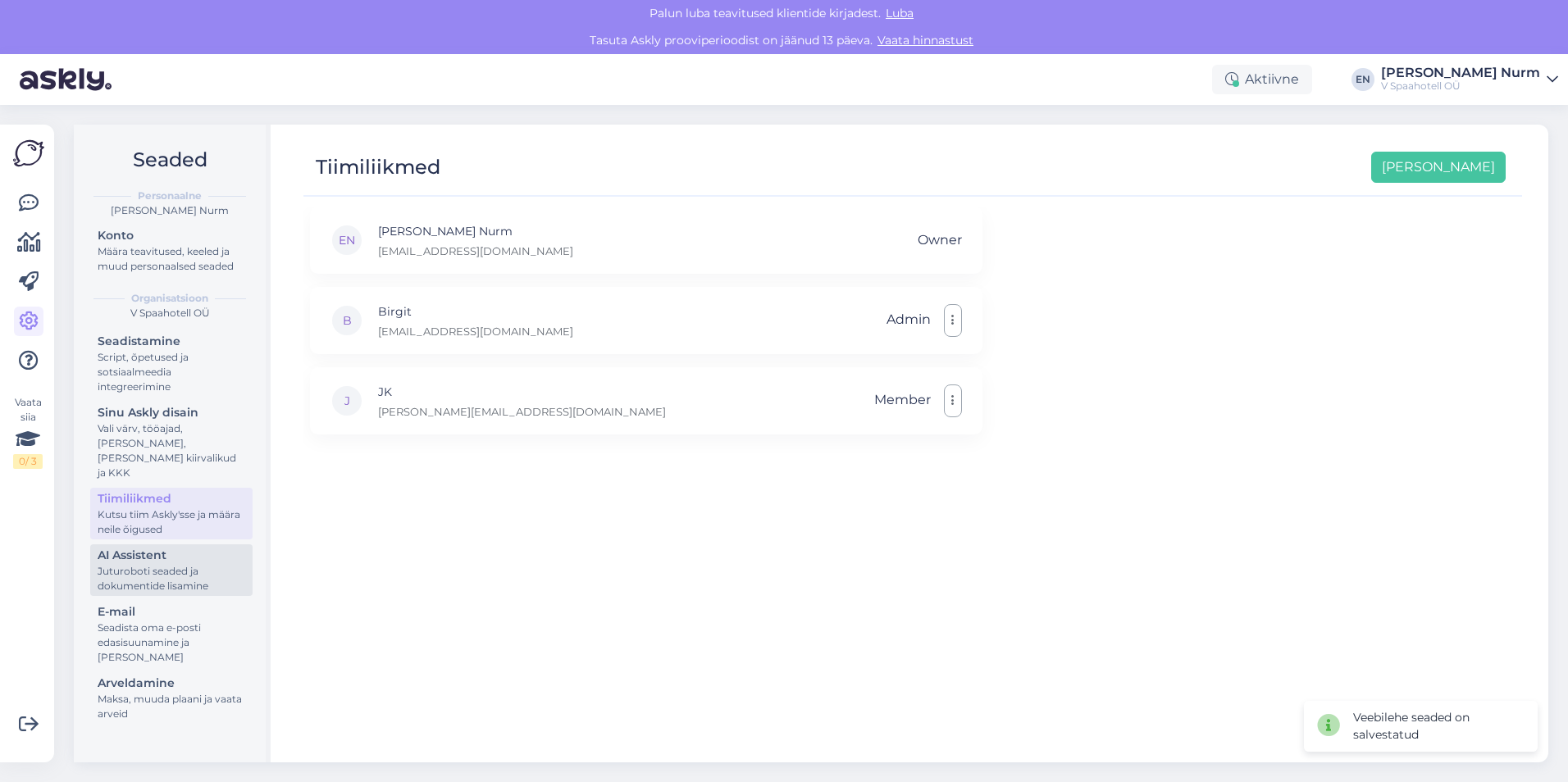
click at [160, 564] on div "Juturoboti seaded ja dokumentide lisamine" at bounding box center [171, 578] width 148 height 29
